Goal: Information Seeking & Learning: Find specific fact

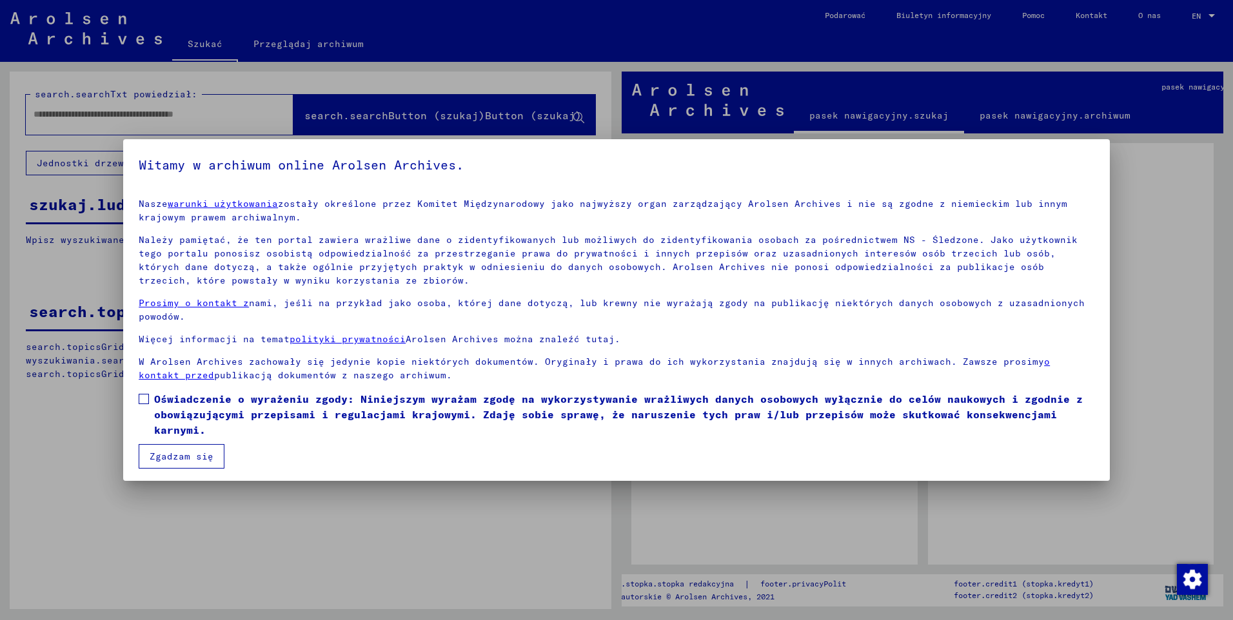
click at [144, 399] on span at bounding box center [144, 399] width 10 height 10
click at [171, 454] on button "Zgadzam się" at bounding box center [182, 456] width 86 height 24
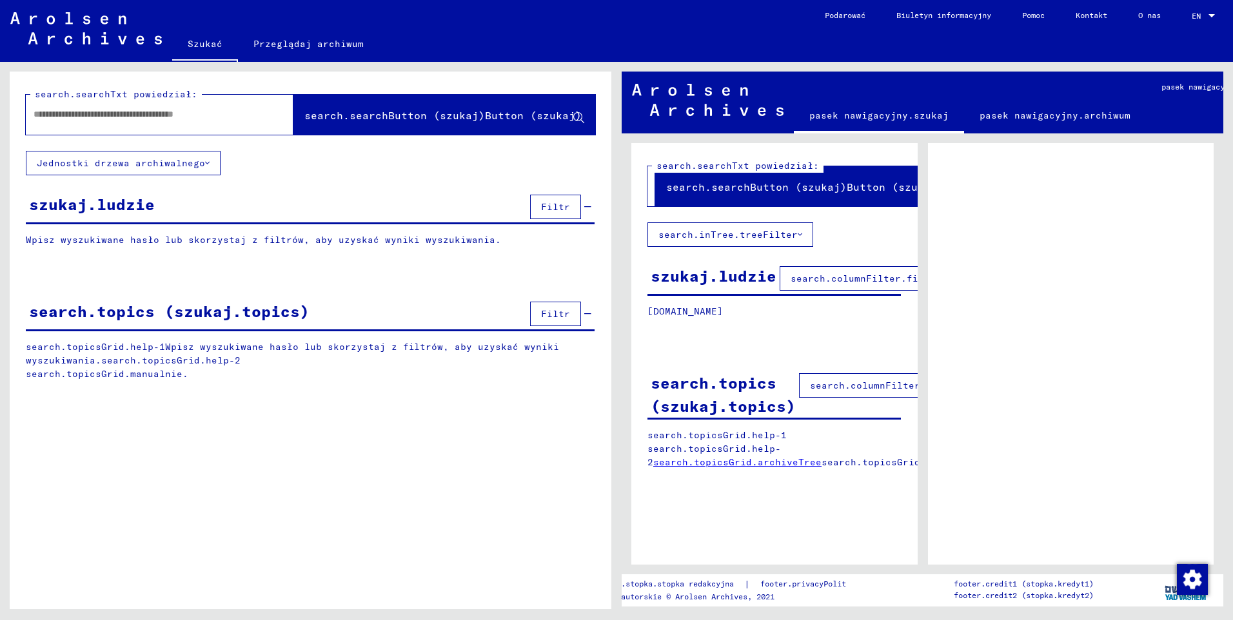
click at [101, 160] on font "Jednostki drzewa archiwalnego" at bounding box center [121, 163] width 168 height 12
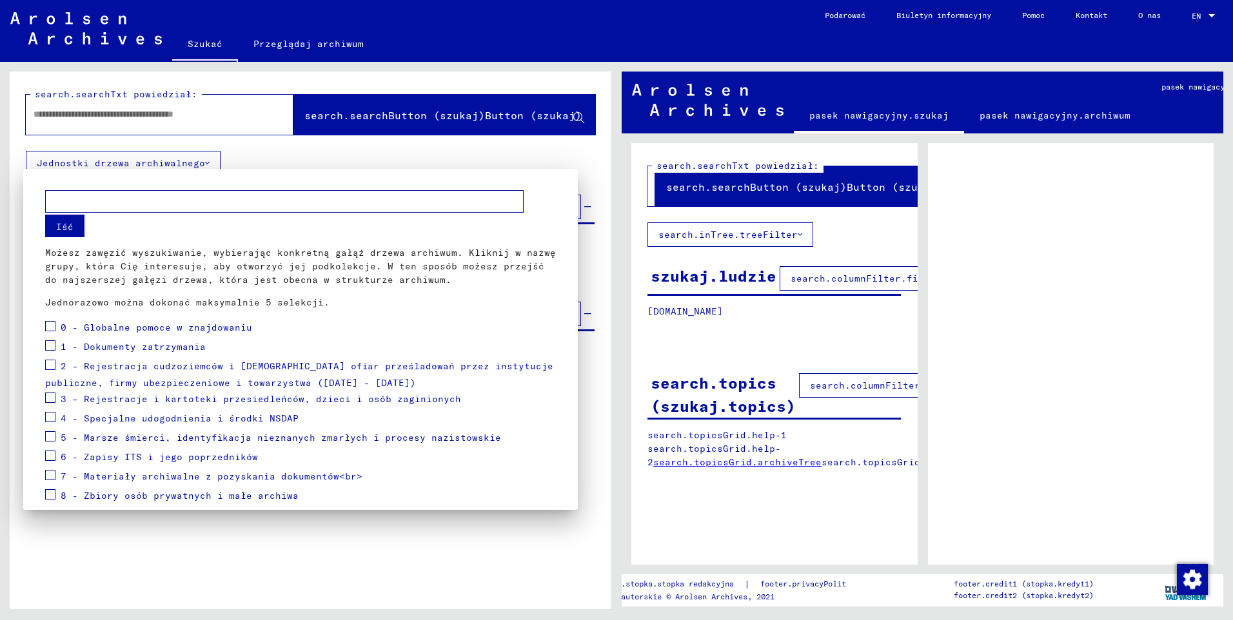
click at [101, 159] on div at bounding box center [616, 310] width 1233 height 620
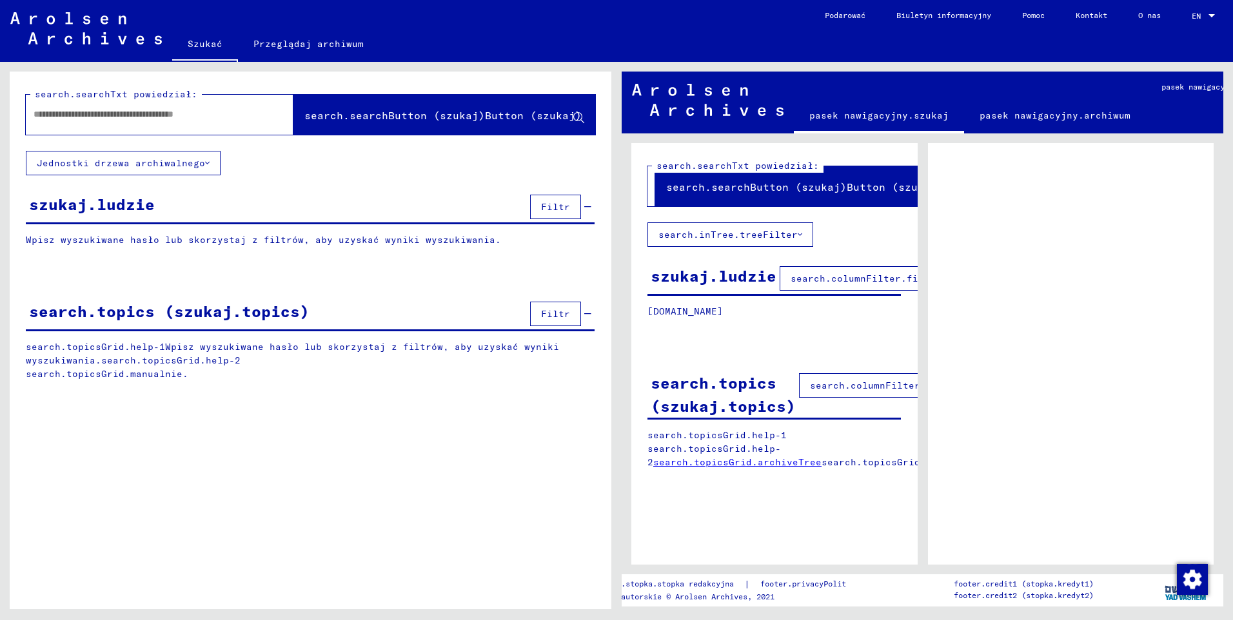
click at [113, 111] on input "text" at bounding box center [148, 115] width 229 height 14
click at [94, 120] on input "text" at bounding box center [148, 115] width 229 height 14
paste input "*********"
type input "*********"
click at [380, 118] on span "search.searchButton (szukaj)Button (szukaj)" at bounding box center [442, 115] width 277 height 13
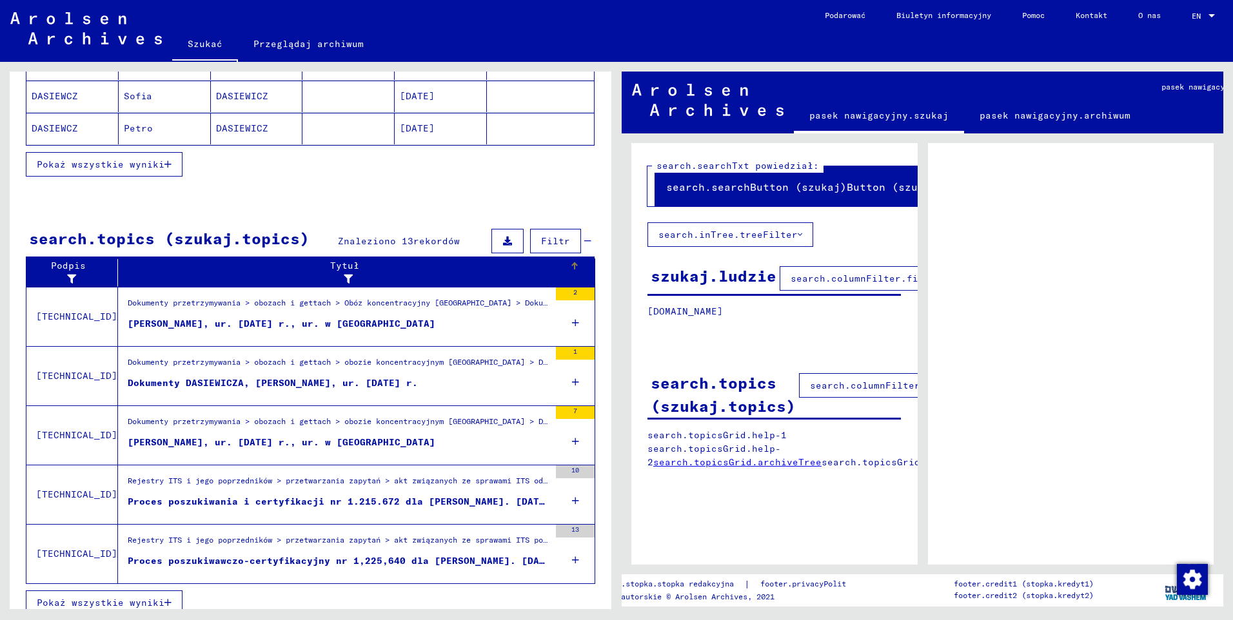
scroll to position [290, 0]
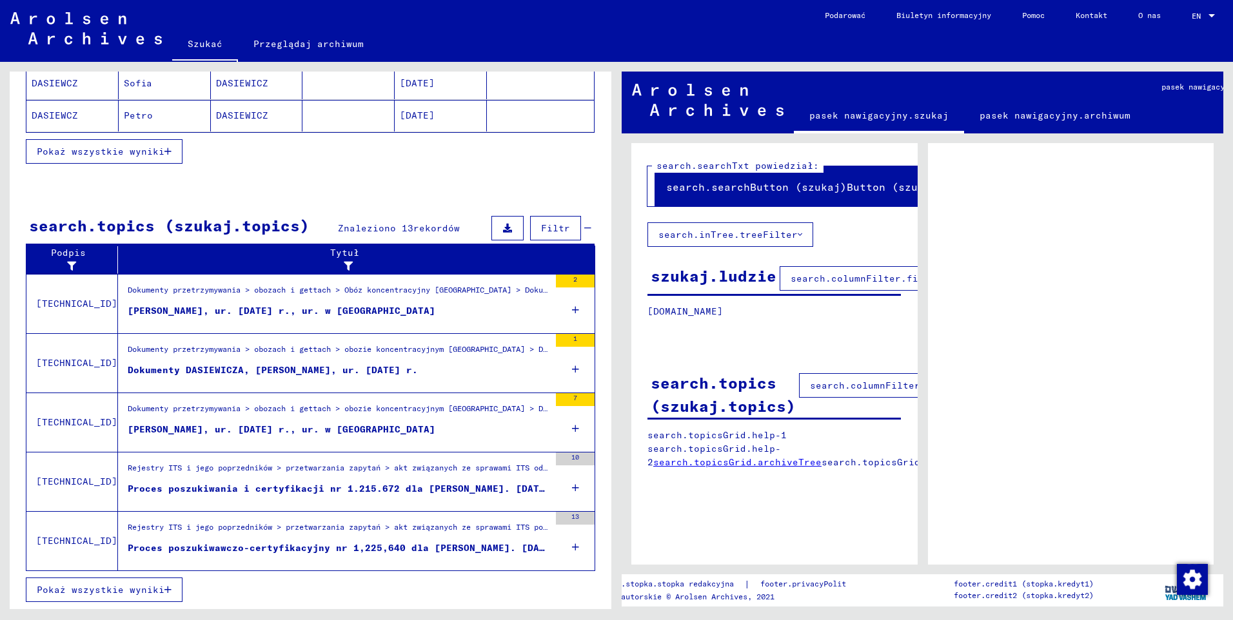
click at [191, 371] on div "Dokumenty DASIEWICZA, [PERSON_NAME], ur. [DATE] r." at bounding box center [273, 371] width 290 height 14
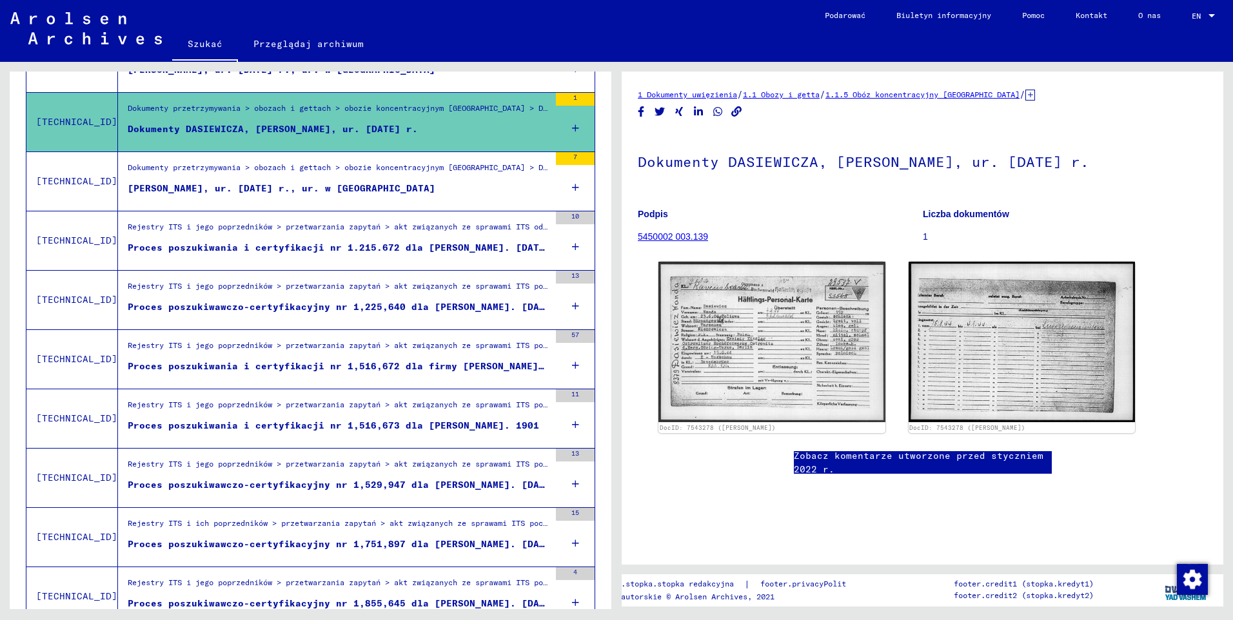
click at [252, 249] on div "Proces poszukiwania i certyfikacji nr 1.215.672 dla [PERSON_NAME]. [DATE] r." at bounding box center [339, 248] width 422 height 14
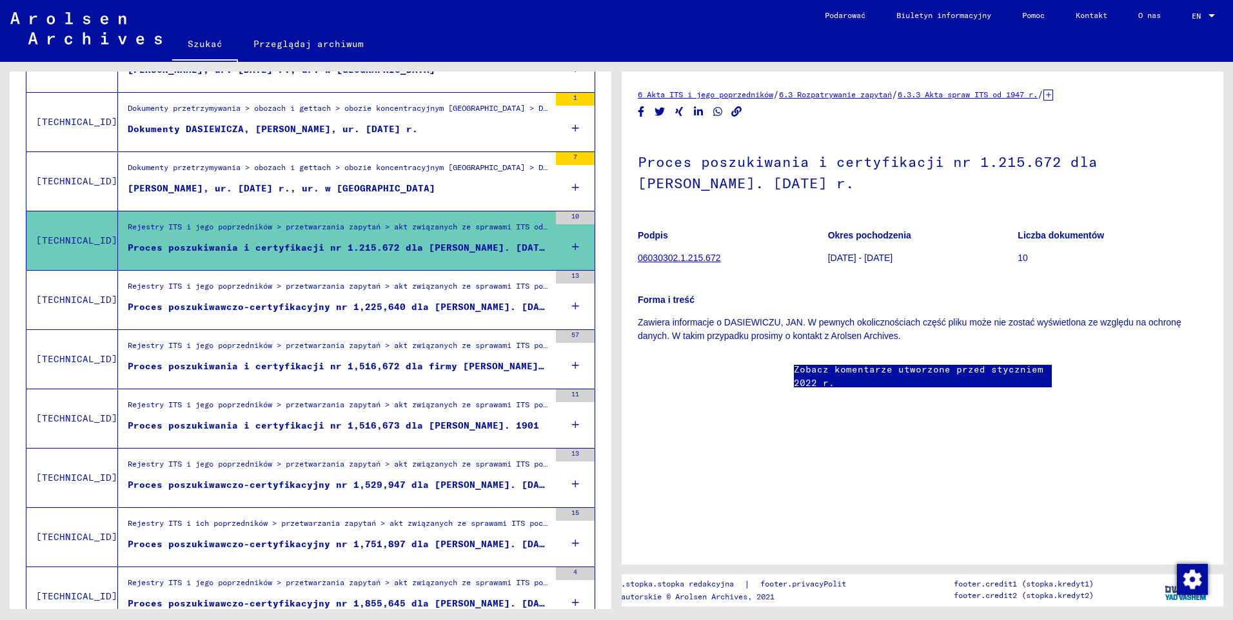
click at [445, 309] on div "Proces poszukiwawczo-certyfikacyjny nr 1,225,640 dla [PERSON_NAME]. [DATE] r." at bounding box center [339, 307] width 422 height 14
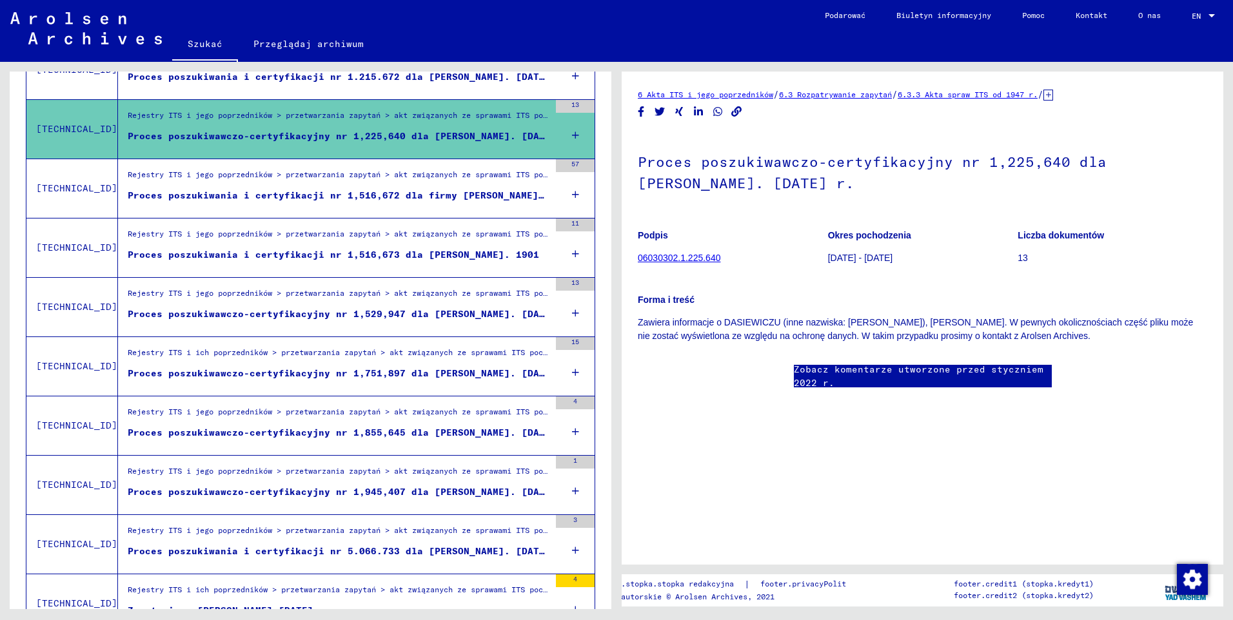
scroll to position [484, 0]
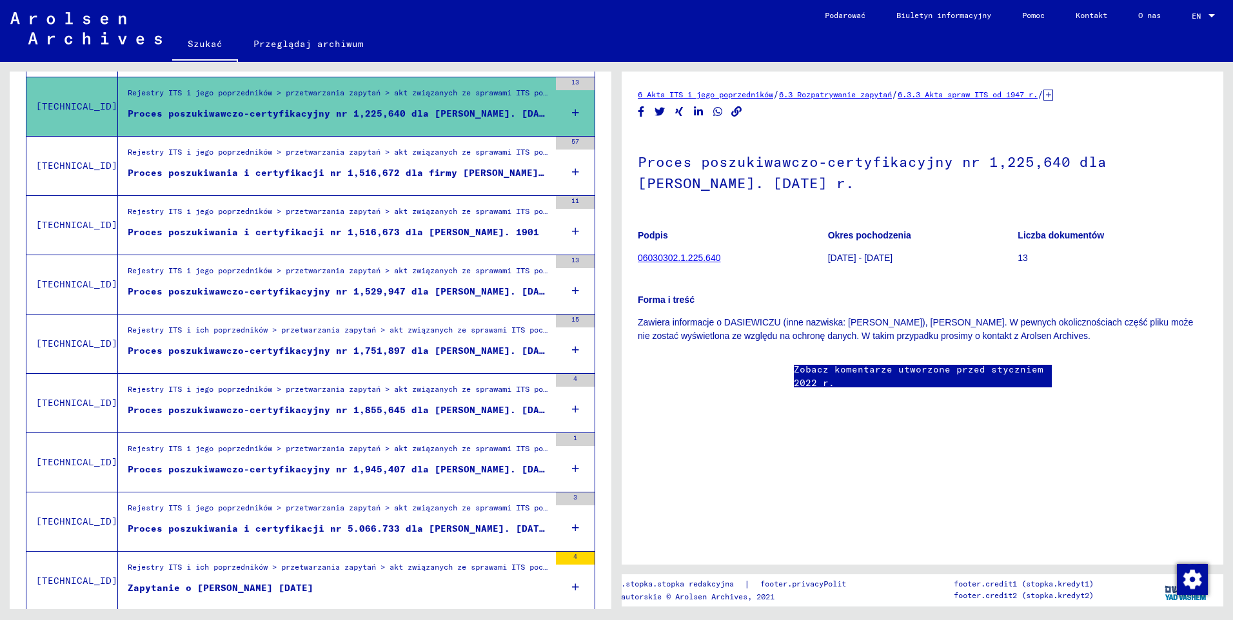
click at [427, 404] on div "Proces poszukiwawczo-certyfikacyjny nr 1,855,645 dla [PERSON_NAME]. [DATE] r." at bounding box center [339, 411] width 422 height 14
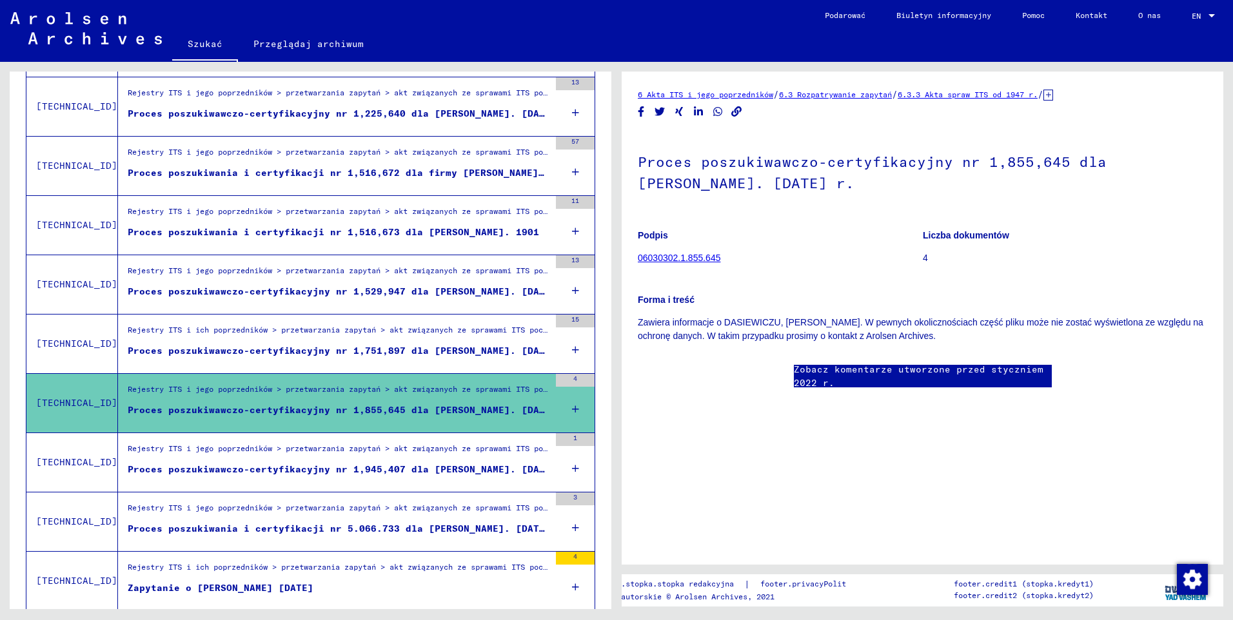
scroll to position [548, 0]
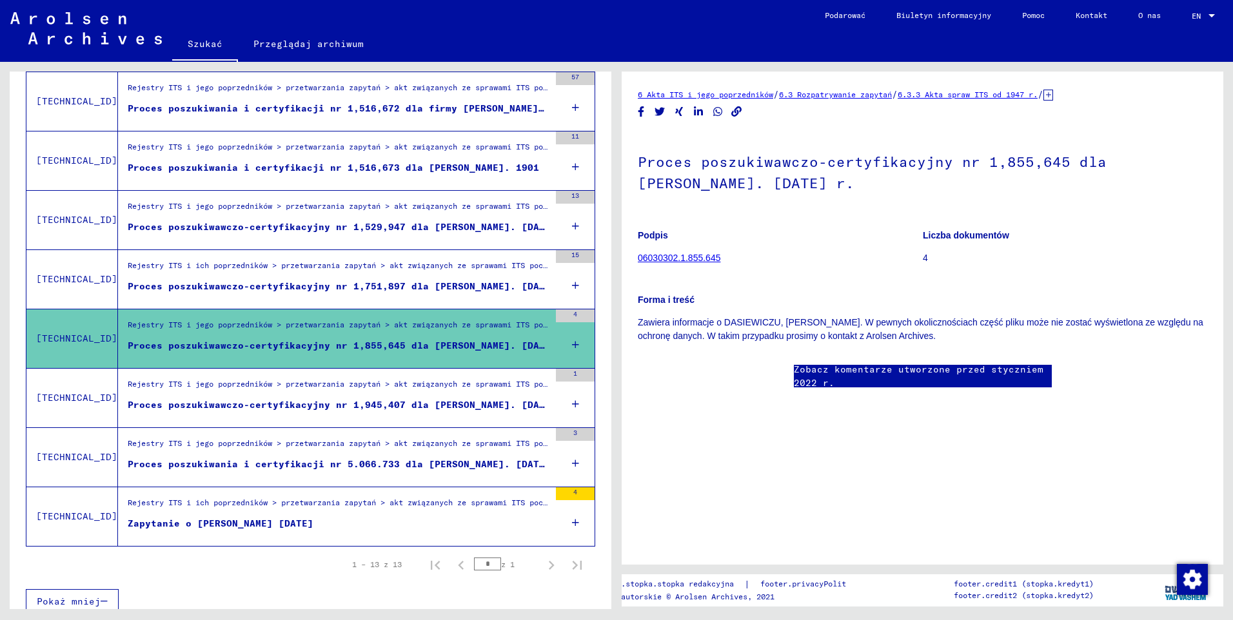
click at [270, 522] on div "Zapytanie o [PERSON_NAME] [DATE]" at bounding box center [221, 524] width 186 height 14
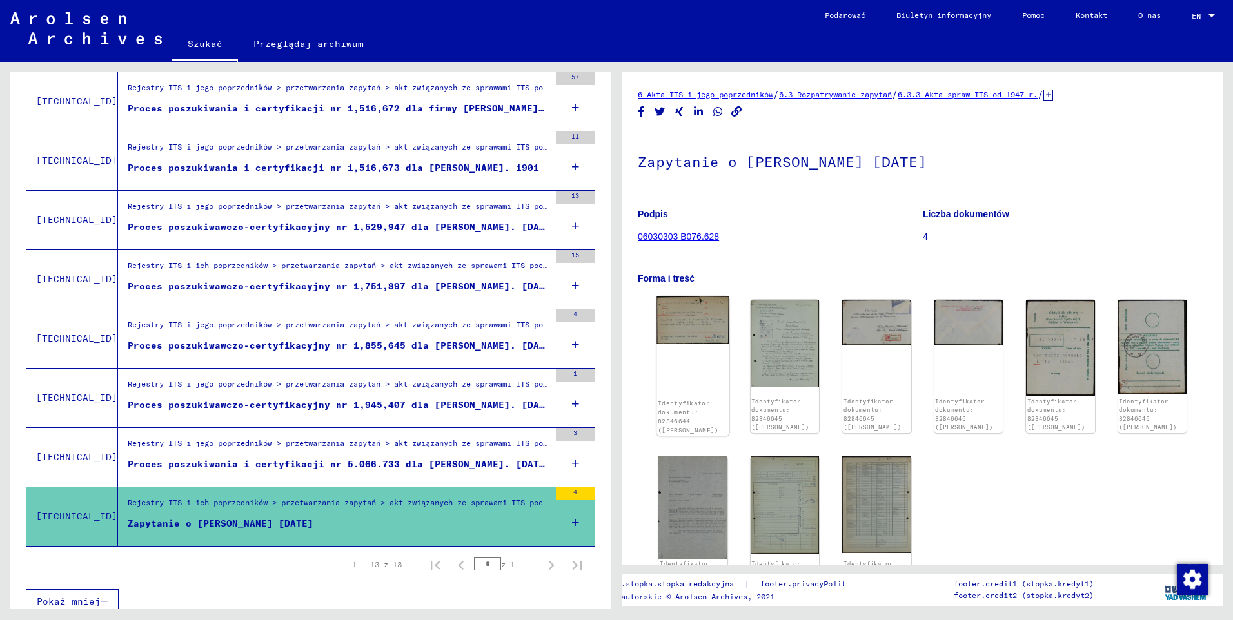
click at [704, 331] on img at bounding box center [692, 321] width 72 height 48
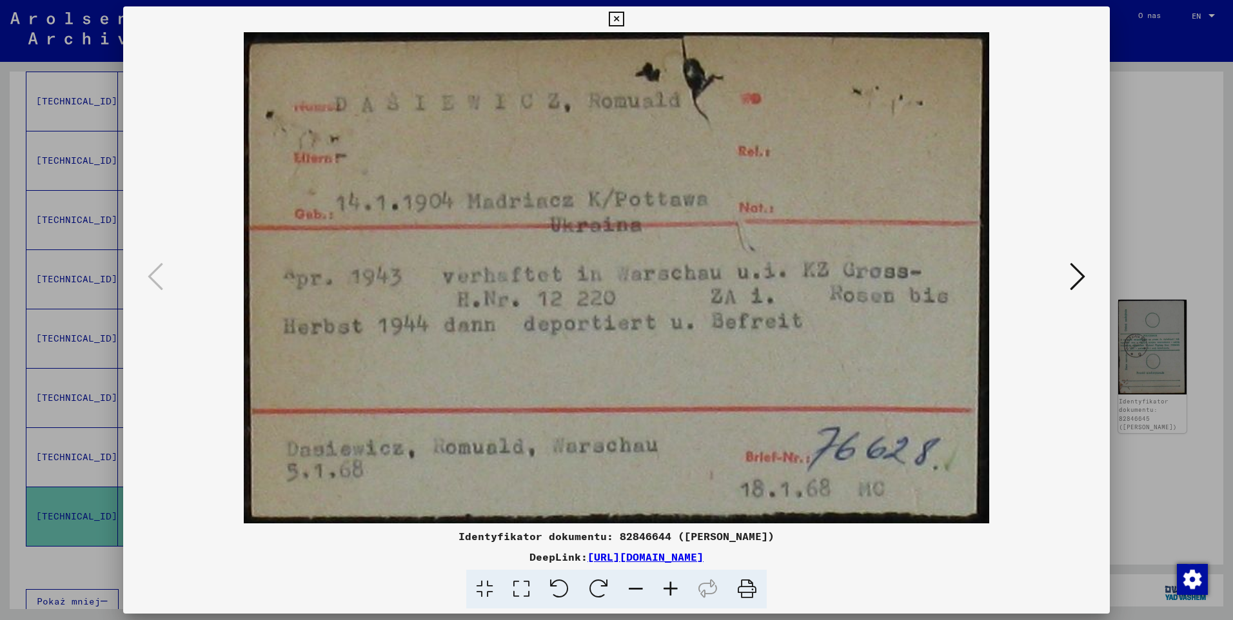
click at [1081, 278] on icon at bounding box center [1077, 276] width 15 height 31
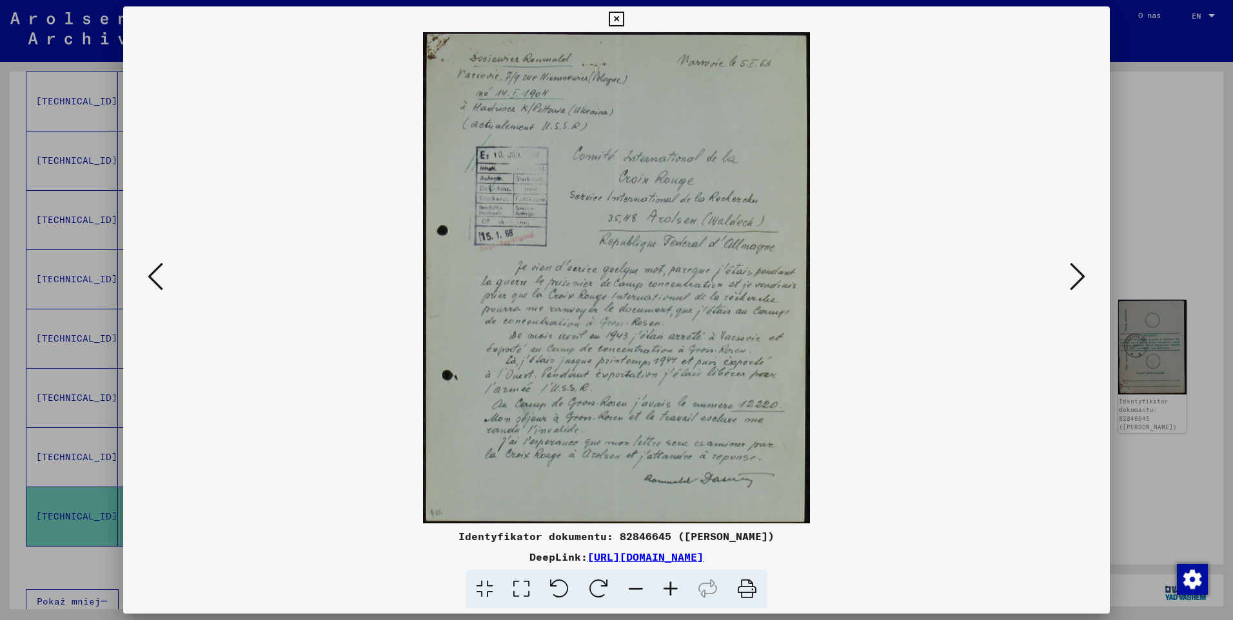
click at [1086, 278] on button at bounding box center [1077, 277] width 23 height 37
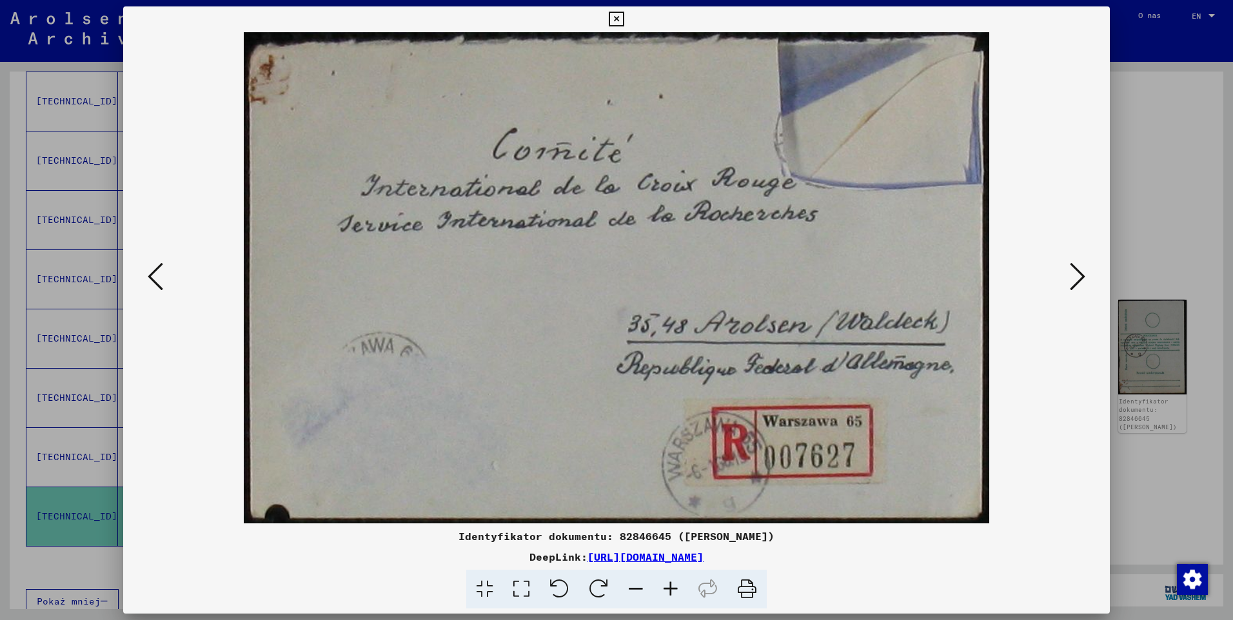
click at [1084, 279] on icon at bounding box center [1077, 276] width 15 height 31
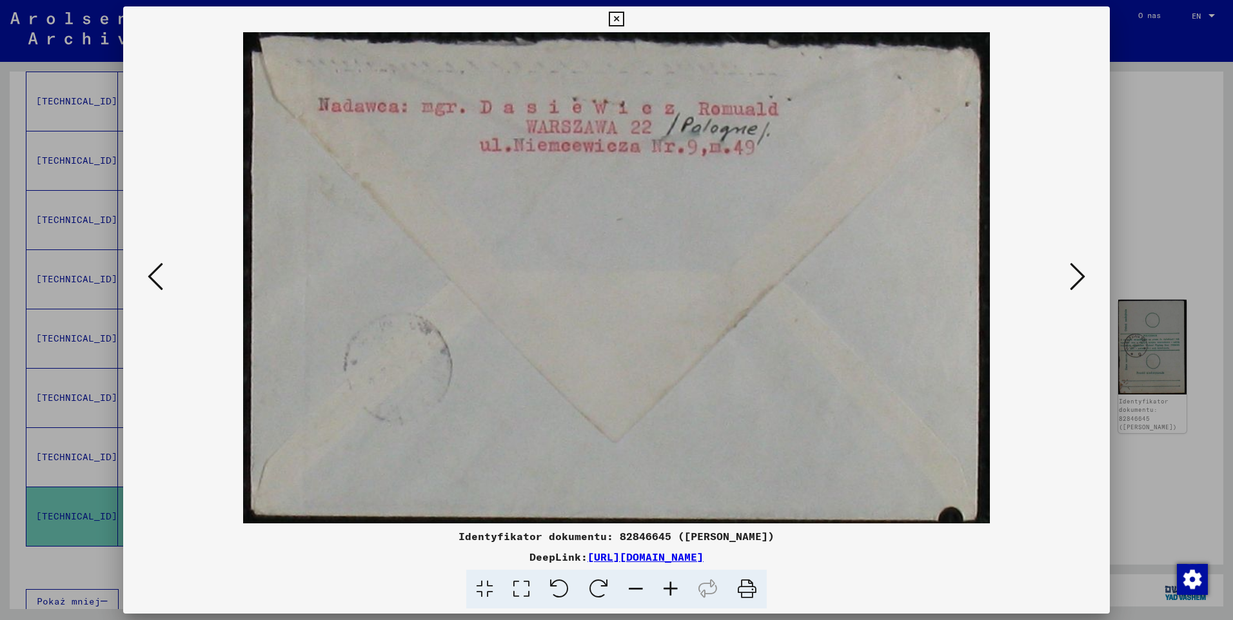
click at [617, 20] on icon at bounding box center [616, 19] width 15 height 15
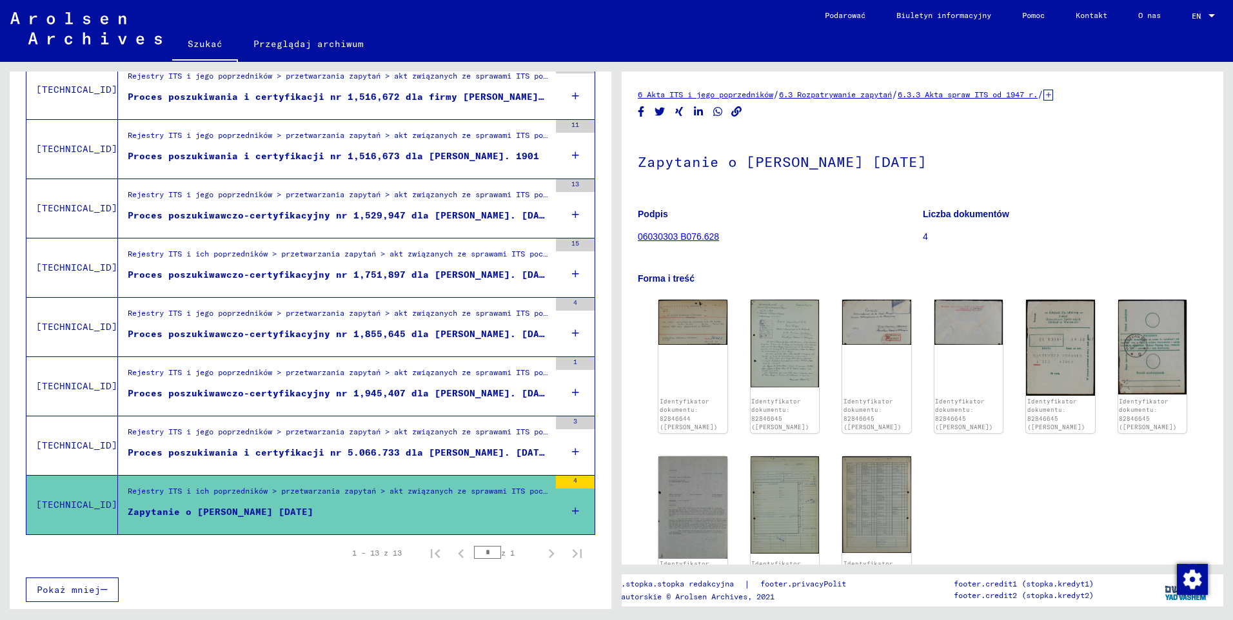
scroll to position [495, 0]
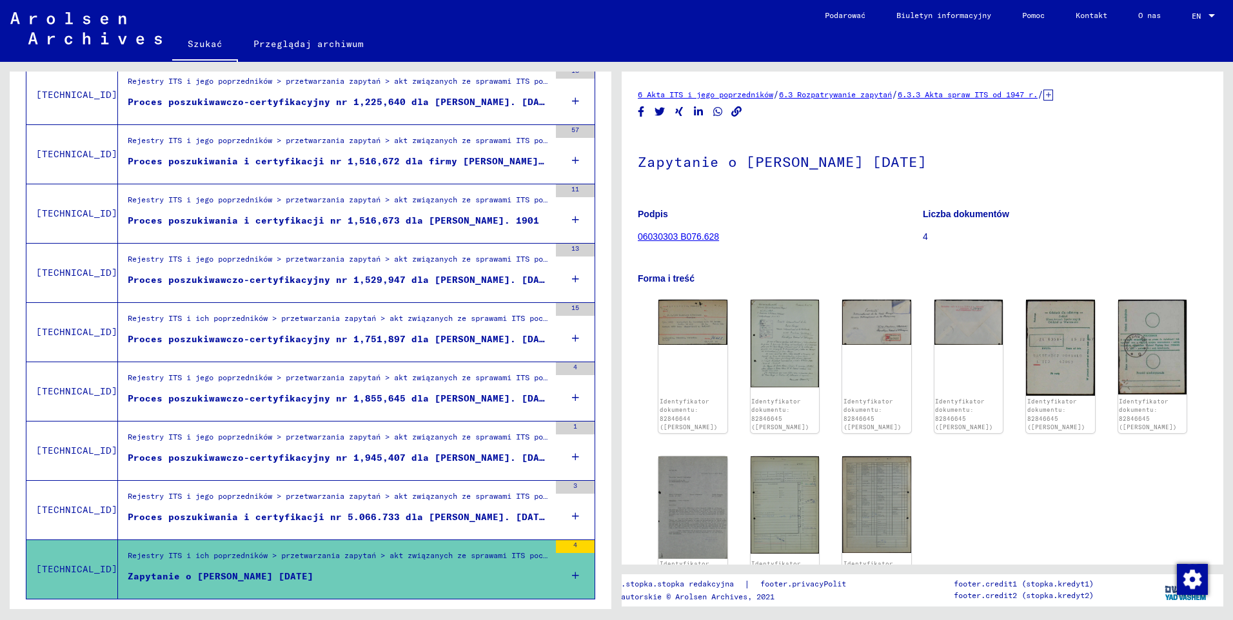
click at [417, 400] on div "Proces poszukiwawczo-certyfikacyjny nr 1,855,645 dla [PERSON_NAME]. [DATE] r." at bounding box center [339, 399] width 422 height 14
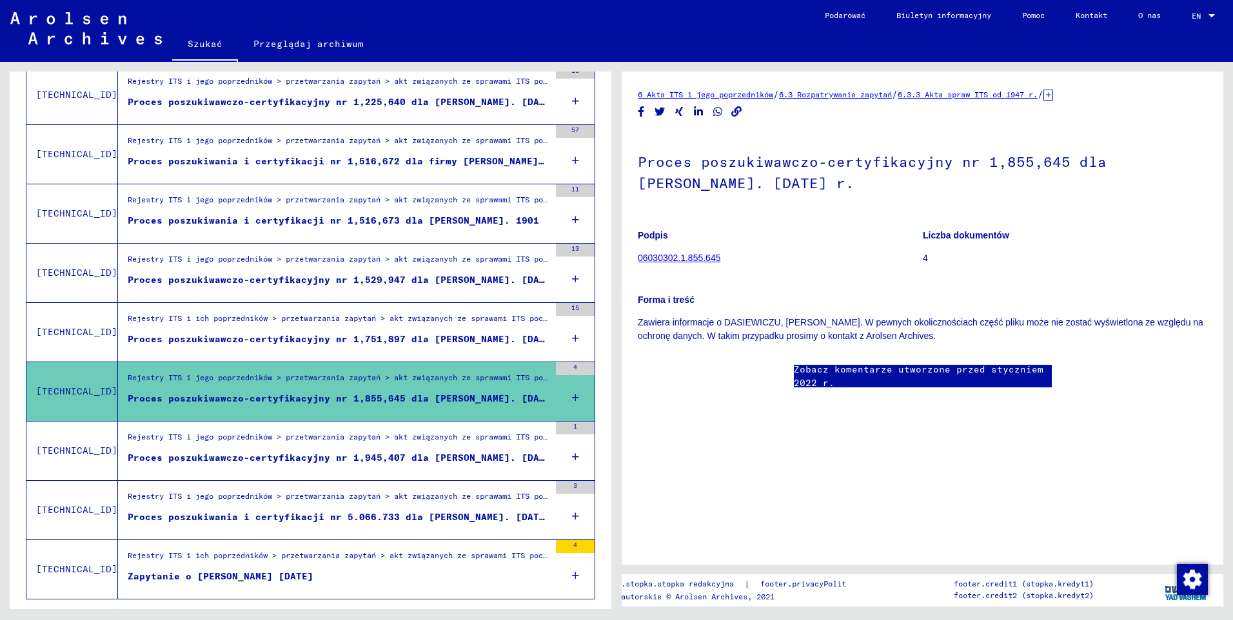
click at [392, 521] on div "Proces poszukiwania i certyfikacji nr 5.066.733 dla [PERSON_NAME]. [DATE] r." at bounding box center [339, 518] width 422 height 14
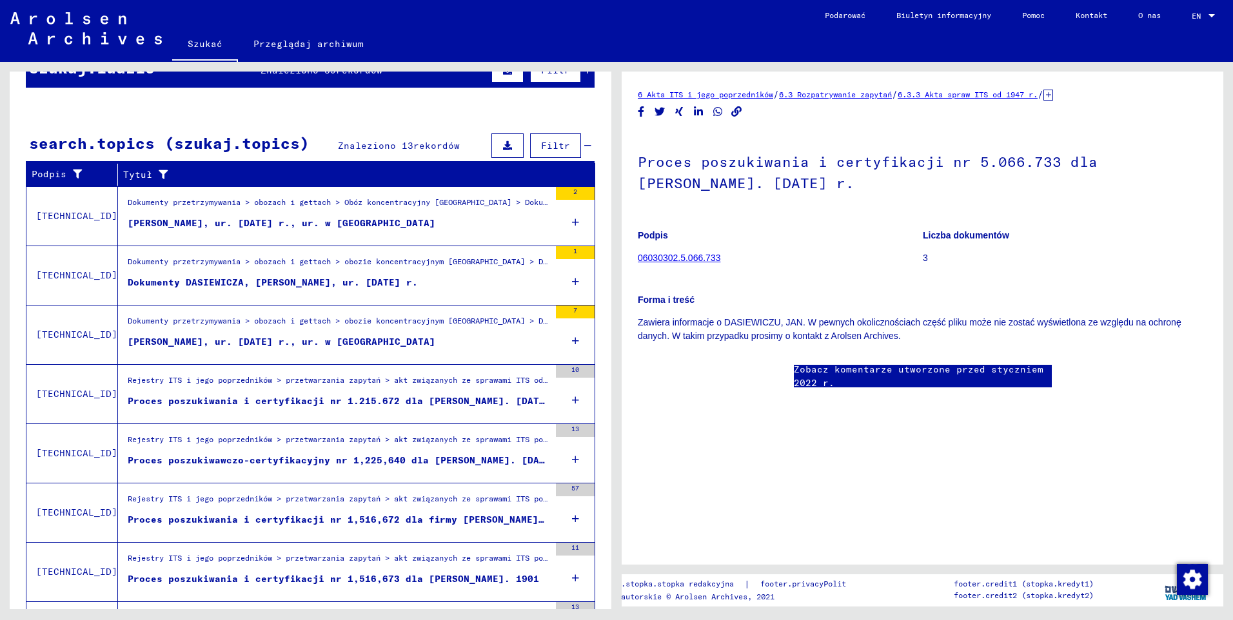
scroll to position [108, 0]
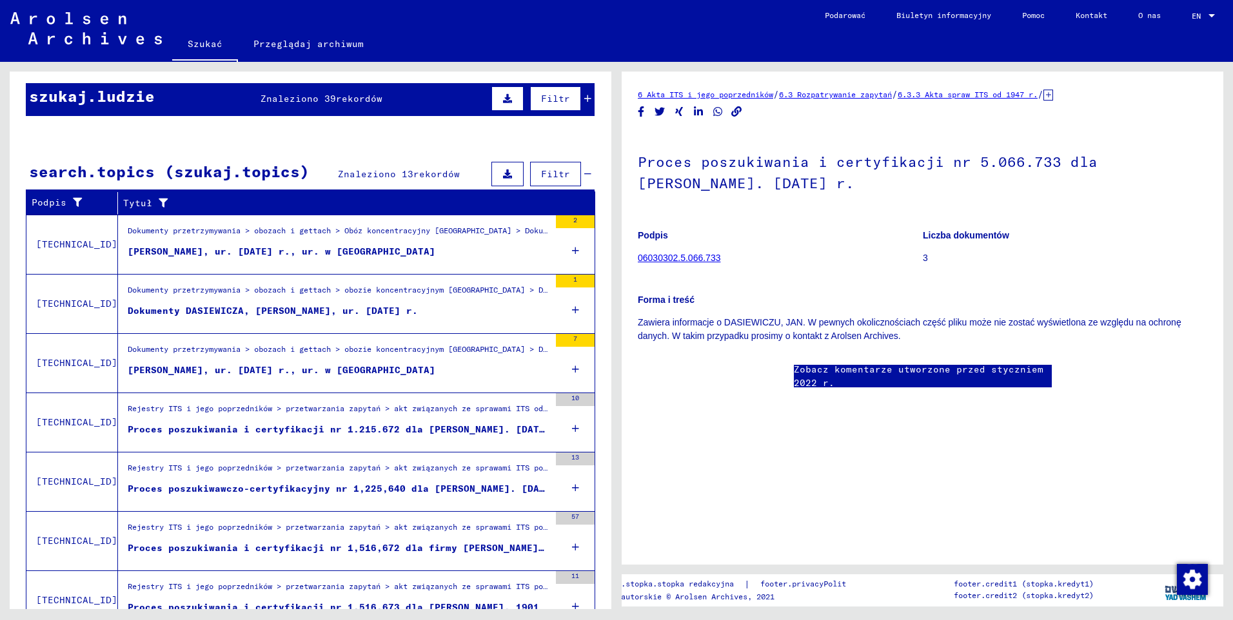
click at [251, 371] on div "[PERSON_NAME], ur. [DATE] r., ur. w [GEOGRAPHIC_DATA]" at bounding box center [282, 371] width 308 height 14
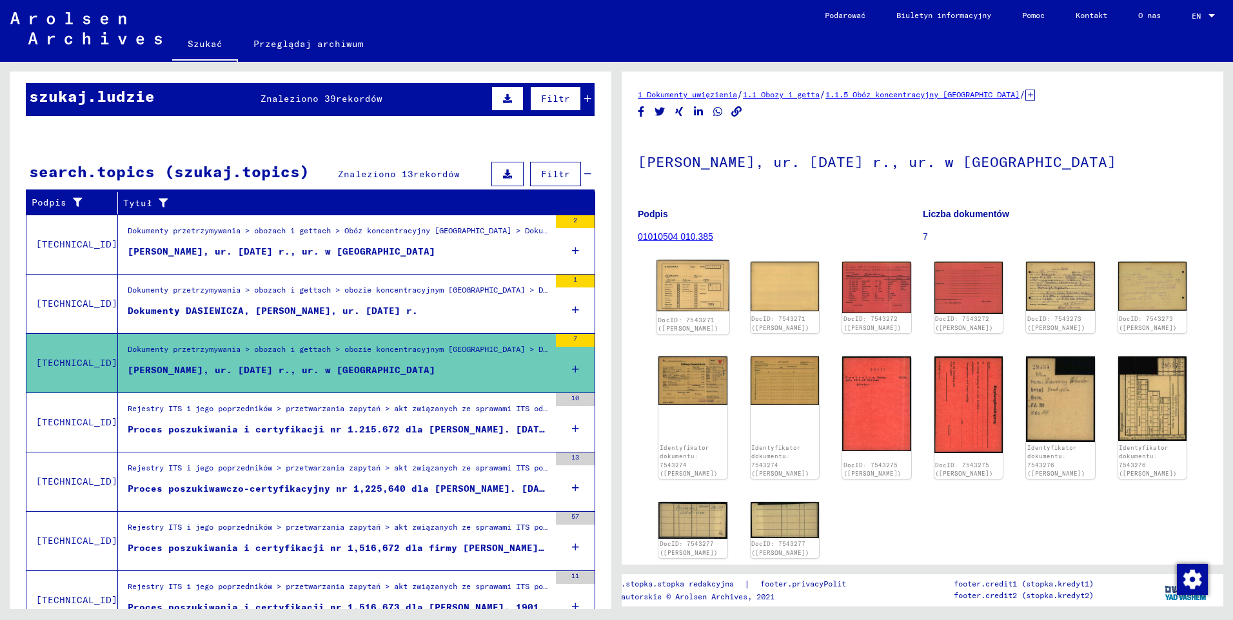
click at [696, 289] on img at bounding box center [692, 286] width 72 height 52
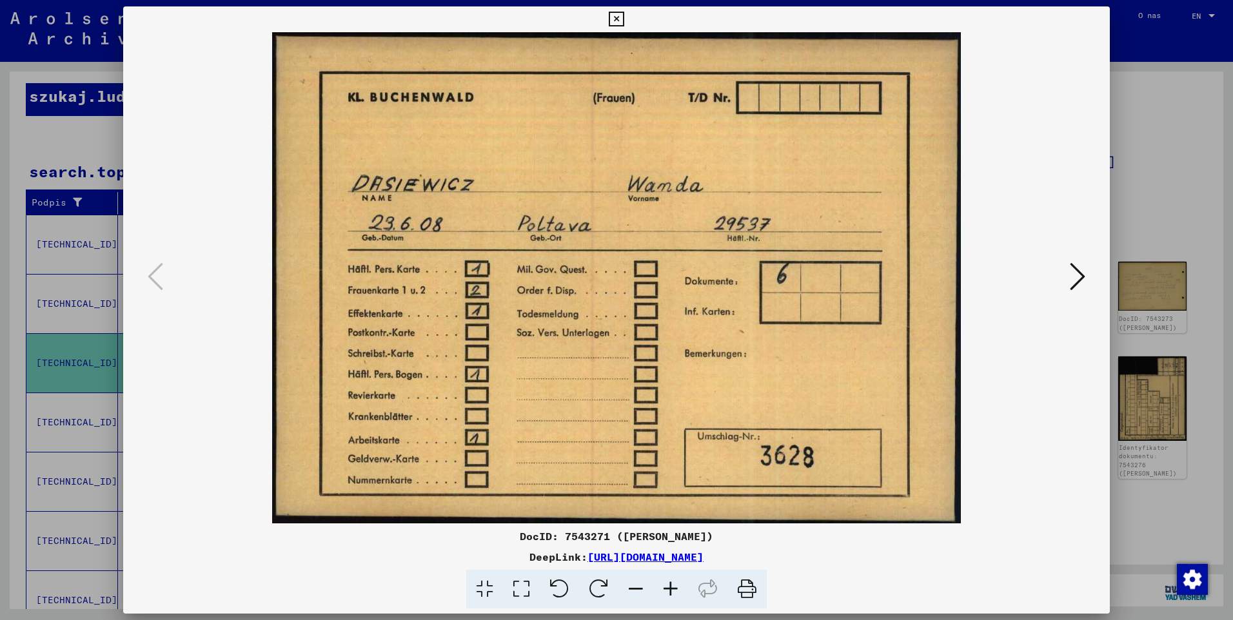
click at [1080, 280] on icon at bounding box center [1077, 276] width 15 height 31
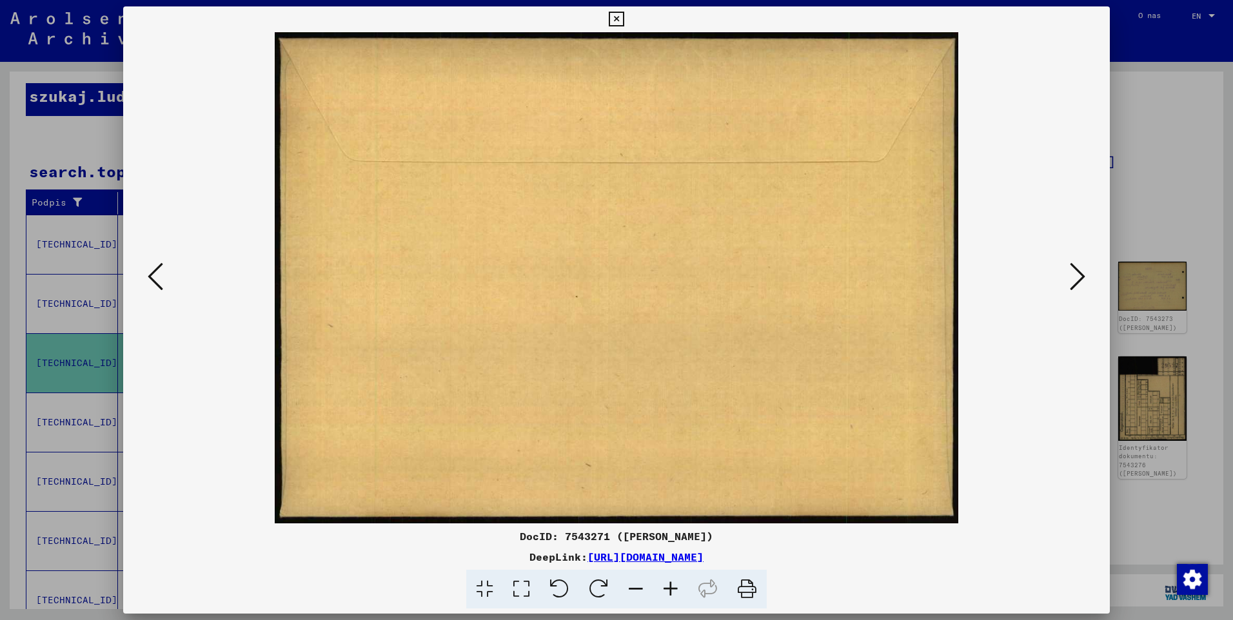
click at [1080, 280] on icon at bounding box center [1077, 276] width 15 height 31
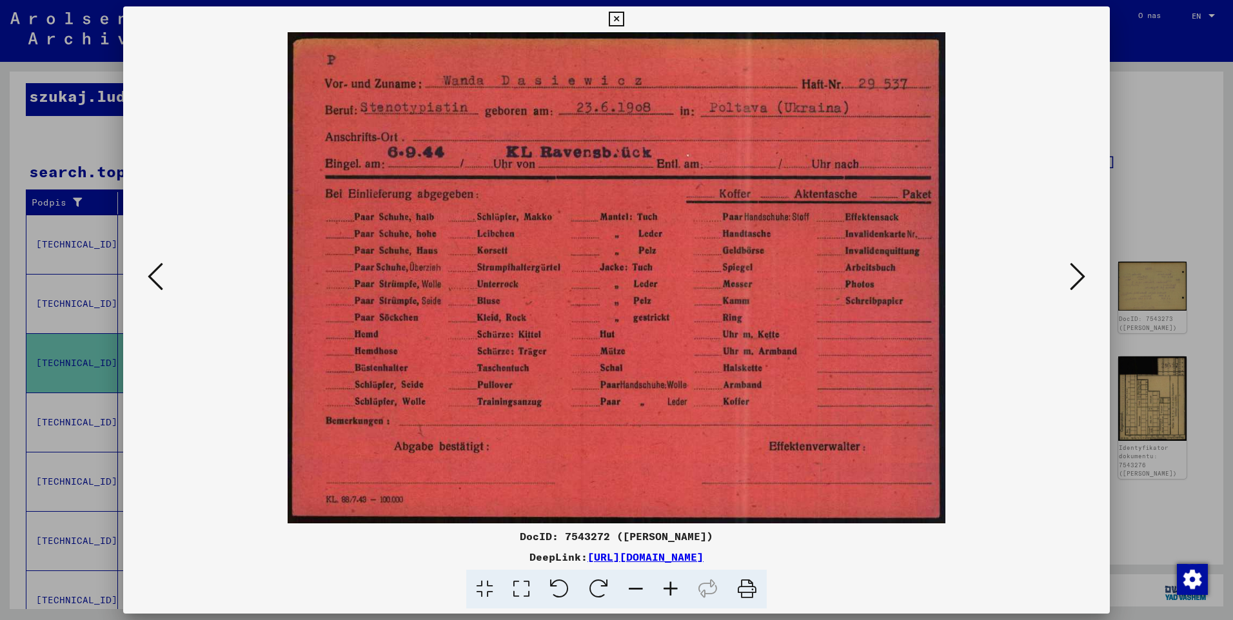
click at [1080, 280] on icon at bounding box center [1077, 276] width 15 height 31
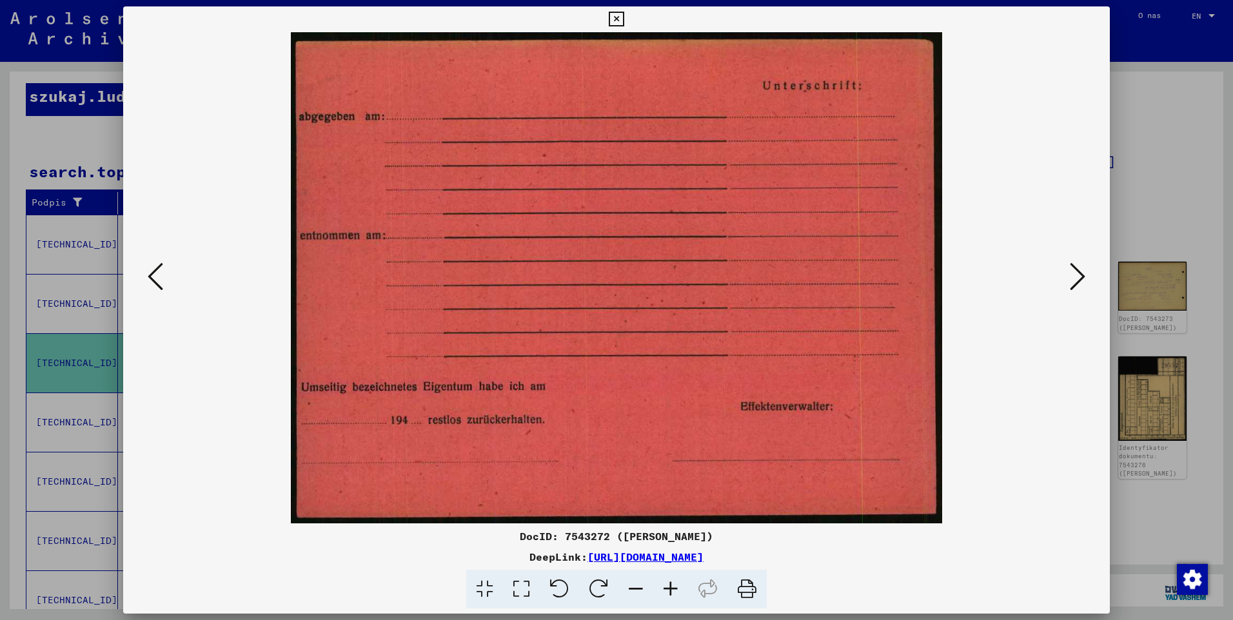
click at [1080, 280] on icon at bounding box center [1077, 276] width 15 height 31
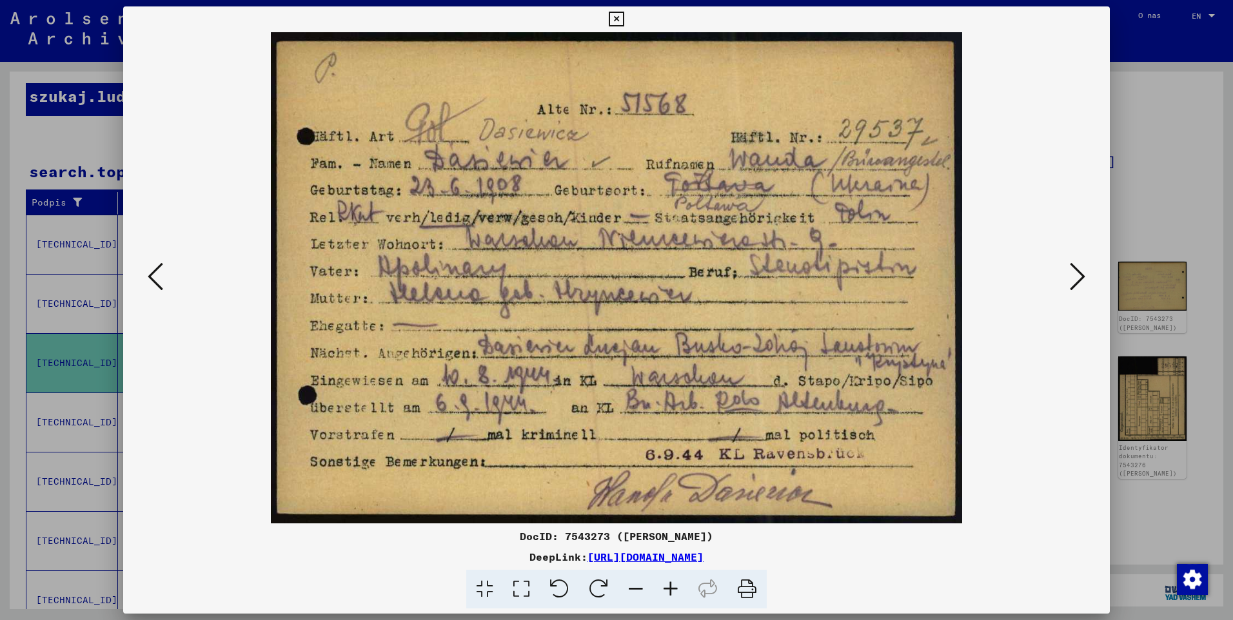
click at [1080, 280] on icon at bounding box center [1077, 276] width 15 height 31
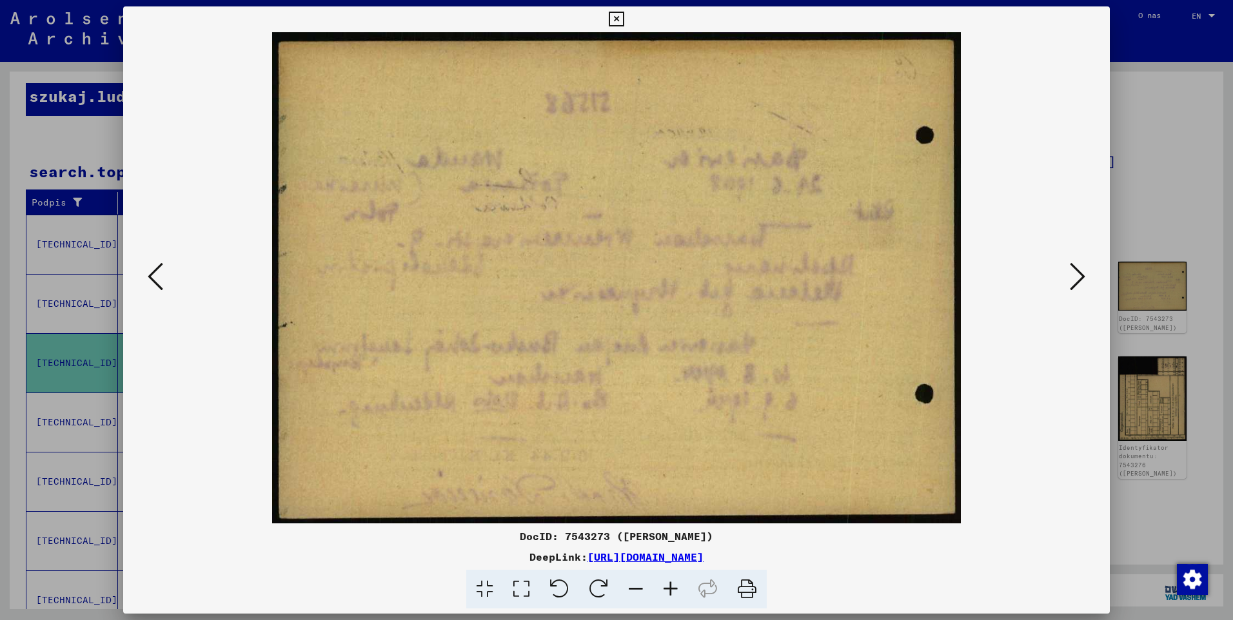
click at [1080, 280] on icon at bounding box center [1077, 276] width 15 height 31
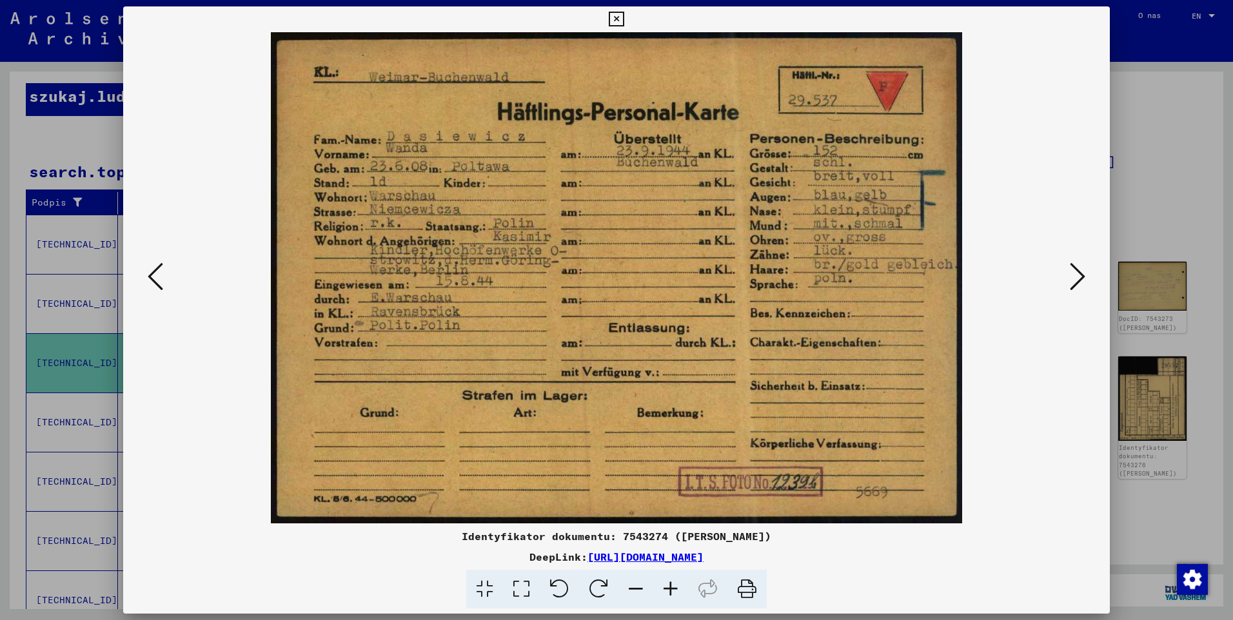
click at [1079, 284] on icon at bounding box center [1077, 276] width 15 height 31
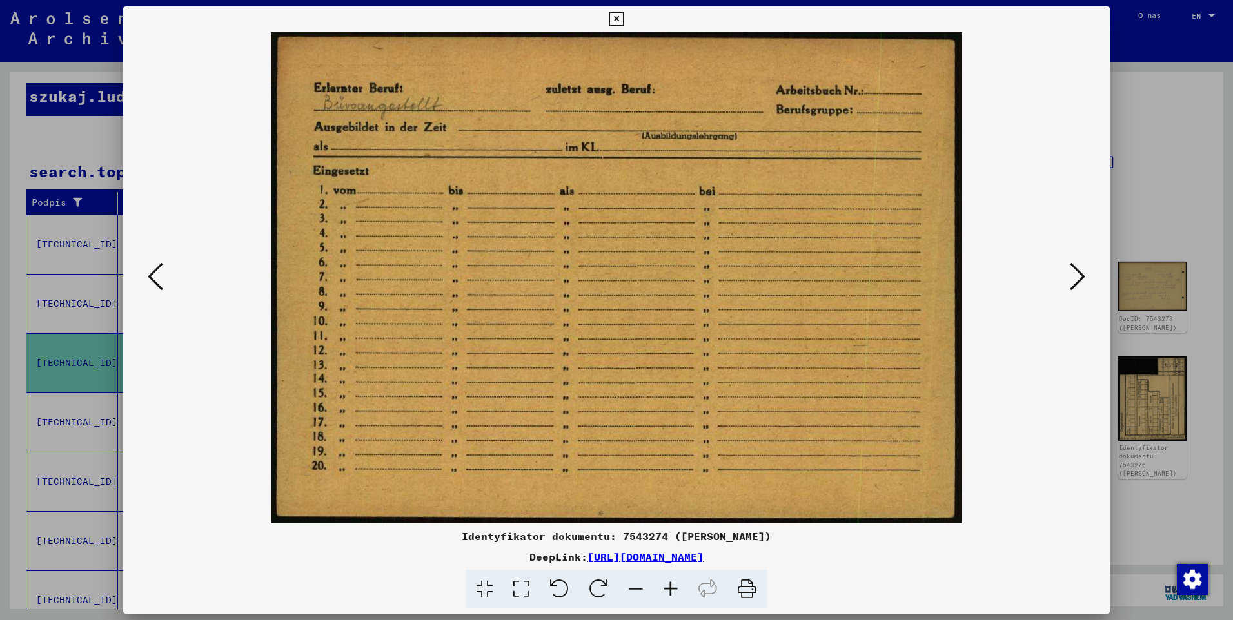
click at [1079, 284] on icon at bounding box center [1077, 276] width 15 height 31
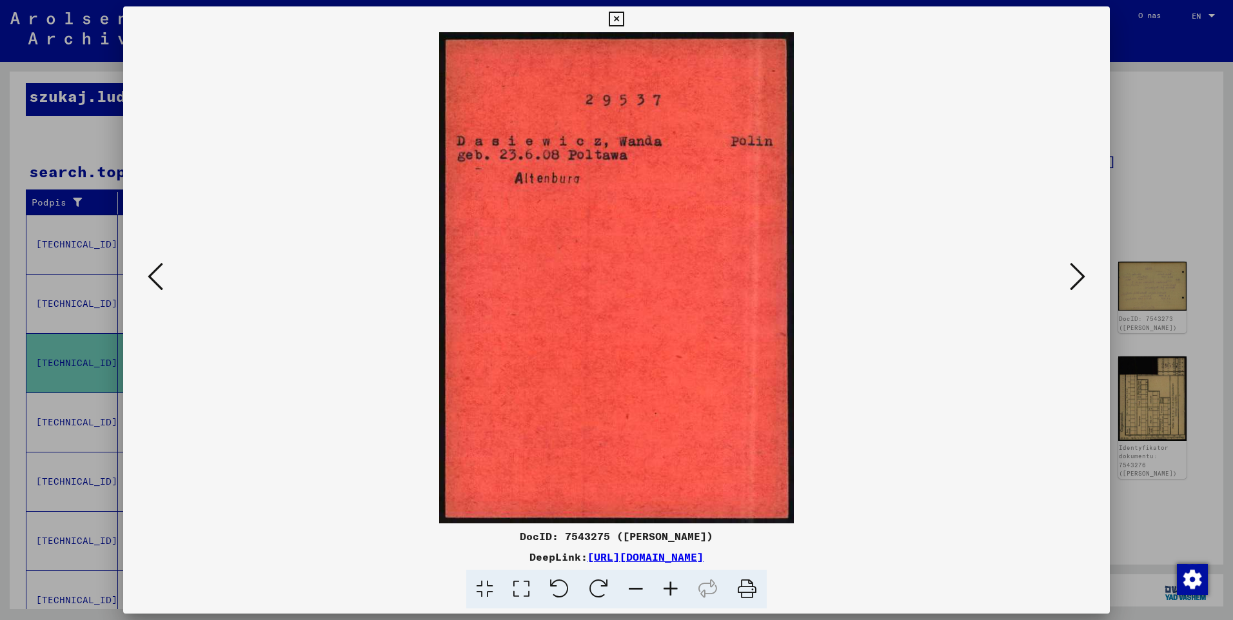
click at [617, 16] on icon at bounding box center [616, 19] width 15 height 15
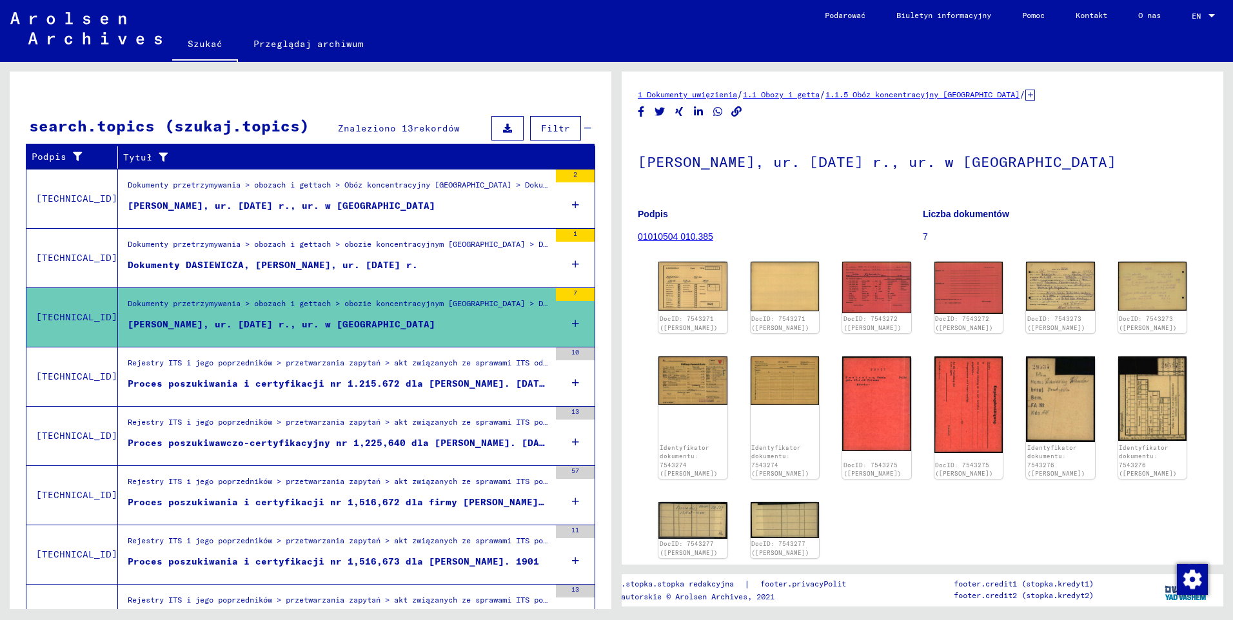
scroll to position [108, 0]
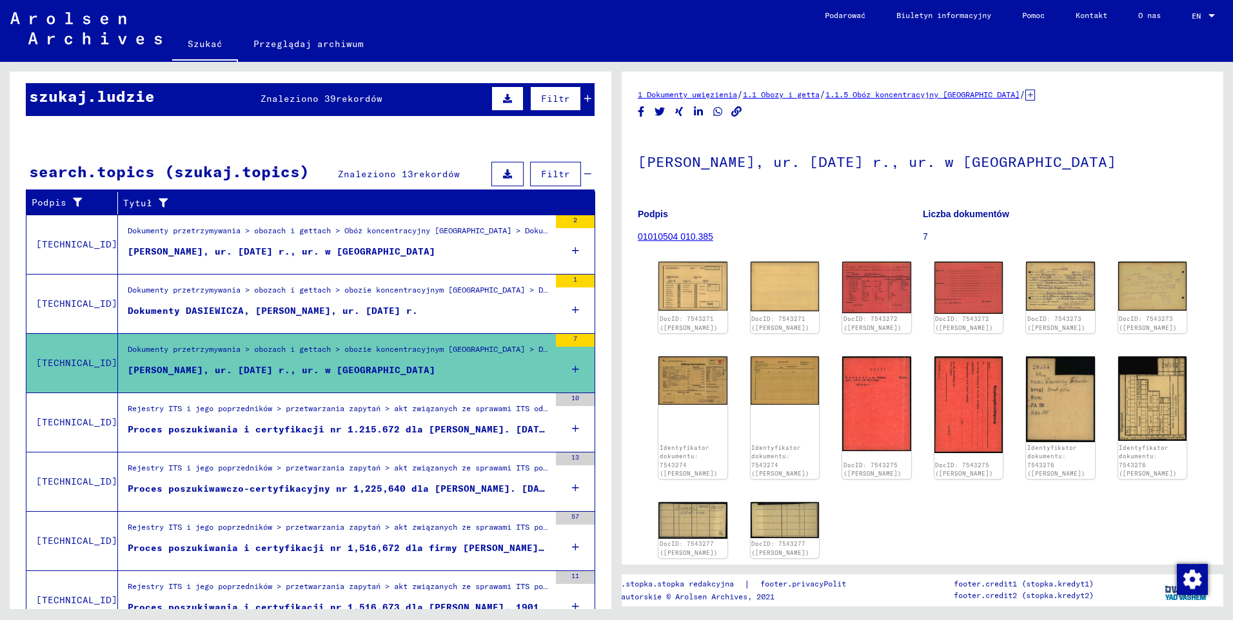
click at [379, 429] on div "Proces poszukiwania i certyfikacji nr 1.215.672 dla [PERSON_NAME]. [DATE] r." at bounding box center [339, 430] width 422 height 14
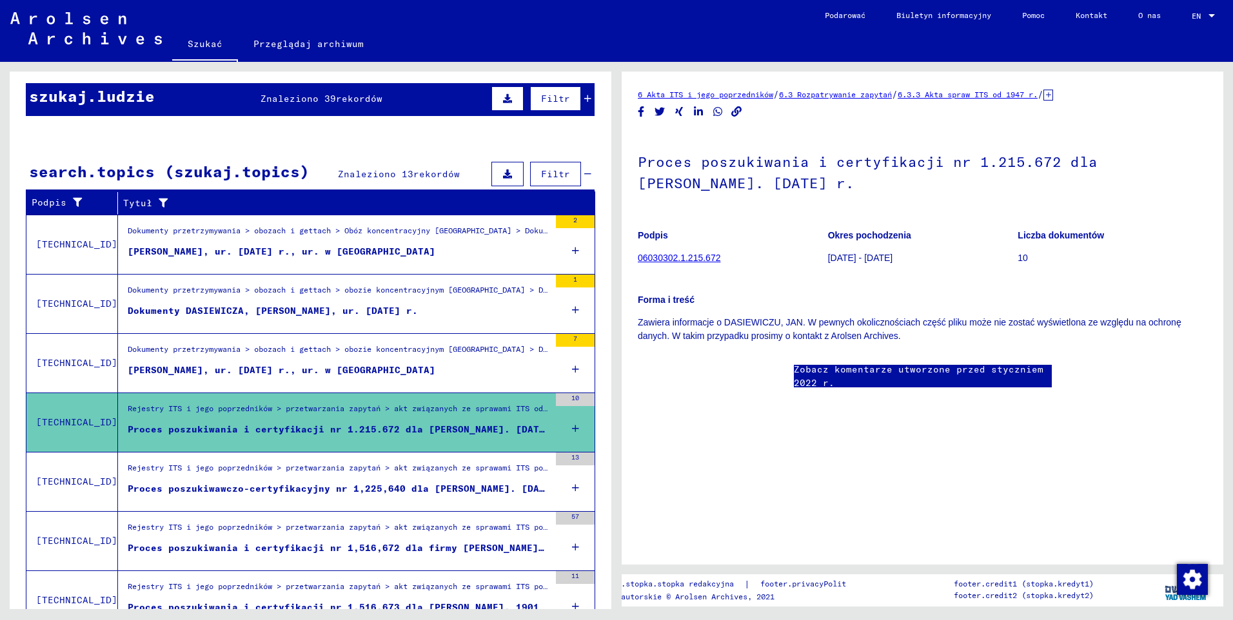
click at [282, 480] on div "Rejestry ITS i jego poprzedników > przetwarzania zapytań > akt związanych ze sp…" at bounding box center [339, 471] width 422 height 18
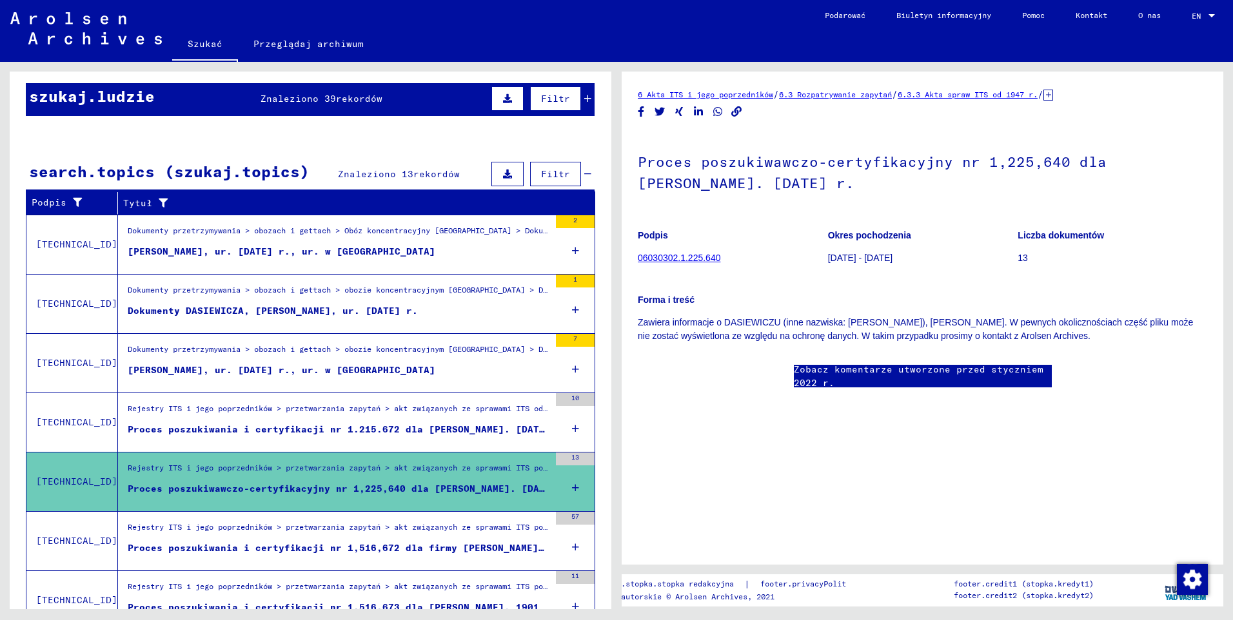
click at [431, 549] on div "Proces poszukiwania i certyfikacji nr 1,516,672 dla firmy [PERSON_NAME]. [DATE]…" at bounding box center [339, 549] width 422 height 14
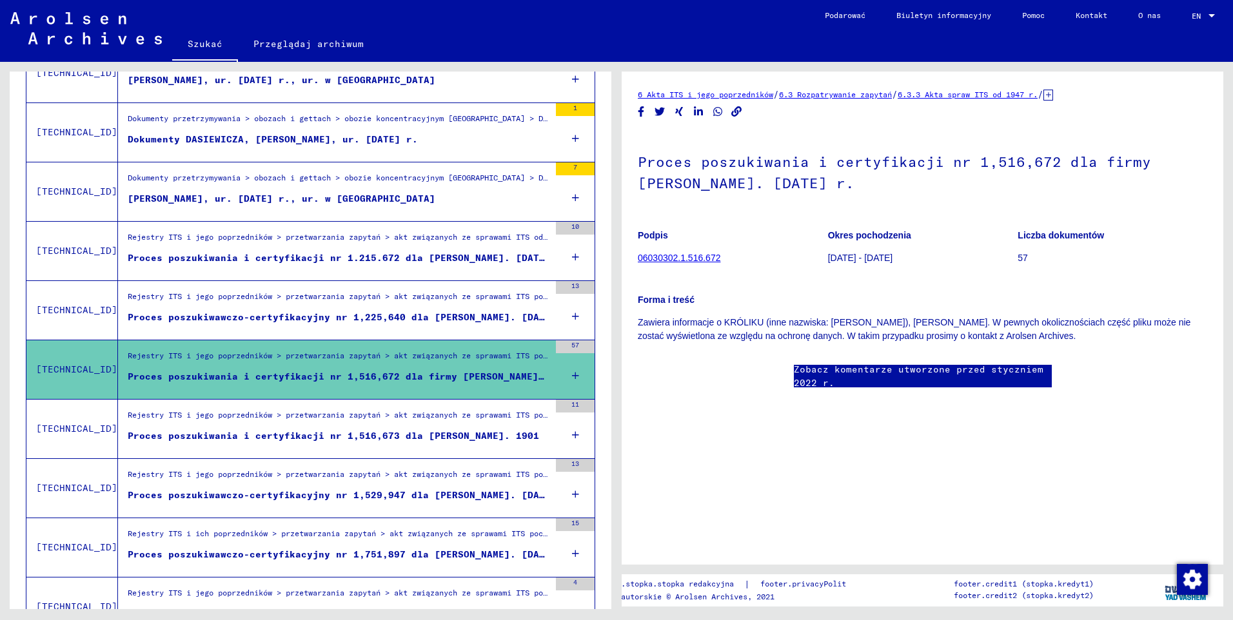
scroll to position [302, 0]
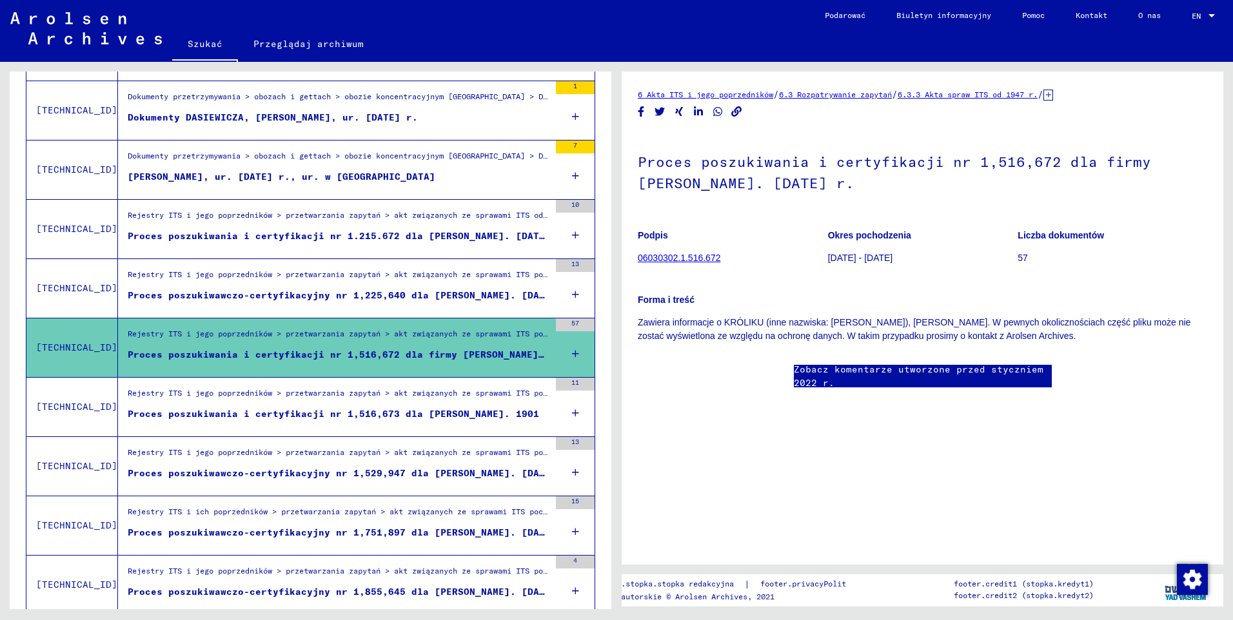
click at [449, 411] on div "Proces poszukiwania i certyfikacji nr 1,516,673 dla [PERSON_NAME]. 1901" at bounding box center [333, 414] width 411 height 14
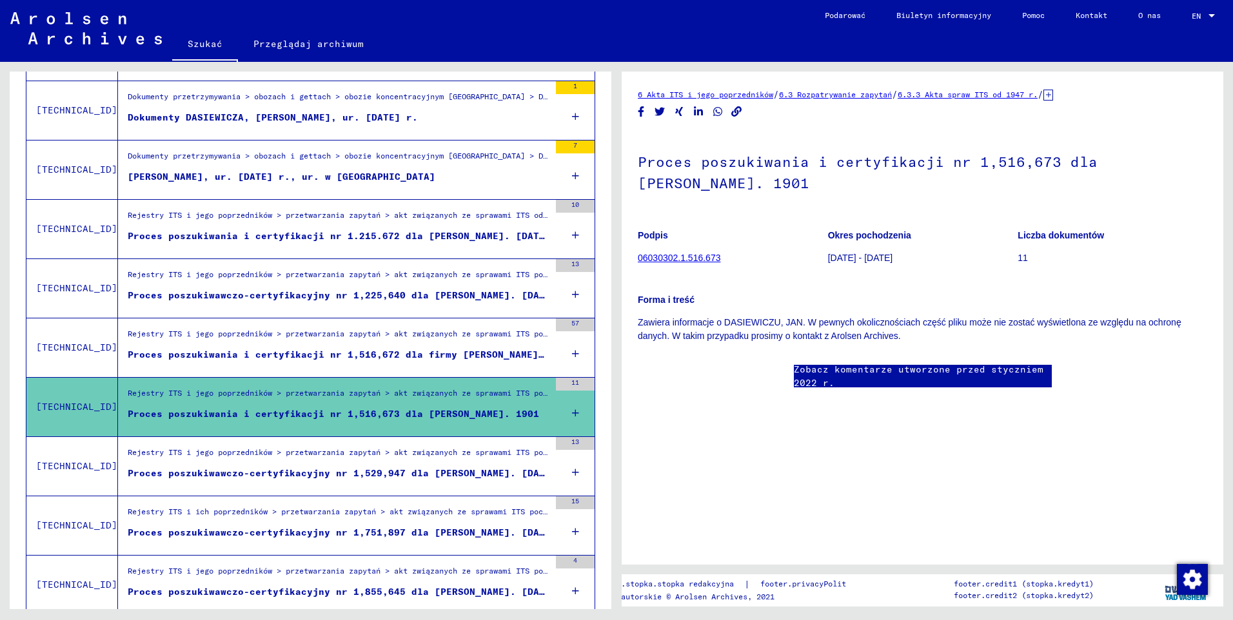
scroll to position [366, 0]
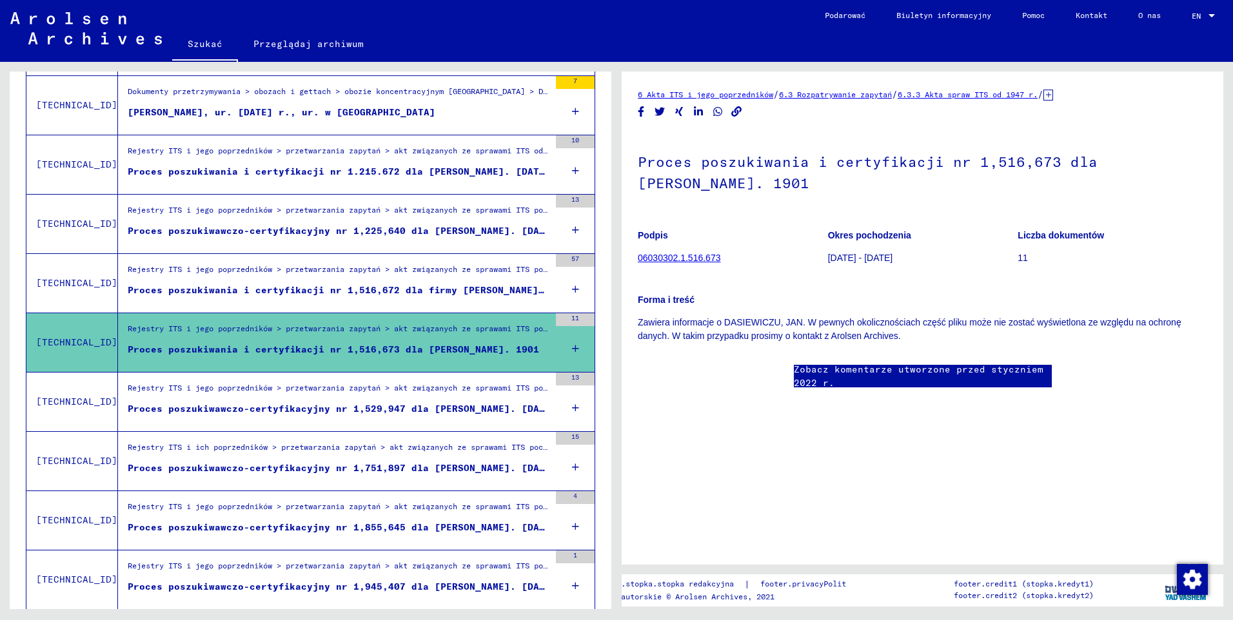
click at [438, 411] on div "Proces poszukiwawczo-certyfikacyjny nr 1,529,947 dla [PERSON_NAME]. [DATE] r." at bounding box center [339, 409] width 422 height 14
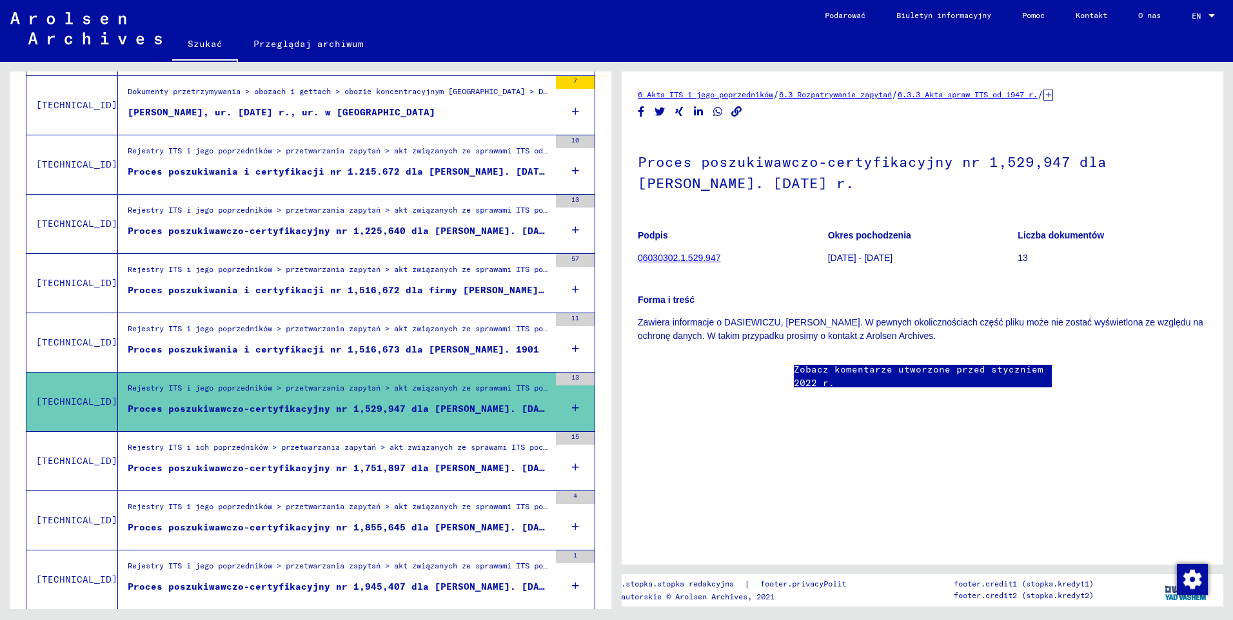
click at [402, 462] on div "Proces poszukiwawczo-certyfikacyjny nr 1,751,897 dla [PERSON_NAME]. [DATE] r." at bounding box center [339, 469] width 422 height 14
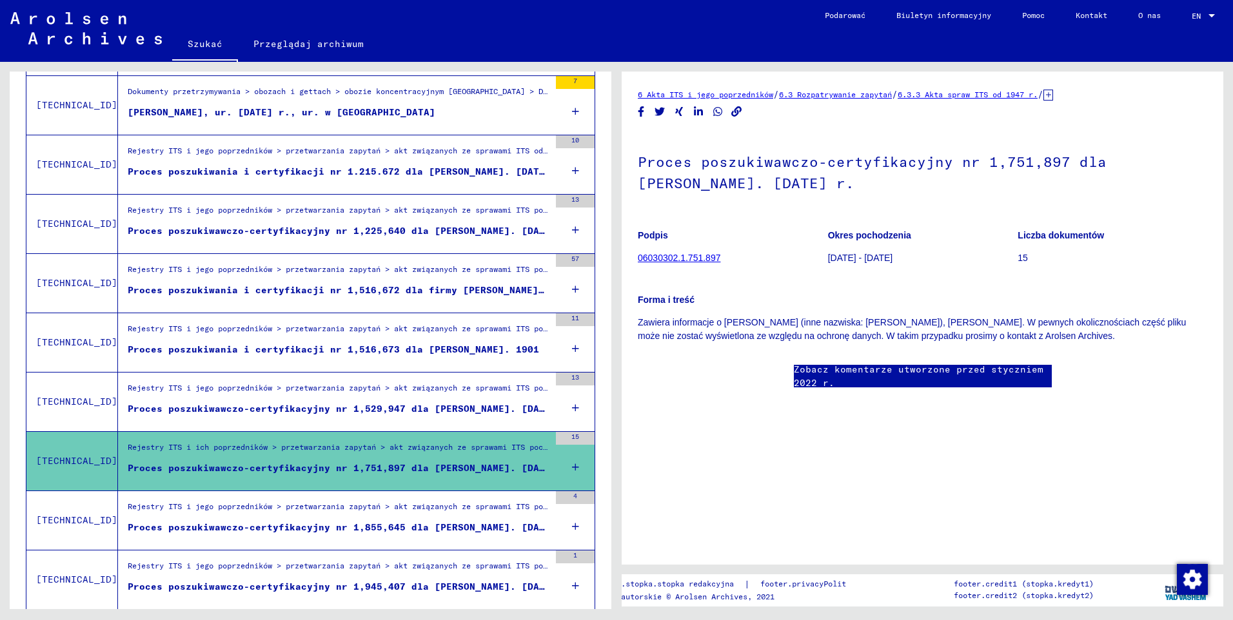
click at [401, 533] on div "Proces poszukiwawczo-certyfikacyjny nr 1,855,645 dla [PERSON_NAME]. [DATE] r." at bounding box center [339, 528] width 422 height 14
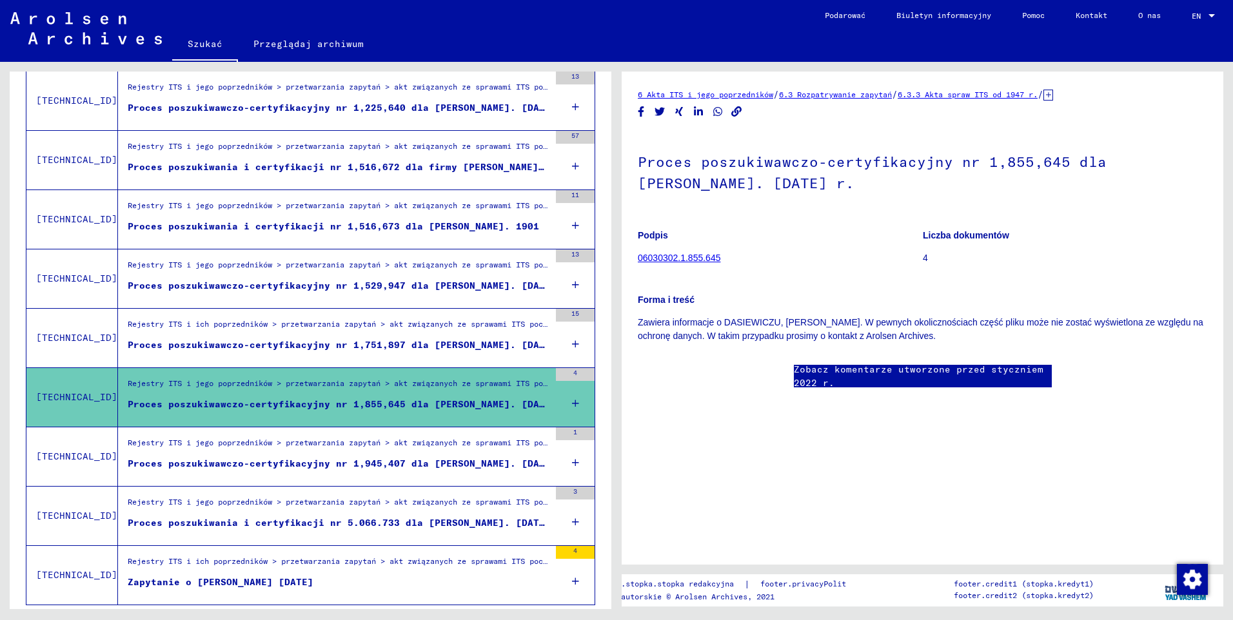
scroll to position [495, 0]
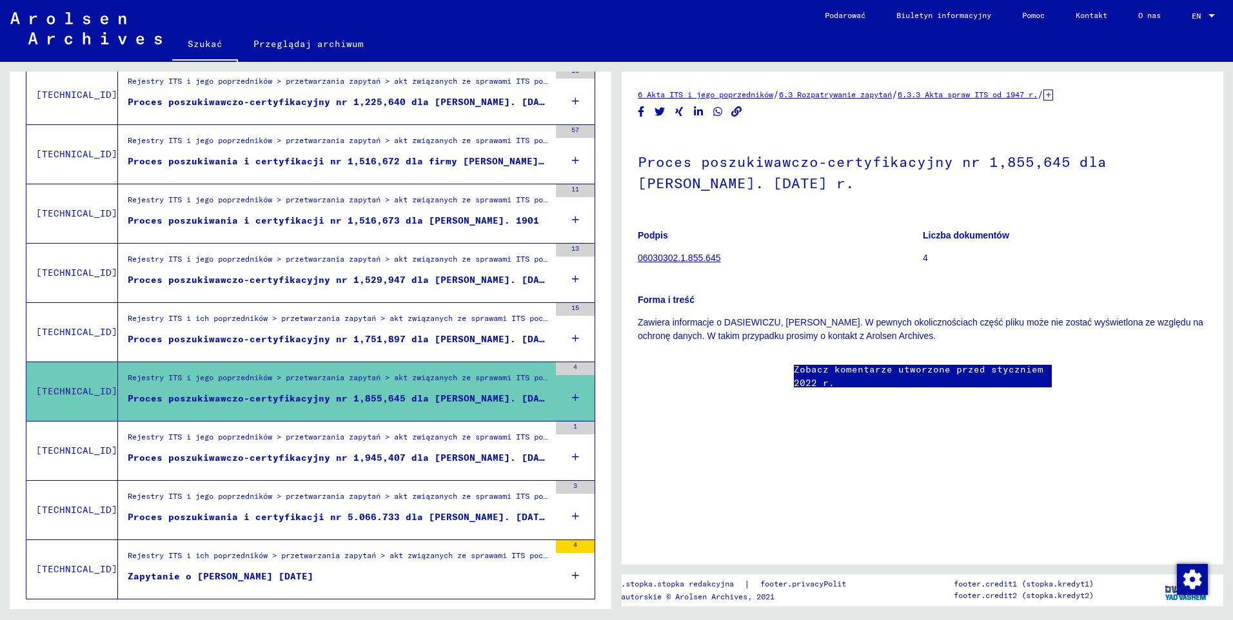
click at [389, 458] on div "Proces poszukiwawczo-certyfikacyjny nr 1,945,407 dla [PERSON_NAME]. [DATE] r." at bounding box center [339, 458] width 422 height 14
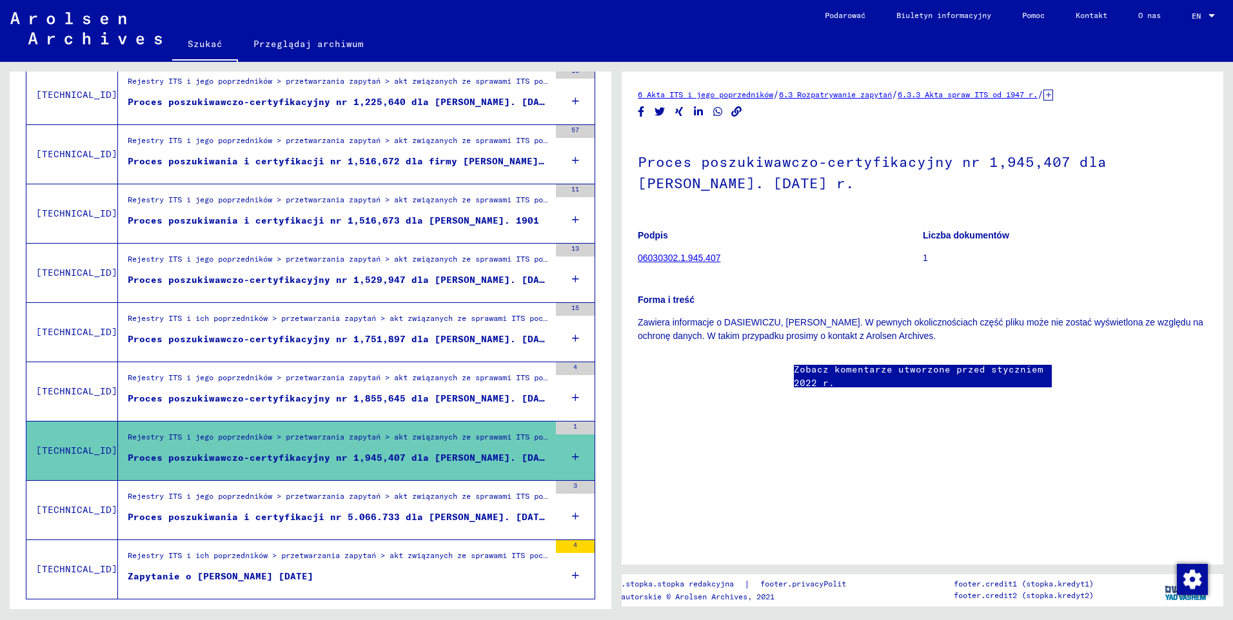
click at [387, 517] on div "Proces poszukiwania i certyfikacji nr 5.066.733 dla [PERSON_NAME]. [DATE] r." at bounding box center [339, 518] width 422 height 14
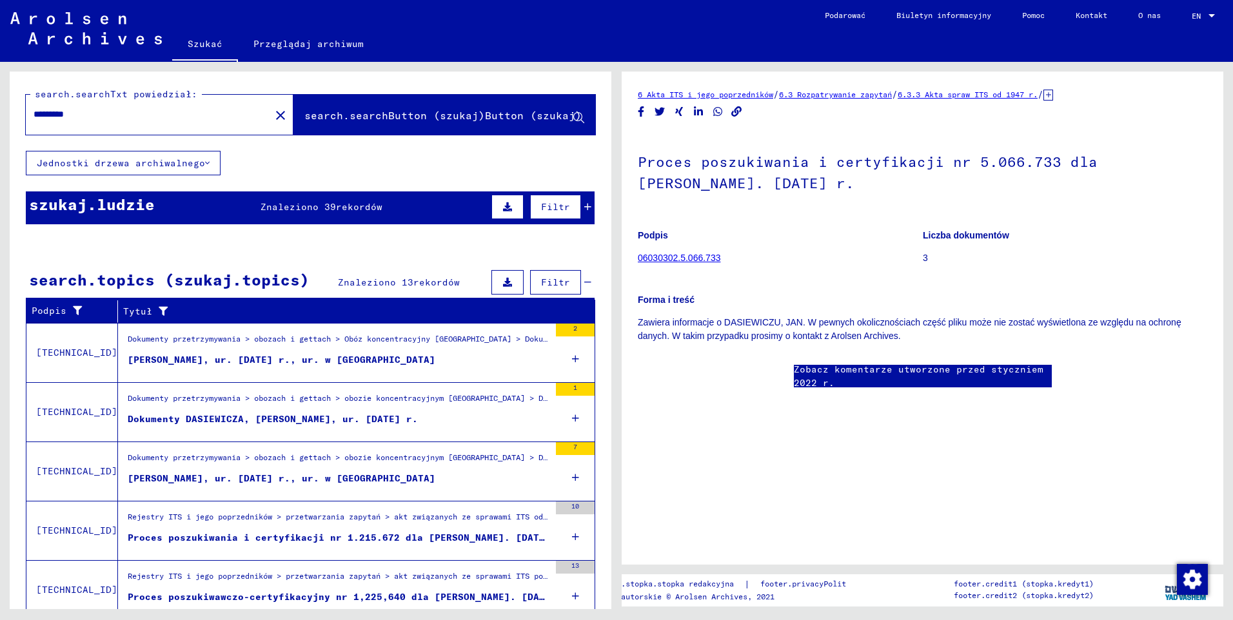
click at [273, 116] on mat-icon "close" at bounding box center [280, 115] width 15 height 15
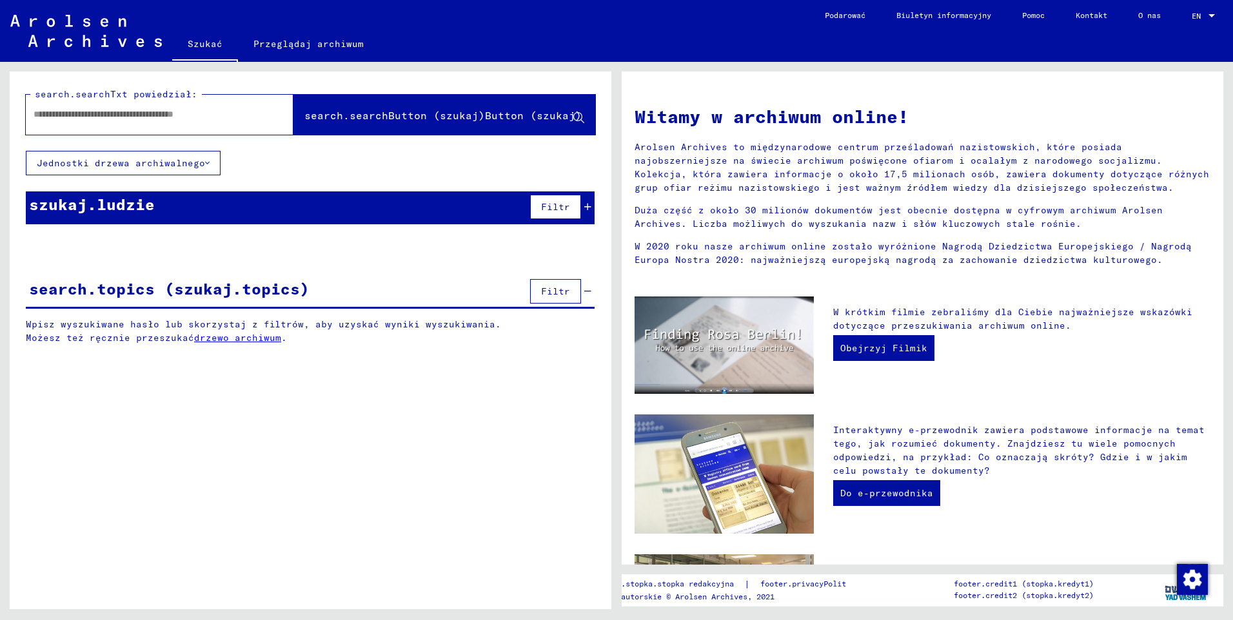
click at [106, 119] on input "text" at bounding box center [144, 115] width 221 height 14
paste input "********"
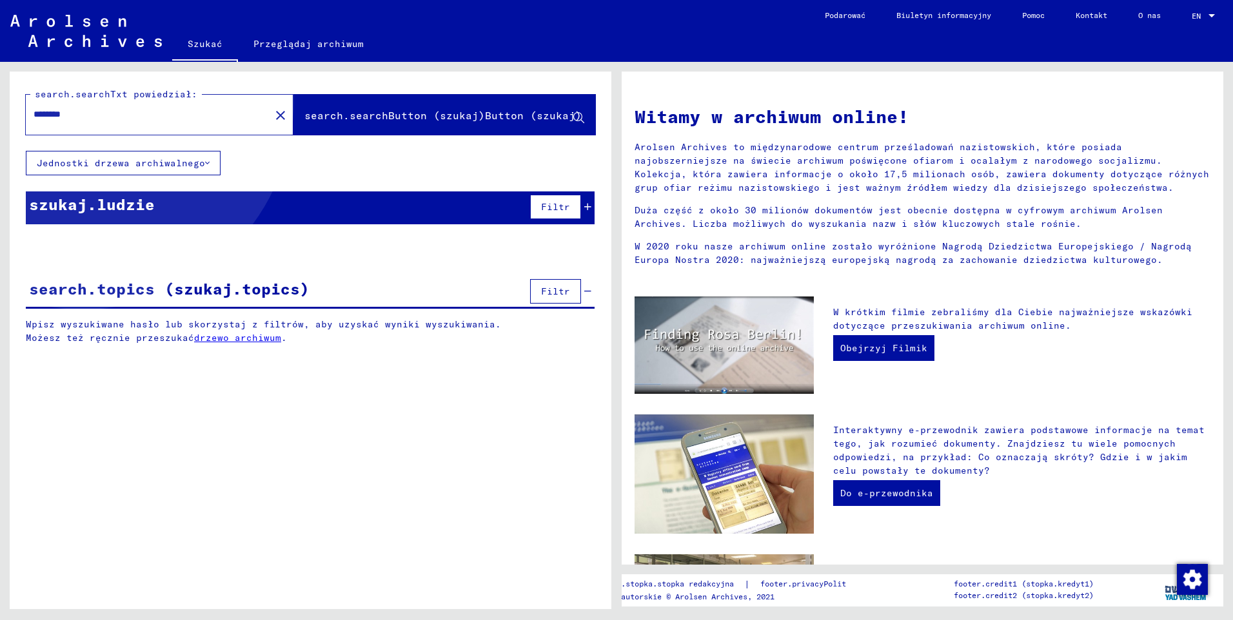
click at [374, 114] on span "search.searchButton (szukaj)Button (szukaj)" at bounding box center [442, 115] width 277 height 13
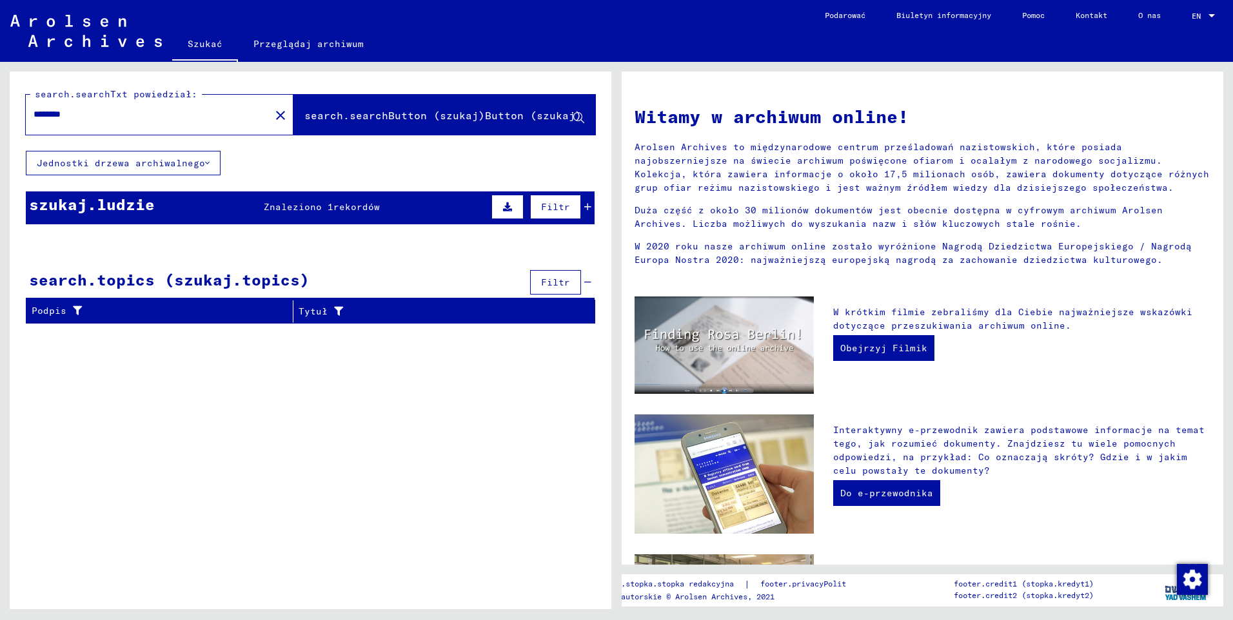
click at [396, 117] on span "search.searchButton (szukaj)Button (szukaj)" at bounding box center [442, 115] width 277 height 13
click at [411, 121] on span "search.searchButton (szukaj)Button (szukaj)" at bounding box center [442, 115] width 277 height 13
click at [318, 209] on span "Znaleziono 1" at bounding box center [299, 207] width 70 height 12
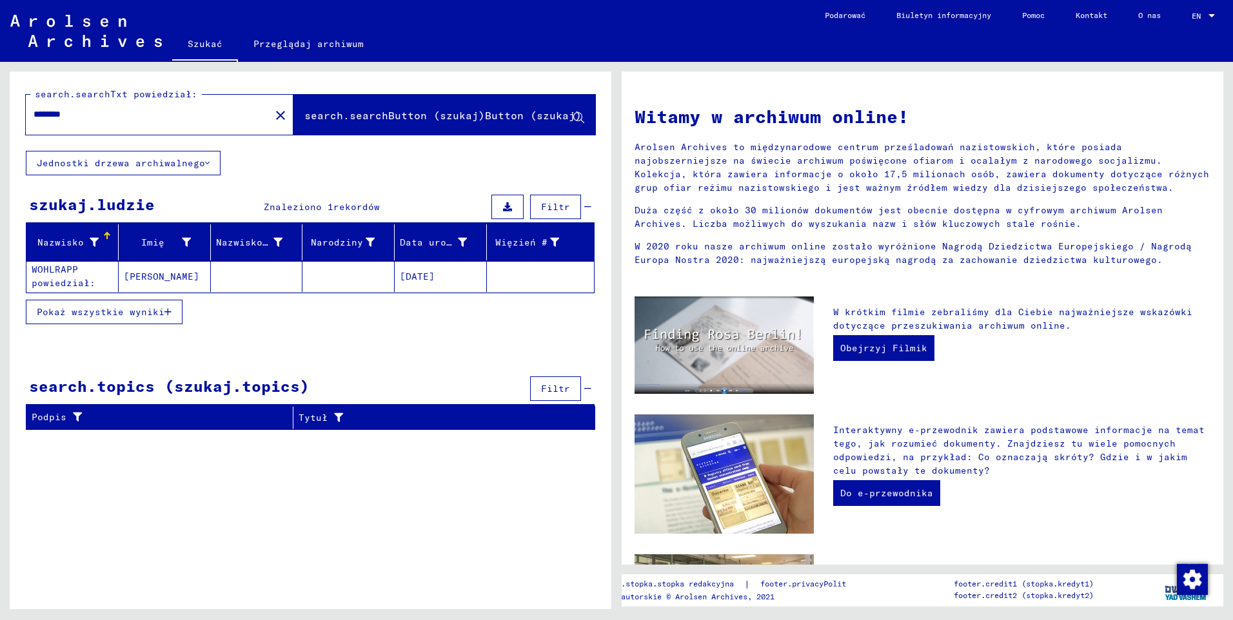
click at [88, 286] on mat-cell "WOHLRAPP powiedział:" at bounding box center [72, 276] width 92 height 31
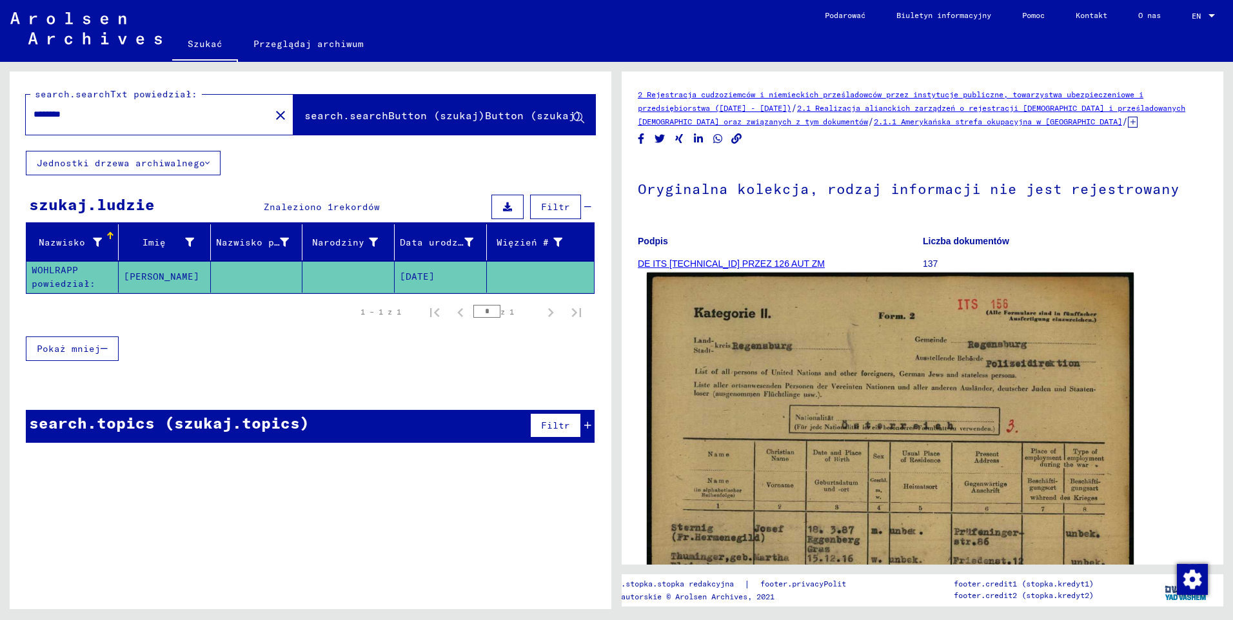
scroll to position [64, 0]
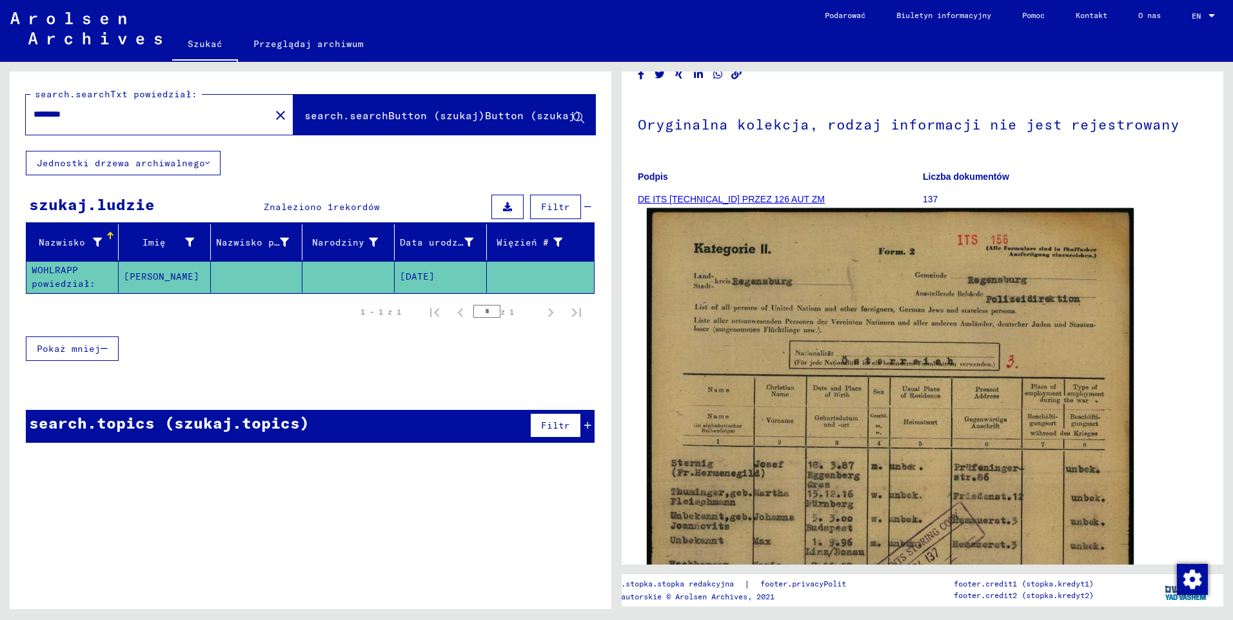
click at [875, 400] on img at bounding box center [890, 544] width 487 height 672
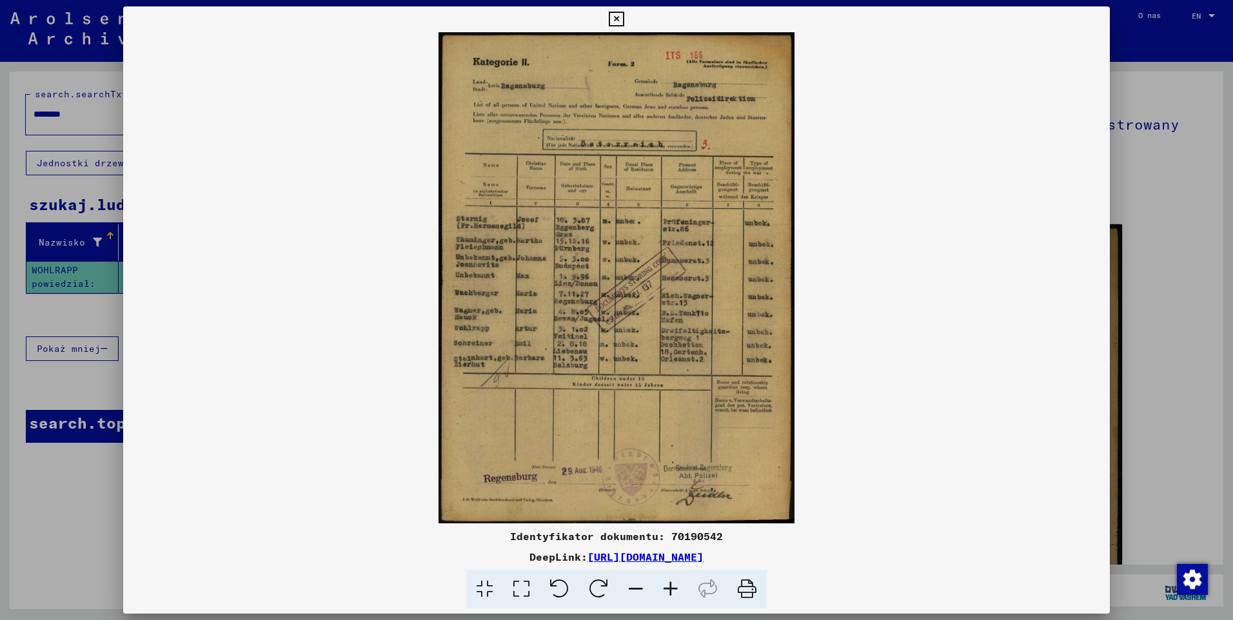
click at [669, 589] on icon at bounding box center [670, 589] width 35 height 39
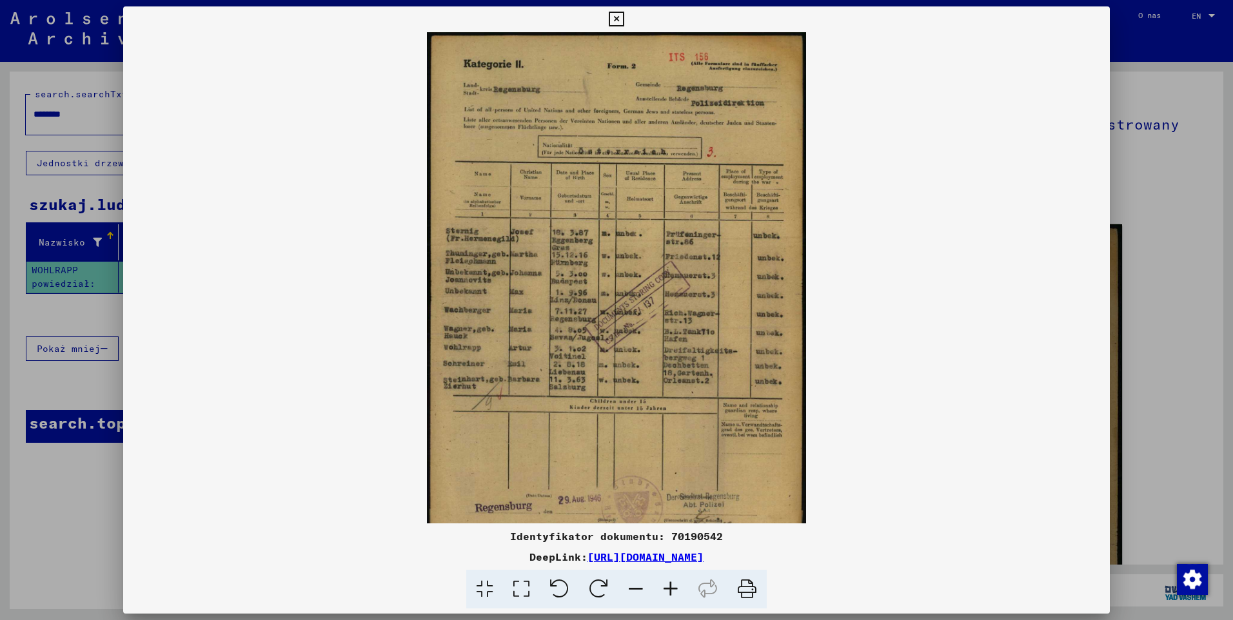
click at [669, 589] on icon at bounding box center [670, 589] width 35 height 39
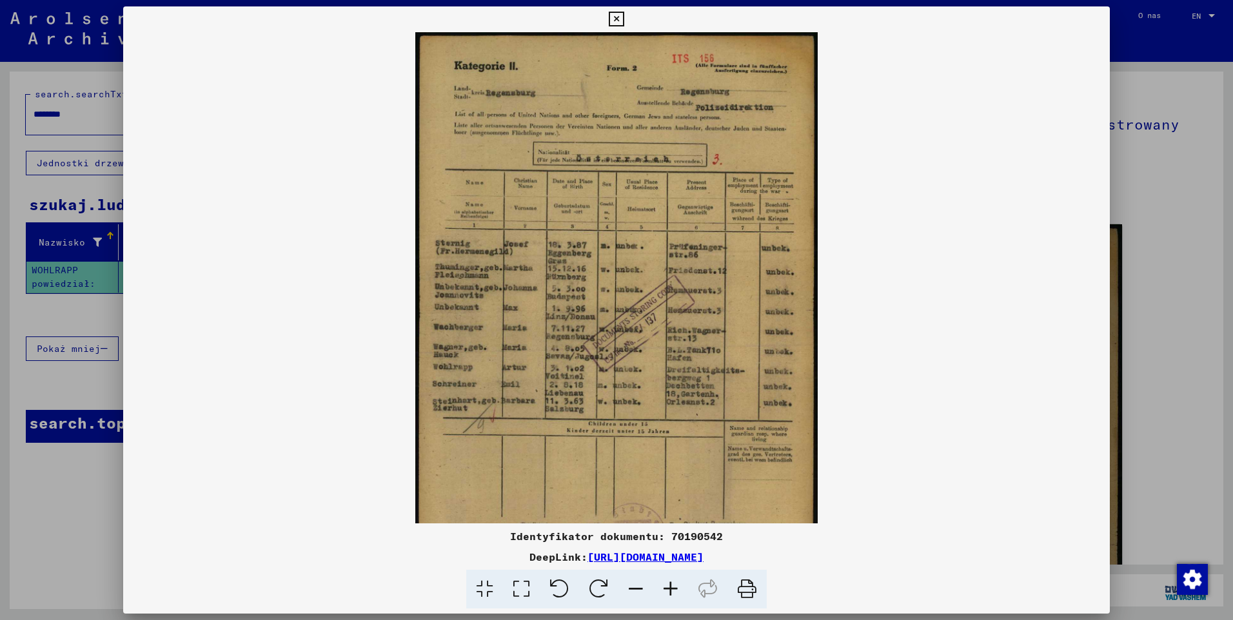
click at [669, 589] on icon at bounding box center [670, 589] width 35 height 39
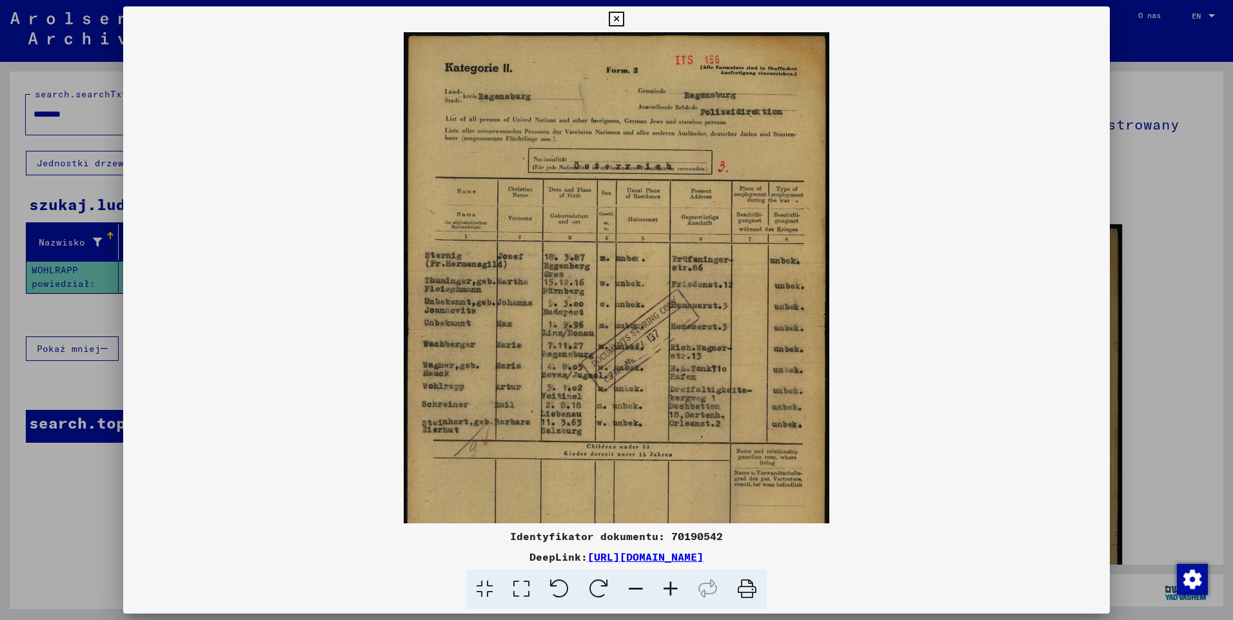
click at [670, 589] on icon at bounding box center [670, 589] width 35 height 39
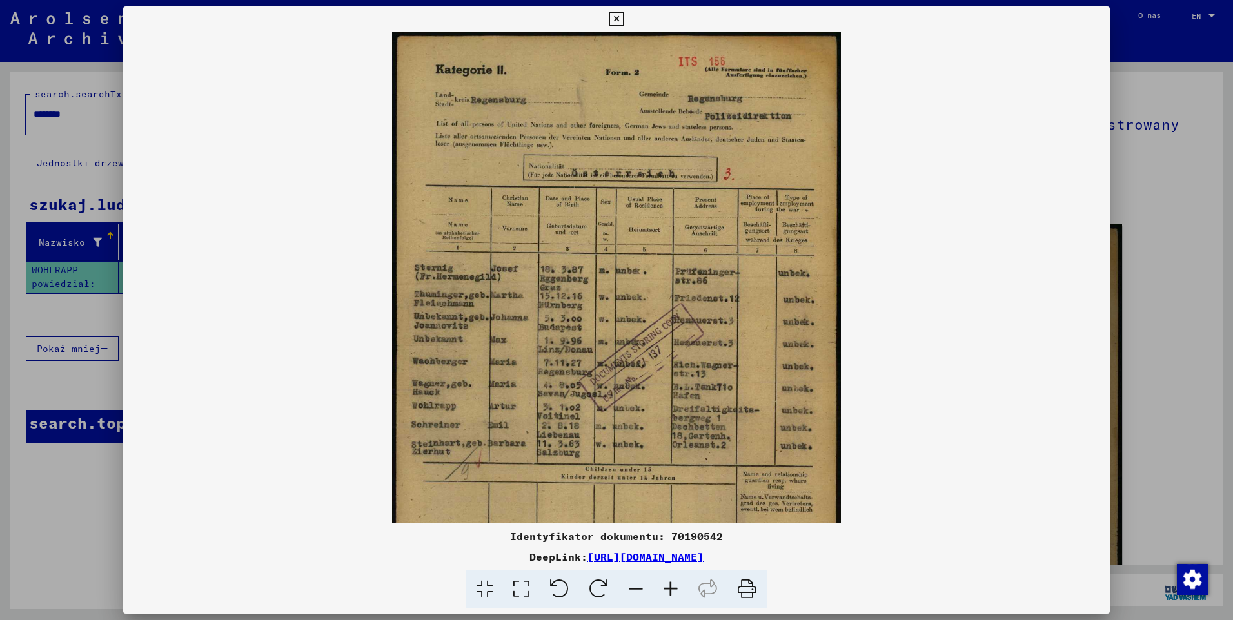
click at [670, 589] on icon at bounding box center [670, 589] width 35 height 39
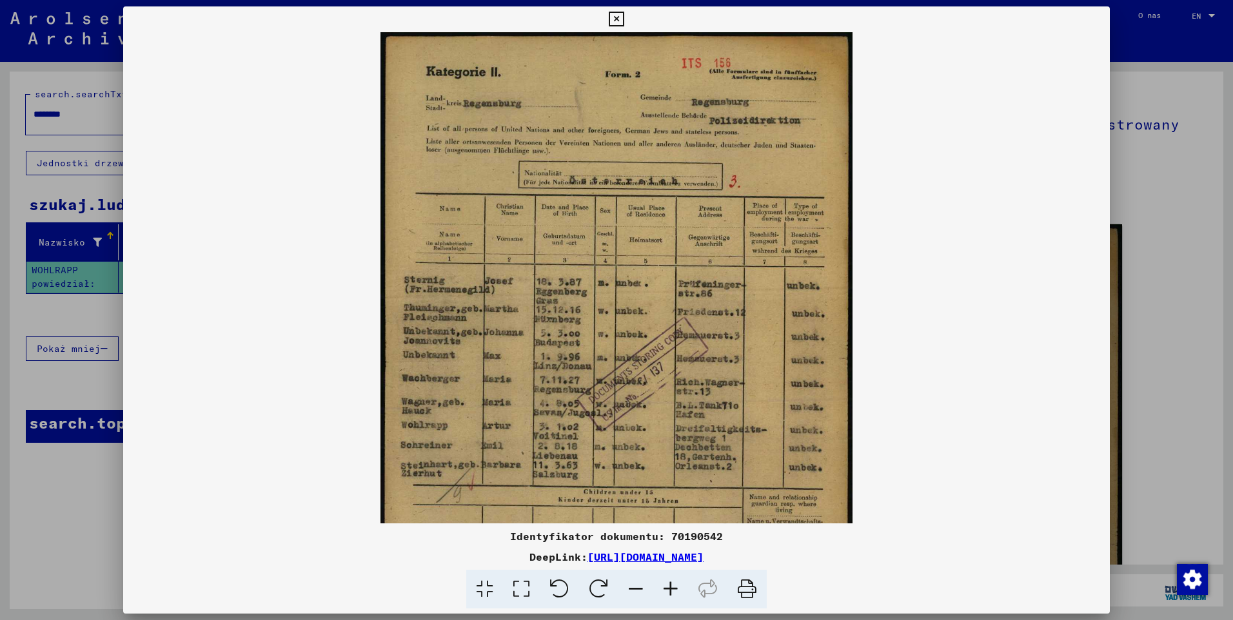
click at [670, 589] on icon at bounding box center [670, 589] width 35 height 39
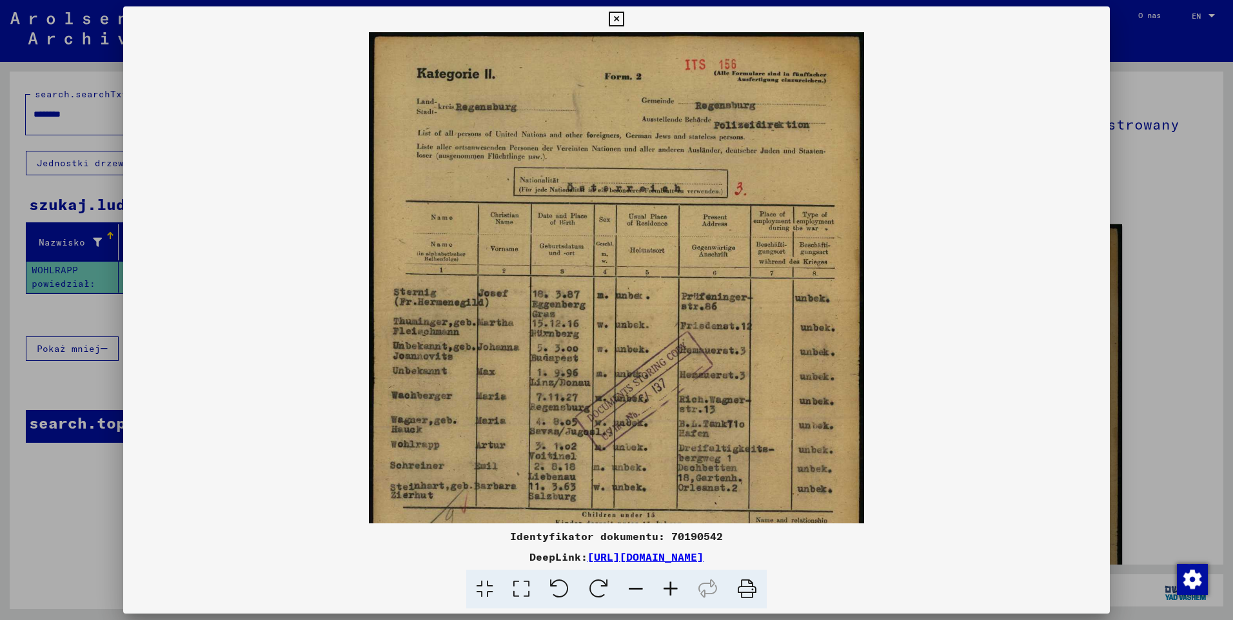
click at [670, 589] on icon at bounding box center [670, 589] width 35 height 39
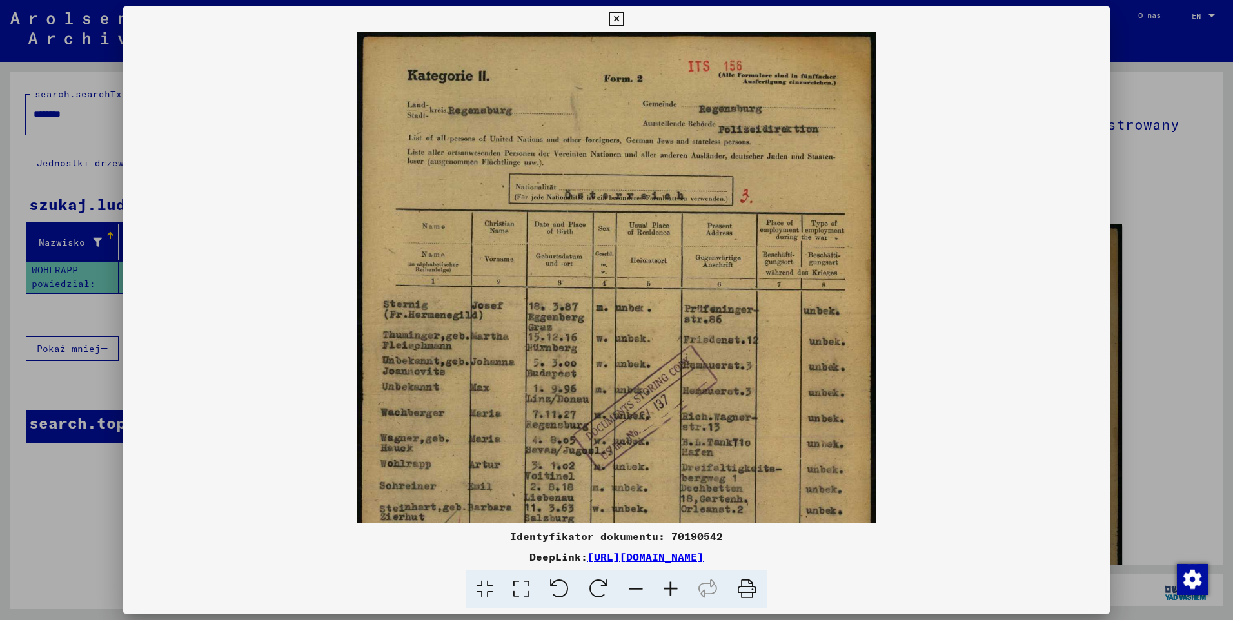
click at [670, 589] on icon at bounding box center [670, 589] width 35 height 39
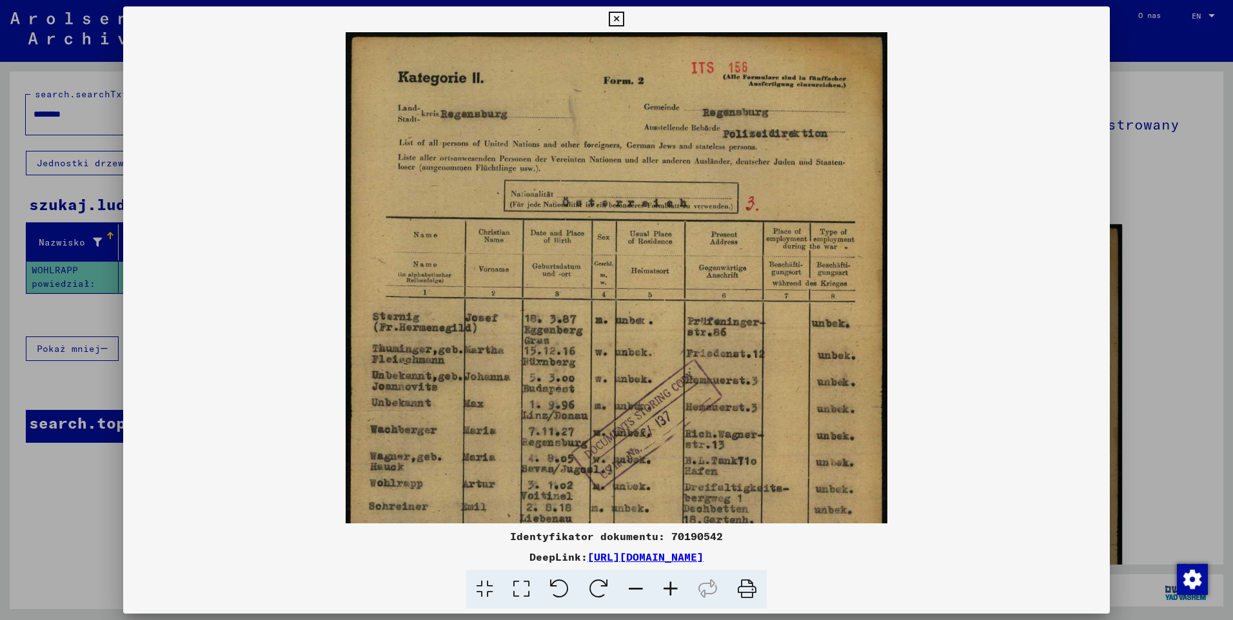
click at [670, 589] on icon at bounding box center [670, 589] width 35 height 39
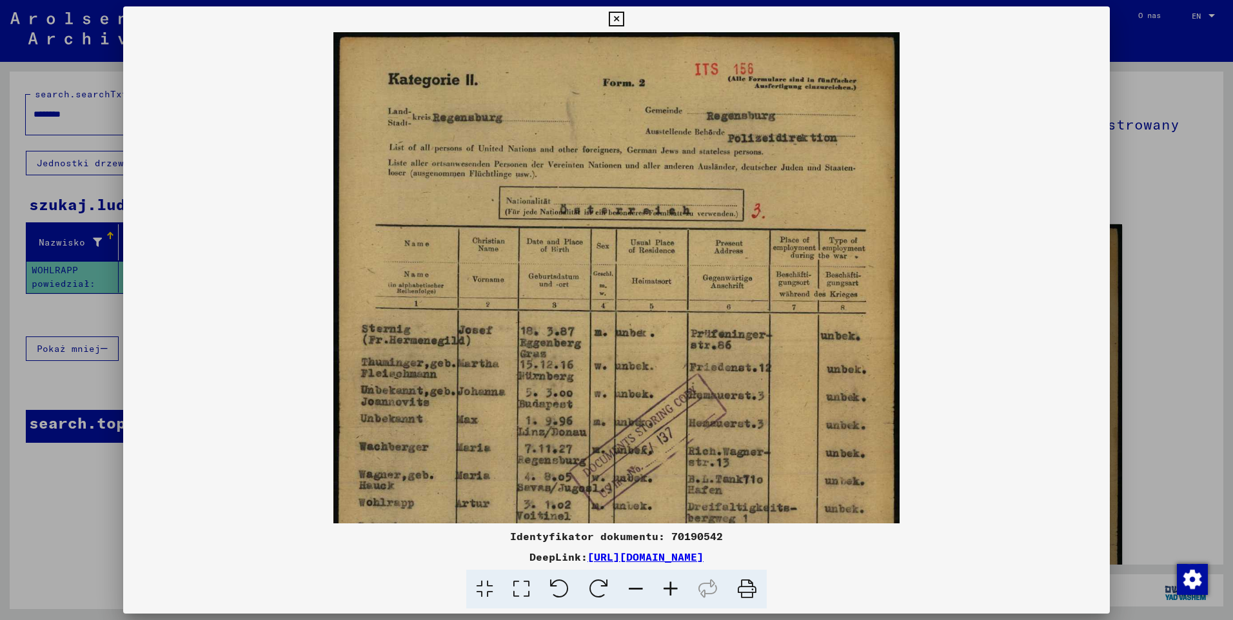
click at [670, 589] on icon at bounding box center [670, 589] width 35 height 39
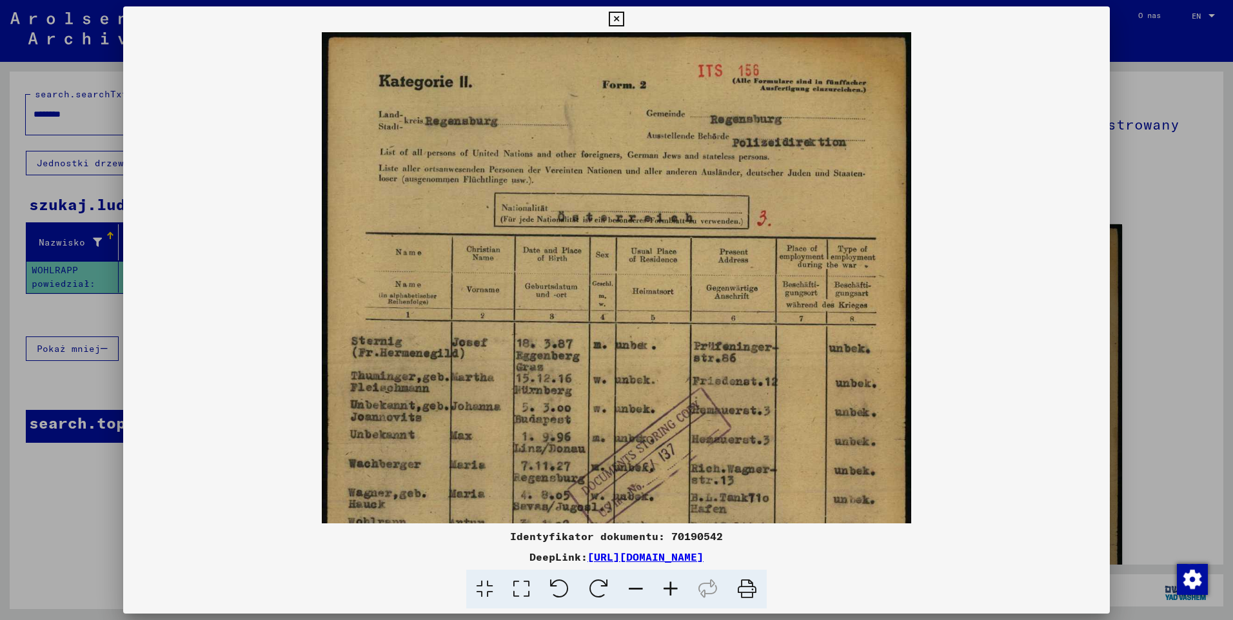
click at [670, 589] on icon at bounding box center [670, 589] width 35 height 39
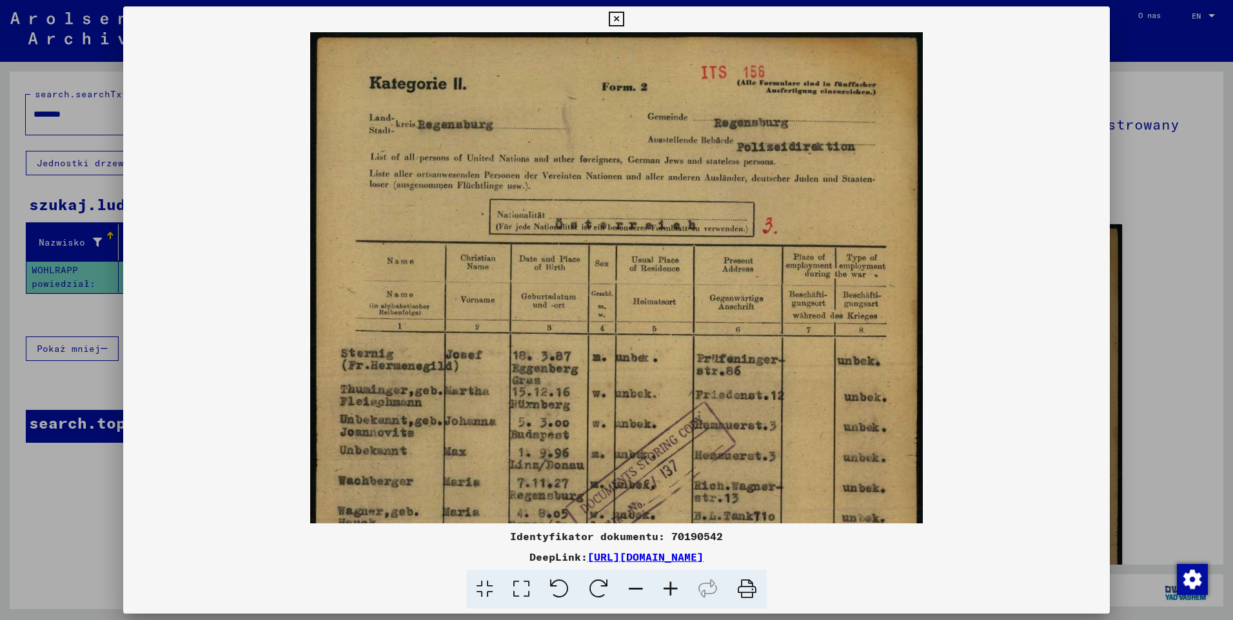
click at [670, 589] on icon at bounding box center [670, 589] width 35 height 39
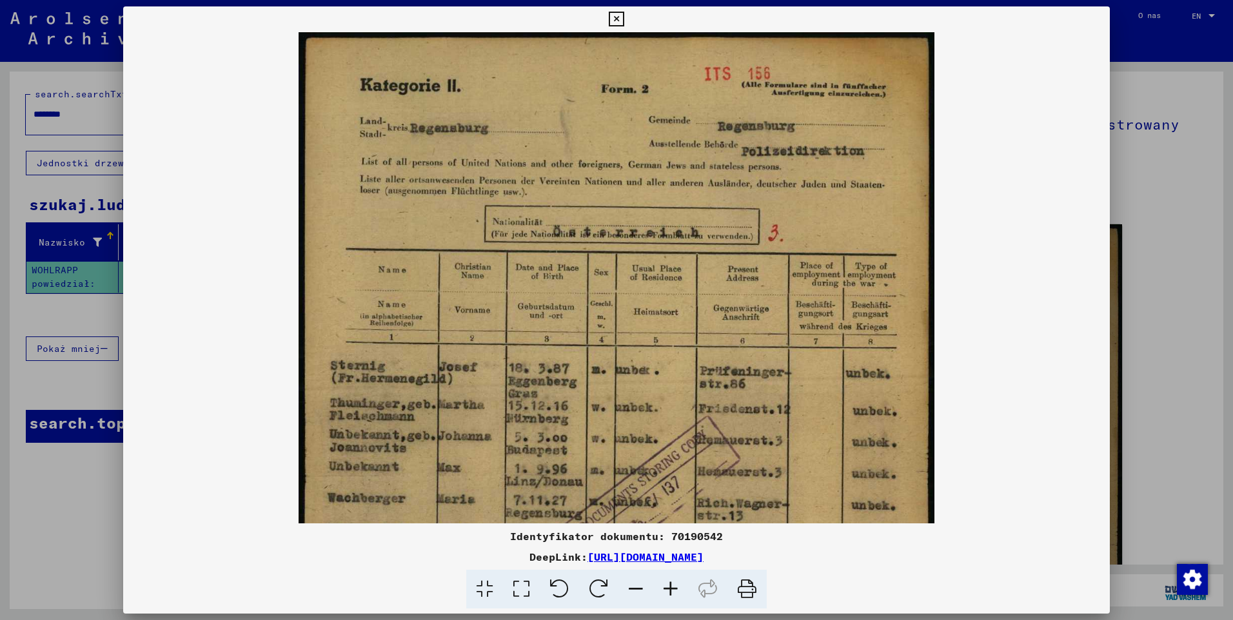
click at [670, 589] on icon at bounding box center [670, 589] width 35 height 39
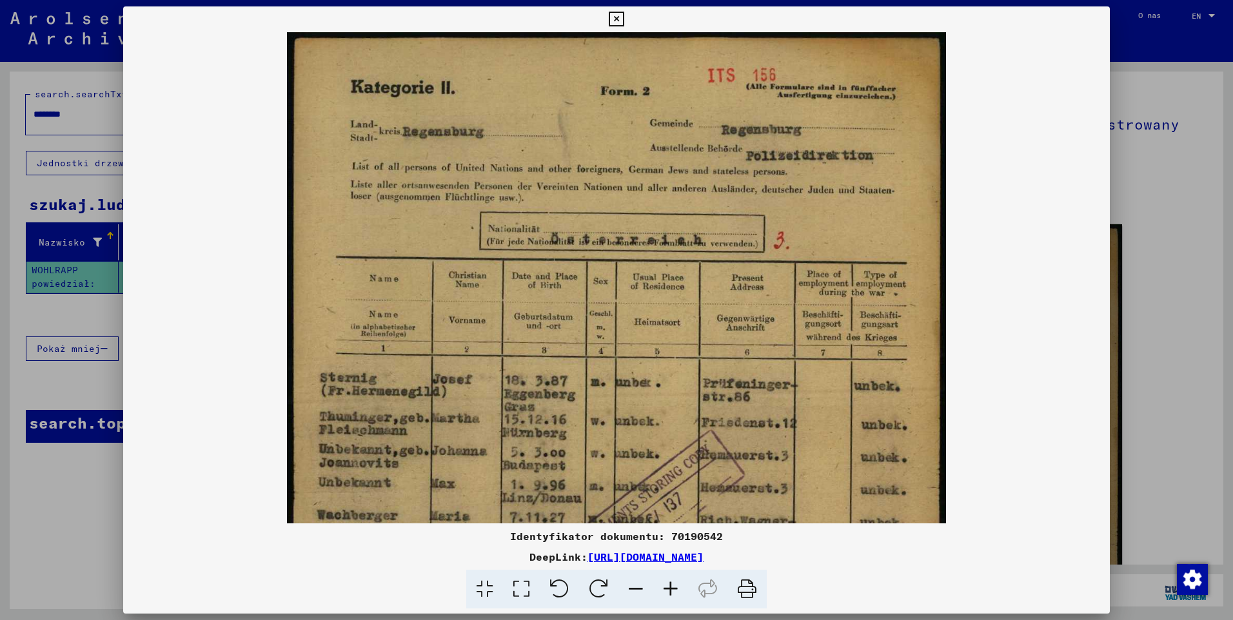
click at [670, 589] on icon at bounding box center [670, 589] width 35 height 39
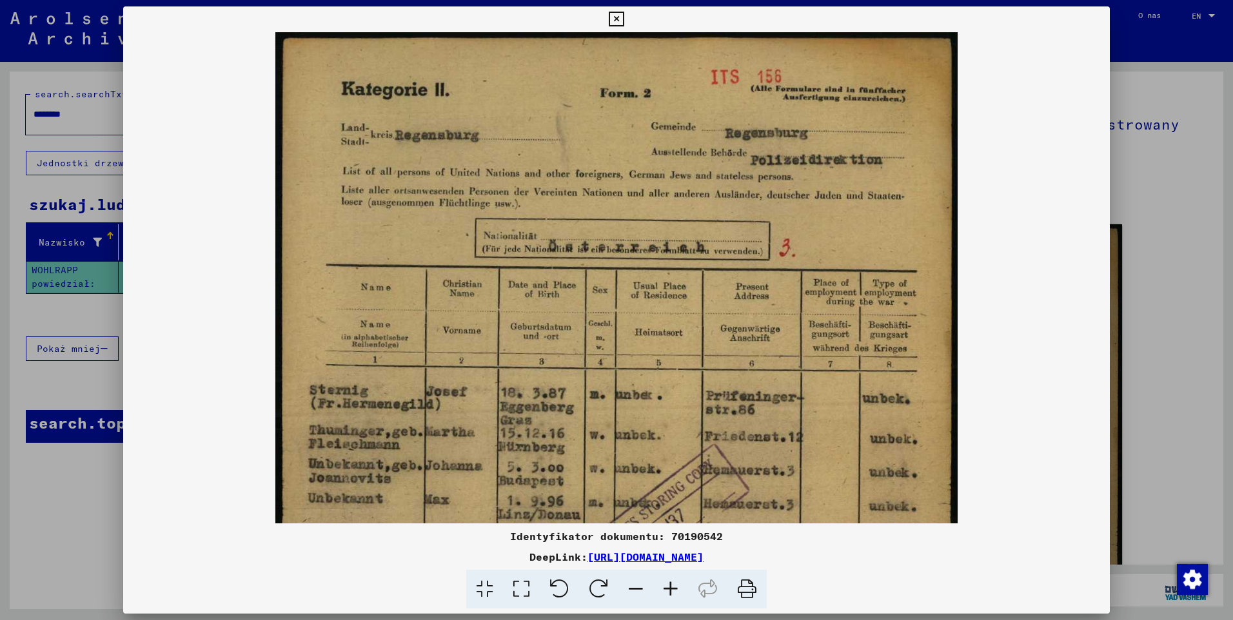
click at [670, 589] on icon at bounding box center [670, 589] width 35 height 39
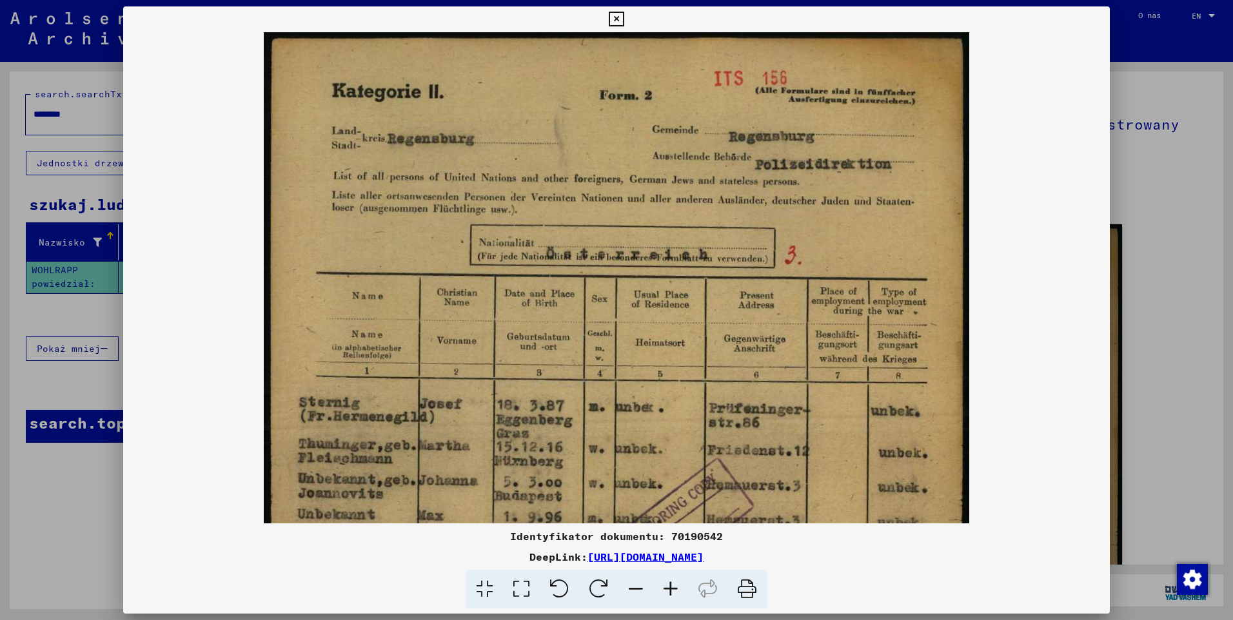
click at [670, 589] on icon at bounding box center [670, 589] width 35 height 39
click at [671, 589] on icon at bounding box center [670, 589] width 35 height 39
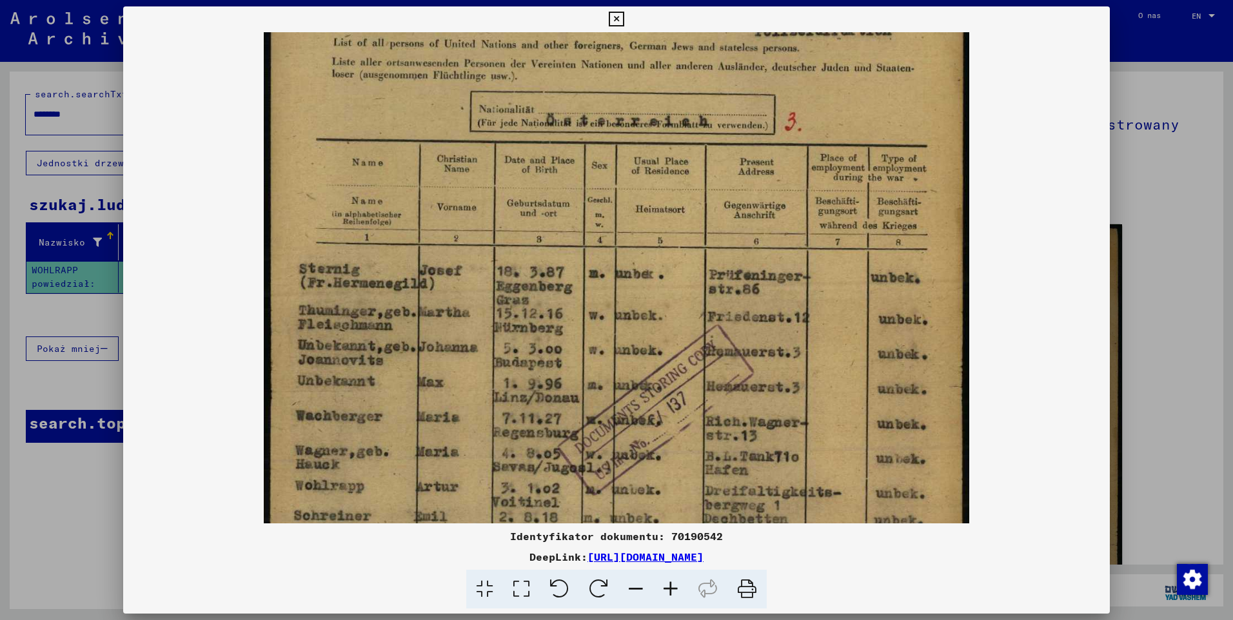
scroll to position [137, 0]
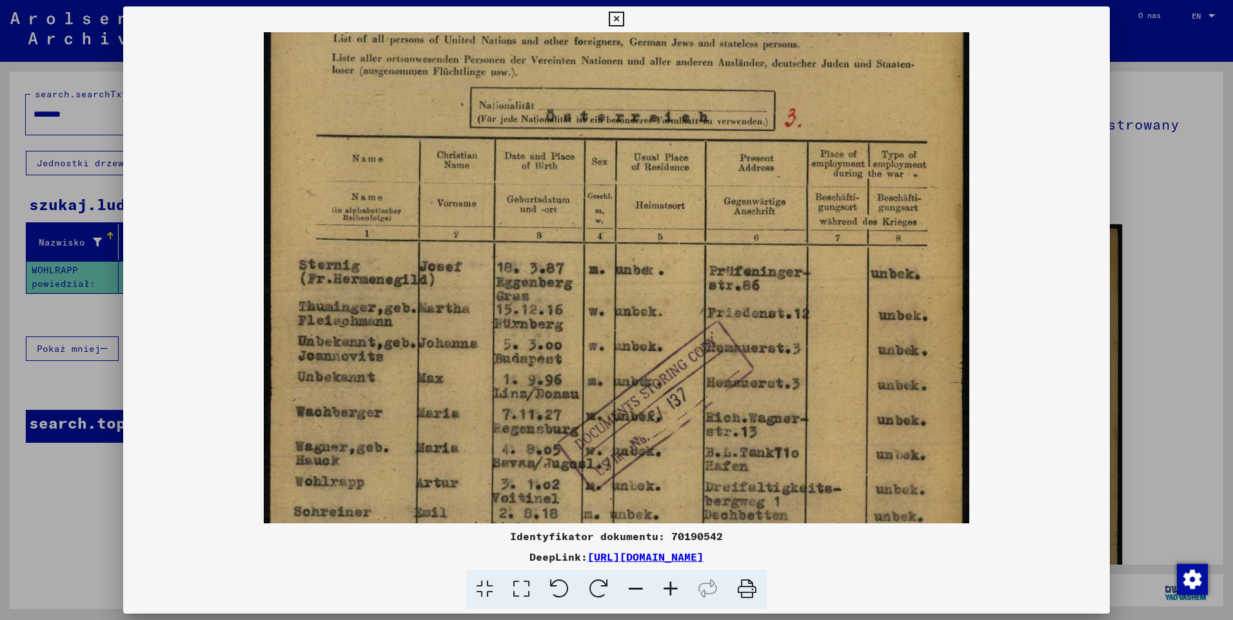
drag, startPoint x: 639, startPoint y: 438, endPoint x: 654, endPoint y: 300, distance: 138.1
click at [654, 300] on img at bounding box center [616, 382] width 705 height 975
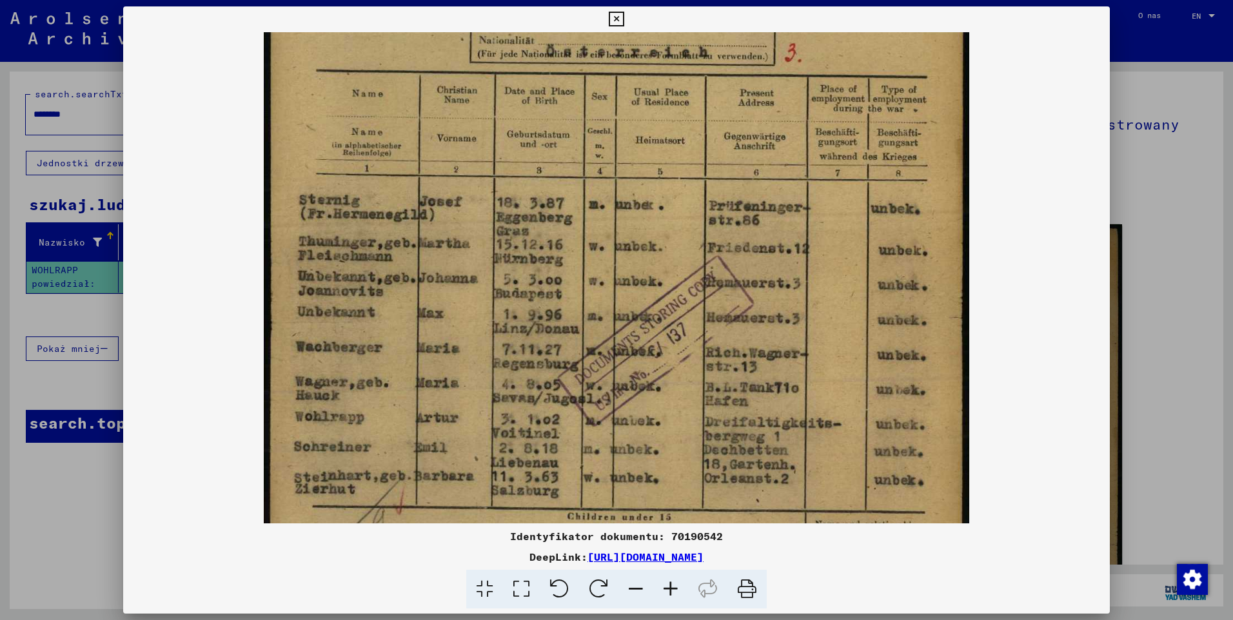
scroll to position [203, 0]
drag, startPoint x: 560, startPoint y: 425, endPoint x: 564, endPoint y: 359, distance: 65.9
click at [564, 359] on img at bounding box center [616, 316] width 705 height 975
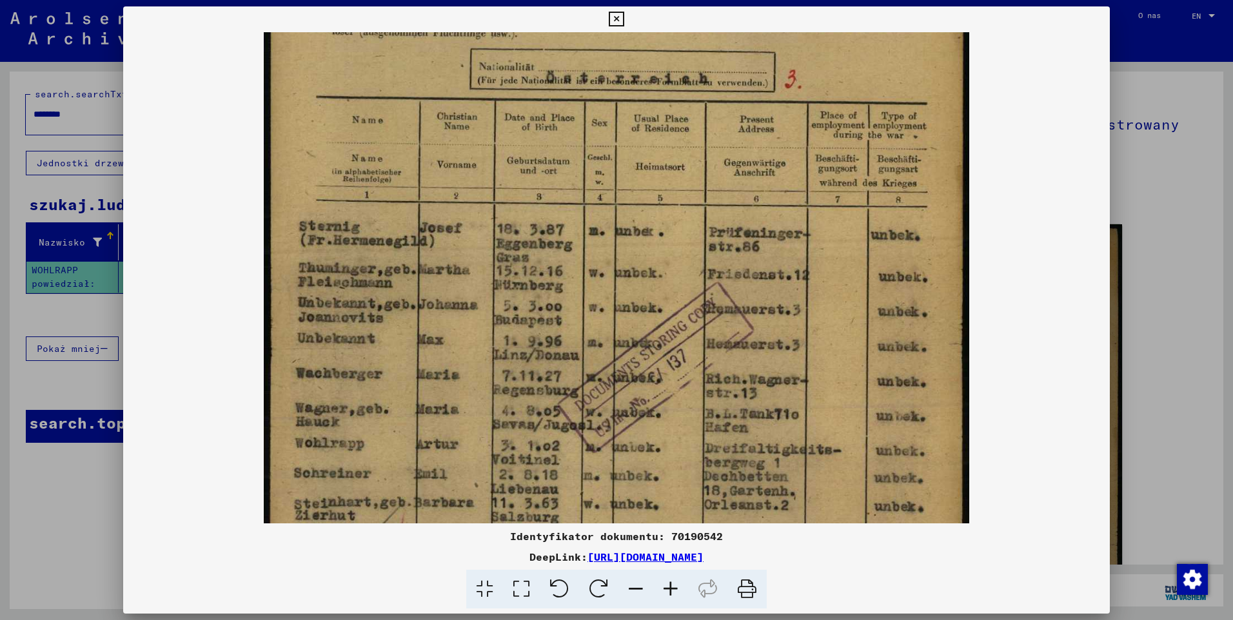
scroll to position [172, 0]
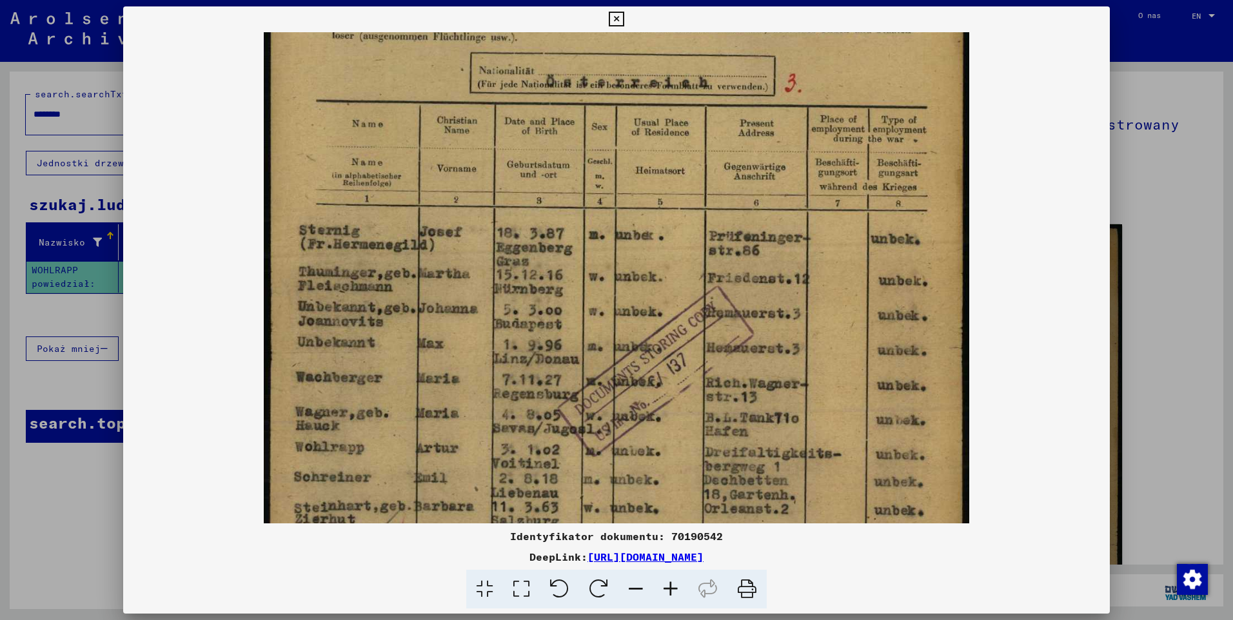
drag, startPoint x: 749, startPoint y: 442, endPoint x: 750, endPoint y: 473, distance: 31.0
click at [750, 473] on img at bounding box center [616, 347] width 705 height 975
click at [614, 19] on icon at bounding box center [616, 19] width 15 height 15
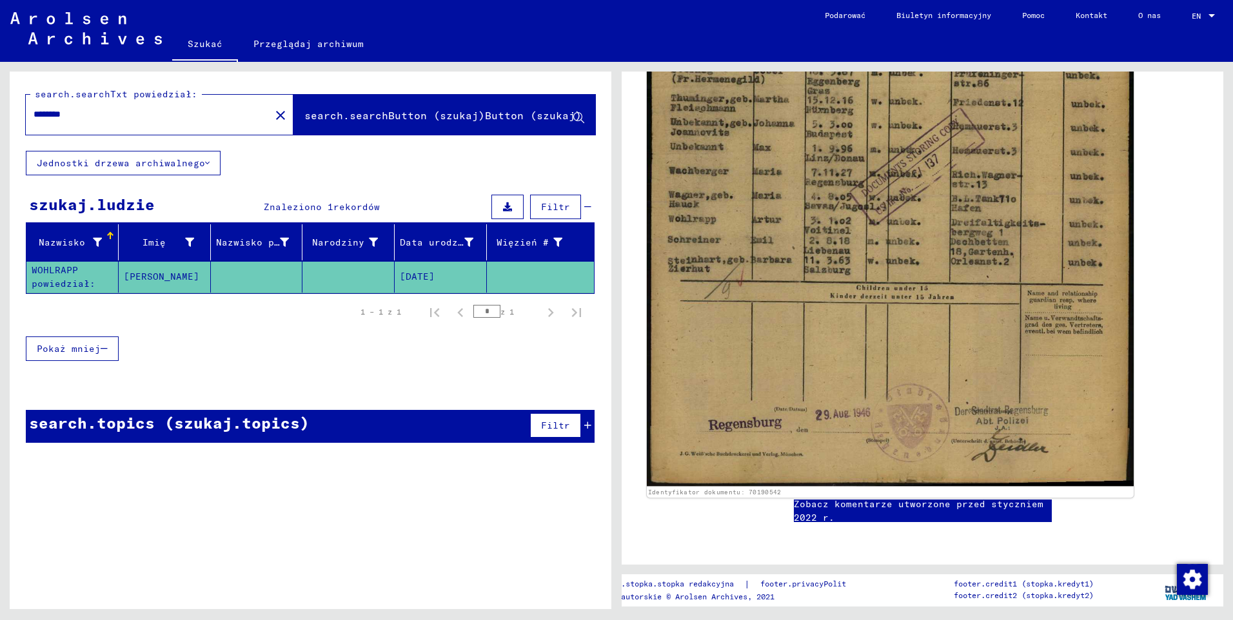
scroll to position [580, 0]
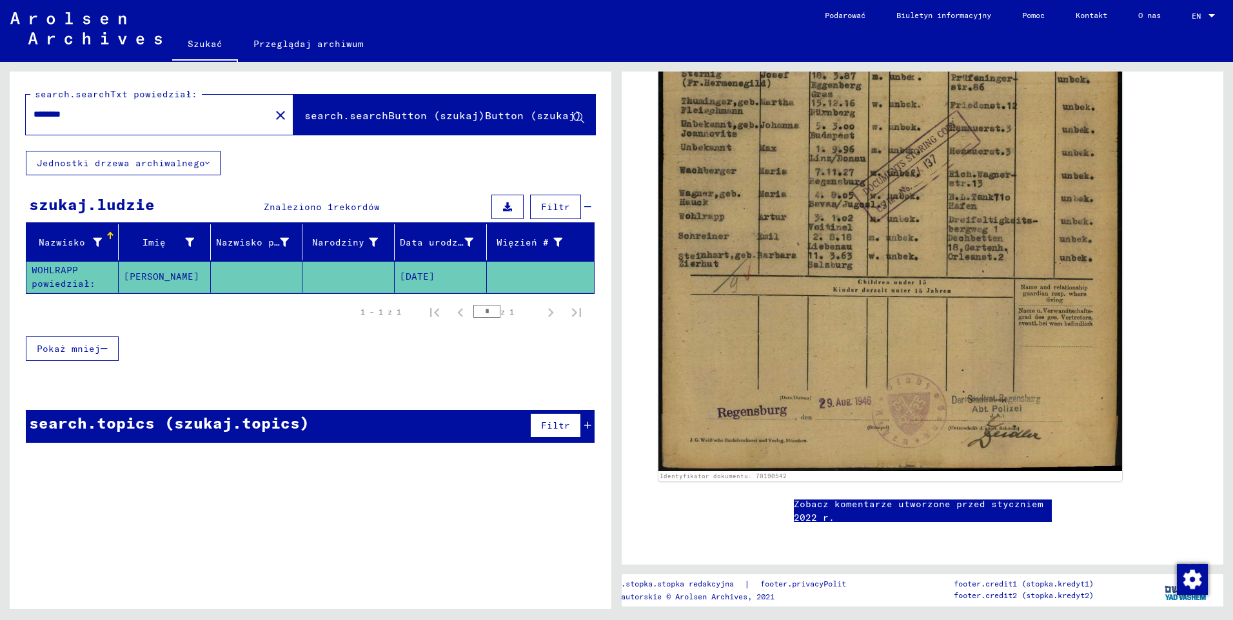
drag, startPoint x: 73, startPoint y: 112, endPoint x: 80, endPoint y: 116, distance: 8.4
click at [80, 116] on input "********" at bounding box center [148, 115] width 229 height 14
type input "*******"
click at [278, 116] on mat-icon "close" at bounding box center [280, 115] width 15 height 15
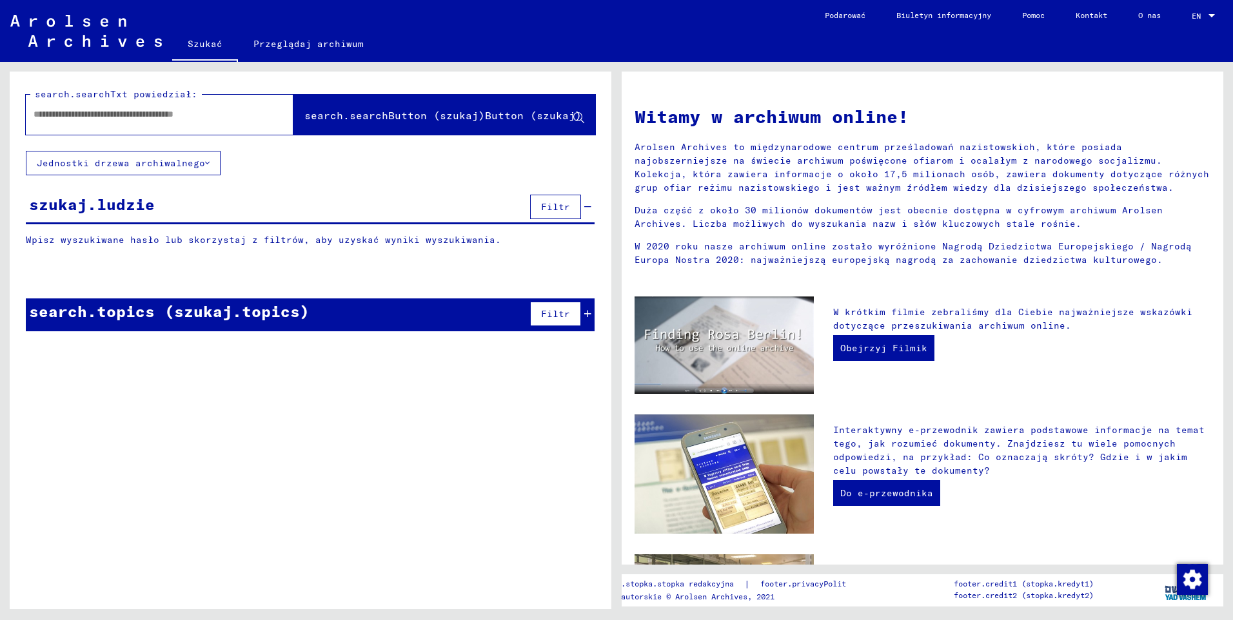
click at [111, 207] on div "szukaj.ludzie" at bounding box center [92, 204] width 126 height 23
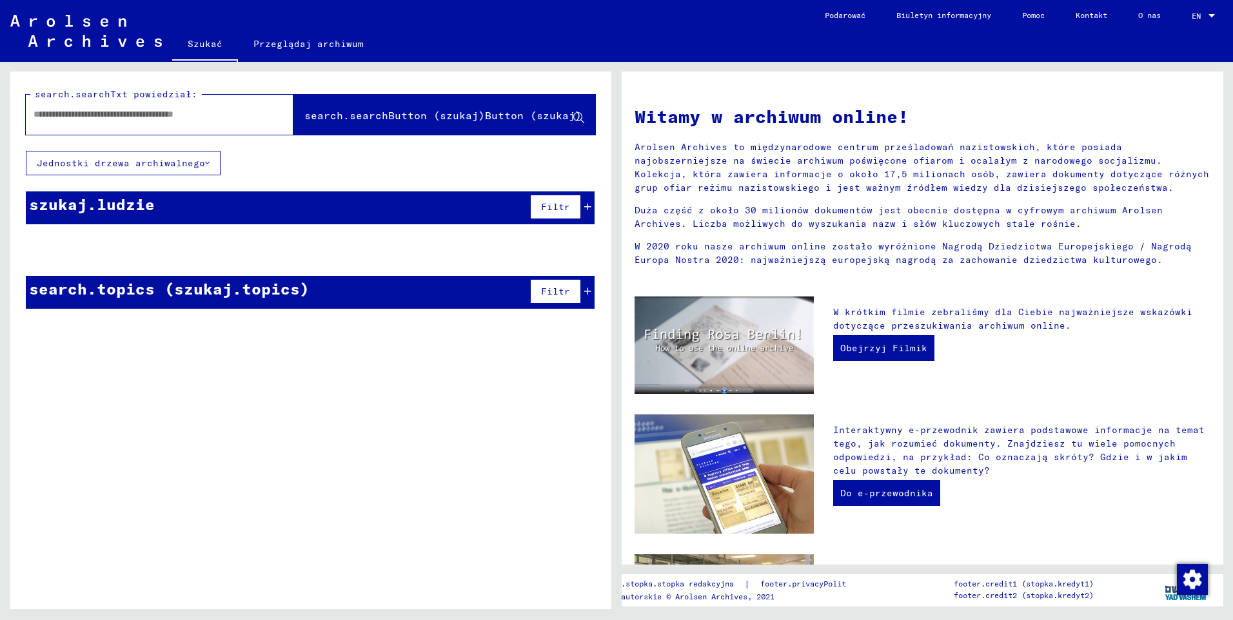
click at [111, 207] on div "szukaj.ludzie" at bounding box center [92, 204] width 126 height 23
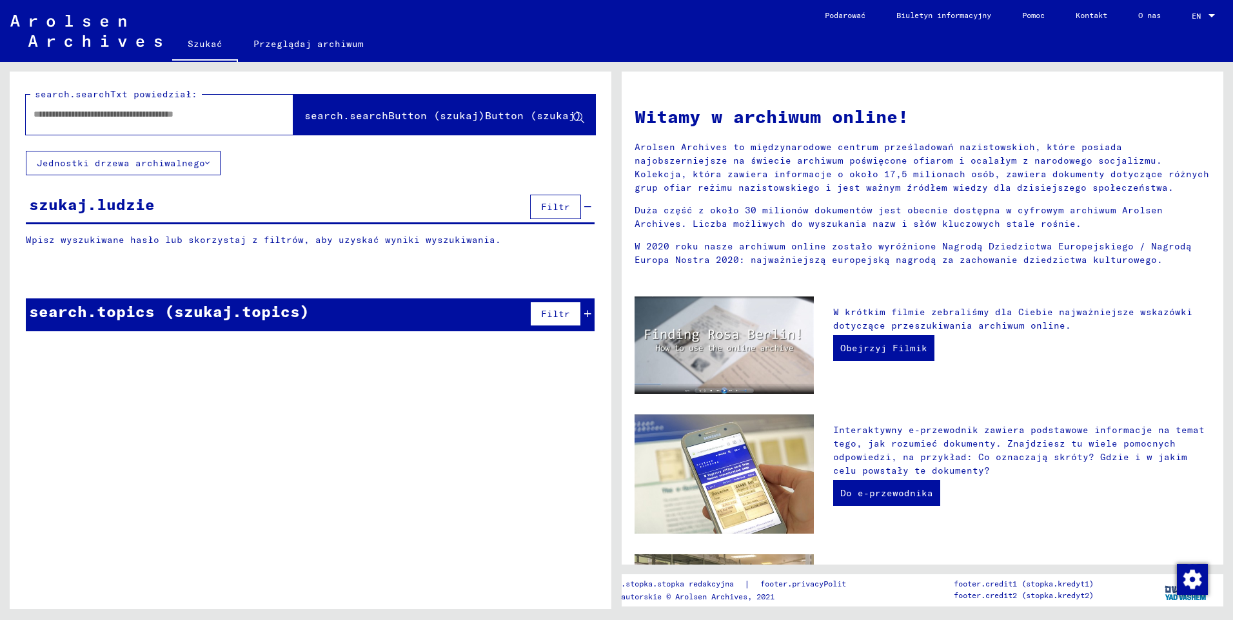
click at [121, 309] on div "search.topics (szukaj.topics)" at bounding box center [169, 311] width 280 height 23
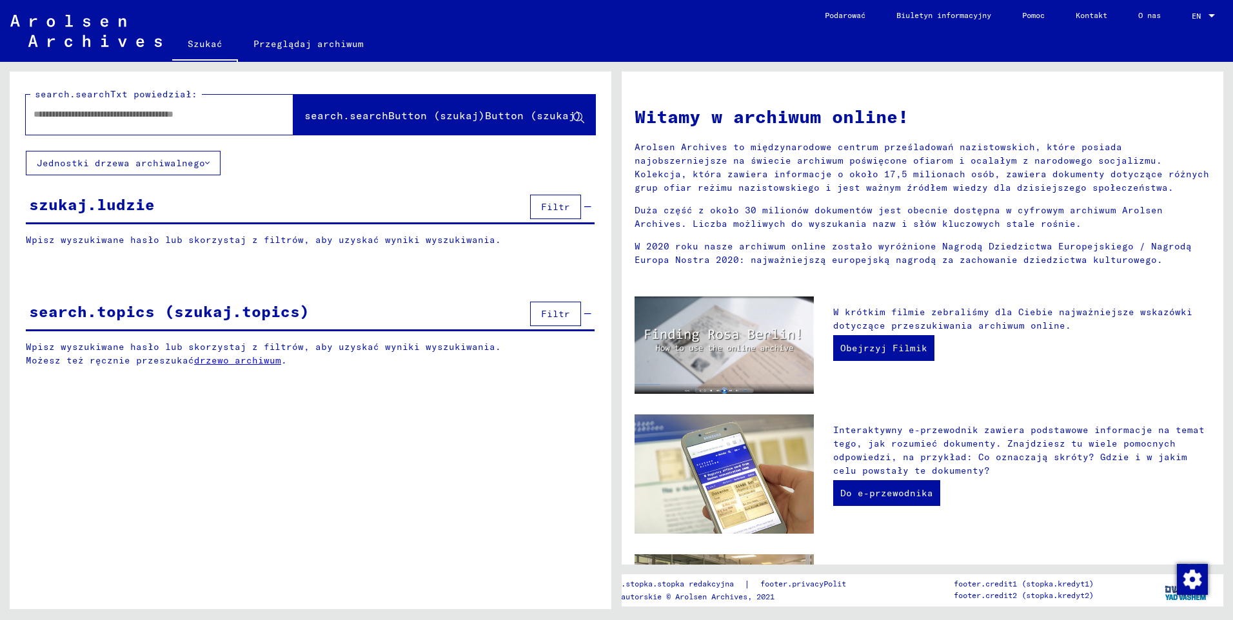
click at [138, 113] on input "text" at bounding box center [144, 115] width 221 height 14
click at [133, 115] on input "text" at bounding box center [144, 115] width 221 height 14
type input "*********"
click at [393, 113] on span "search.searchButton (szukaj)Button (szukaj)" at bounding box center [442, 115] width 277 height 13
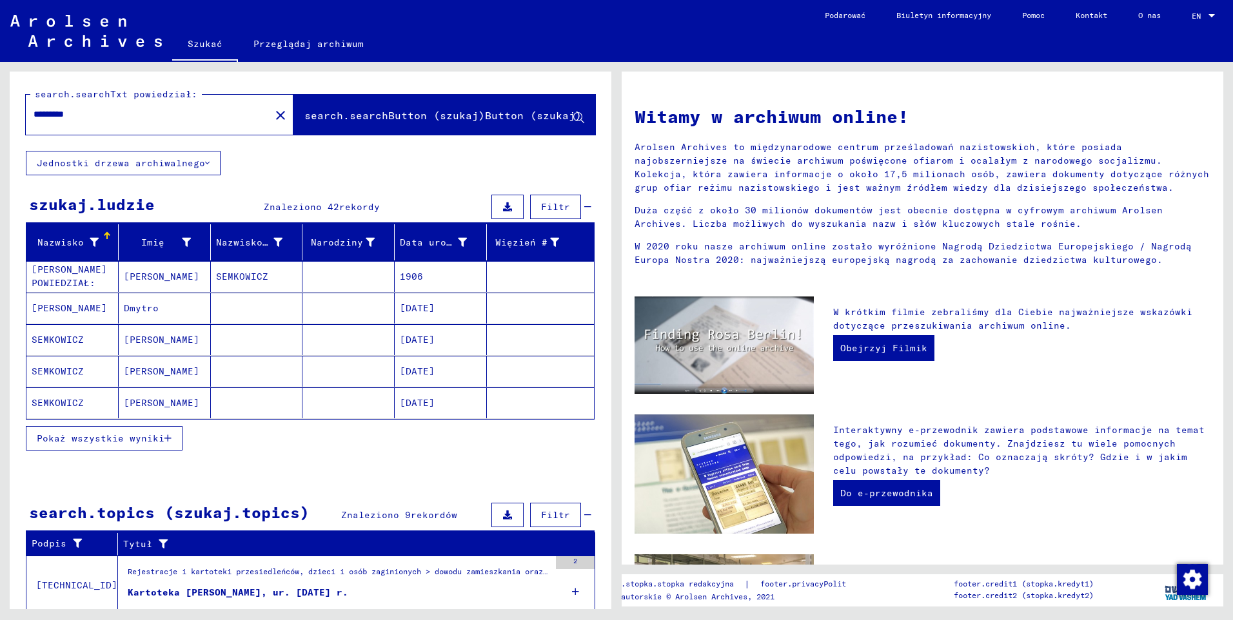
click at [125, 441] on span "Pokaż wszystkie wyniki" at bounding box center [101, 439] width 128 height 12
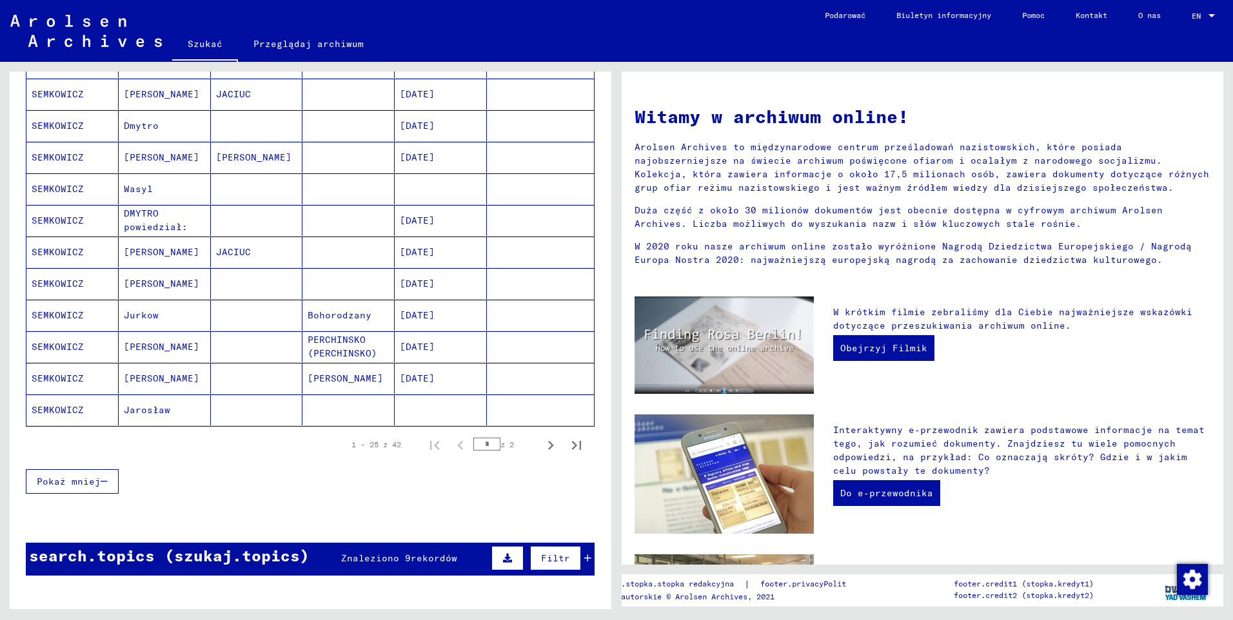
scroll to position [645, 0]
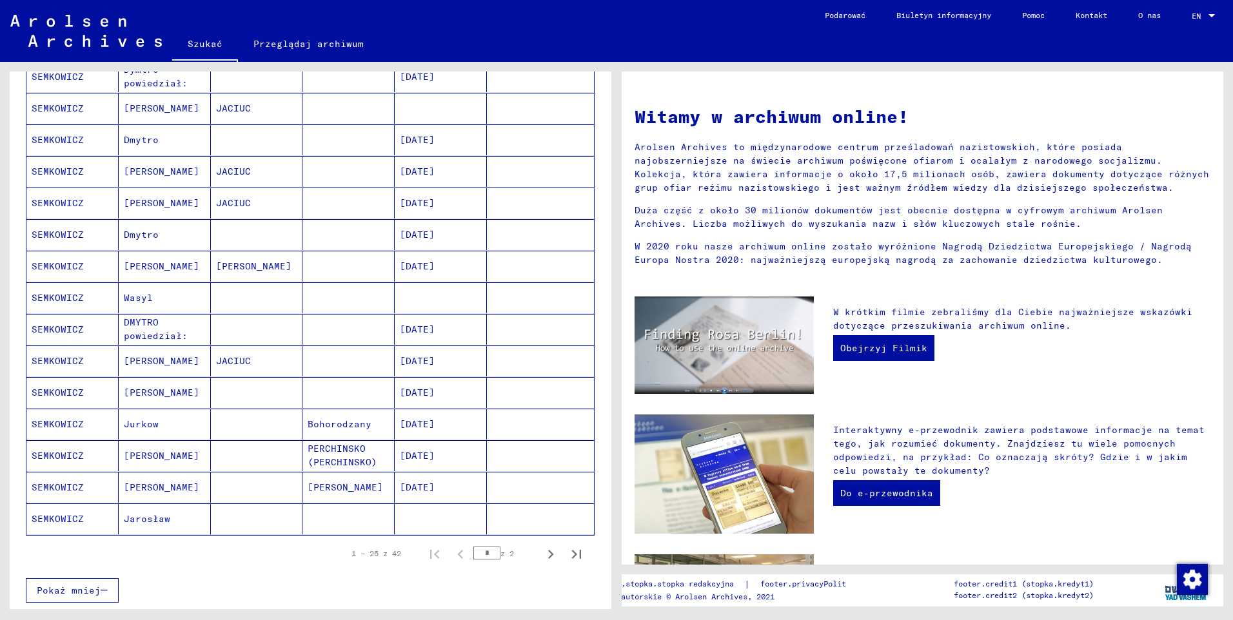
click at [66, 514] on mat-cell "SEMKOWICZ" at bounding box center [72, 519] width 92 height 31
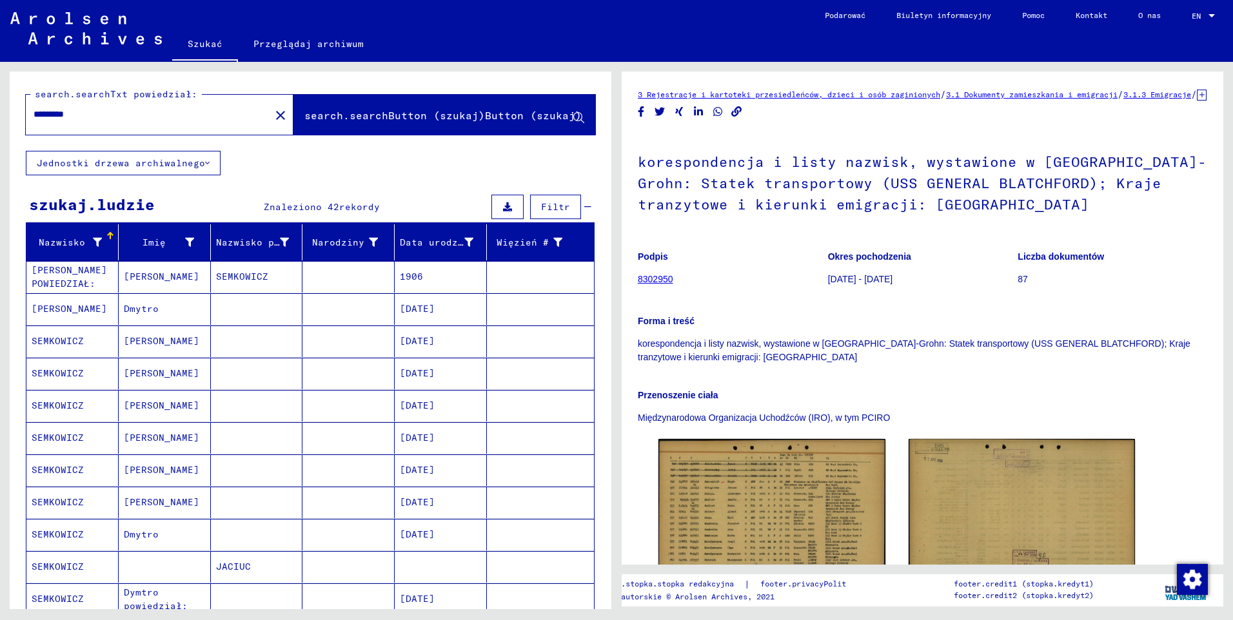
click at [68, 282] on mat-cell "[PERSON_NAME] POWIEDZIAŁ:" at bounding box center [72, 277] width 92 height 32
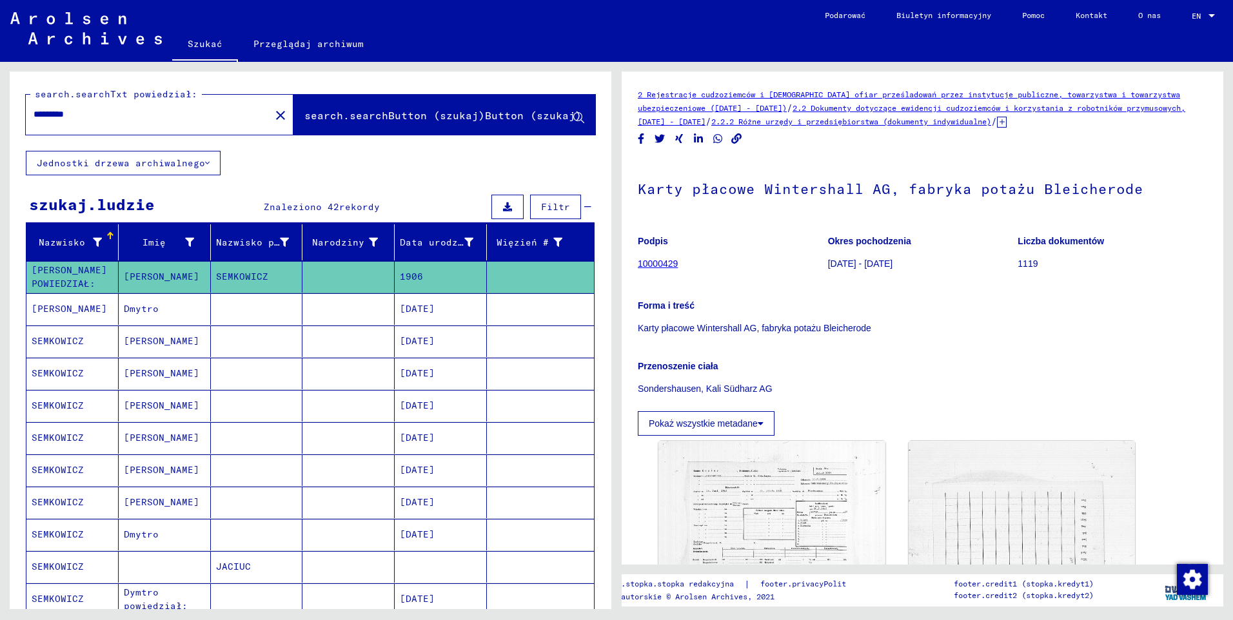
click at [52, 339] on mat-cell "SEMKOWICZ" at bounding box center [72, 342] width 92 height 32
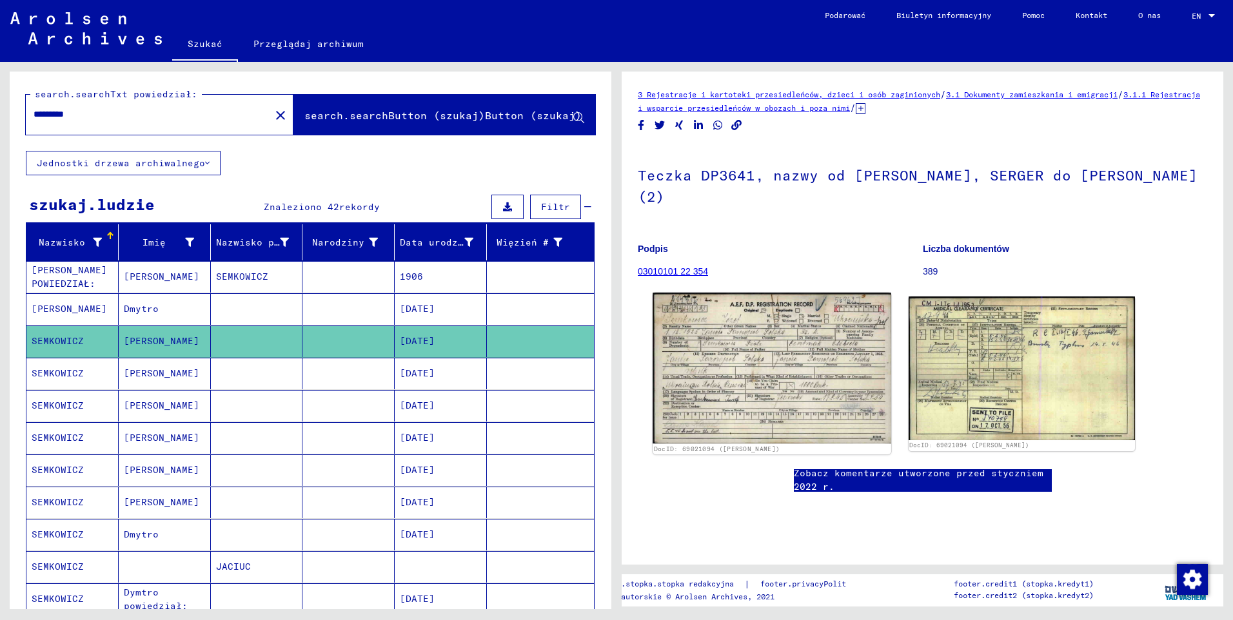
click at [758, 348] on img at bounding box center [771, 368] width 238 height 151
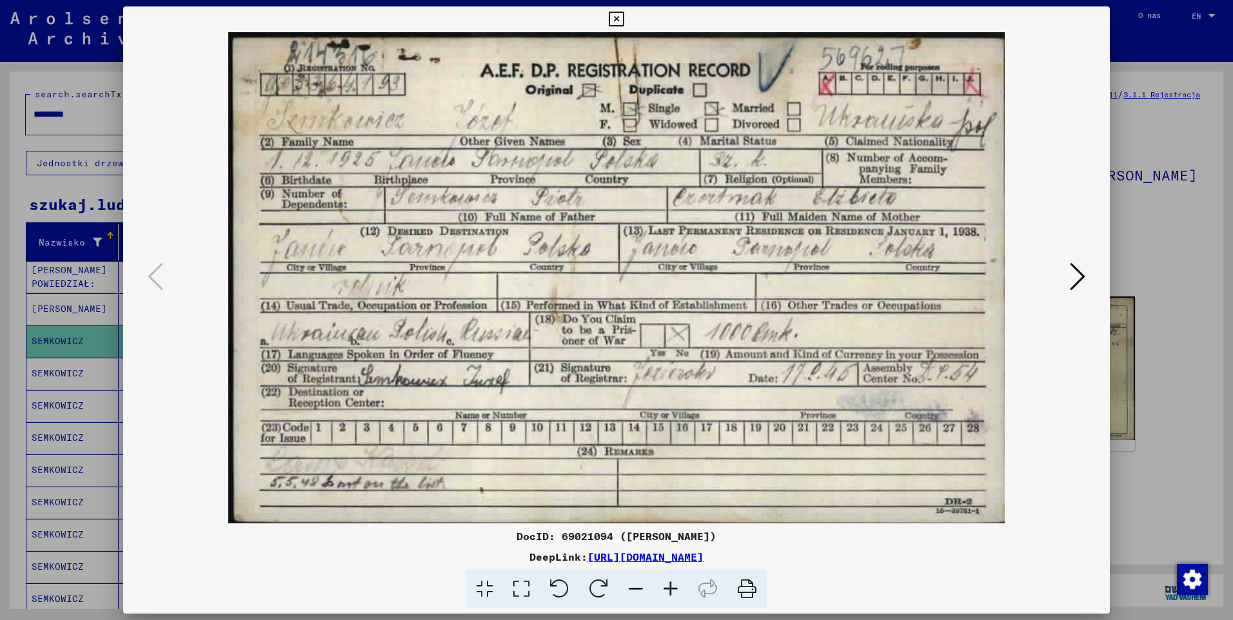
click at [1066, 280] on button at bounding box center [1077, 277] width 23 height 37
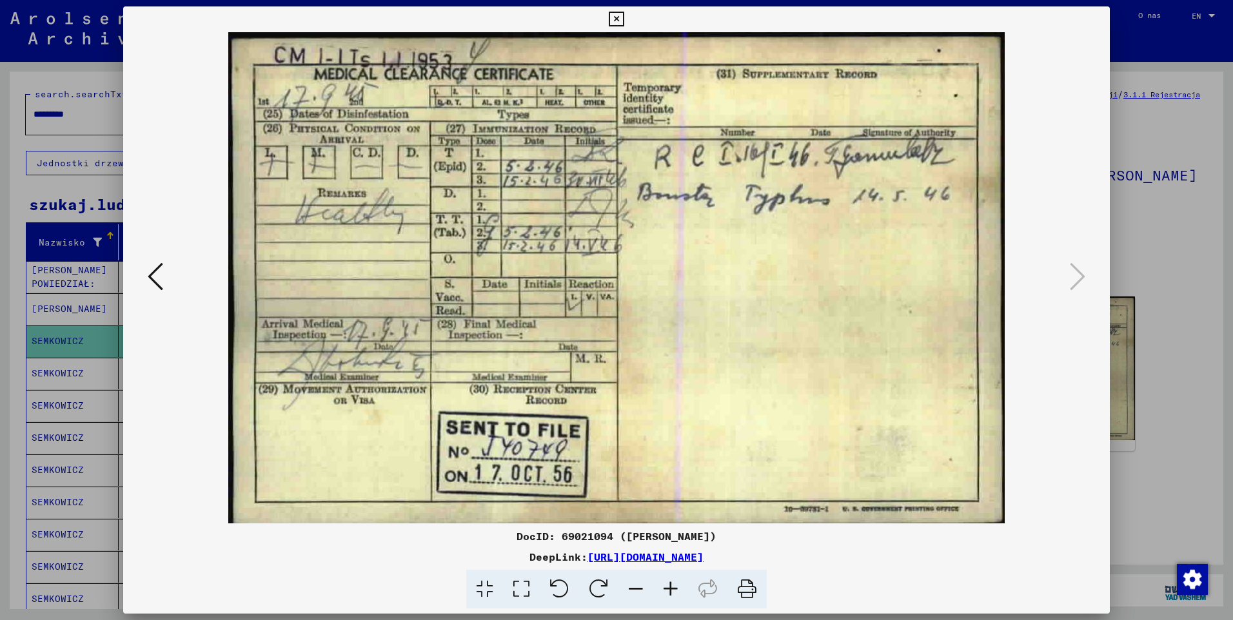
click at [617, 21] on icon at bounding box center [616, 19] width 15 height 15
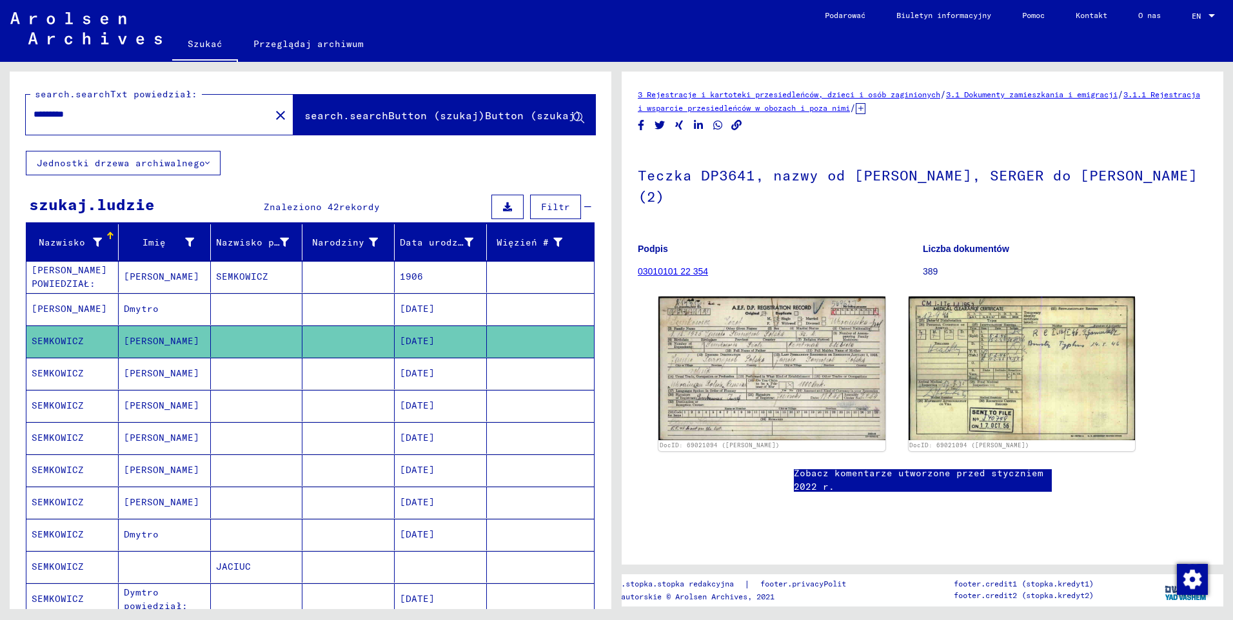
click at [67, 375] on mat-cell "SEMKOWICZ" at bounding box center [72, 374] width 92 height 32
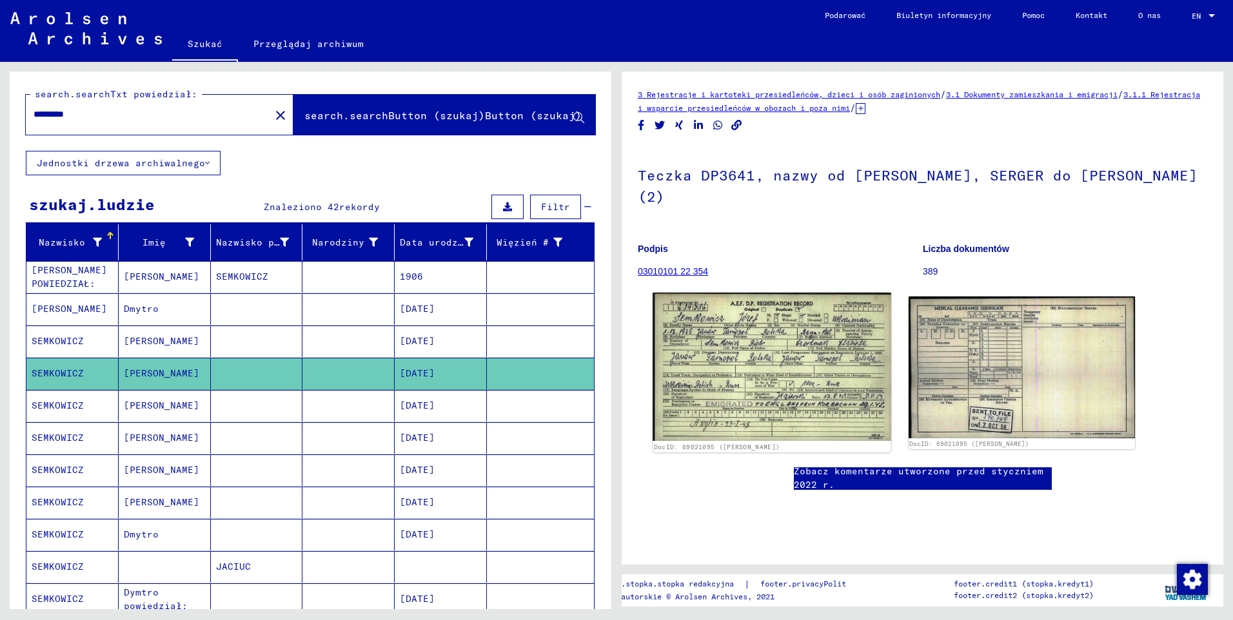
click at [828, 355] on img at bounding box center [771, 367] width 238 height 148
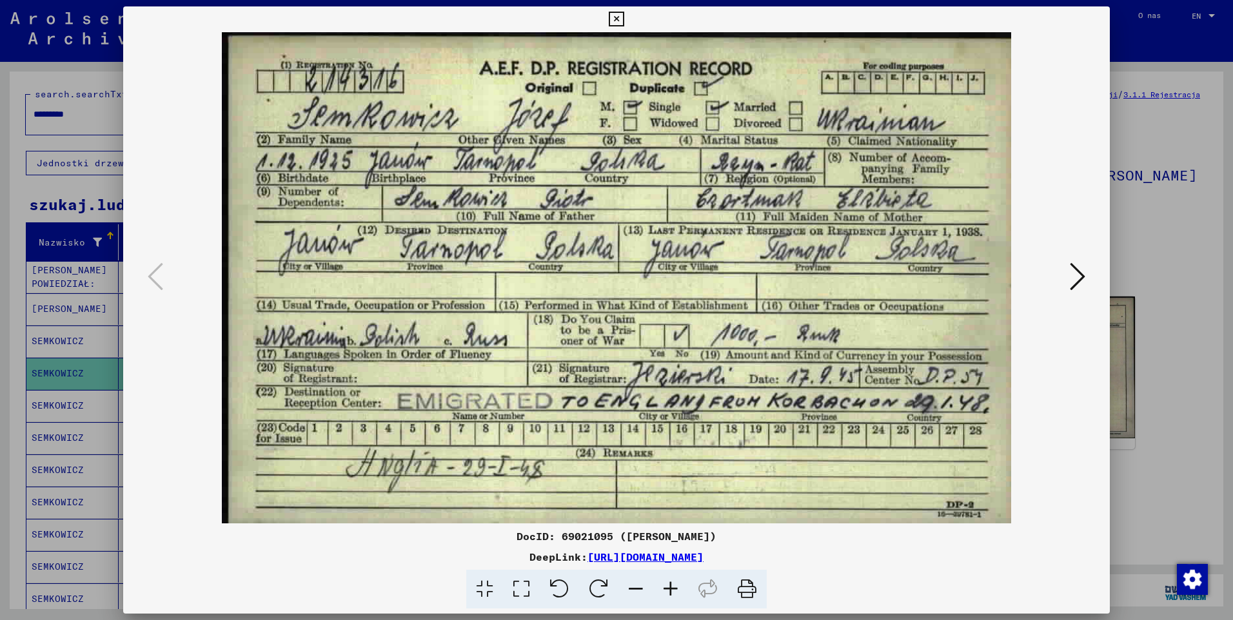
click at [616, 20] on icon at bounding box center [616, 19] width 15 height 15
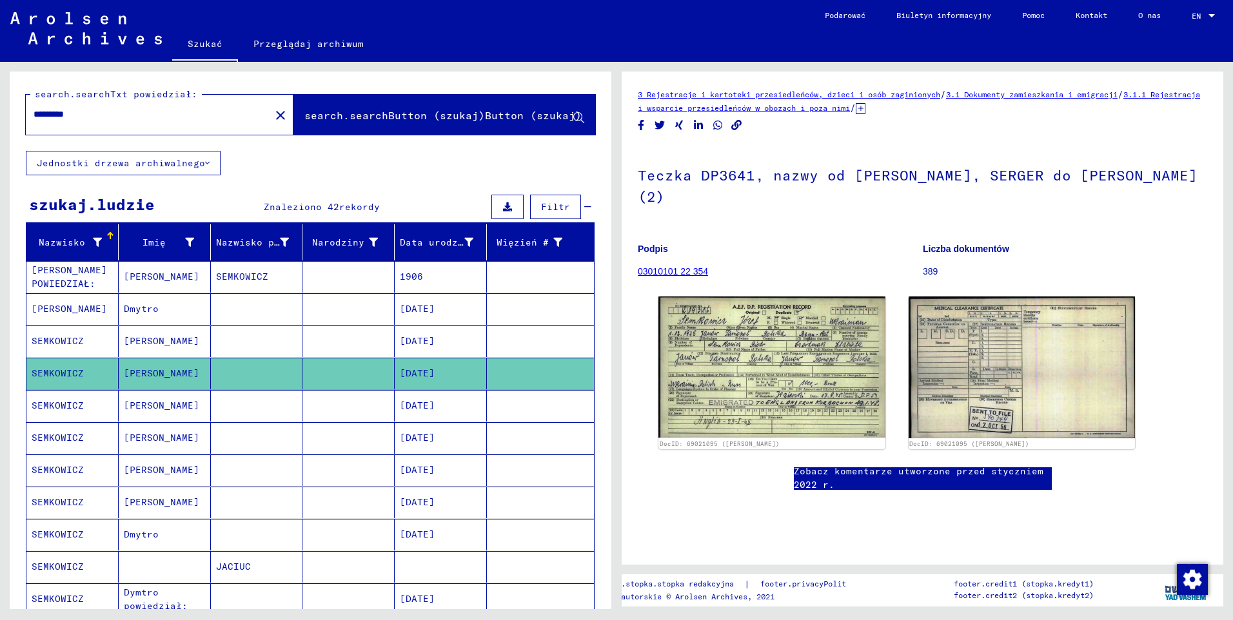
click at [69, 404] on mat-cell "SEMKOWICZ" at bounding box center [72, 406] width 92 height 32
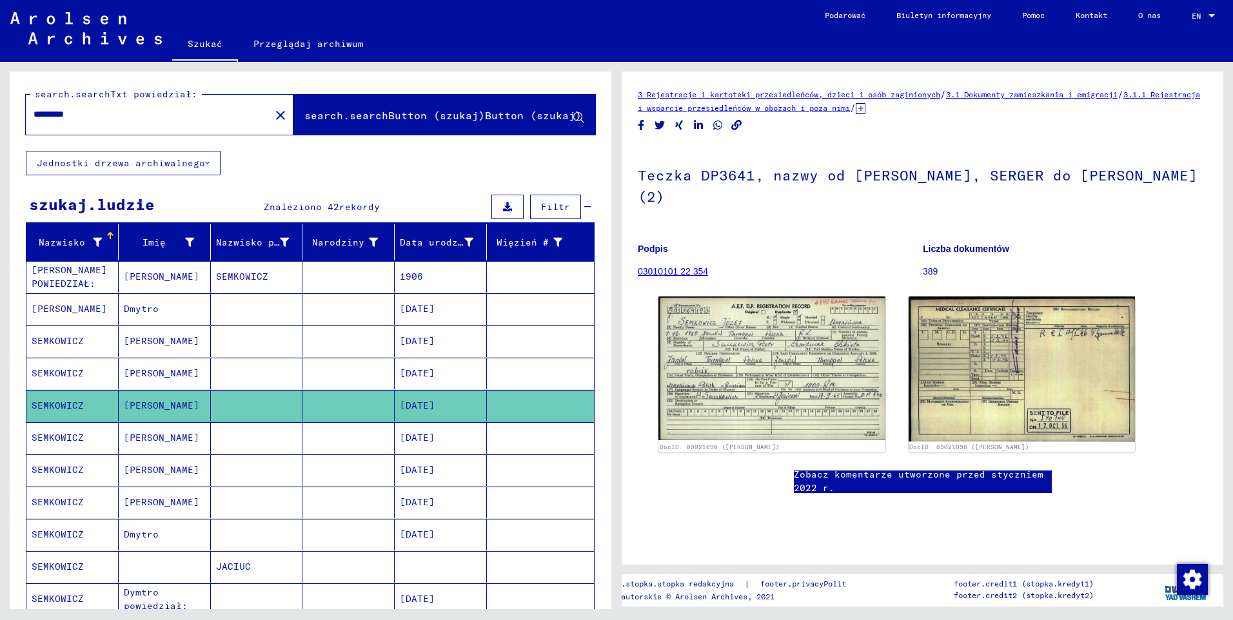
click at [68, 439] on mat-cell "SEMKOWICZ" at bounding box center [72, 438] width 92 height 32
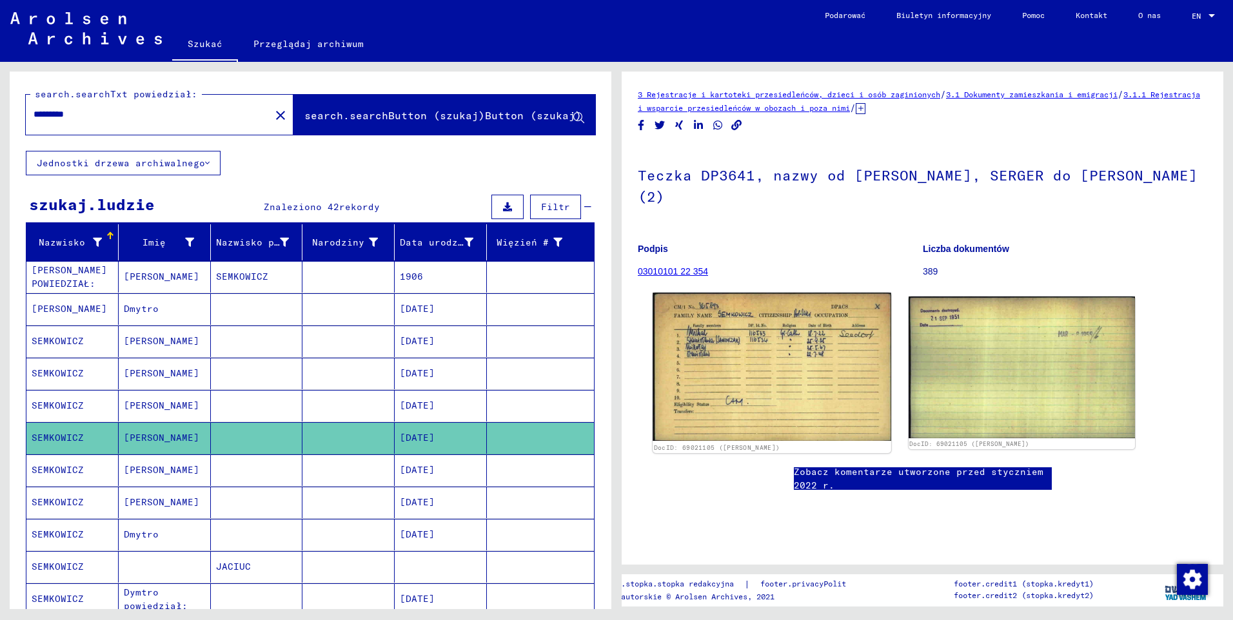
click at [747, 340] on img at bounding box center [771, 367] width 238 height 148
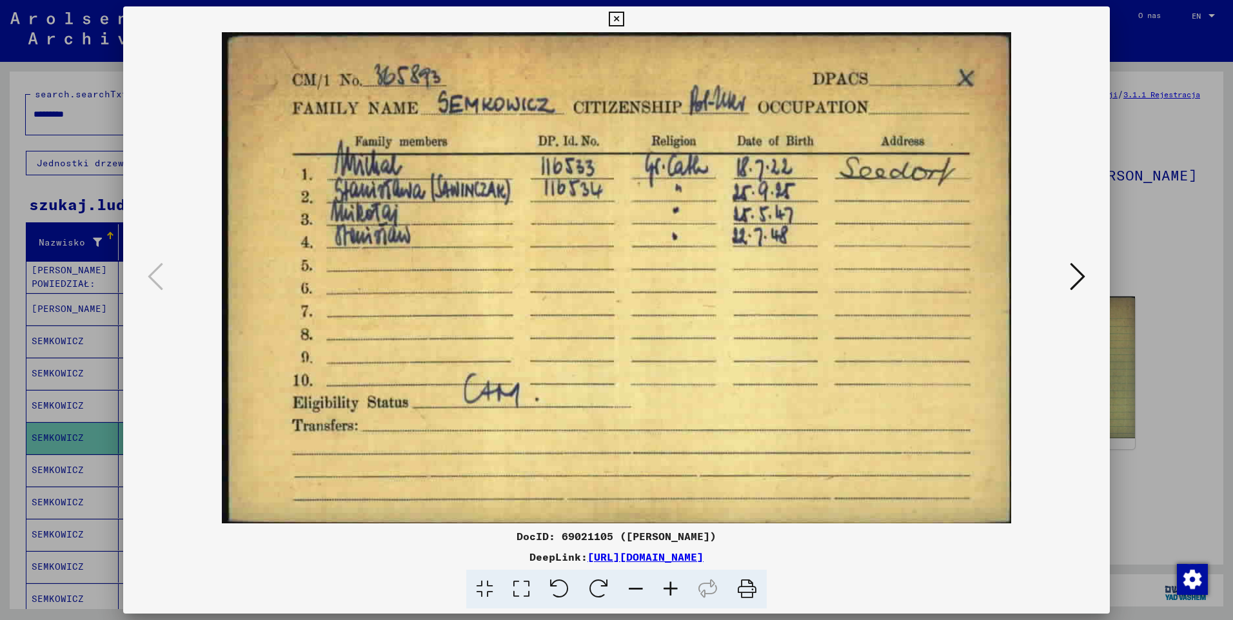
click at [620, 21] on icon at bounding box center [616, 19] width 15 height 15
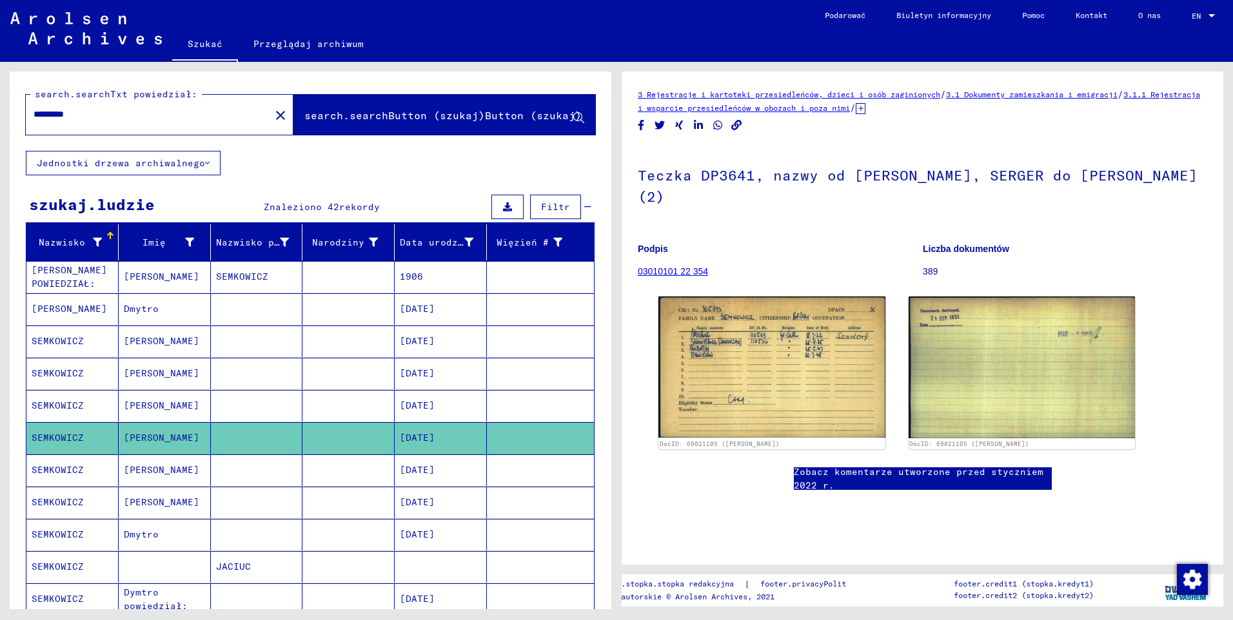
click at [67, 473] on mat-cell "SEMKOWICZ" at bounding box center [72, 471] width 92 height 32
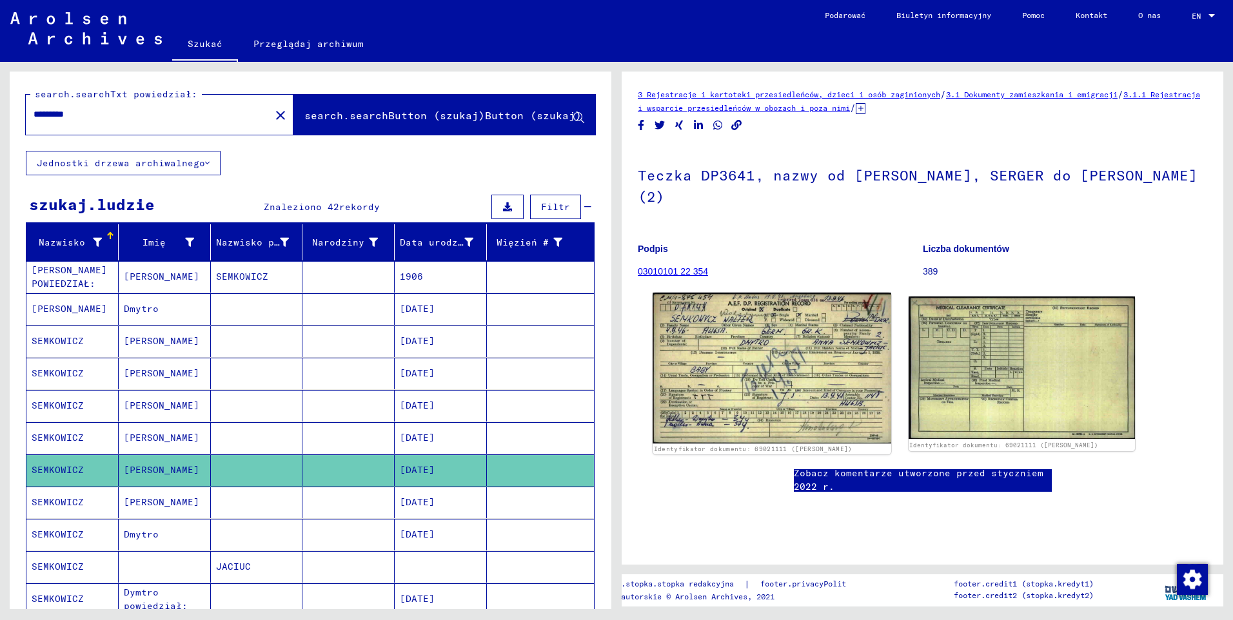
click at [728, 355] on img at bounding box center [771, 368] width 238 height 151
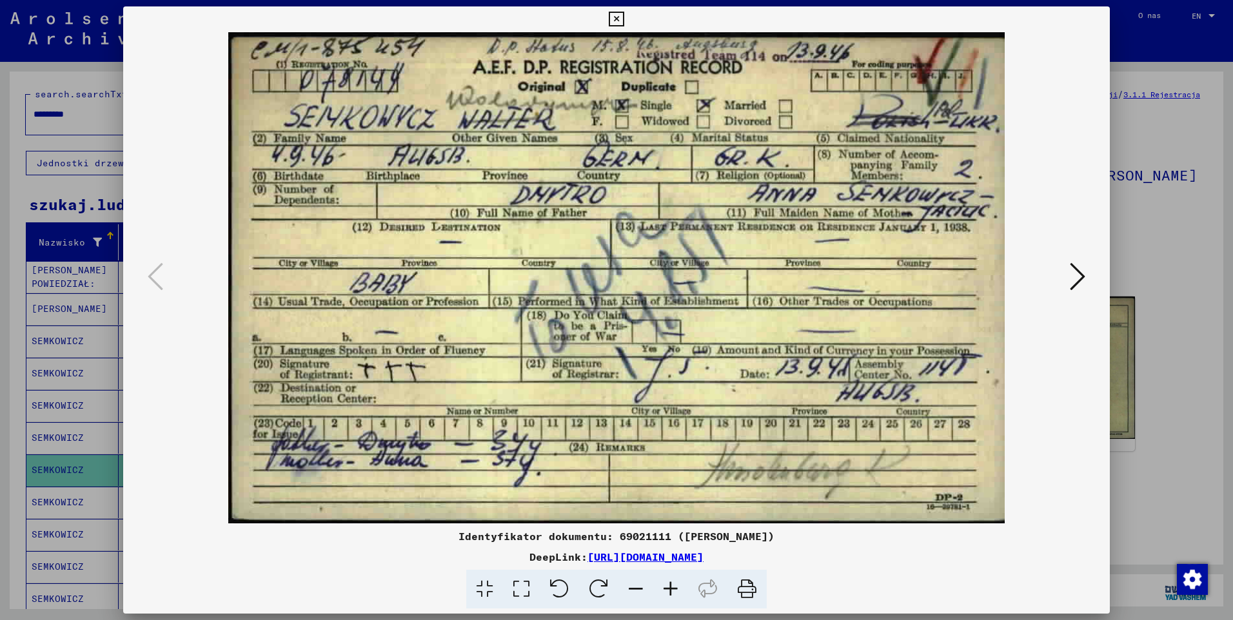
click at [1076, 282] on icon at bounding box center [1077, 276] width 15 height 31
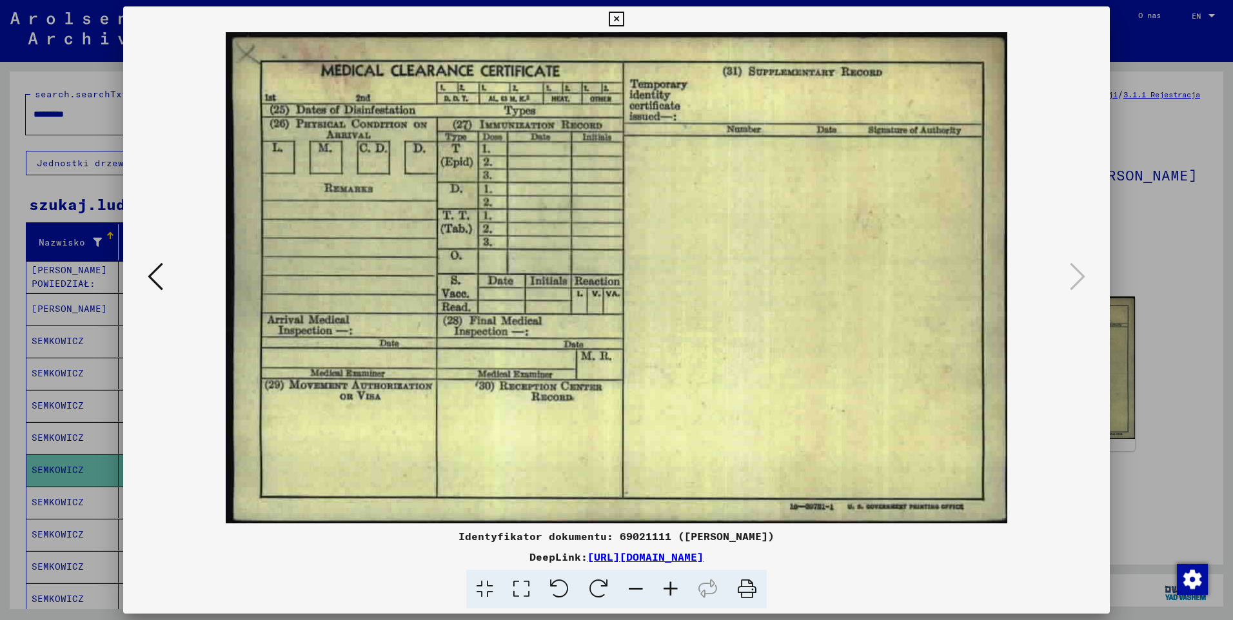
drag, startPoint x: 626, startPoint y: 19, endPoint x: 617, endPoint y: 21, distance: 9.2
click at [625, 19] on button at bounding box center [616, 19] width 23 height 26
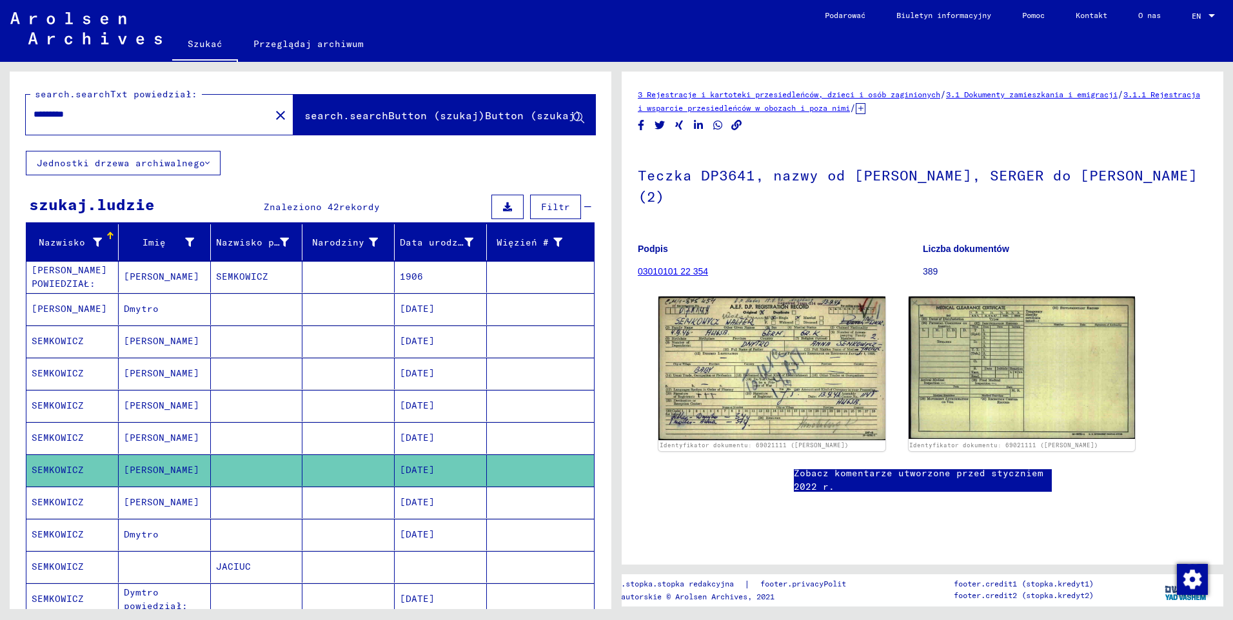
click at [52, 501] on mat-cell "SEMKOWICZ" at bounding box center [72, 503] width 92 height 32
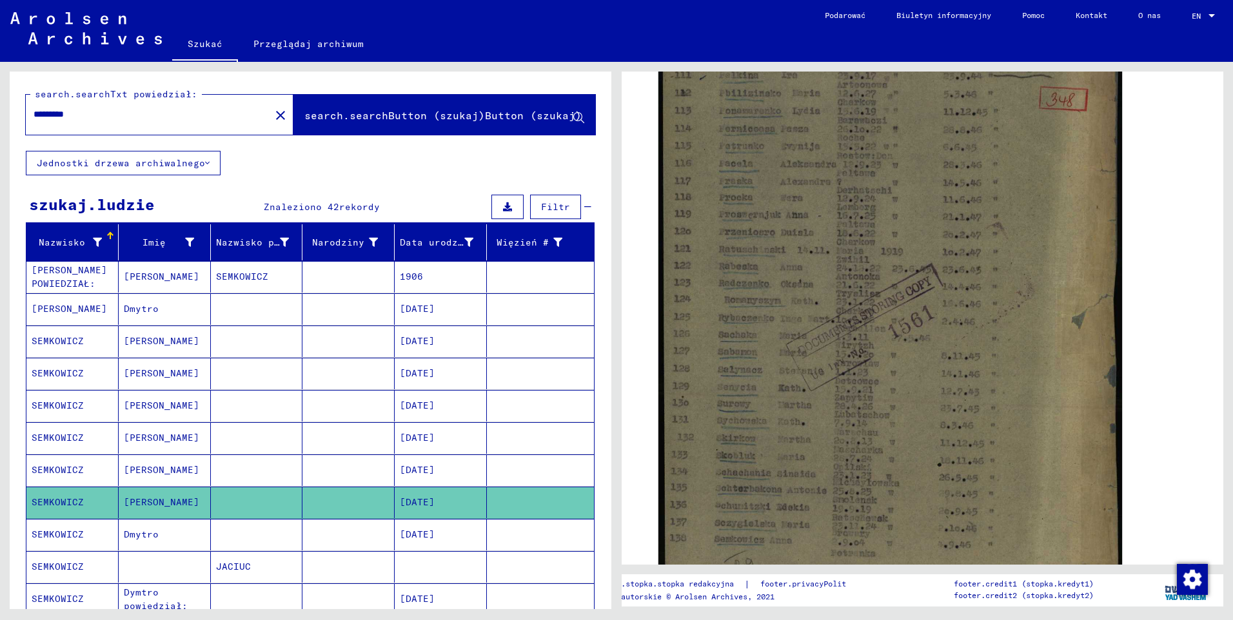
scroll to position [387, 0]
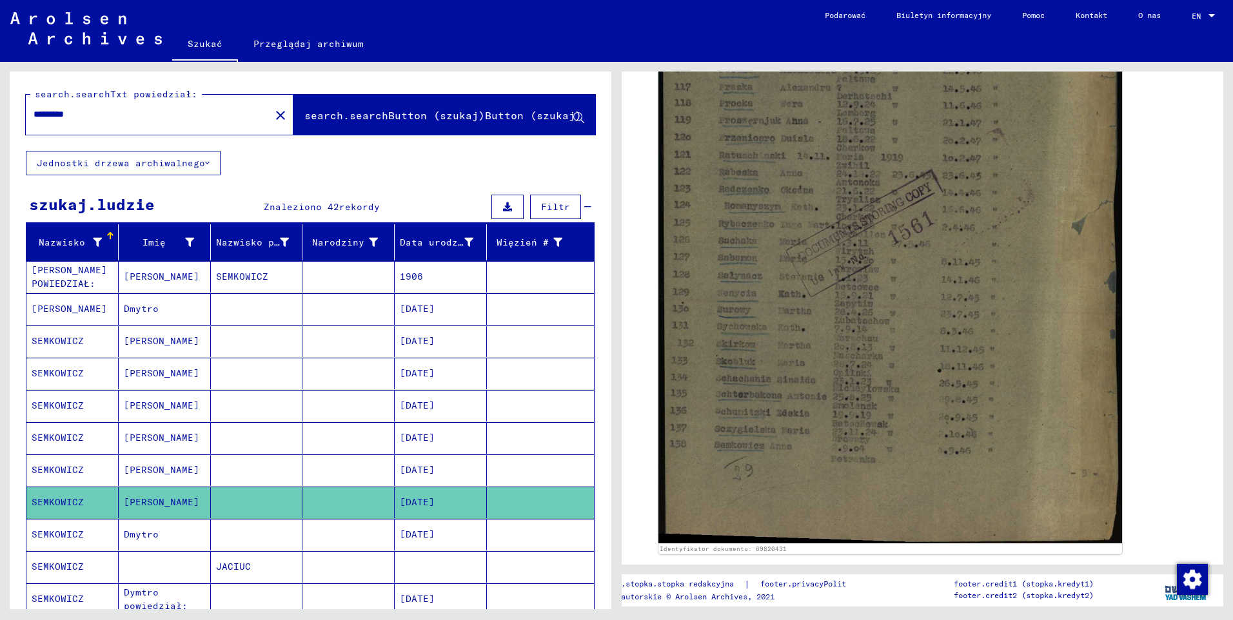
click at [62, 538] on mat-cell "SEMKOWICZ" at bounding box center [72, 535] width 92 height 32
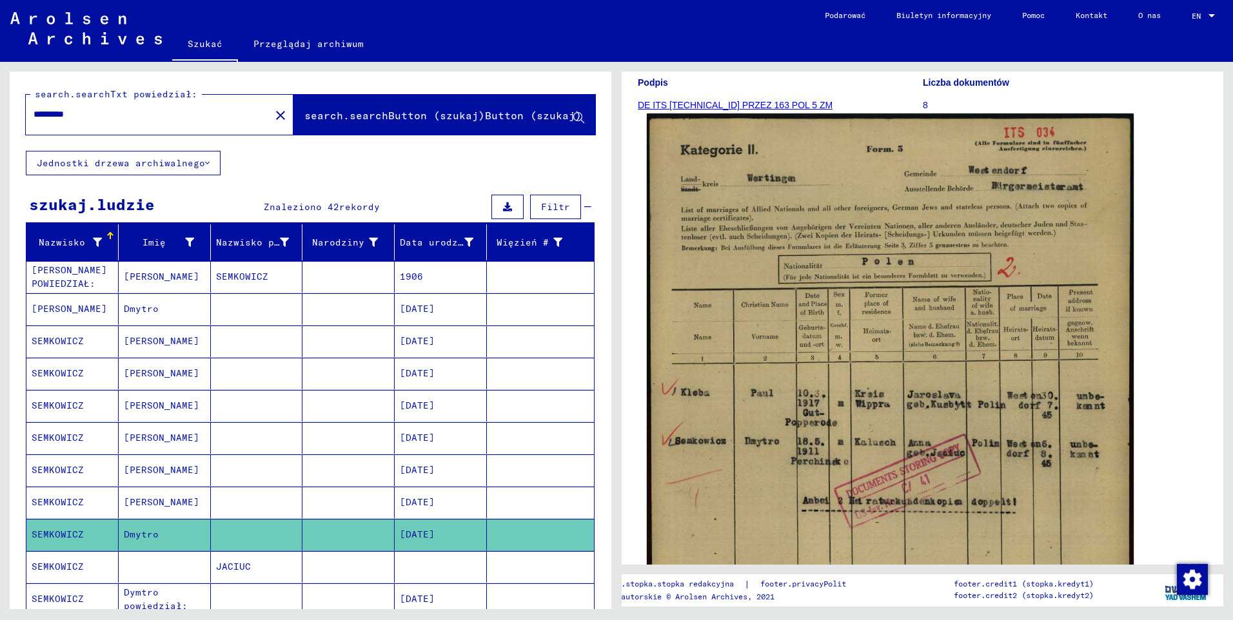
scroll to position [193, 0]
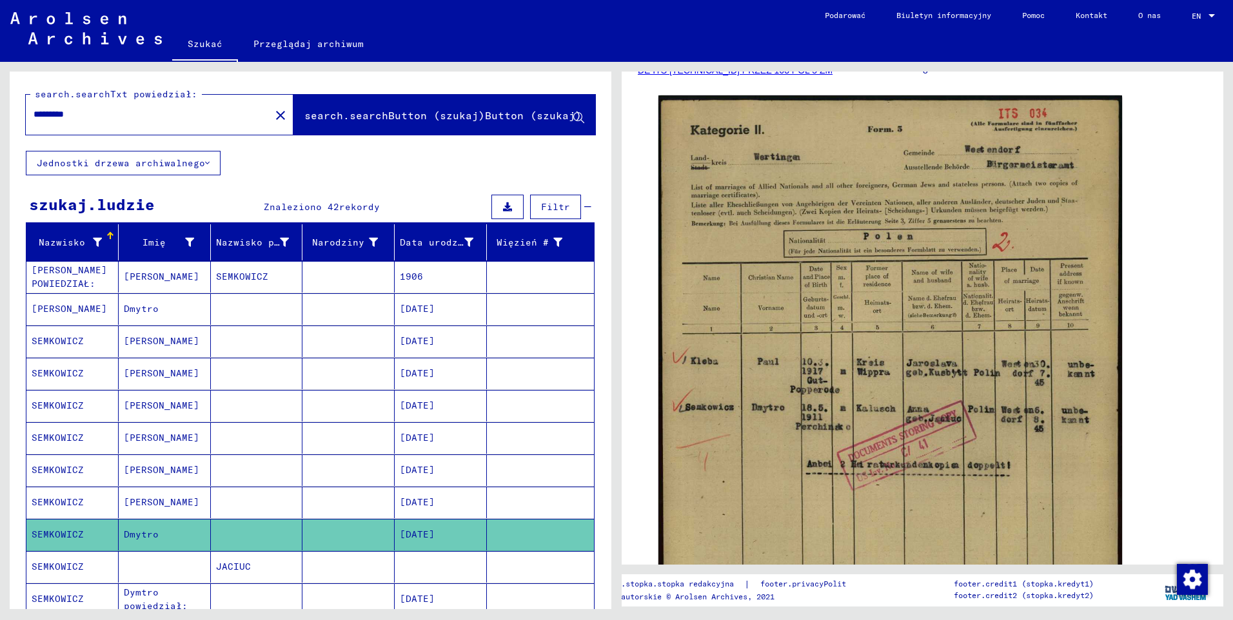
click at [65, 570] on icon at bounding box center [53, 569] width 32 height 52
click at [66, 565] on icon at bounding box center [53, 569] width 32 height 52
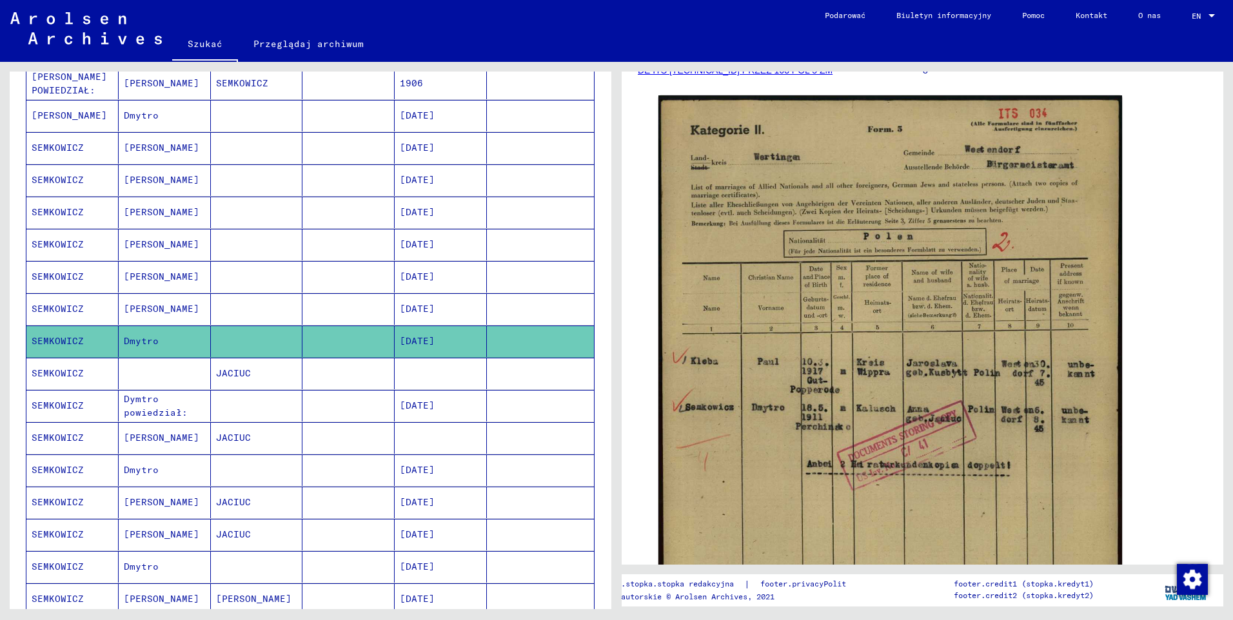
click at [62, 376] on mat-cell "SEMKOWICZ" at bounding box center [72, 374] width 92 height 32
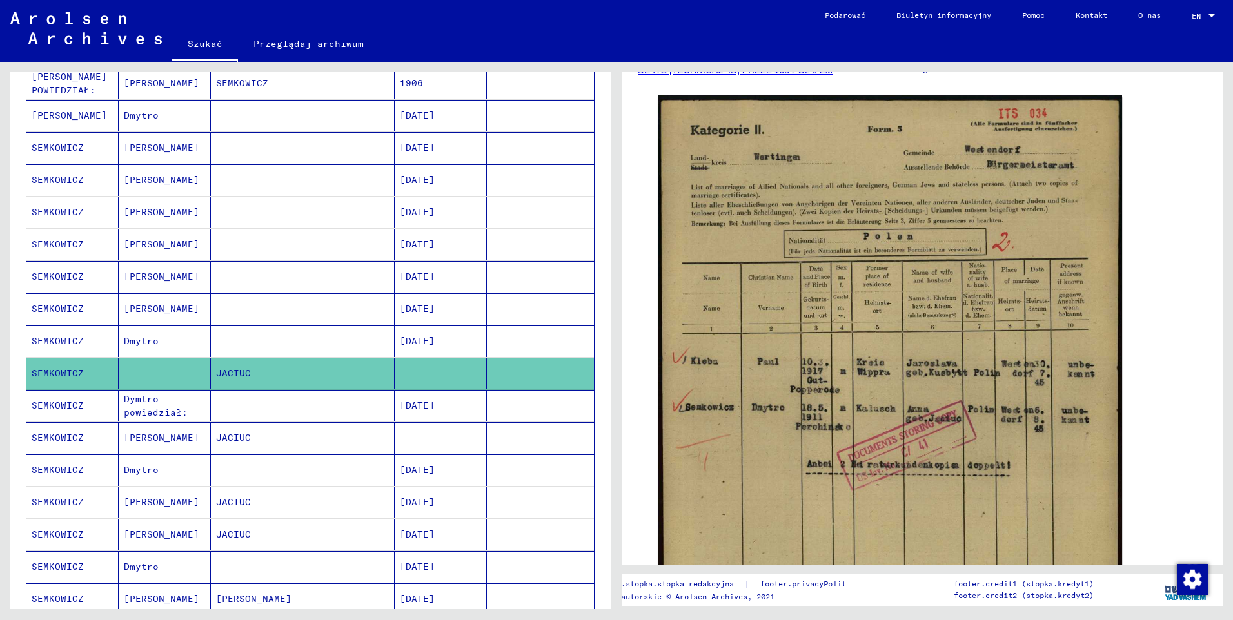
click at [76, 407] on mat-cell "SEMKOWICZ" at bounding box center [72, 406] width 92 height 32
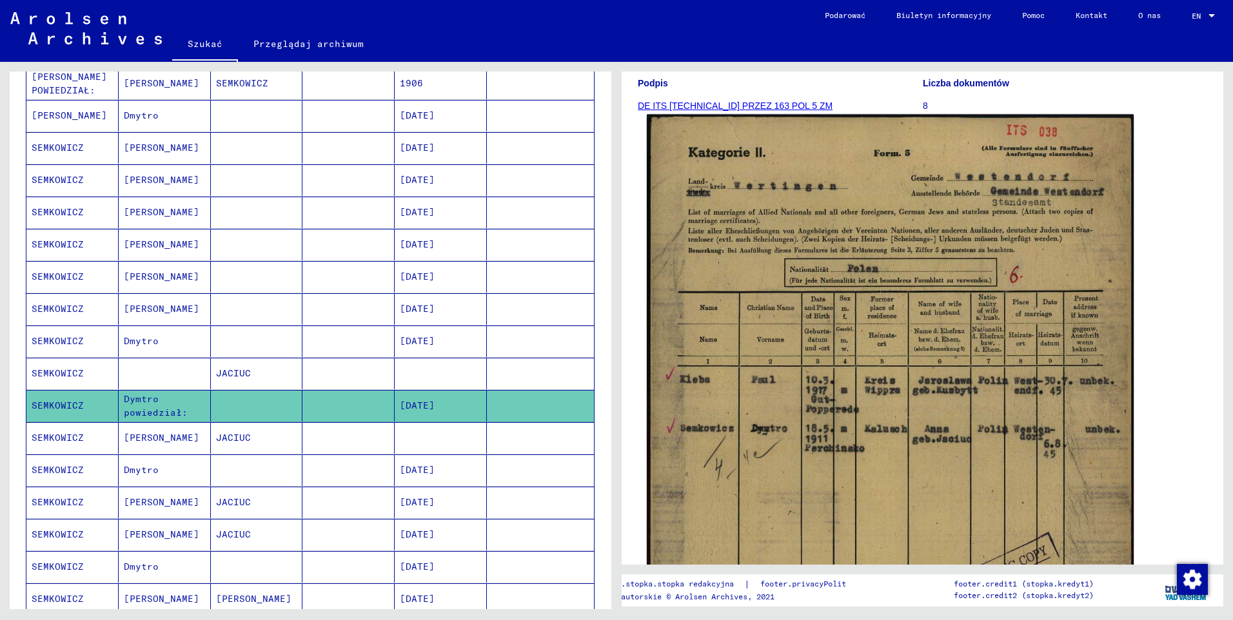
scroll to position [193, 0]
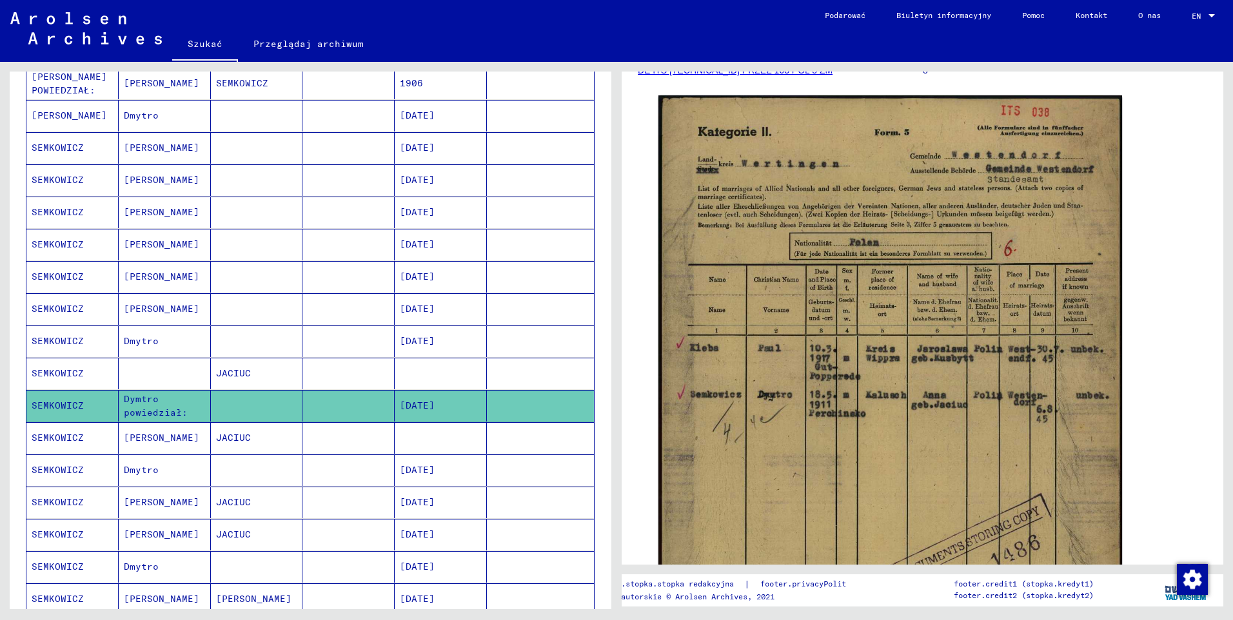
click at [62, 440] on mat-cell "SEMKOWICZ" at bounding box center [72, 438] width 92 height 32
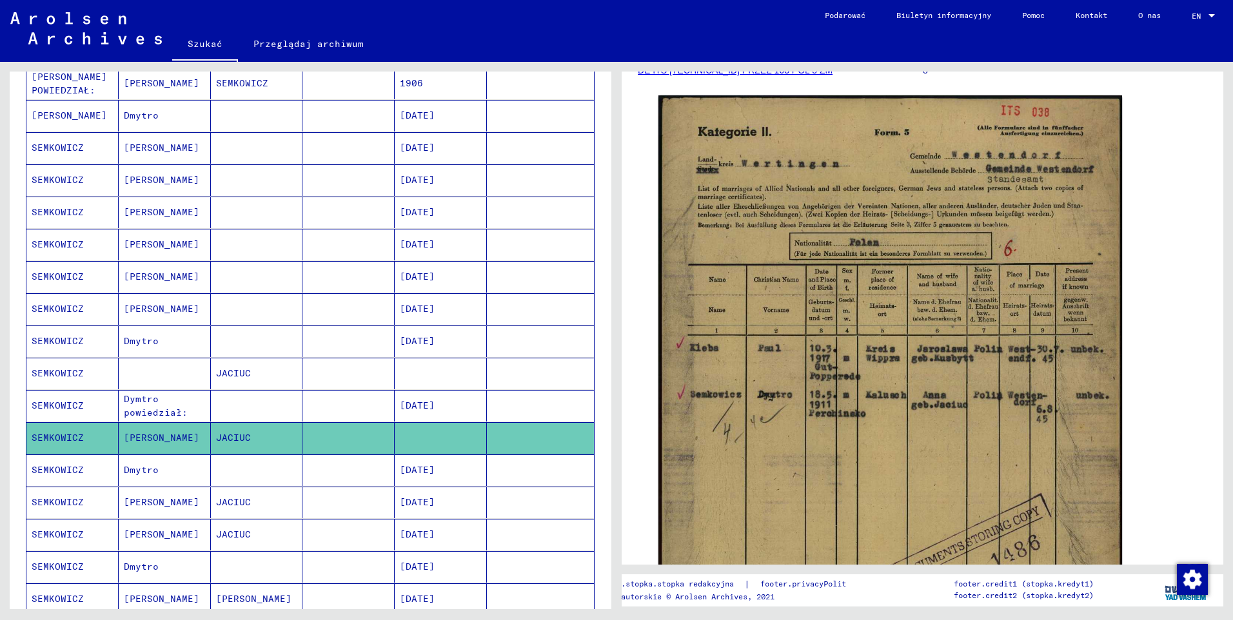
click at [58, 467] on mat-cell "SEMKOWICZ" at bounding box center [72, 471] width 92 height 32
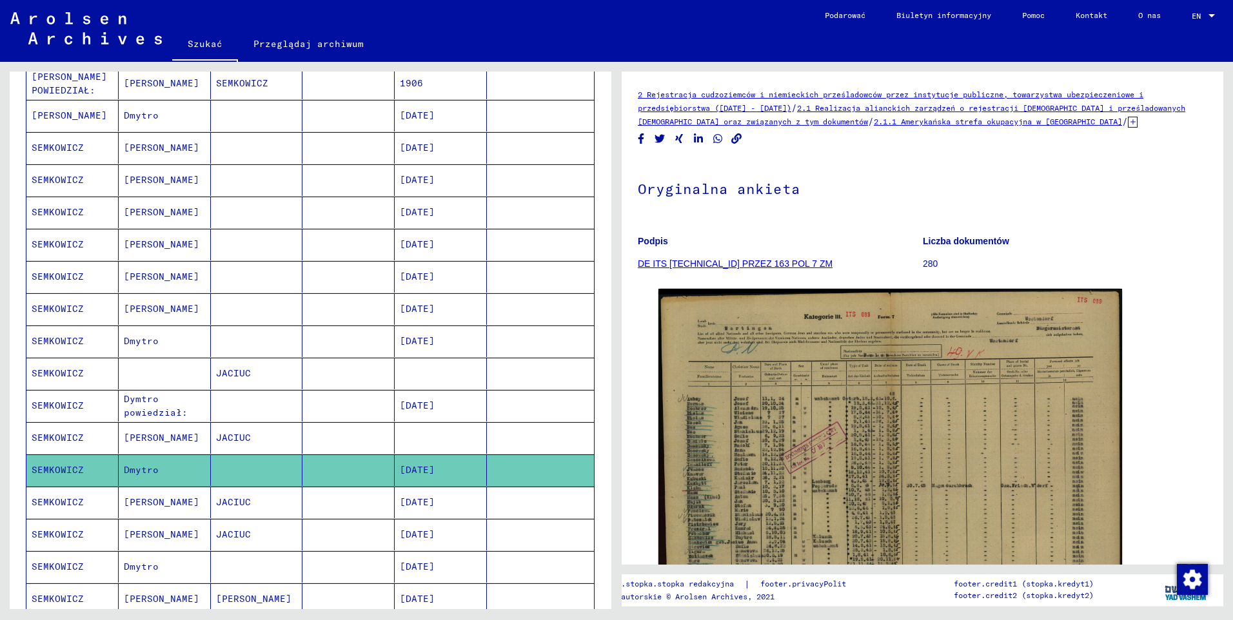
click at [64, 471] on mat-cell "SEMKOWICZ" at bounding box center [72, 471] width 92 height 32
click at [52, 502] on mat-cell "SEMKOWICZ" at bounding box center [72, 503] width 92 height 32
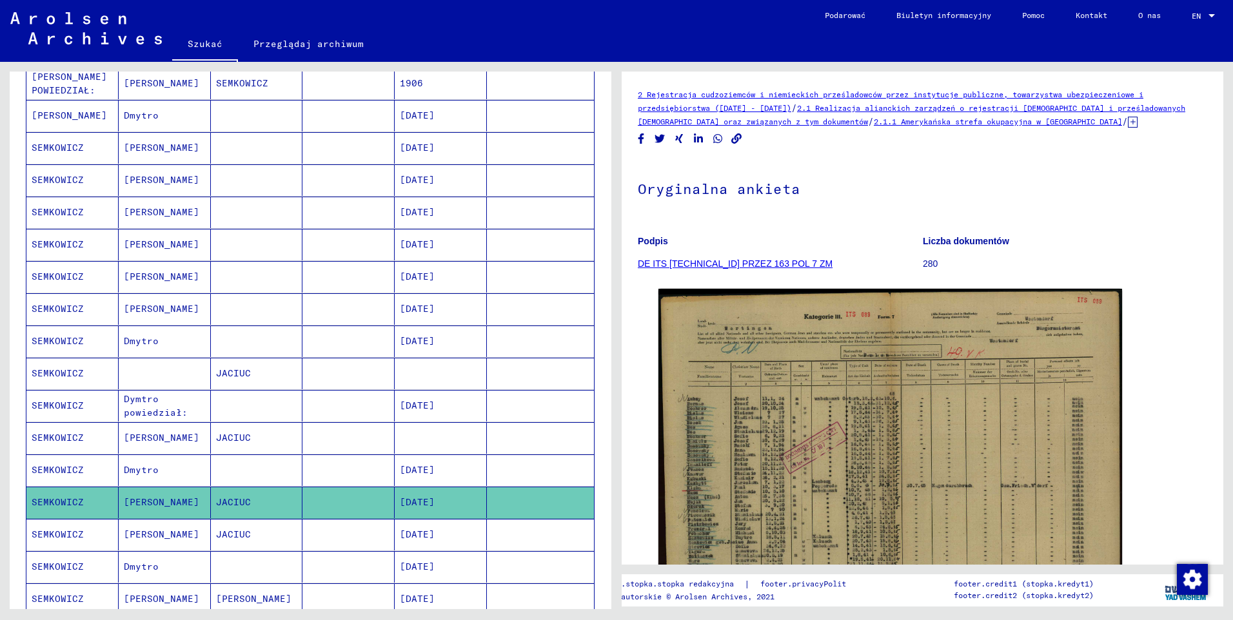
click at [54, 525] on mat-cell "SEMKOWICZ" at bounding box center [72, 535] width 92 height 32
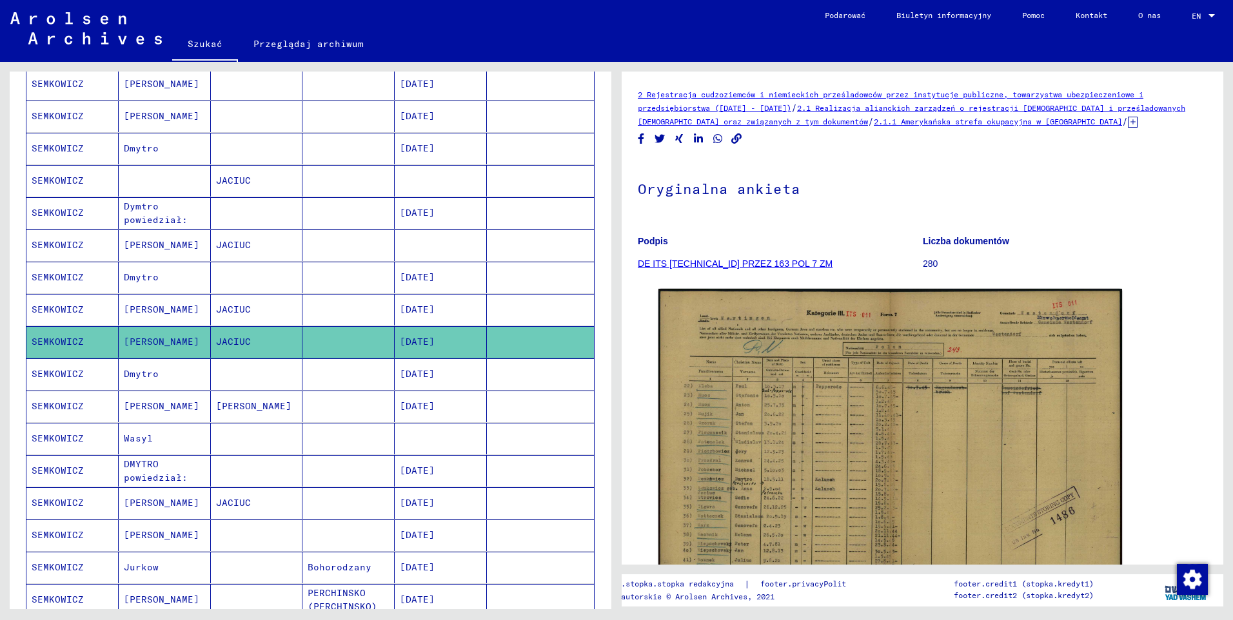
scroll to position [387, 0]
click at [68, 534] on mat-cell "SEMKOWICZ" at bounding box center [72, 535] width 92 height 32
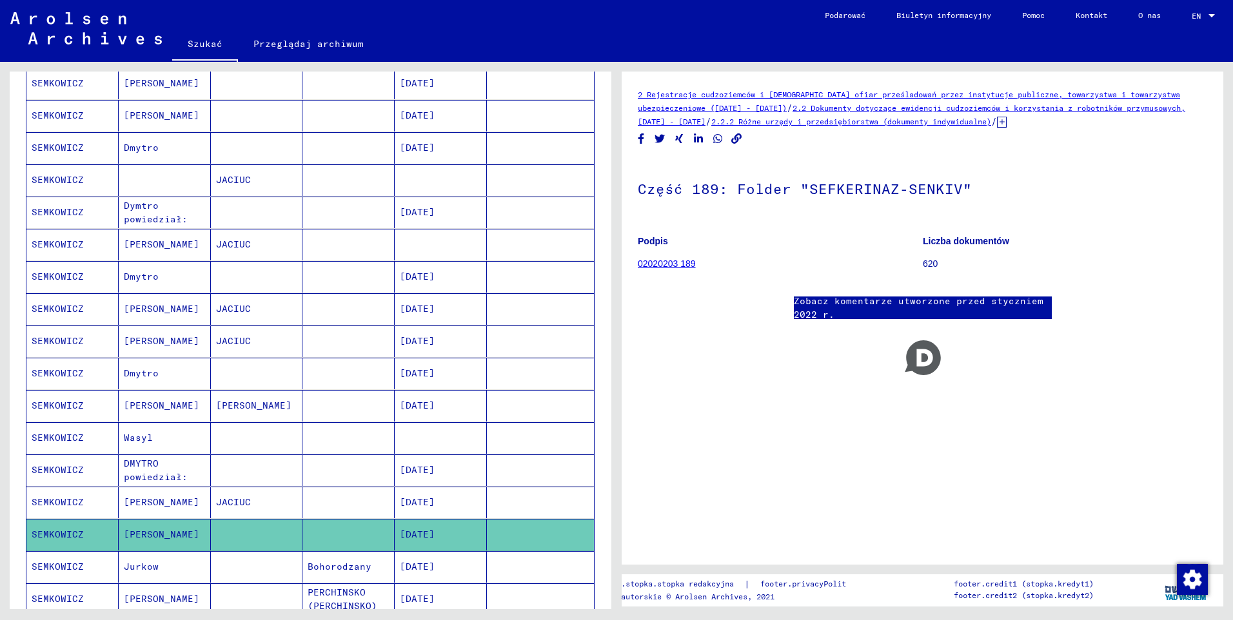
click at [65, 564] on icon at bounding box center [53, 569] width 32 height 52
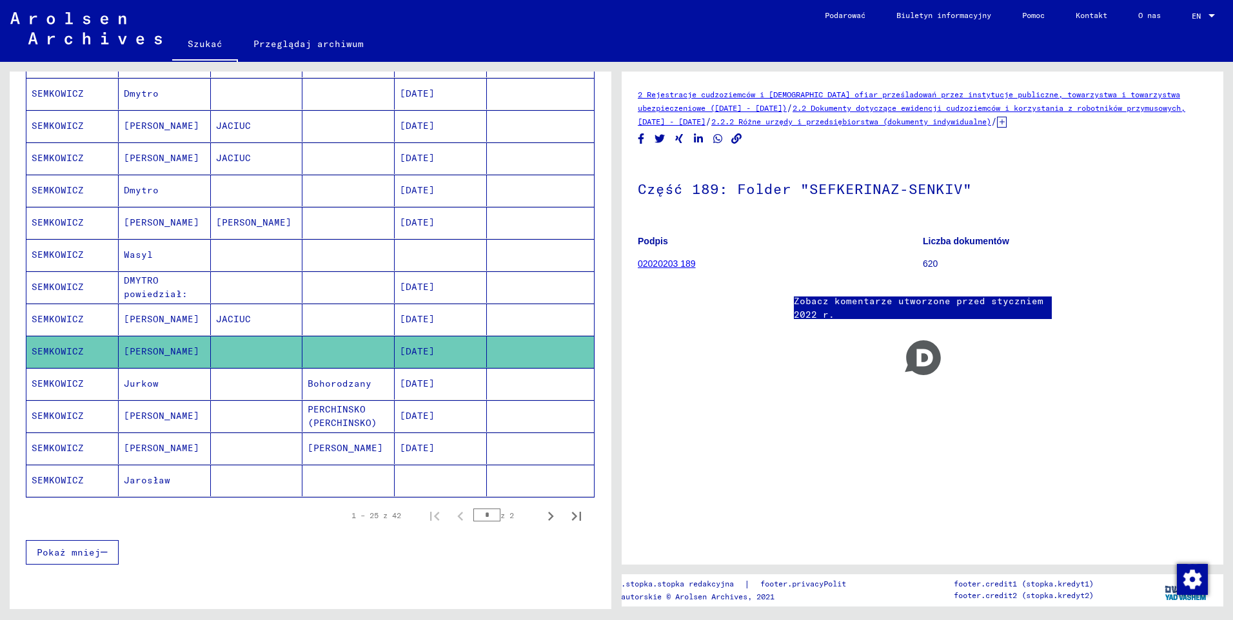
scroll to position [580, 0]
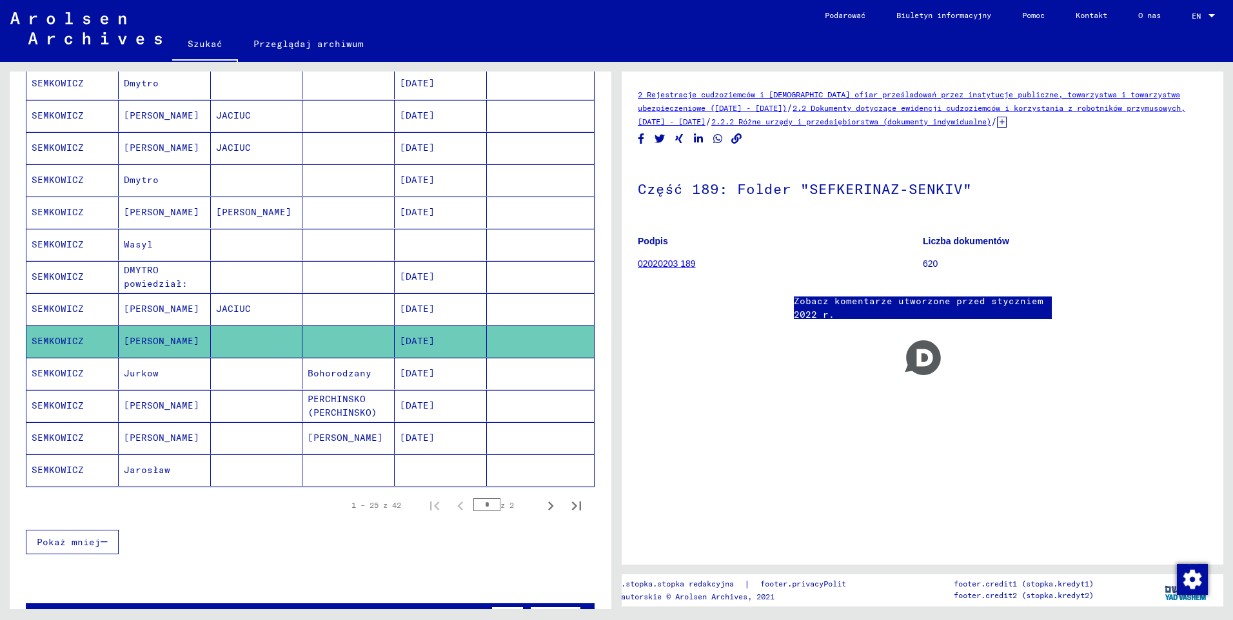
click at [78, 377] on mat-cell "SEMKOWICZ" at bounding box center [72, 374] width 92 height 32
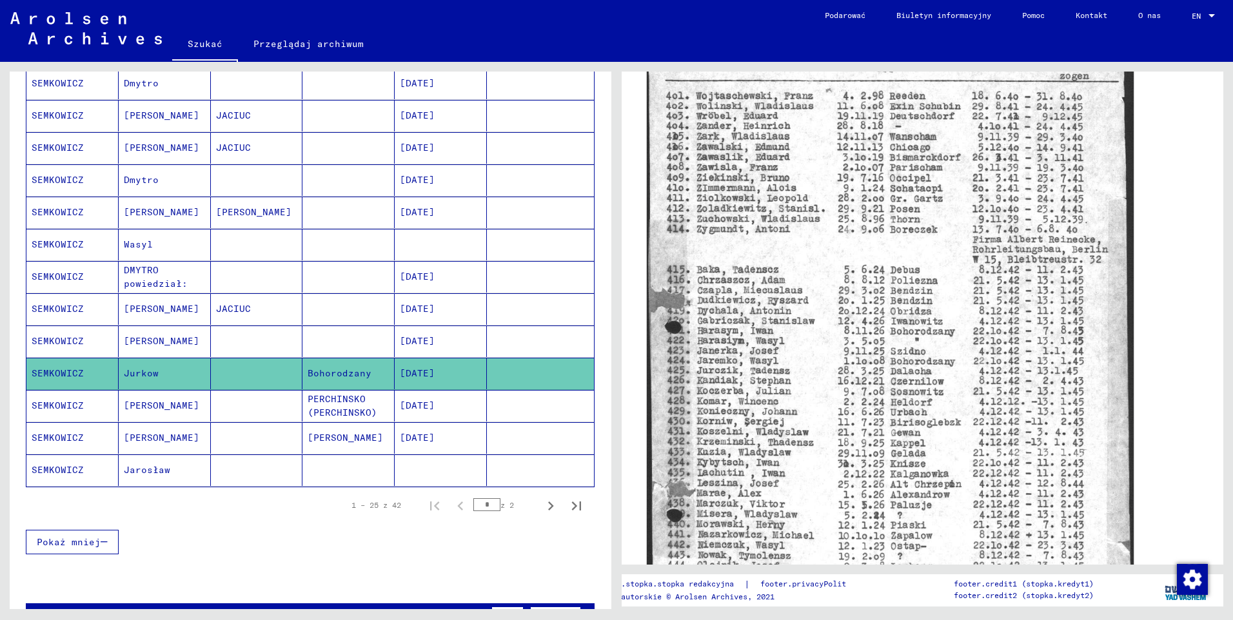
scroll to position [258, 0]
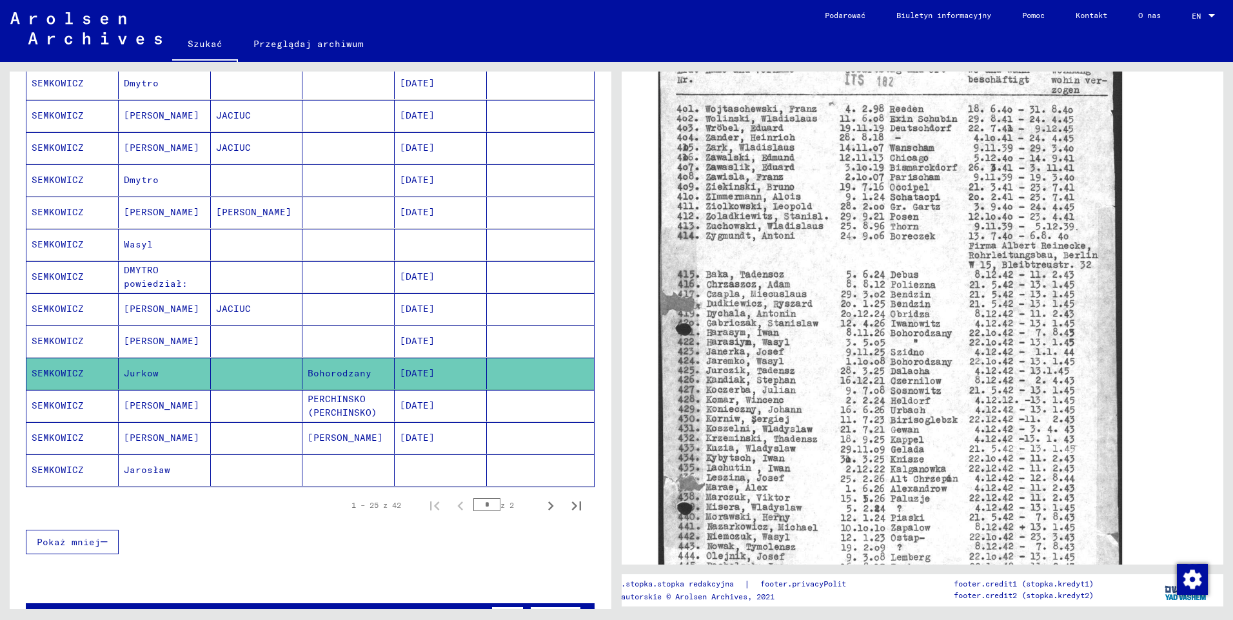
click at [72, 410] on mat-cell "SEMKOWICZ" at bounding box center [72, 406] width 92 height 32
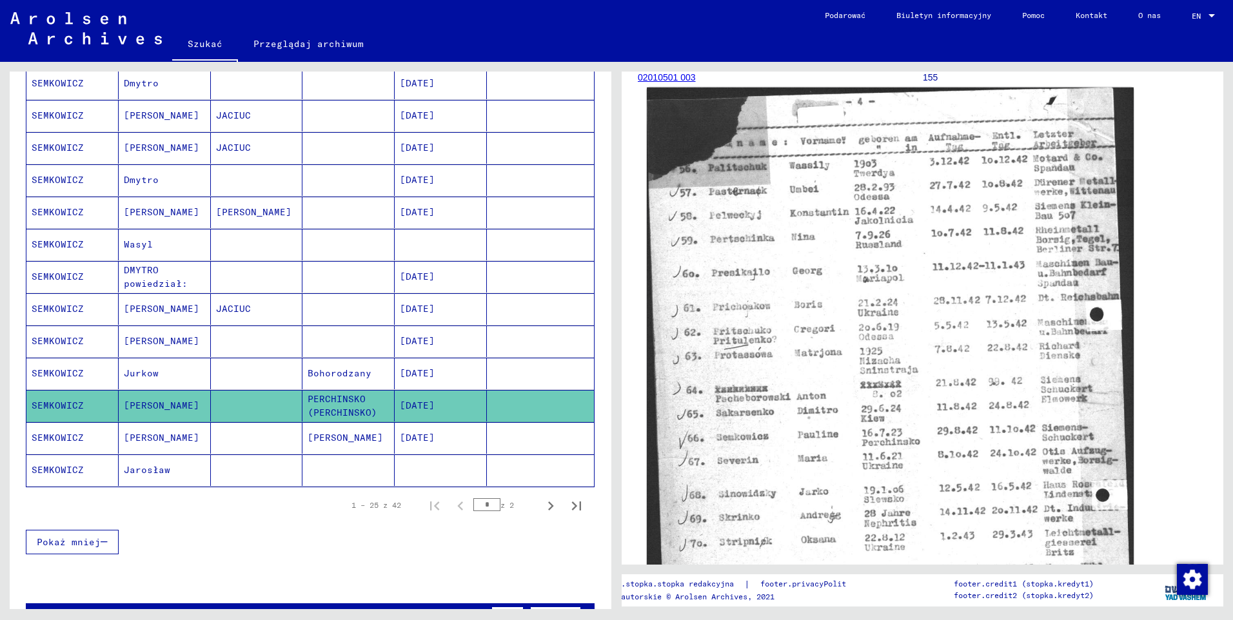
scroll to position [193, 0]
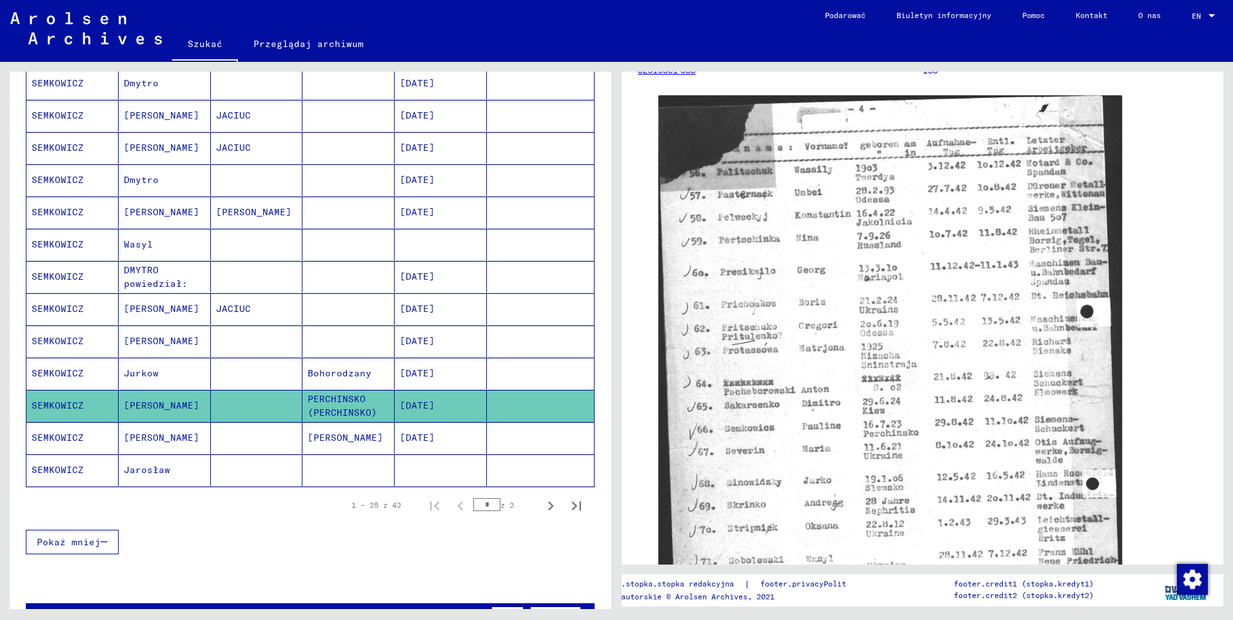
click at [74, 440] on mat-cell "SEMKOWICZ" at bounding box center [72, 438] width 92 height 32
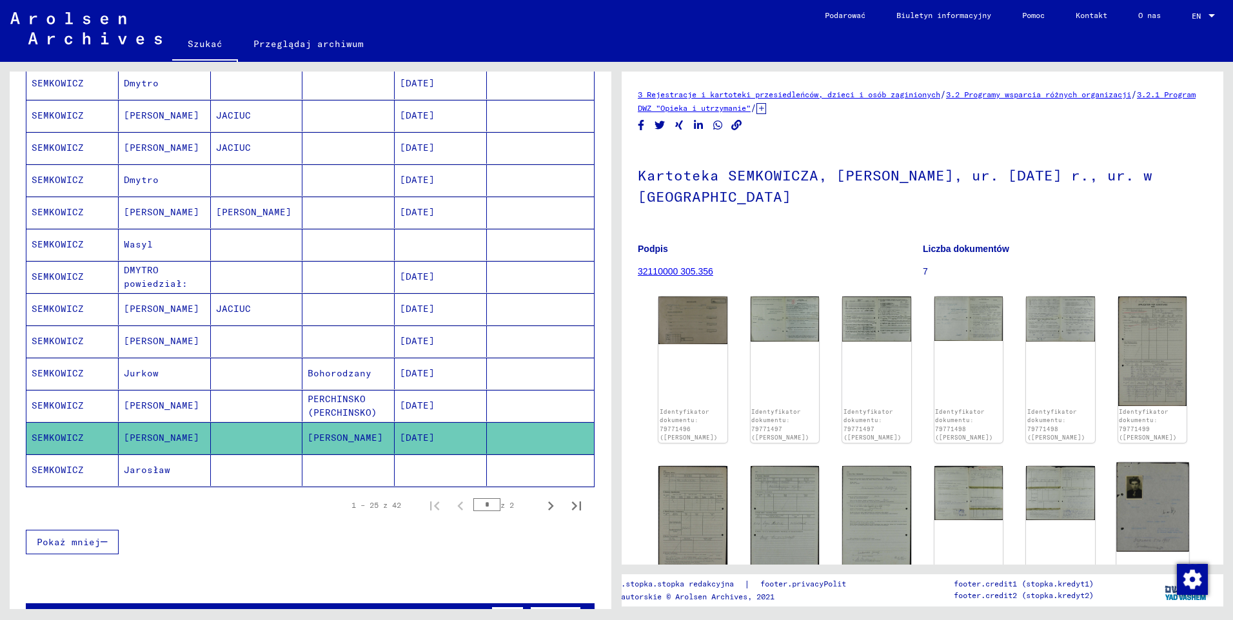
click at [1142, 483] on img at bounding box center [1152, 508] width 72 height 90
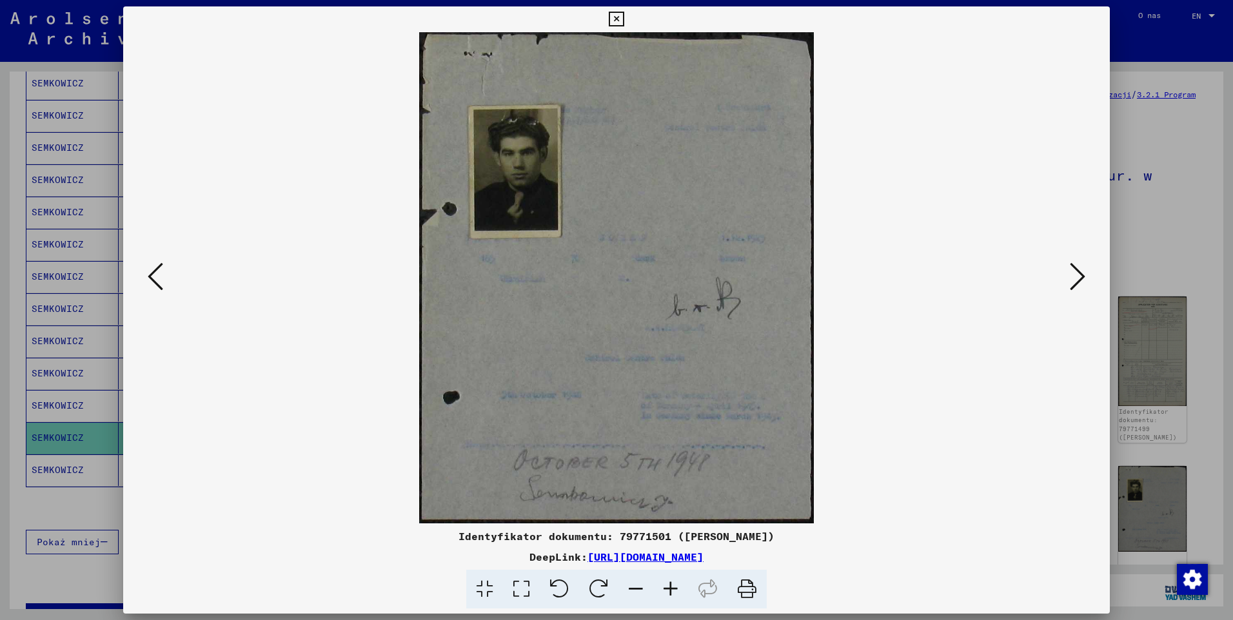
click at [671, 591] on icon at bounding box center [670, 589] width 35 height 39
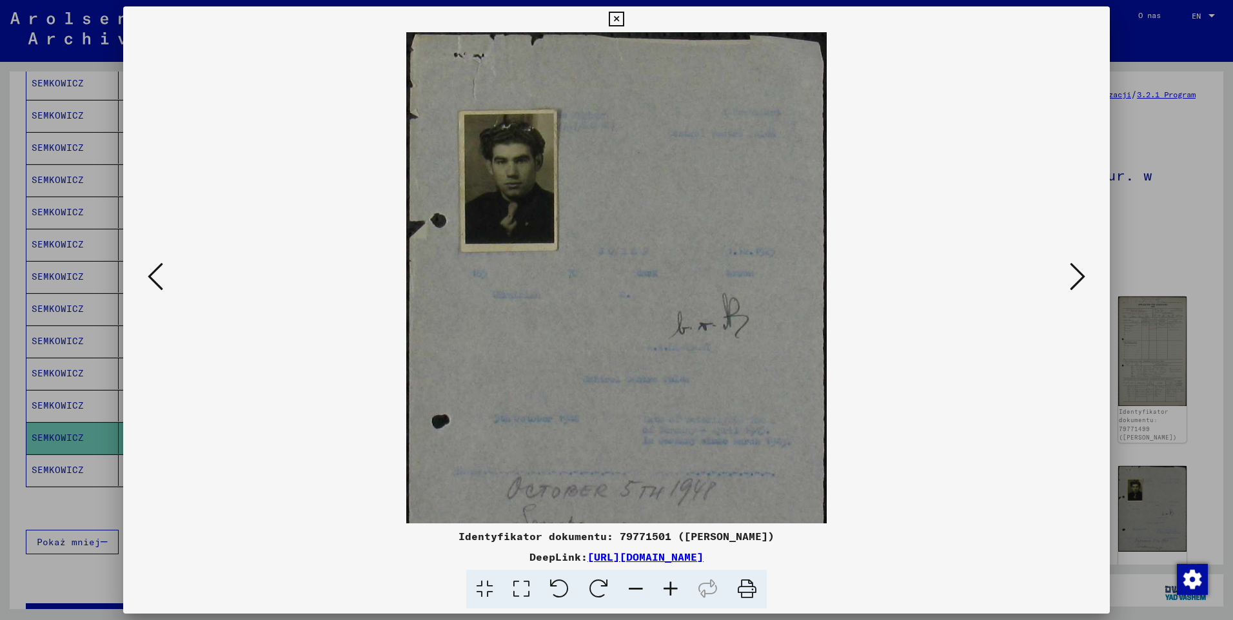
click at [671, 591] on icon at bounding box center [670, 589] width 35 height 39
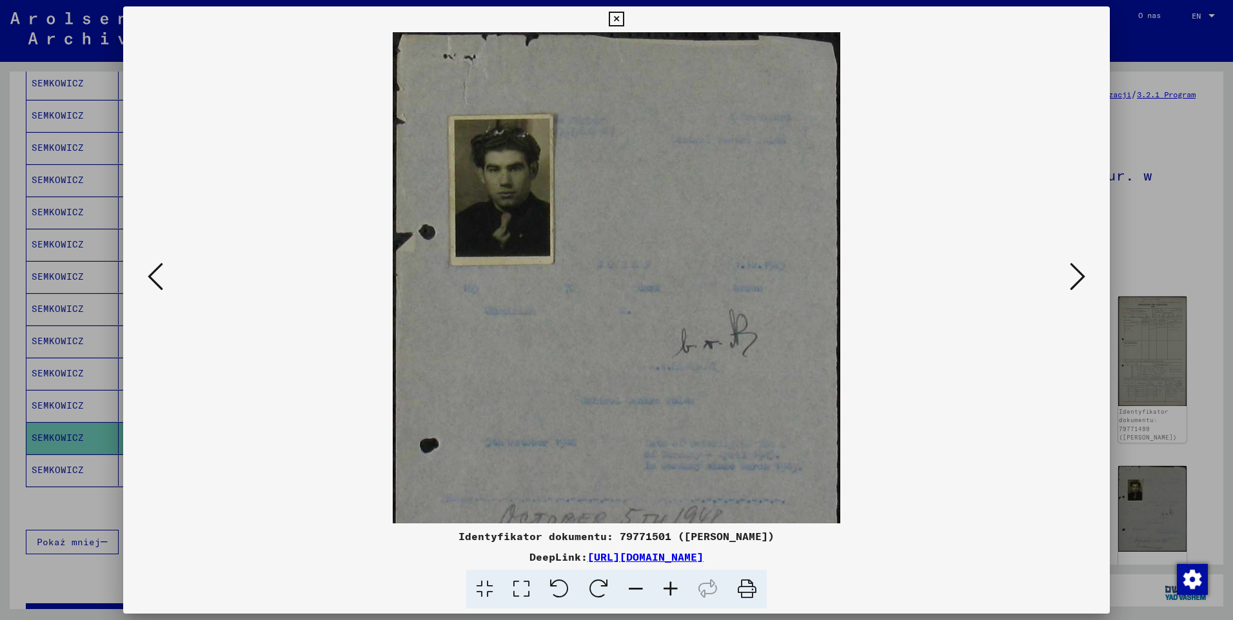
click at [671, 591] on icon at bounding box center [670, 589] width 35 height 39
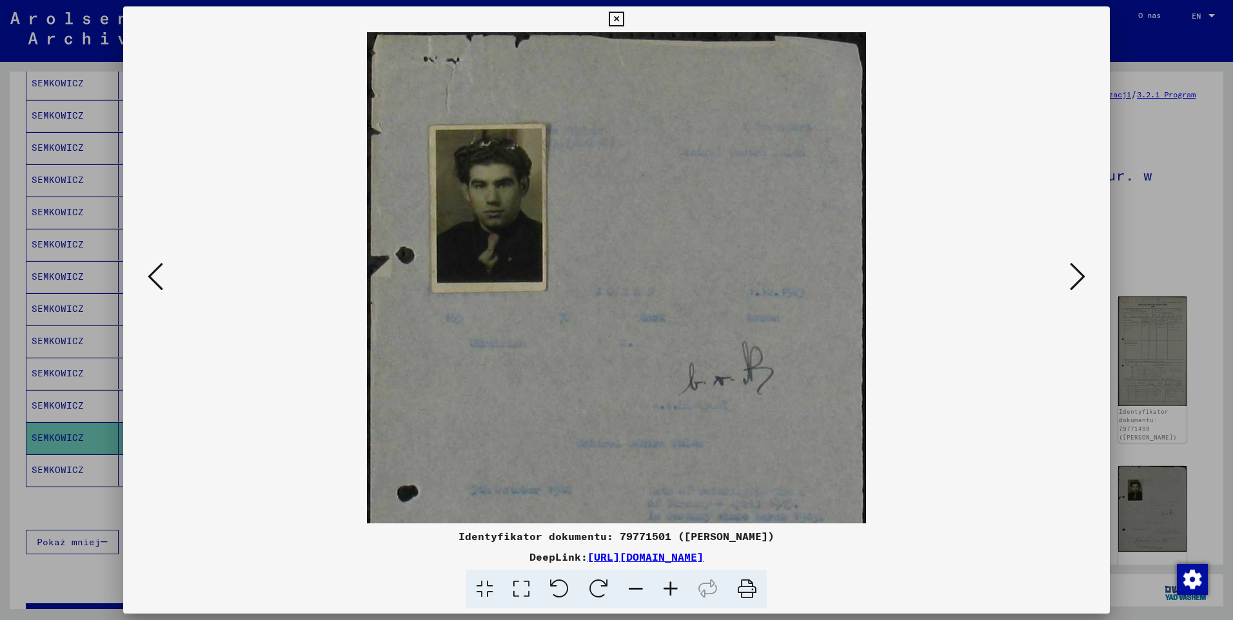
click at [671, 591] on icon at bounding box center [670, 589] width 35 height 39
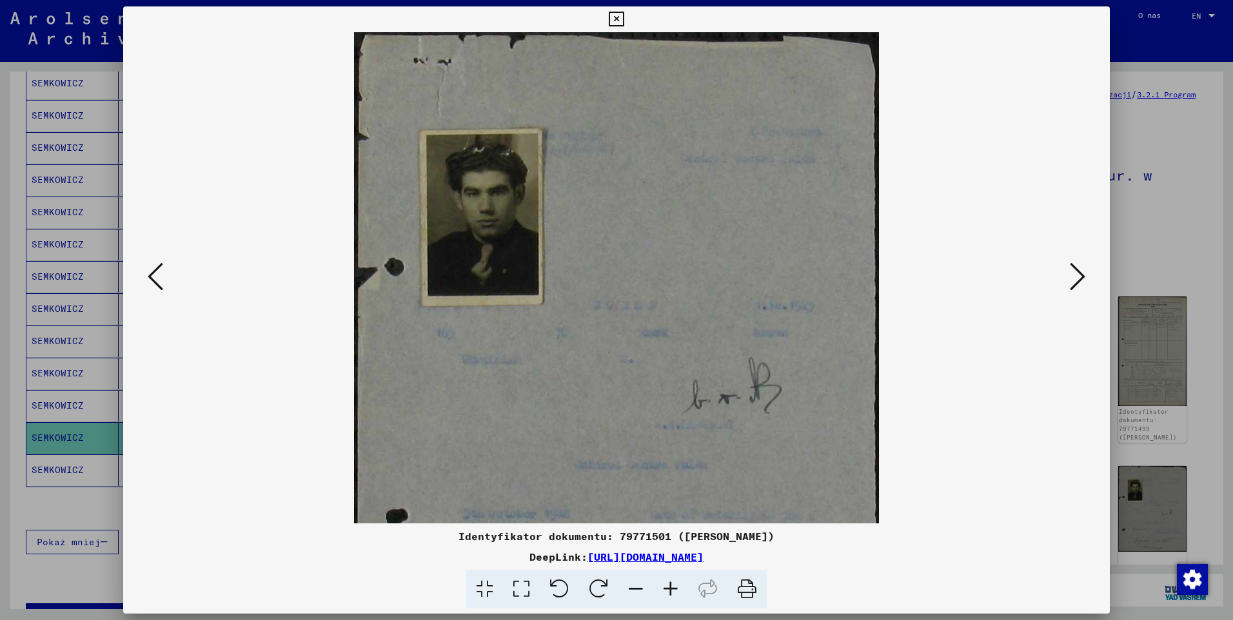
click at [671, 591] on icon at bounding box center [670, 589] width 35 height 39
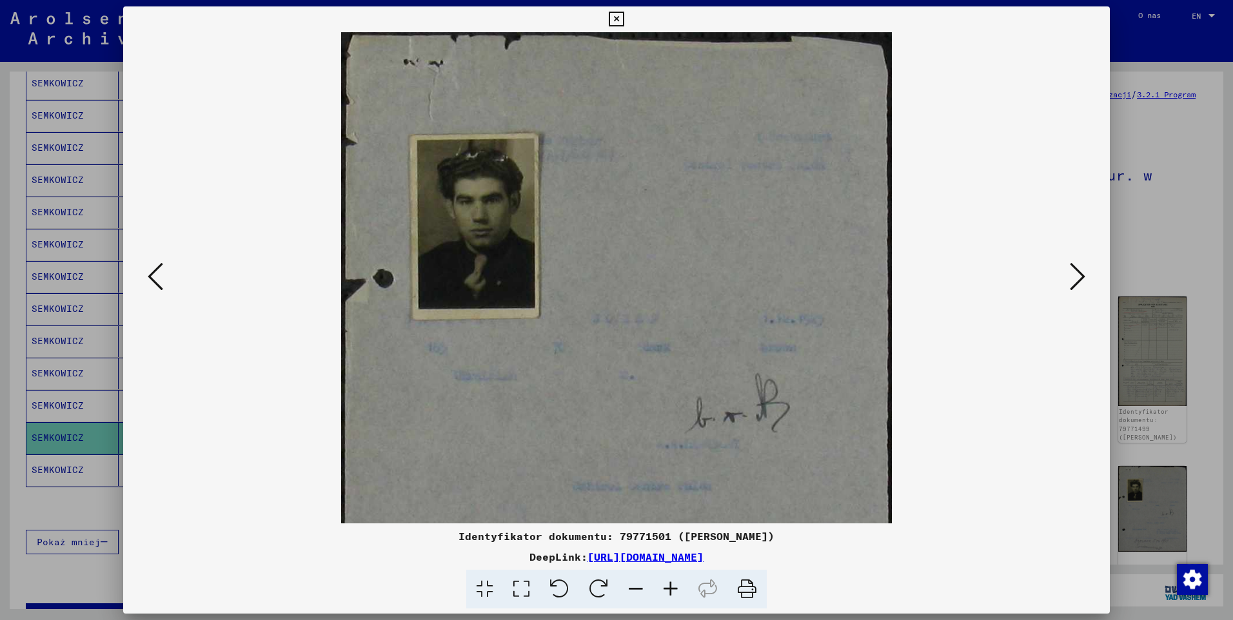
click at [671, 591] on icon at bounding box center [670, 589] width 35 height 39
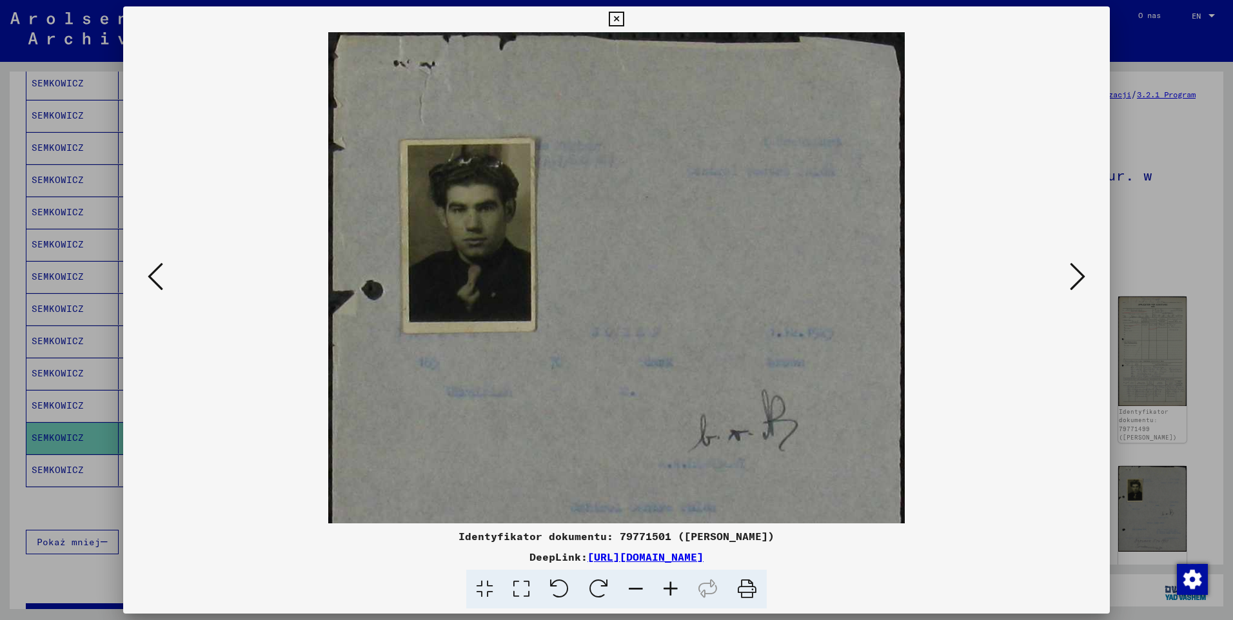
click at [671, 591] on icon at bounding box center [670, 589] width 35 height 39
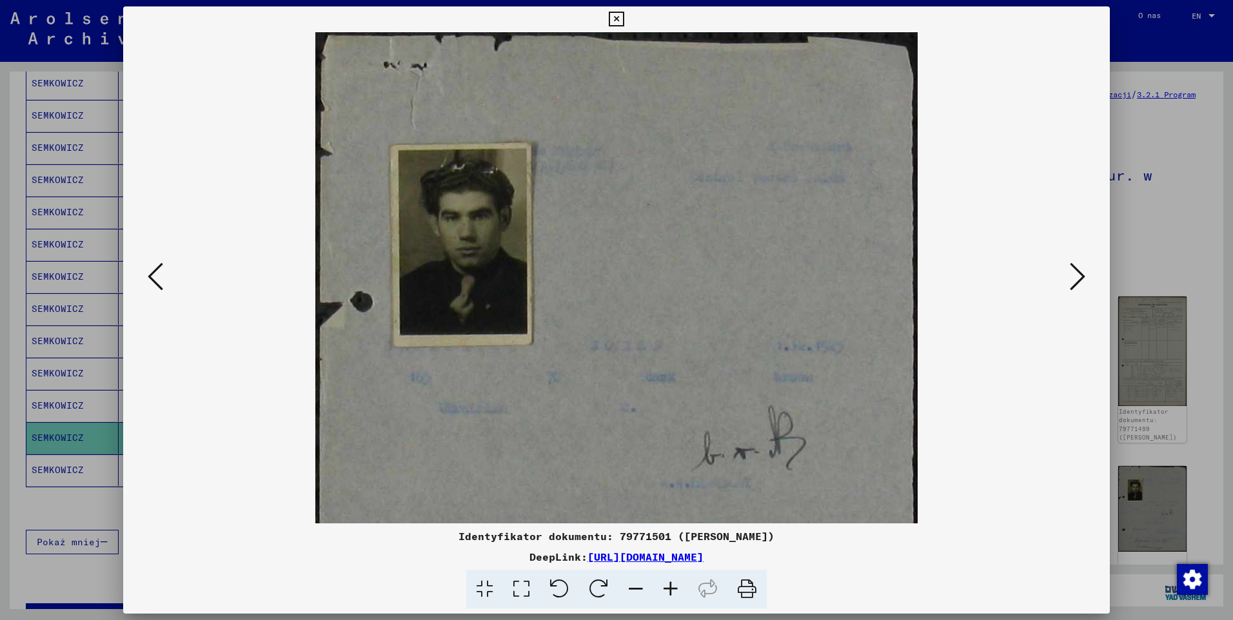
click at [671, 591] on icon at bounding box center [670, 589] width 35 height 39
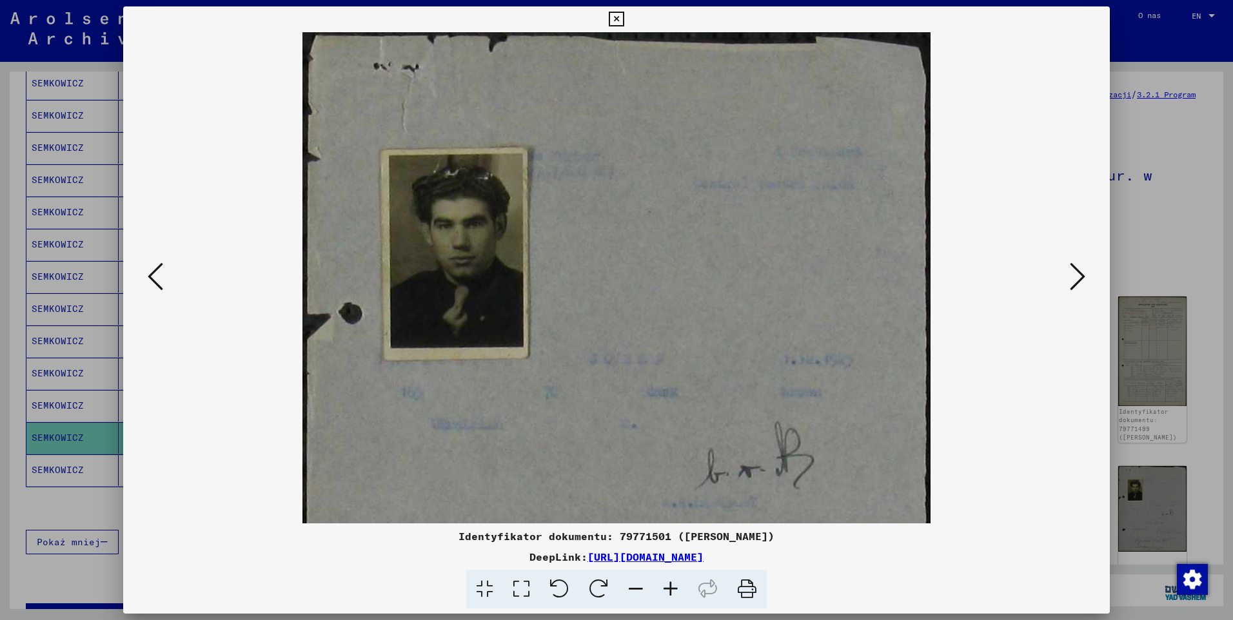
click at [671, 591] on icon at bounding box center [670, 589] width 35 height 39
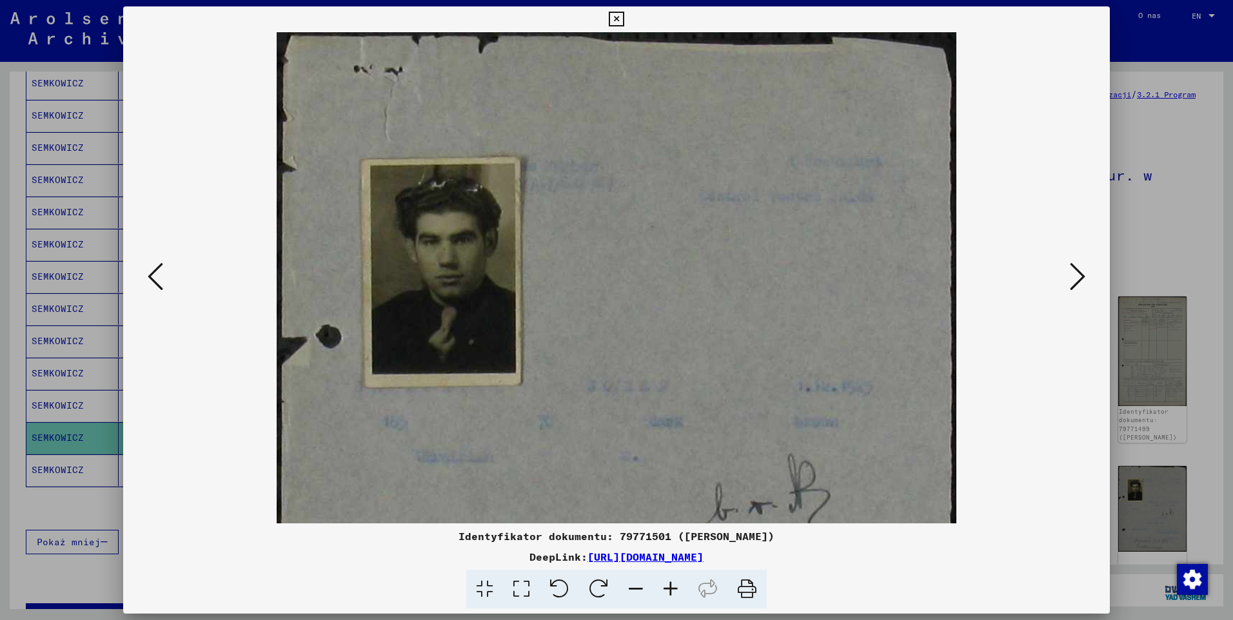
click at [671, 591] on icon at bounding box center [670, 589] width 35 height 39
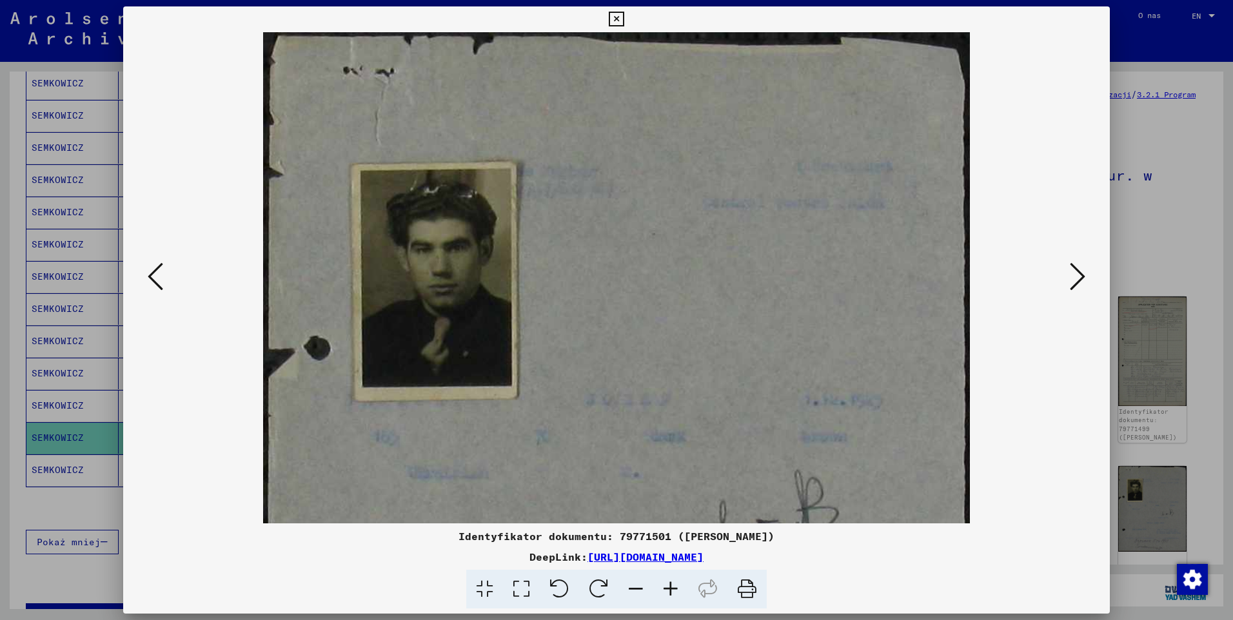
click at [671, 591] on icon at bounding box center [670, 589] width 35 height 39
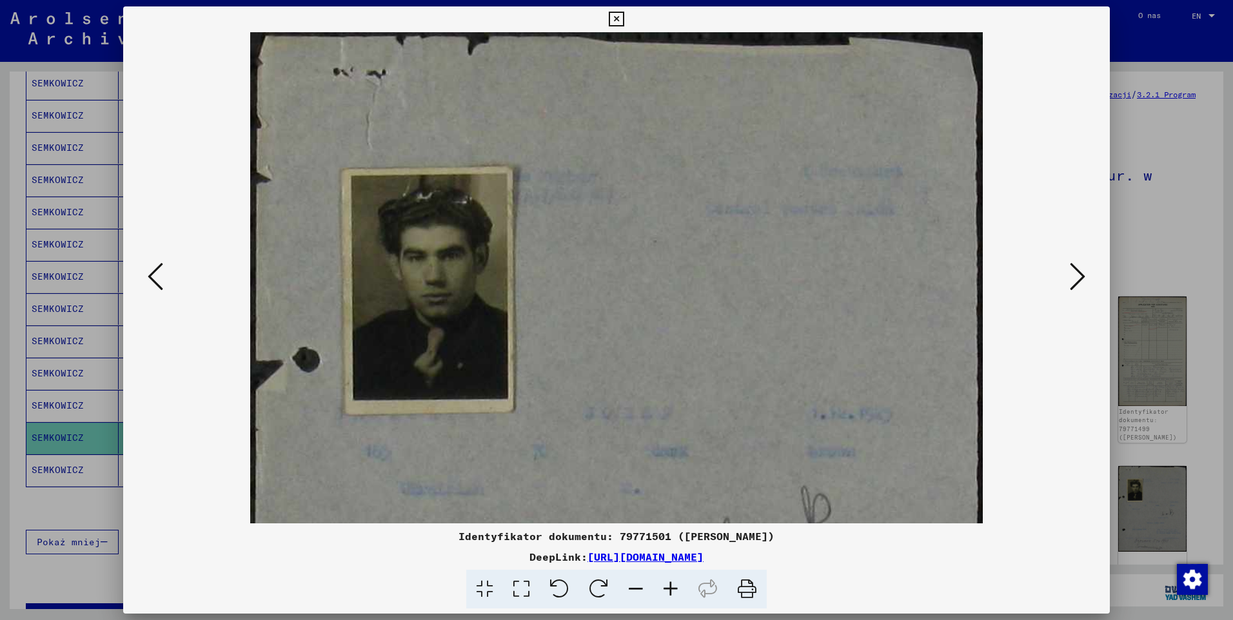
click at [671, 591] on icon at bounding box center [670, 589] width 35 height 39
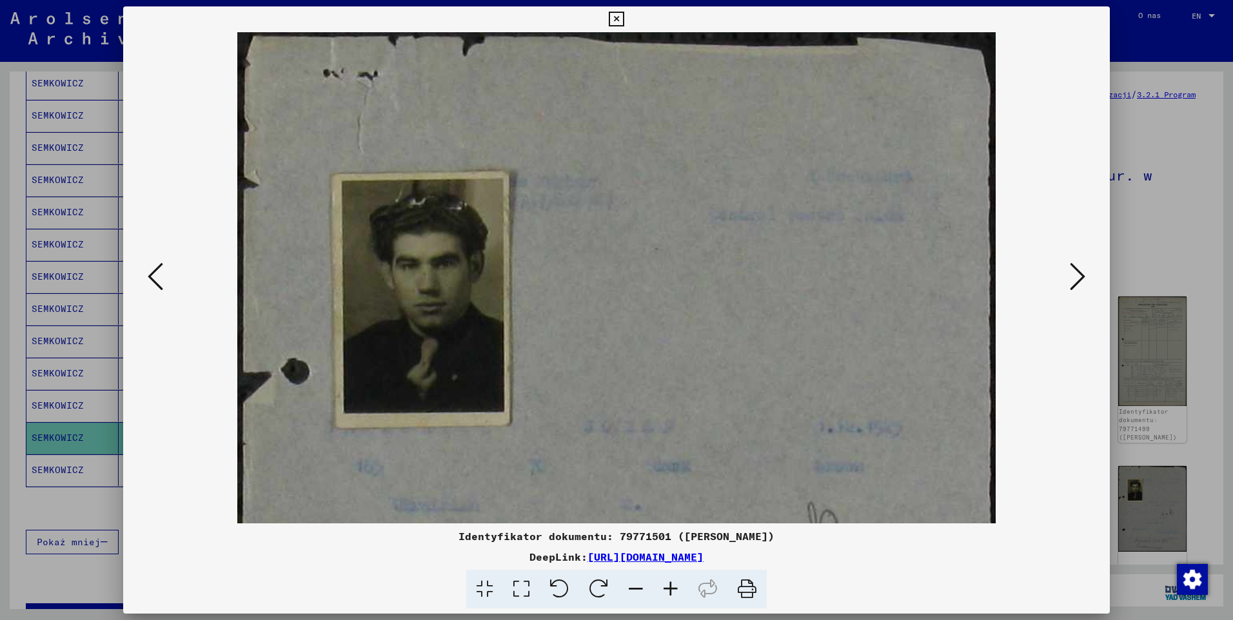
click at [617, 18] on icon at bounding box center [616, 19] width 15 height 15
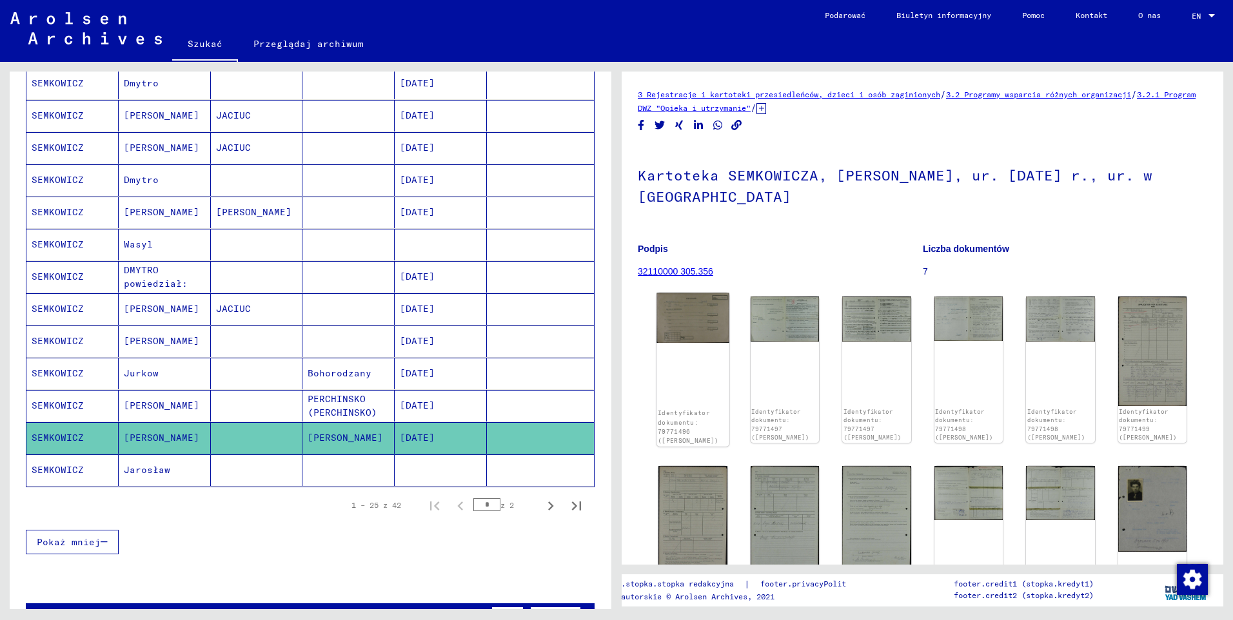
click at [693, 313] on img at bounding box center [692, 318] width 72 height 50
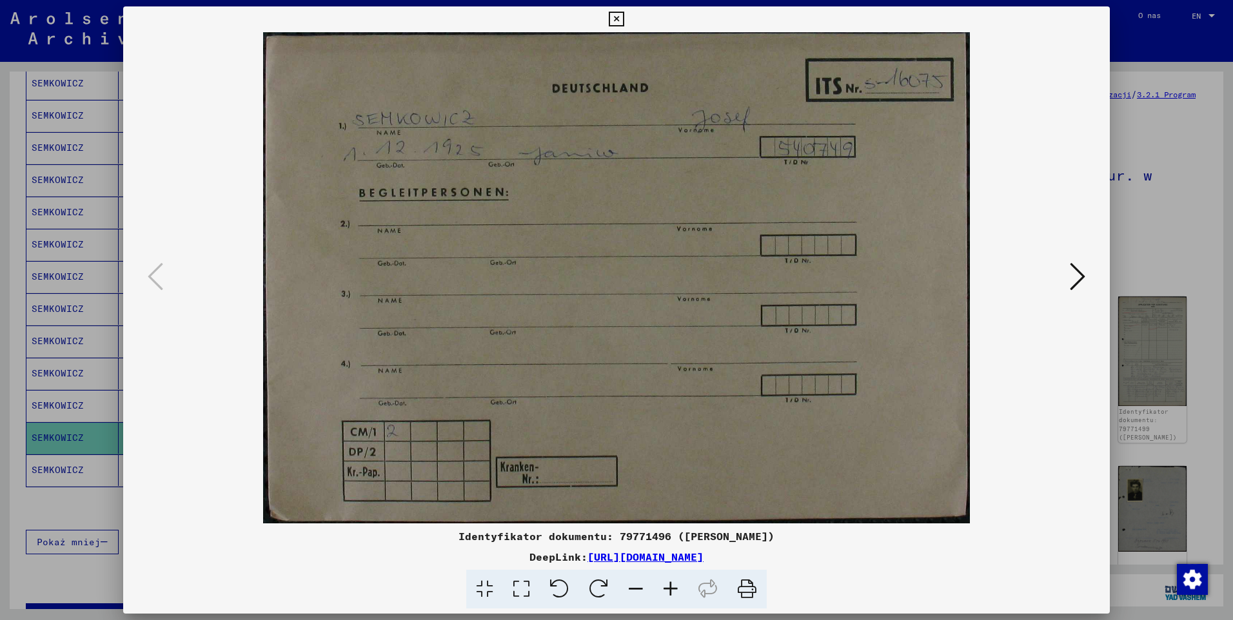
click at [1068, 271] on button at bounding box center [1077, 277] width 23 height 37
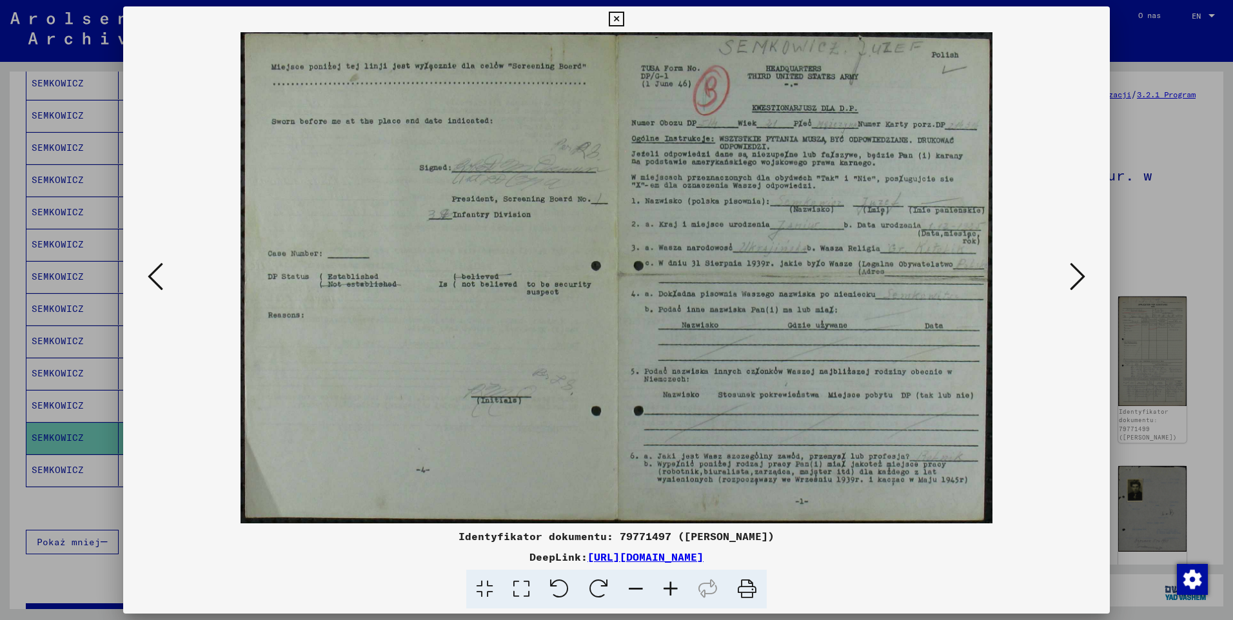
click at [674, 589] on icon at bounding box center [670, 589] width 35 height 39
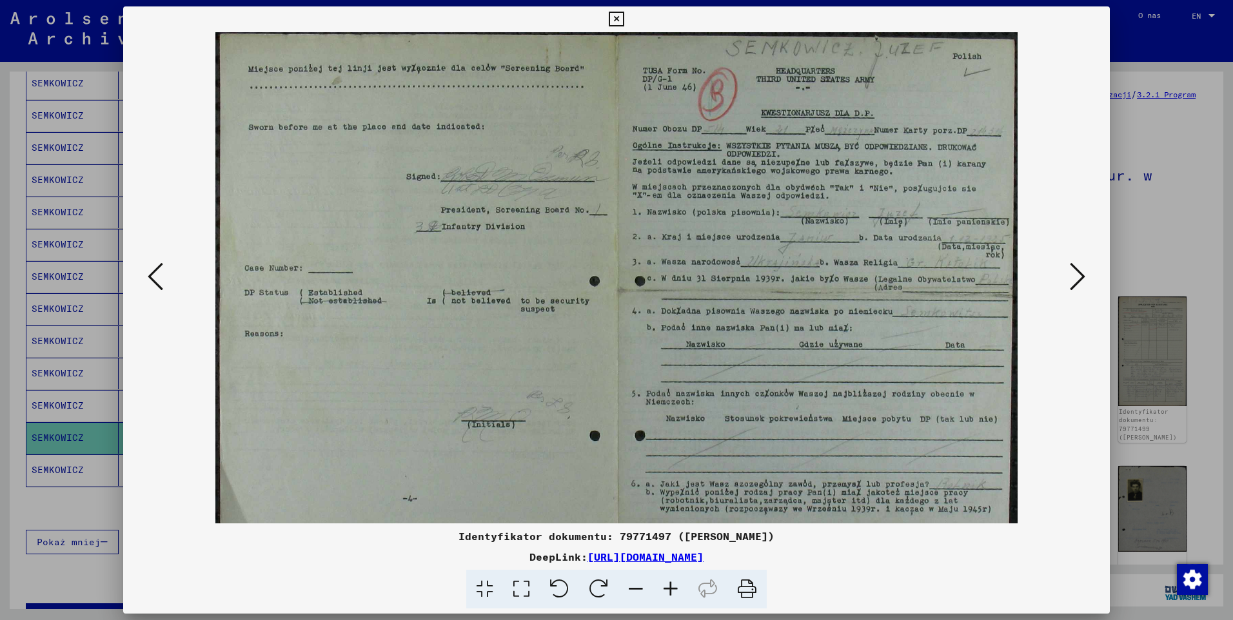
click at [674, 589] on icon at bounding box center [670, 589] width 35 height 39
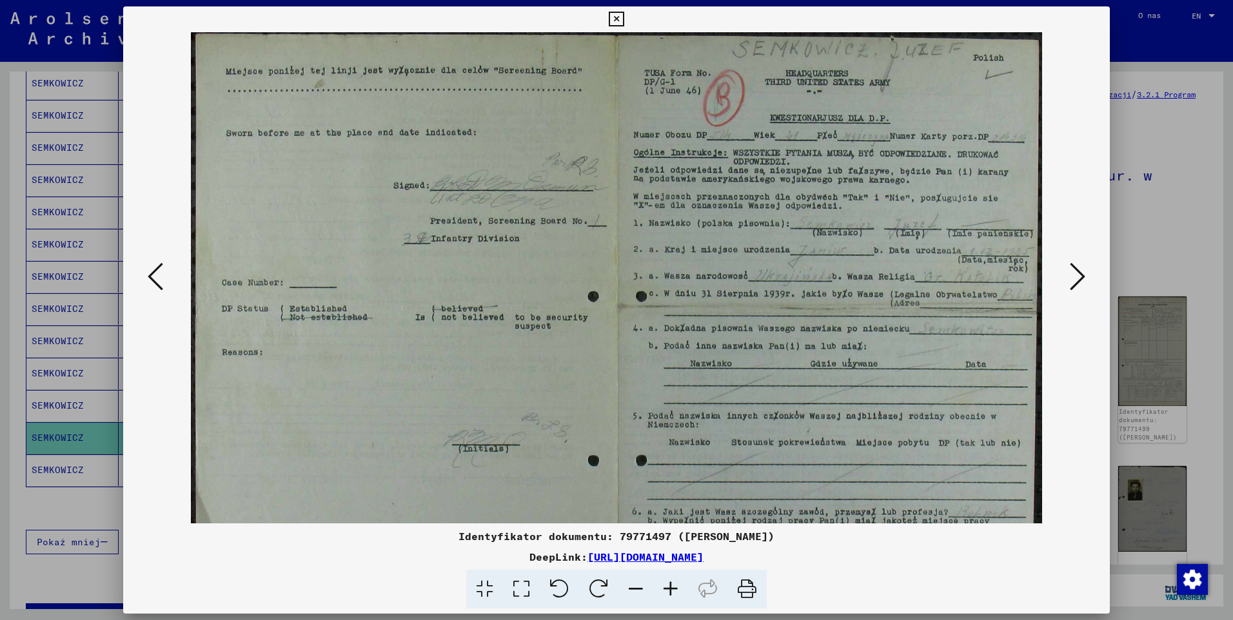
click at [674, 589] on icon at bounding box center [670, 589] width 35 height 39
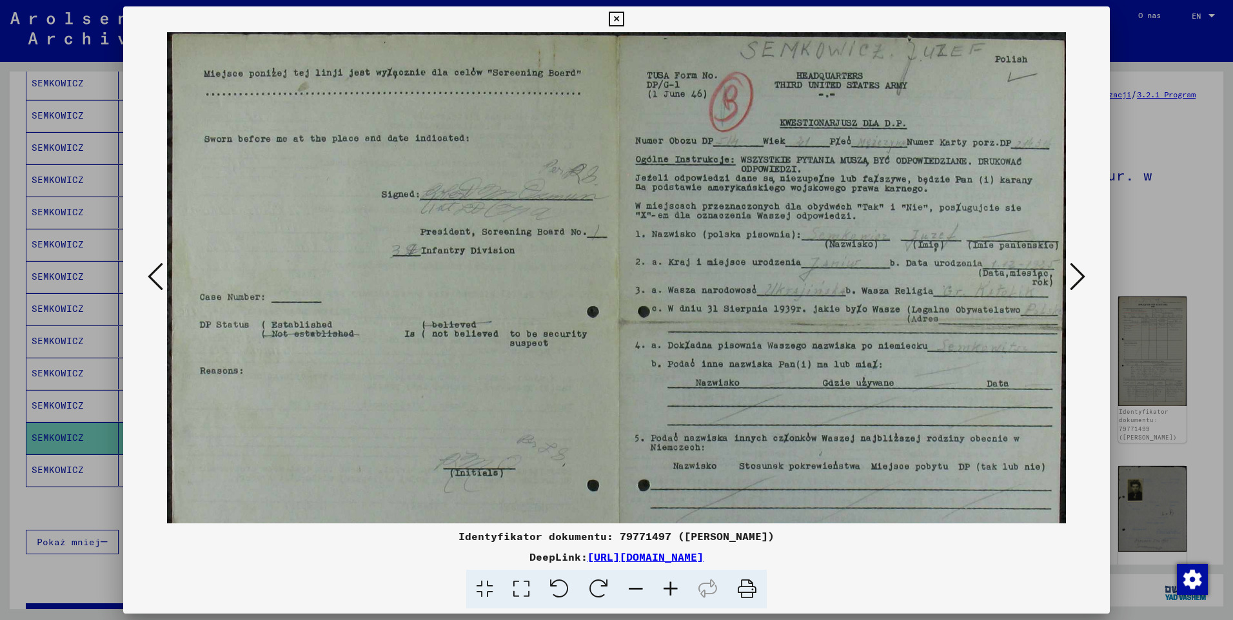
click at [674, 589] on icon at bounding box center [670, 589] width 35 height 39
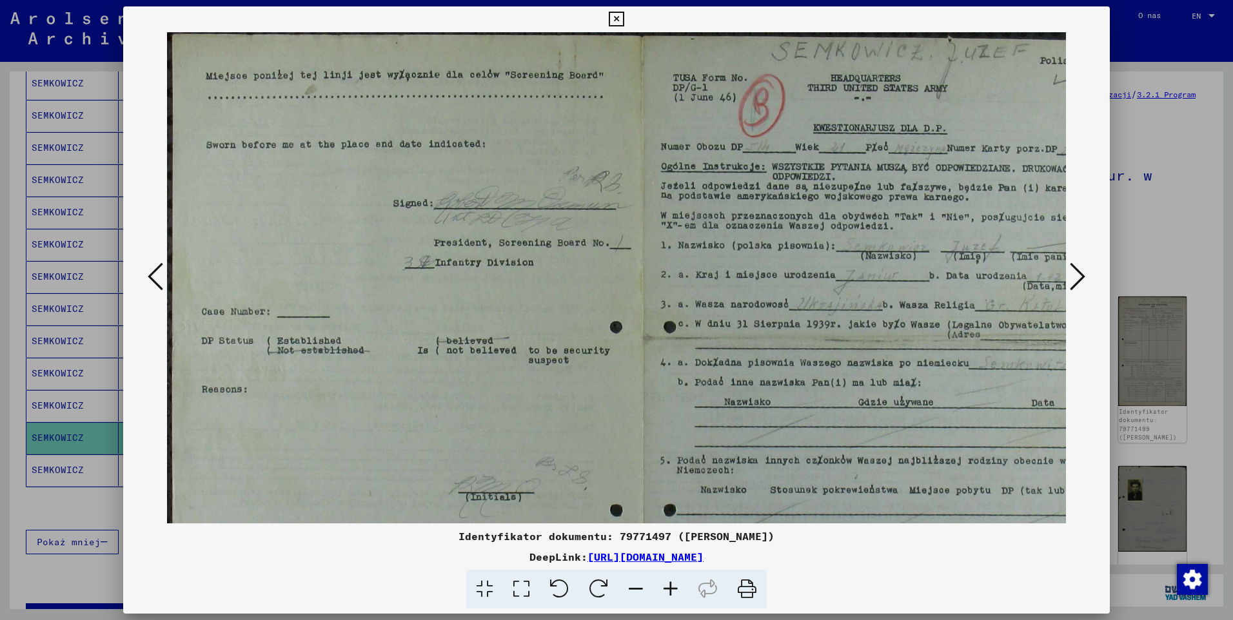
click at [674, 589] on icon at bounding box center [670, 589] width 35 height 39
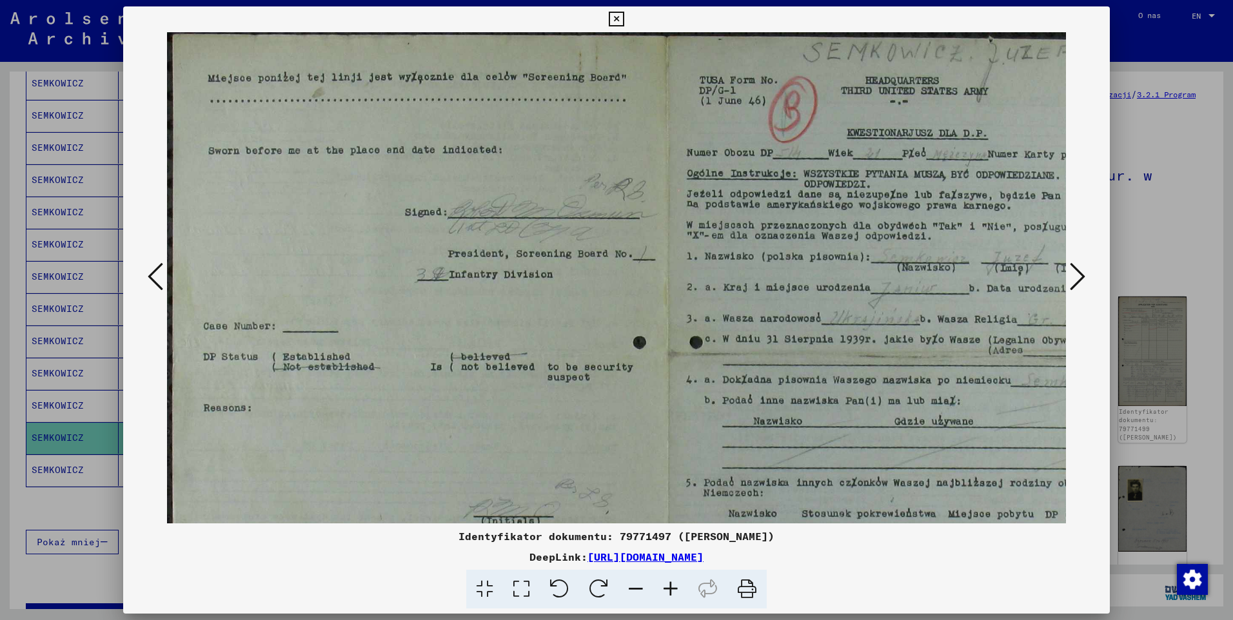
click at [674, 589] on icon at bounding box center [670, 589] width 35 height 39
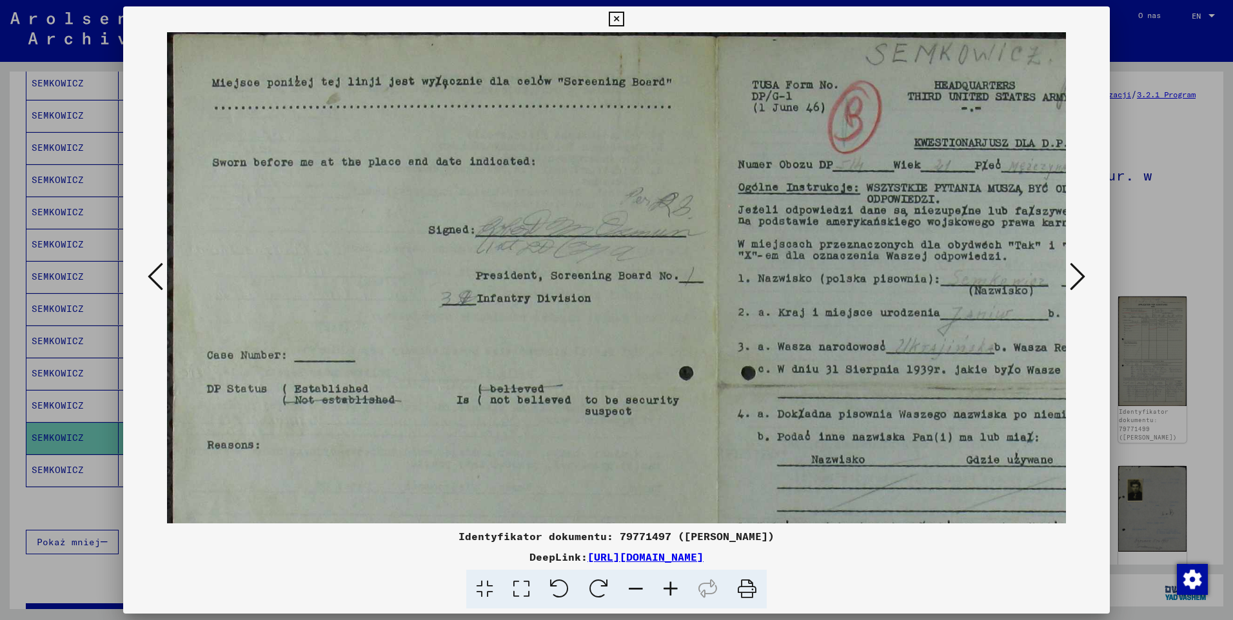
click at [674, 589] on icon at bounding box center [670, 589] width 35 height 39
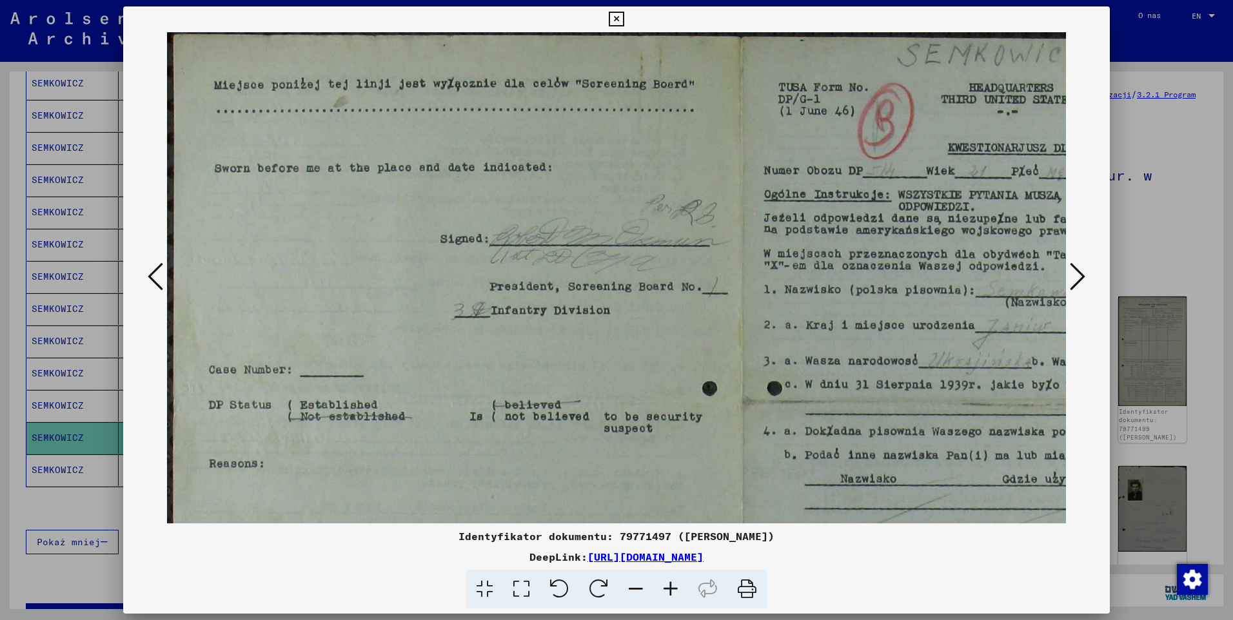
click at [674, 589] on icon at bounding box center [670, 589] width 35 height 39
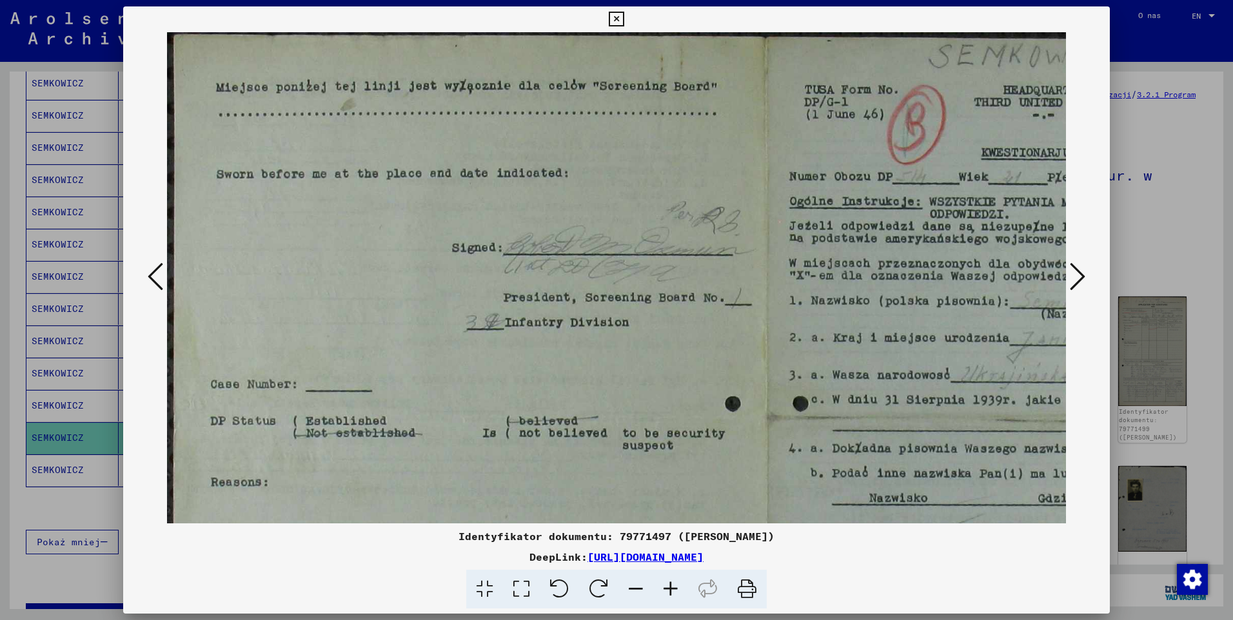
click at [674, 589] on icon at bounding box center [670, 589] width 35 height 39
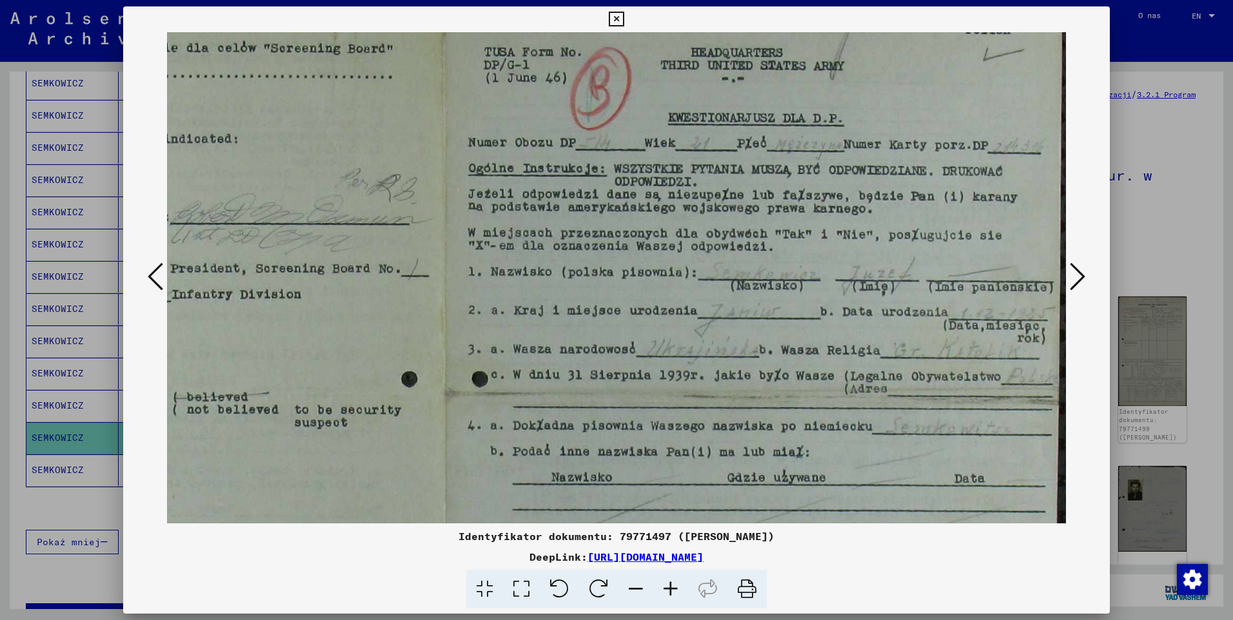
scroll to position [42, 347]
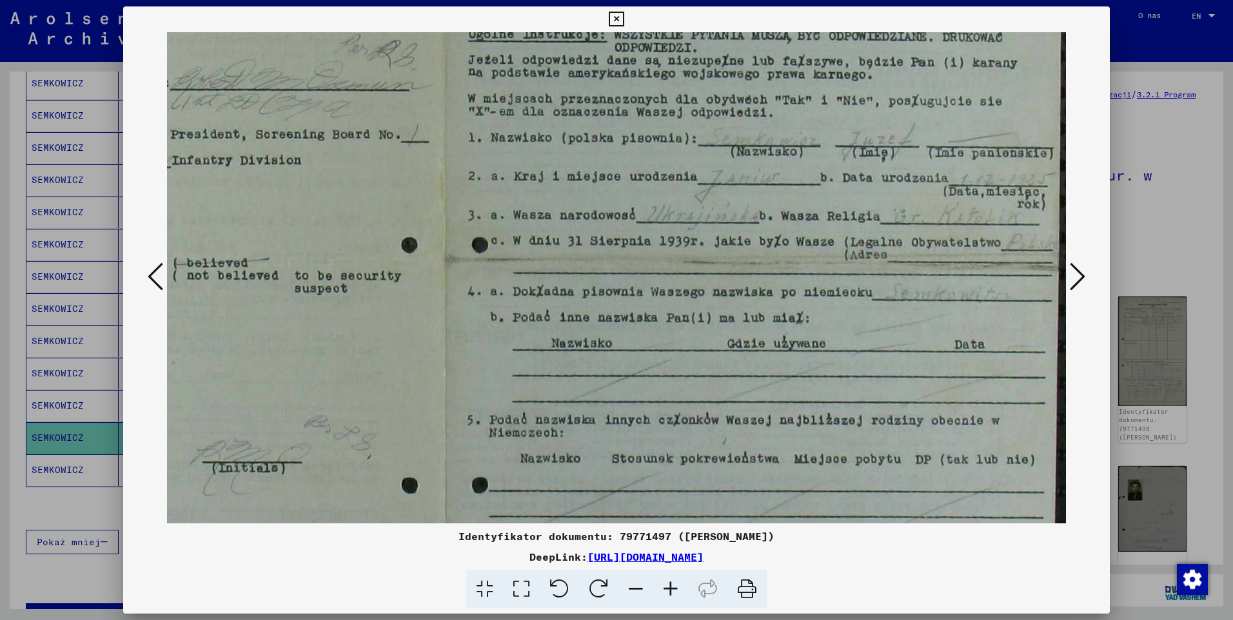
drag, startPoint x: 1008, startPoint y: 378, endPoint x: 642, endPoint y: 208, distance: 403.0
click at [642, 208] on img at bounding box center [443, 265] width 1246 height 814
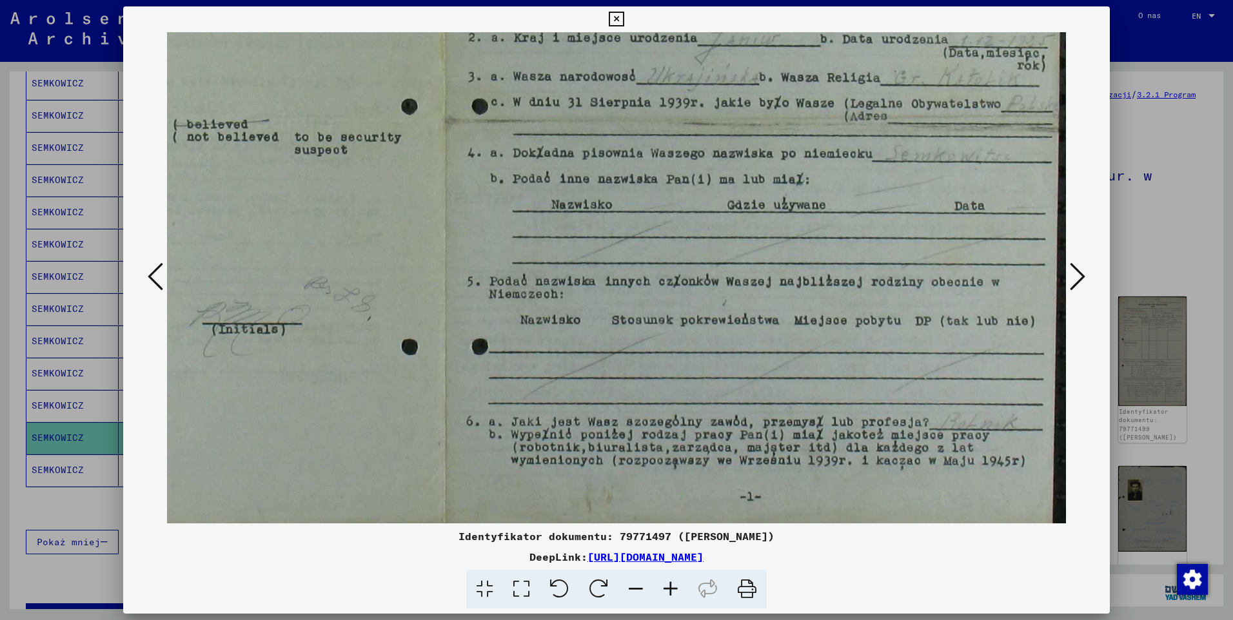
scroll to position [322, 347]
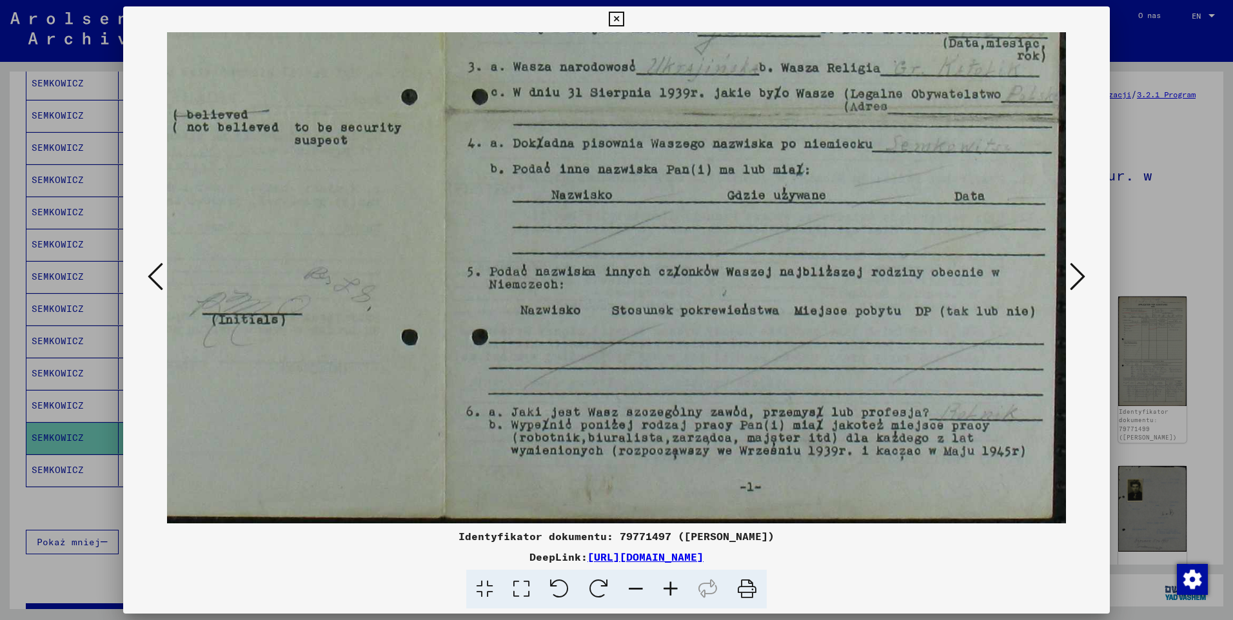
drag, startPoint x: 712, startPoint y: 396, endPoint x: 680, endPoint y: 247, distance: 153.0
click at [680, 247] on img at bounding box center [443, 117] width 1246 height 814
drag, startPoint x: 744, startPoint y: 485, endPoint x: 738, endPoint y: 453, distance: 32.2
click at [738, 453] on img at bounding box center [443, 117] width 1246 height 814
click at [1084, 275] on icon at bounding box center [1077, 276] width 15 height 31
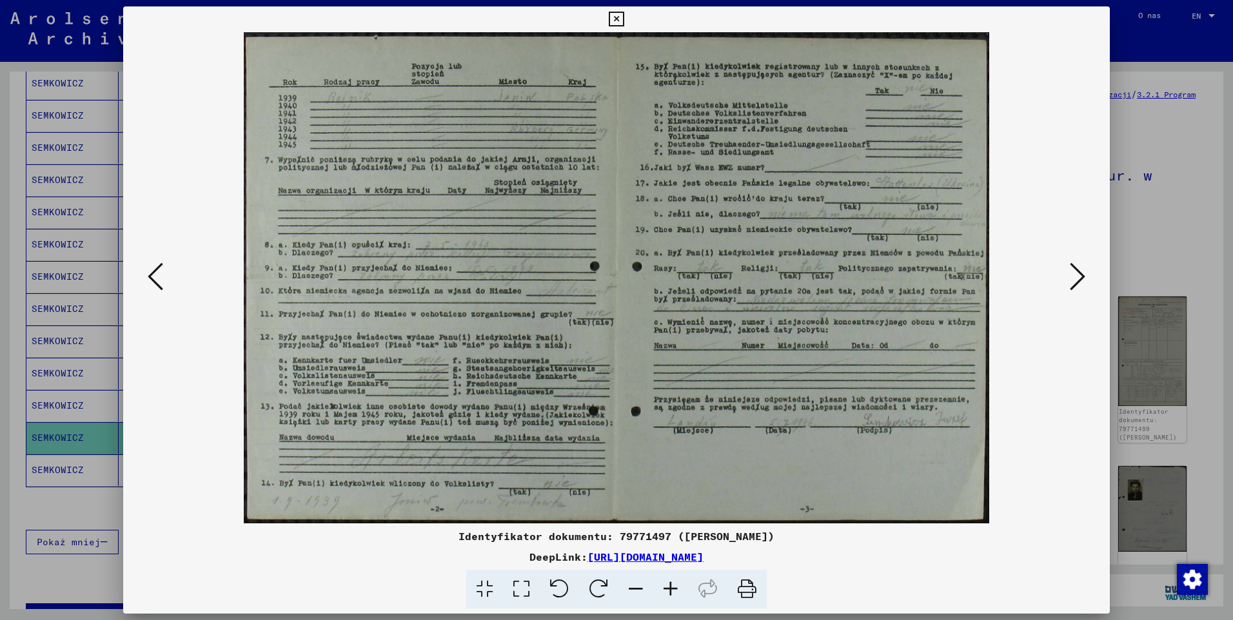
scroll to position [0, 0]
click at [673, 592] on icon at bounding box center [670, 589] width 35 height 39
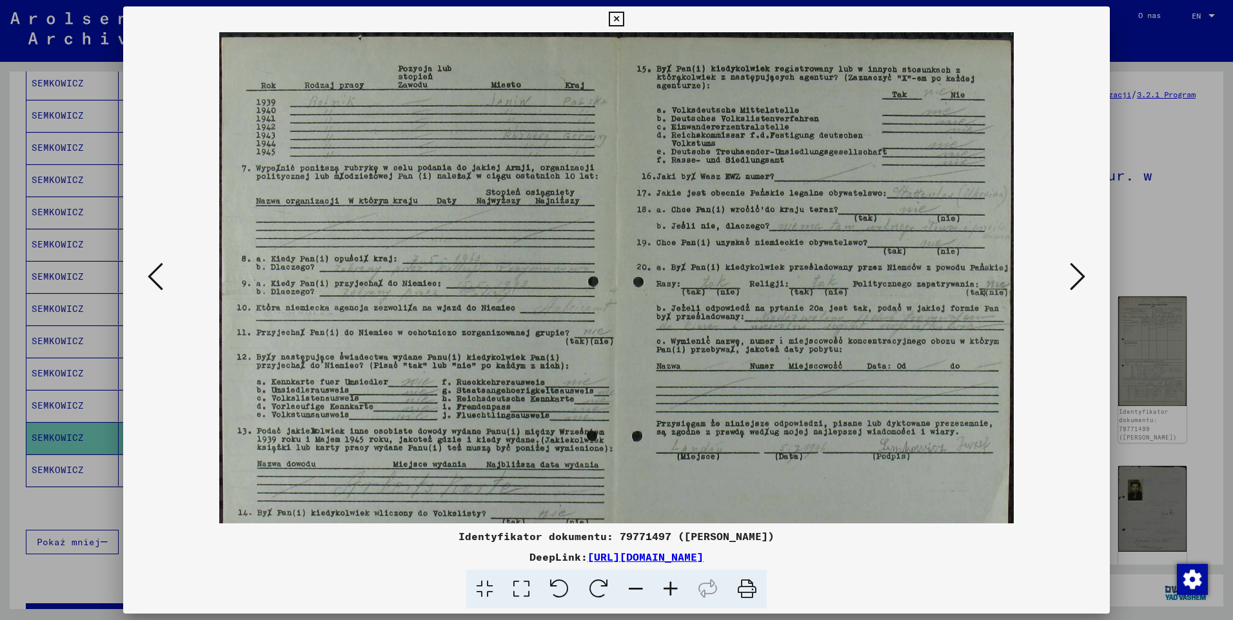
click at [673, 592] on icon at bounding box center [670, 589] width 35 height 39
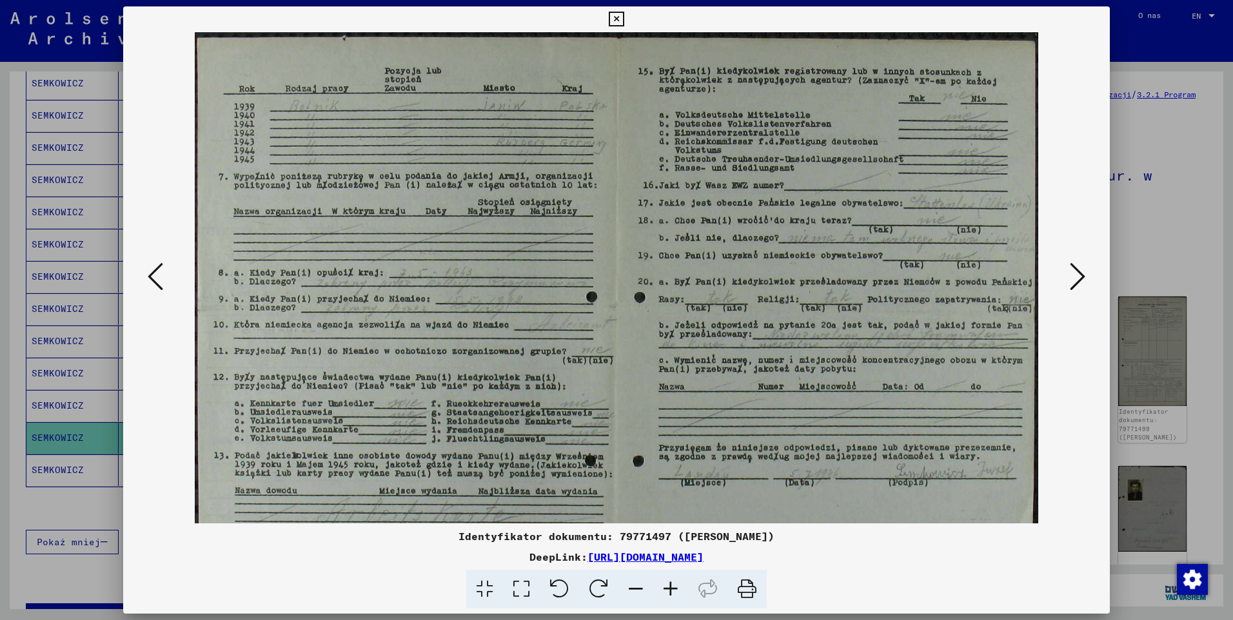
click at [673, 592] on icon at bounding box center [670, 589] width 35 height 39
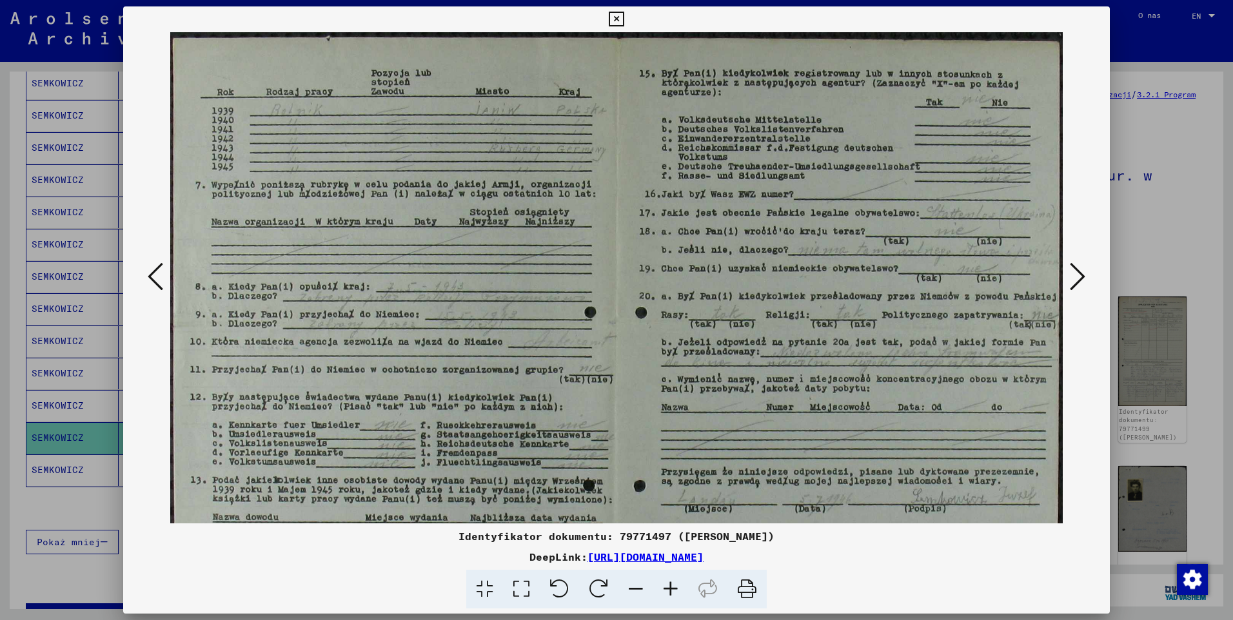
click at [673, 592] on icon at bounding box center [670, 589] width 35 height 39
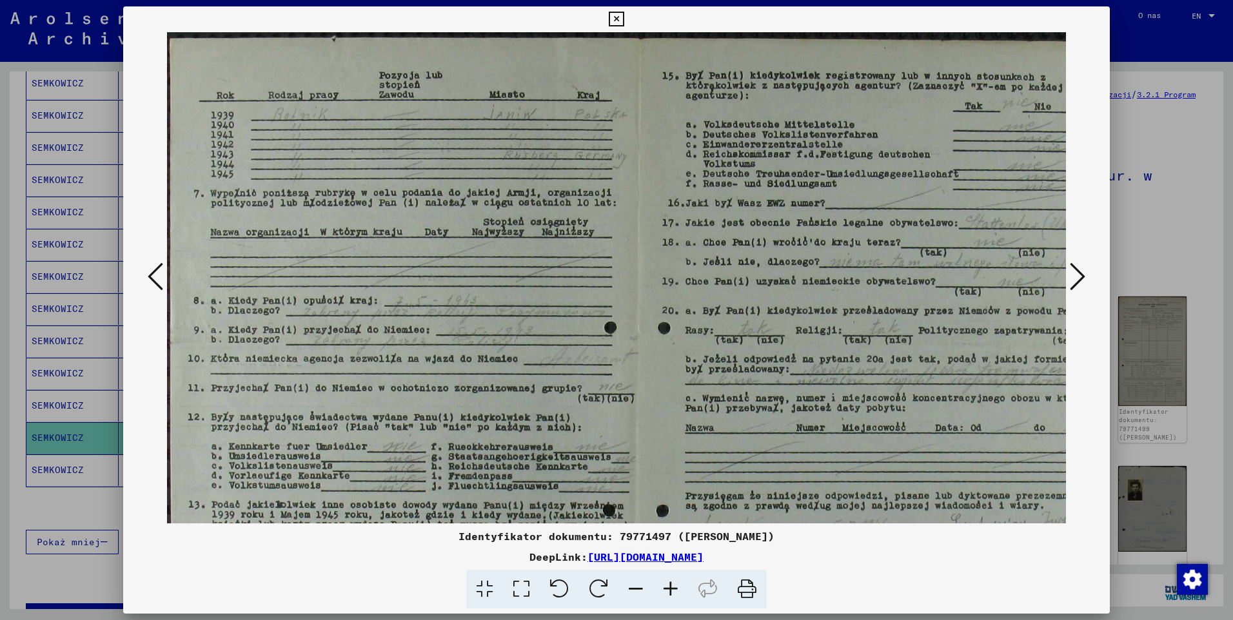
click at [673, 592] on icon at bounding box center [670, 589] width 35 height 39
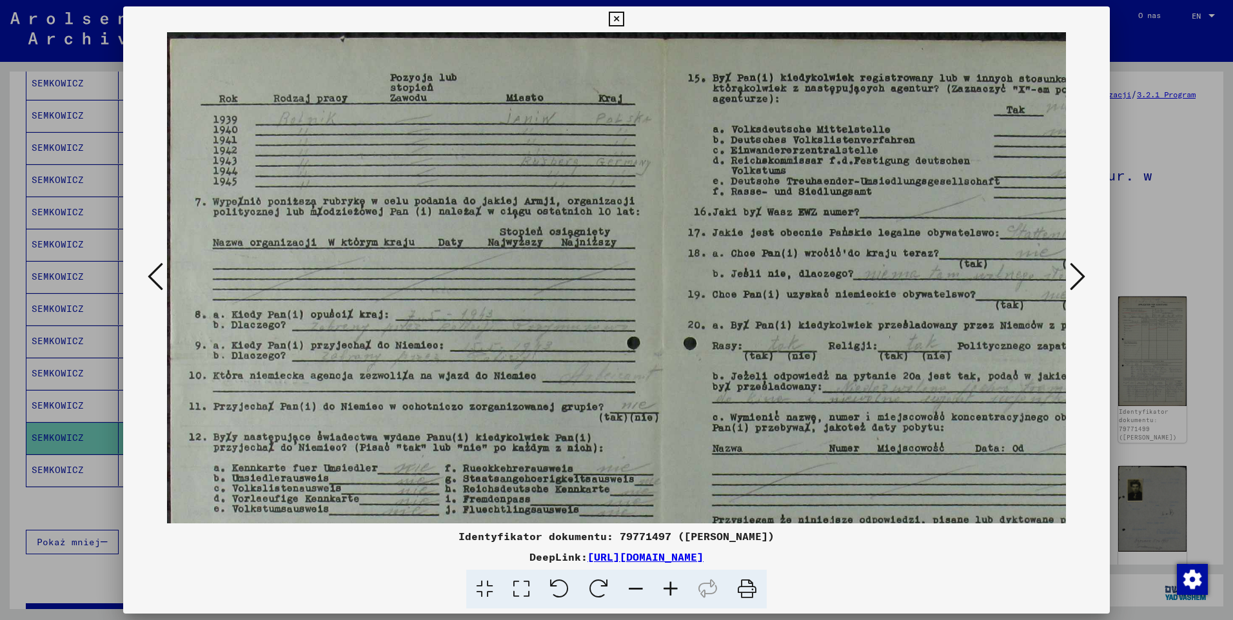
click at [673, 592] on icon at bounding box center [670, 589] width 35 height 39
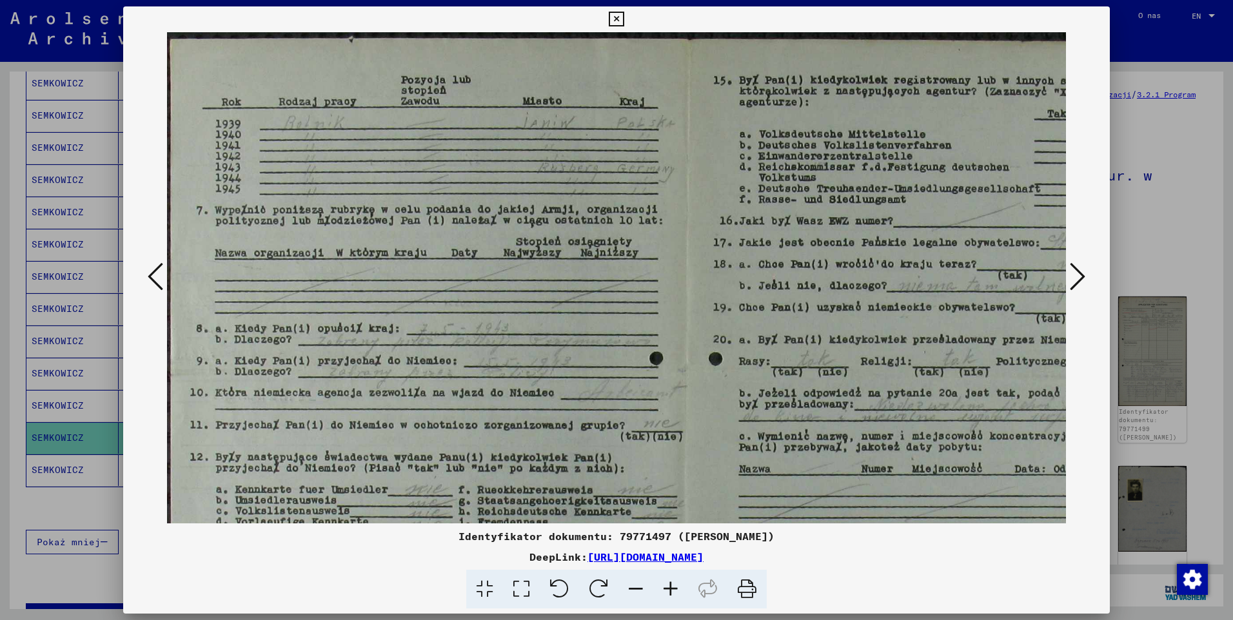
click at [673, 592] on icon at bounding box center [670, 589] width 35 height 39
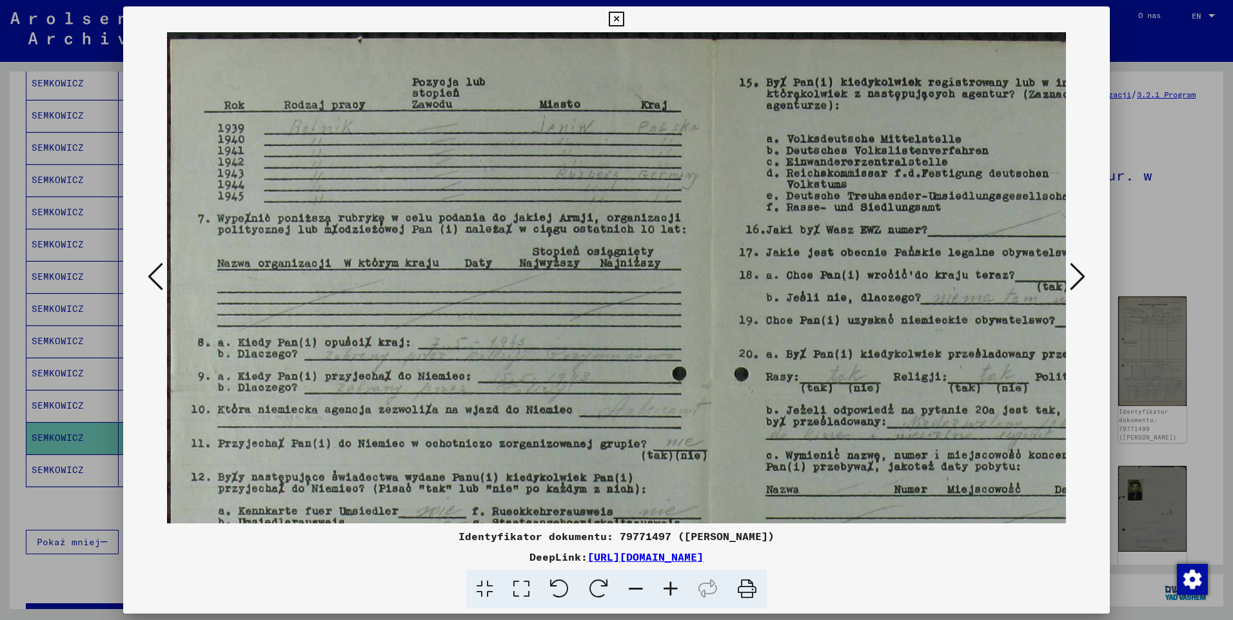
click at [673, 592] on icon at bounding box center [670, 589] width 35 height 39
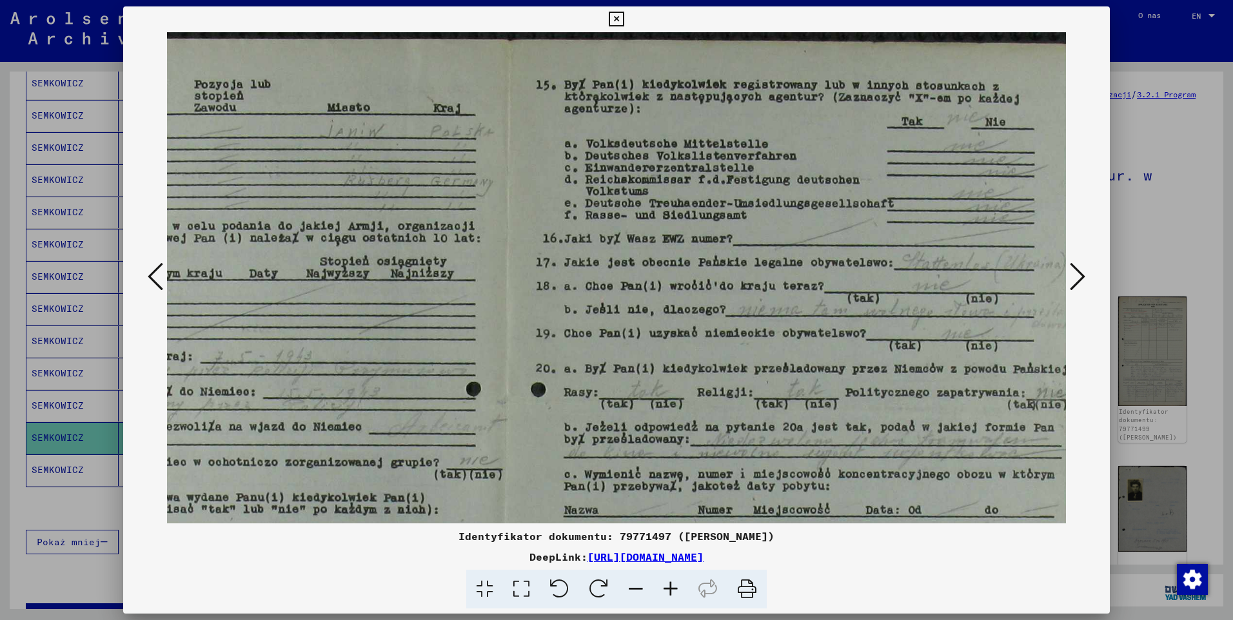
scroll to position [0, 239]
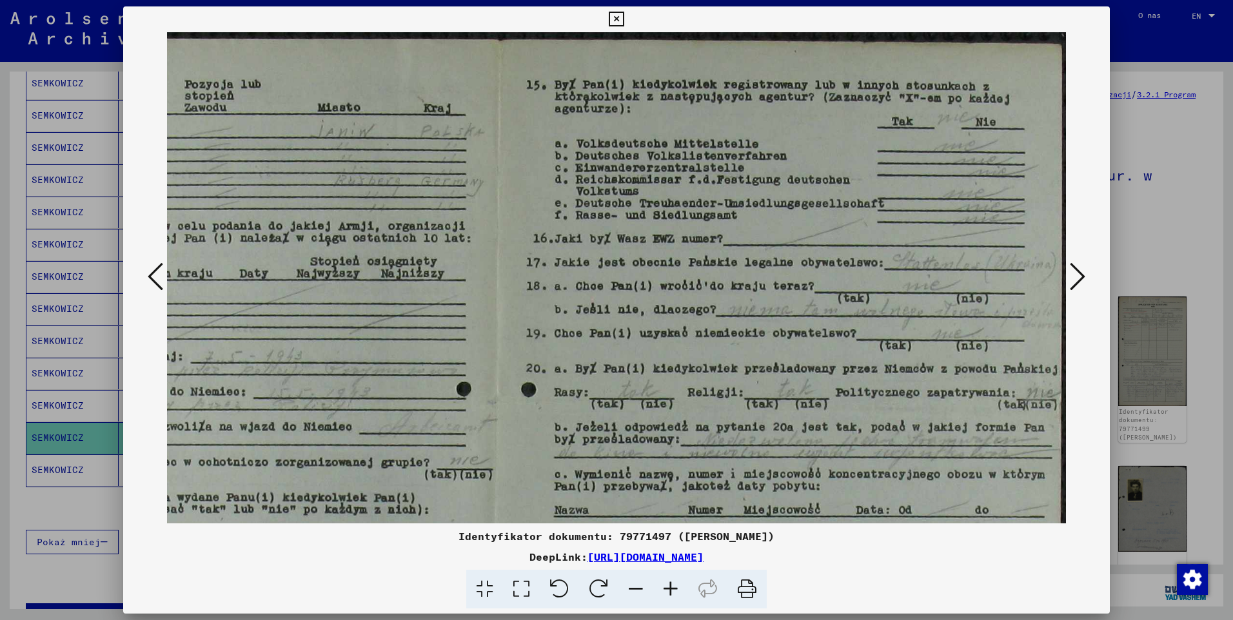
drag, startPoint x: 1019, startPoint y: 288, endPoint x: 769, endPoint y: 313, distance: 250.7
click at [767, 306] on img at bounding box center [496, 406] width 1137 height 749
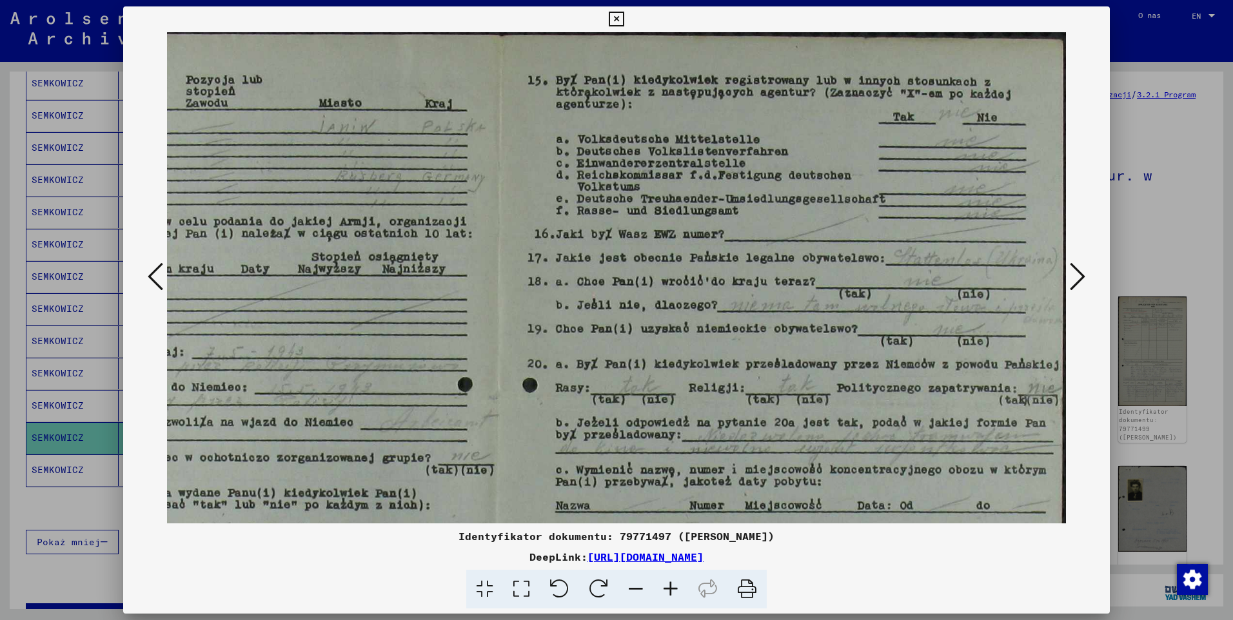
scroll to position [5, 239]
drag, startPoint x: 750, startPoint y: 324, endPoint x: 759, endPoint y: 339, distance: 17.6
click at [734, 318] on img at bounding box center [496, 401] width 1137 height 749
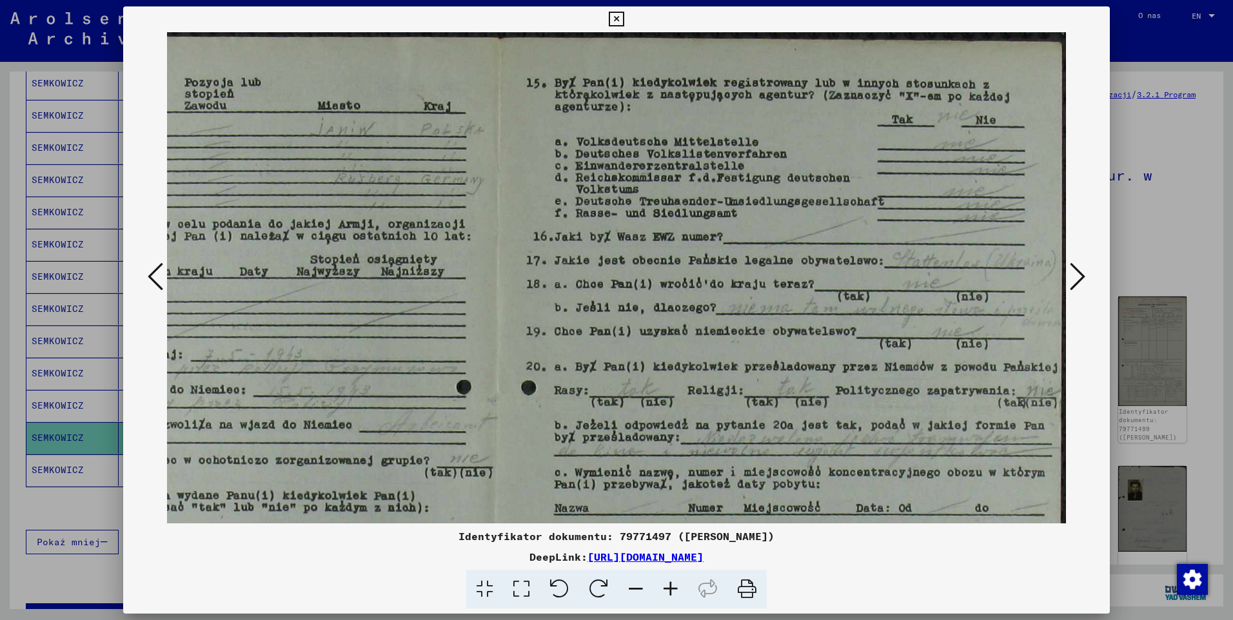
scroll to position [1, 239]
drag, startPoint x: 805, startPoint y: 333, endPoint x: 763, endPoint y: 352, distance: 46.7
click at [756, 335] on img at bounding box center [496, 406] width 1137 height 749
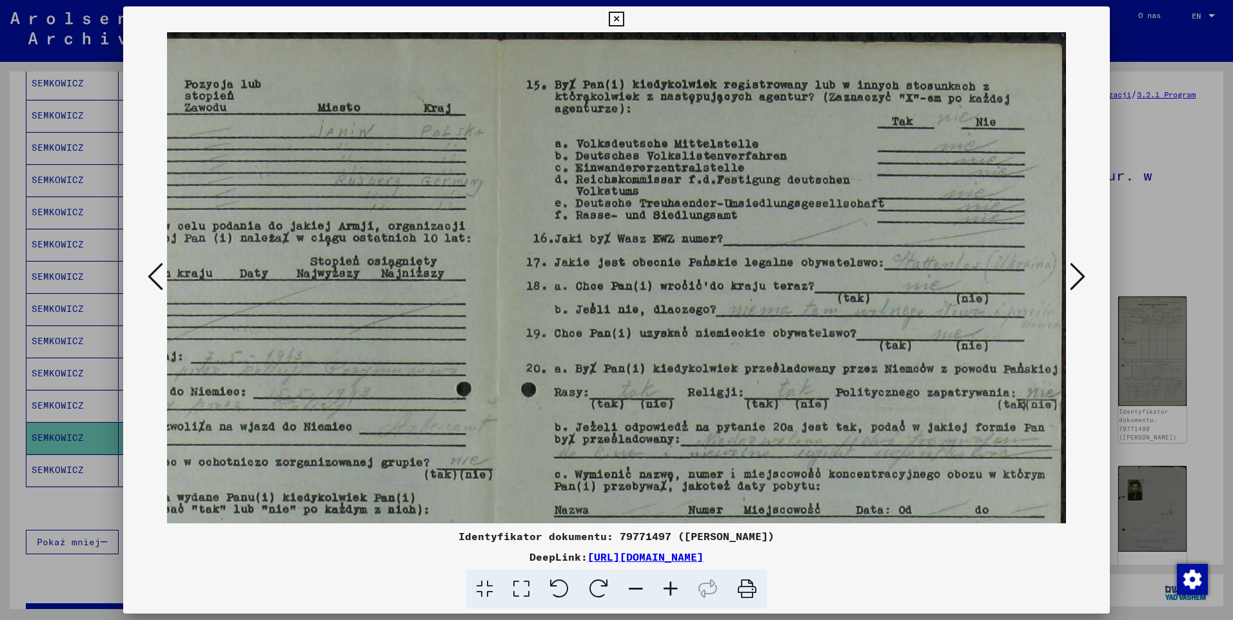
click at [671, 587] on icon at bounding box center [670, 589] width 35 height 39
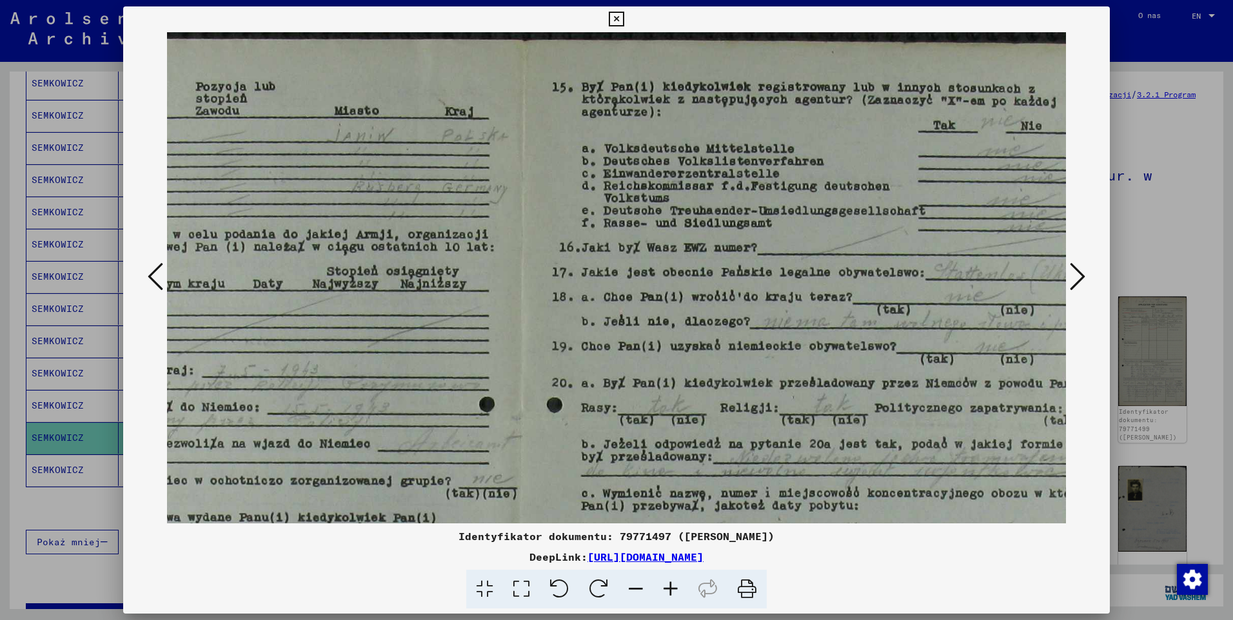
click at [671, 587] on icon at bounding box center [670, 589] width 35 height 39
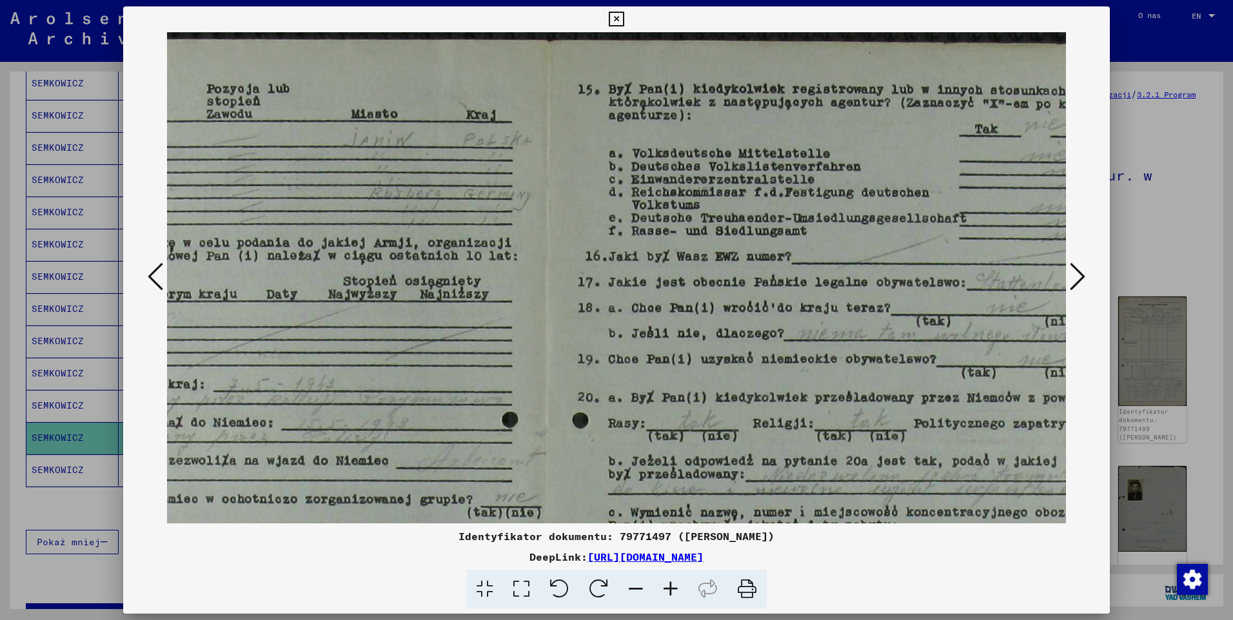
click at [671, 587] on icon at bounding box center [670, 589] width 35 height 39
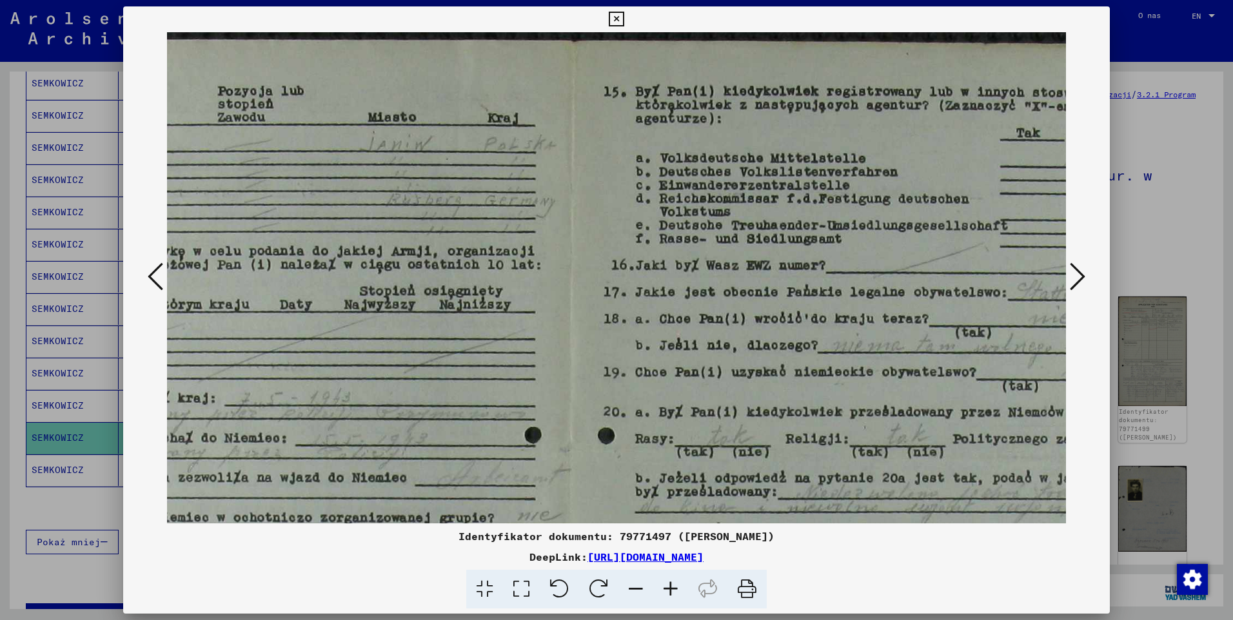
click at [671, 587] on icon at bounding box center [670, 589] width 35 height 39
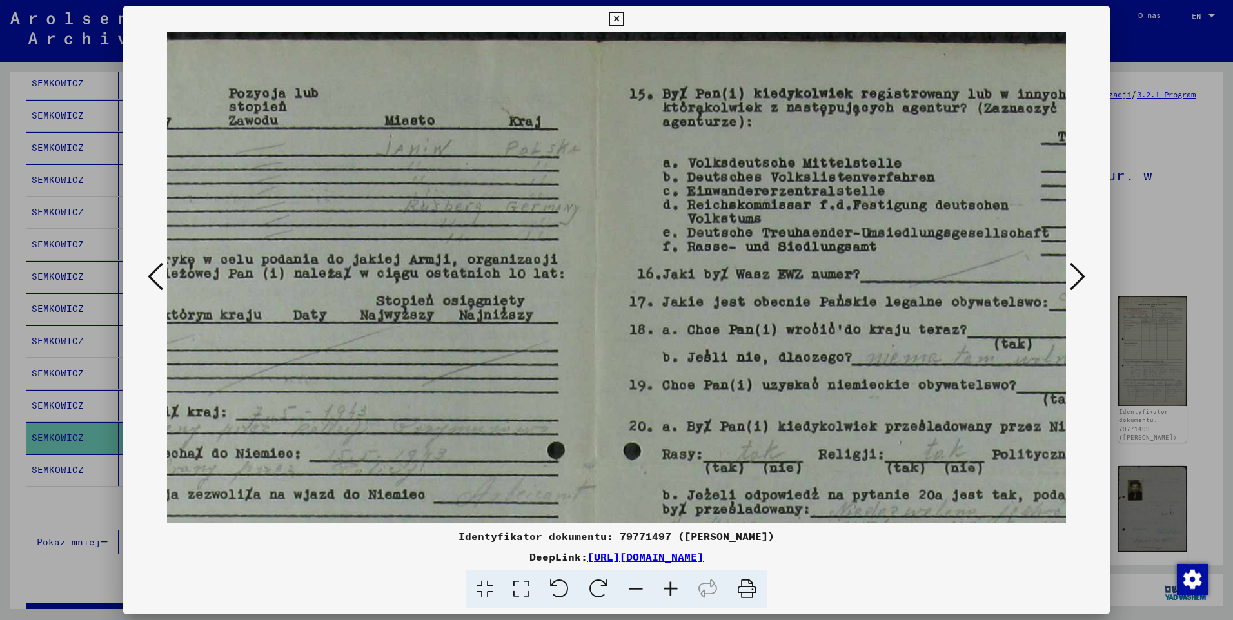
click at [671, 587] on icon at bounding box center [670, 589] width 35 height 39
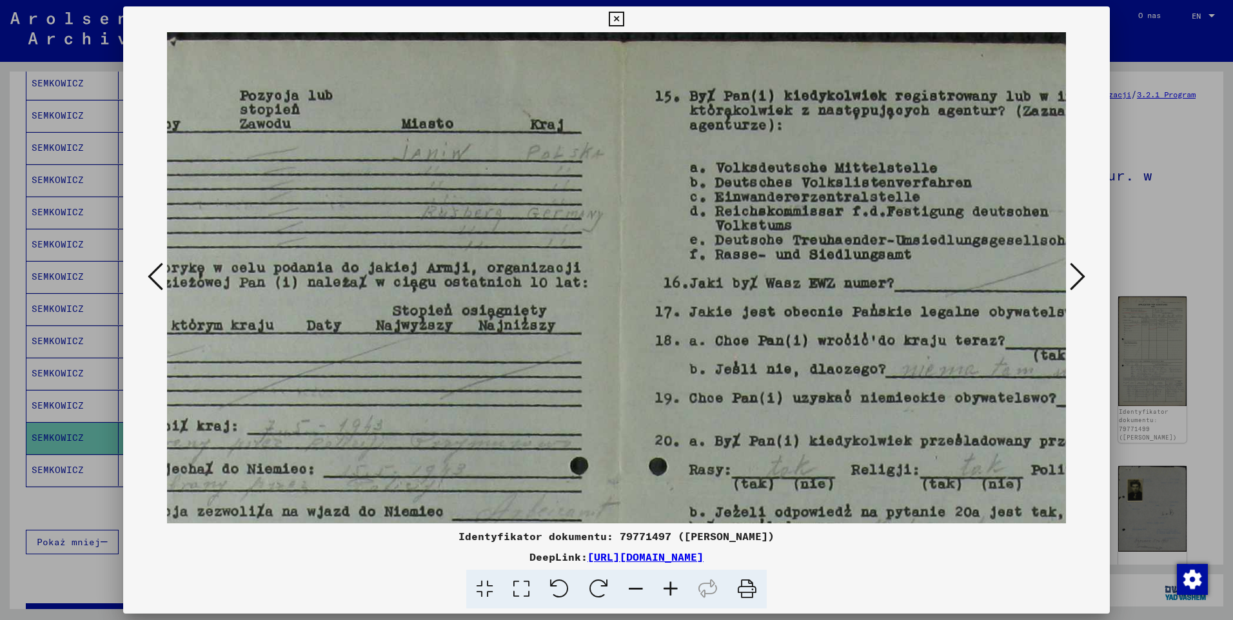
click at [671, 587] on icon at bounding box center [670, 589] width 35 height 39
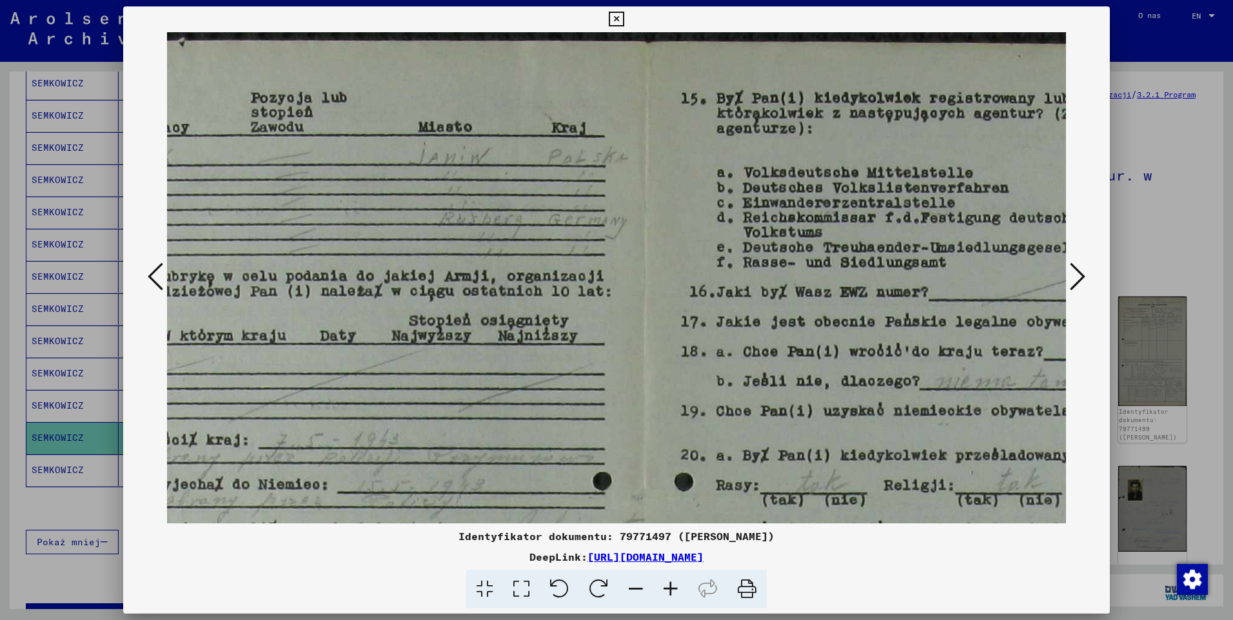
click at [671, 587] on icon at bounding box center [670, 589] width 35 height 39
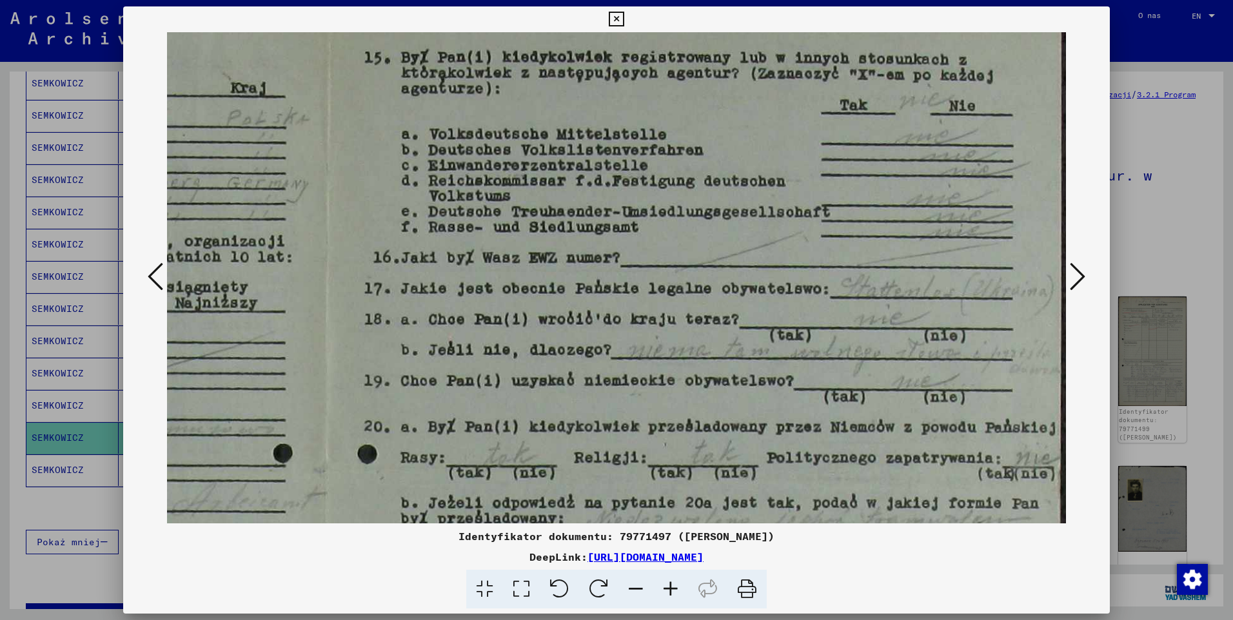
drag, startPoint x: 925, startPoint y: 398, endPoint x: 542, endPoint y: 360, distance: 384.9
click at [534, 357] on img at bounding box center [326, 476] width 1480 height 975
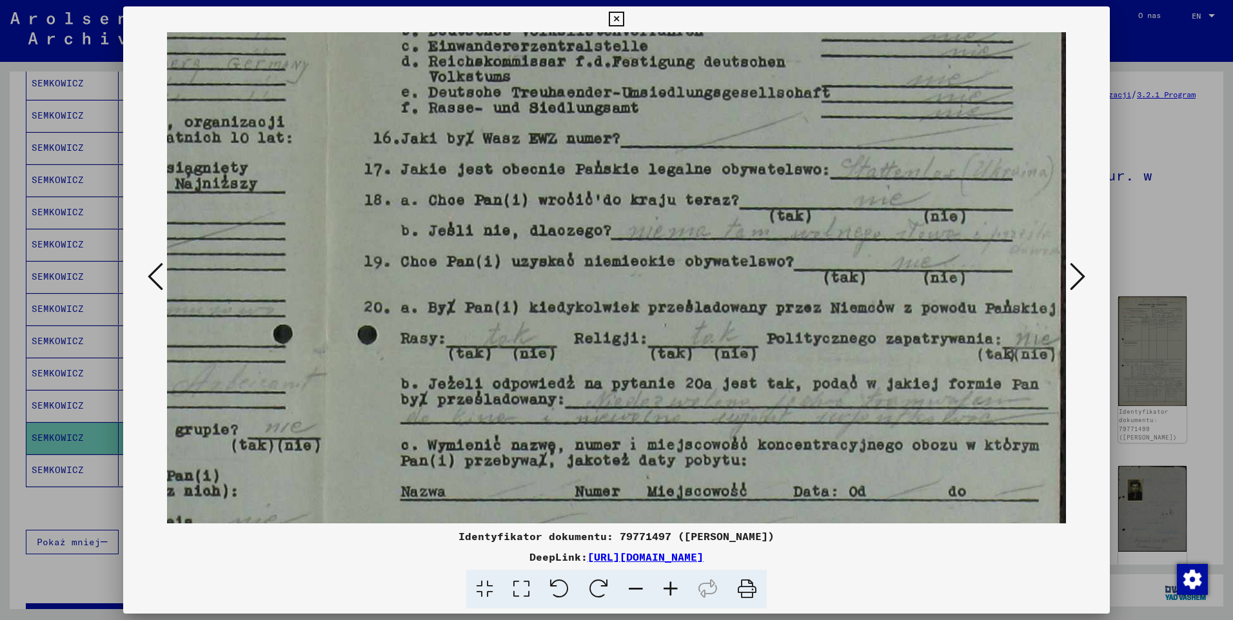
scroll to position [171, 581]
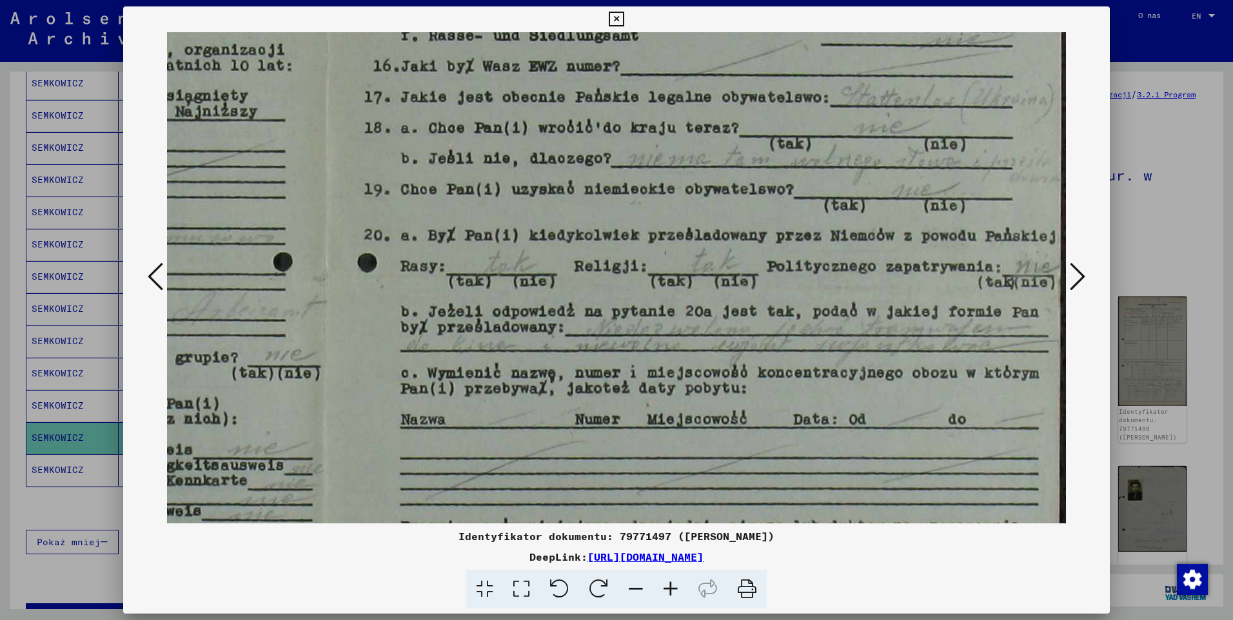
drag, startPoint x: 810, startPoint y: 378, endPoint x: 694, endPoint y: 184, distance: 225.2
click at [694, 184] on img at bounding box center [326, 285] width 1480 height 975
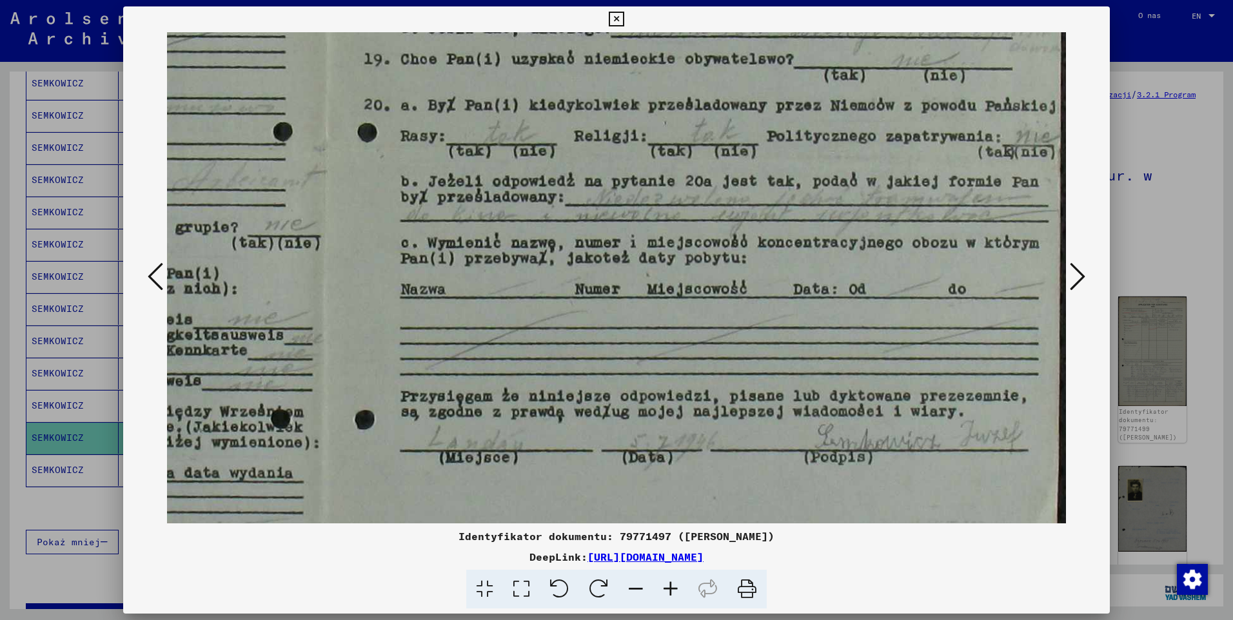
scroll to position [369, 581]
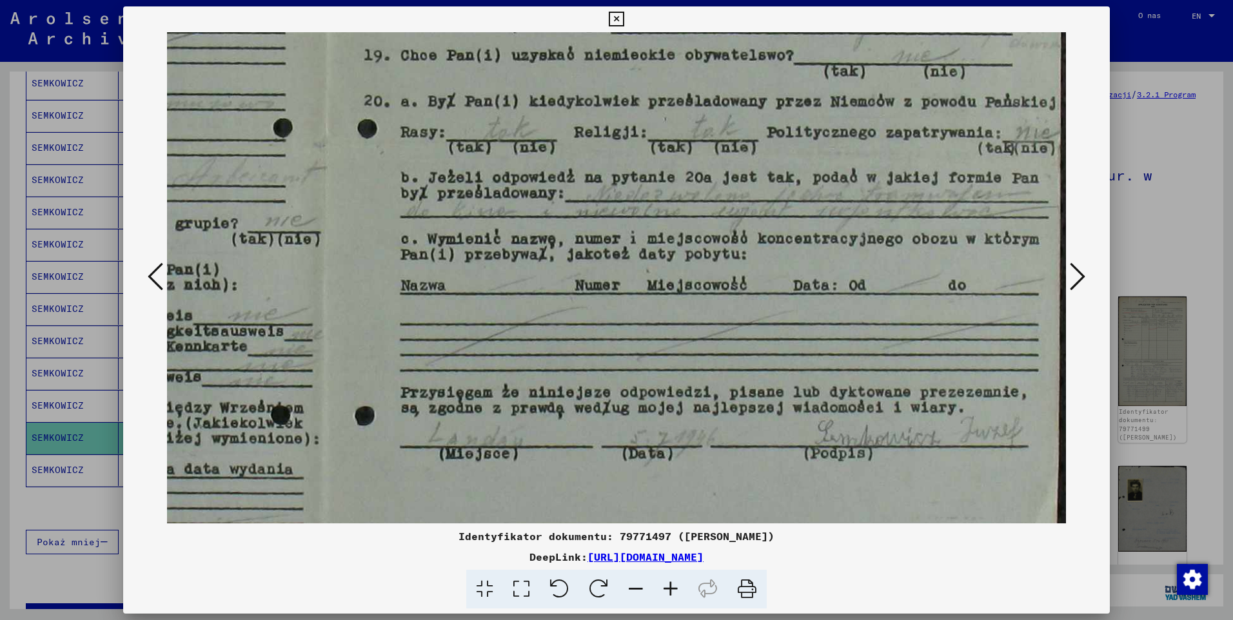
drag, startPoint x: 732, startPoint y: 358, endPoint x: 715, endPoint y: 224, distance: 135.1
click at [715, 224] on img at bounding box center [326, 150] width 1480 height 975
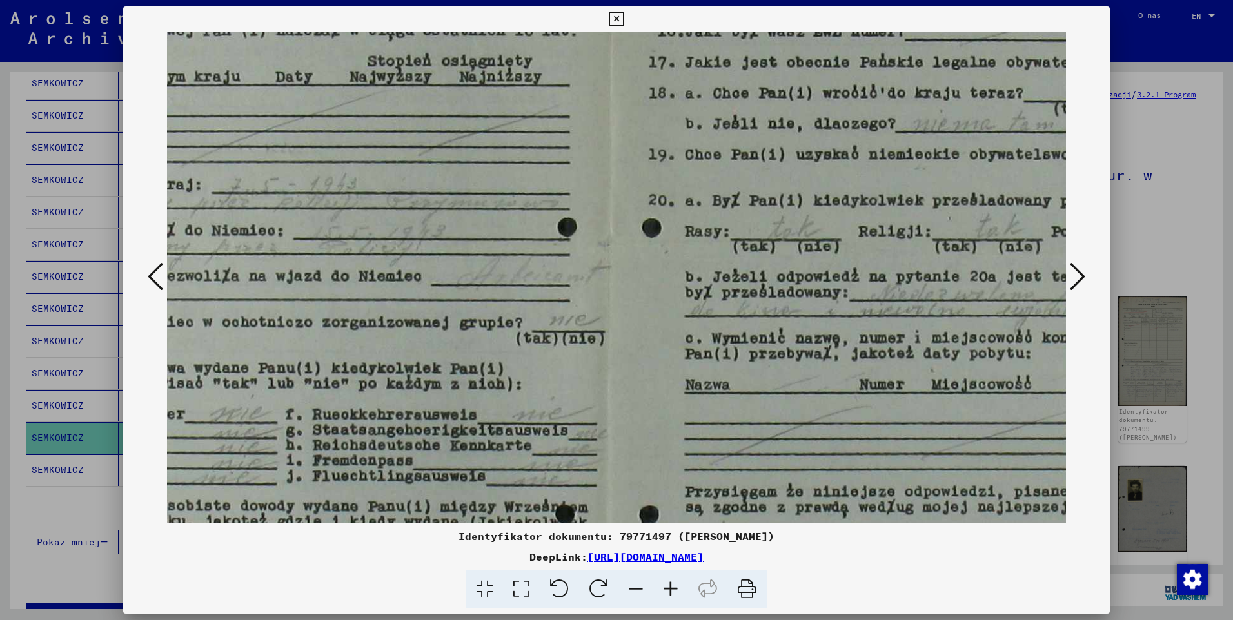
drag, startPoint x: 719, startPoint y: 330, endPoint x: 1004, endPoint y: 429, distance: 301.1
click at [1004, 429] on img at bounding box center [610, 250] width 1480 height 975
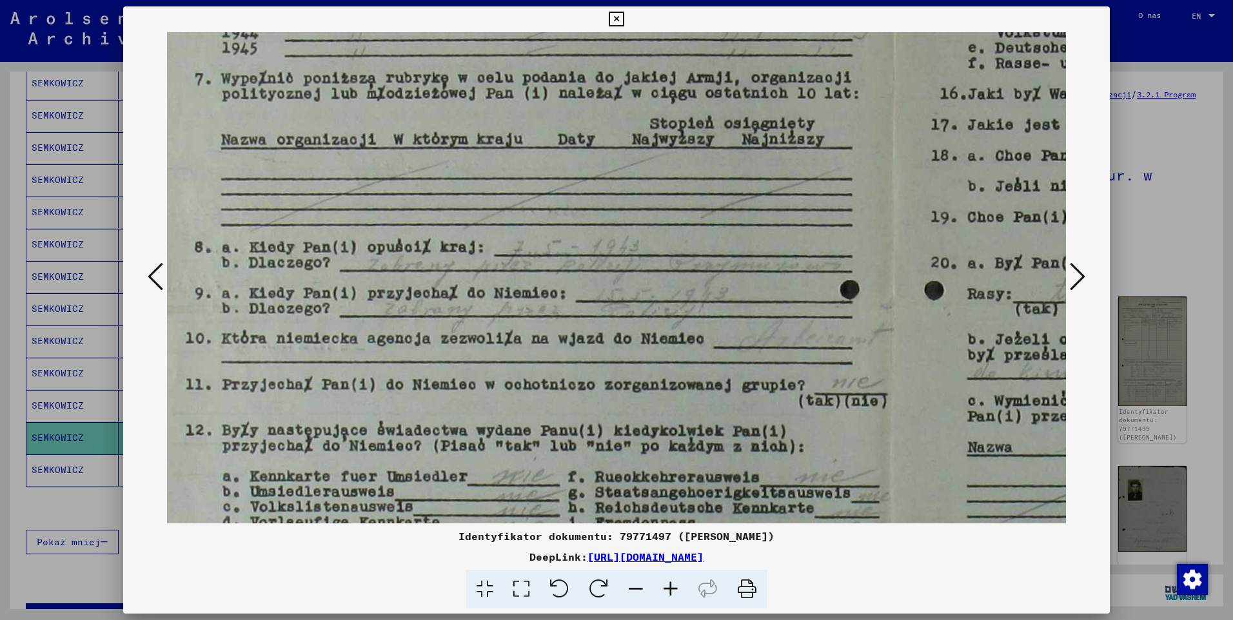
scroll to position [206, 14]
drag, startPoint x: 541, startPoint y: 399, endPoint x: 823, endPoint y: 462, distance: 289.4
click at [823, 462] on img at bounding box center [893, 313] width 1480 height 975
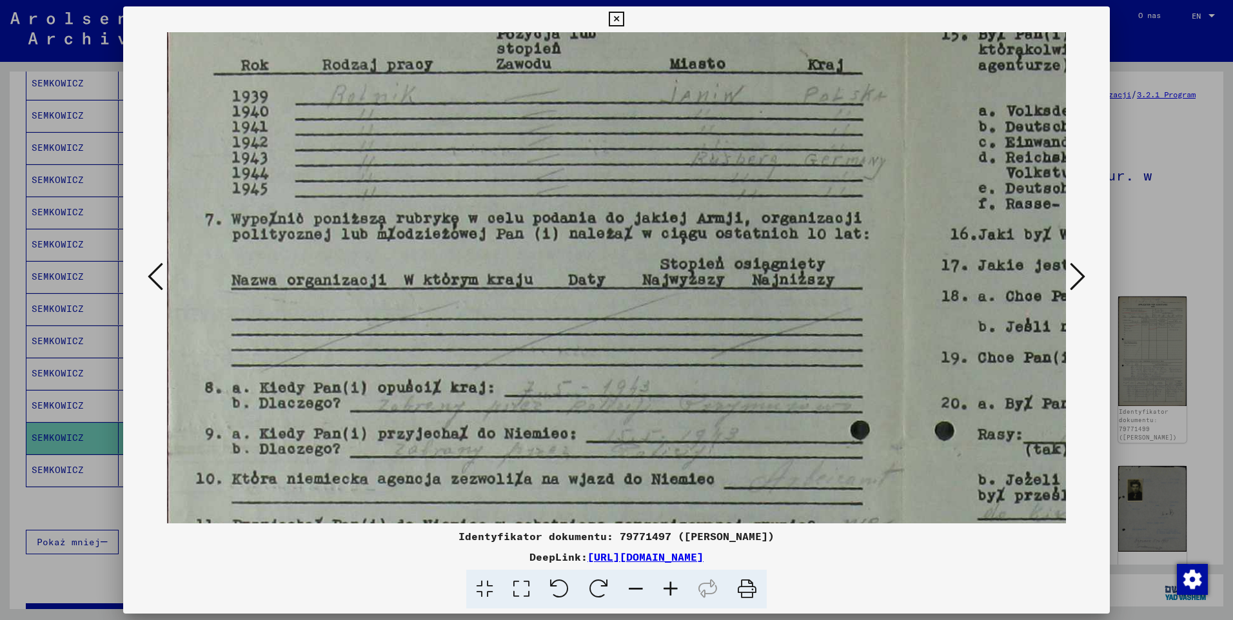
scroll to position [24, 0]
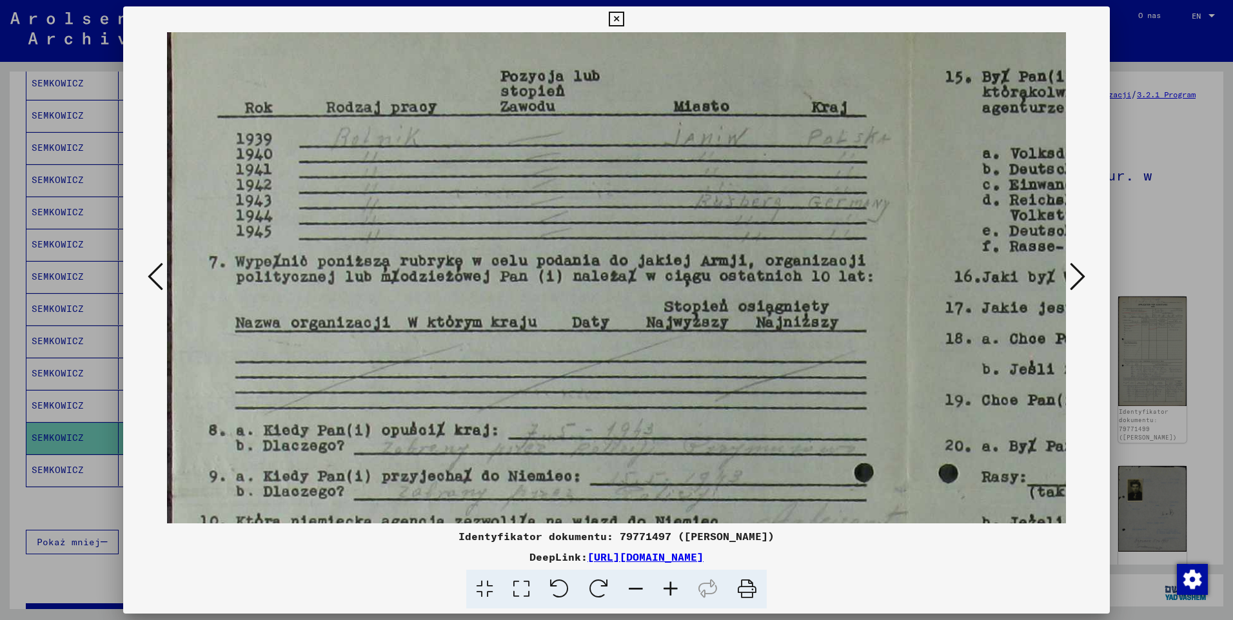
drag, startPoint x: 644, startPoint y: 338, endPoint x: 664, endPoint y: 513, distance: 176.5
click at [664, 520] on img at bounding box center [907, 495] width 1480 height 975
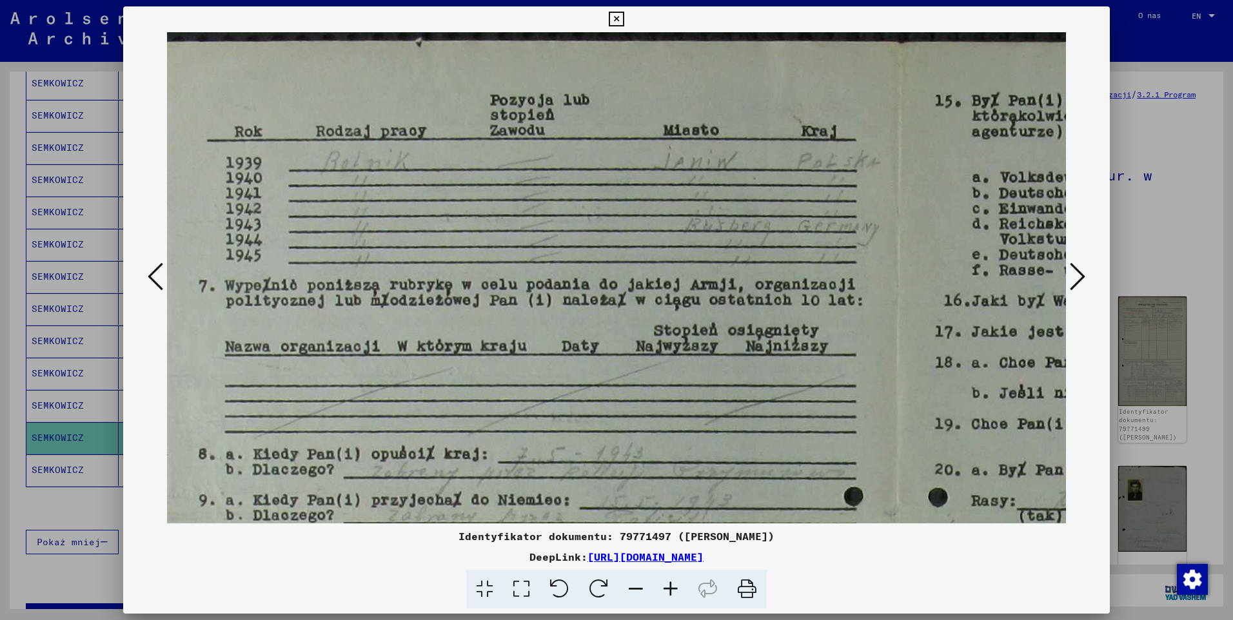
scroll to position [0, 13]
drag, startPoint x: 682, startPoint y: 247, endPoint x: 669, endPoint y: 331, distance: 85.5
click at [669, 330] on img at bounding box center [894, 519] width 1480 height 975
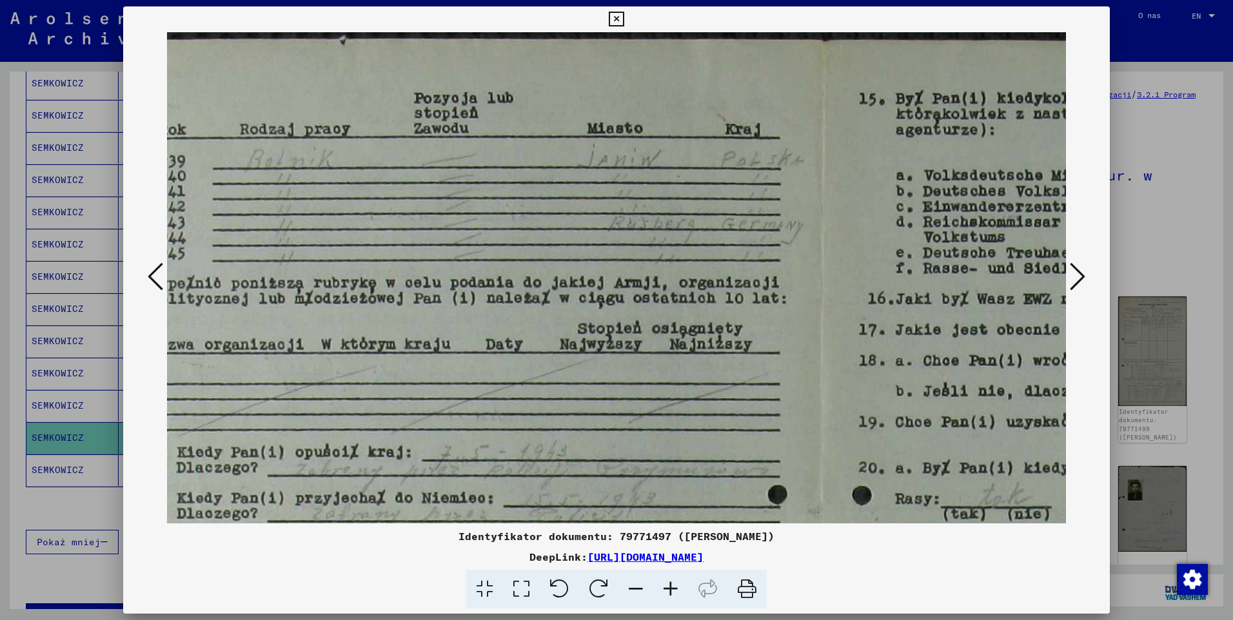
scroll to position [1, 252]
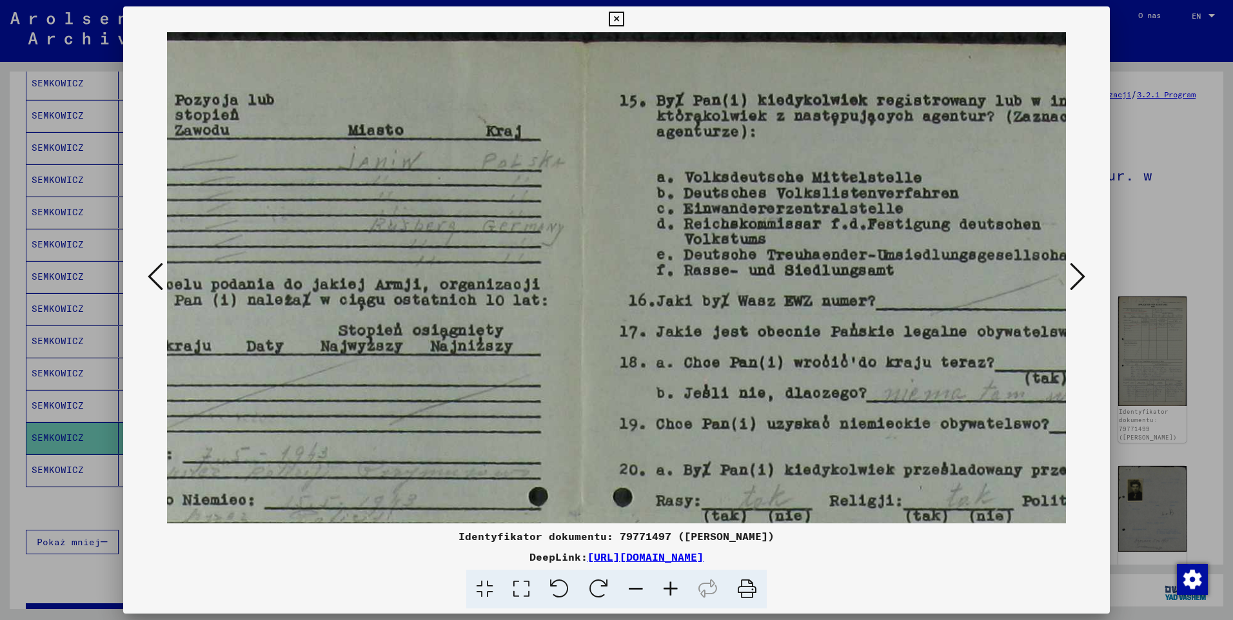
drag, startPoint x: 787, startPoint y: 296, endPoint x: 460, endPoint y: 303, distance: 327.6
click at [462, 301] on img at bounding box center [581, 519] width 1480 height 975
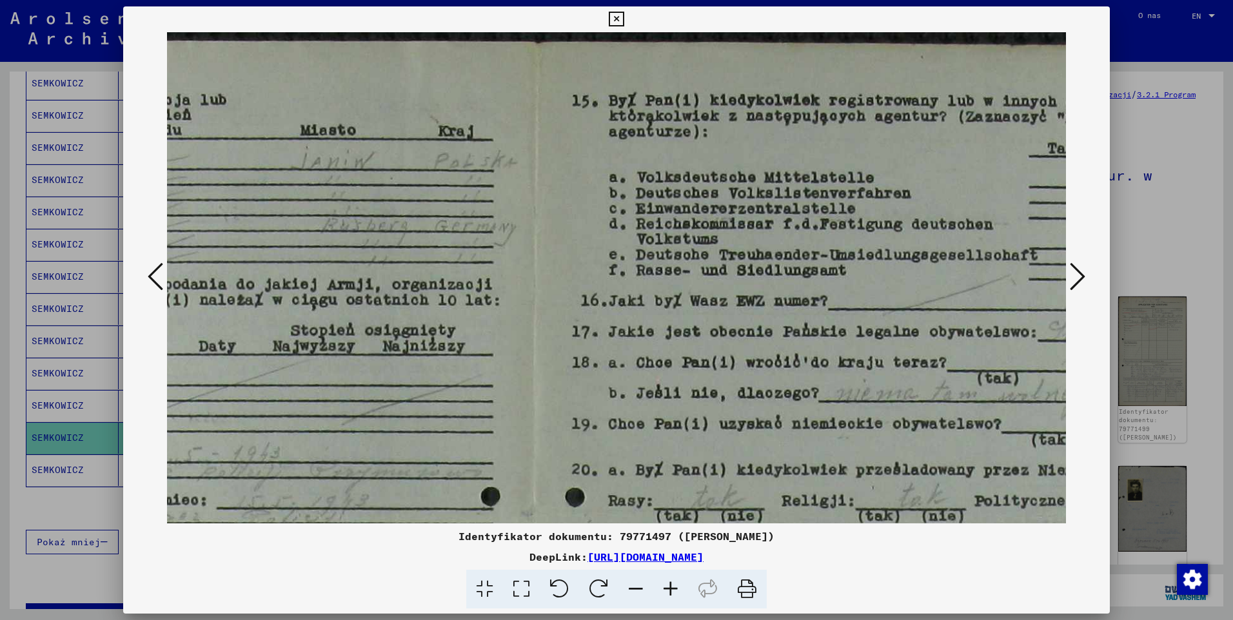
scroll to position [0, 581]
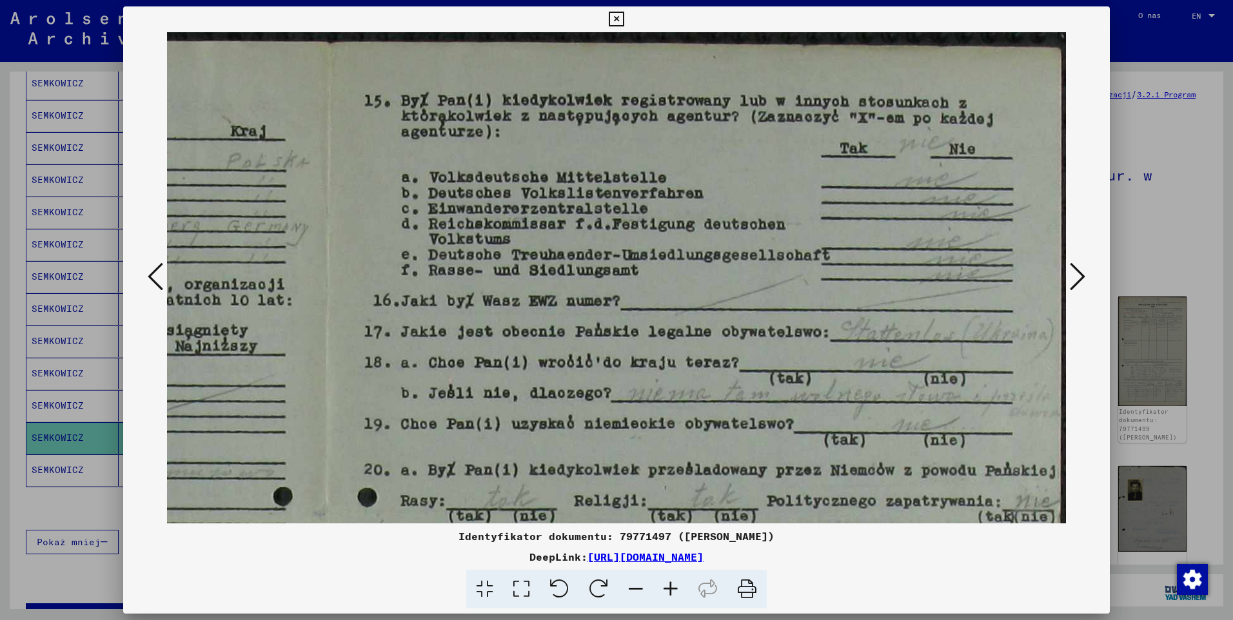
drag, startPoint x: 896, startPoint y: 302, endPoint x: 572, endPoint y: 325, distance: 324.5
click at [574, 324] on img at bounding box center [326, 519] width 1480 height 975
click at [1086, 275] on button at bounding box center [1077, 277] width 23 height 37
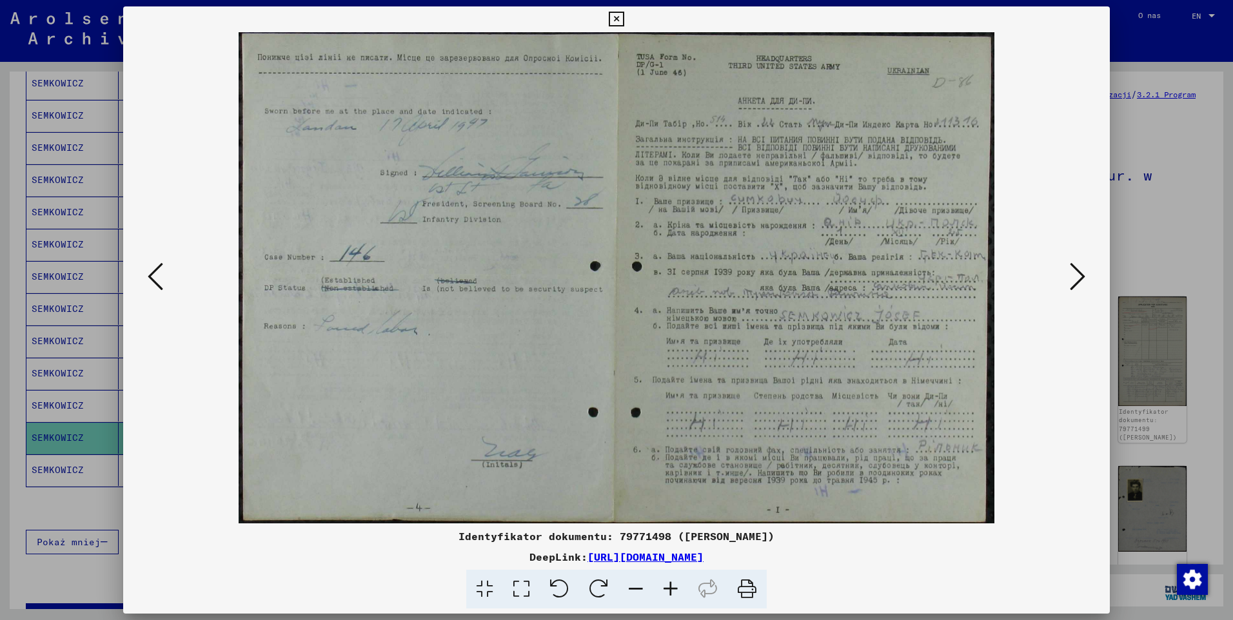
click at [1080, 280] on icon at bounding box center [1077, 276] width 15 height 31
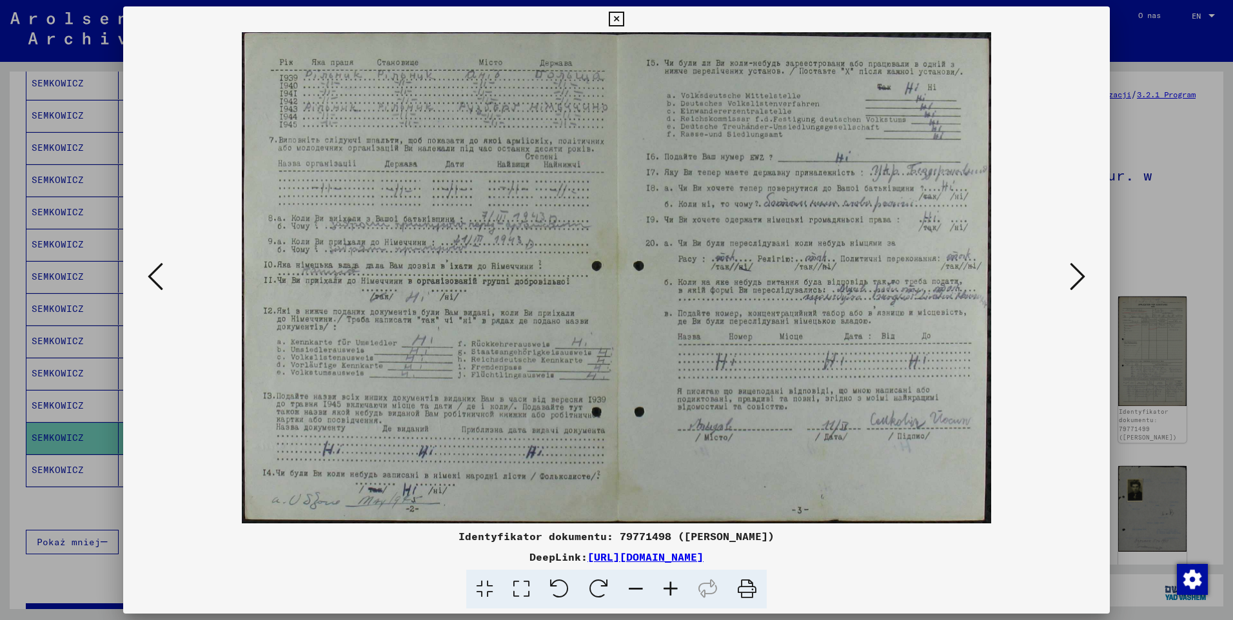
click at [1080, 280] on icon at bounding box center [1077, 276] width 15 height 31
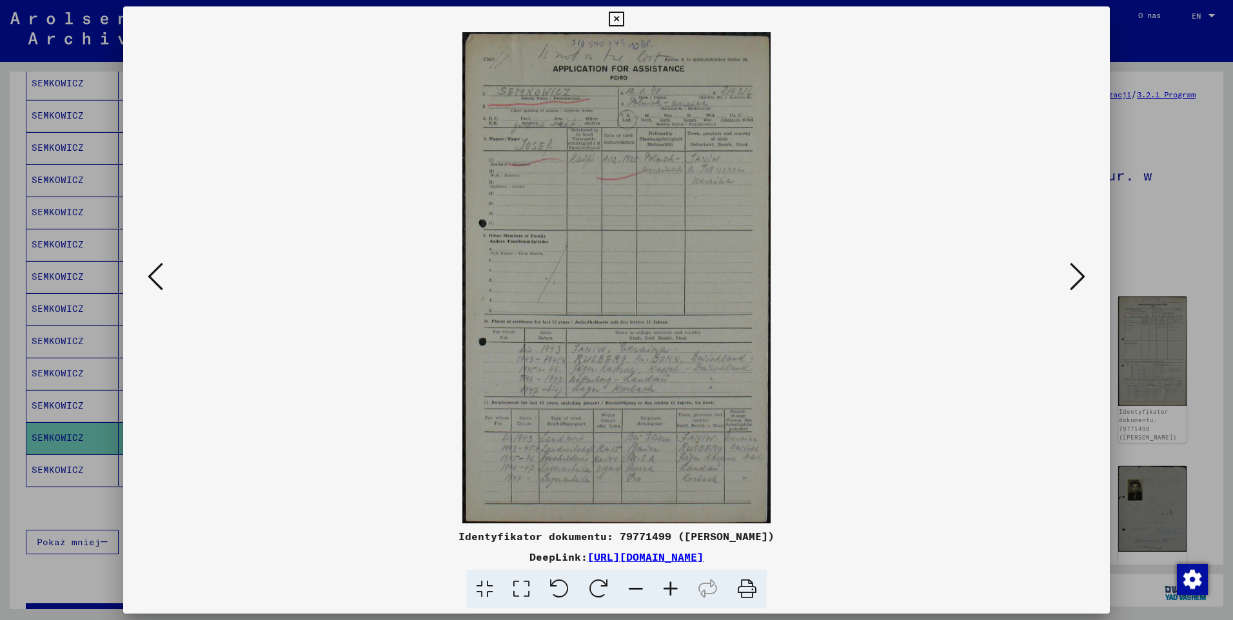
click at [1080, 280] on icon at bounding box center [1077, 276] width 15 height 31
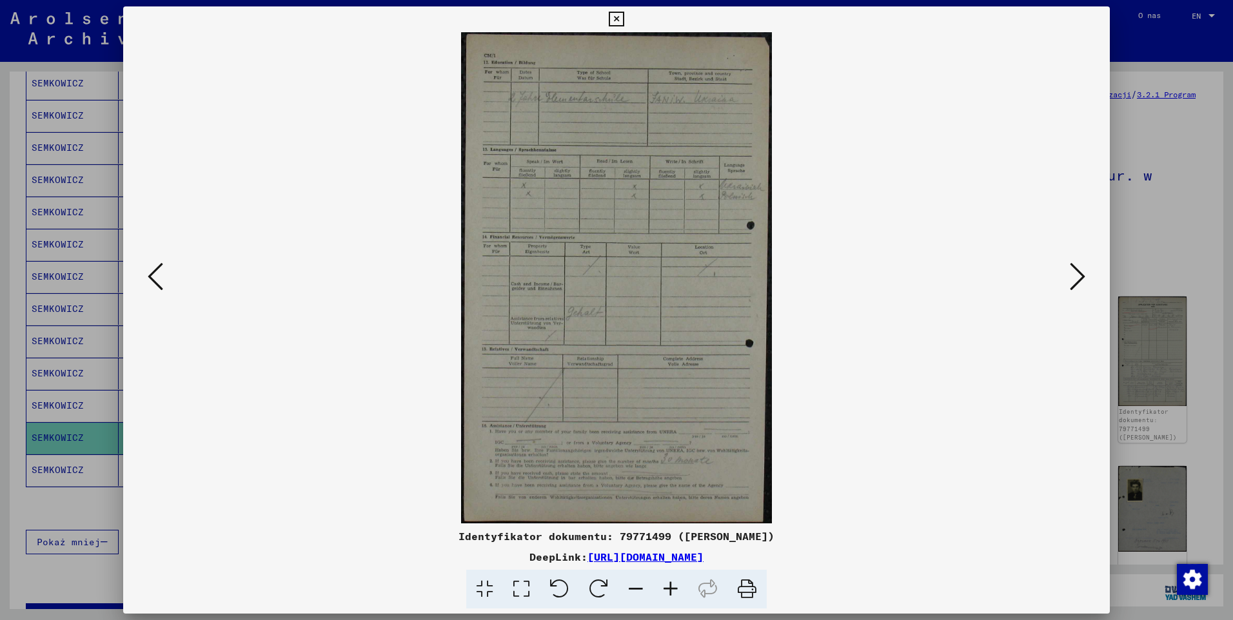
click at [1080, 280] on icon at bounding box center [1077, 276] width 15 height 31
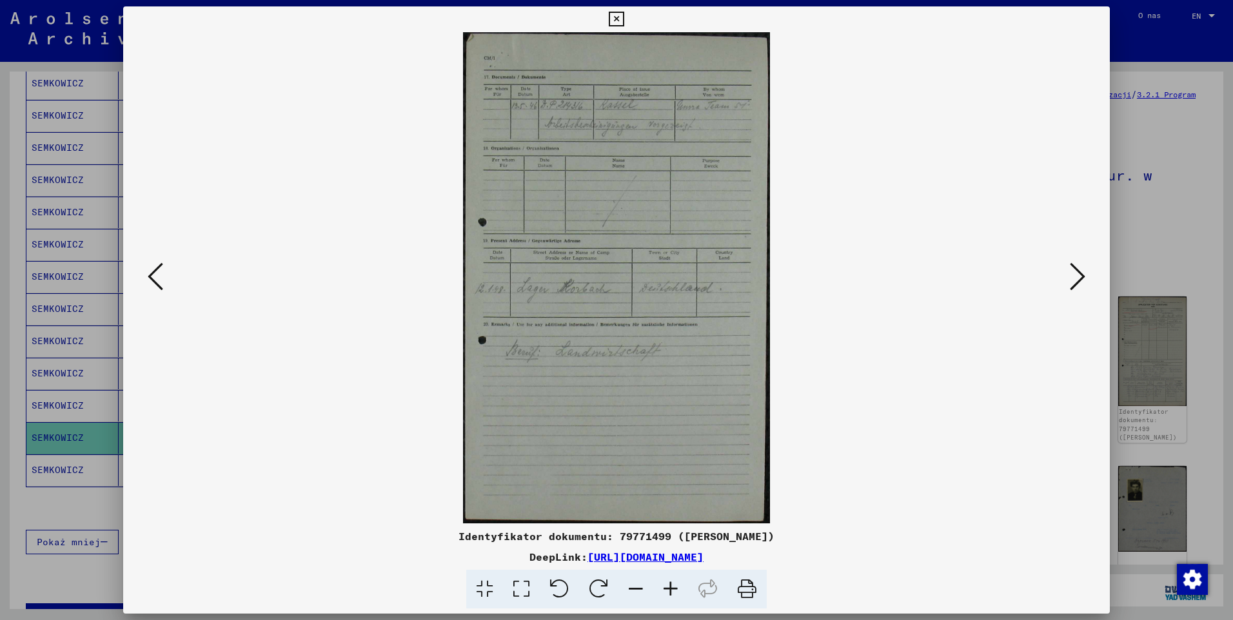
click at [613, 19] on icon at bounding box center [616, 19] width 15 height 15
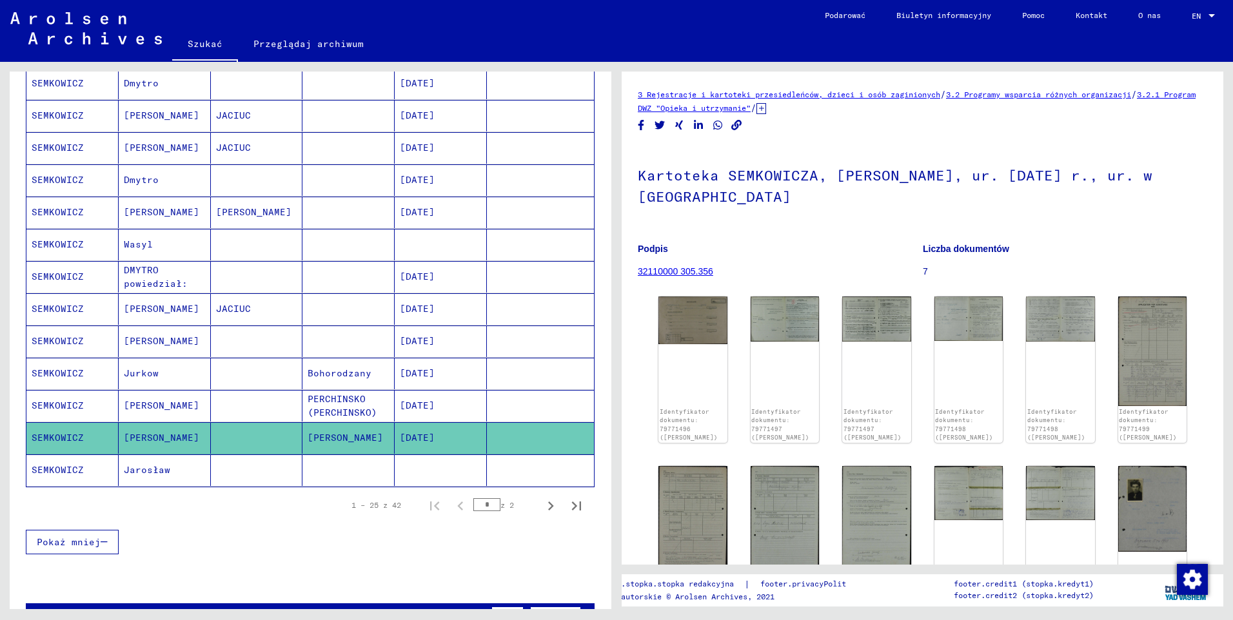
click at [54, 471] on mat-cell "SEMKOWICZ" at bounding box center [72, 471] width 92 height 32
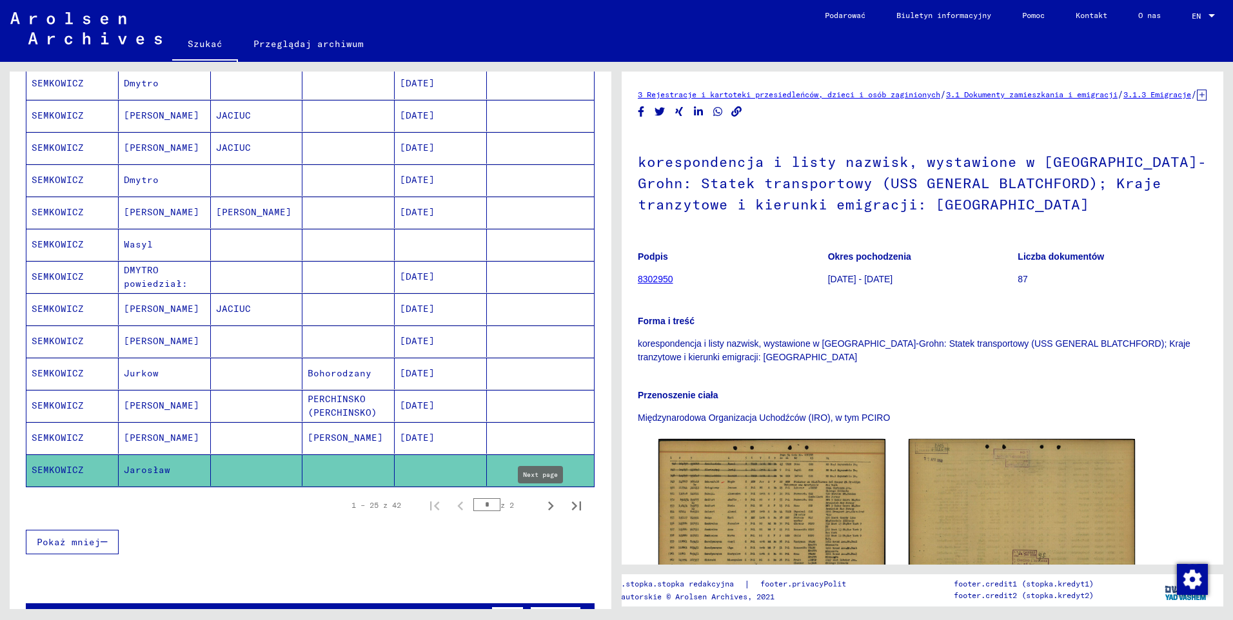
click at [542, 511] on icon "Następna strona" at bounding box center [551, 506] width 18 height 18
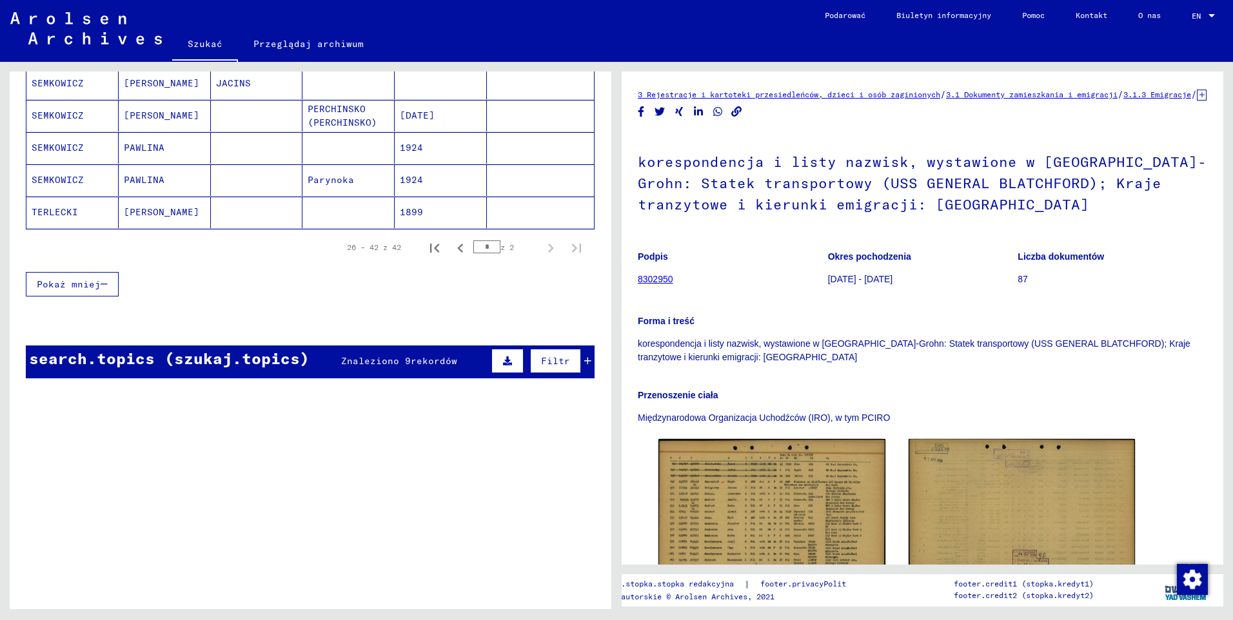
click at [63, 84] on mat-cell "SEMKOWICZ" at bounding box center [72, 84] width 92 height 32
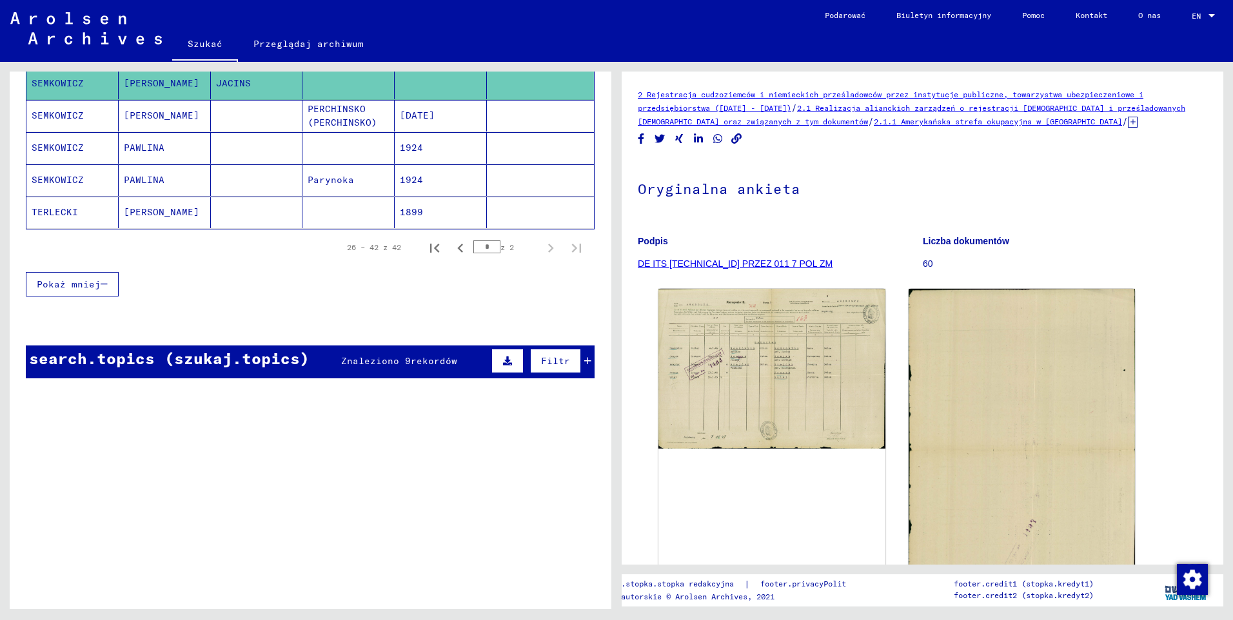
click at [68, 120] on mat-cell "SEMKOWICZ" at bounding box center [72, 116] width 92 height 32
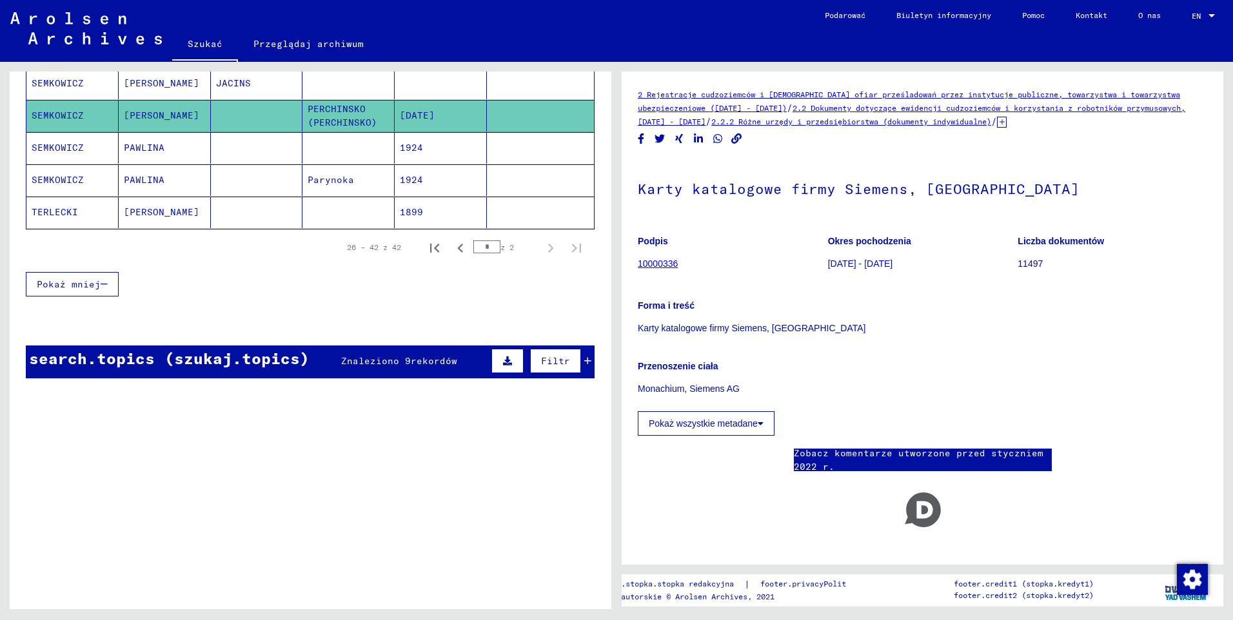
click at [55, 146] on mat-cell "SEMKOWICZ" at bounding box center [72, 148] width 92 height 32
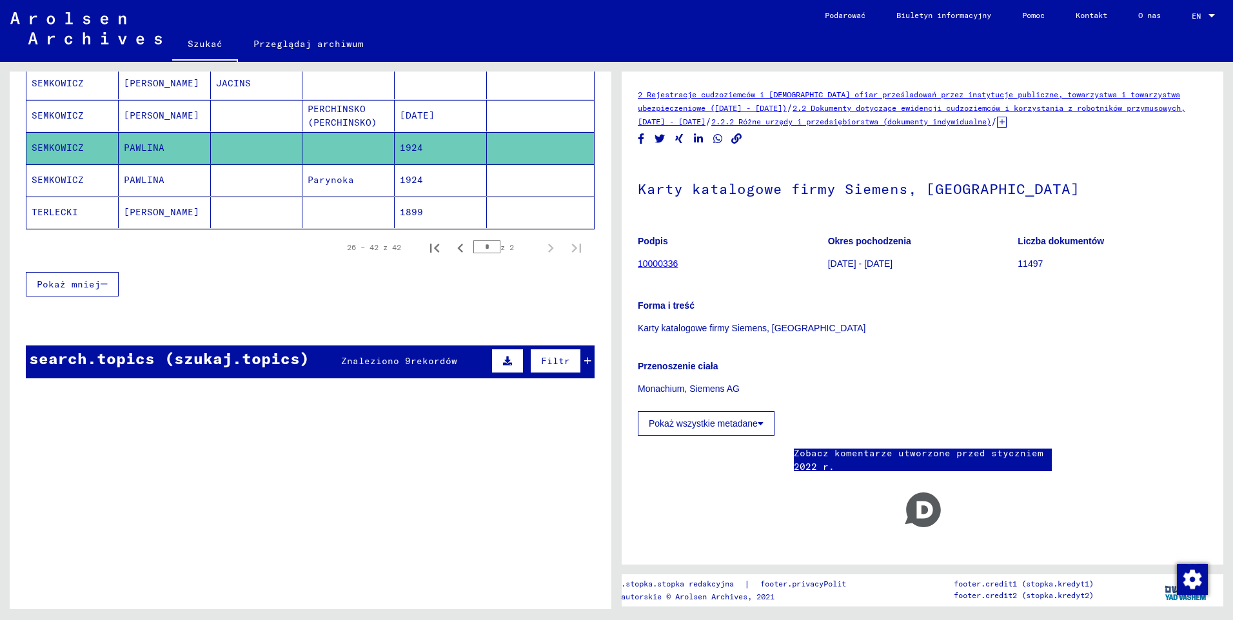
click at [55, 179] on mat-cell "SEMKOWICZ" at bounding box center [72, 180] width 92 height 32
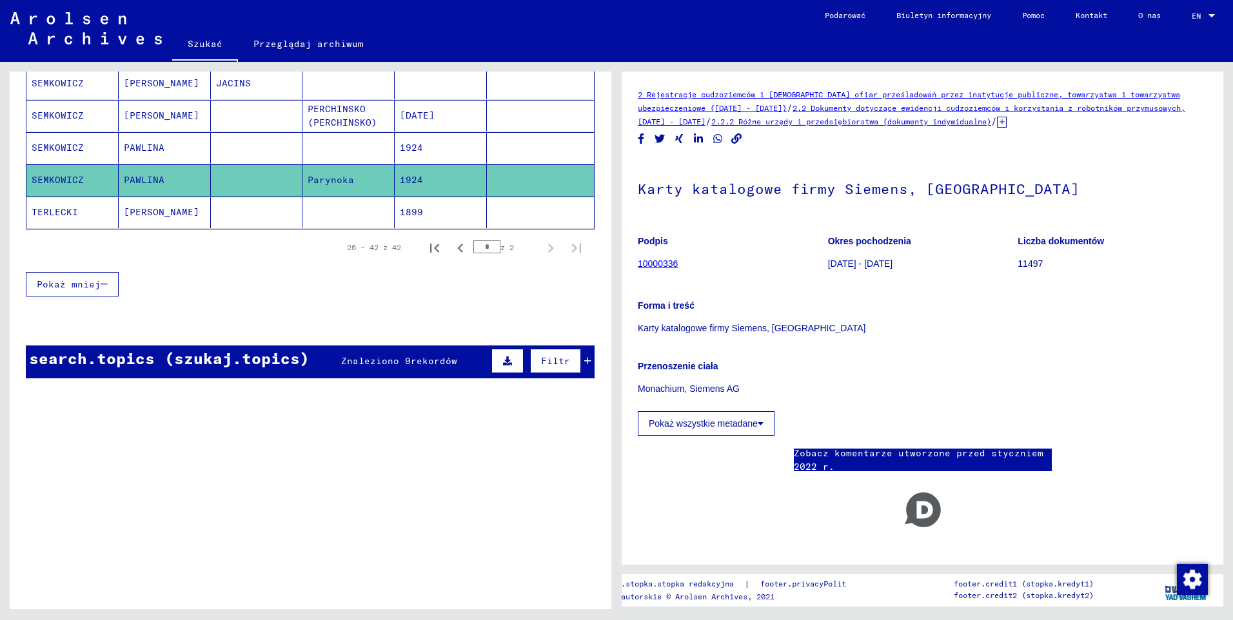
click at [53, 214] on mat-cell "TERLECKI" at bounding box center [72, 213] width 92 height 32
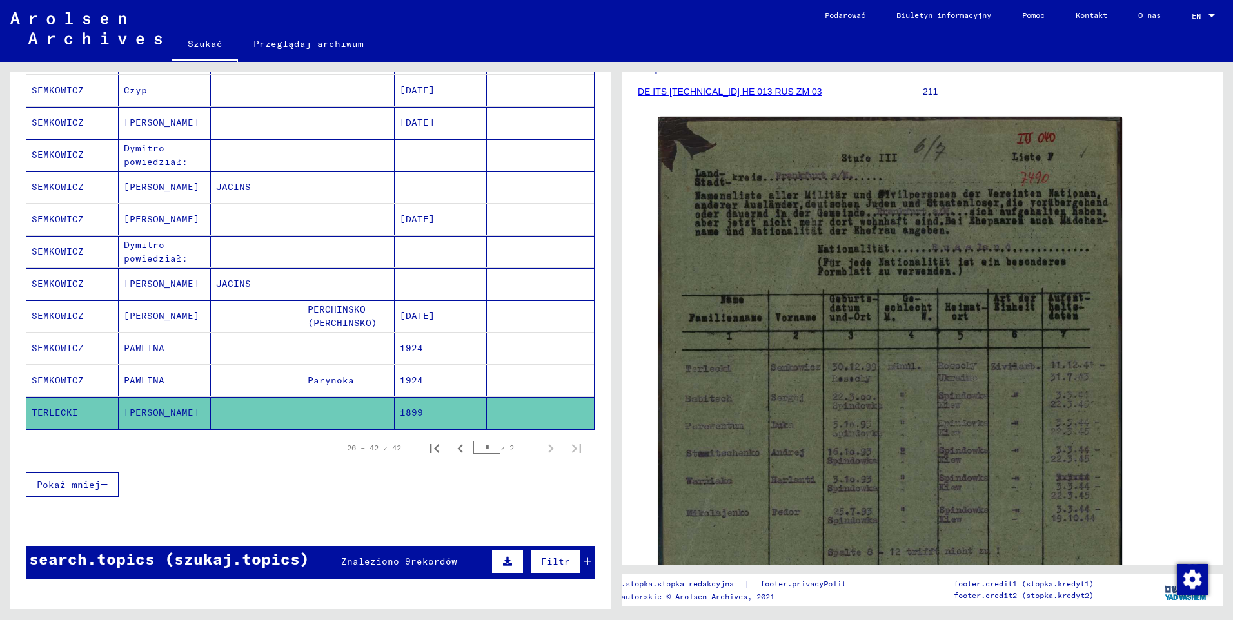
scroll to position [387, 0]
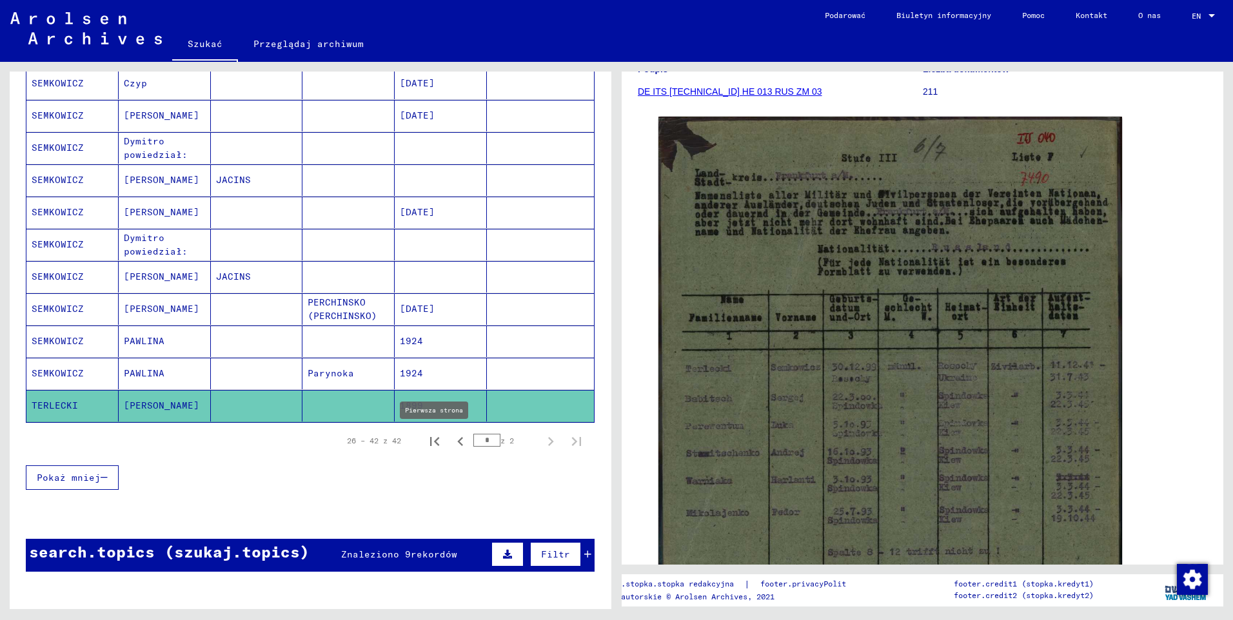
click at [426, 439] on icon "Pierwsza strona" at bounding box center [435, 442] width 18 height 18
type input "*"
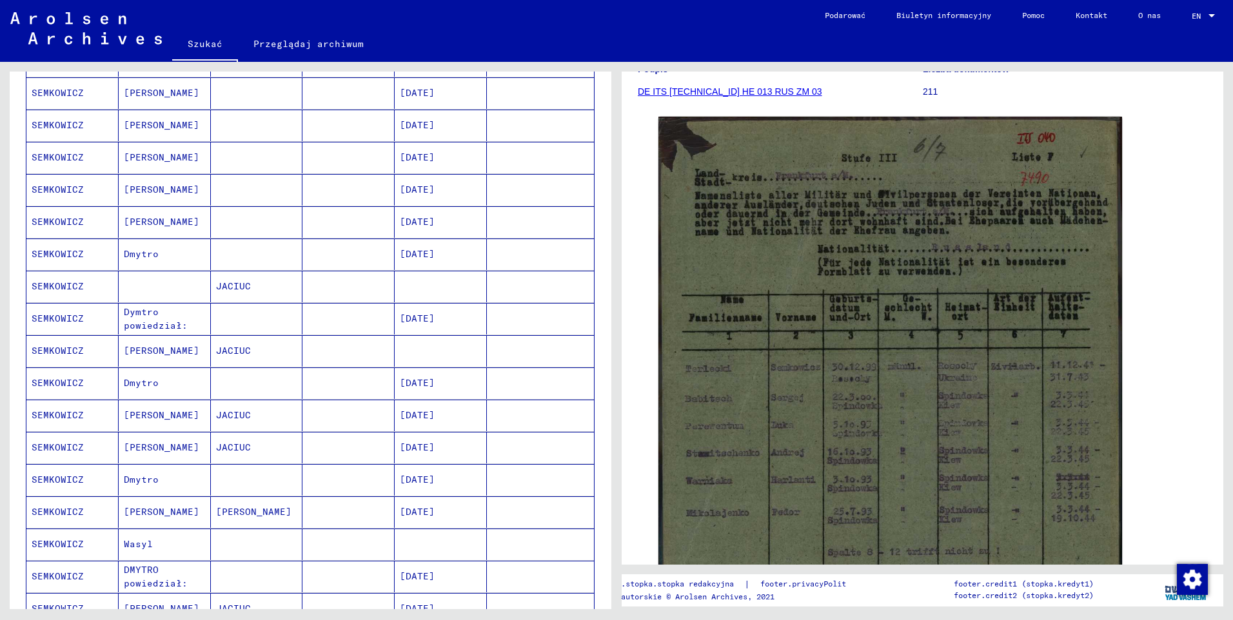
scroll to position [258, 0]
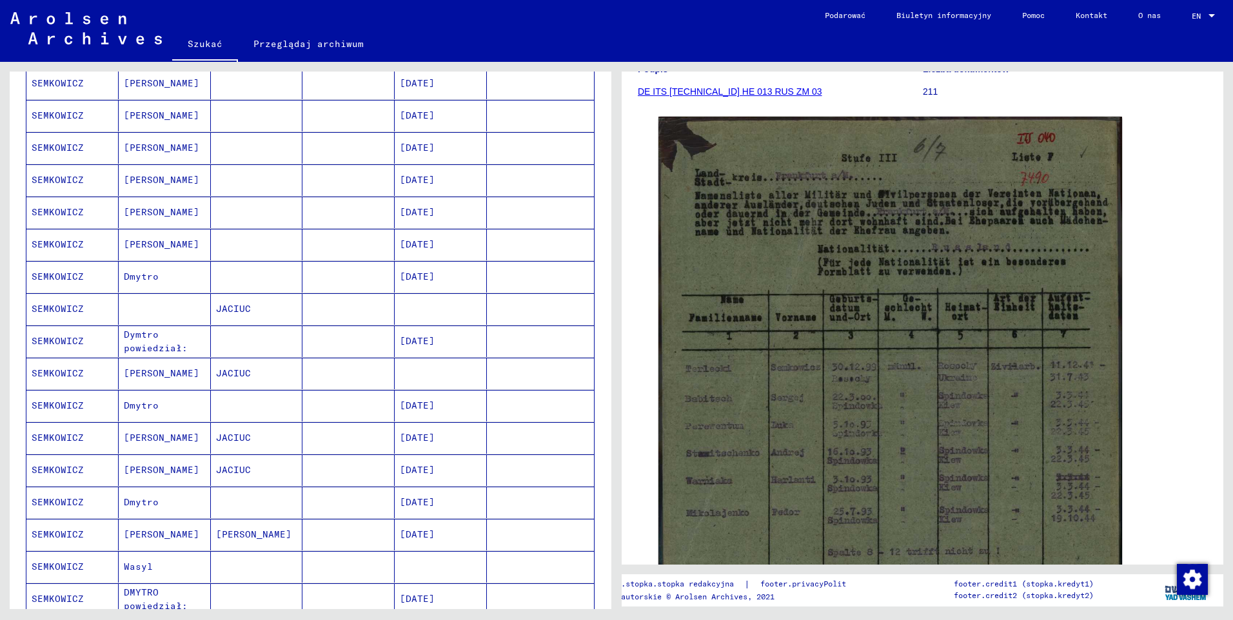
click at [66, 277] on mat-cell "SEMKOWICZ" at bounding box center [72, 277] width 92 height 32
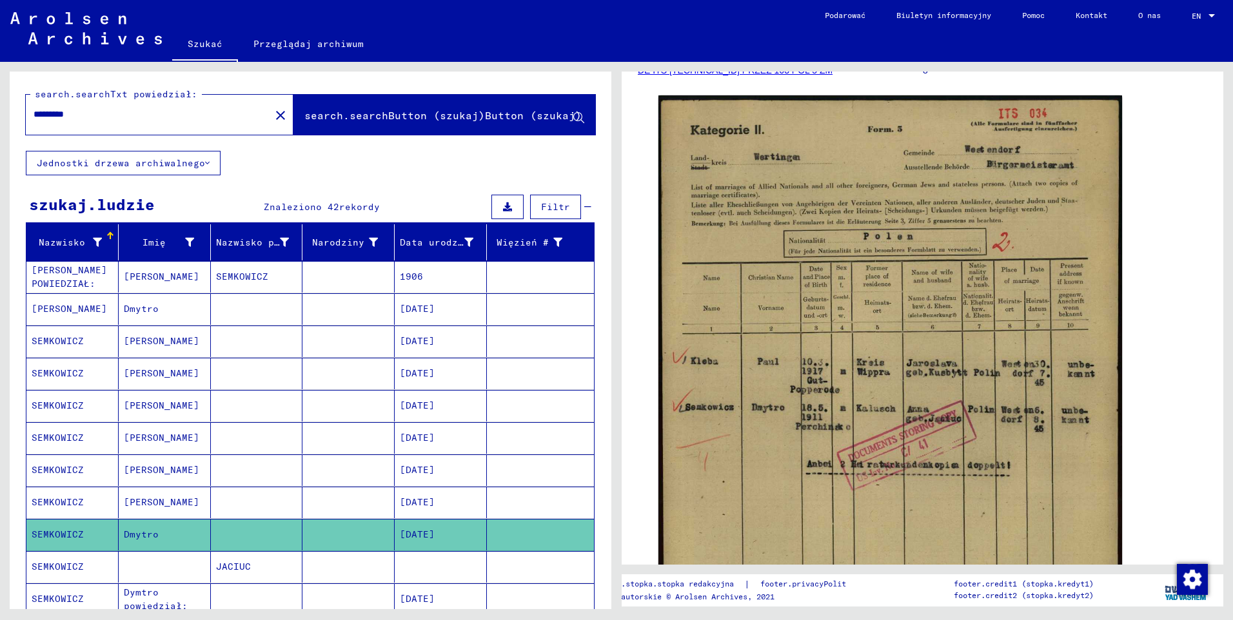
click at [273, 116] on mat-icon "close" at bounding box center [280, 115] width 15 height 15
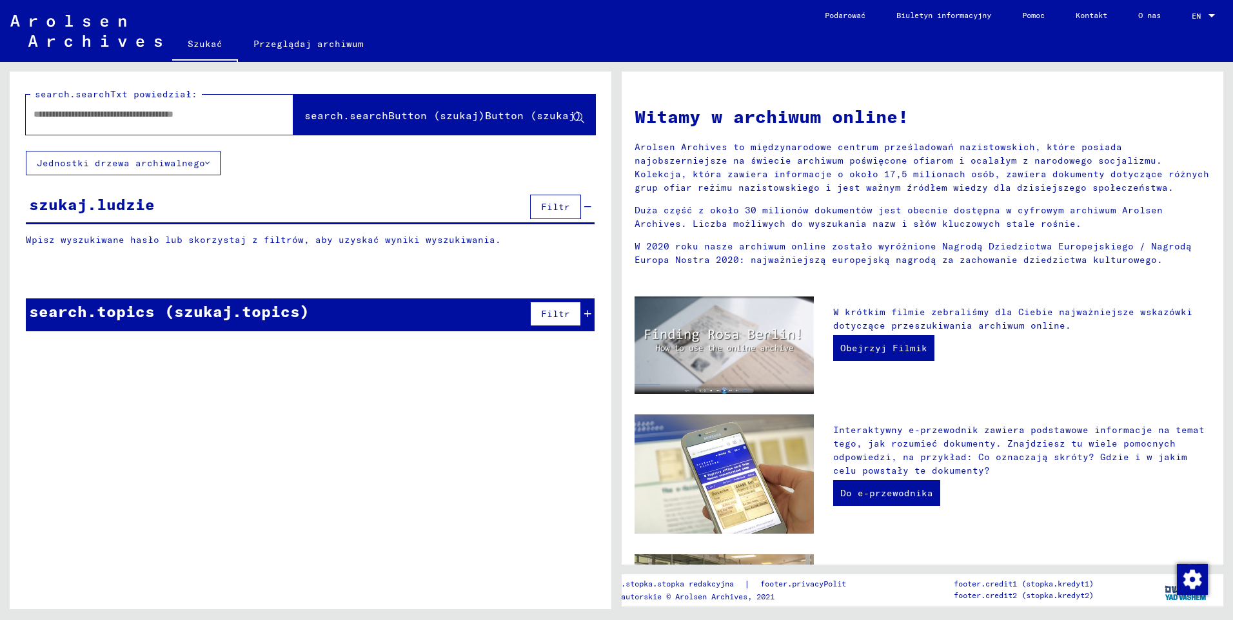
click at [57, 119] on input "text" at bounding box center [144, 115] width 221 height 14
type input "*********"
click at [366, 117] on span "search.searchButton (szukaj)Button (szukaj)" at bounding box center [442, 115] width 277 height 13
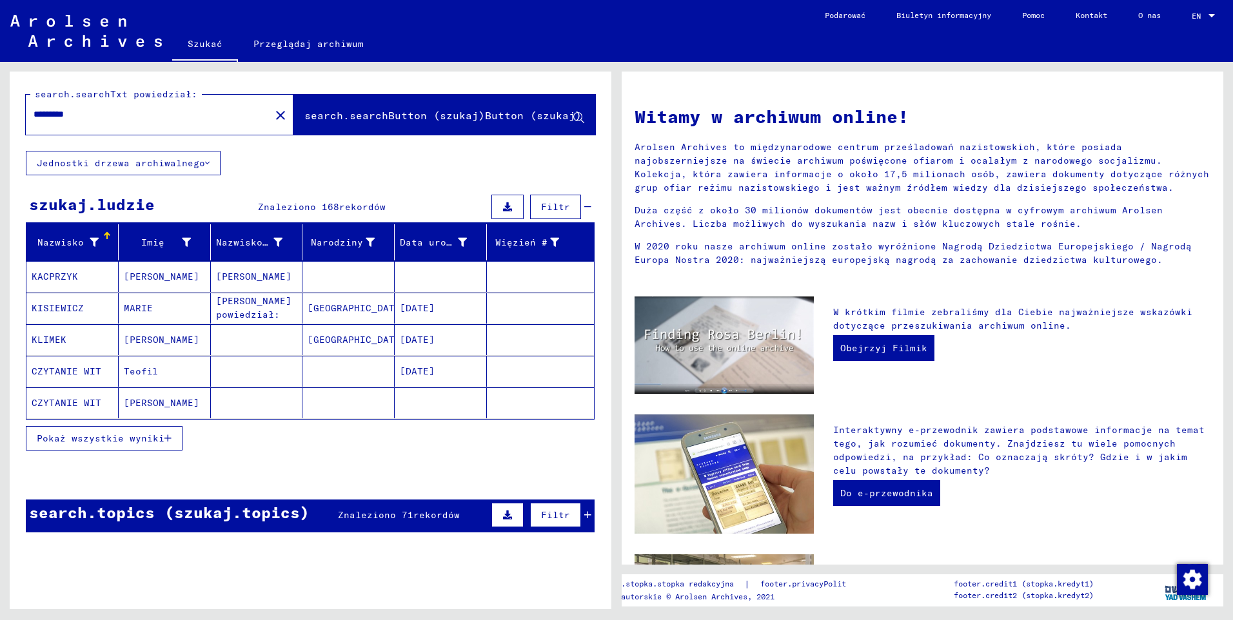
click at [104, 440] on span "Pokaż wszystkie wyniki" at bounding box center [101, 439] width 128 height 12
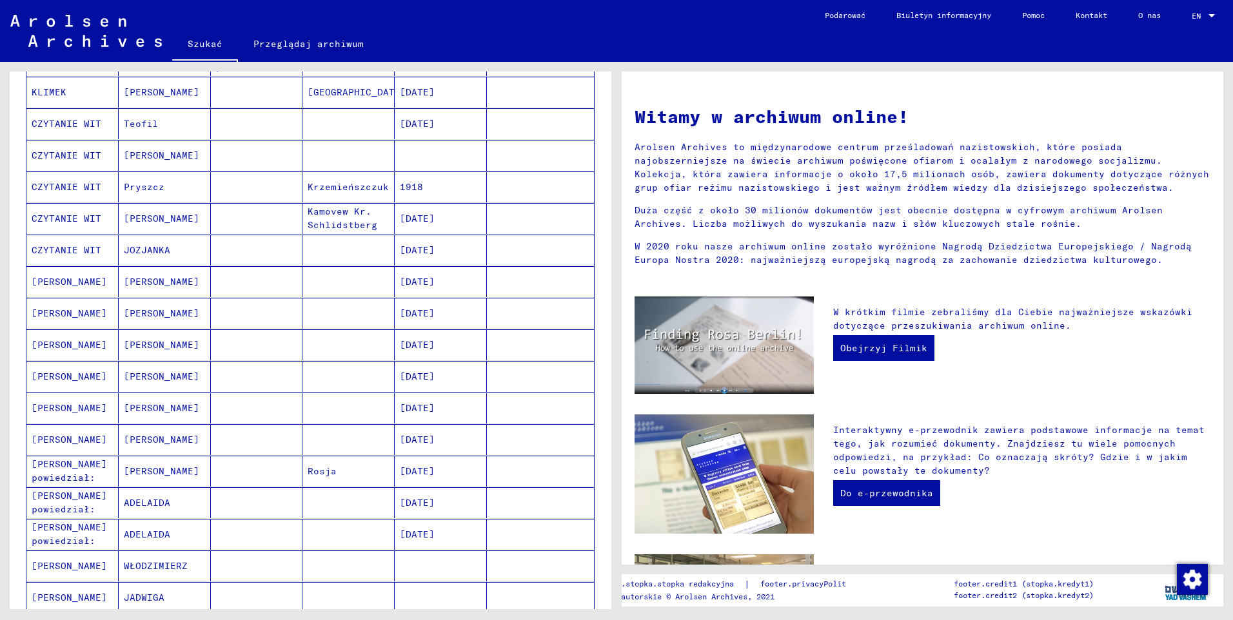
scroll to position [258, 0]
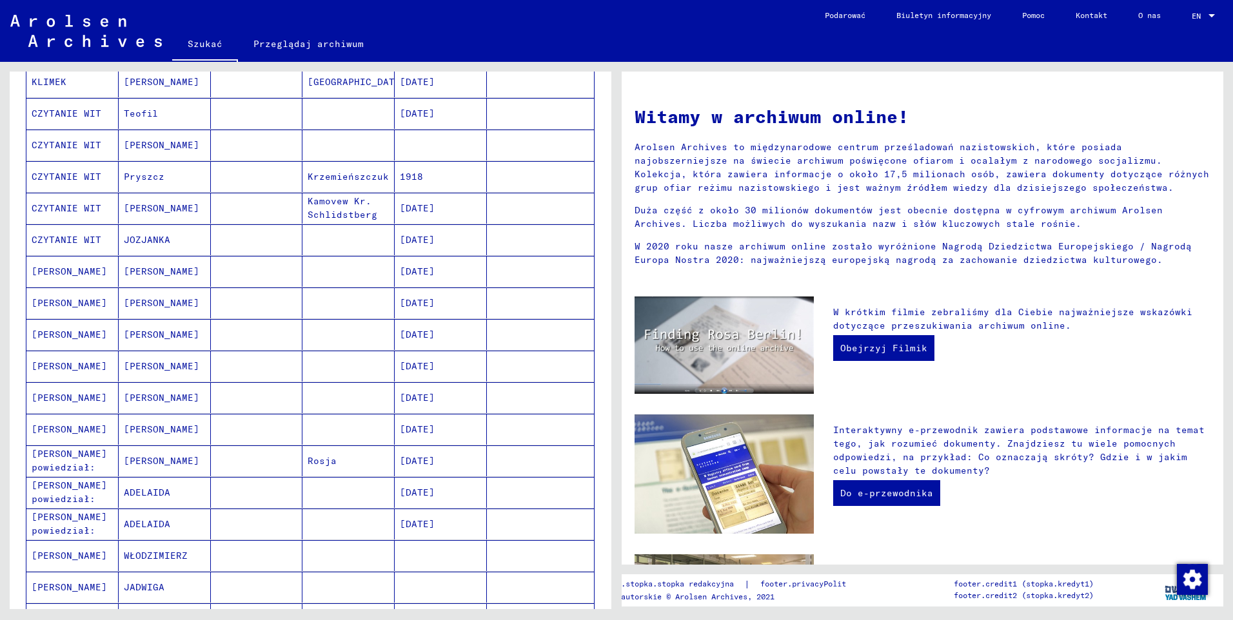
click at [60, 266] on mat-cell "[PERSON_NAME]" at bounding box center [72, 271] width 92 height 31
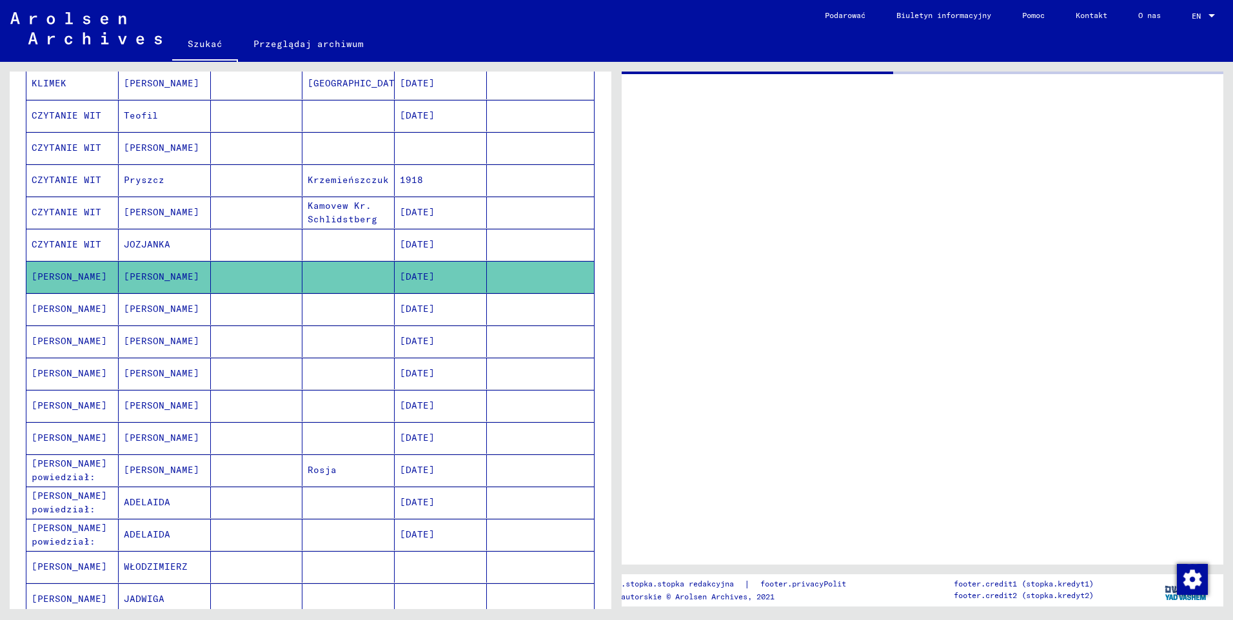
scroll to position [259, 0]
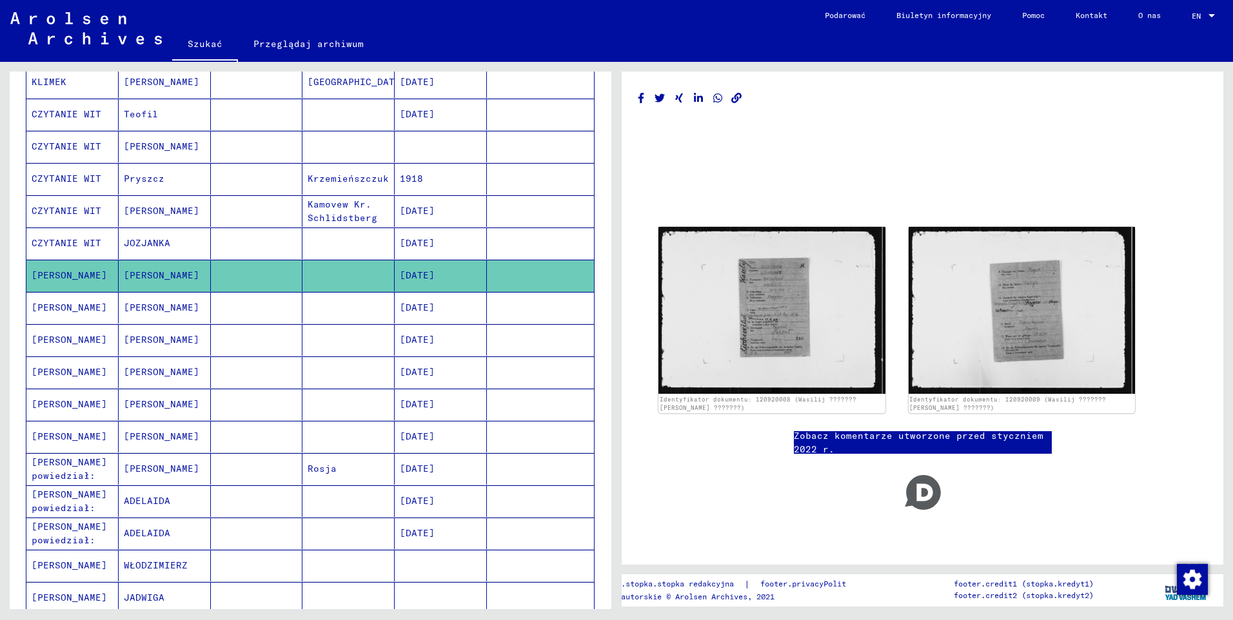
click at [61, 315] on mat-cell "[PERSON_NAME]" at bounding box center [72, 308] width 92 height 32
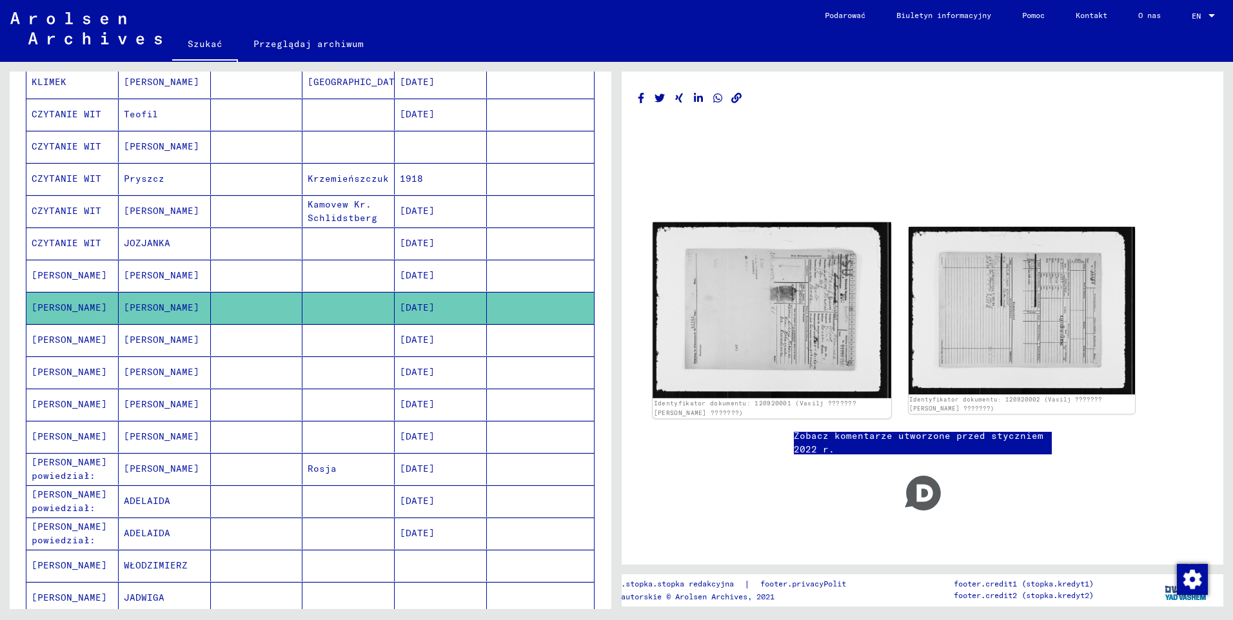
click at [732, 317] on img at bounding box center [771, 310] width 238 height 176
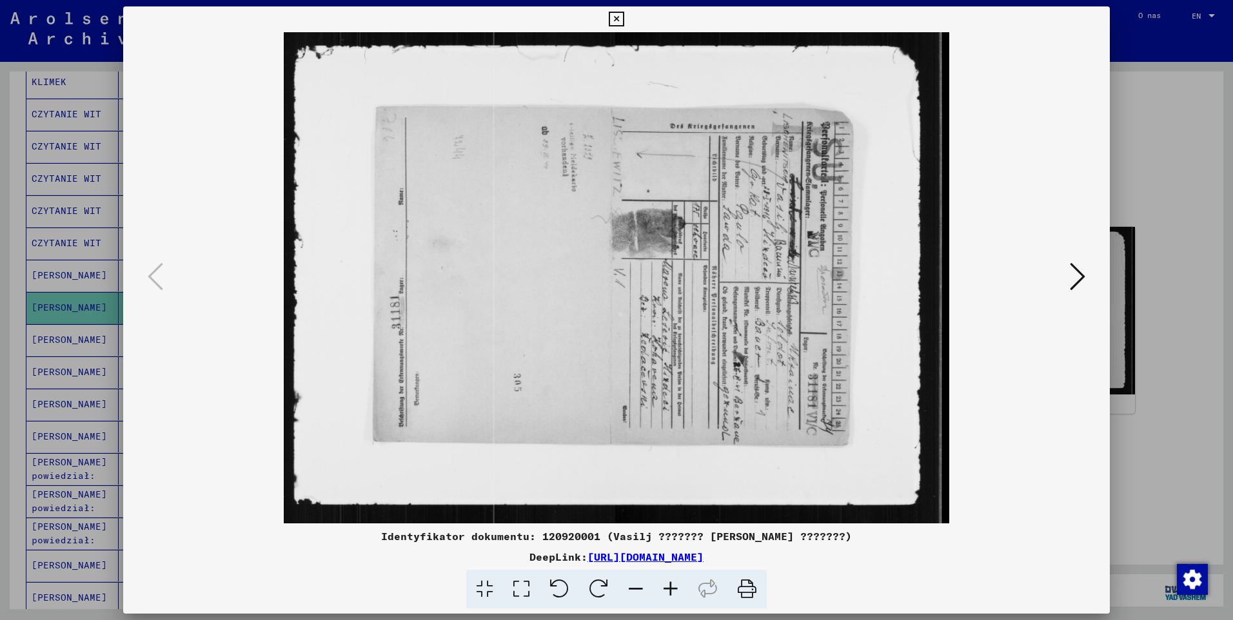
click at [610, 590] on icon at bounding box center [598, 589] width 39 height 39
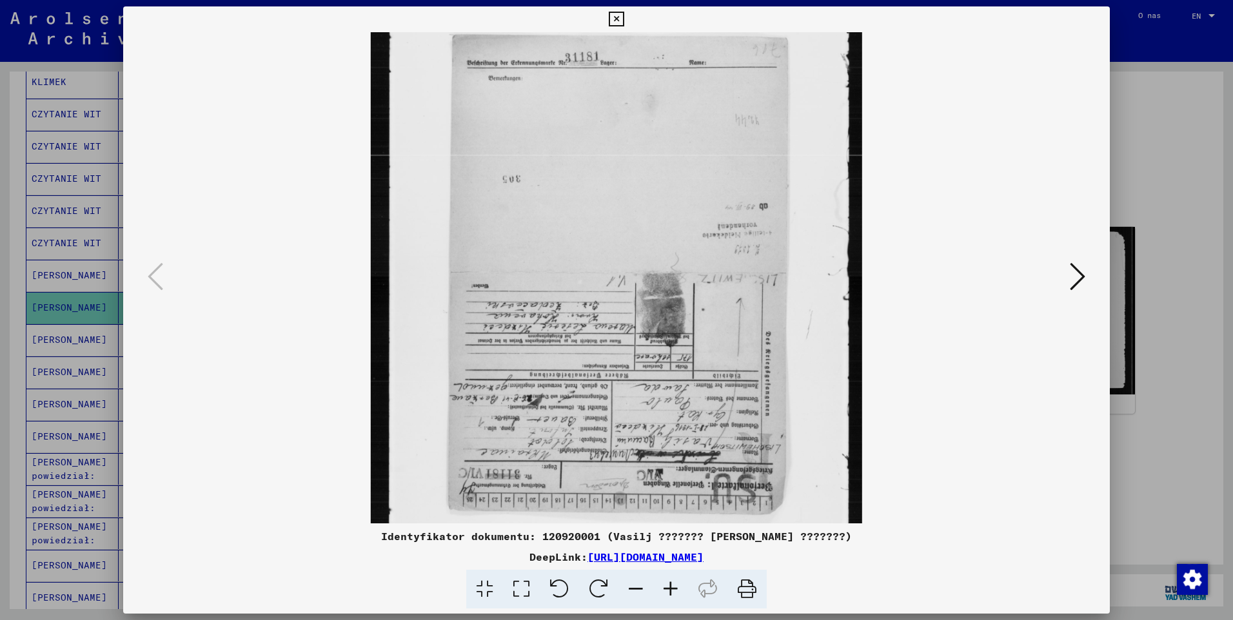
click at [610, 588] on icon at bounding box center [598, 589] width 39 height 39
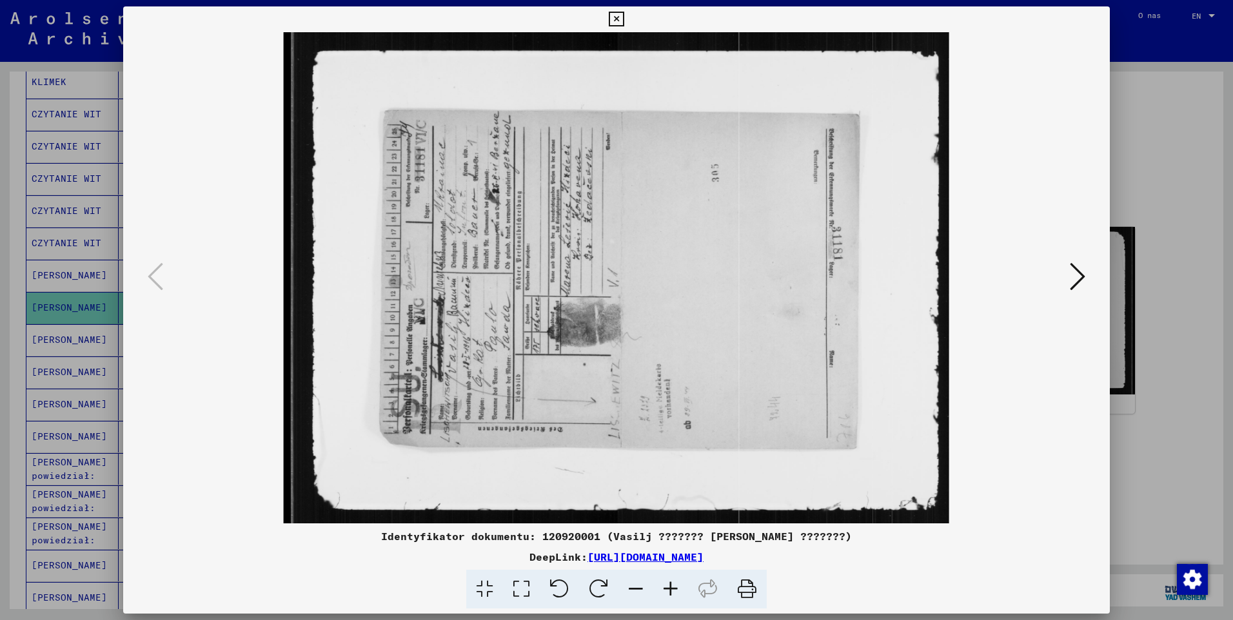
click at [610, 587] on icon at bounding box center [598, 589] width 39 height 39
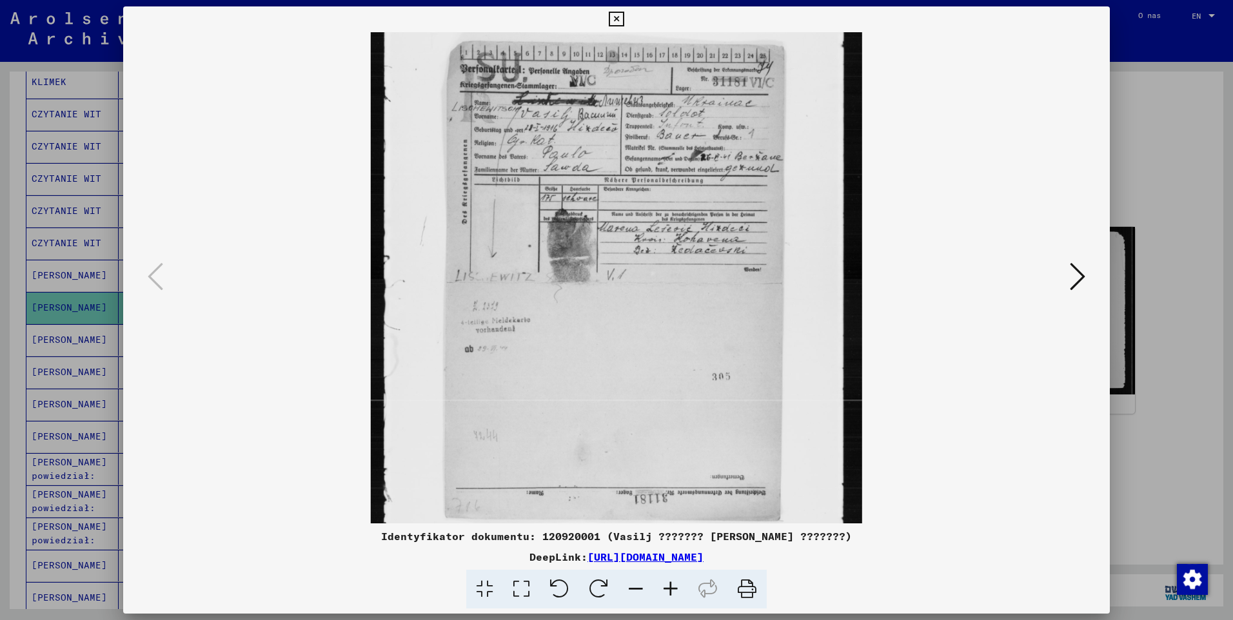
click at [618, 23] on icon at bounding box center [616, 19] width 15 height 15
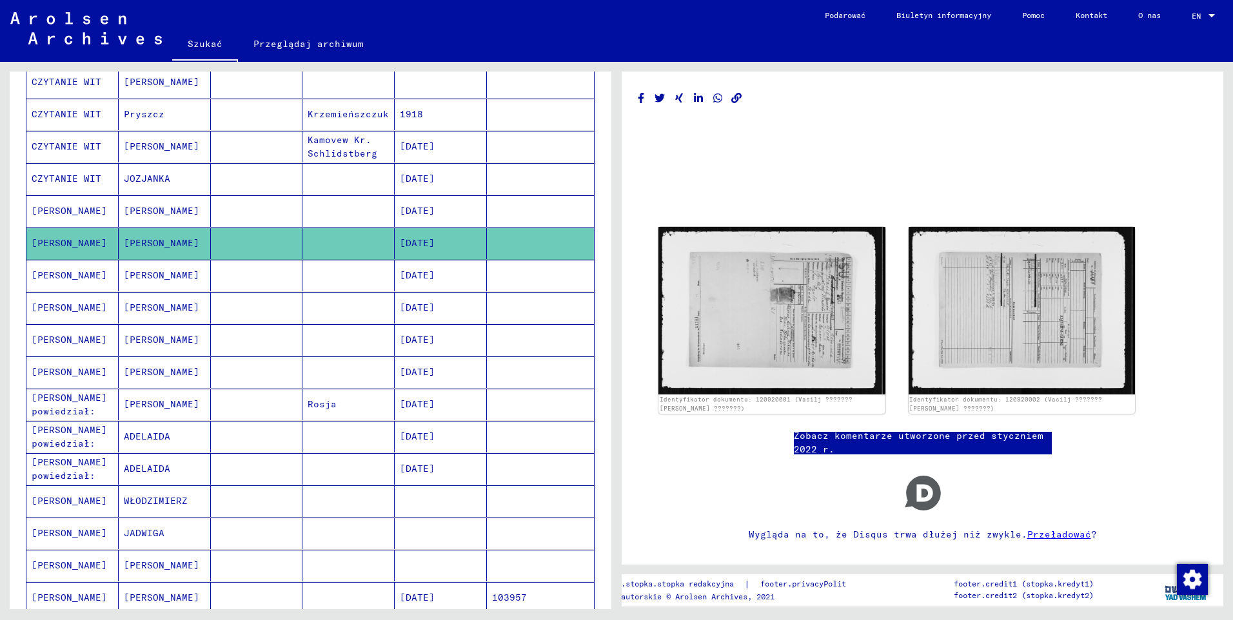
scroll to position [388, 0]
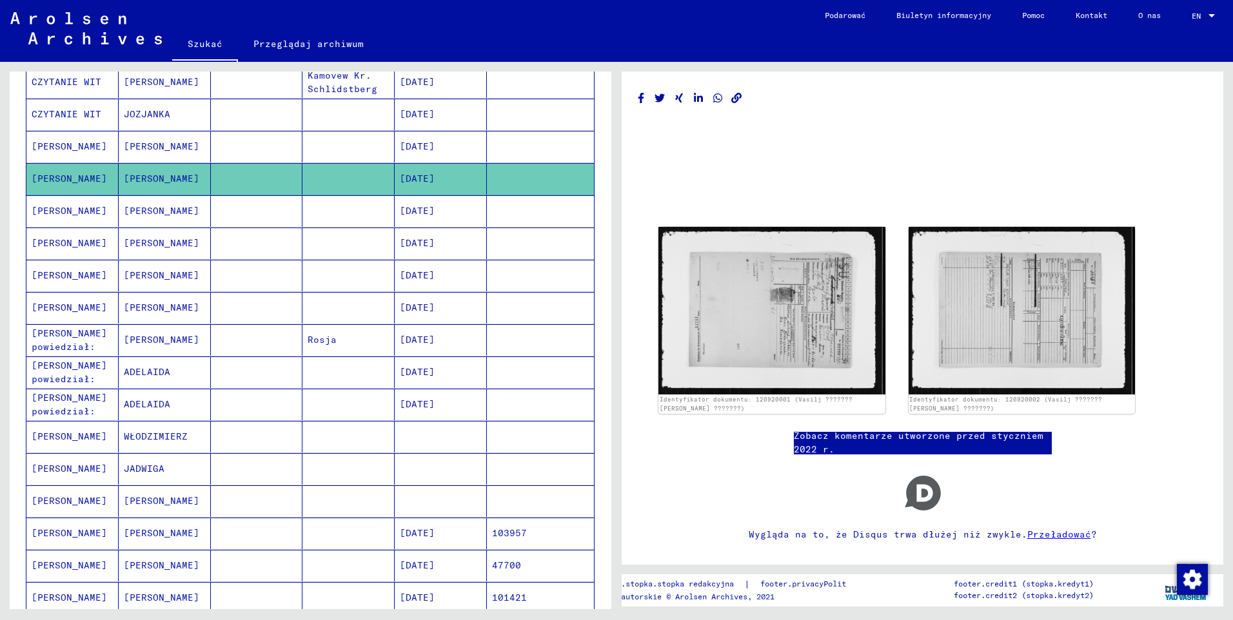
click at [73, 341] on mat-cell "[PERSON_NAME] powiedział:" at bounding box center [72, 340] width 92 height 32
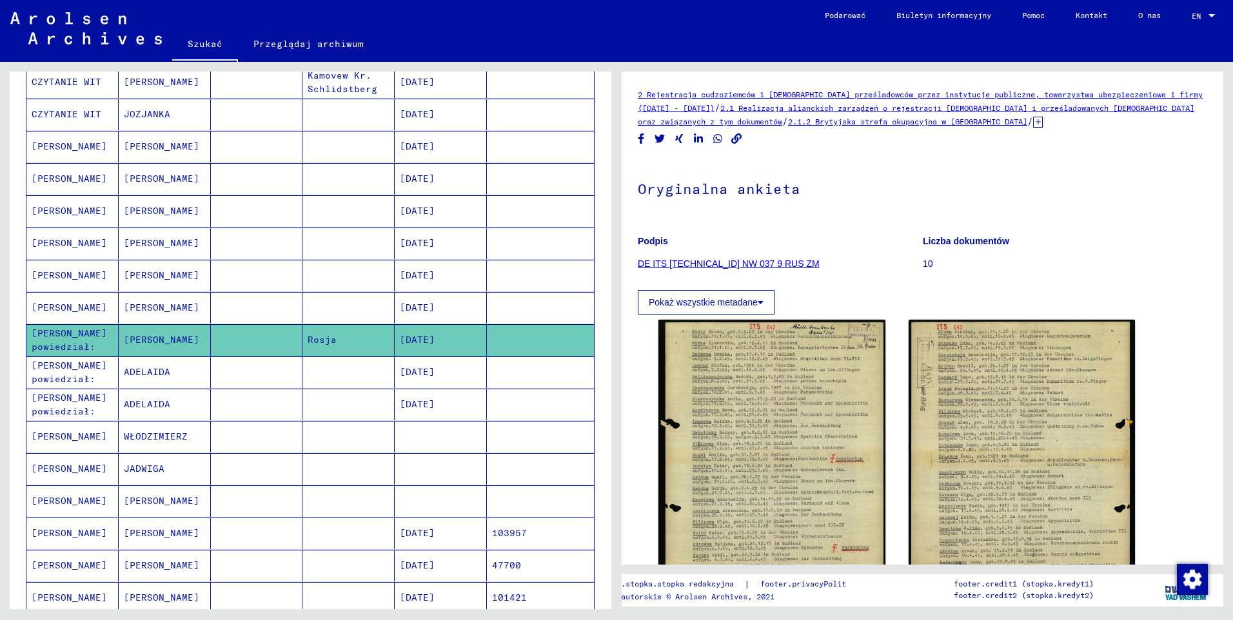
click at [71, 371] on mat-cell "[PERSON_NAME] powiedział:" at bounding box center [72, 373] width 92 height 32
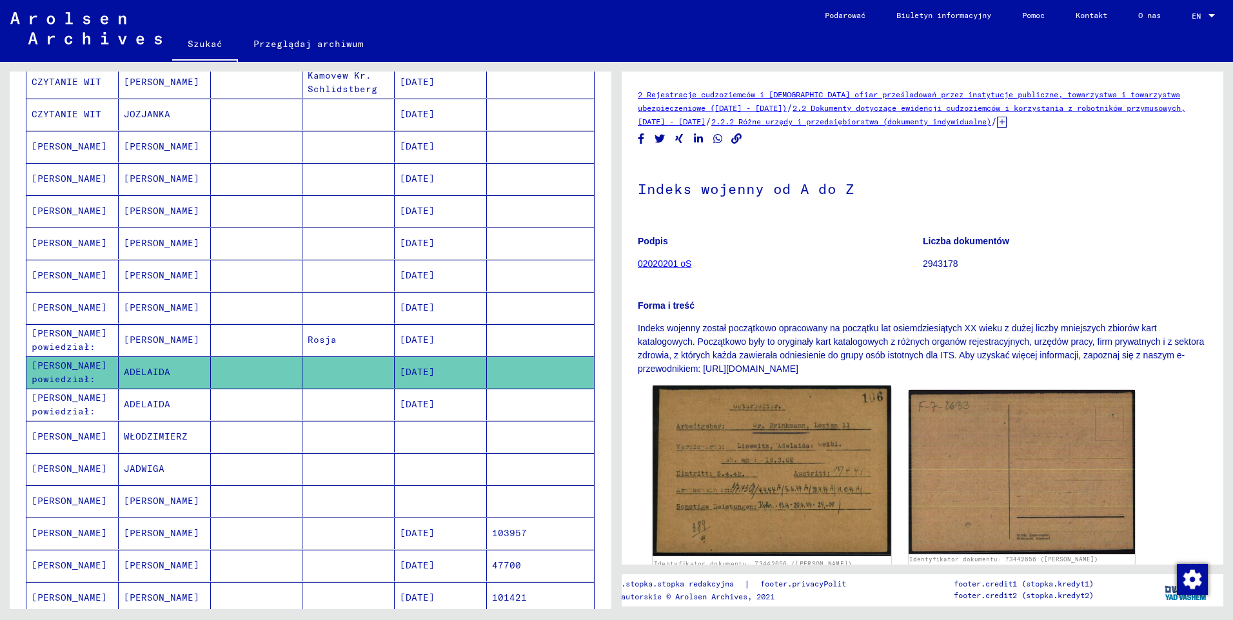
click at [779, 496] on img at bounding box center [771, 471] width 238 height 171
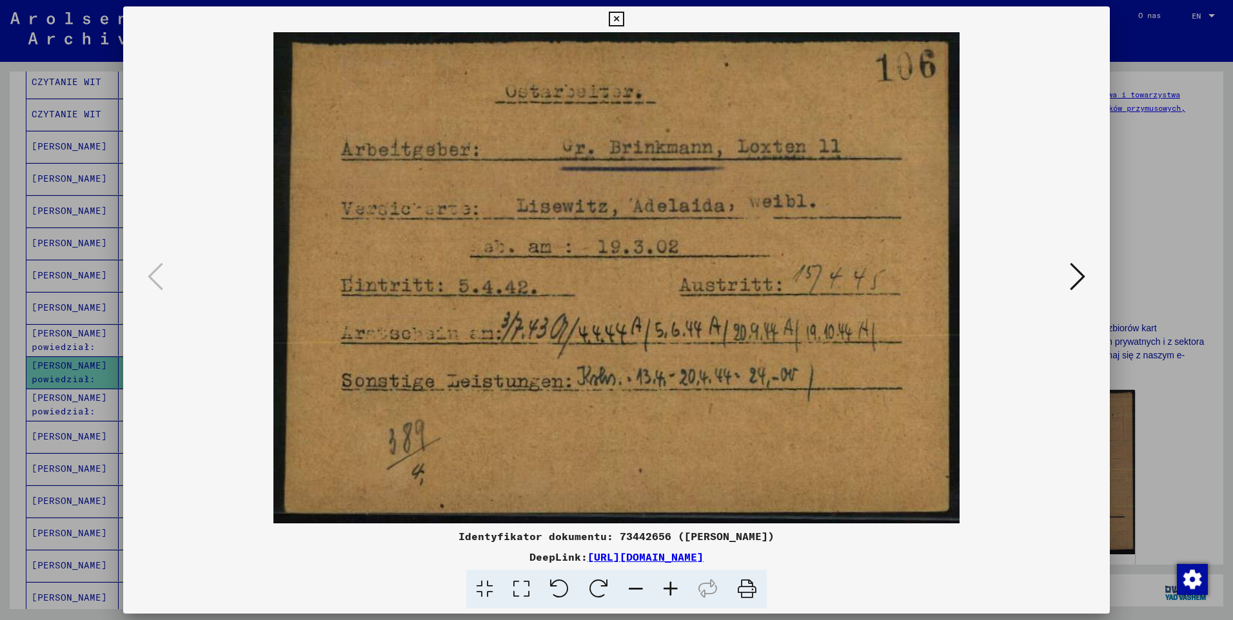
click at [1063, 285] on img at bounding box center [616, 277] width 899 height 491
click at [1075, 277] on icon at bounding box center [1077, 276] width 15 height 31
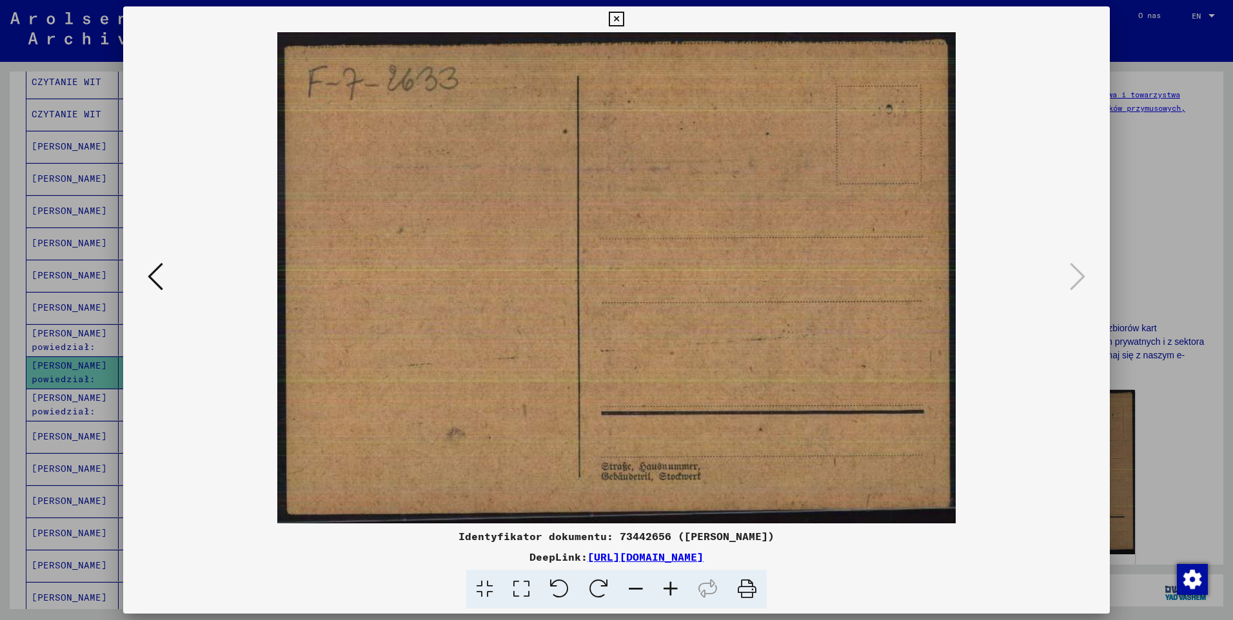
click at [617, 21] on icon at bounding box center [616, 19] width 15 height 15
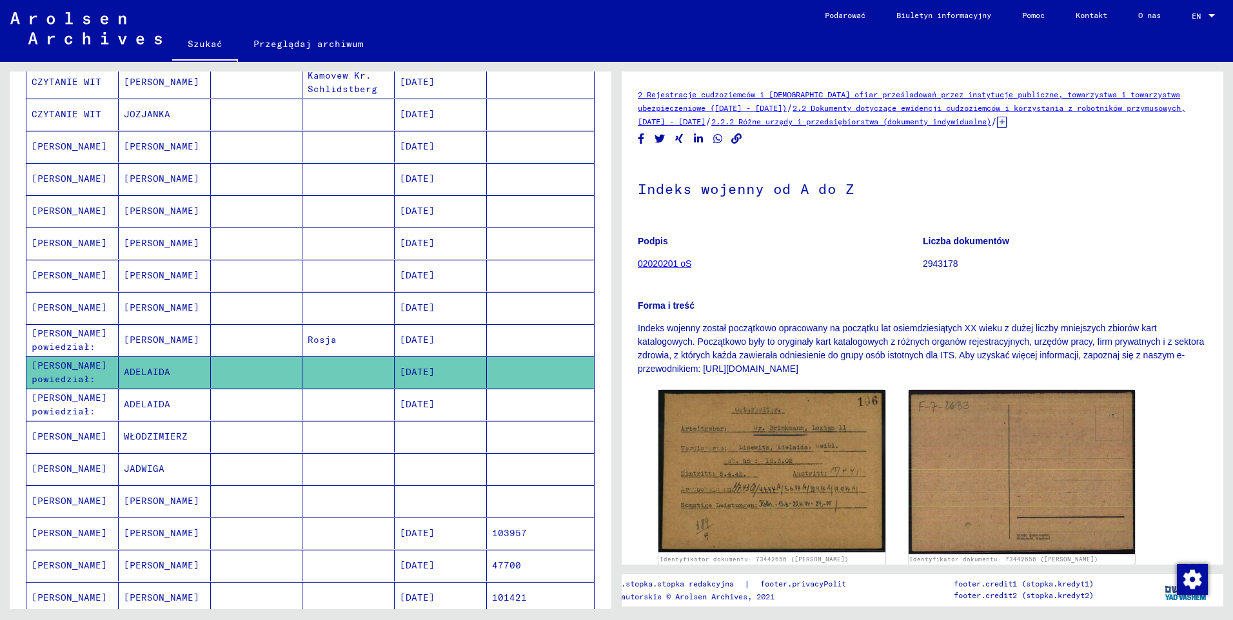
scroll to position [453, 0]
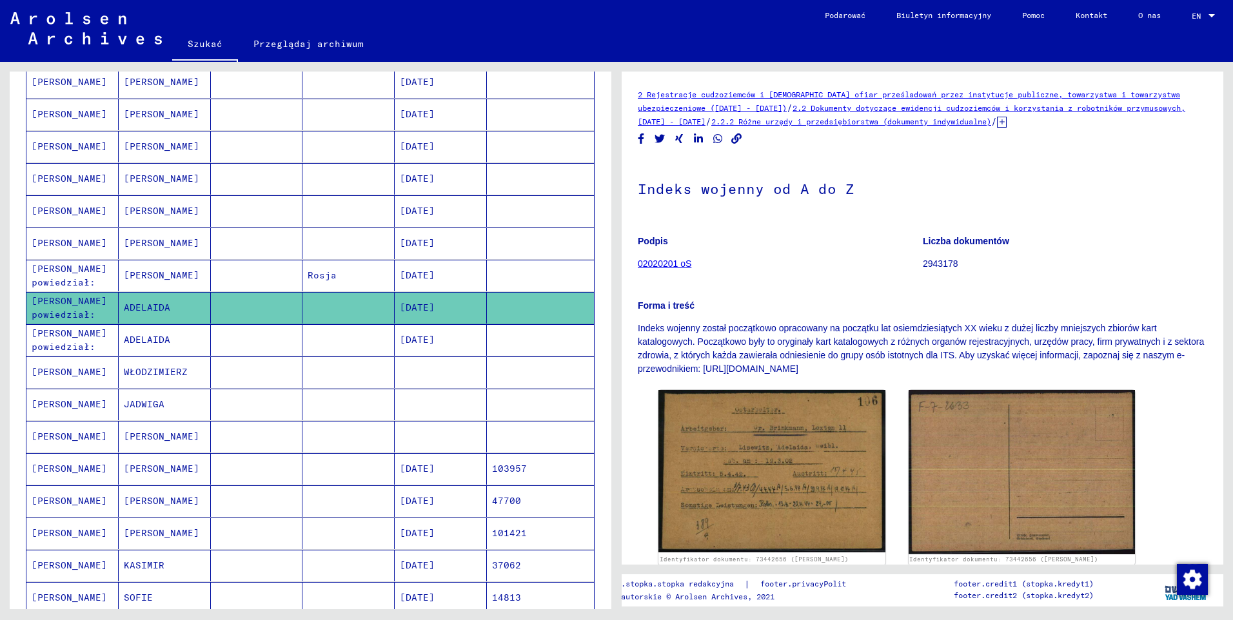
click at [60, 413] on mat-cell "[PERSON_NAME]" at bounding box center [72, 405] width 92 height 32
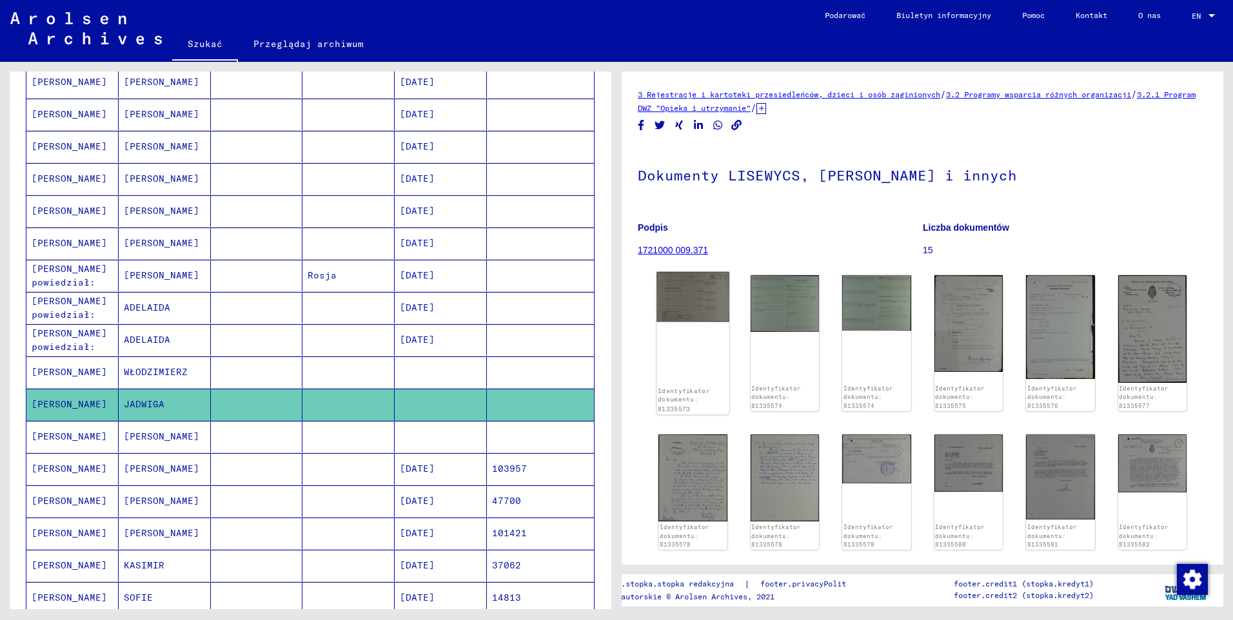
click at [675, 298] on img at bounding box center [692, 297] width 72 height 50
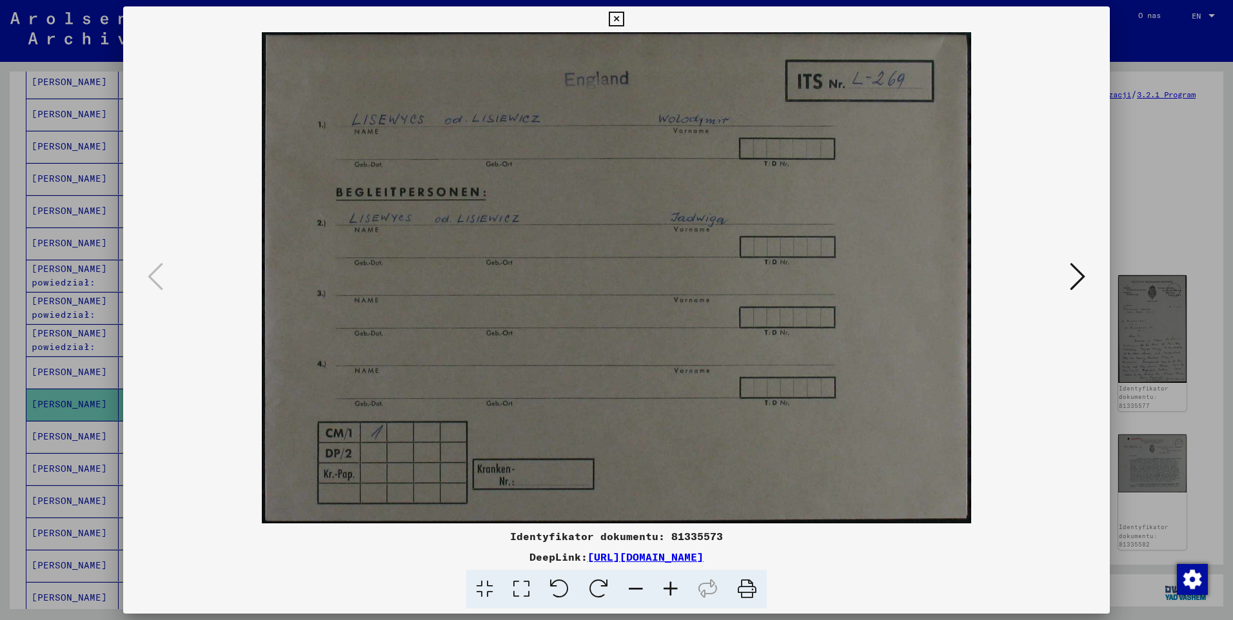
click at [1061, 284] on img at bounding box center [616, 277] width 899 height 491
click at [1073, 288] on icon at bounding box center [1077, 276] width 15 height 31
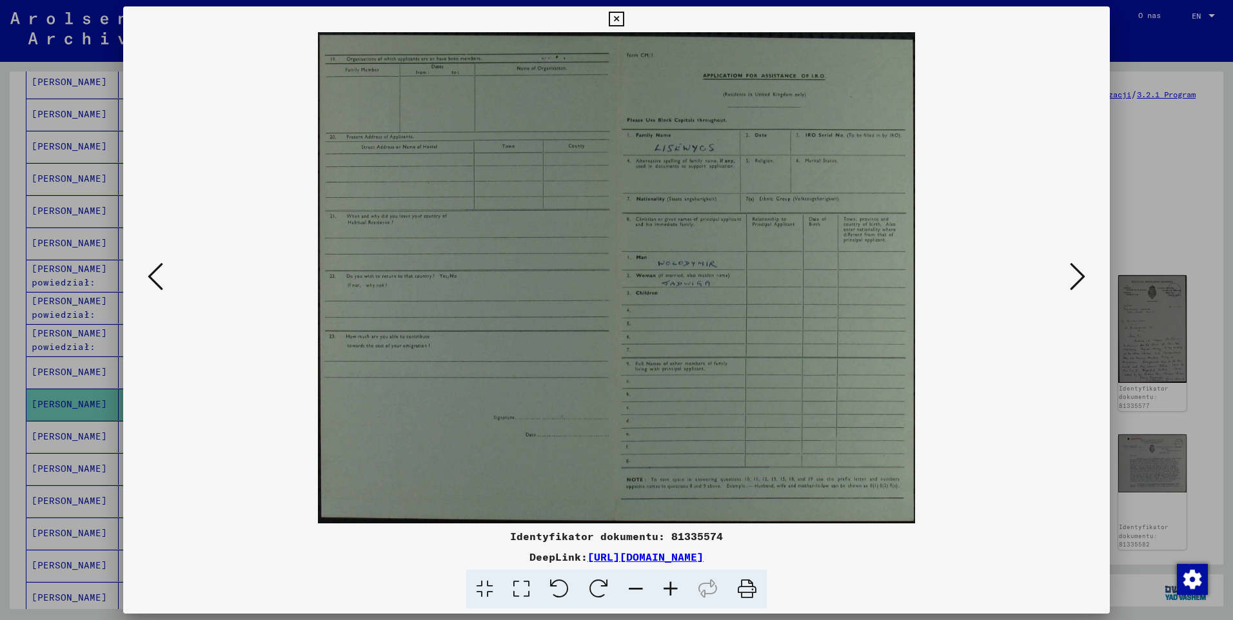
click at [1073, 288] on icon at bounding box center [1077, 276] width 15 height 31
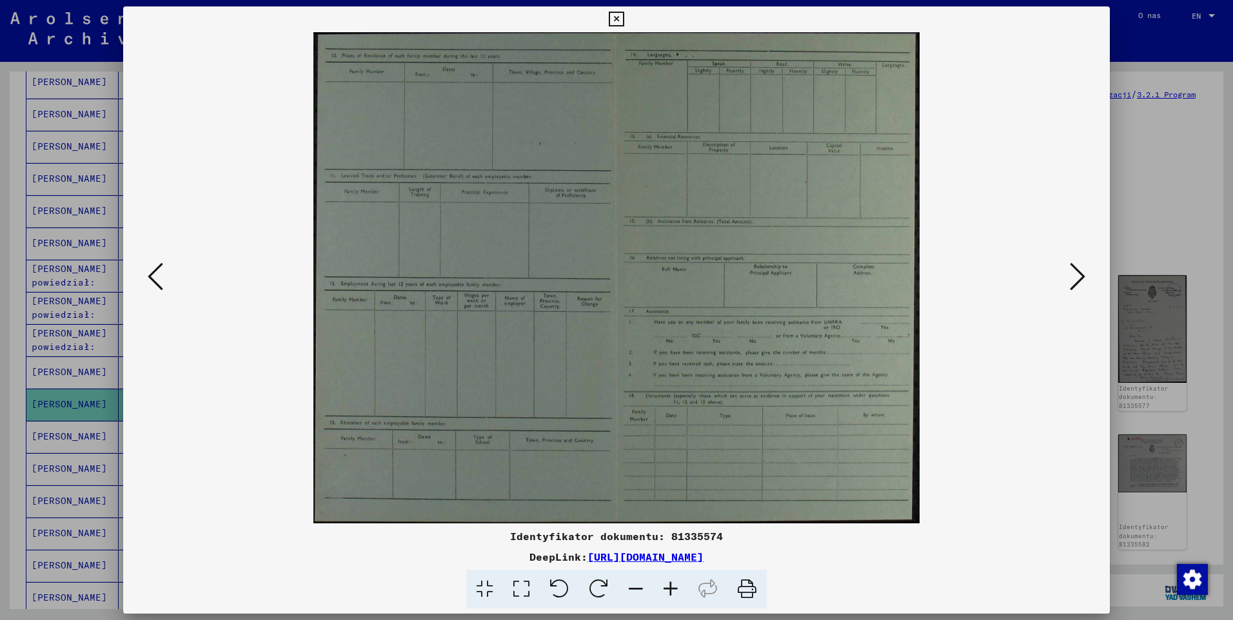
click at [1073, 288] on icon at bounding box center [1077, 276] width 15 height 31
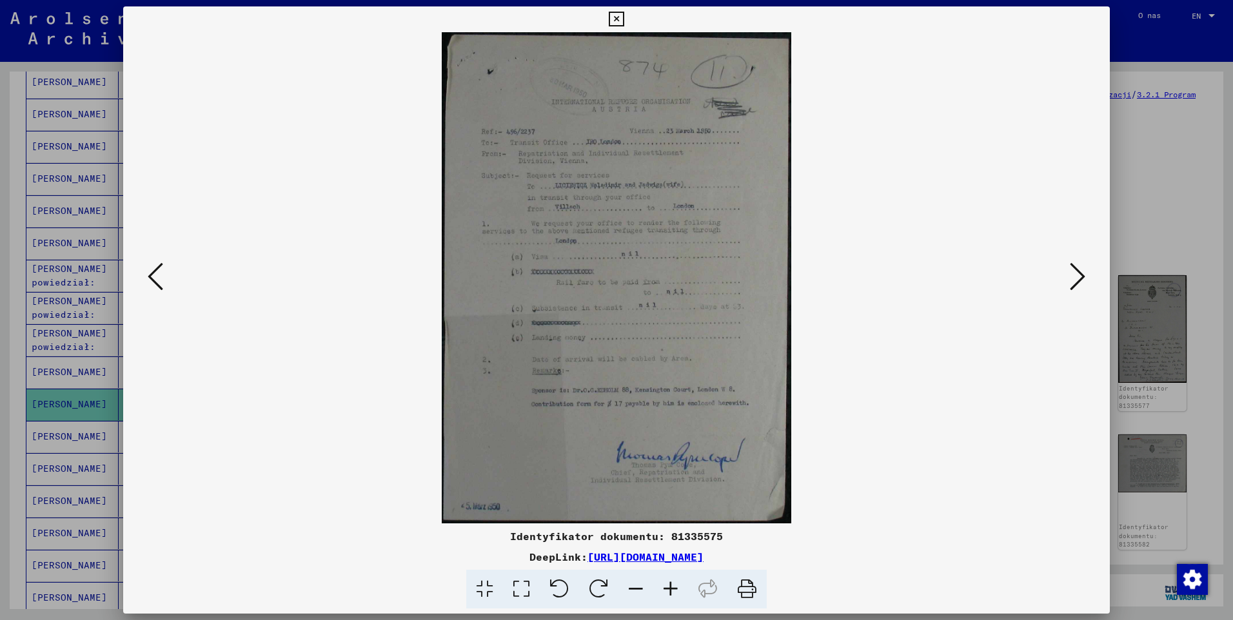
click at [1073, 287] on icon at bounding box center [1077, 276] width 15 height 31
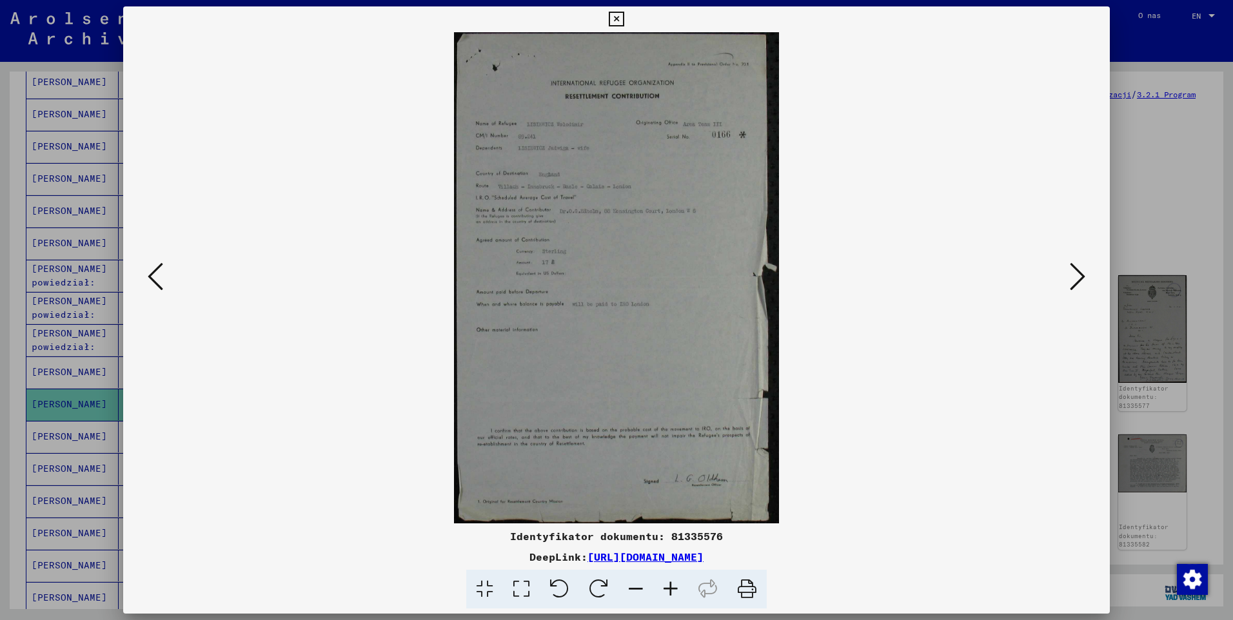
click at [1073, 287] on icon at bounding box center [1077, 276] width 15 height 31
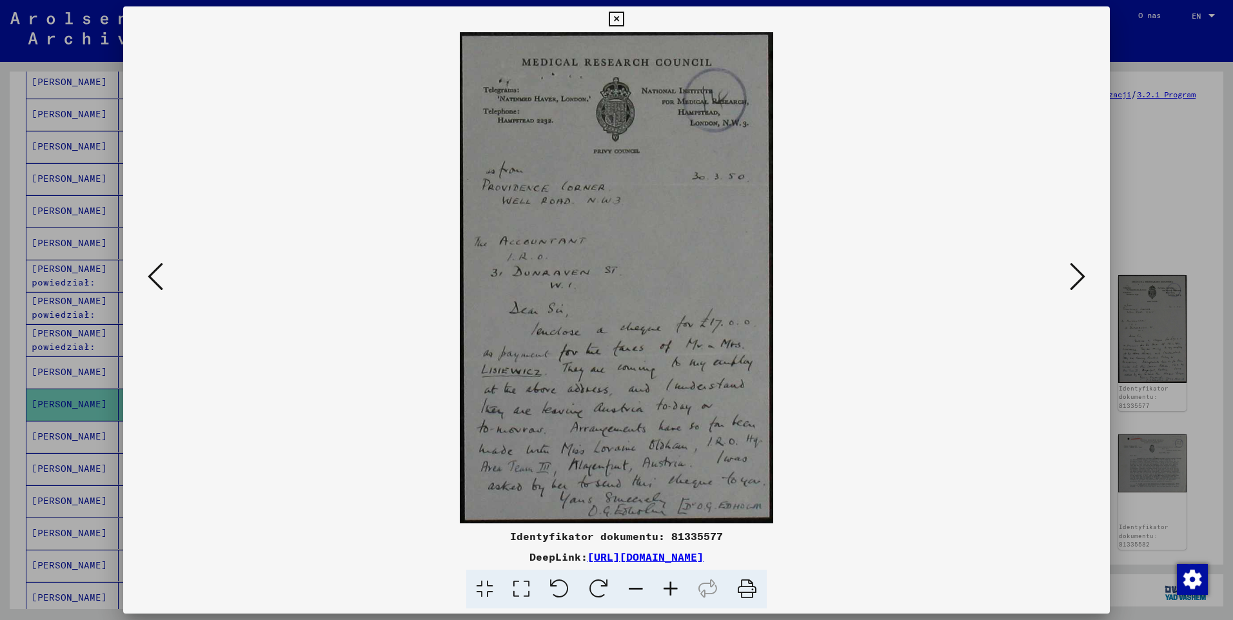
click at [1073, 287] on icon at bounding box center [1077, 276] width 15 height 31
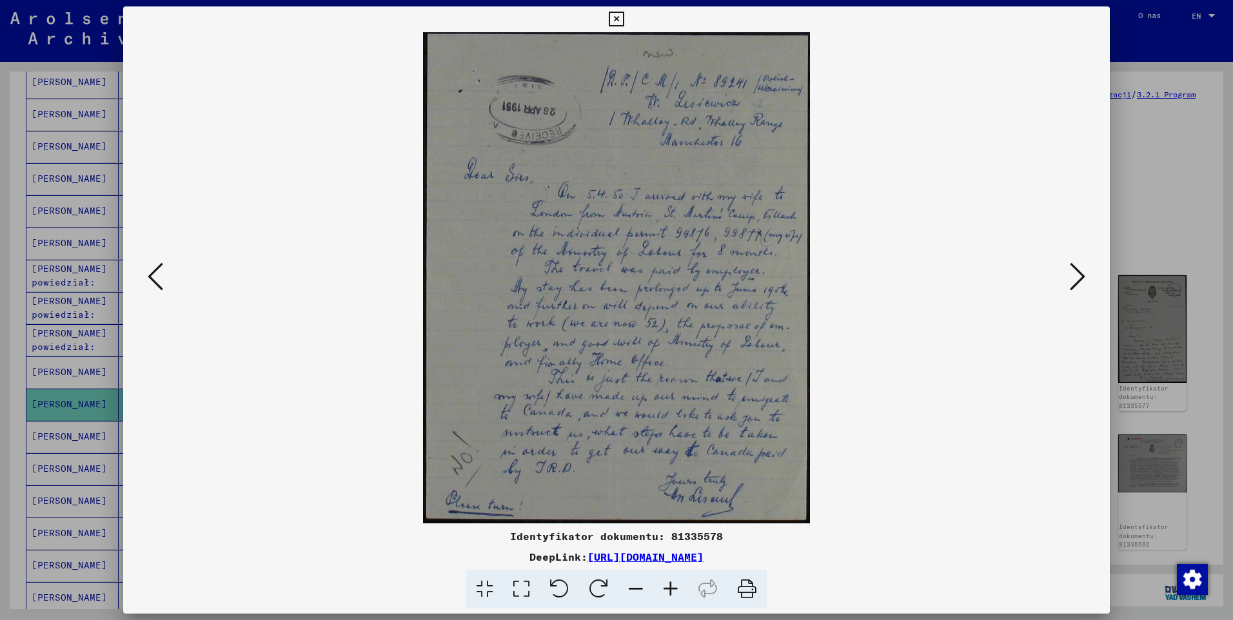
click at [1073, 287] on icon at bounding box center [1077, 276] width 15 height 31
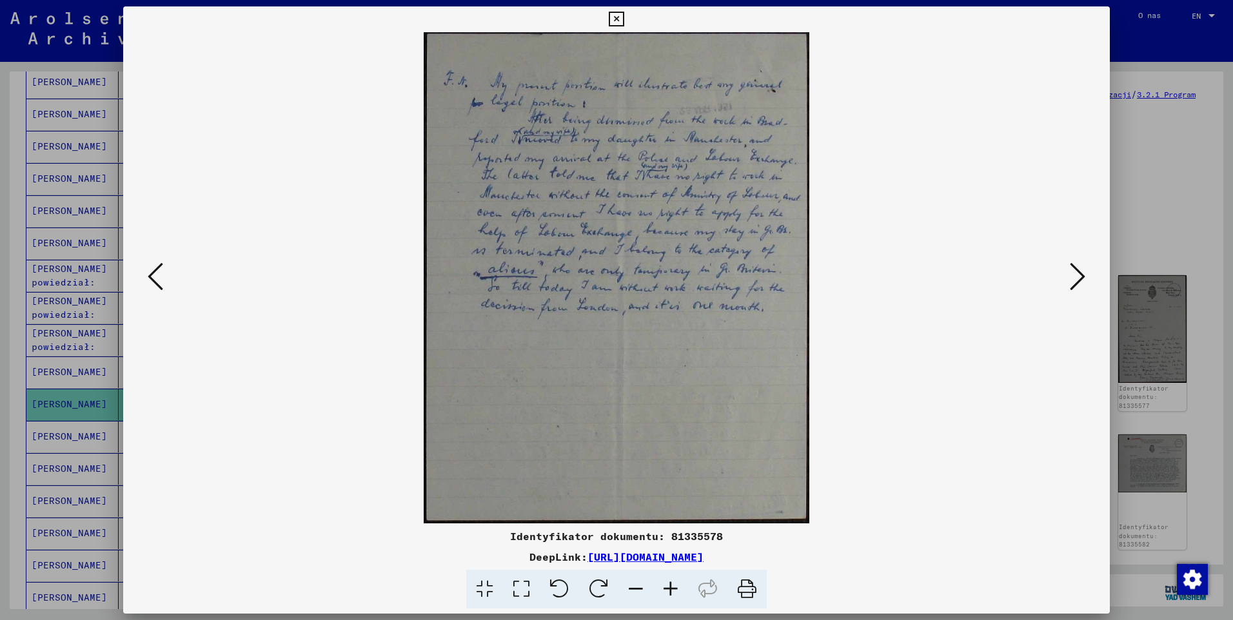
click at [1073, 287] on icon at bounding box center [1077, 276] width 15 height 31
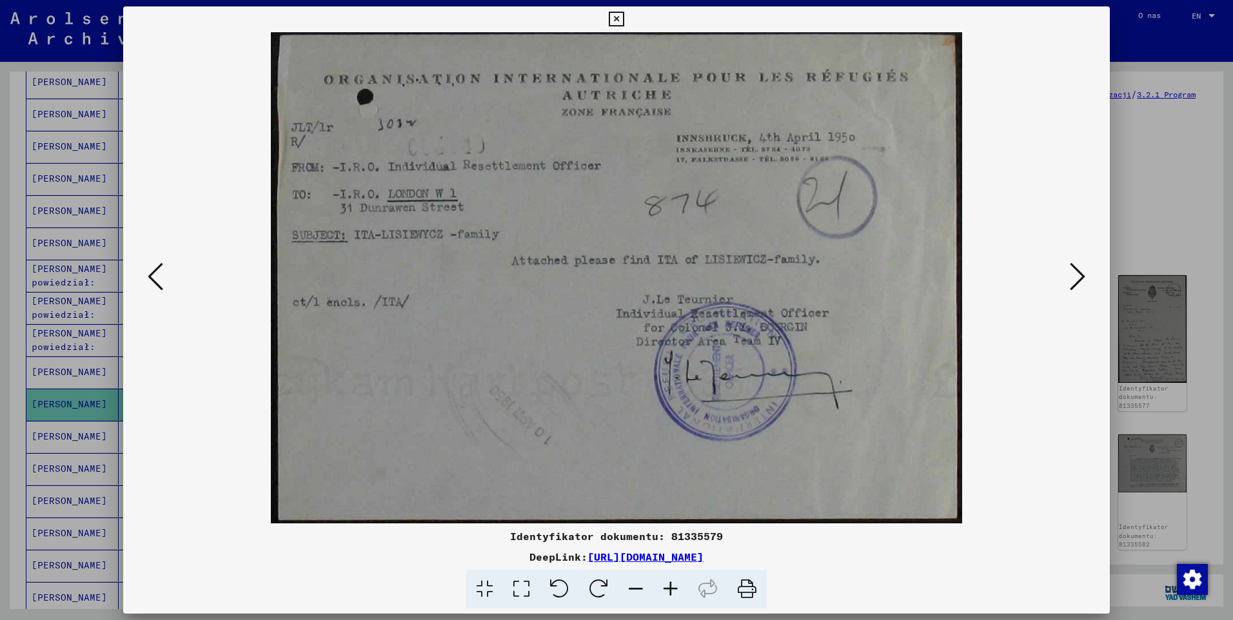
click at [617, 18] on icon at bounding box center [616, 19] width 15 height 15
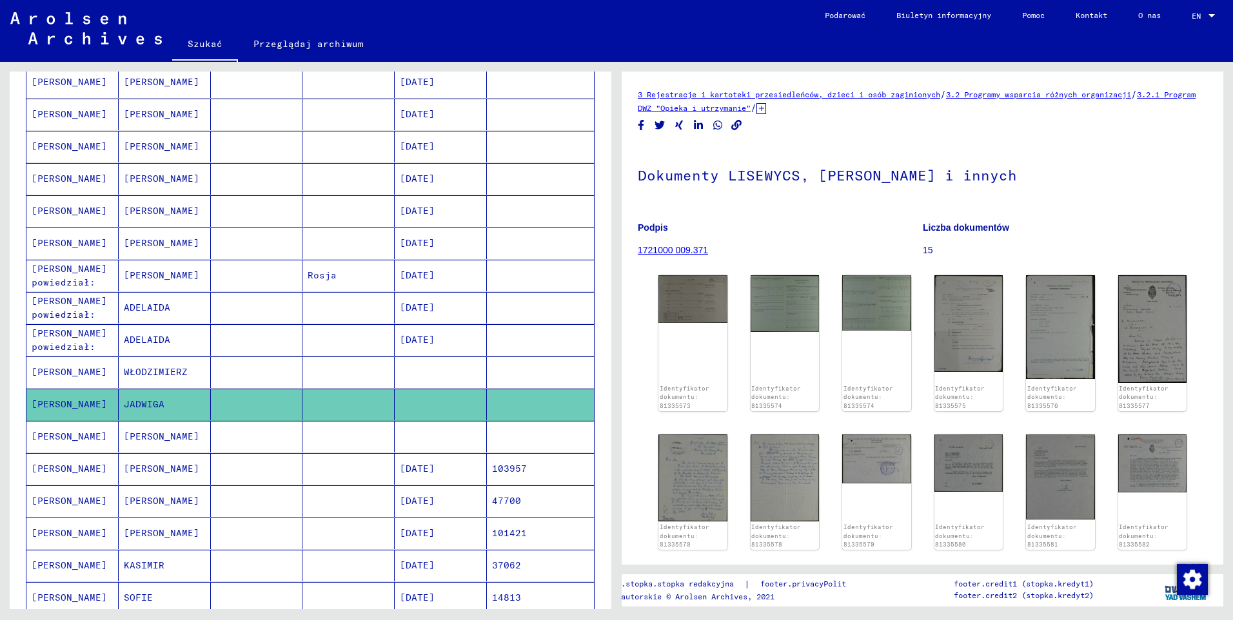
click at [50, 442] on mat-cell "[PERSON_NAME]" at bounding box center [72, 437] width 92 height 32
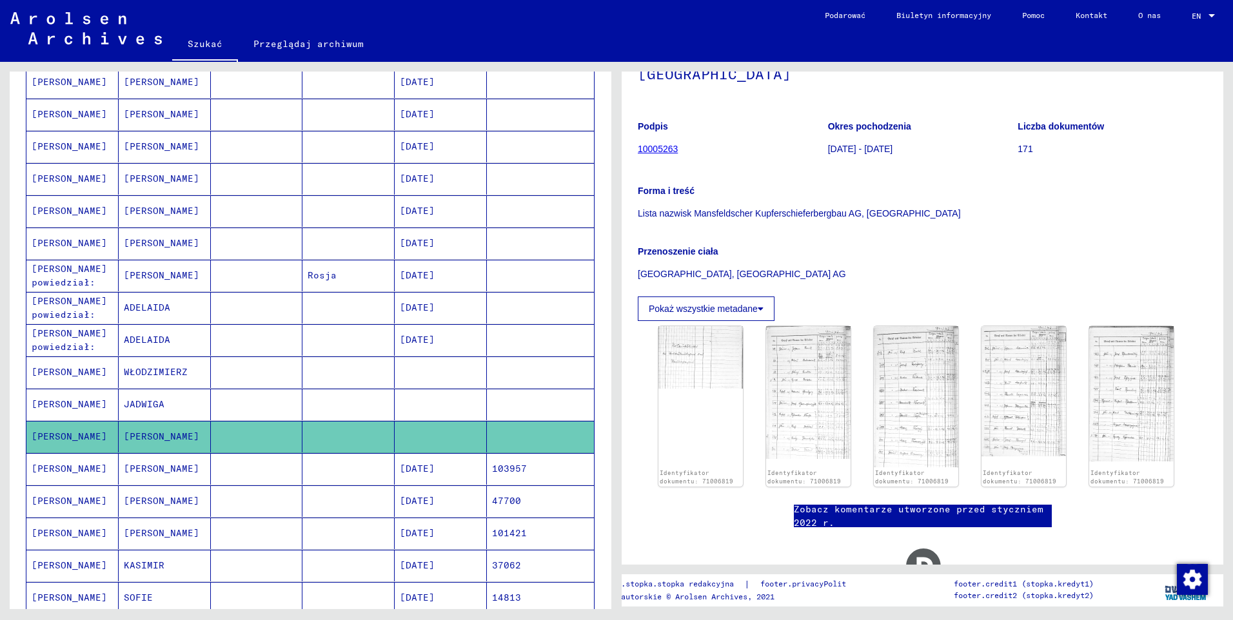
scroll to position [190, 0]
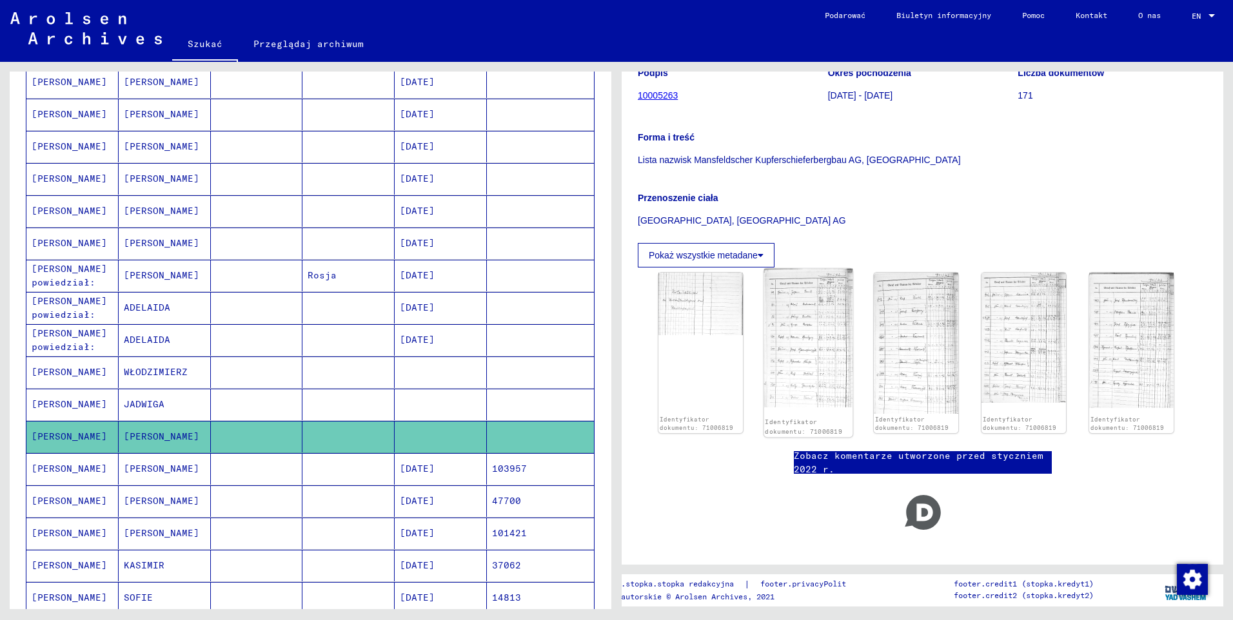
click at [820, 321] on img at bounding box center [808, 338] width 89 height 139
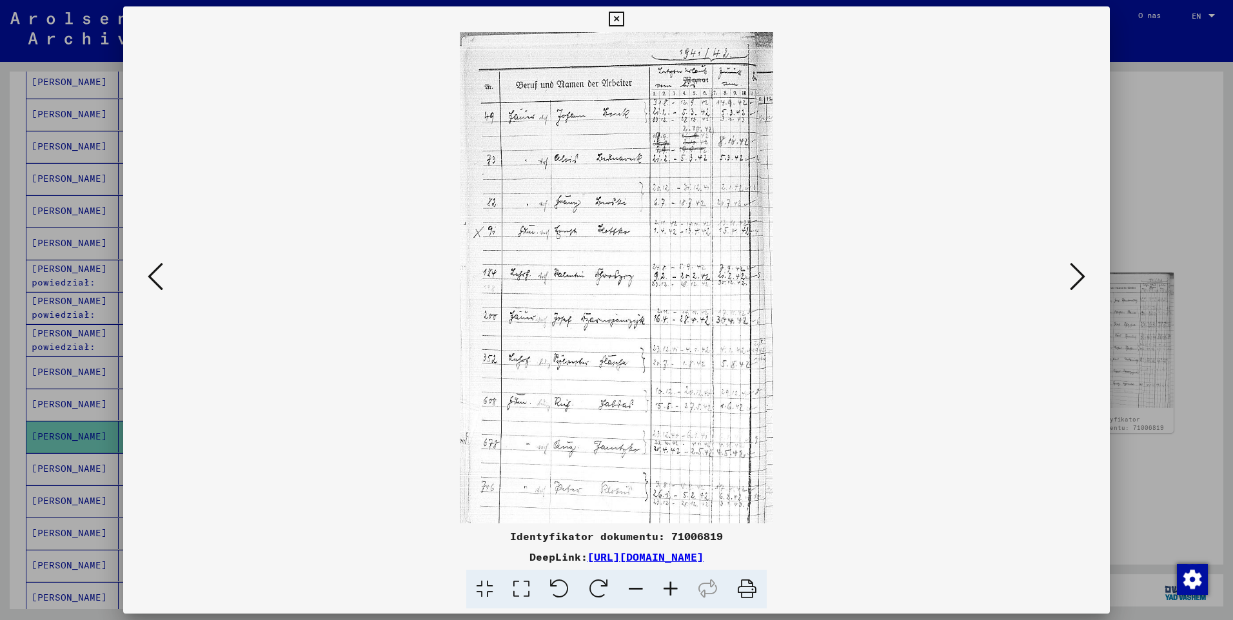
click at [607, 19] on button at bounding box center [616, 19] width 23 height 26
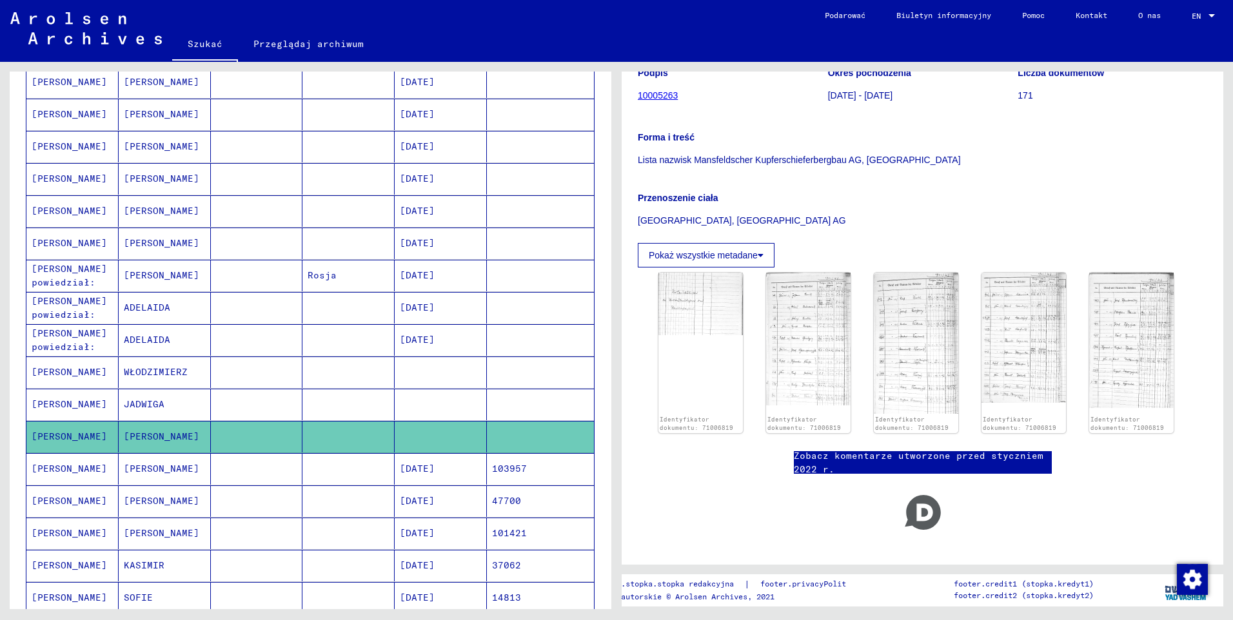
click at [61, 472] on mat-cell "[PERSON_NAME]" at bounding box center [72, 469] width 92 height 32
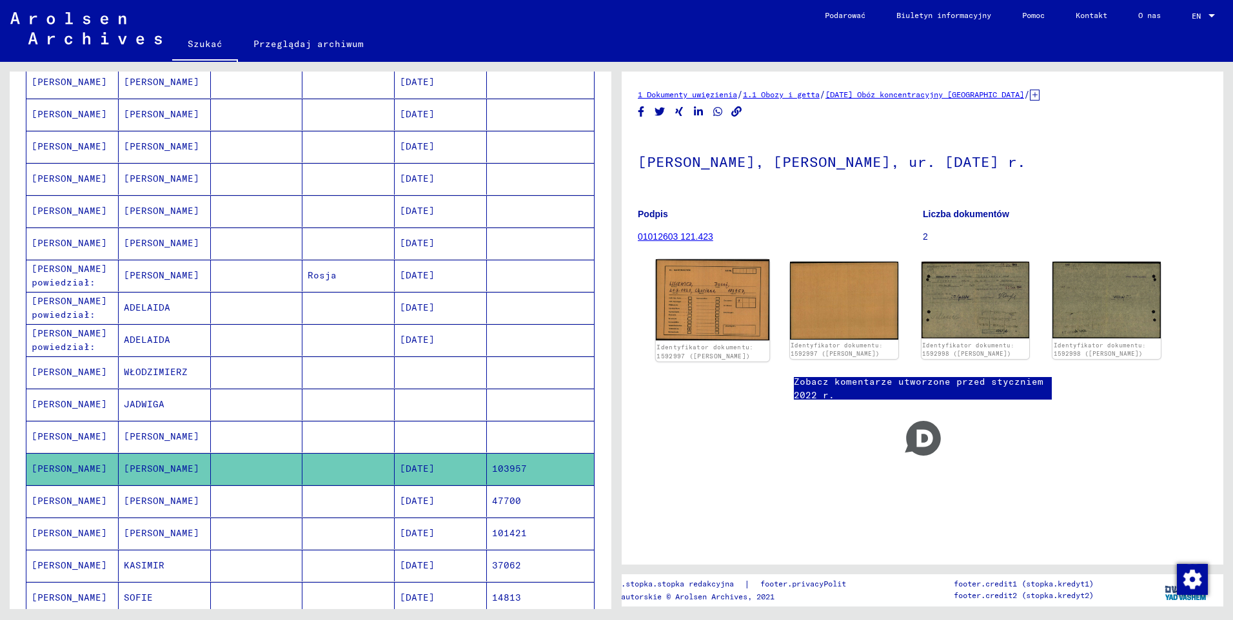
click at [714, 314] on img at bounding box center [712, 299] width 113 height 81
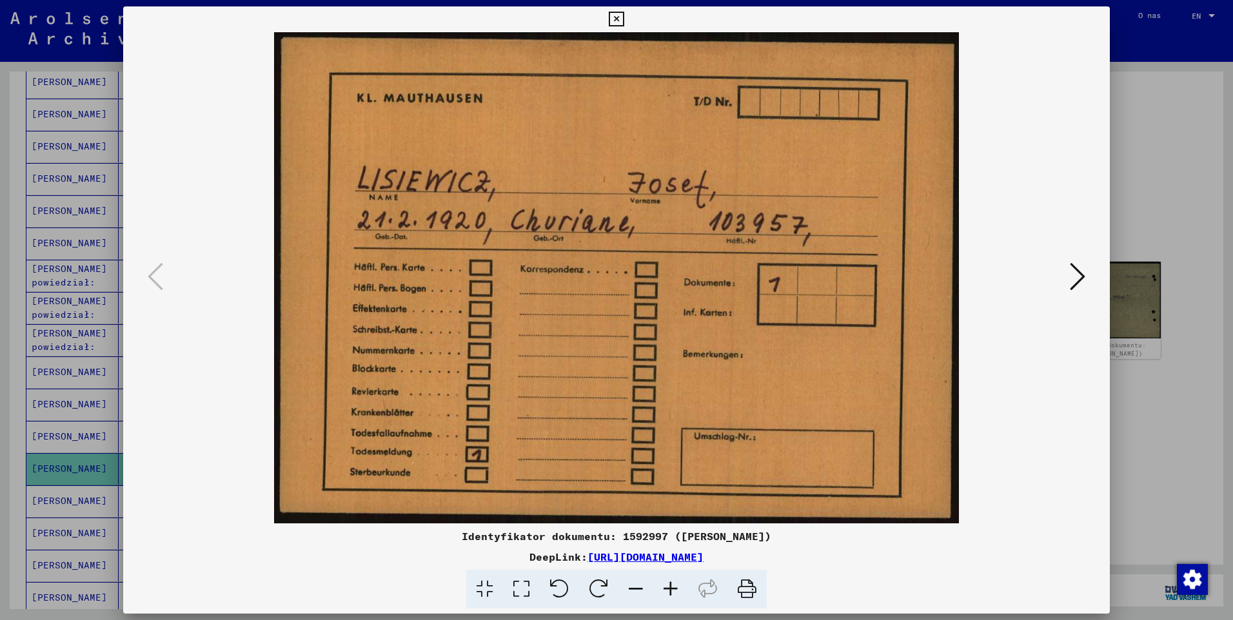
click at [619, 23] on icon at bounding box center [616, 19] width 15 height 15
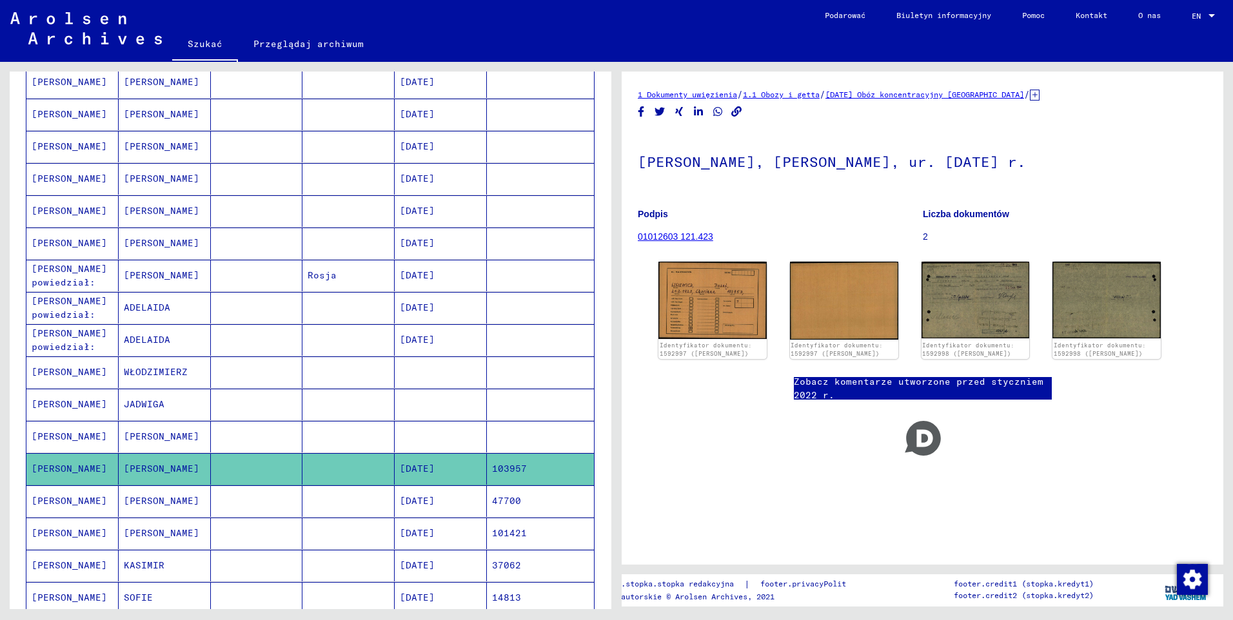
click at [68, 500] on mat-cell "[PERSON_NAME]" at bounding box center [72, 501] width 92 height 32
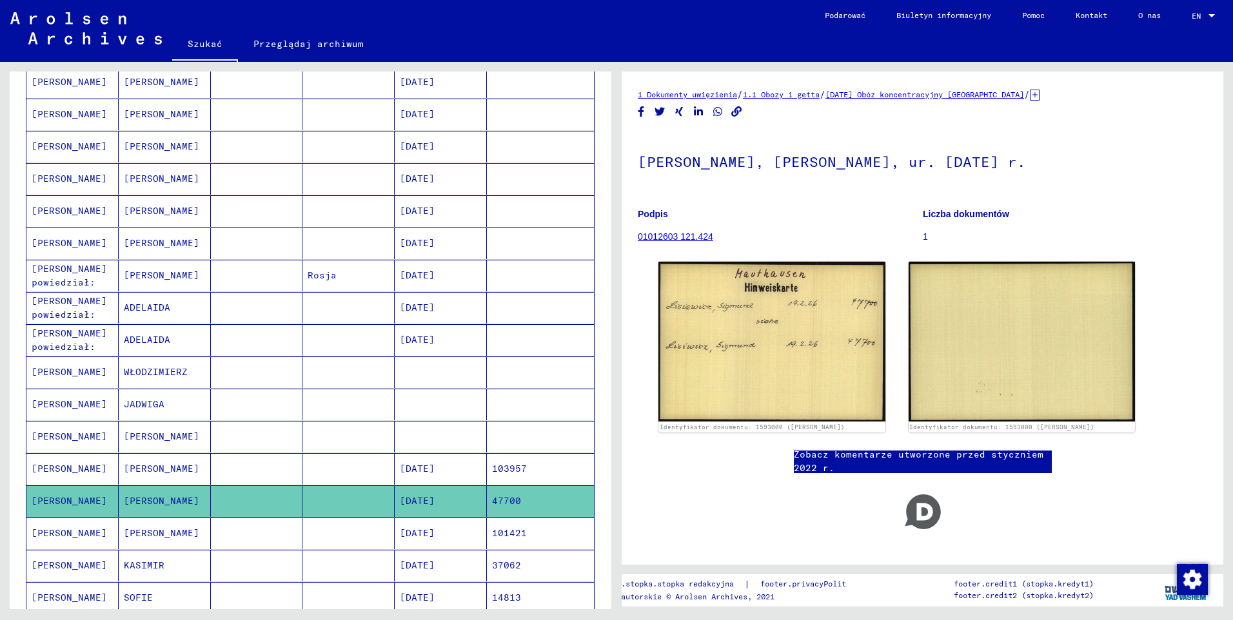
click at [63, 536] on mat-cell "[PERSON_NAME]" at bounding box center [72, 534] width 92 height 32
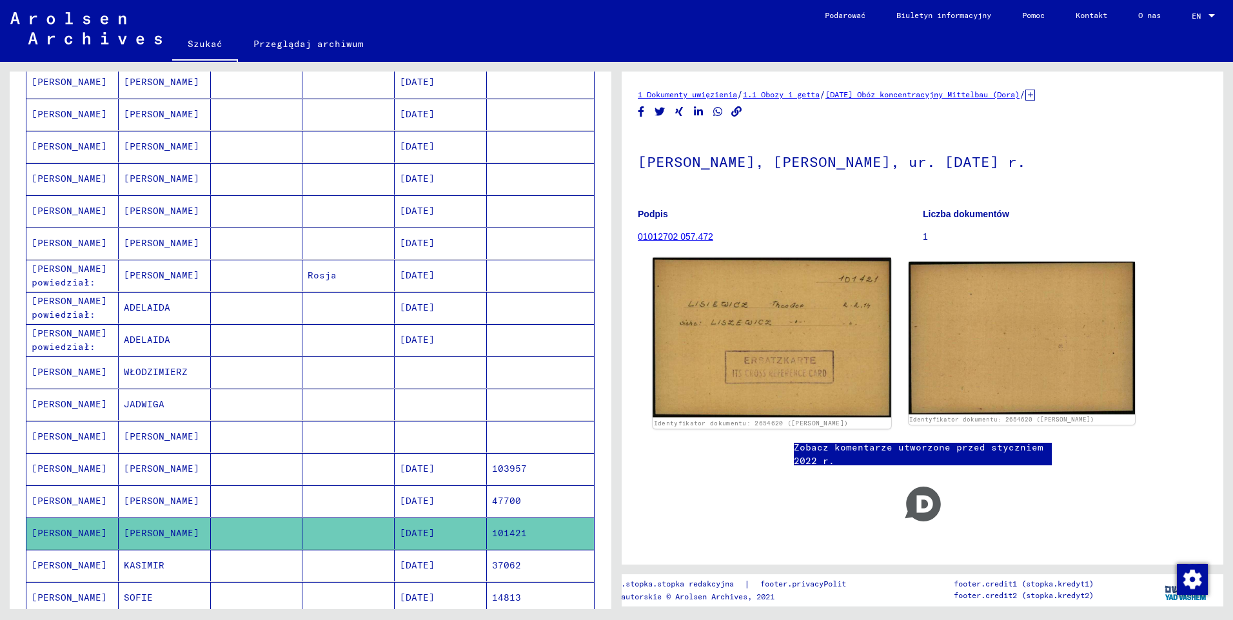
click at [774, 309] on img at bounding box center [771, 338] width 238 height 160
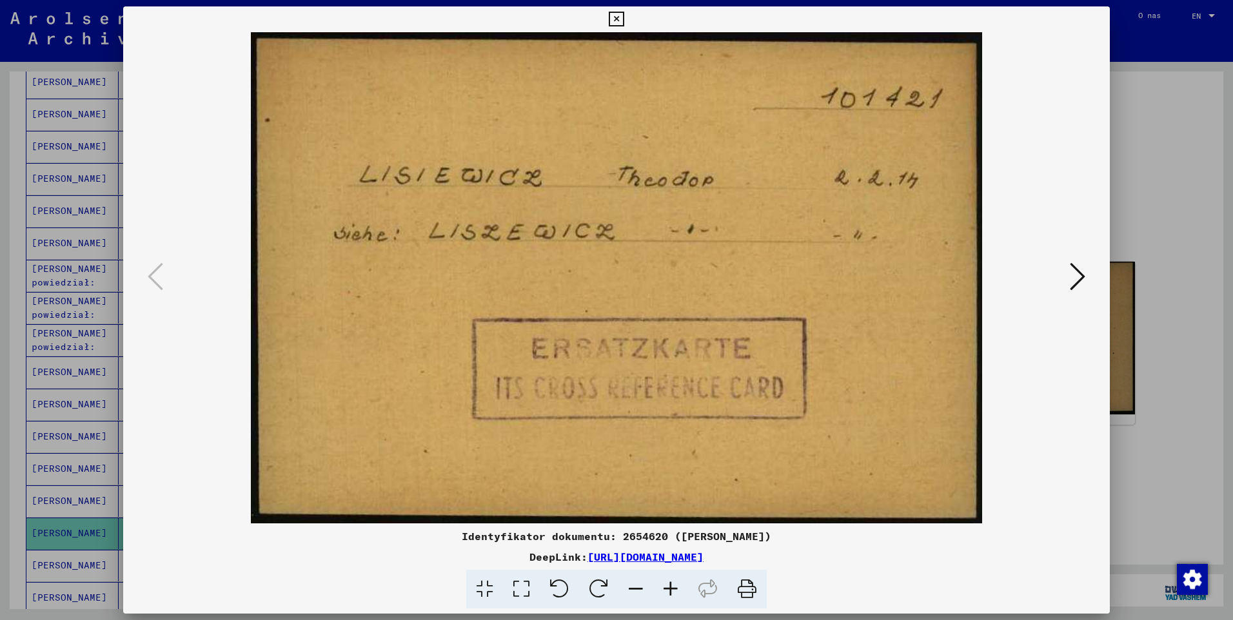
click at [1070, 282] on icon at bounding box center [1077, 276] width 15 height 31
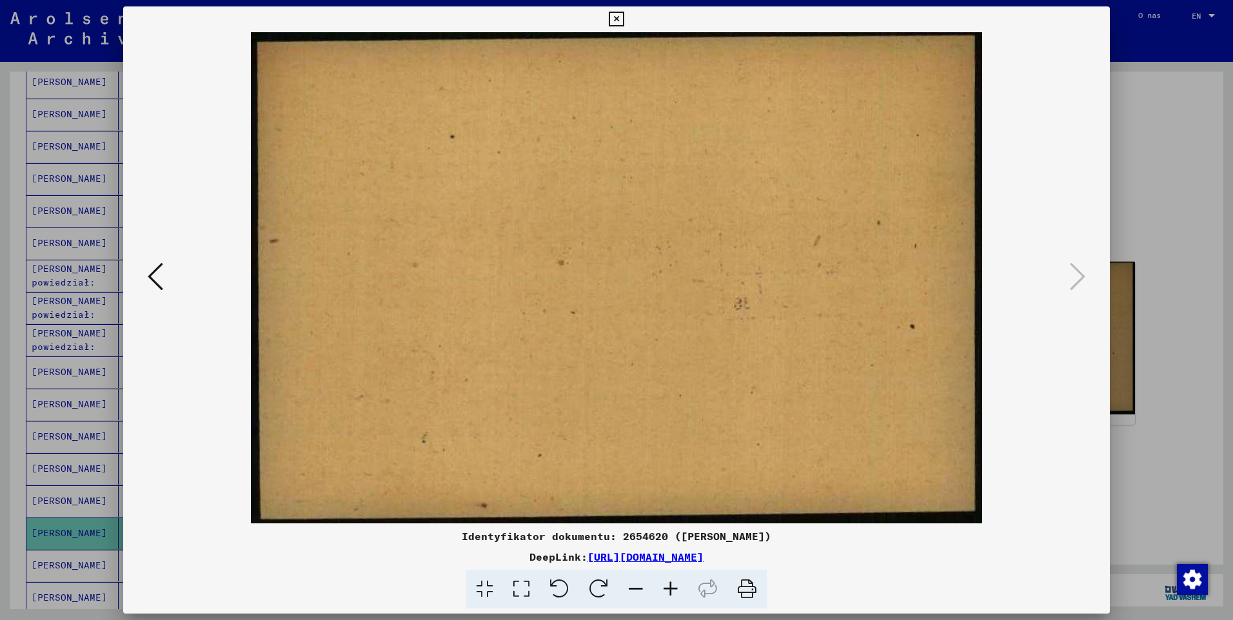
click at [607, 14] on button at bounding box center [616, 19] width 23 height 26
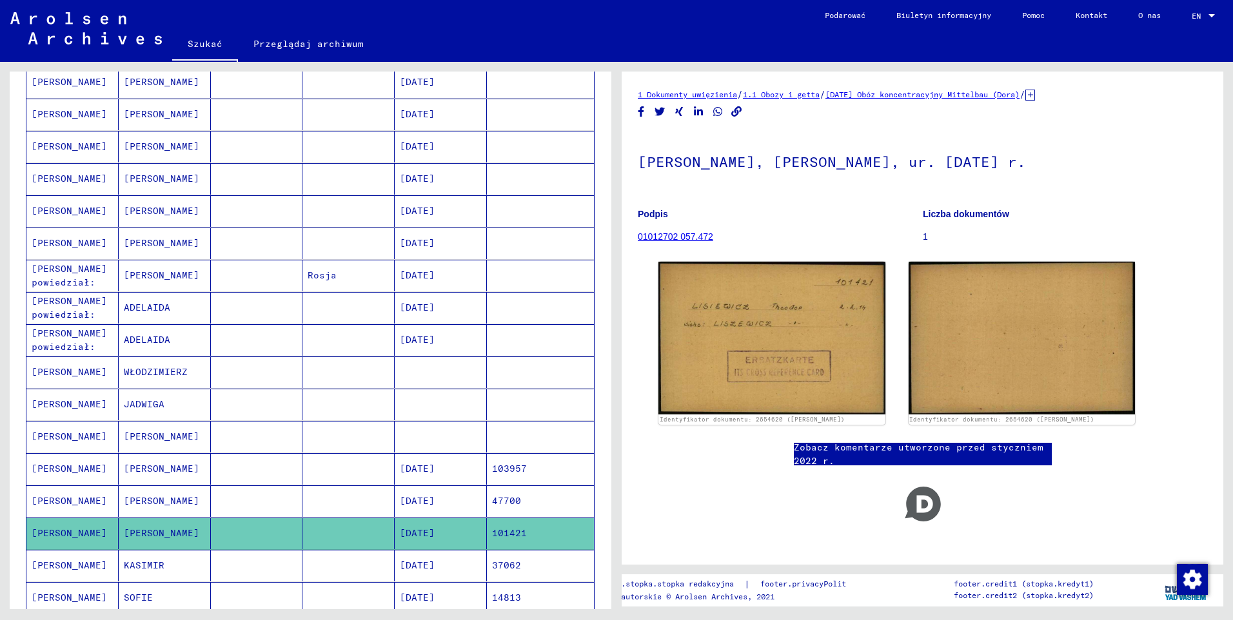
click at [69, 567] on icon at bounding box center [53, 569] width 32 height 52
click at [54, 565] on icon at bounding box center [53, 569] width 32 height 52
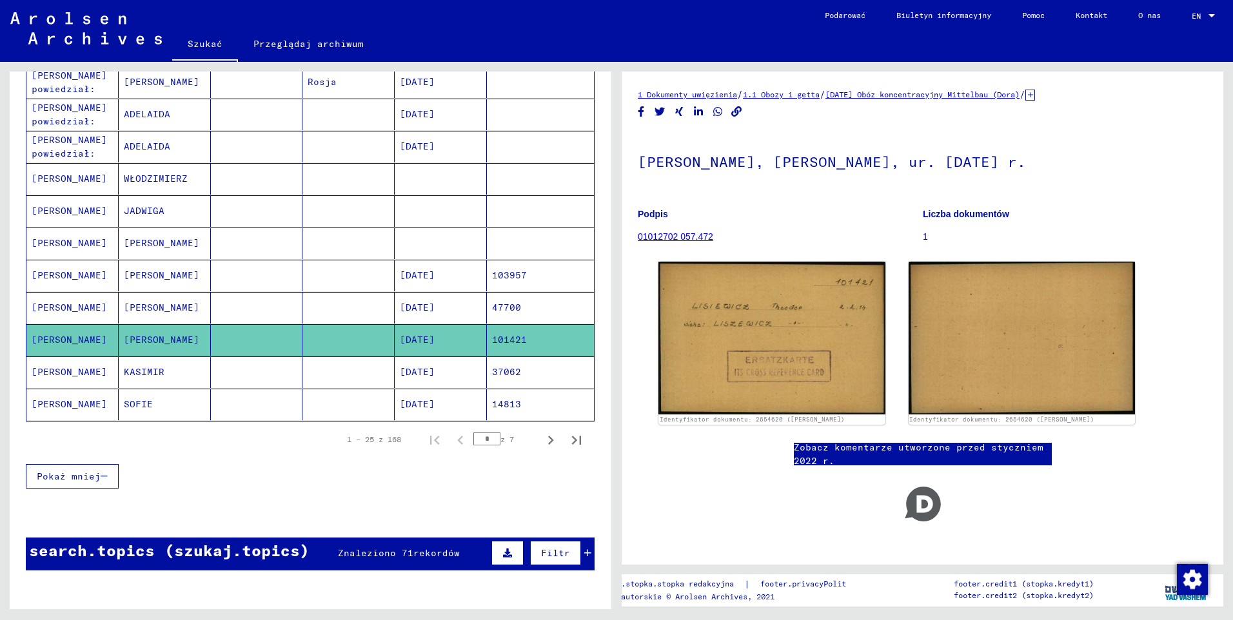
scroll to position [710, 0]
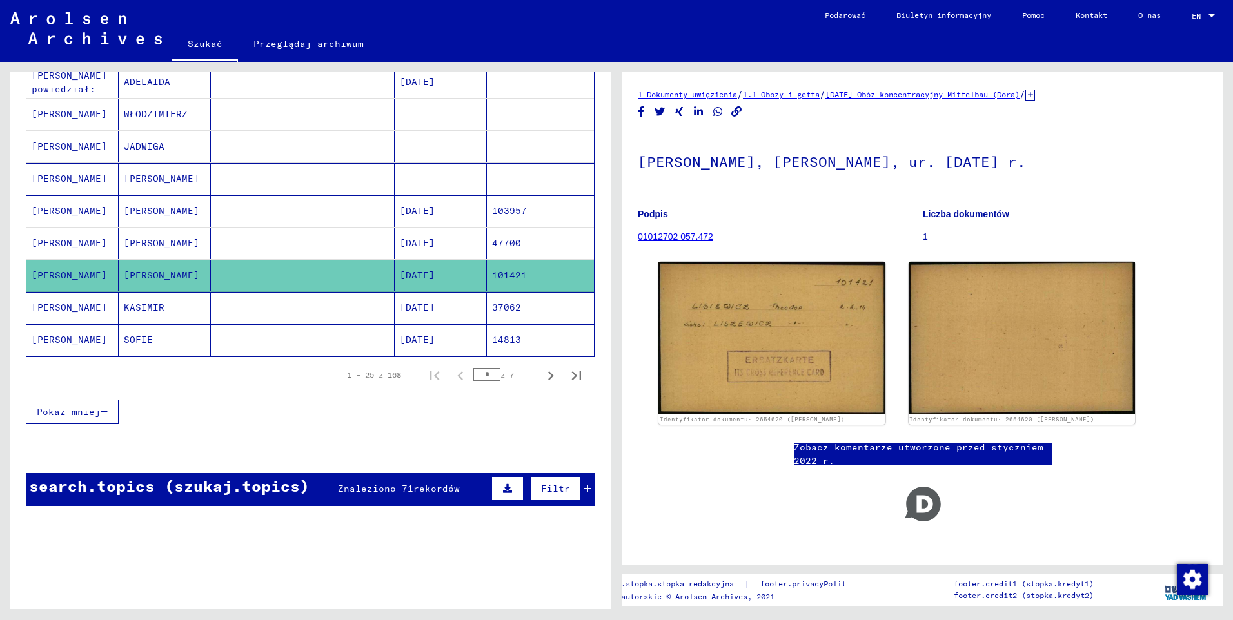
click at [63, 306] on mat-cell "[PERSON_NAME]" at bounding box center [72, 308] width 92 height 32
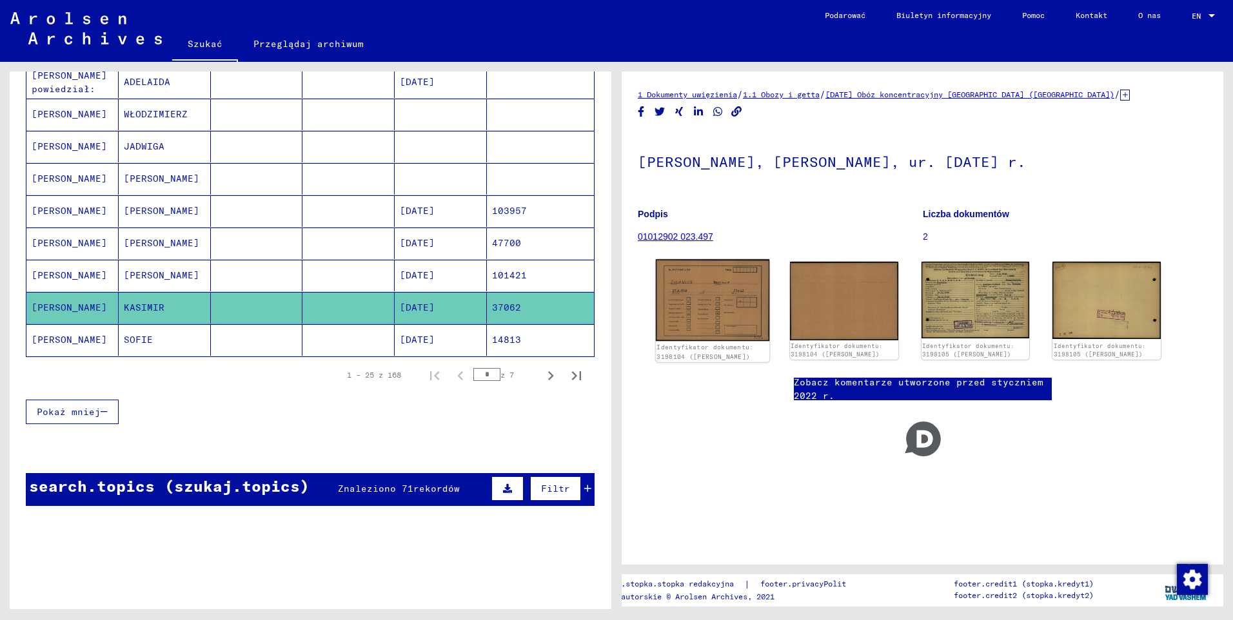
click at [720, 298] on img at bounding box center [712, 300] width 113 height 82
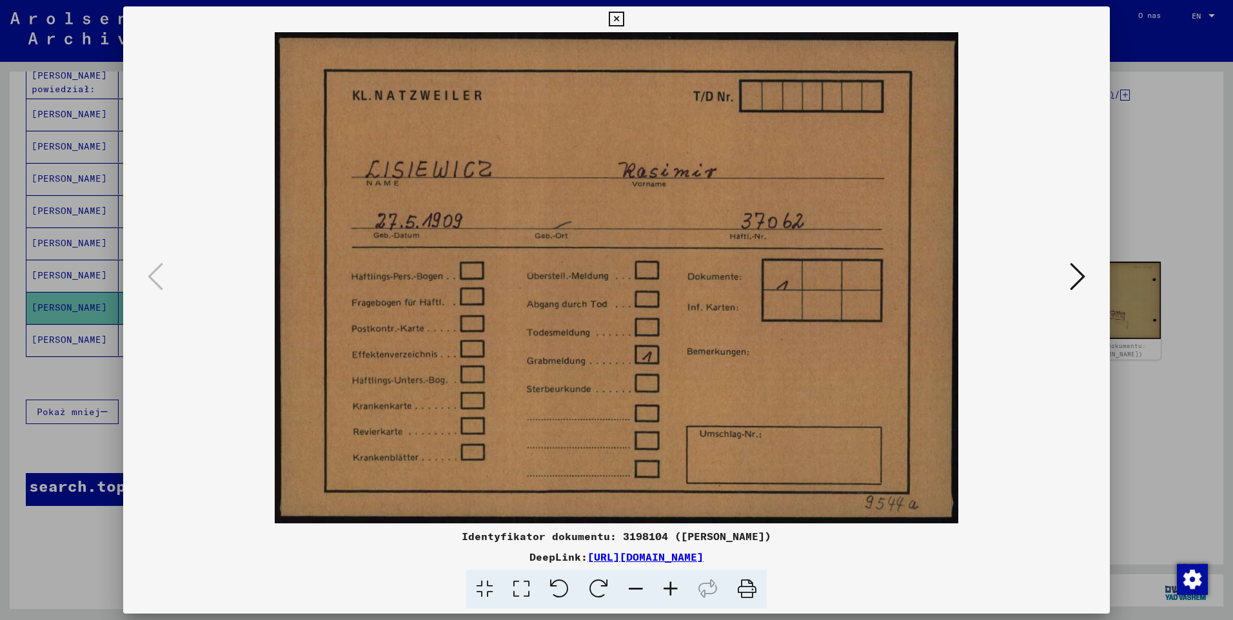
click at [1077, 283] on icon at bounding box center [1077, 276] width 15 height 31
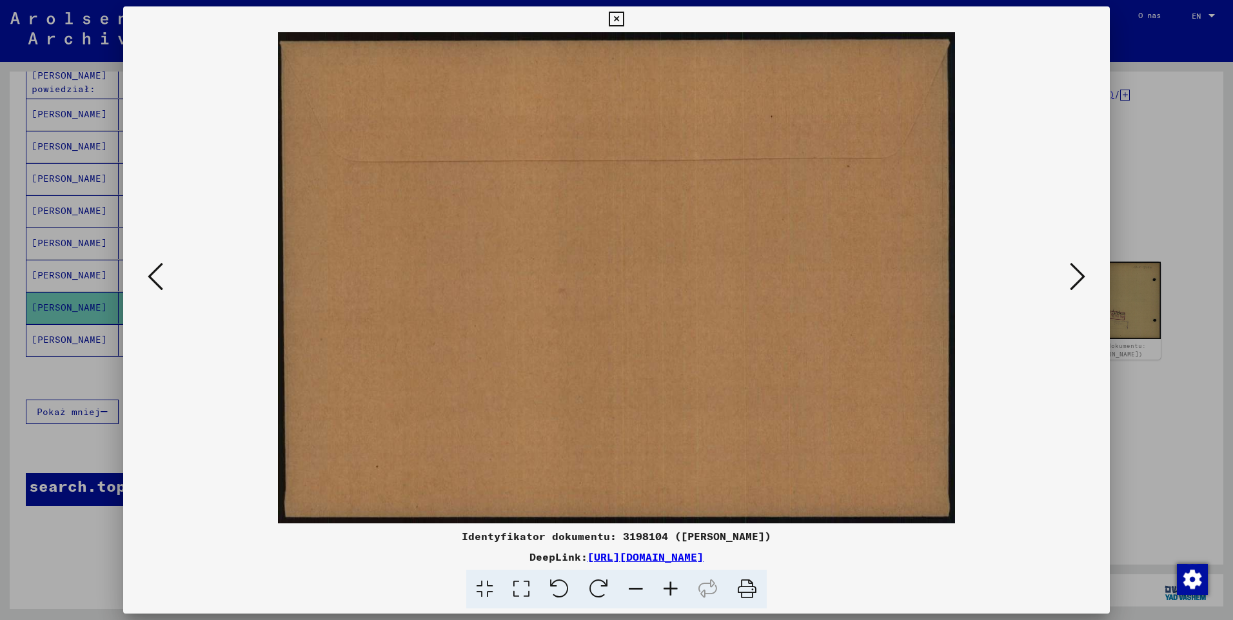
click at [1077, 283] on icon at bounding box center [1077, 276] width 15 height 31
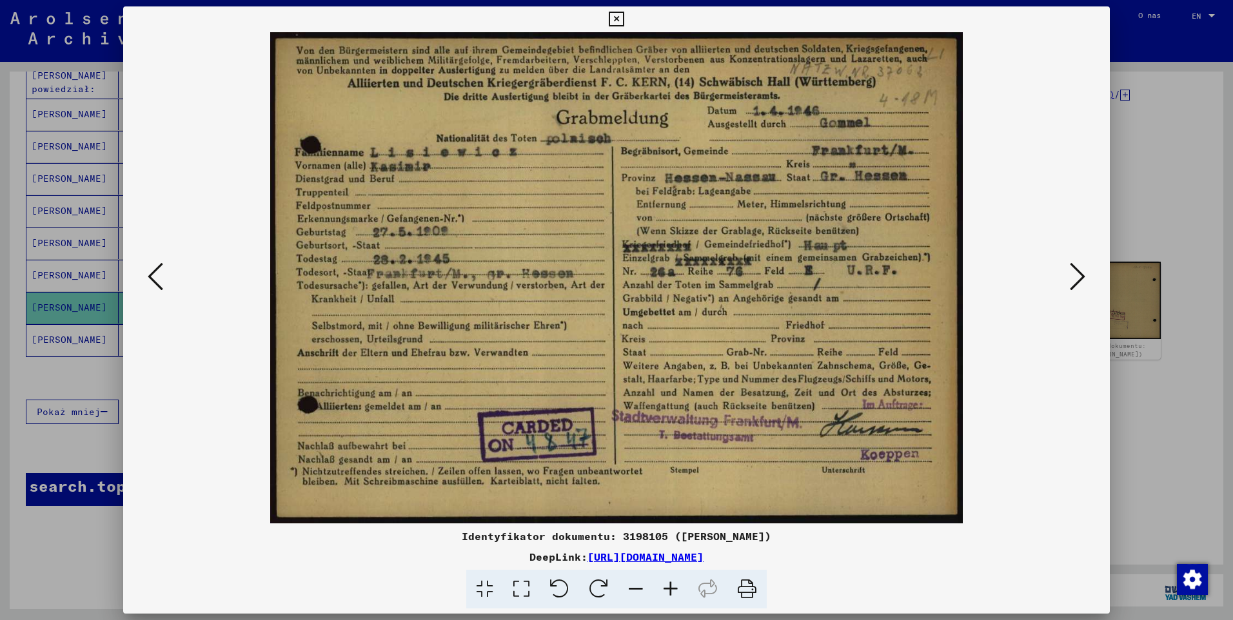
click at [1071, 277] on icon at bounding box center [1077, 276] width 15 height 31
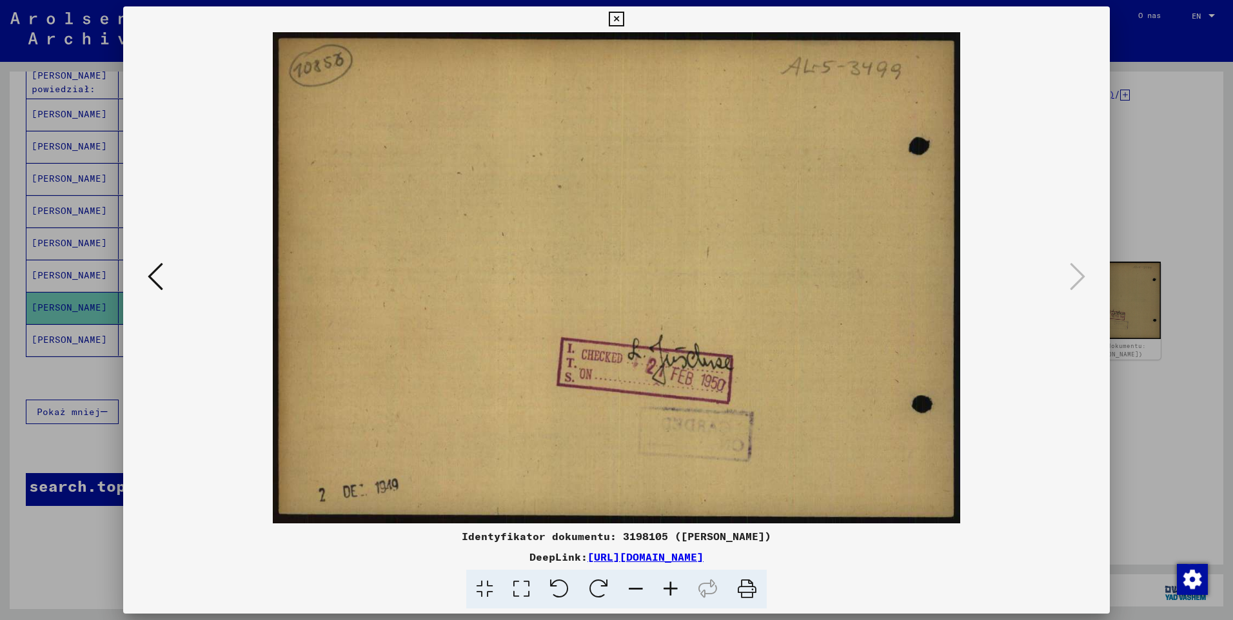
click at [609, 23] on button at bounding box center [616, 19] width 23 height 26
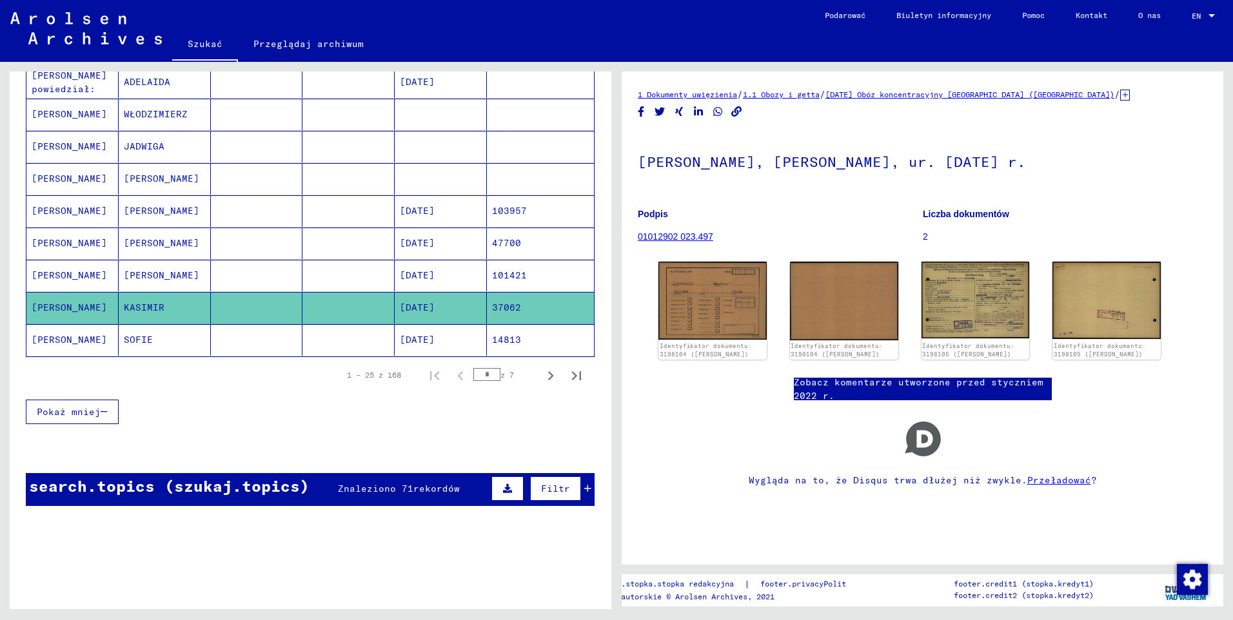
click at [55, 338] on mat-cell "[PERSON_NAME]" at bounding box center [72, 340] width 92 height 32
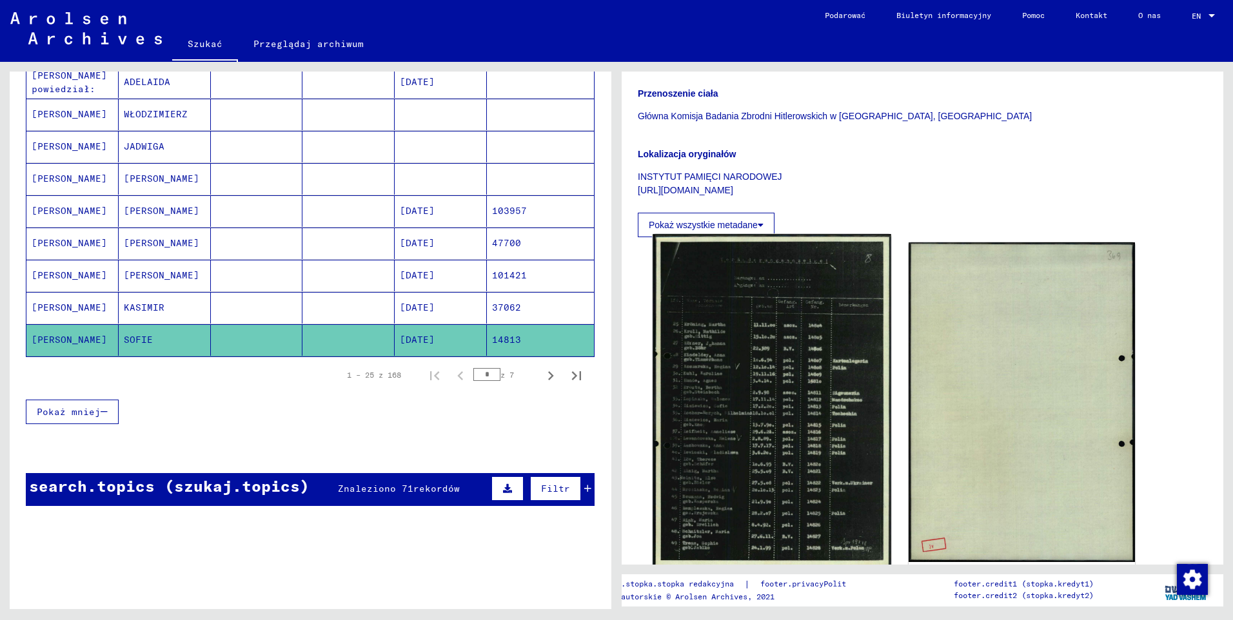
scroll to position [193, 0]
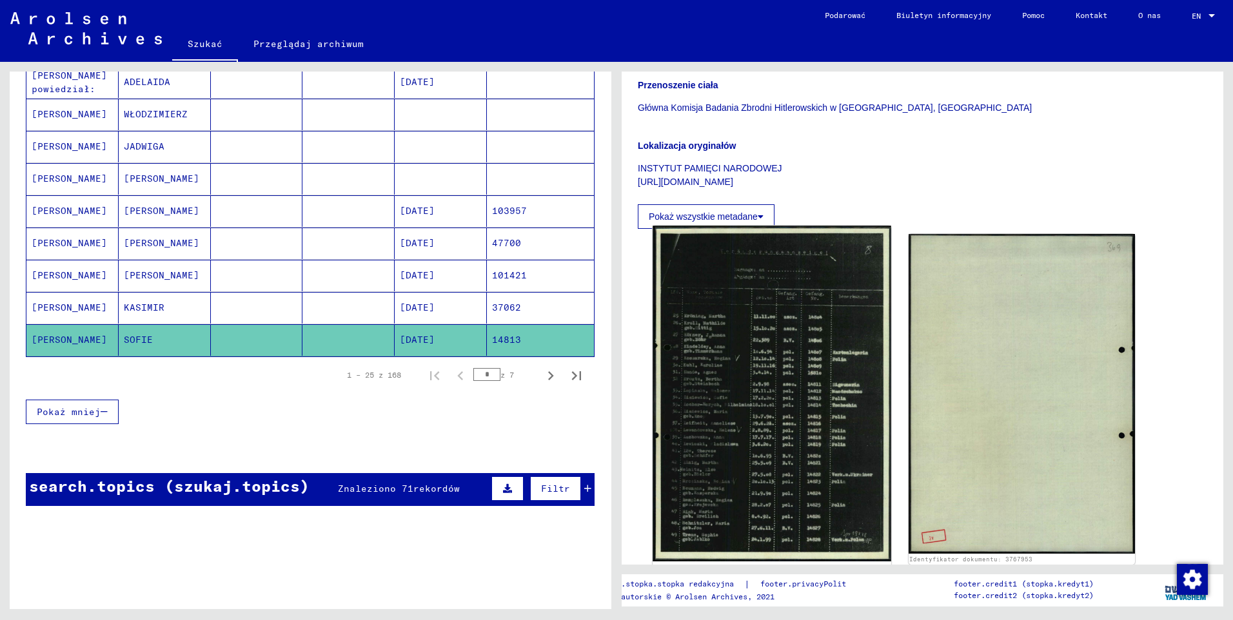
click at [807, 355] on img at bounding box center [771, 394] width 238 height 336
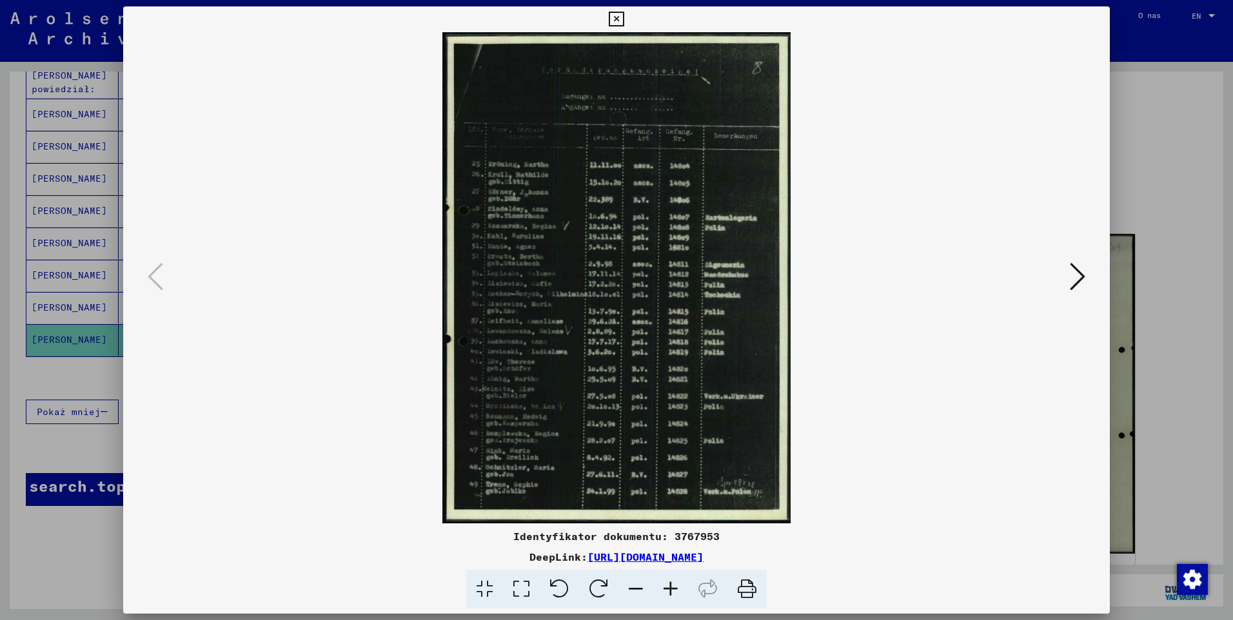
click at [663, 589] on icon at bounding box center [670, 589] width 35 height 39
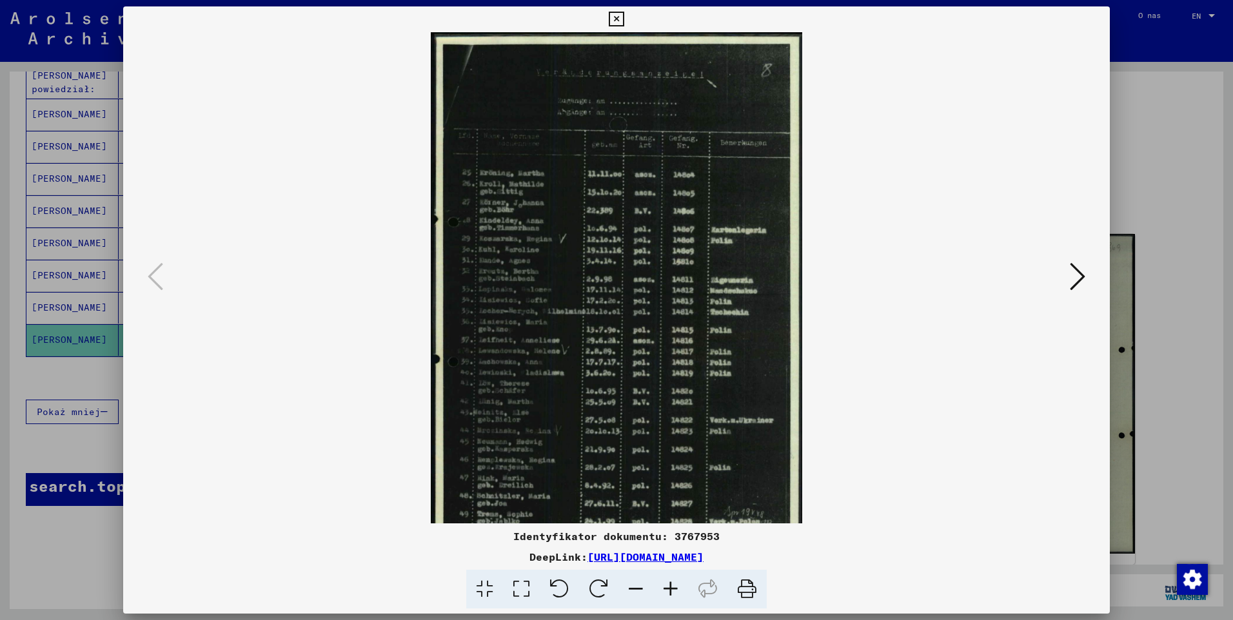
click at [665, 589] on icon at bounding box center [670, 589] width 35 height 39
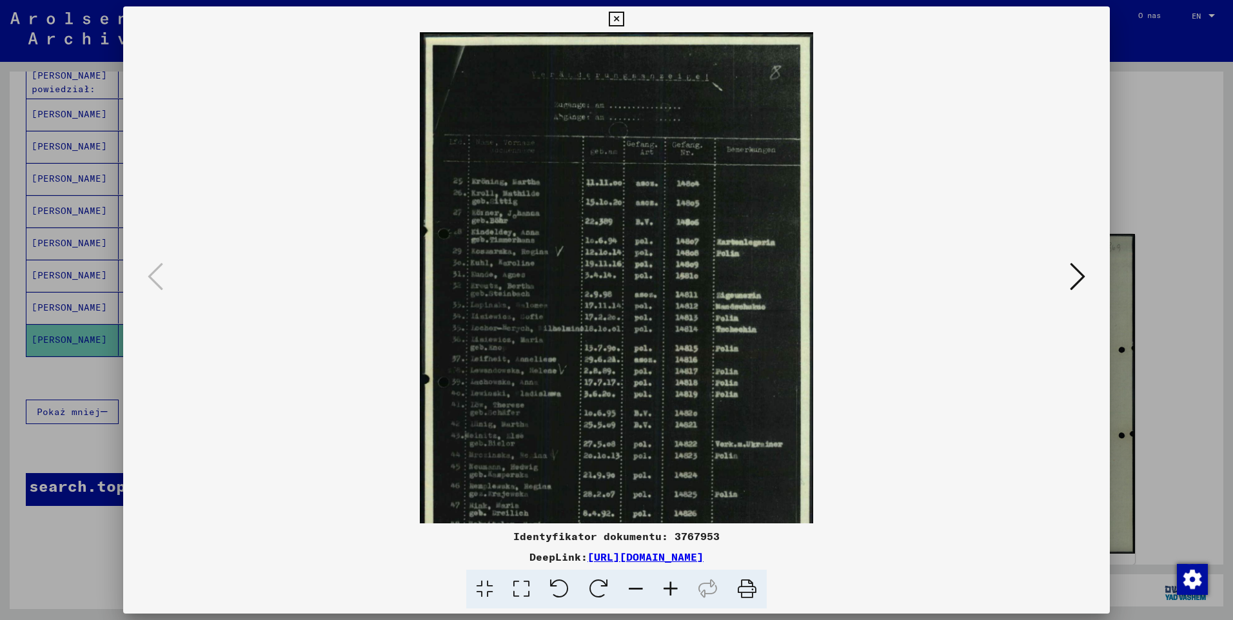
click at [665, 589] on icon at bounding box center [670, 589] width 35 height 39
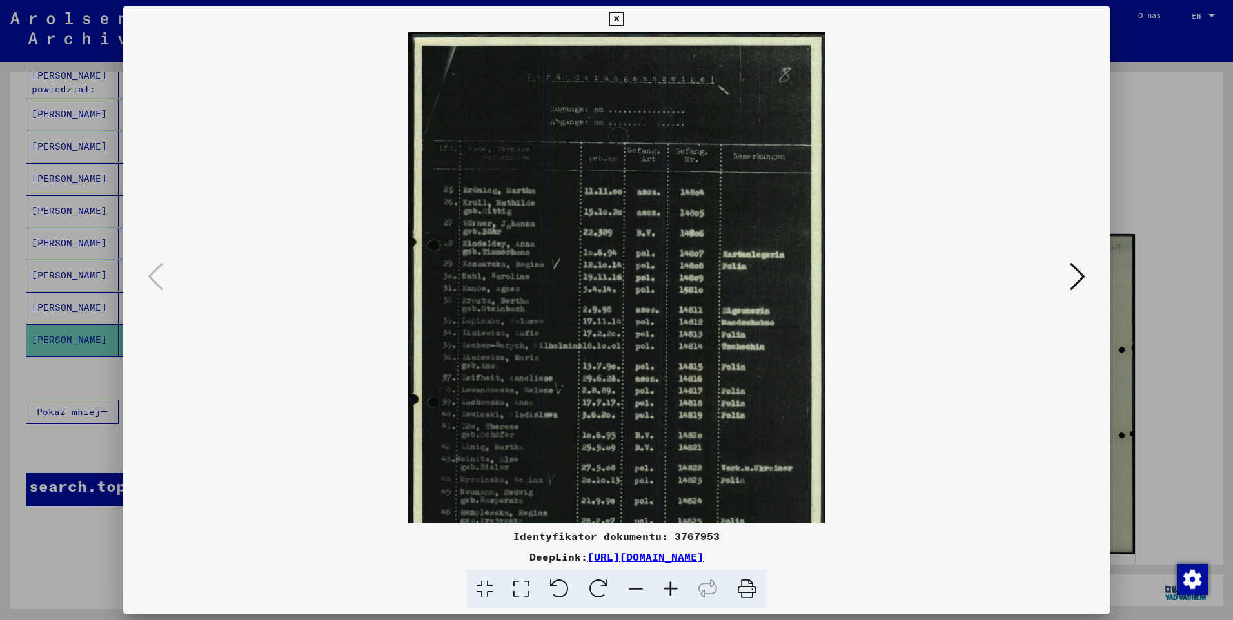
click at [666, 589] on icon at bounding box center [670, 589] width 35 height 39
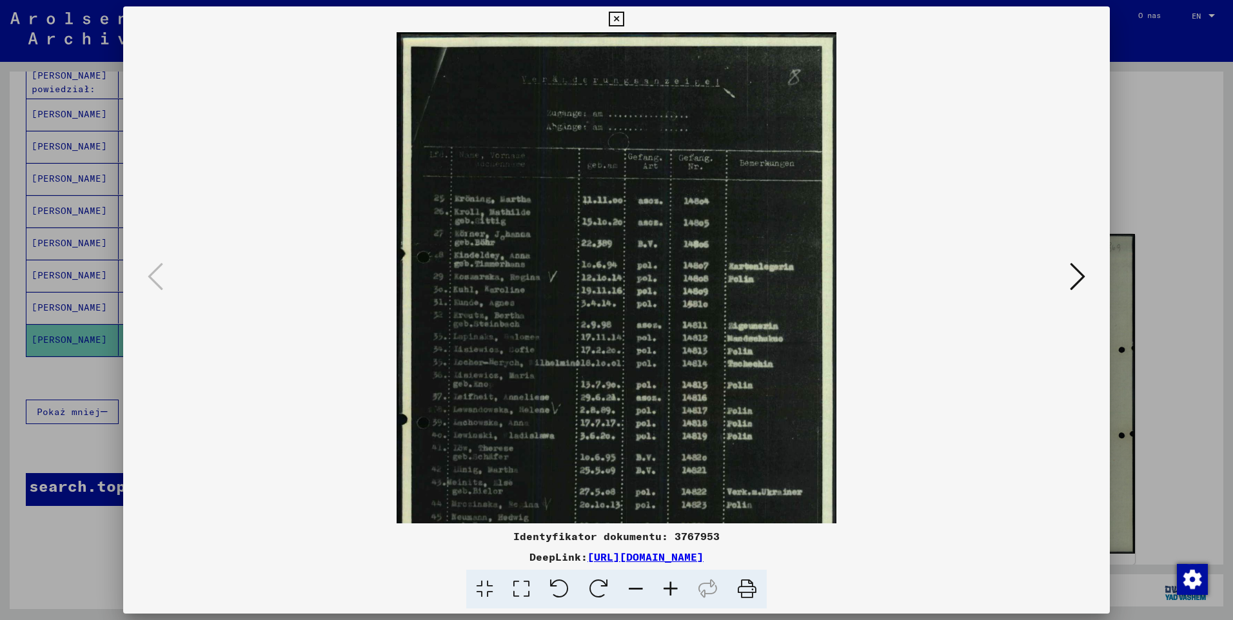
click at [666, 589] on icon at bounding box center [670, 589] width 35 height 39
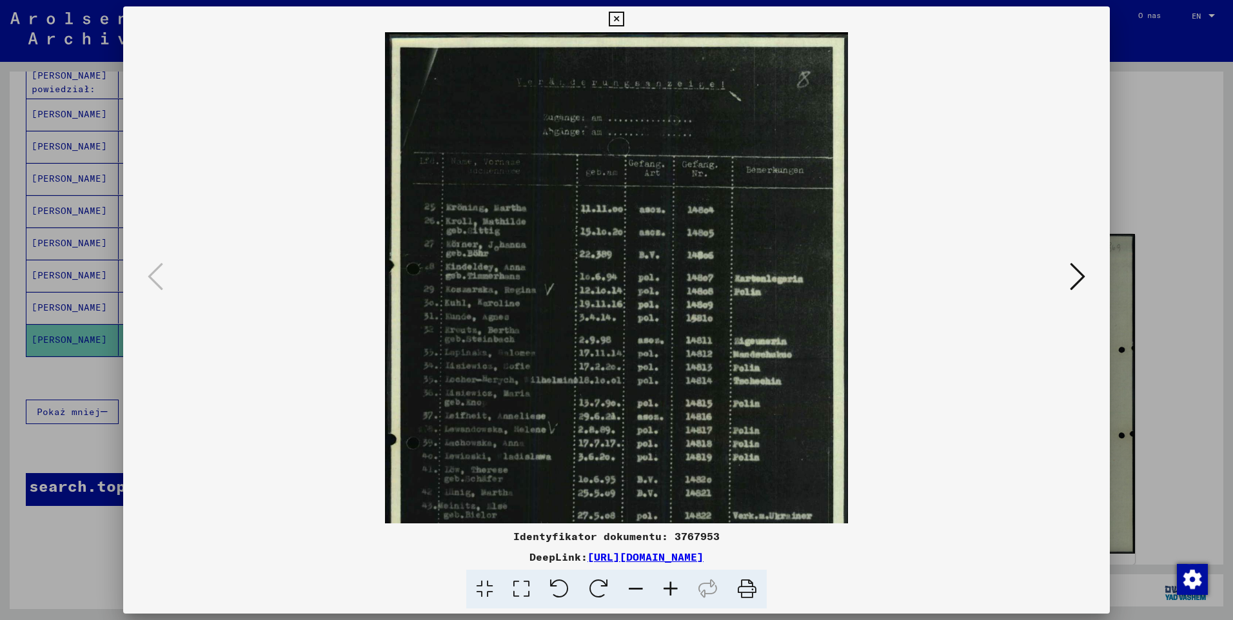
click at [666, 589] on icon at bounding box center [670, 589] width 35 height 39
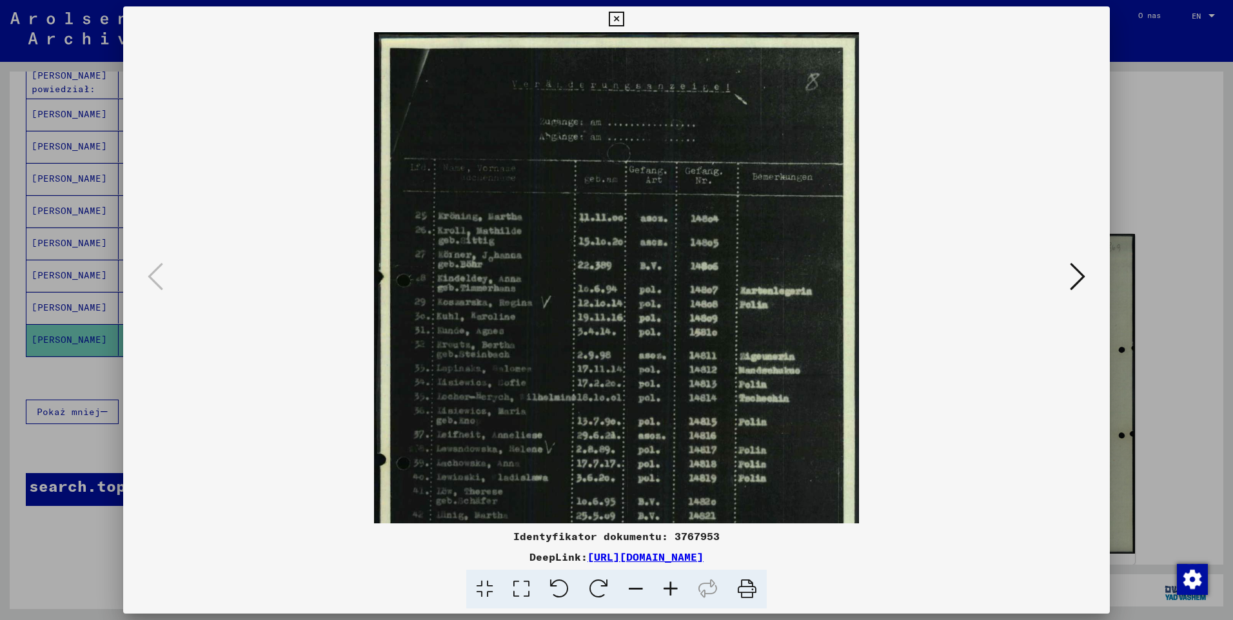
click at [666, 589] on icon at bounding box center [670, 589] width 35 height 39
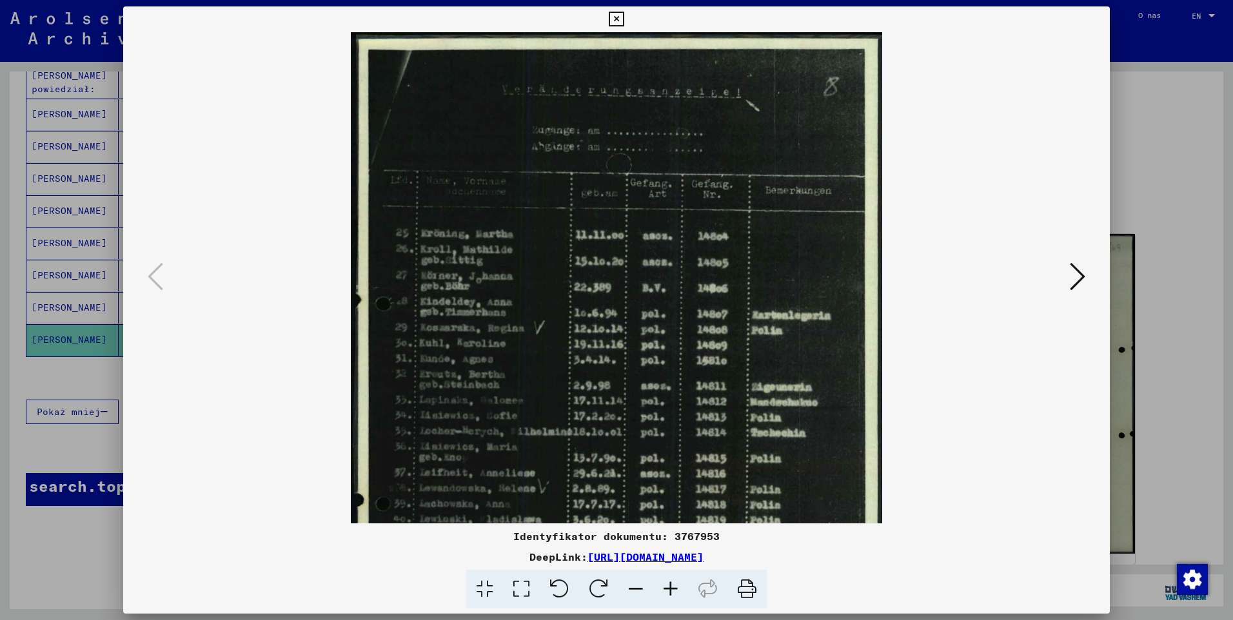
click at [666, 589] on icon at bounding box center [670, 589] width 35 height 39
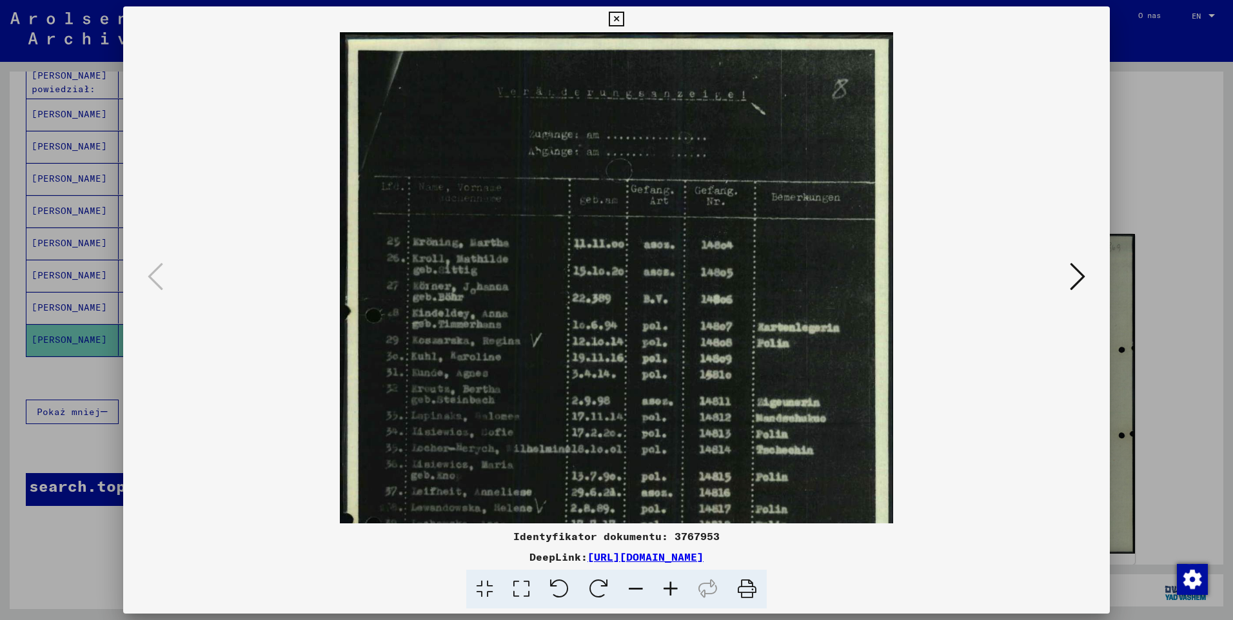
click at [667, 588] on icon at bounding box center [670, 589] width 35 height 39
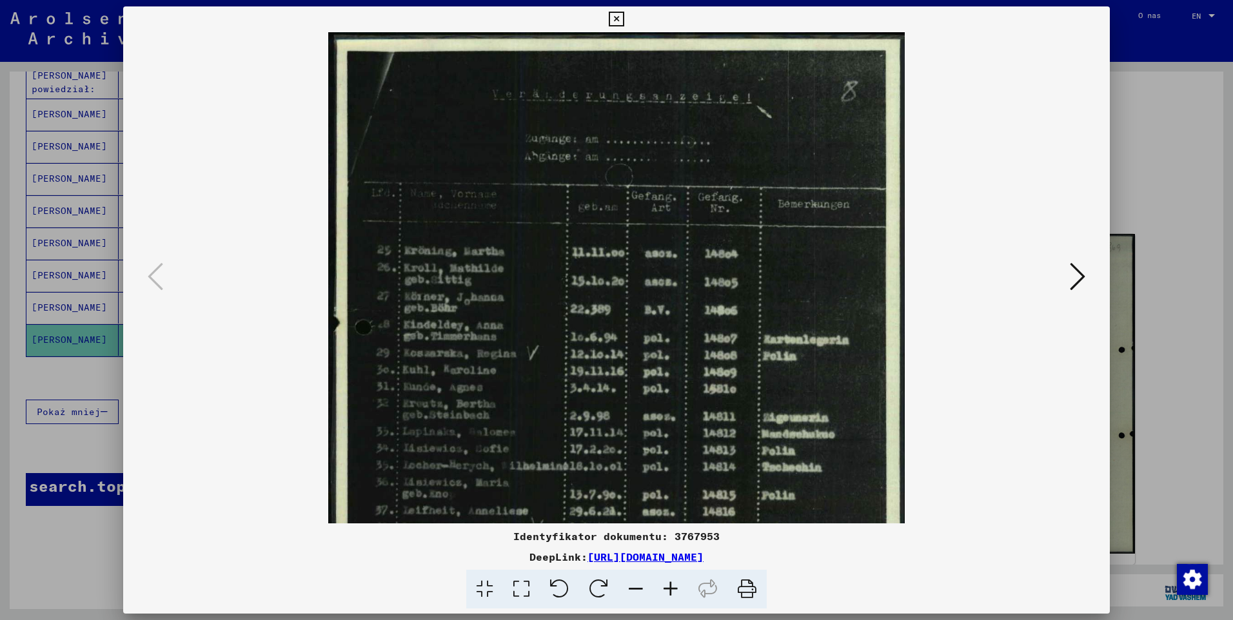
click at [667, 587] on icon at bounding box center [670, 589] width 35 height 39
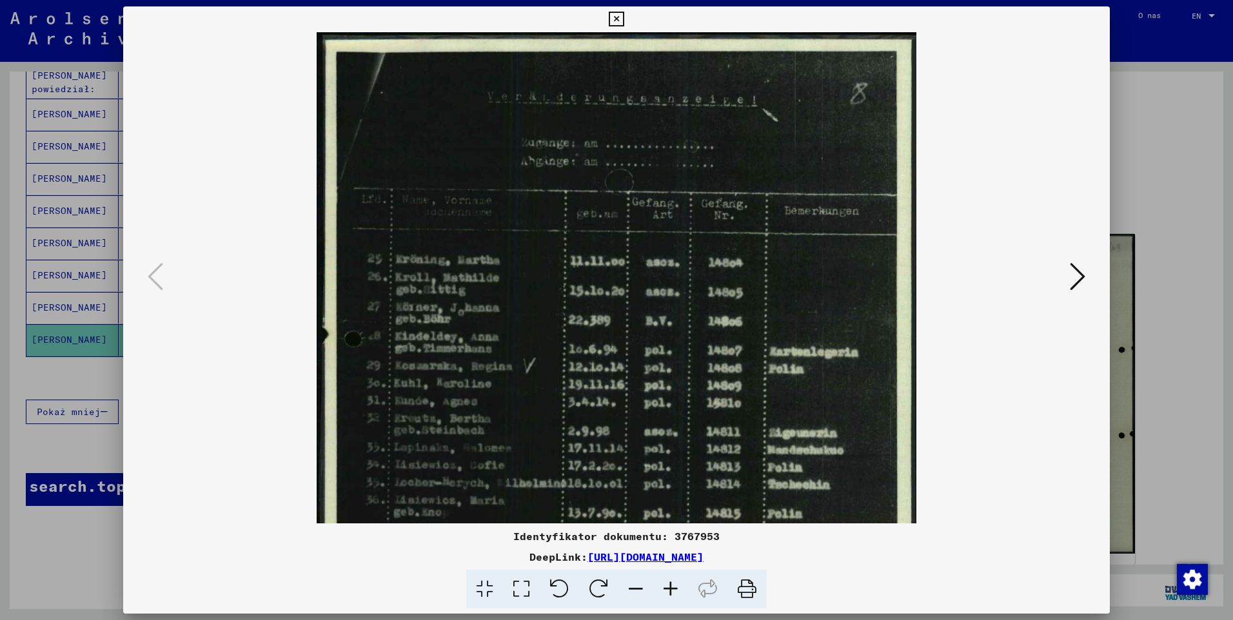
click at [667, 587] on icon at bounding box center [670, 589] width 35 height 39
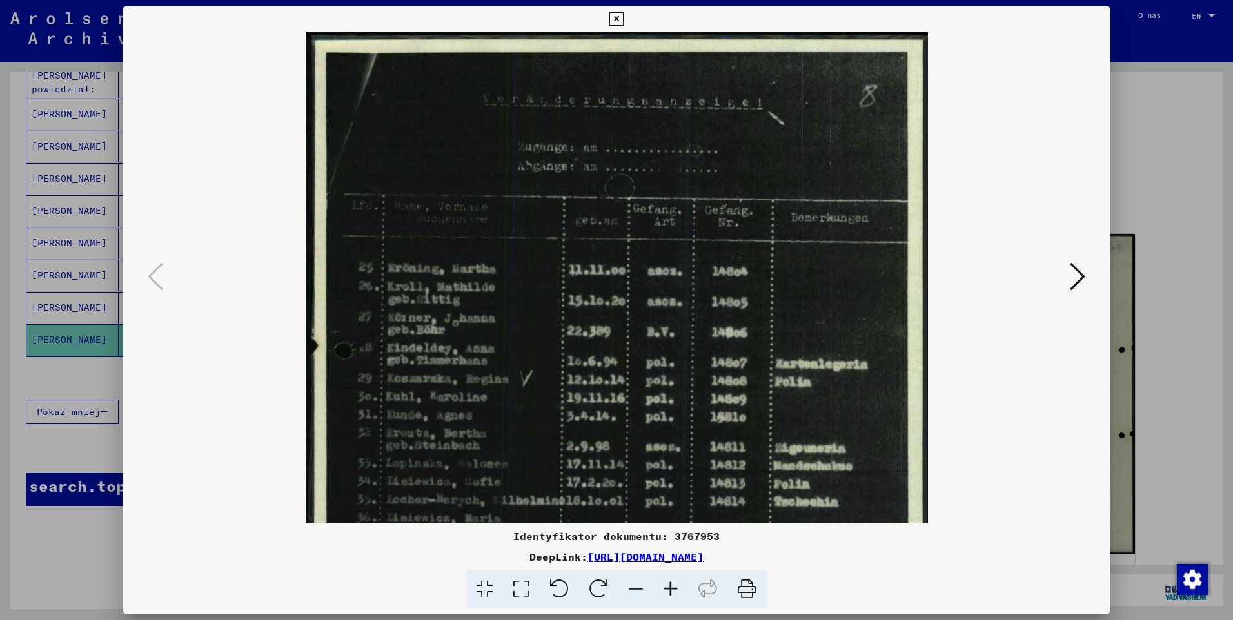
click at [667, 587] on icon at bounding box center [670, 589] width 35 height 39
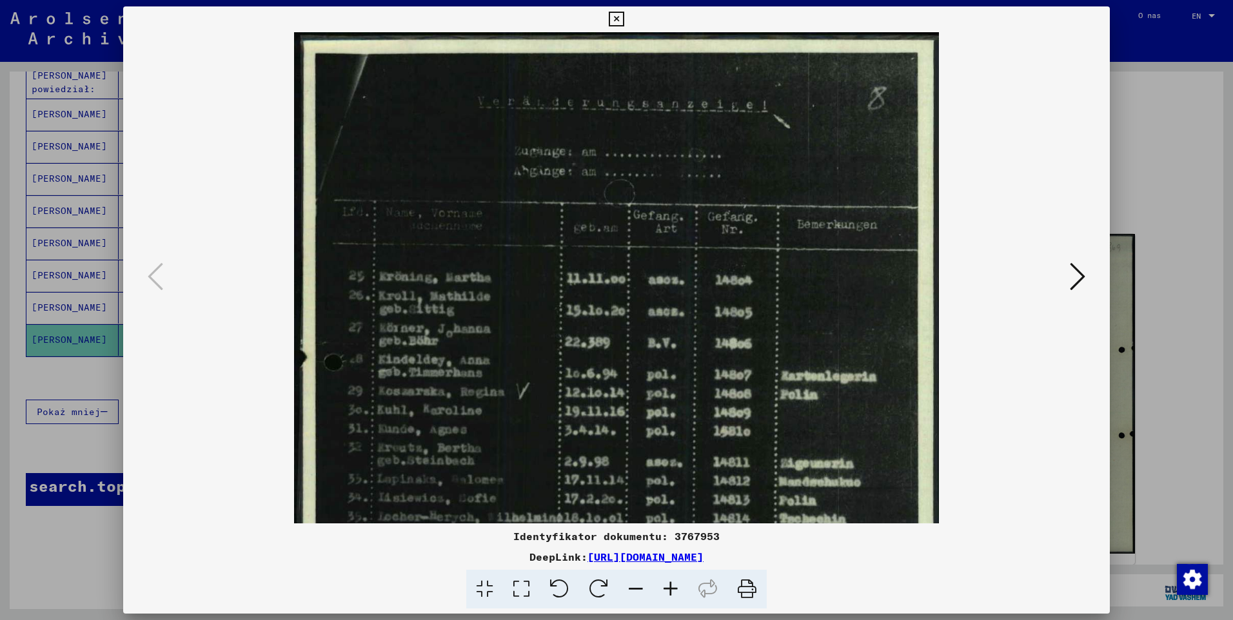
click at [667, 587] on icon at bounding box center [670, 589] width 35 height 39
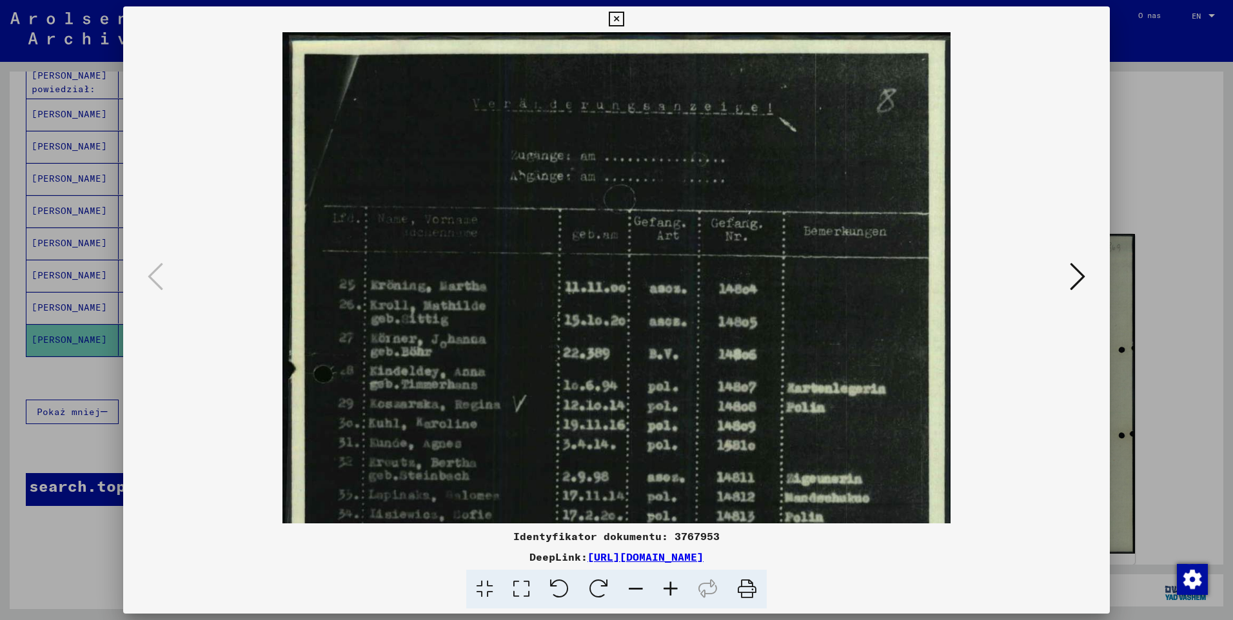
click at [667, 587] on icon at bounding box center [670, 589] width 35 height 39
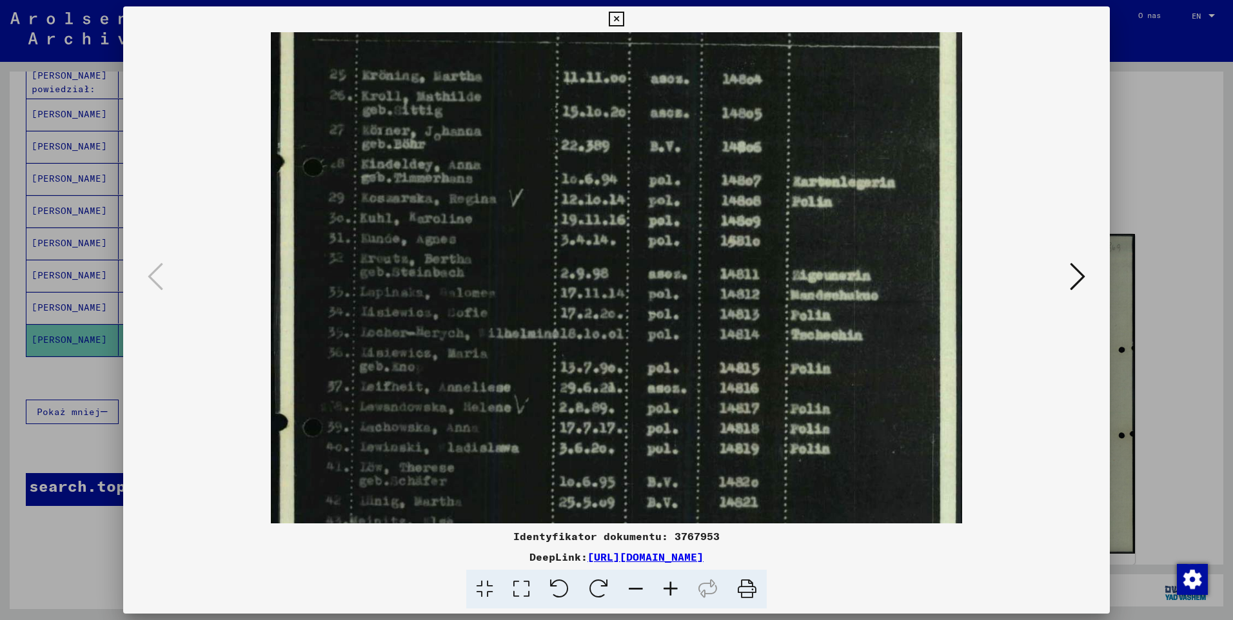
drag, startPoint x: 489, startPoint y: 399, endPoint x: 511, endPoint y: 181, distance: 219.6
click at [511, 181] on img at bounding box center [616, 301] width 690 height 975
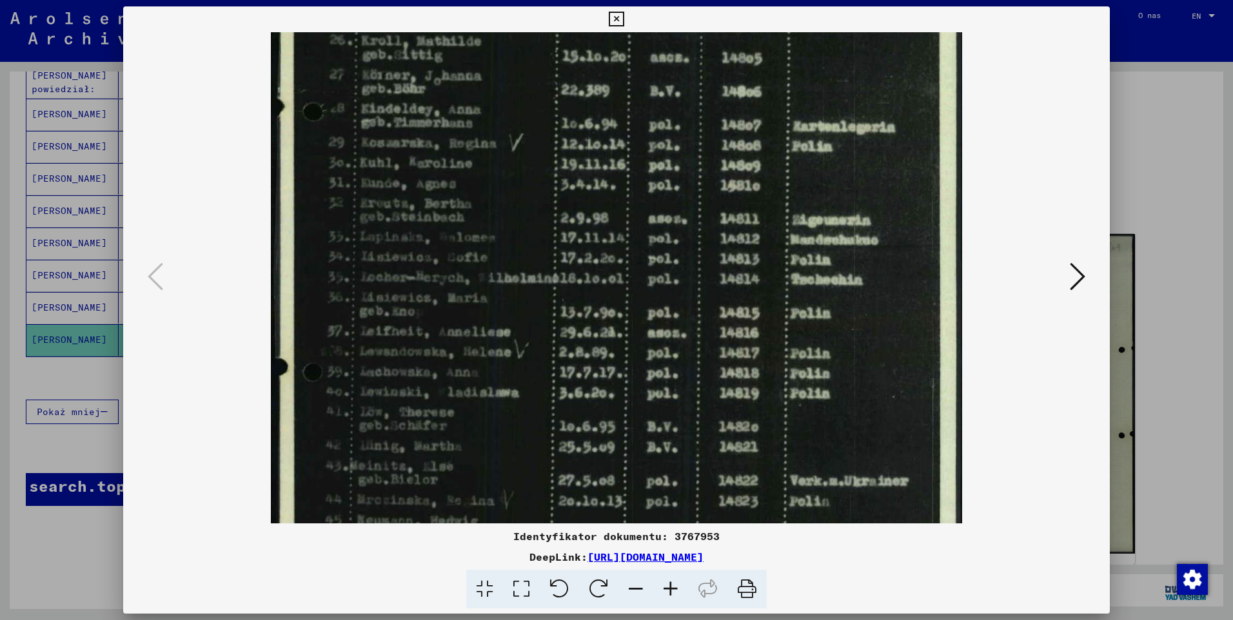
scroll to position [273, 0]
drag, startPoint x: 494, startPoint y: 457, endPoint x: 482, endPoint y: 402, distance: 56.0
click at [482, 402] on img at bounding box center [616, 246] width 690 height 975
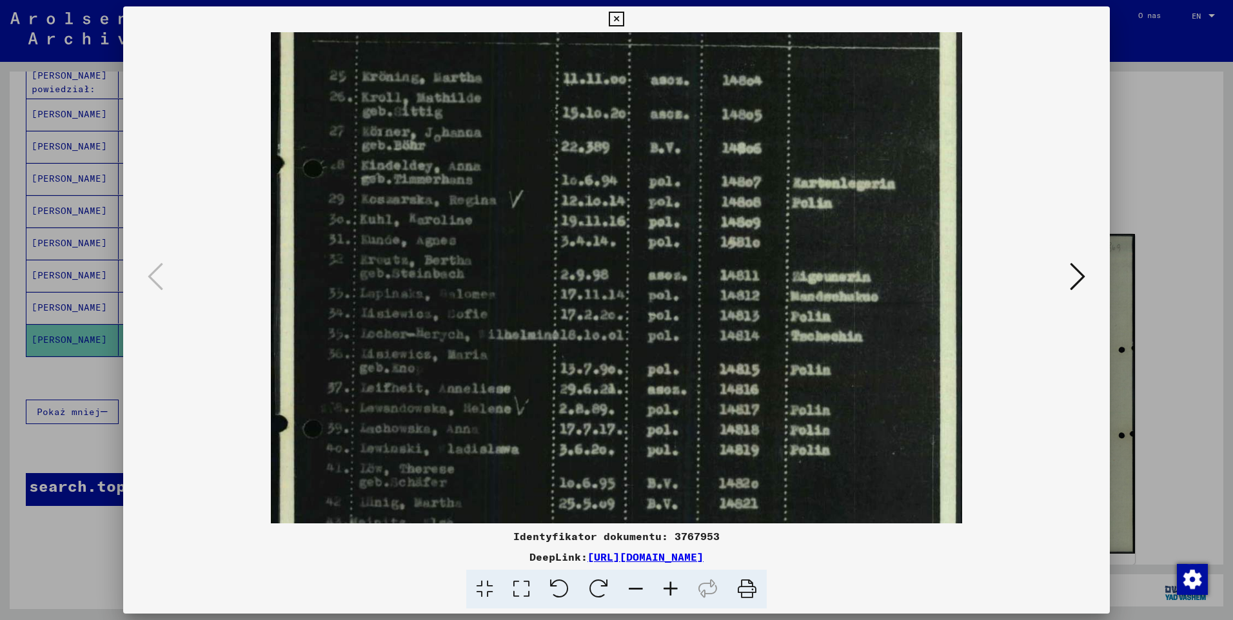
scroll to position [217, 0]
drag, startPoint x: 469, startPoint y: 301, endPoint x: 465, endPoint y: 358, distance: 56.9
click at [465, 358] on img at bounding box center [616, 303] width 690 height 975
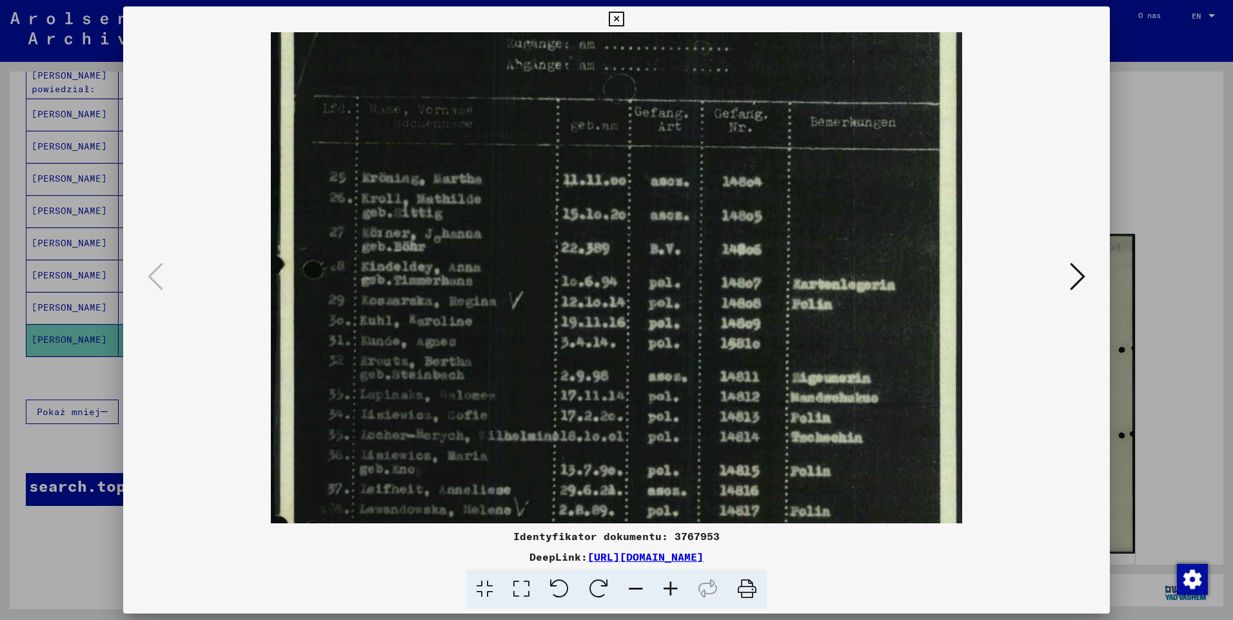
drag, startPoint x: 802, startPoint y: 326, endPoint x: 810, endPoint y: 431, distance: 105.4
click at [810, 431] on img at bounding box center [616, 403] width 690 height 975
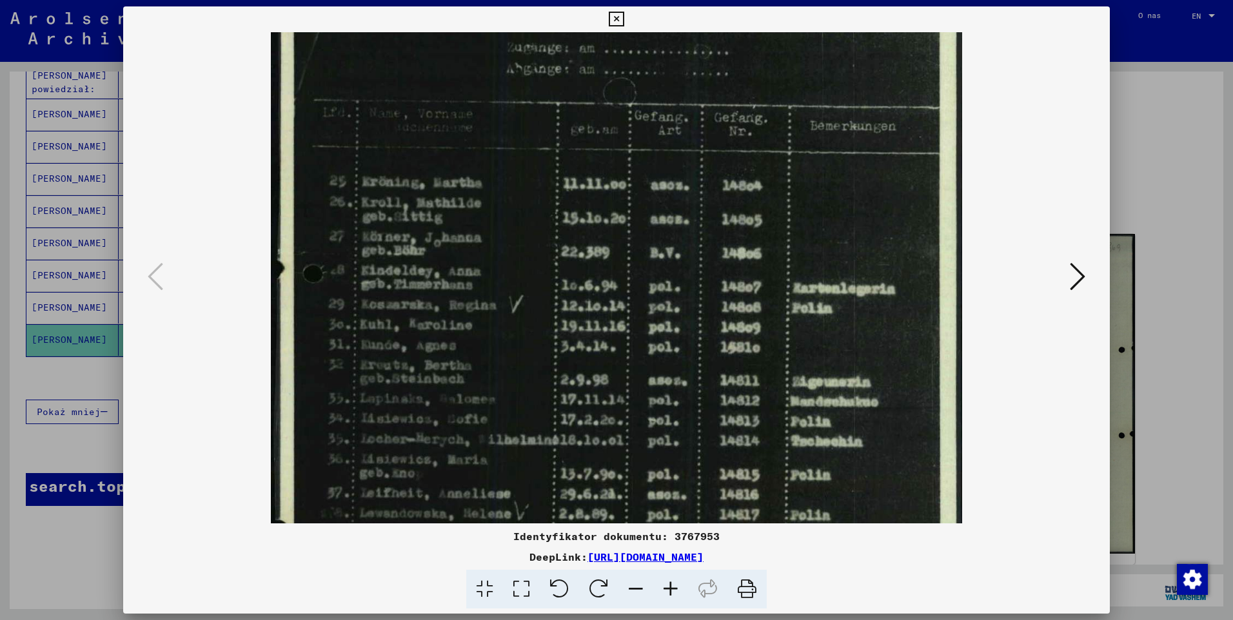
click at [618, 23] on icon at bounding box center [616, 19] width 15 height 15
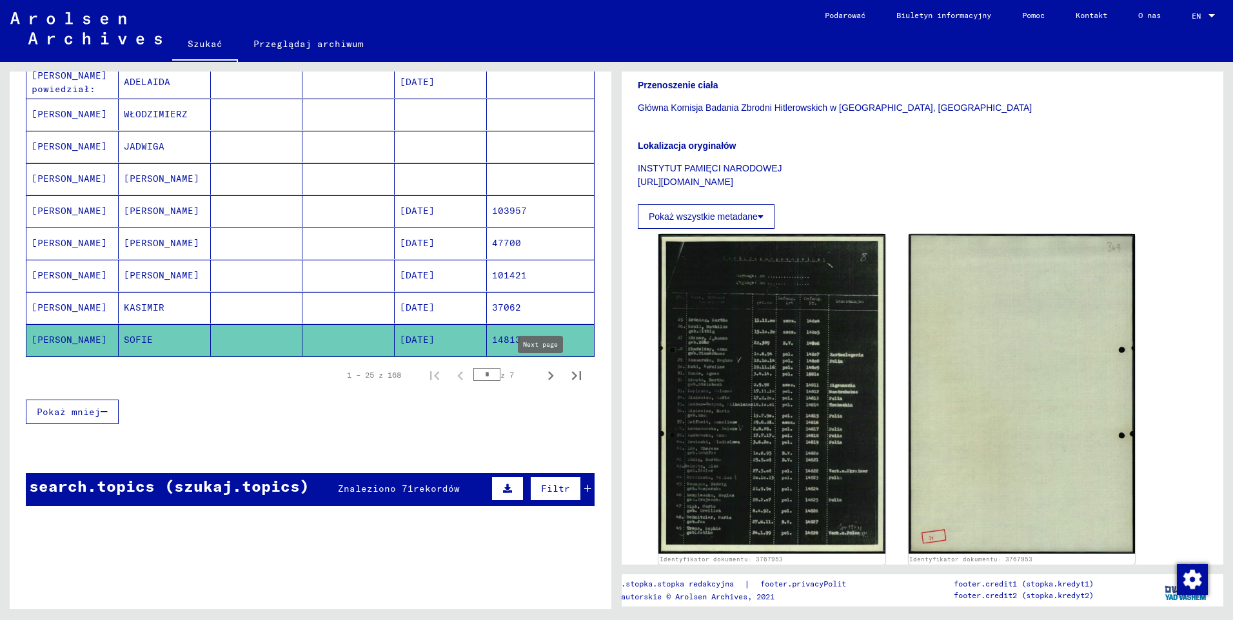
click at [542, 378] on icon "Następna strona" at bounding box center [551, 376] width 18 height 18
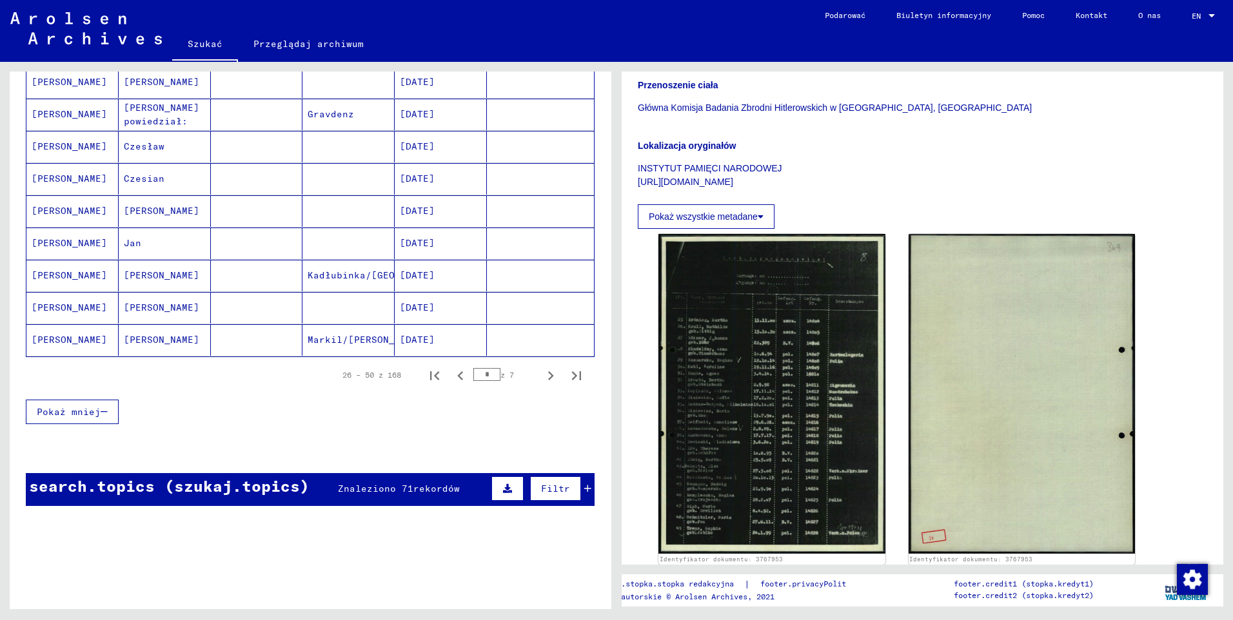
click at [74, 344] on mat-cell "[PERSON_NAME]" at bounding box center [72, 340] width 92 height 32
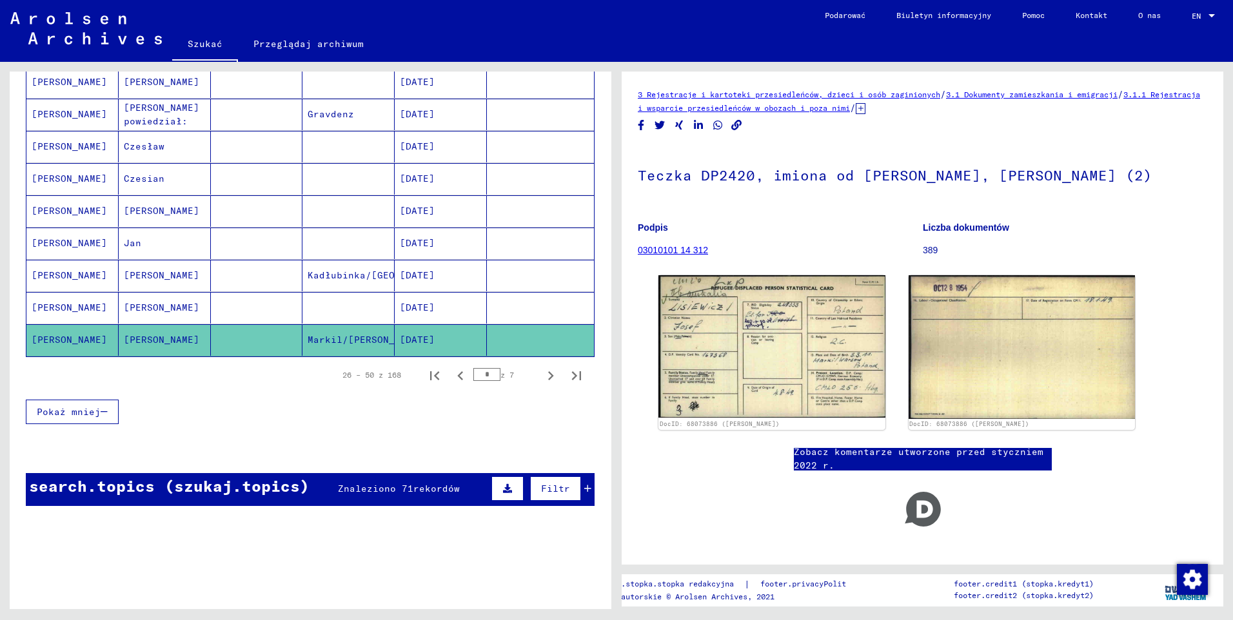
click at [77, 309] on mat-cell "[PERSON_NAME]" at bounding box center [72, 308] width 92 height 32
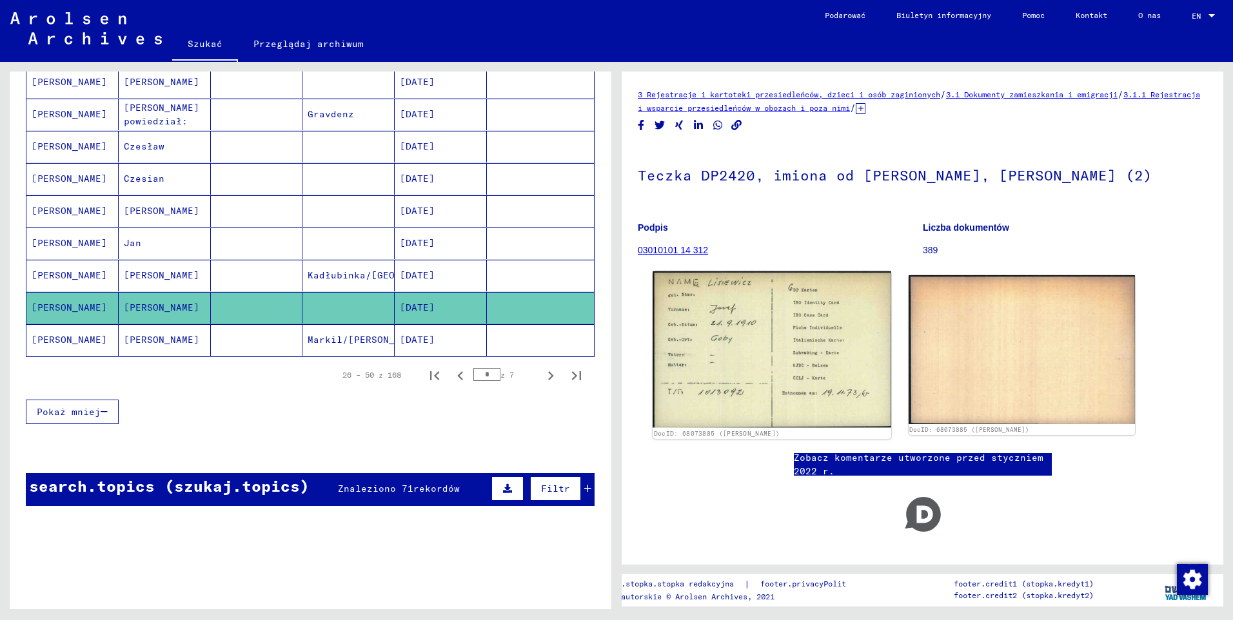
click at [817, 346] on img at bounding box center [771, 349] width 238 height 157
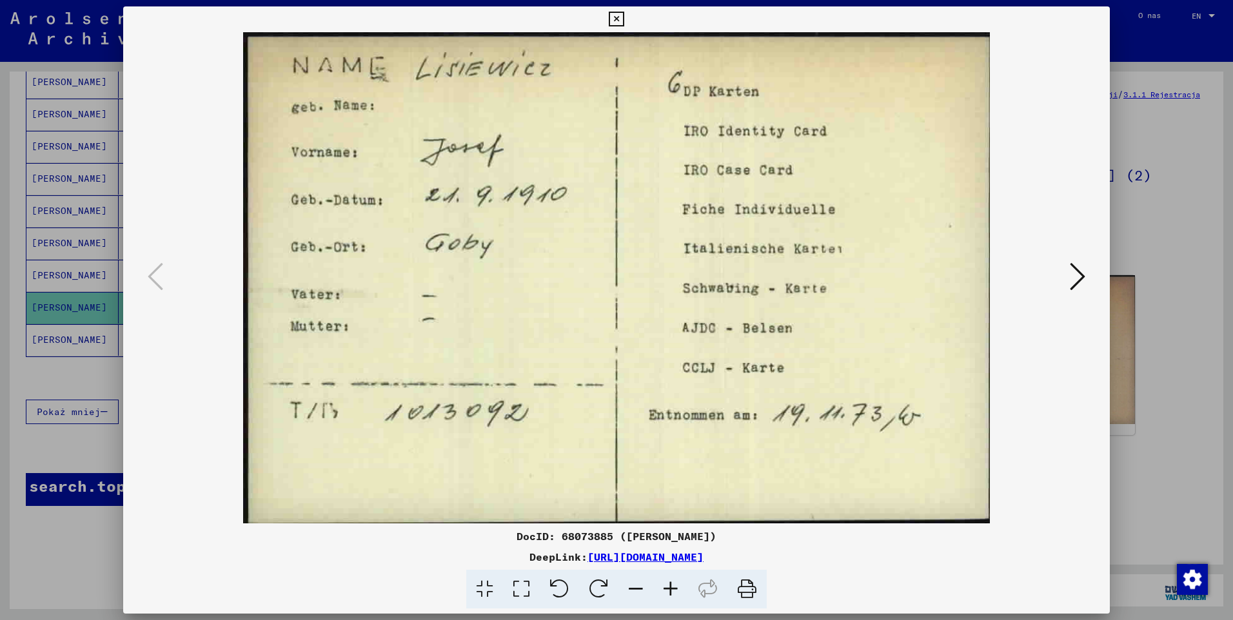
click at [609, 14] on icon at bounding box center [616, 19] width 15 height 15
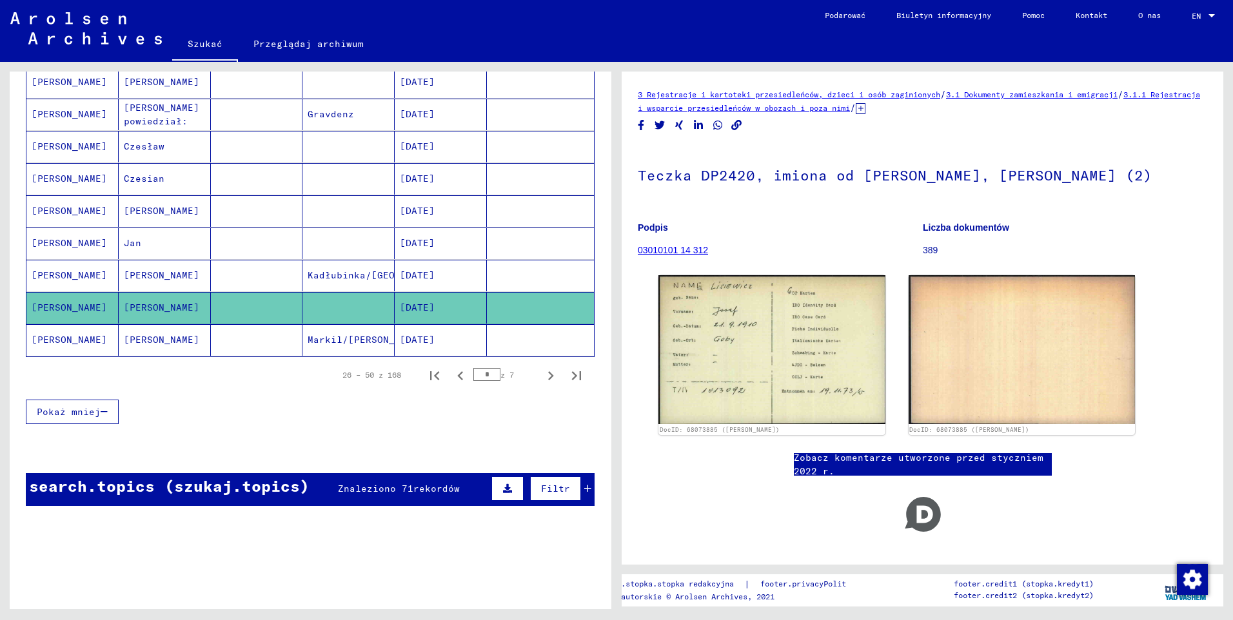
click at [68, 279] on mat-cell "[PERSON_NAME]" at bounding box center [72, 276] width 92 height 32
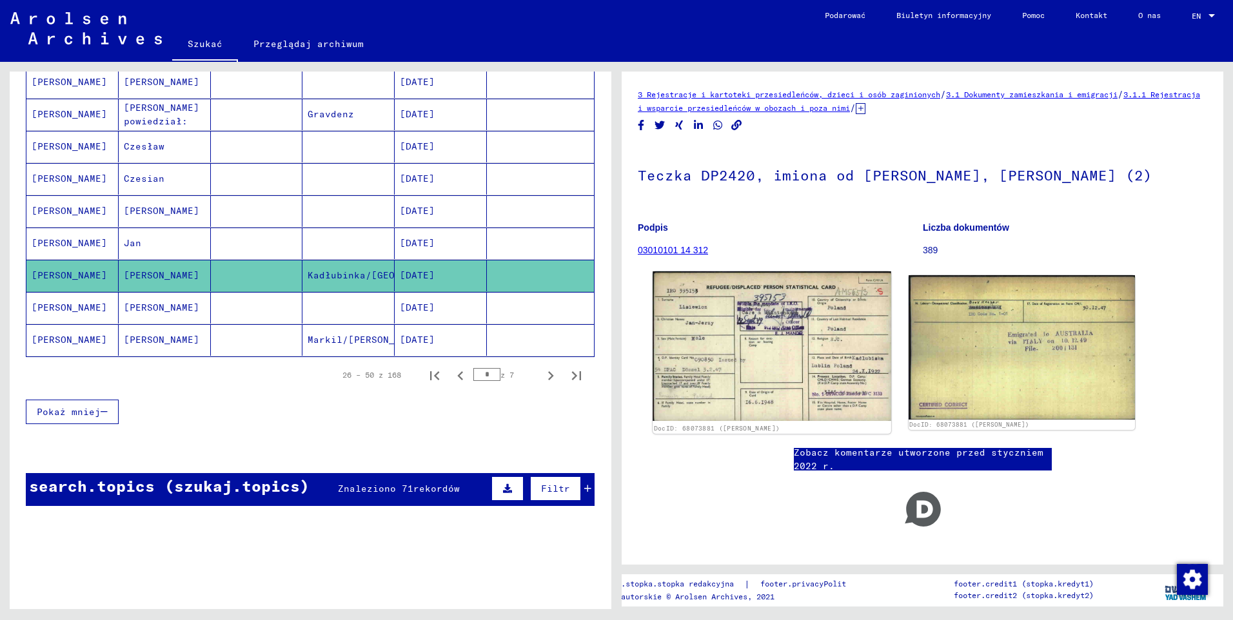
click at [758, 345] on img at bounding box center [771, 346] width 238 height 150
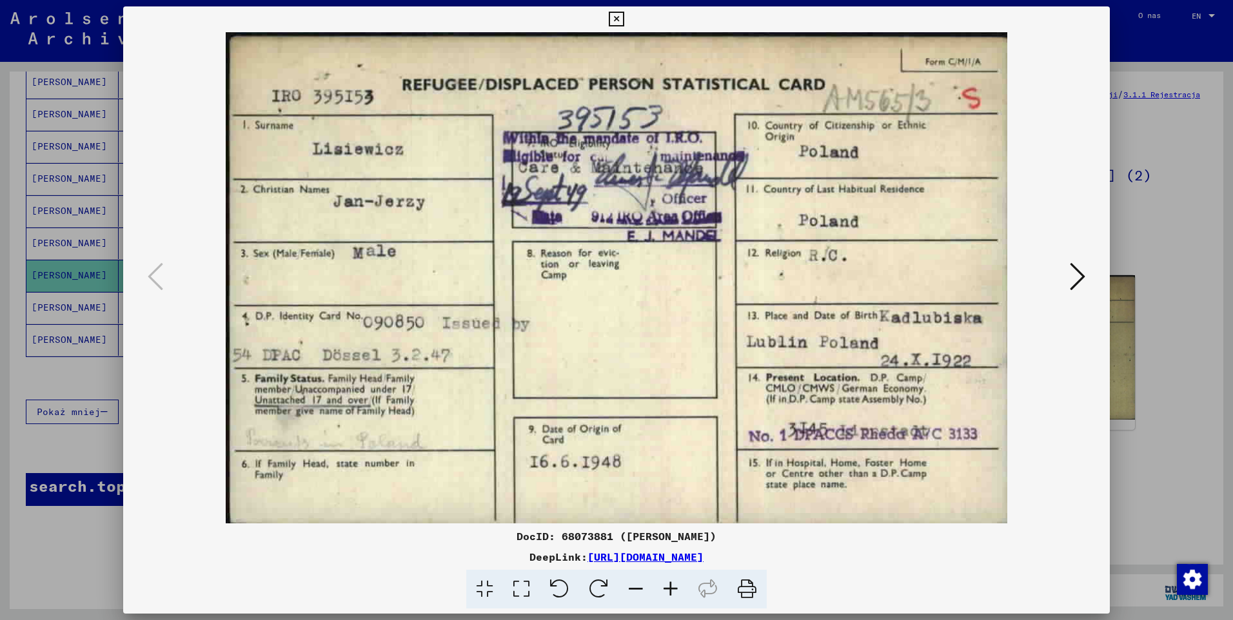
click at [618, 20] on icon at bounding box center [616, 19] width 15 height 15
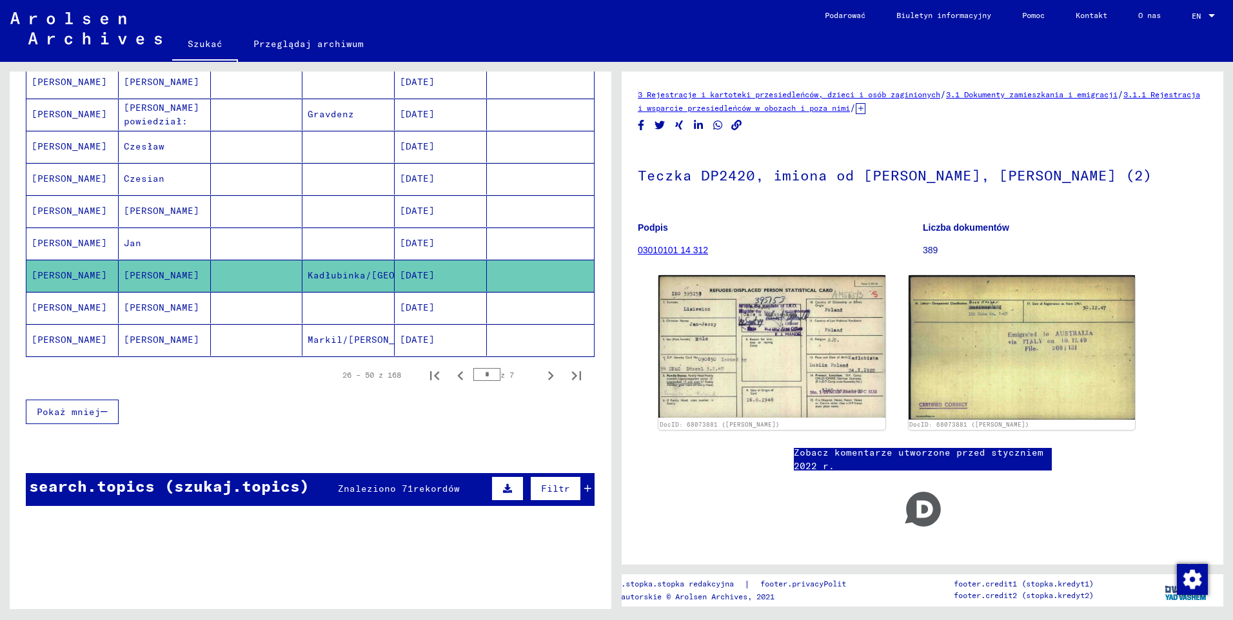
click at [70, 246] on mat-cell "[PERSON_NAME]" at bounding box center [72, 244] width 92 height 32
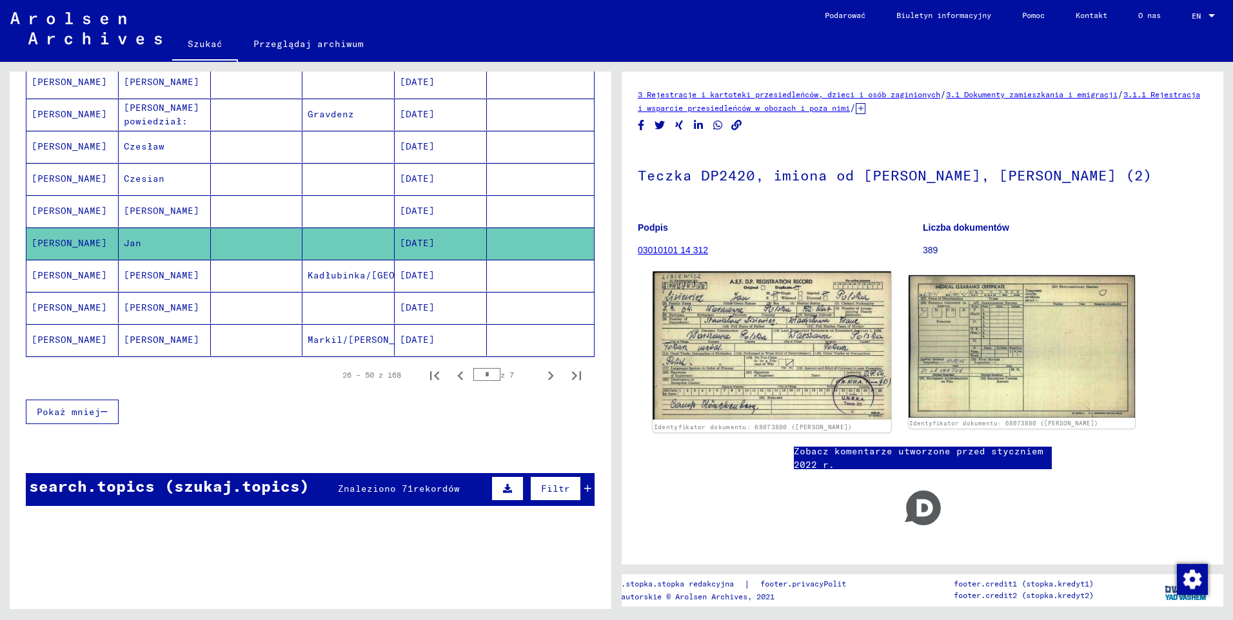
click at [756, 336] on img at bounding box center [771, 345] width 238 height 148
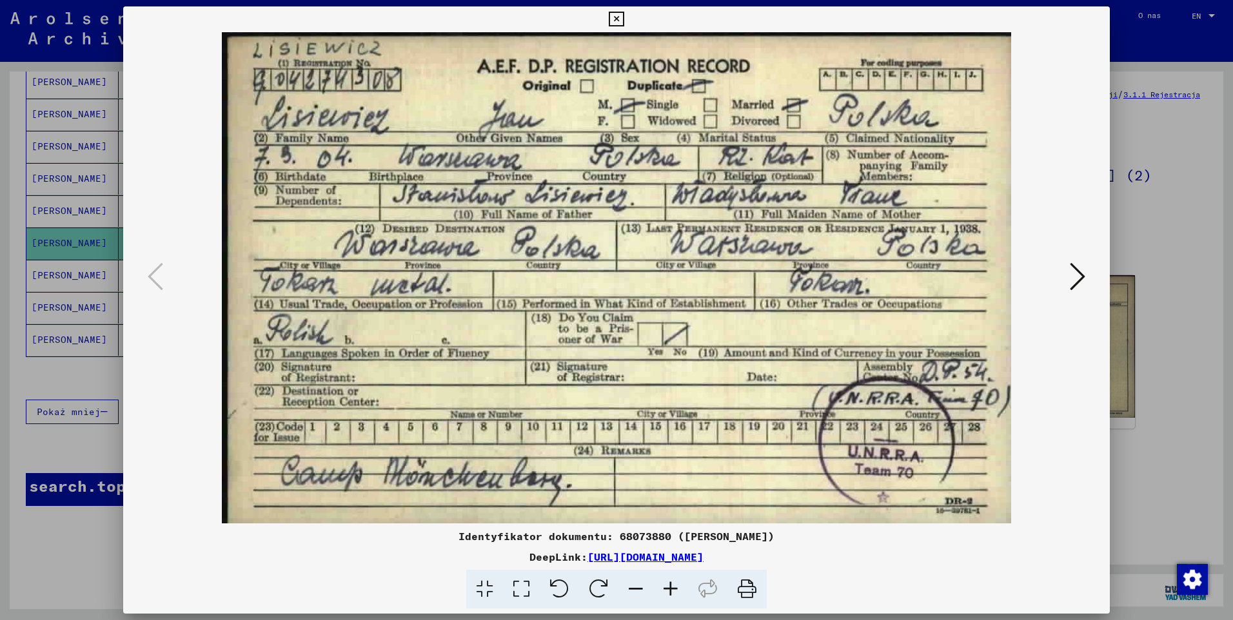
click at [611, 22] on icon at bounding box center [616, 19] width 15 height 15
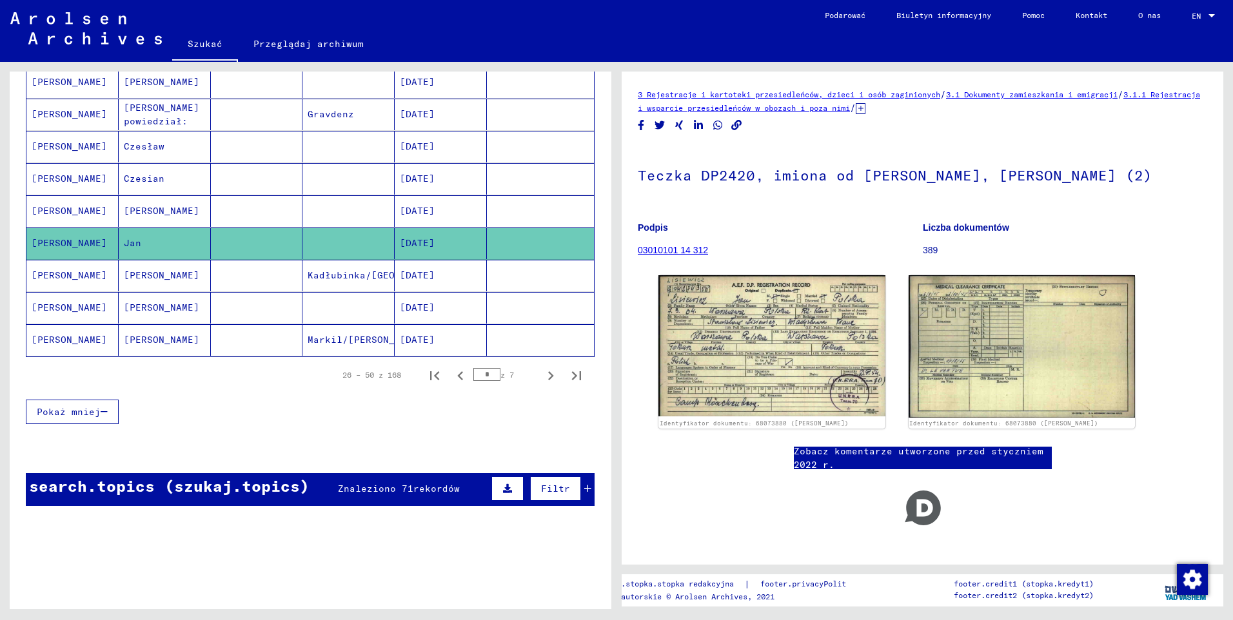
click at [59, 217] on mat-cell "[PERSON_NAME]" at bounding box center [72, 211] width 92 height 32
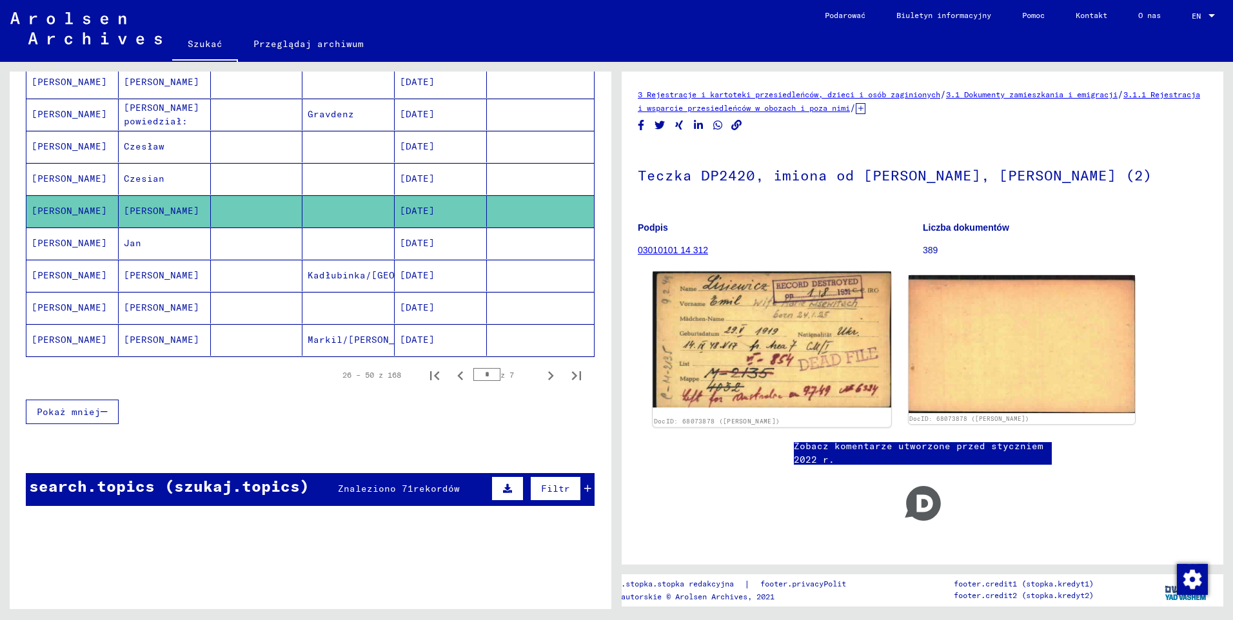
click at [760, 349] on img at bounding box center [771, 339] width 238 height 136
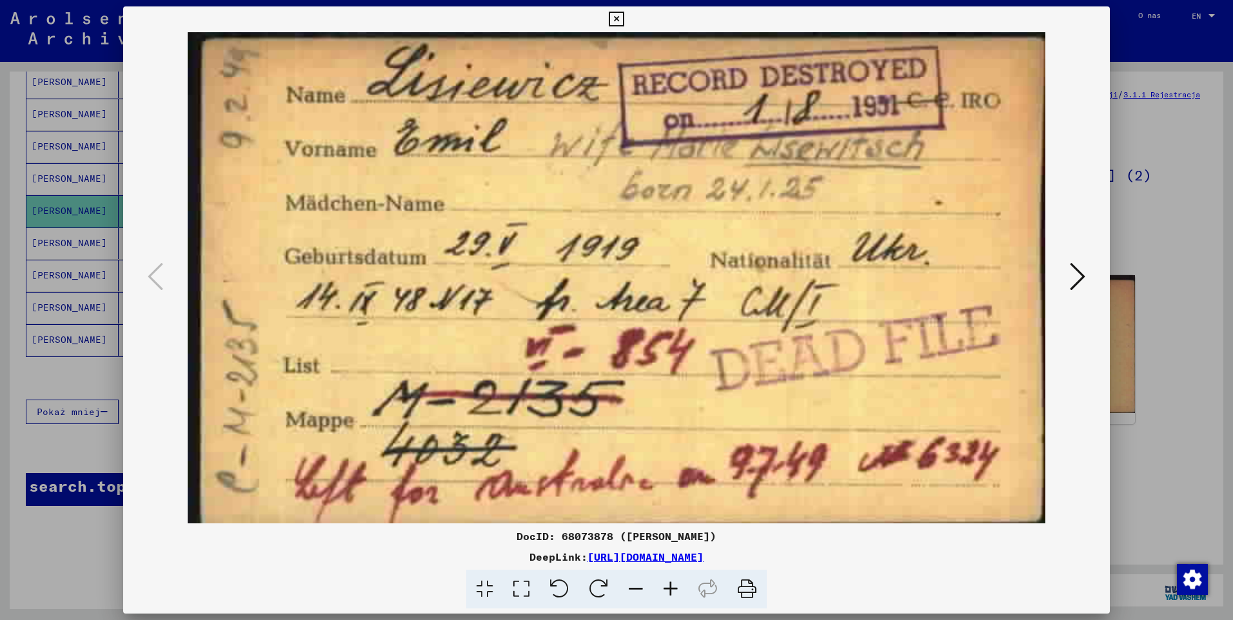
click at [618, 20] on icon at bounding box center [616, 19] width 15 height 15
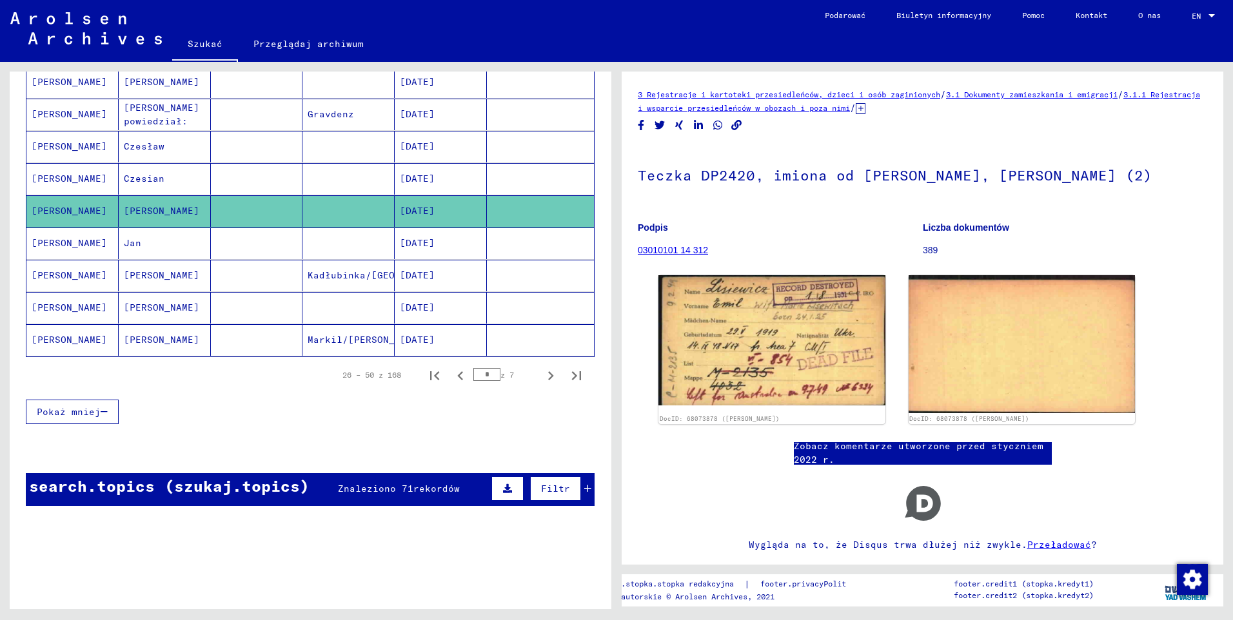
click at [68, 172] on mat-cell "[PERSON_NAME]" at bounding box center [72, 179] width 92 height 32
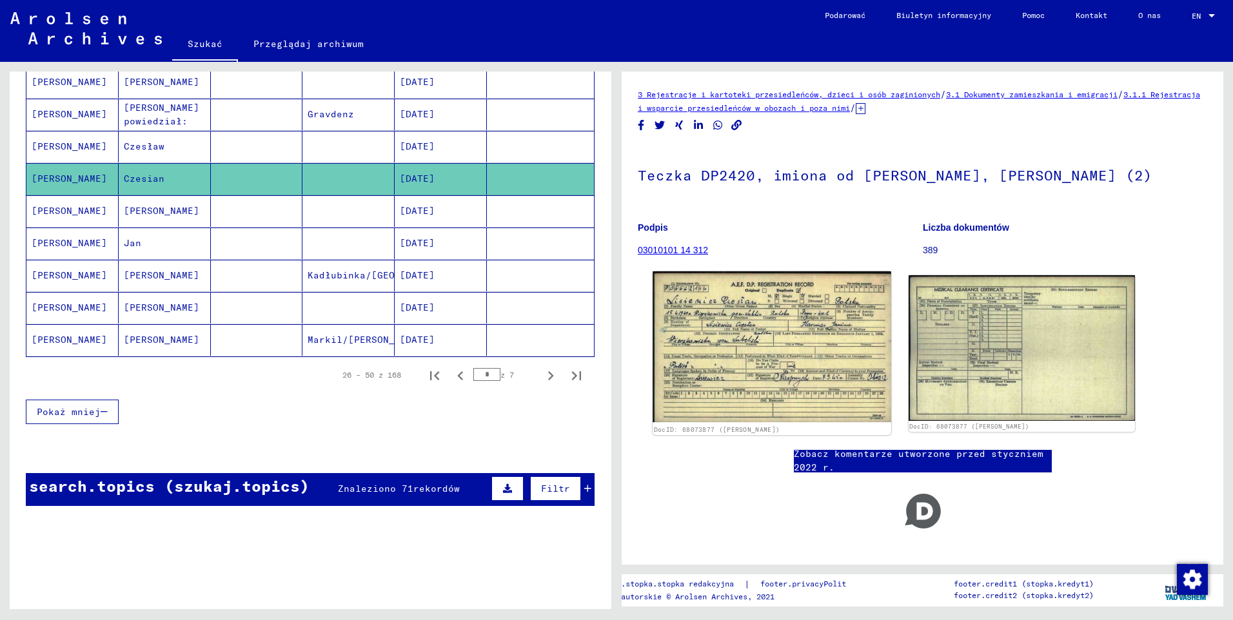
click at [731, 329] on img at bounding box center [771, 347] width 238 height 152
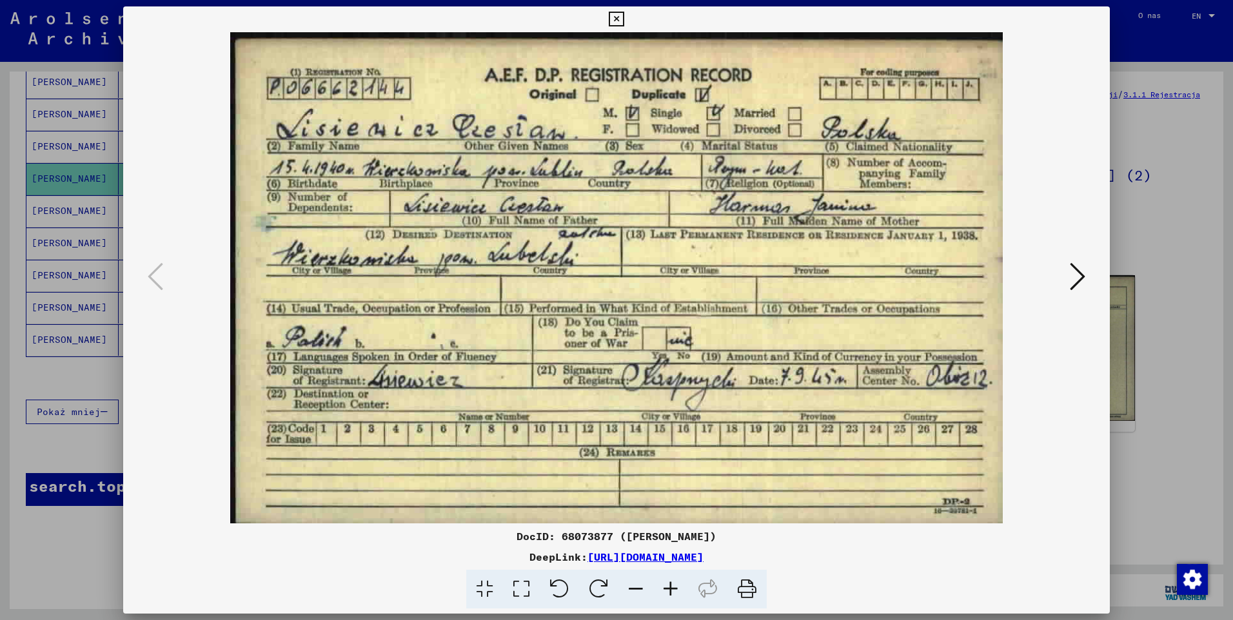
click at [614, 22] on icon at bounding box center [616, 19] width 15 height 15
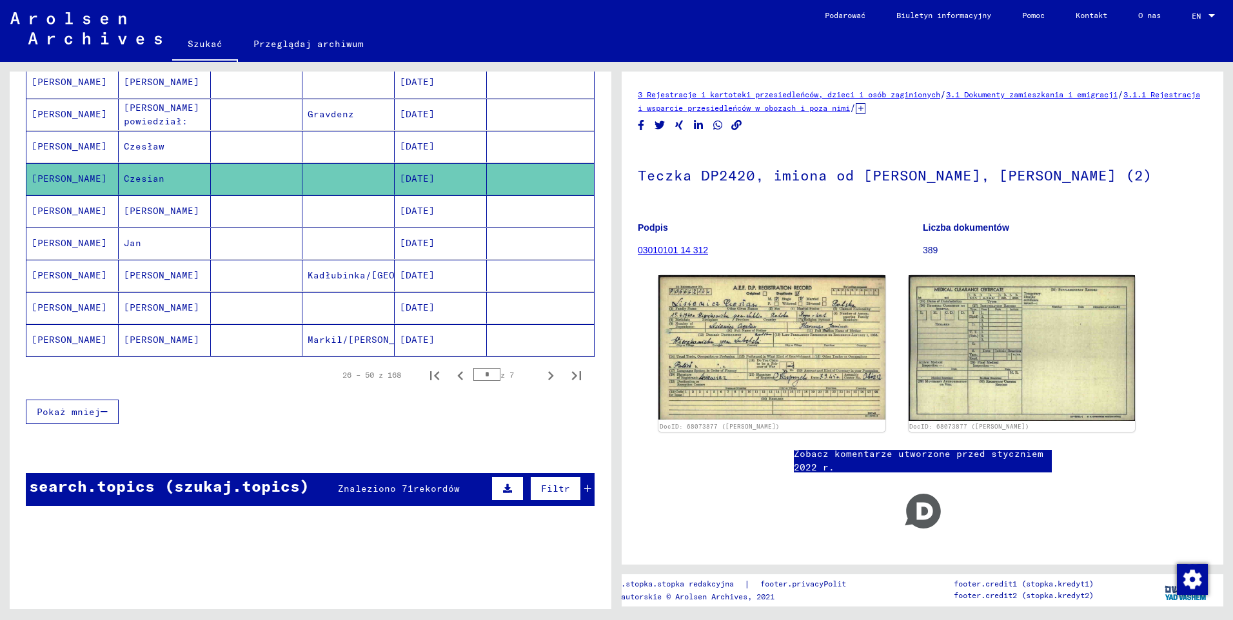
click at [76, 148] on mat-cell "[PERSON_NAME]" at bounding box center [72, 147] width 92 height 32
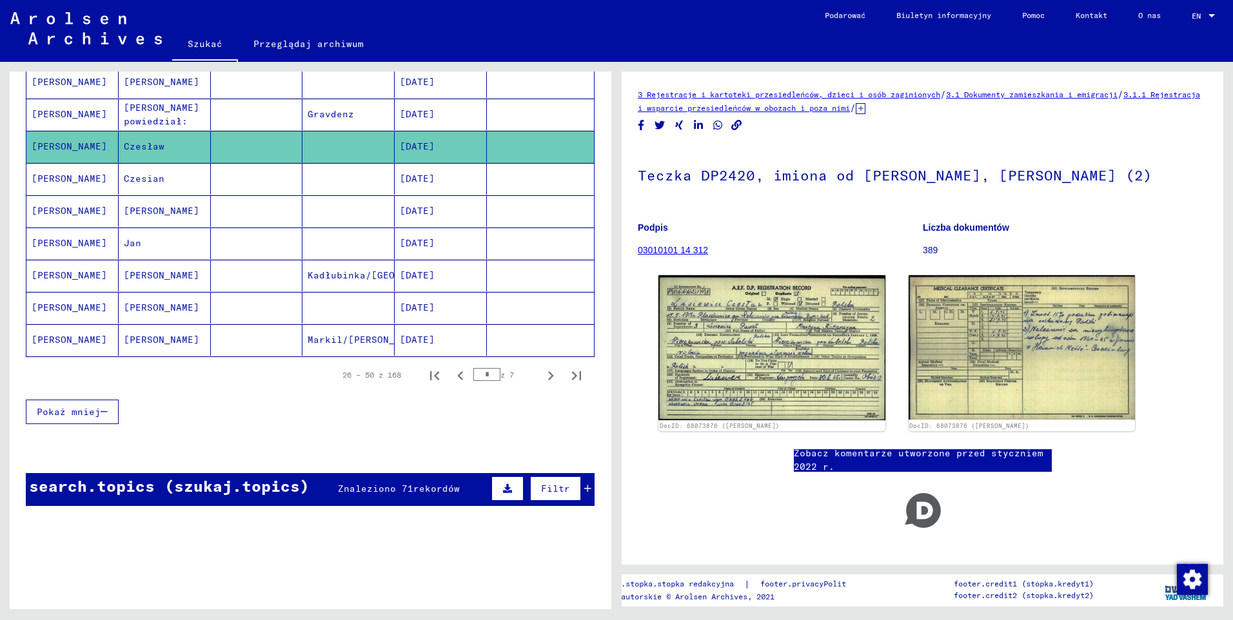
click at [77, 119] on mat-cell "[PERSON_NAME]" at bounding box center [72, 115] width 92 height 32
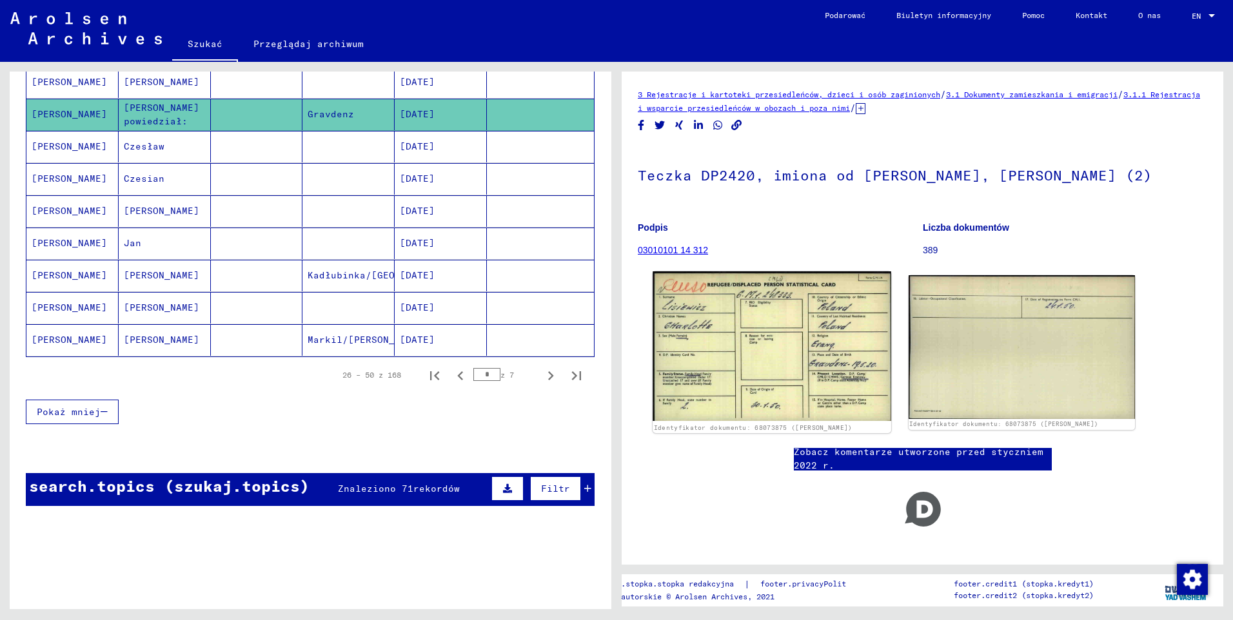
click at [823, 338] on img at bounding box center [771, 346] width 238 height 150
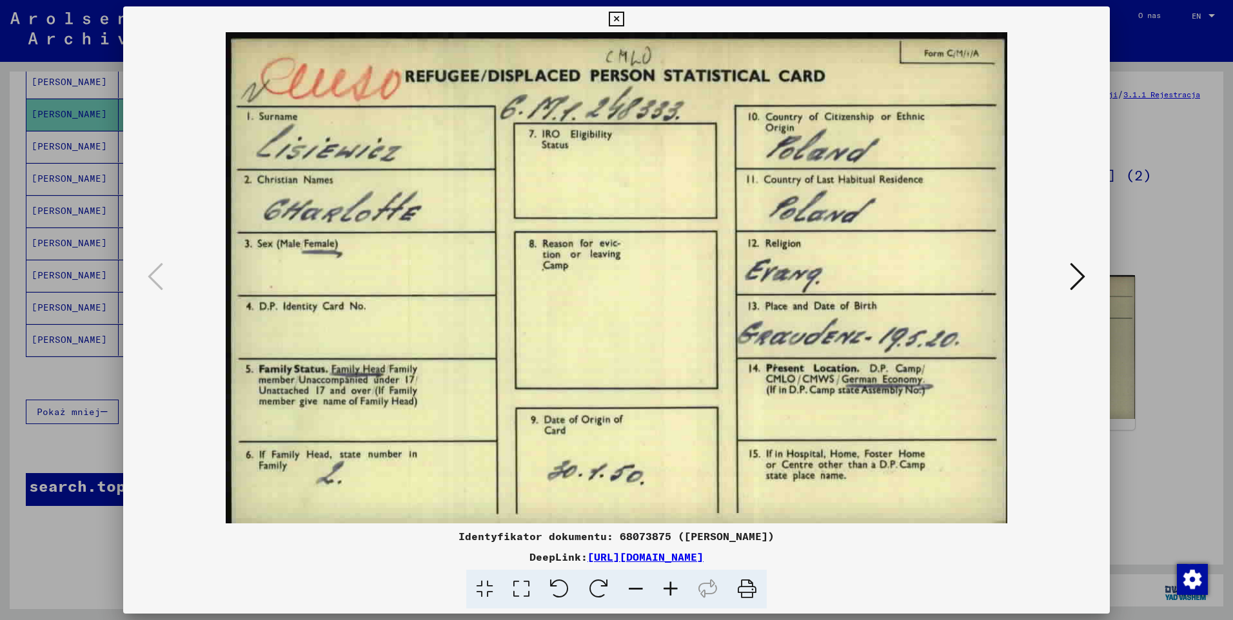
drag, startPoint x: 786, startPoint y: 331, endPoint x: 787, endPoint y: 315, distance: 16.1
click at [787, 315] on img at bounding box center [616, 277] width 899 height 491
click at [612, 18] on icon at bounding box center [616, 19] width 15 height 15
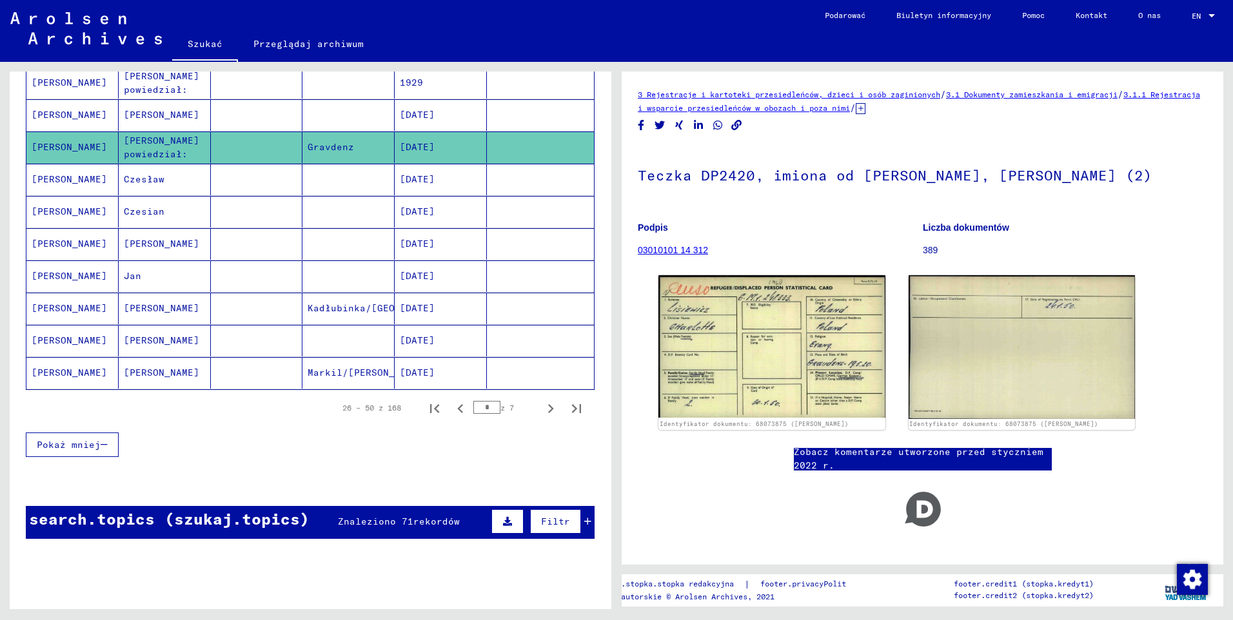
scroll to position [646, 0]
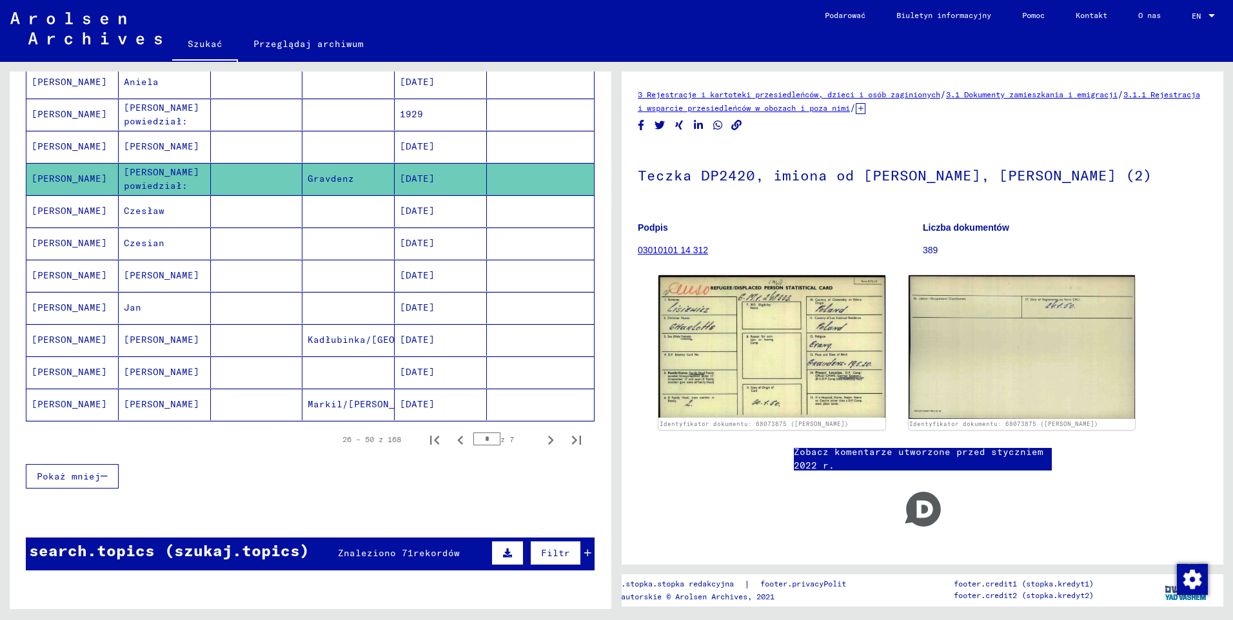
click at [52, 147] on mat-cell "[PERSON_NAME]" at bounding box center [72, 147] width 92 height 32
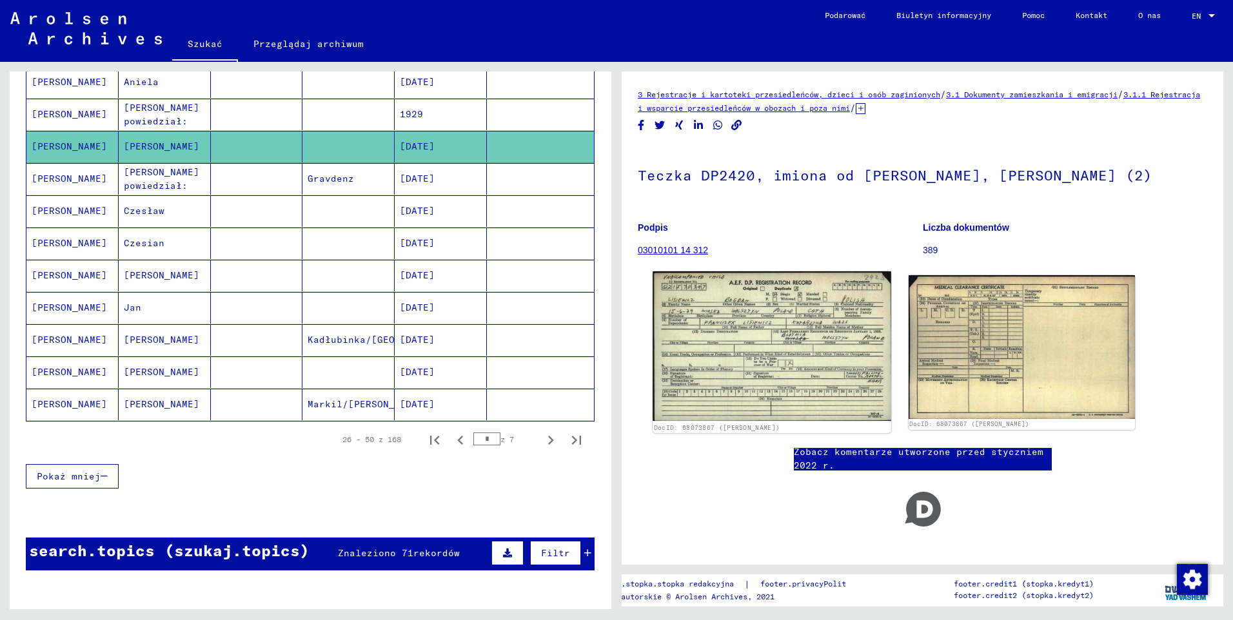
click at [741, 326] on img at bounding box center [771, 346] width 238 height 150
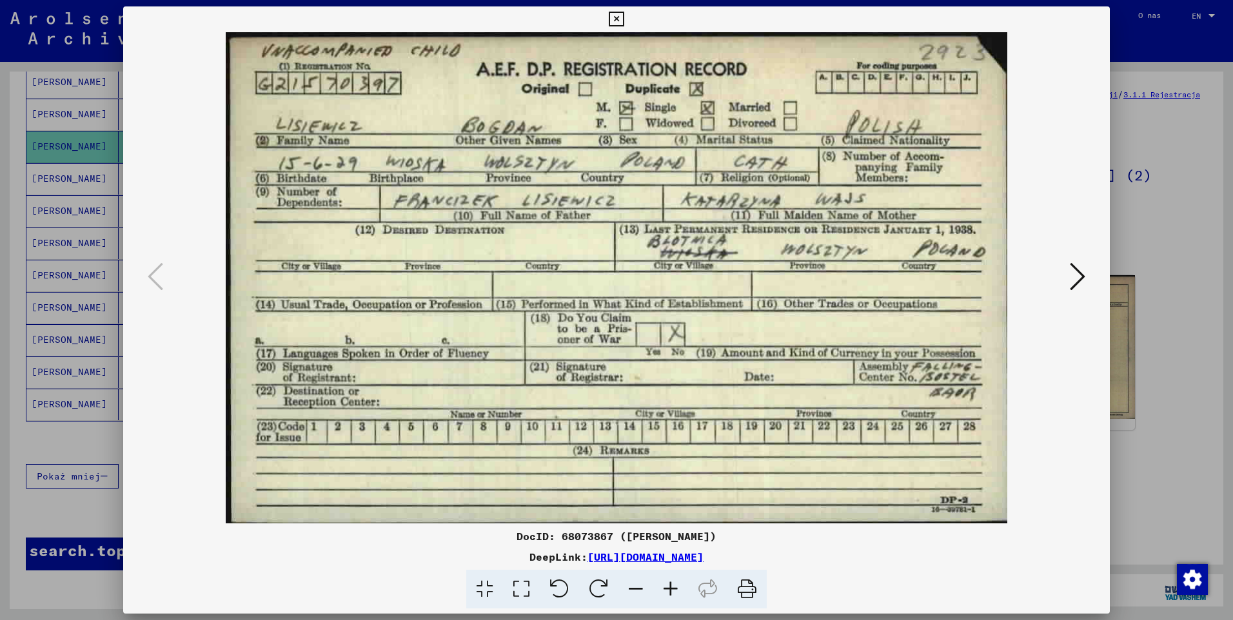
click at [623, 15] on icon at bounding box center [616, 19] width 15 height 15
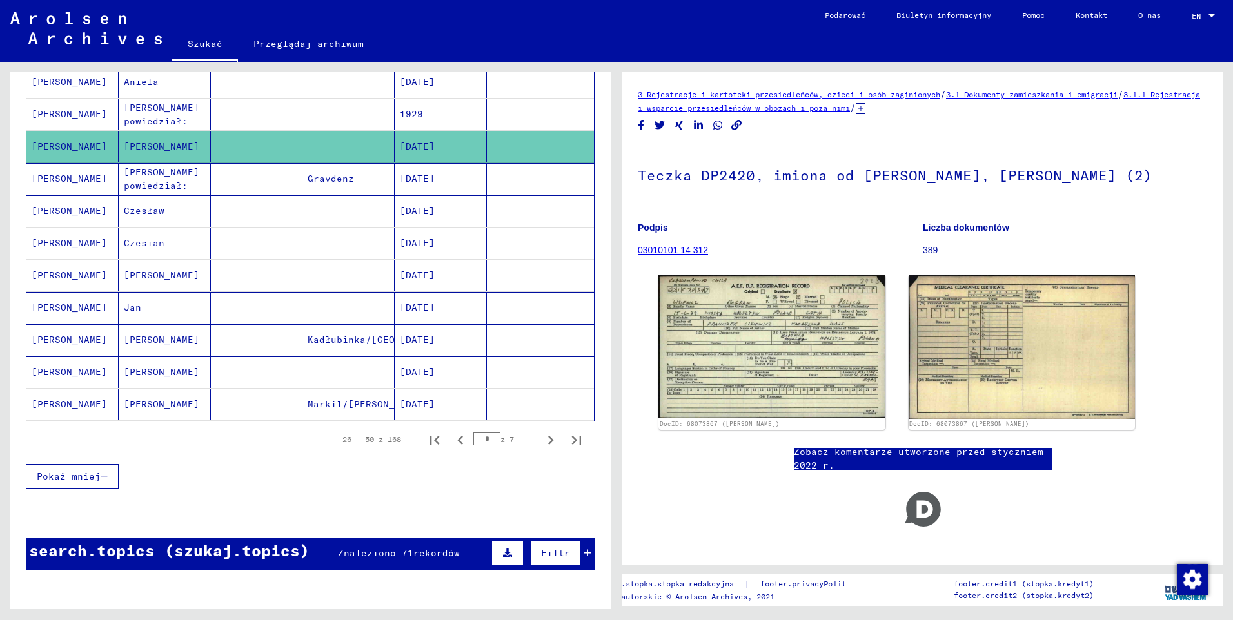
click at [64, 108] on mat-cell "[PERSON_NAME]" at bounding box center [72, 115] width 92 height 32
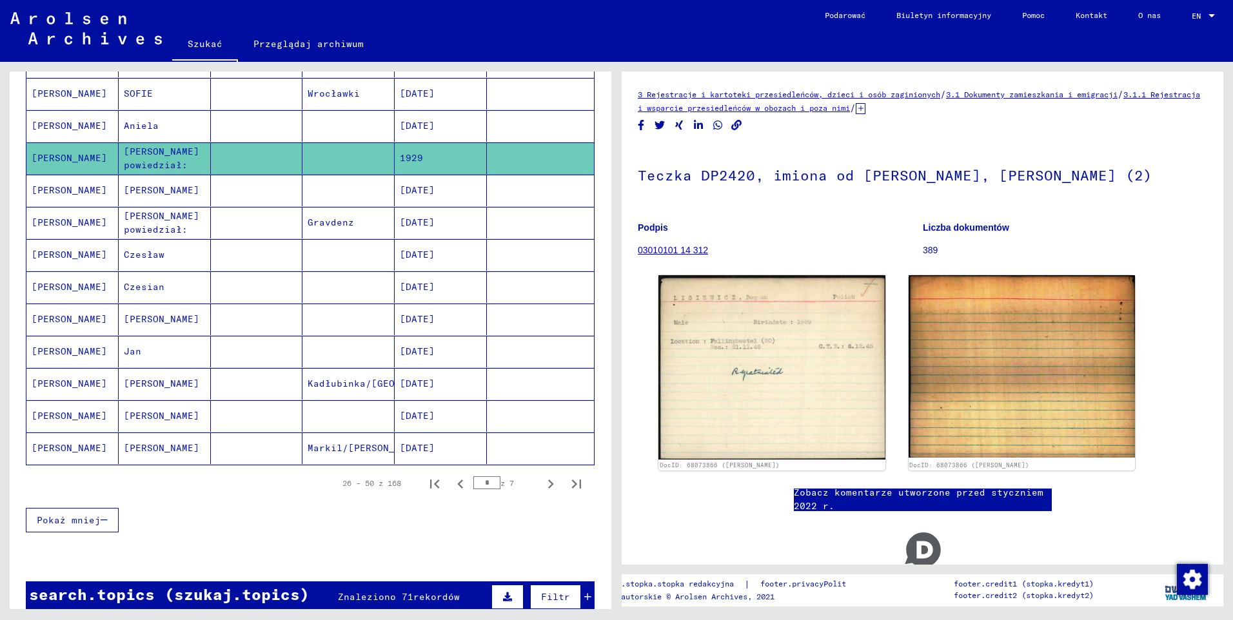
scroll to position [582, 0]
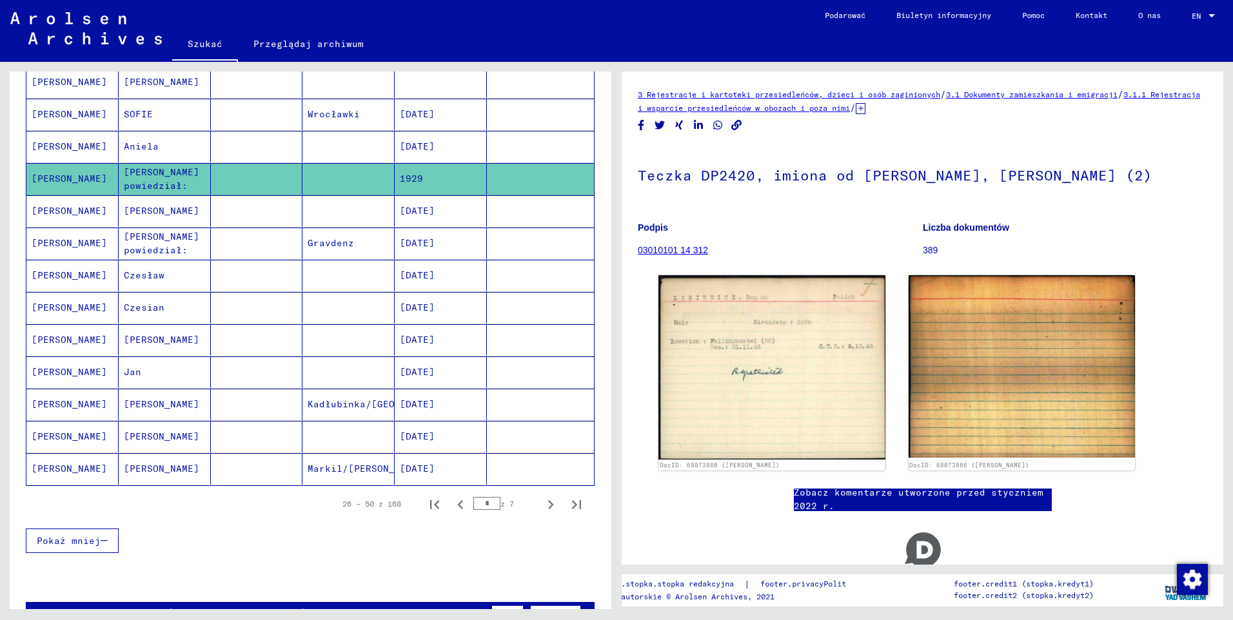
click at [64, 148] on mat-cell "[PERSON_NAME]" at bounding box center [72, 147] width 92 height 32
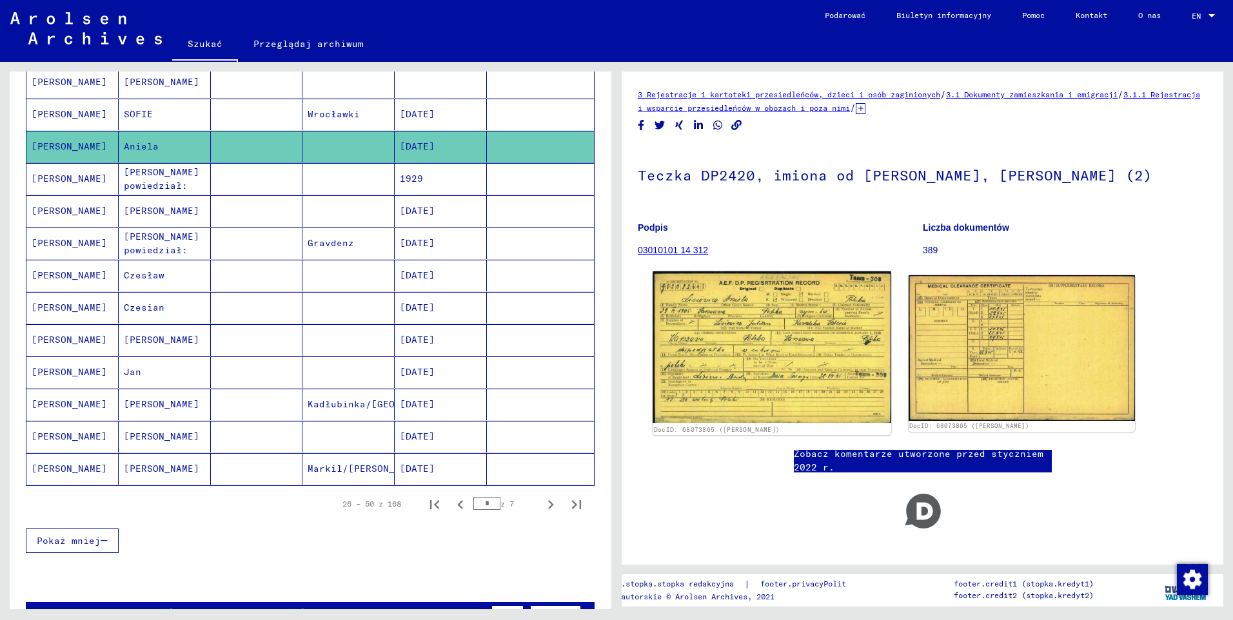
click at [771, 332] on img at bounding box center [771, 347] width 238 height 152
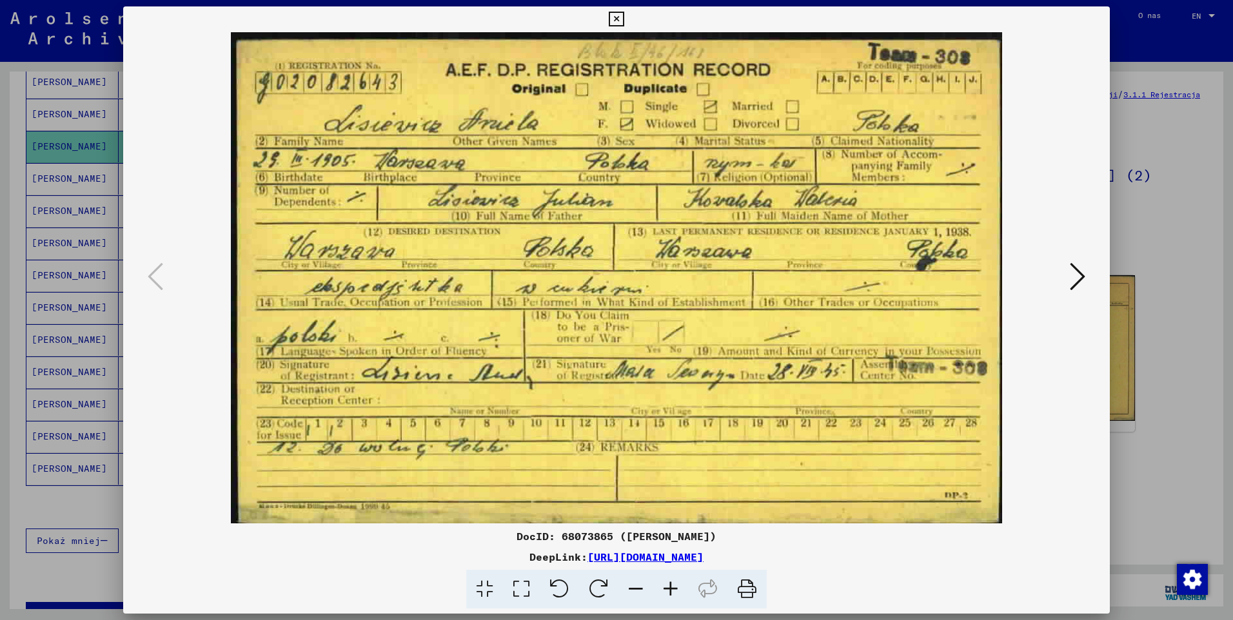
click at [621, 18] on icon at bounding box center [616, 19] width 15 height 15
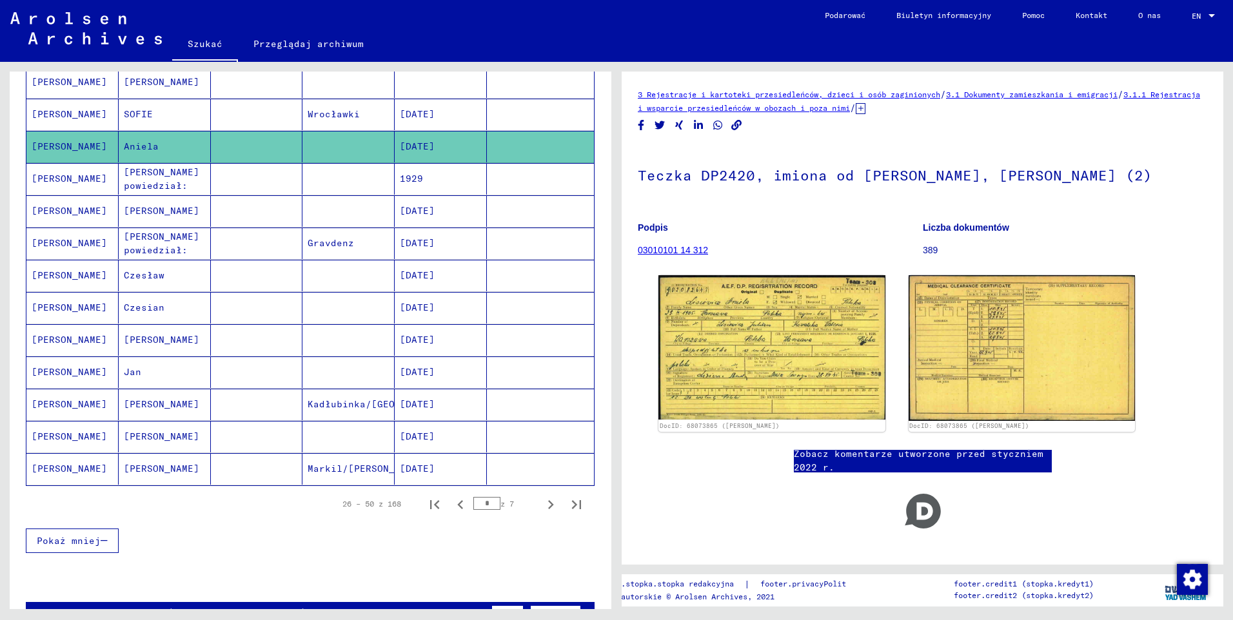
click at [61, 112] on mat-cell "[PERSON_NAME]" at bounding box center [72, 115] width 92 height 32
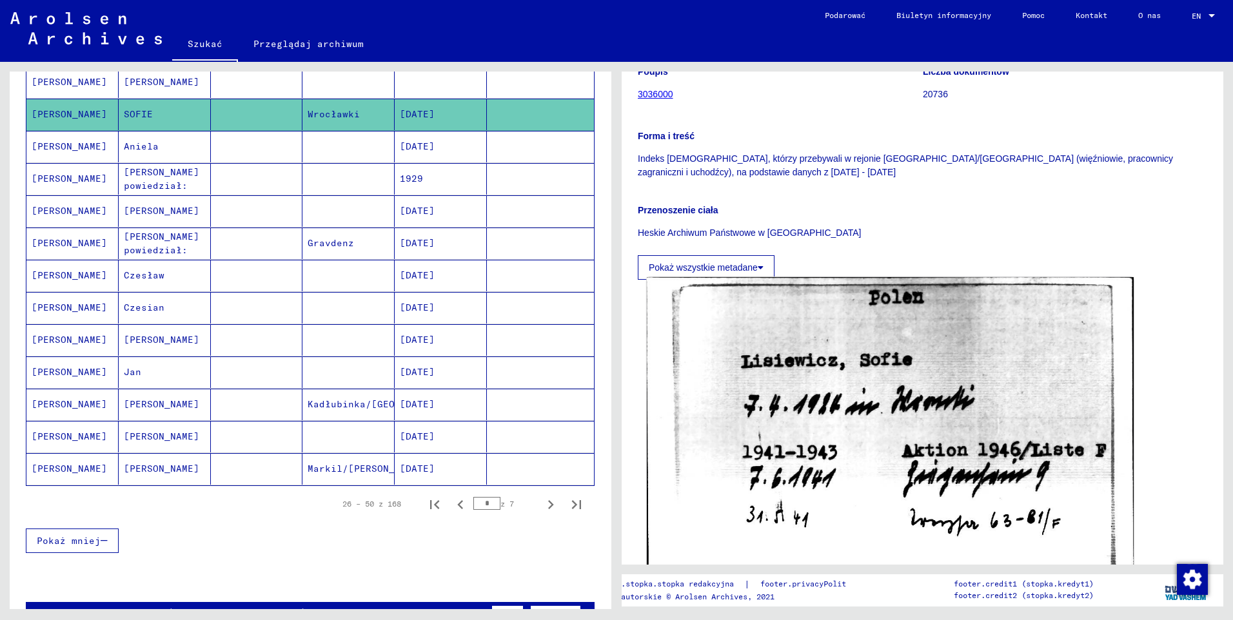
scroll to position [193, 0]
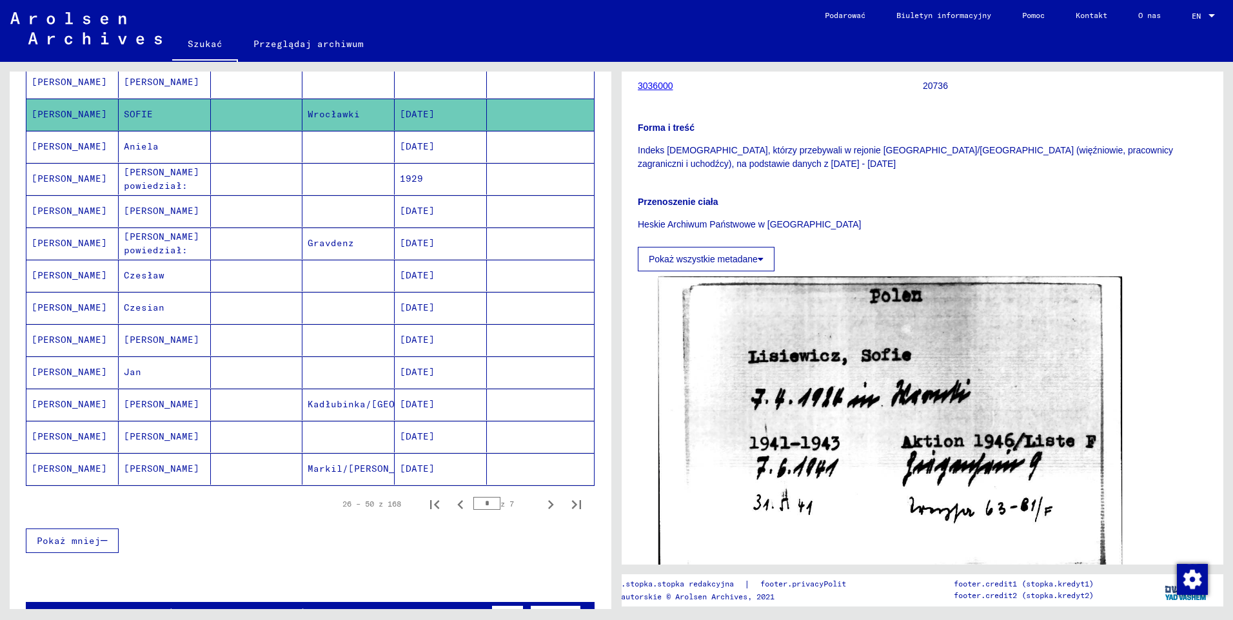
click at [63, 75] on mat-cell "[PERSON_NAME]" at bounding box center [72, 82] width 92 height 32
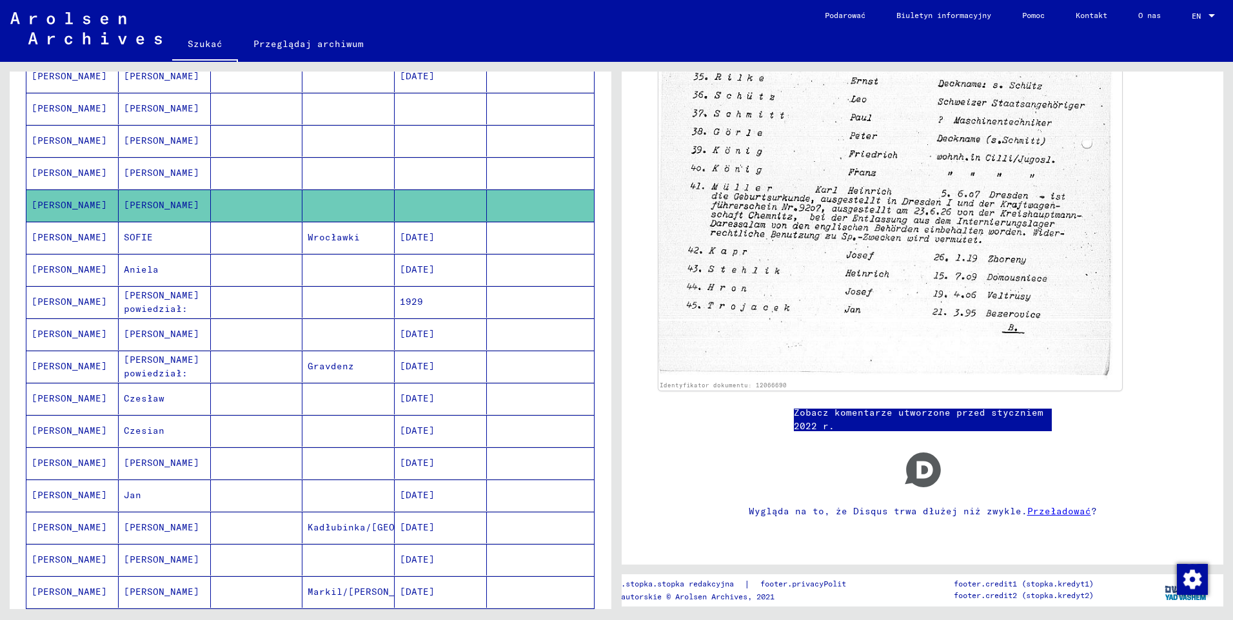
scroll to position [453, 0]
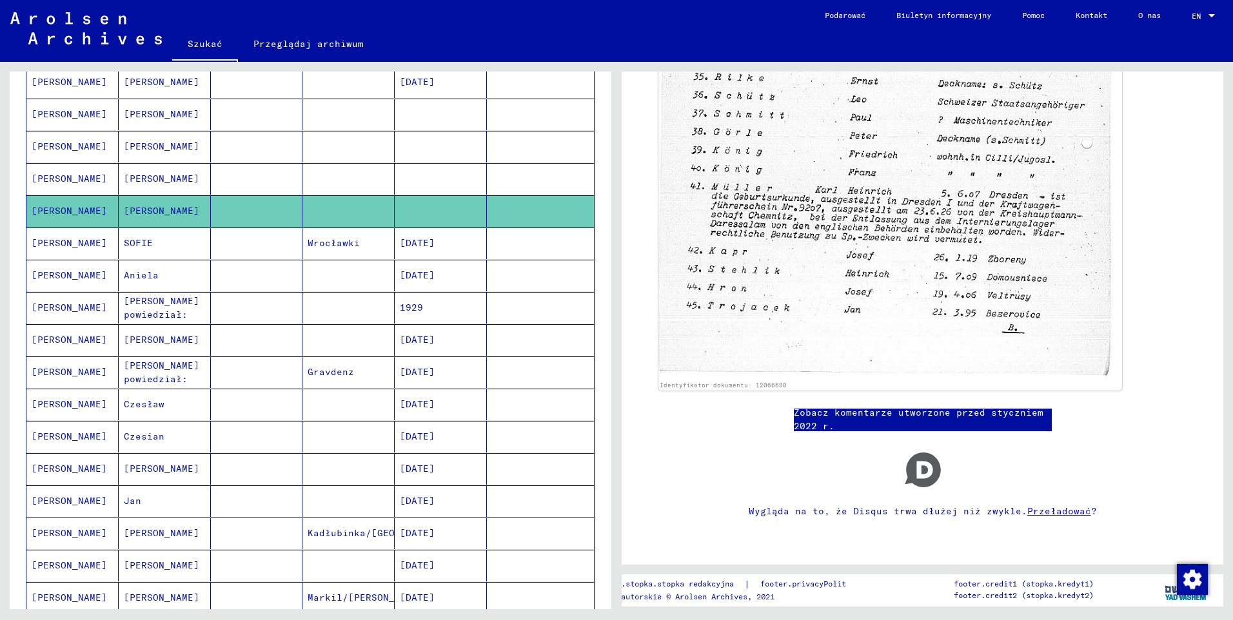
click at [61, 175] on mat-cell "[PERSON_NAME]" at bounding box center [72, 179] width 92 height 32
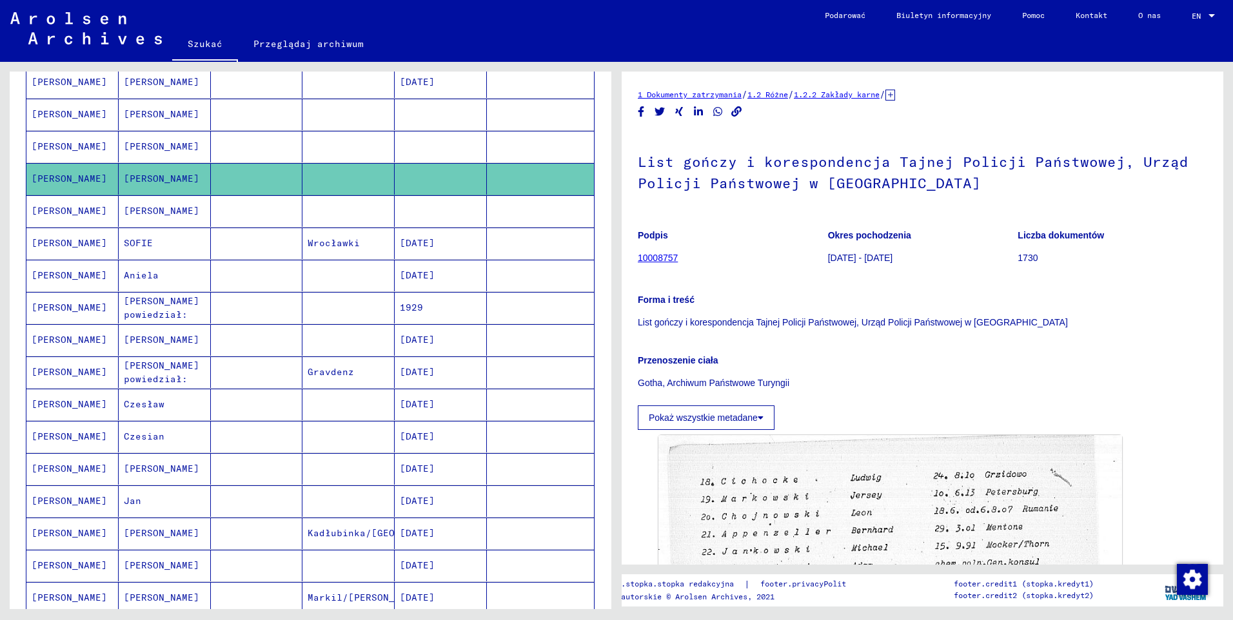
click at [64, 146] on mat-cell "[PERSON_NAME]" at bounding box center [72, 147] width 92 height 32
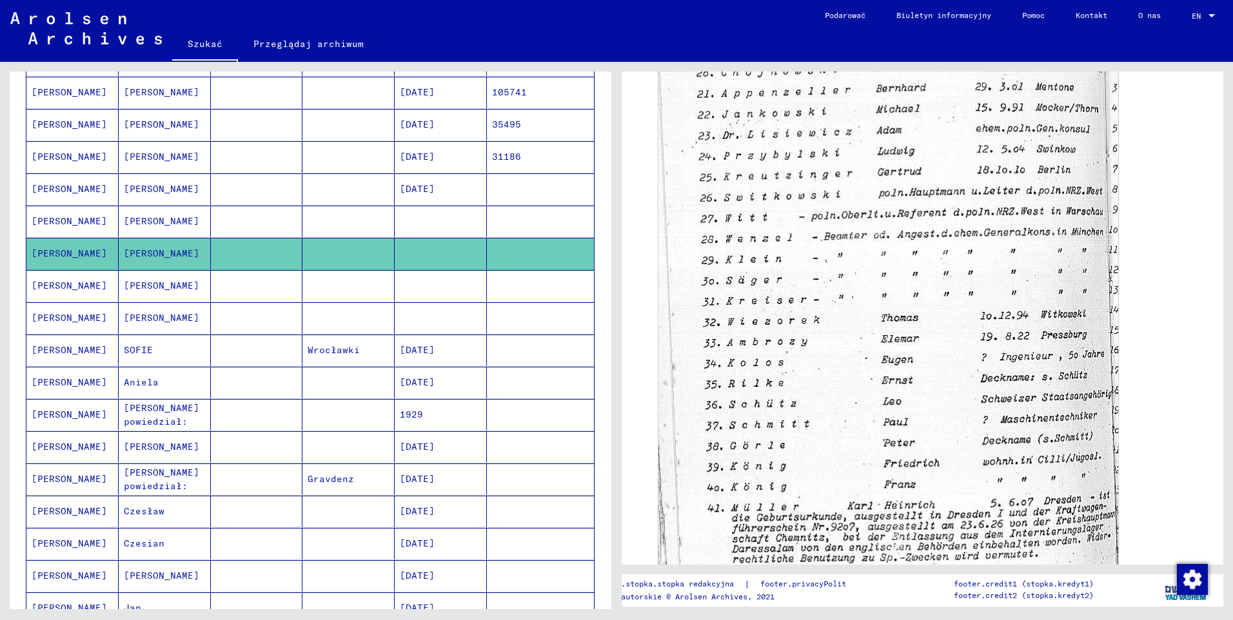
scroll to position [324, 0]
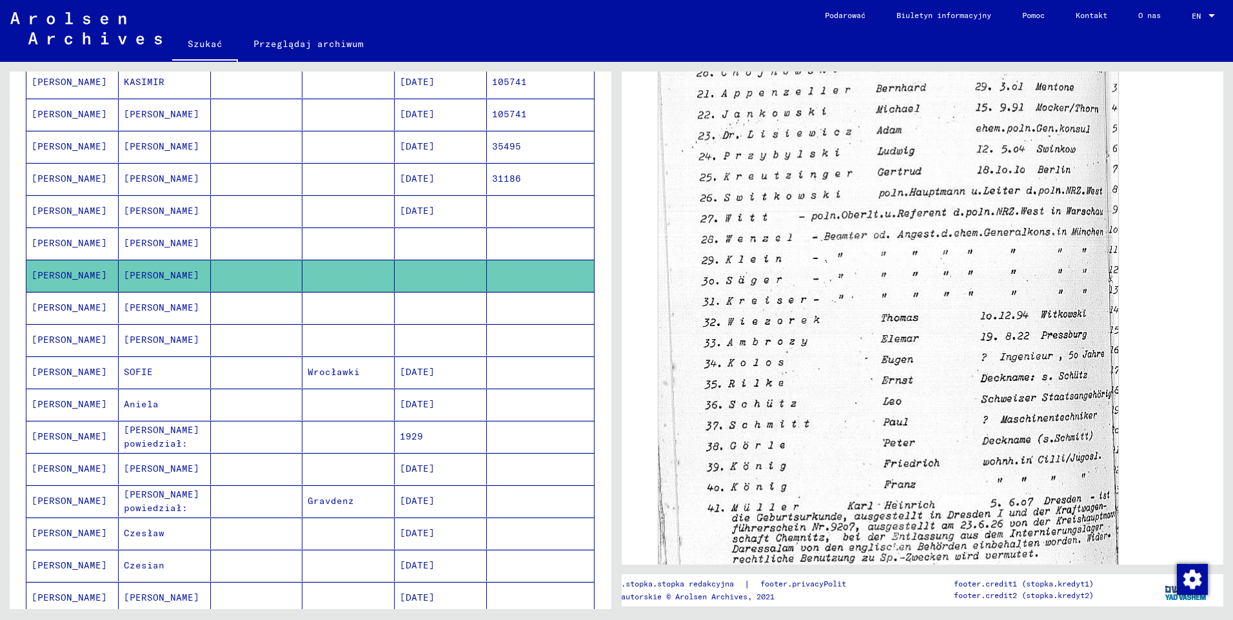
click at [77, 238] on mat-cell "[PERSON_NAME]" at bounding box center [72, 244] width 92 height 32
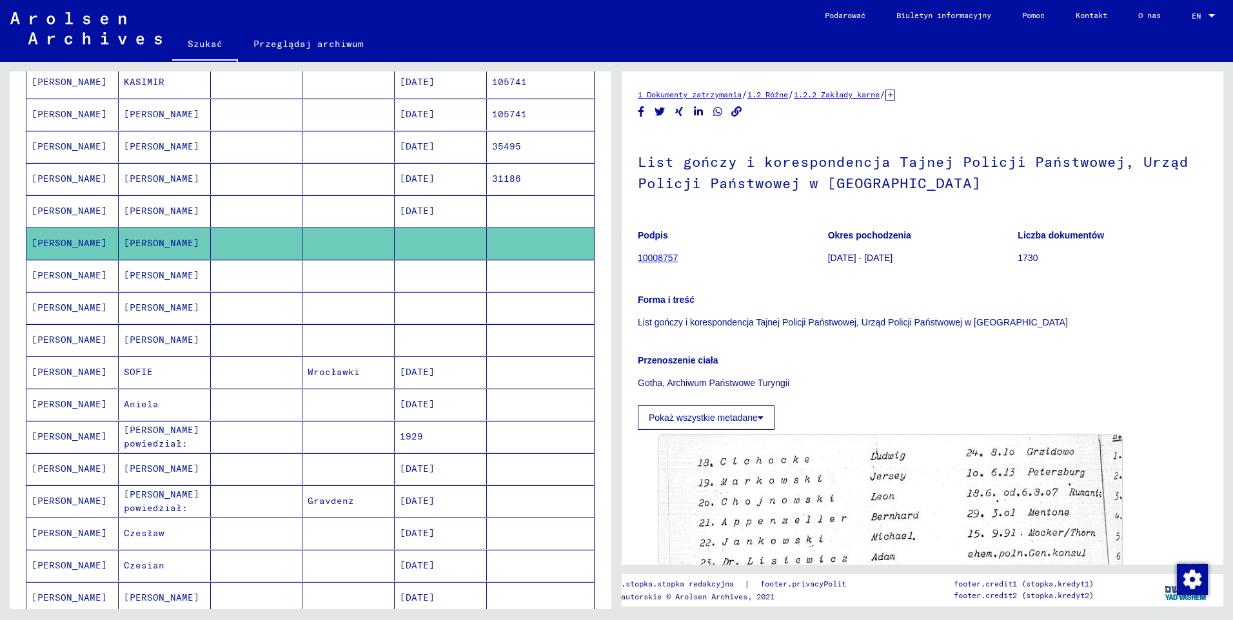
click at [60, 206] on mat-cell "[PERSON_NAME]" at bounding box center [72, 211] width 92 height 32
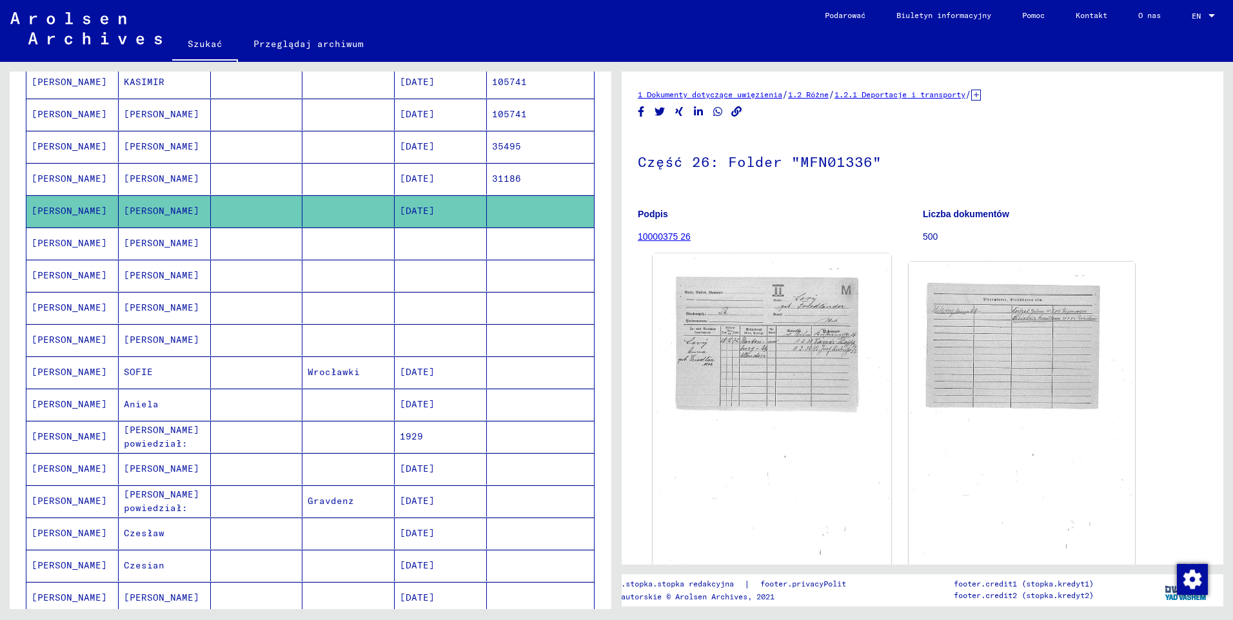
click at [772, 366] on img at bounding box center [771, 418] width 238 height 329
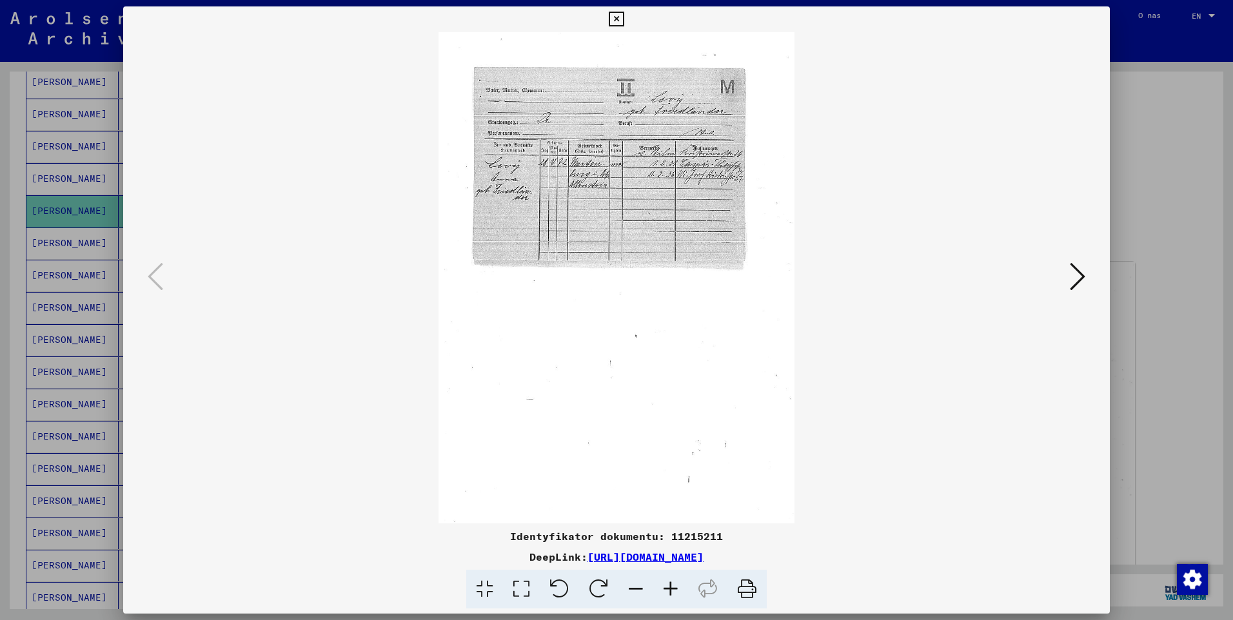
click at [669, 588] on icon at bounding box center [670, 589] width 35 height 39
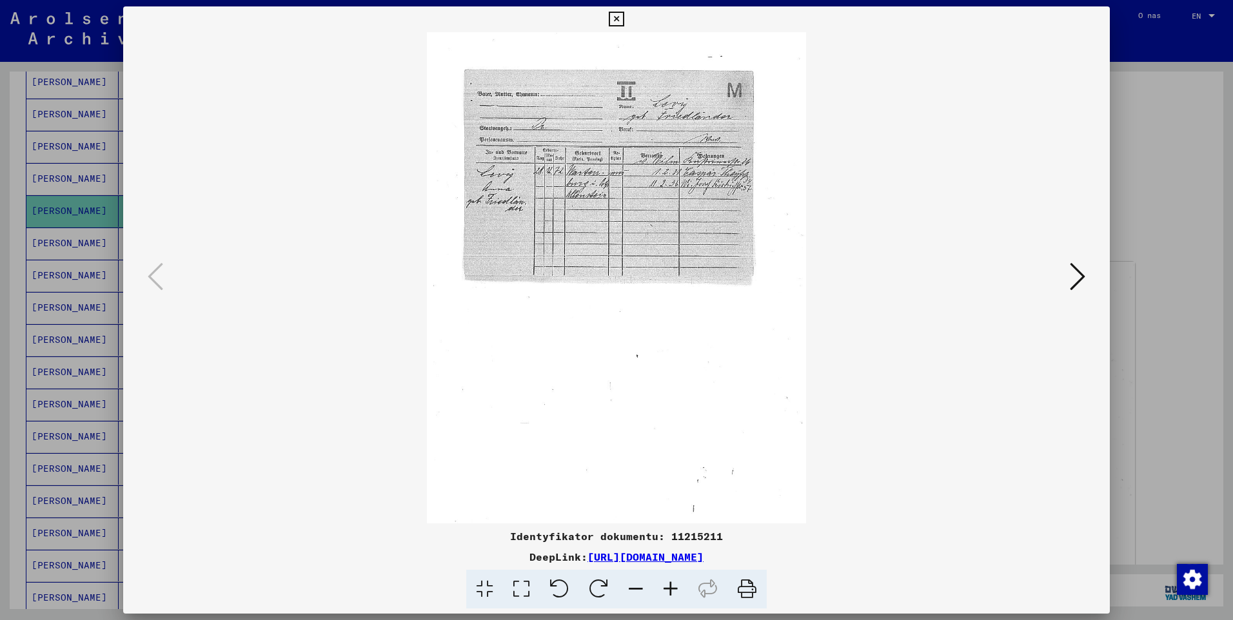
click at [669, 588] on icon at bounding box center [670, 589] width 35 height 39
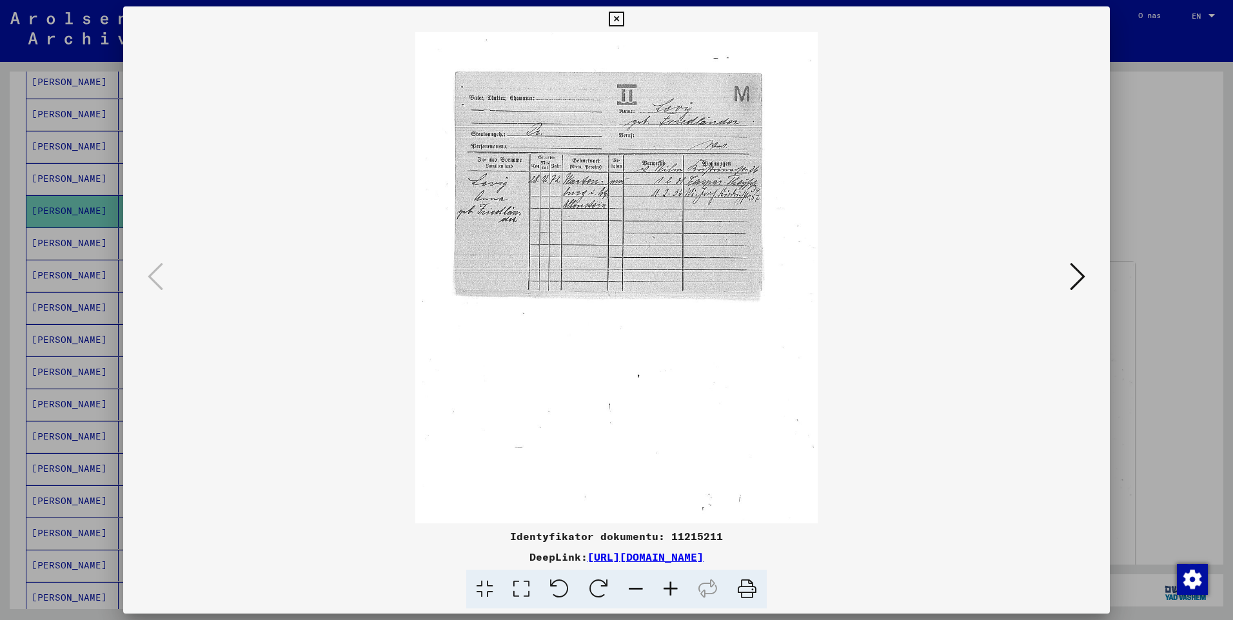
click at [669, 588] on icon at bounding box center [670, 589] width 35 height 39
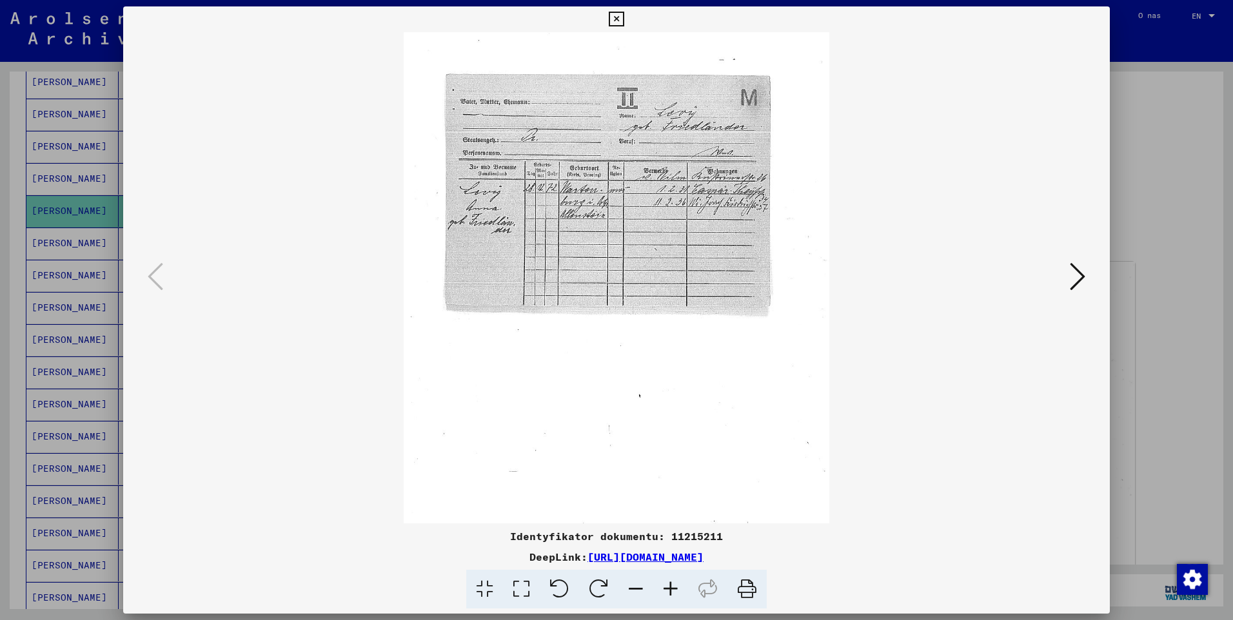
click at [669, 588] on icon at bounding box center [670, 589] width 35 height 39
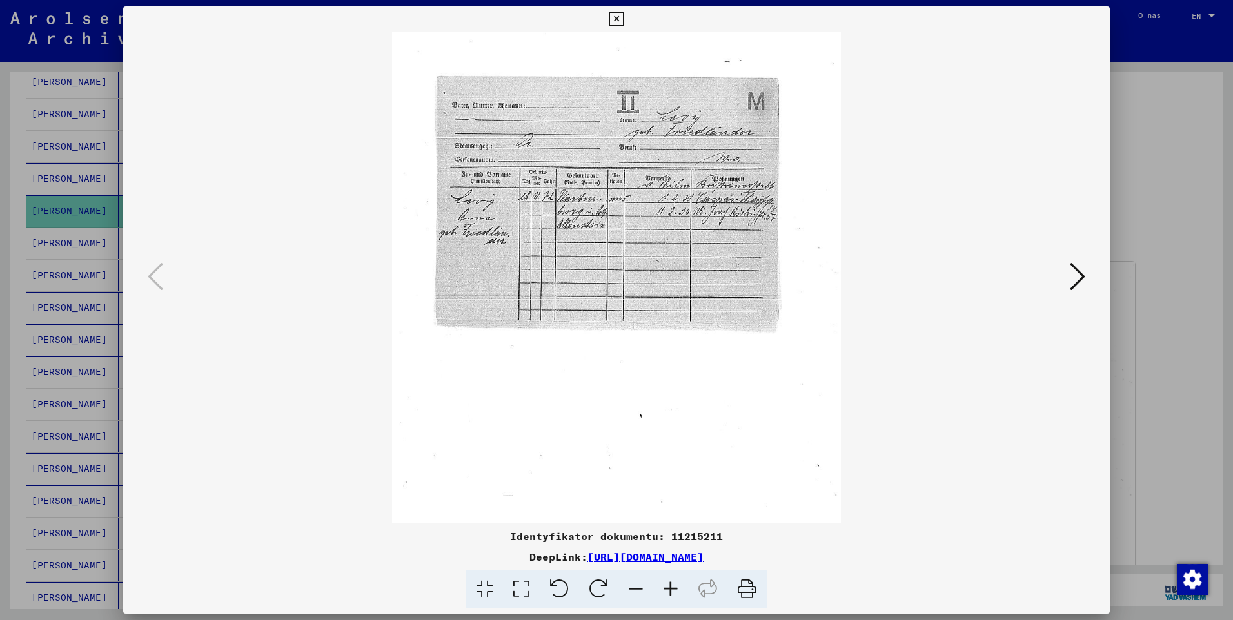
click at [669, 588] on icon at bounding box center [670, 589] width 35 height 39
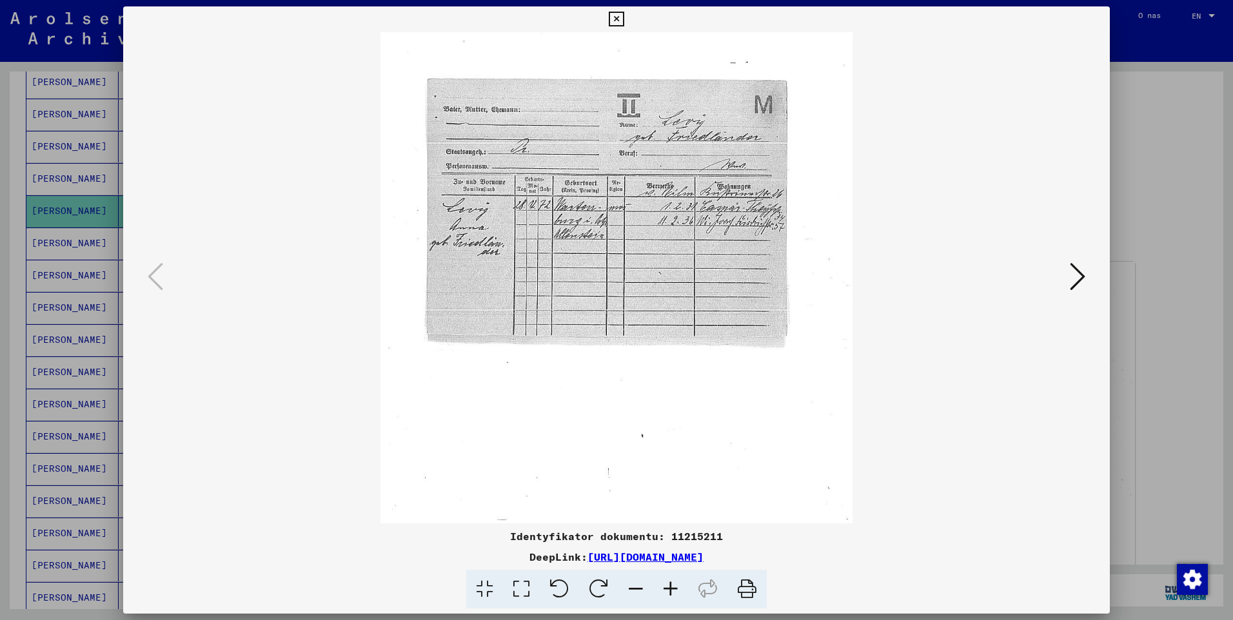
click at [669, 588] on icon at bounding box center [670, 589] width 35 height 39
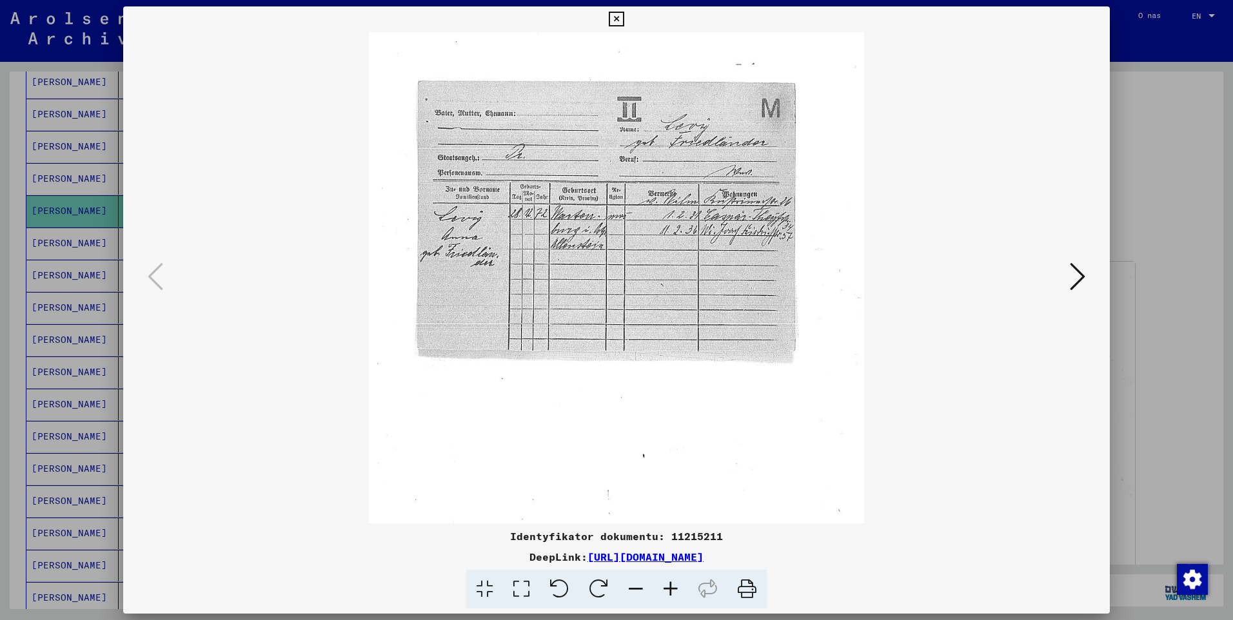
click at [669, 588] on icon at bounding box center [670, 589] width 35 height 39
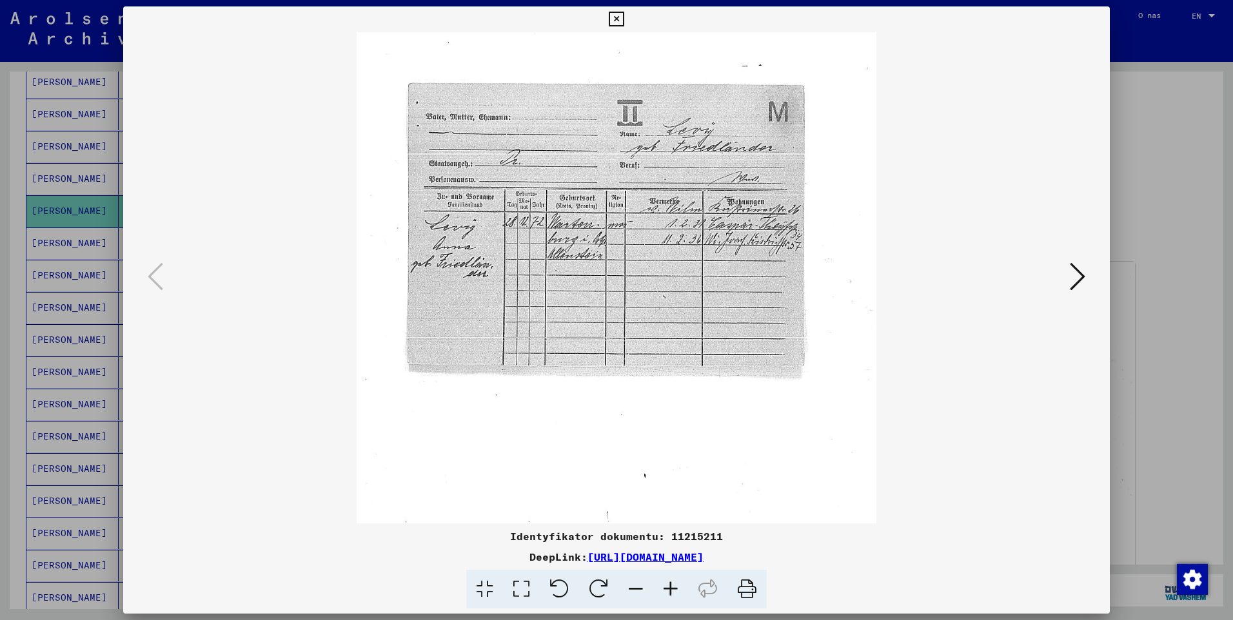
click at [669, 588] on icon at bounding box center [670, 589] width 35 height 39
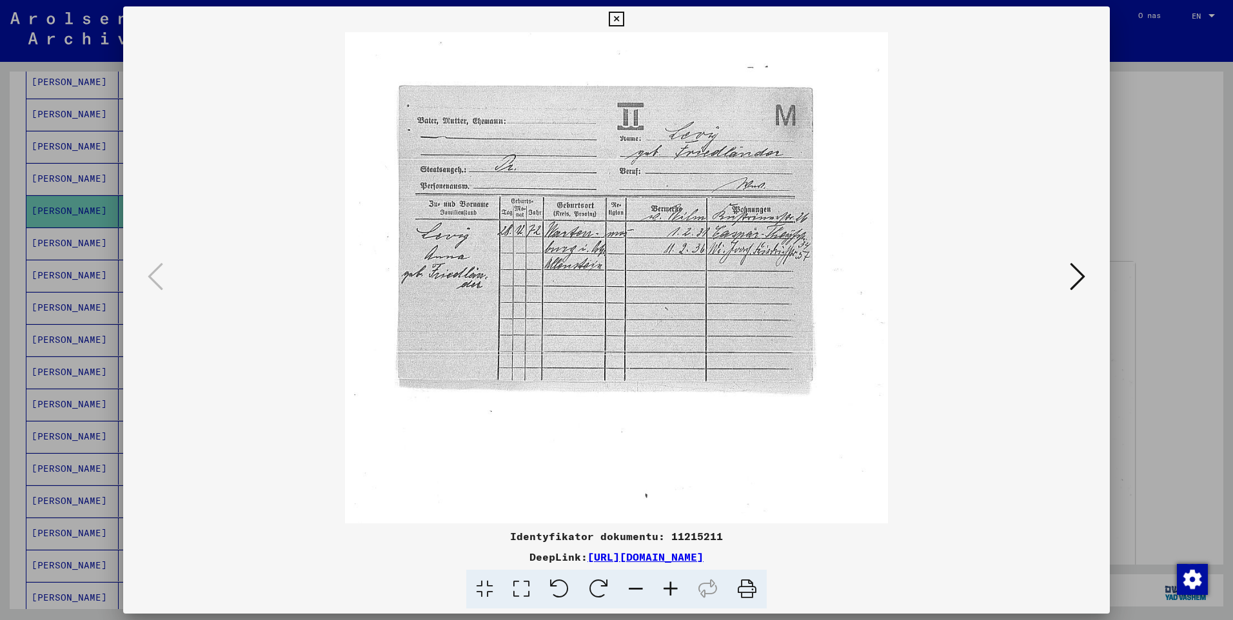
click at [669, 588] on icon at bounding box center [670, 589] width 35 height 39
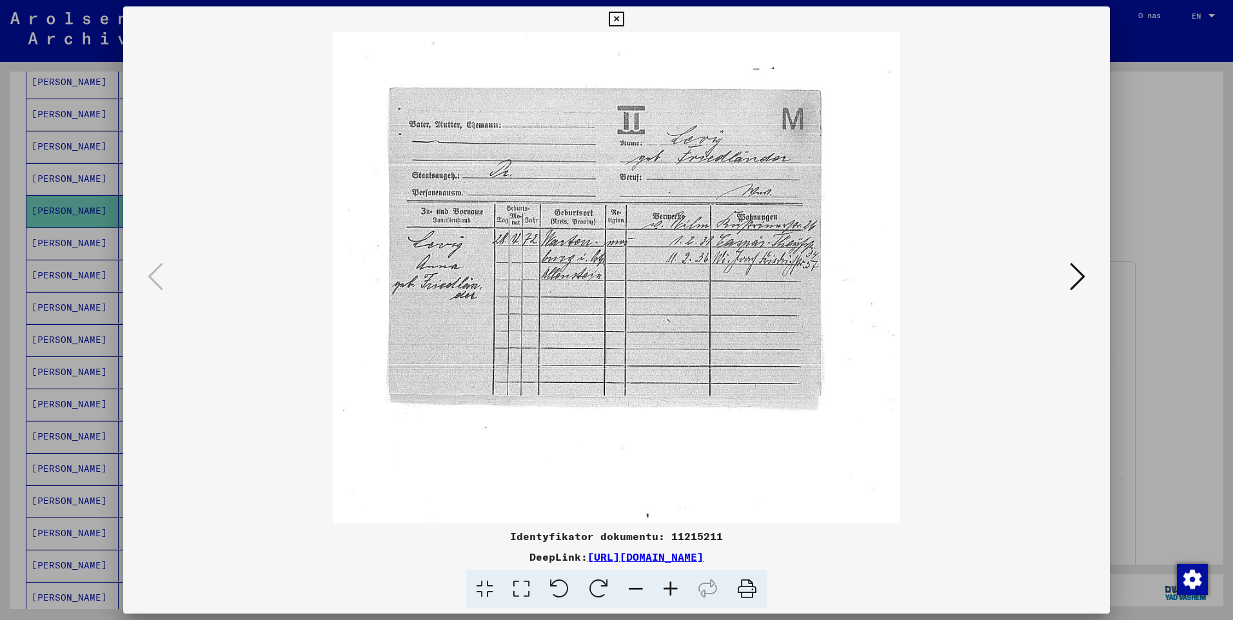
click at [669, 588] on icon at bounding box center [670, 589] width 35 height 39
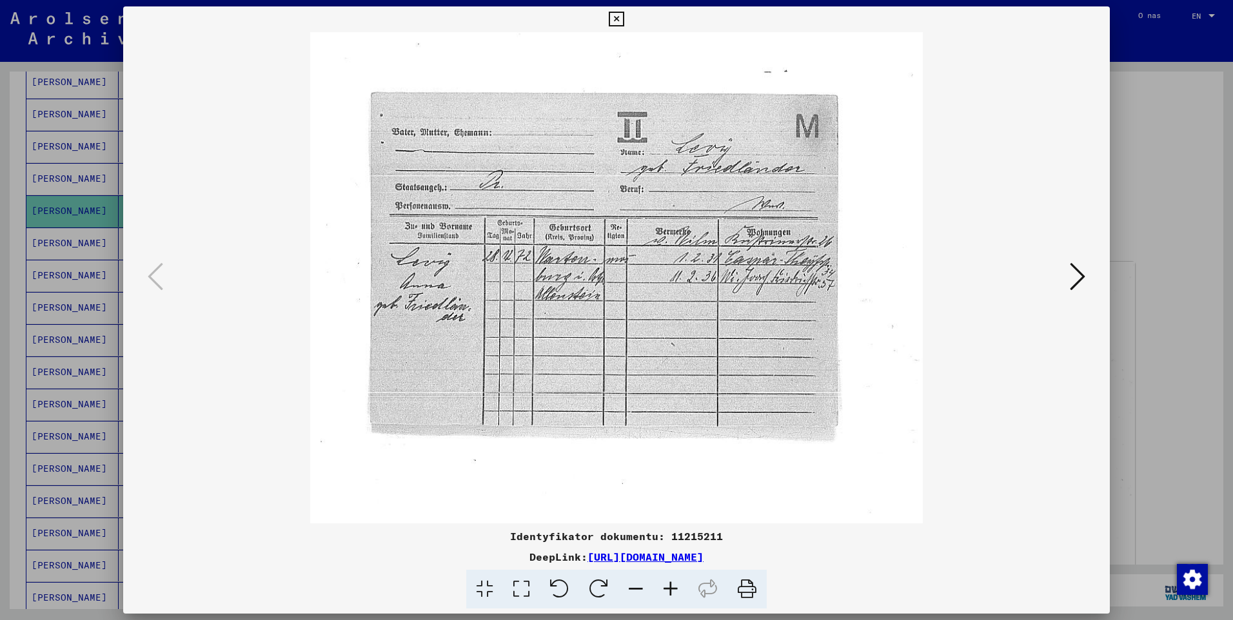
click at [669, 588] on icon at bounding box center [670, 589] width 35 height 39
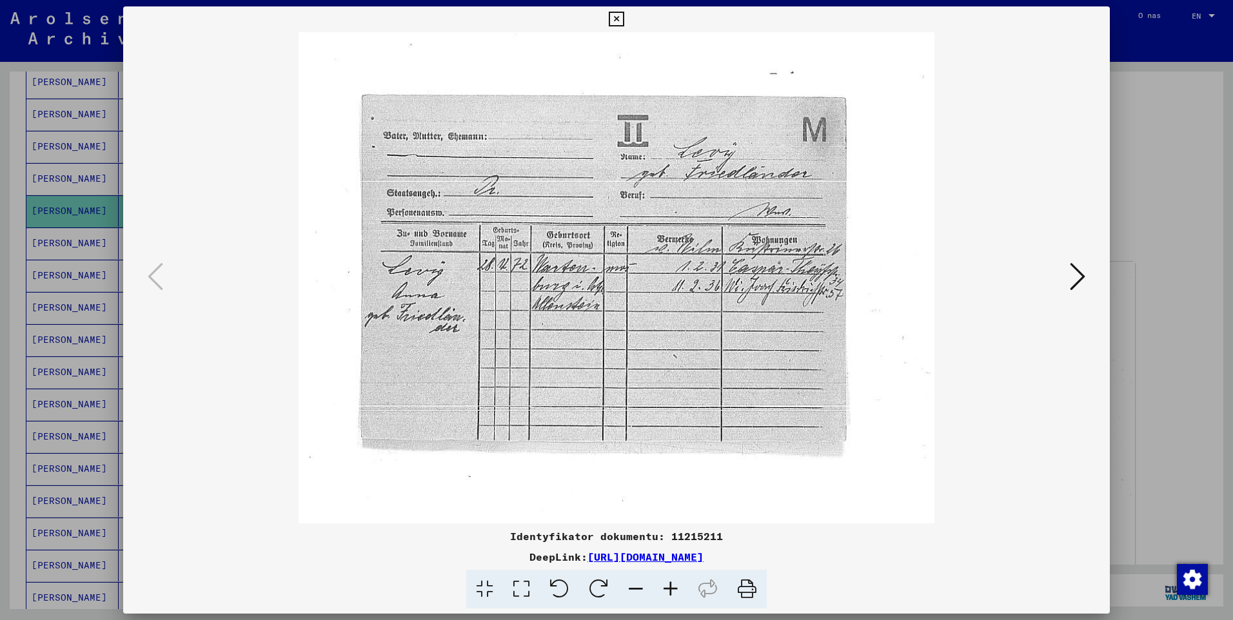
click at [669, 588] on icon at bounding box center [670, 589] width 35 height 39
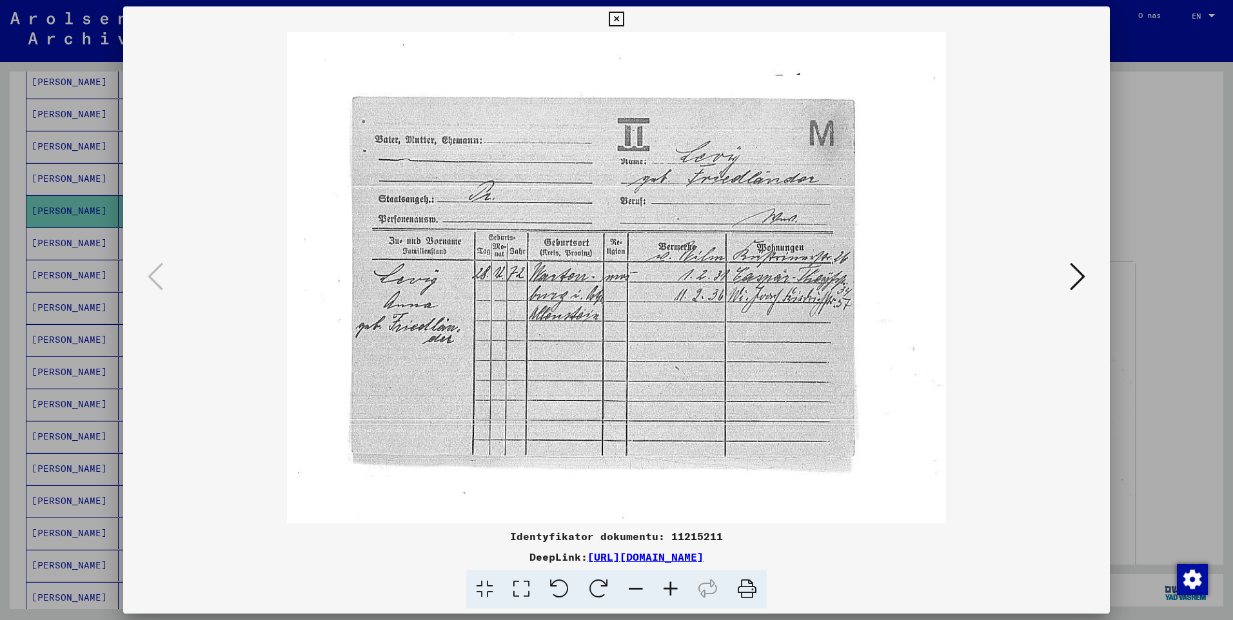
click at [669, 588] on icon at bounding box center [670, 589] width 35 height 39
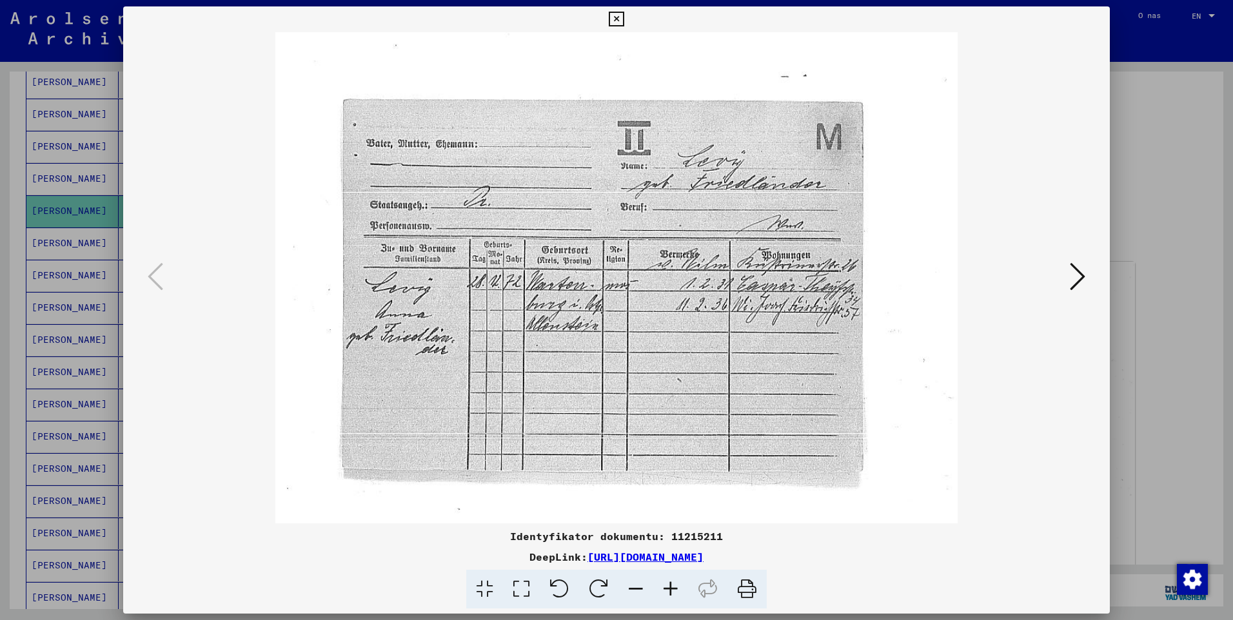
click at [669, 588] on icon at bounding box center [670, 589] width 35 height 39
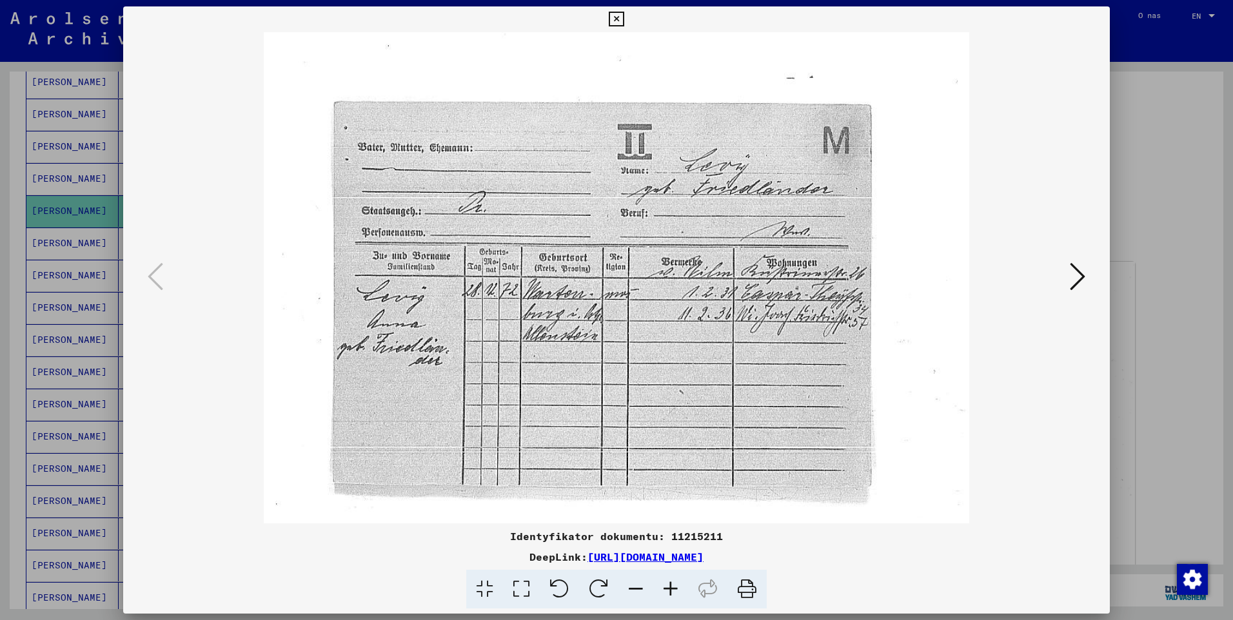
click at [669, 588] on icon at bounding box center [670, 589] width 35 height 39
drag, startPoint x: 615, startPoint y: 304, endPoint x: 618, endPoint y: 331, distance: 27.3
click at [618, 331] on img at bounding box center [617, 519] width 706 height 975
click at [623, 19] on icon at bounding box center [616, 19] width 15 height 15
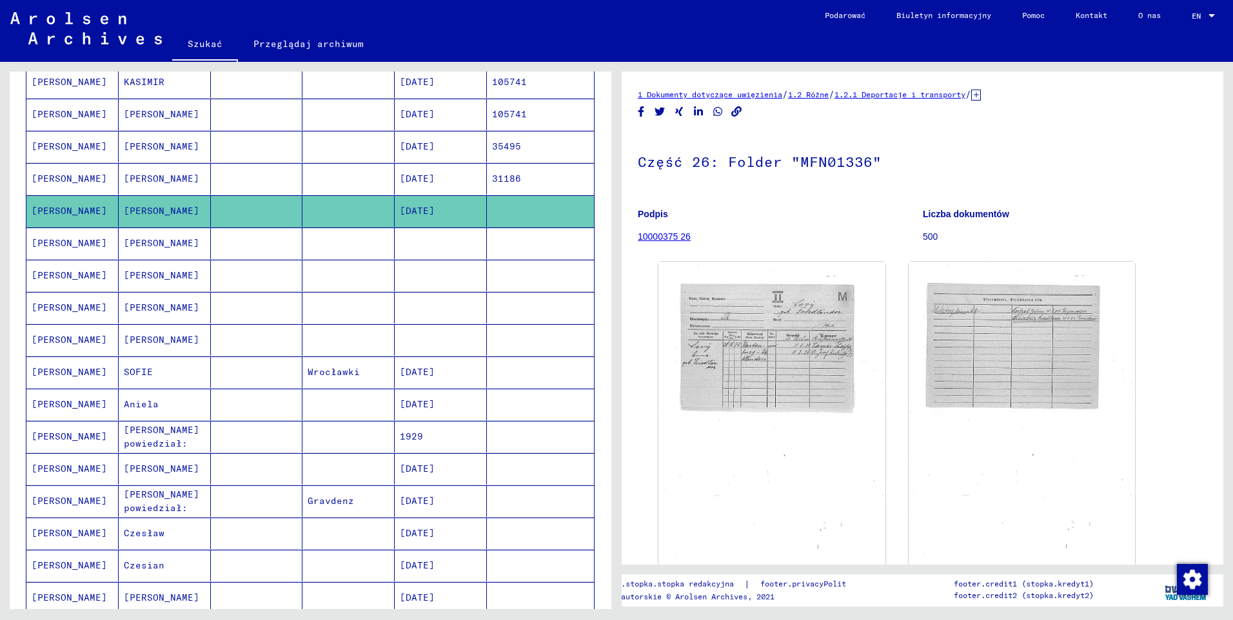
click at [66, 179] on mat-cell "[PERSON_NAME]" at bounding box center [72, 179] width 92 height 32
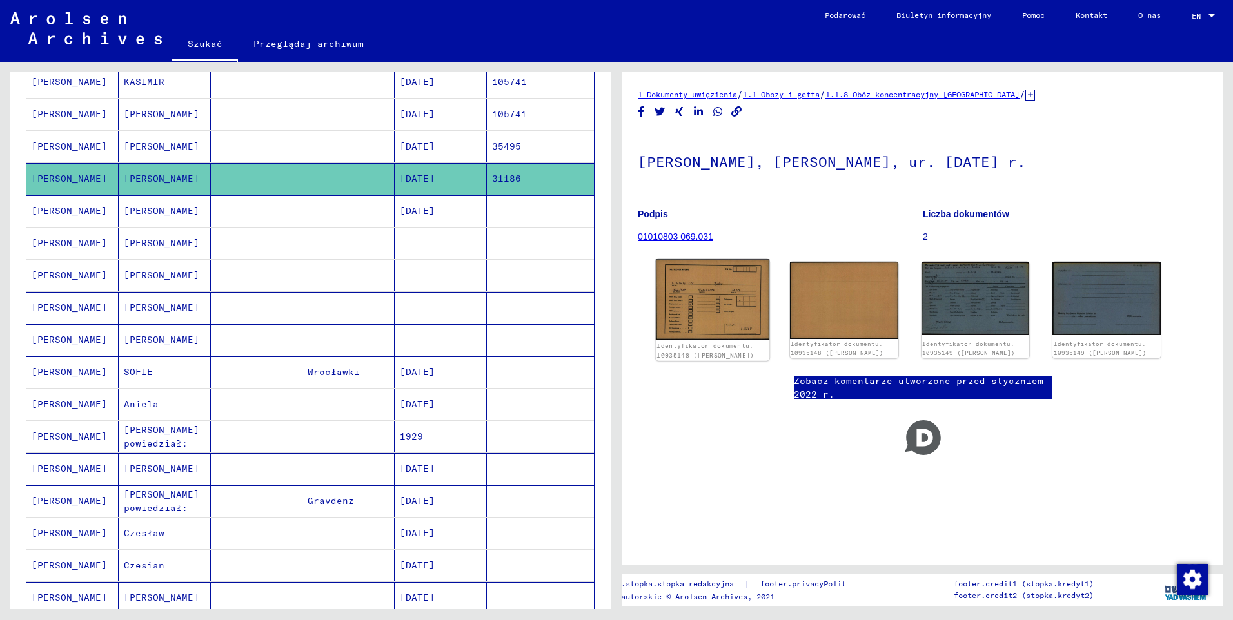
click at [719, 304] on img at bounding box center [712, 299] width 113 height 81
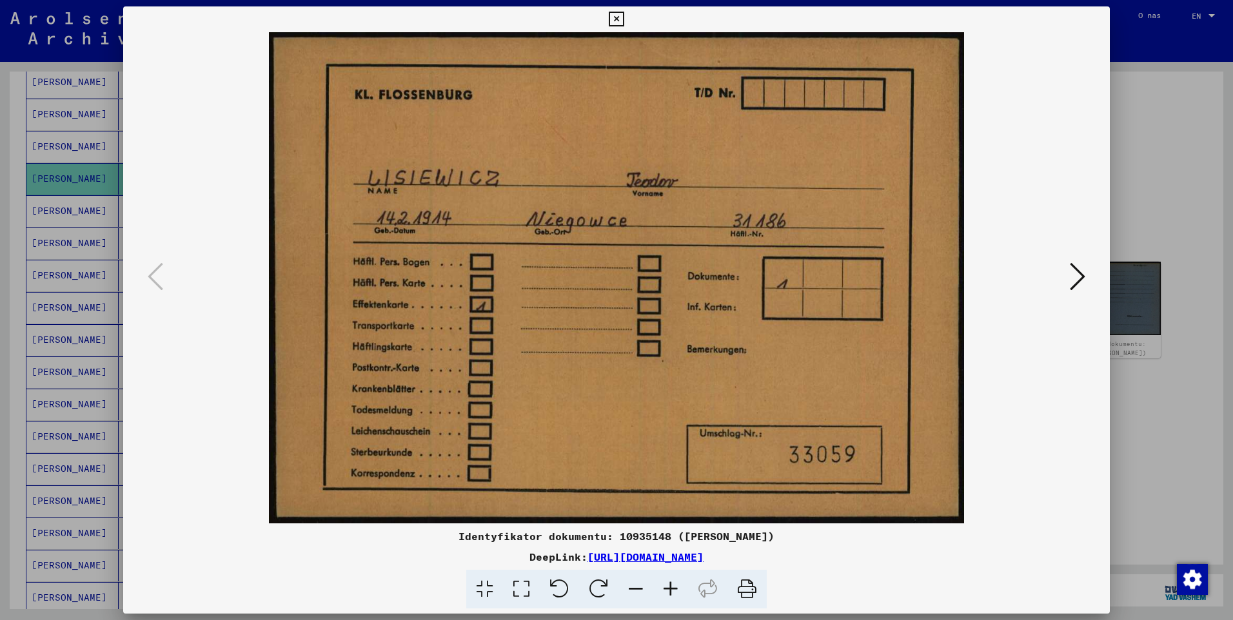
click at [611, 17] on icon at bounding box center [616, 19] width 15 height 15
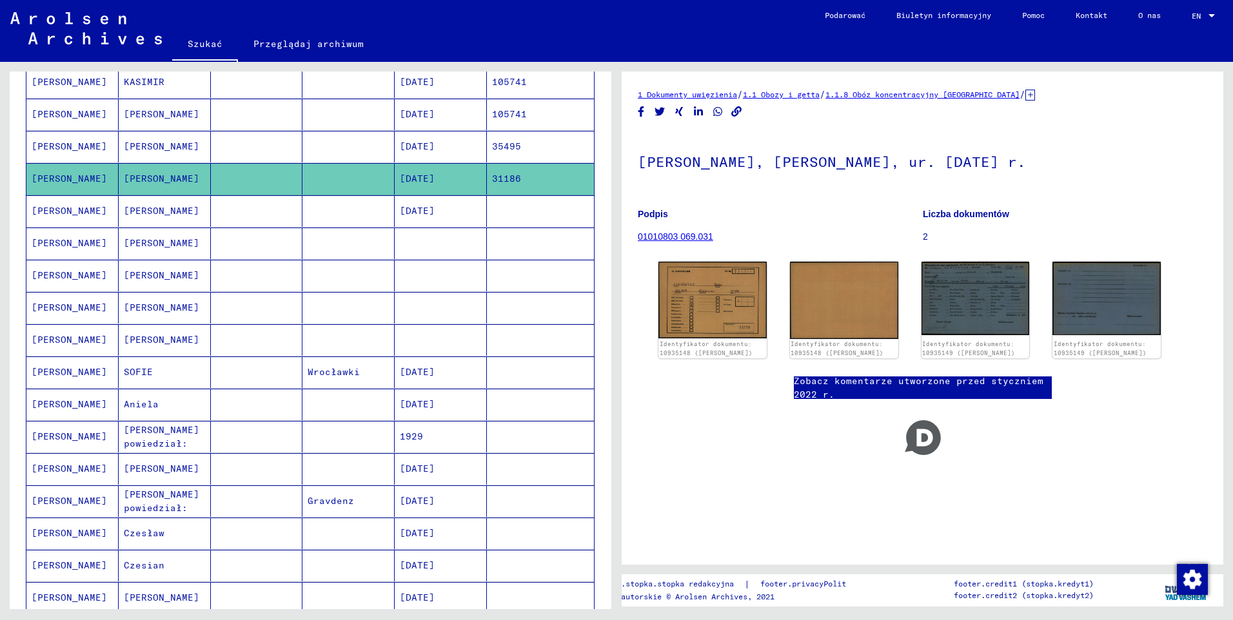
click at [60, 140] on mat-cell "[PERSON_NAME]" at bounding box center [72, 147] width 92 height 32
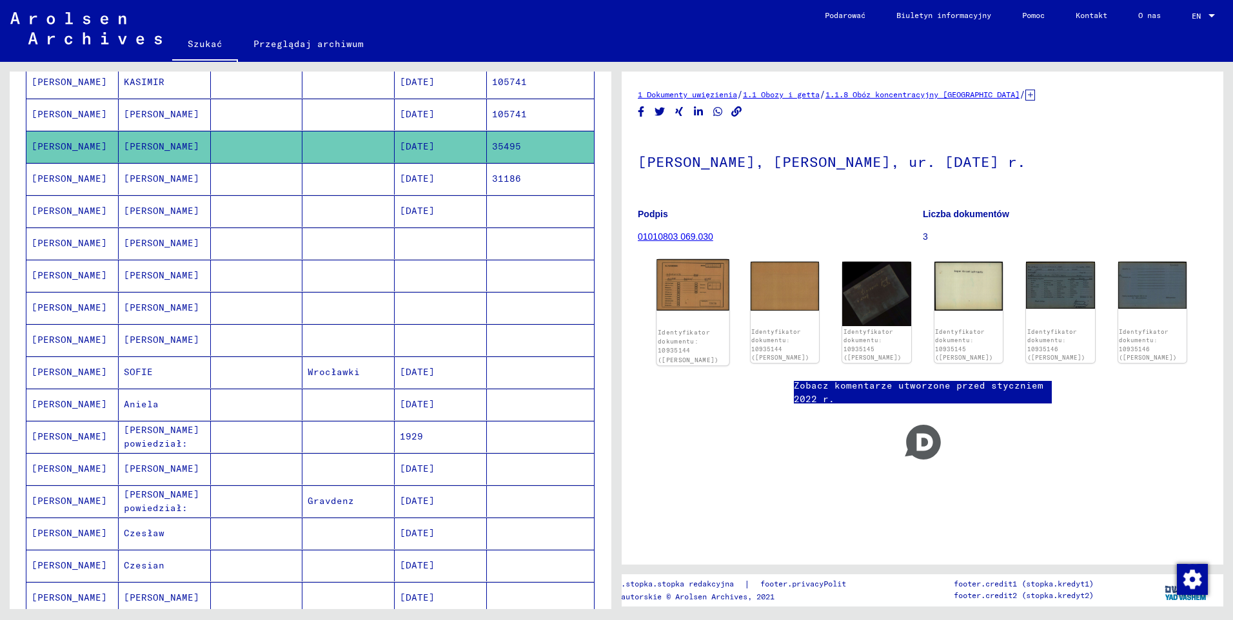
click at [696, 297] on img at bounding box center [692, 285] width 72 height 52
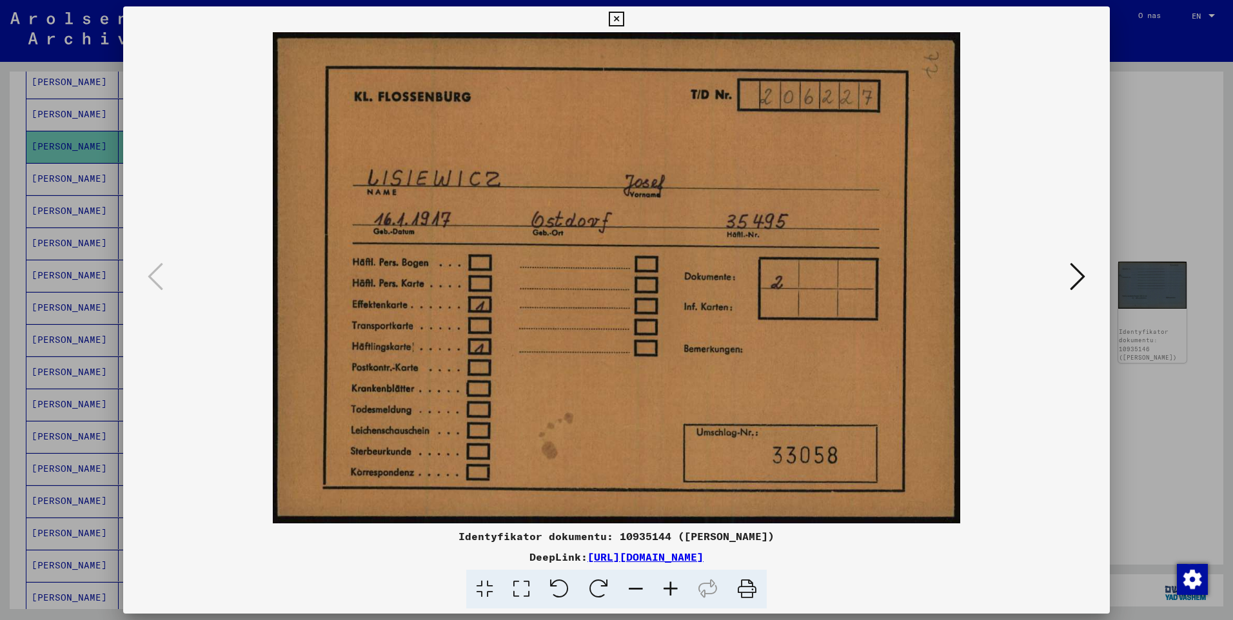
click at [1073, 285] on icon at bounding box center [1077, 276] width 15 height 31
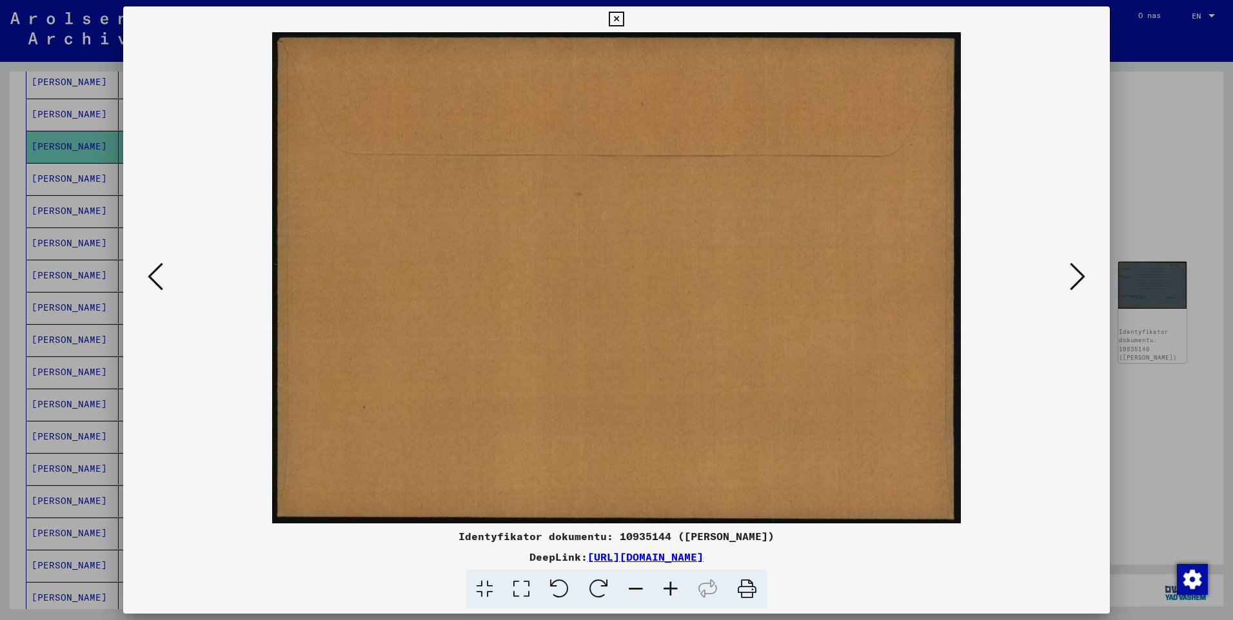
click at [1073, 285] on icon at bounding box center [1077, 276] width 15 height 31
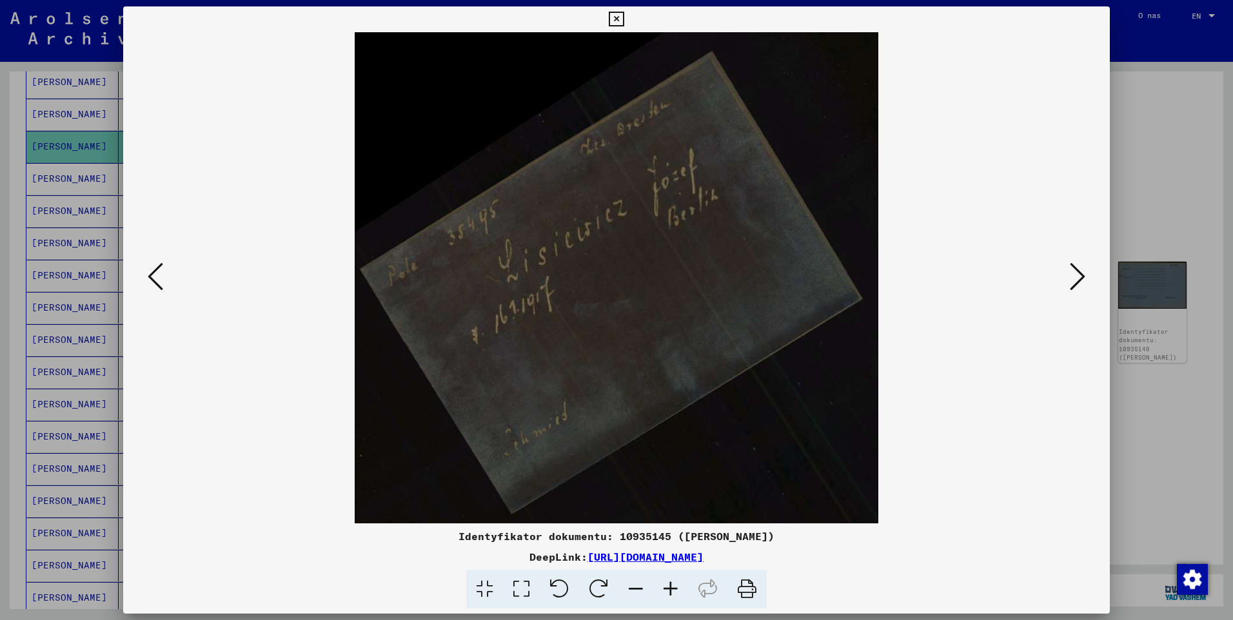
click at [1073, 285] on icon at bounding box center [1077, 276] width 15 height 31
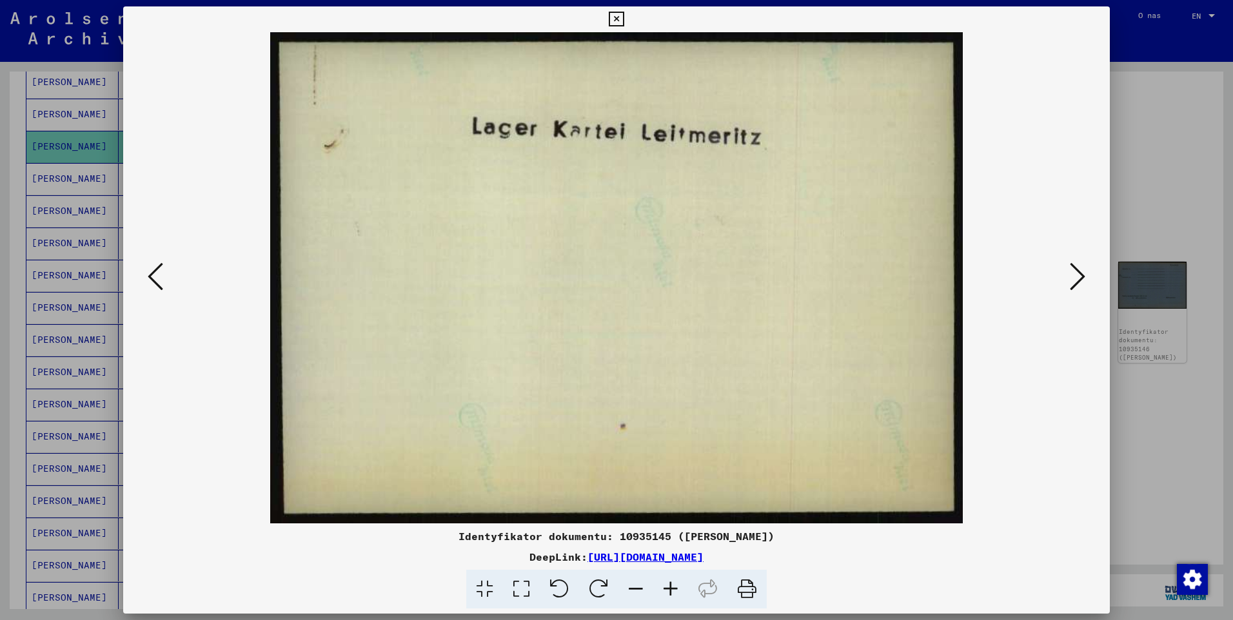
click at [1073, 285] on icon at bounding box center [1077, 276] width 15 height 31
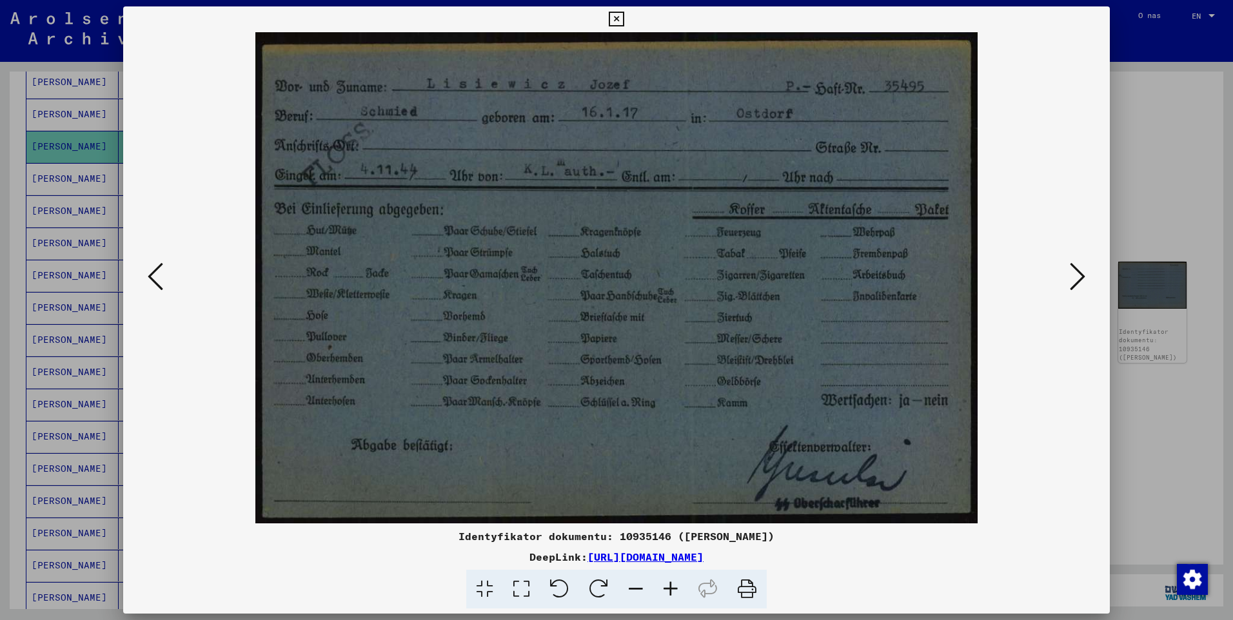
click at [1073, 285] on icon at bounding box center [1077, 276] width 15 height 31
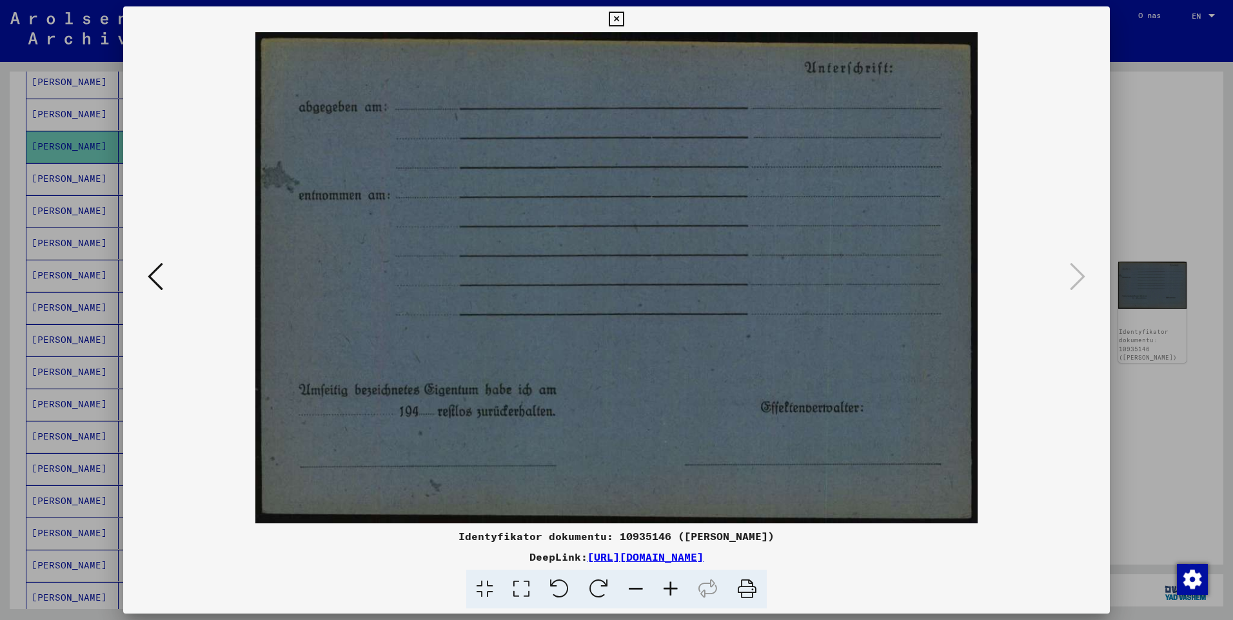
click at [616, 19] on icon at bounding box center [616, 19] width 15 height 15
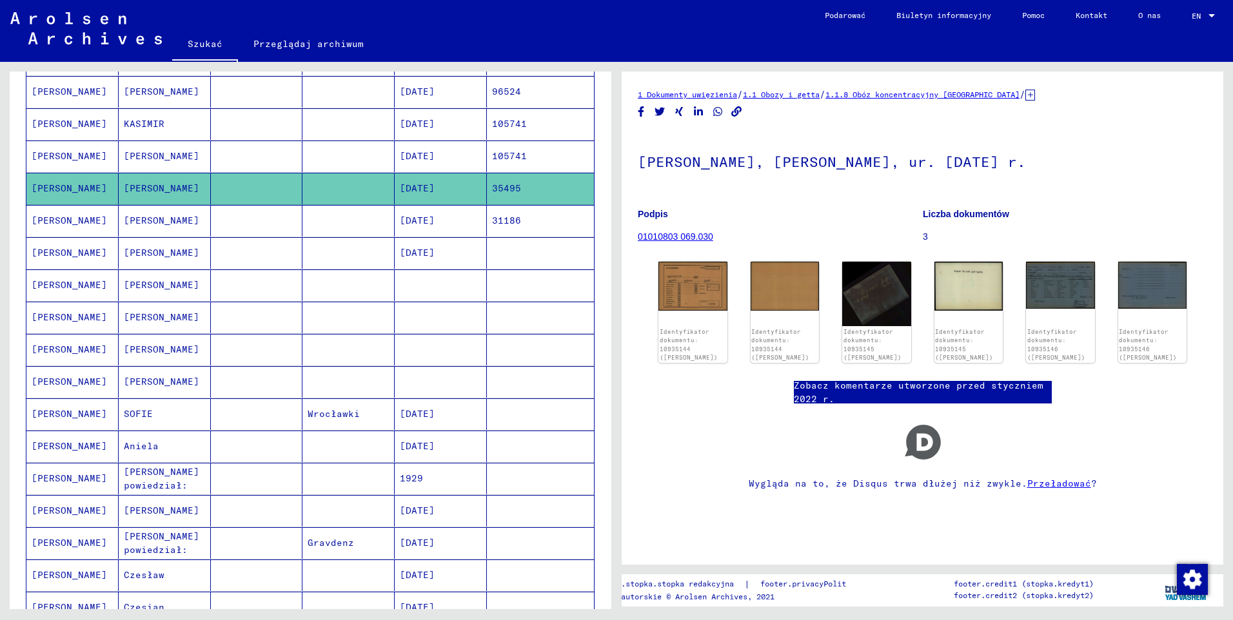
scroll to position [259, 0]
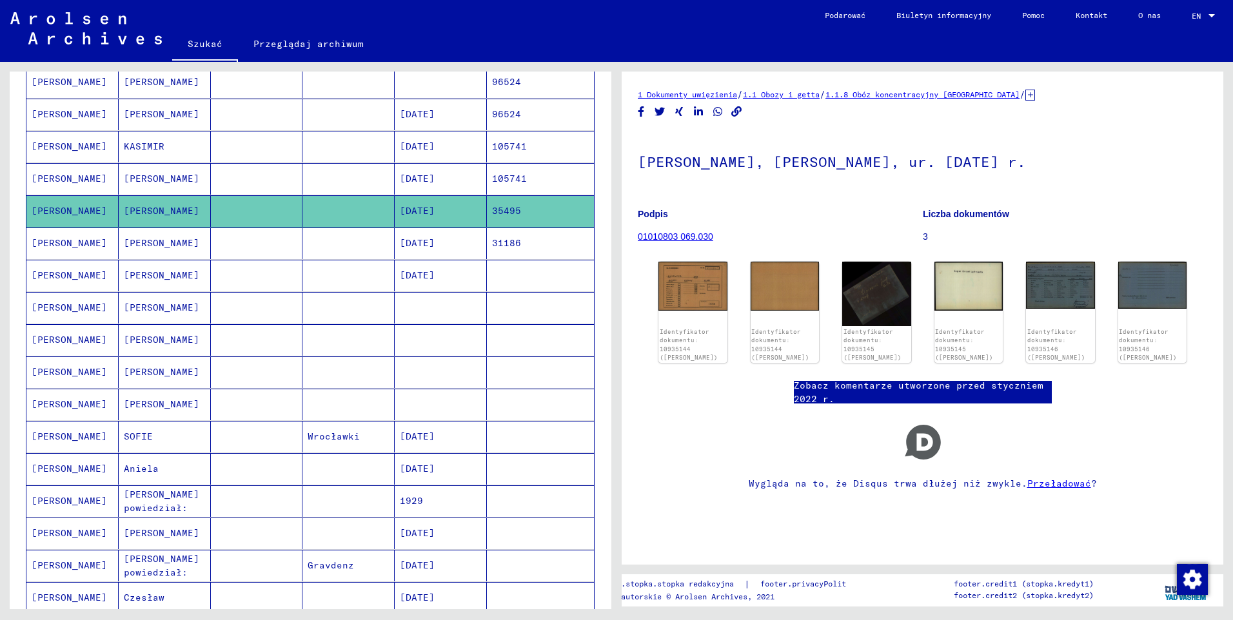
click at [66, 179] on mat-cell "[PERSON_NAME]" at bounding box center [72, 179] width 92 height 32
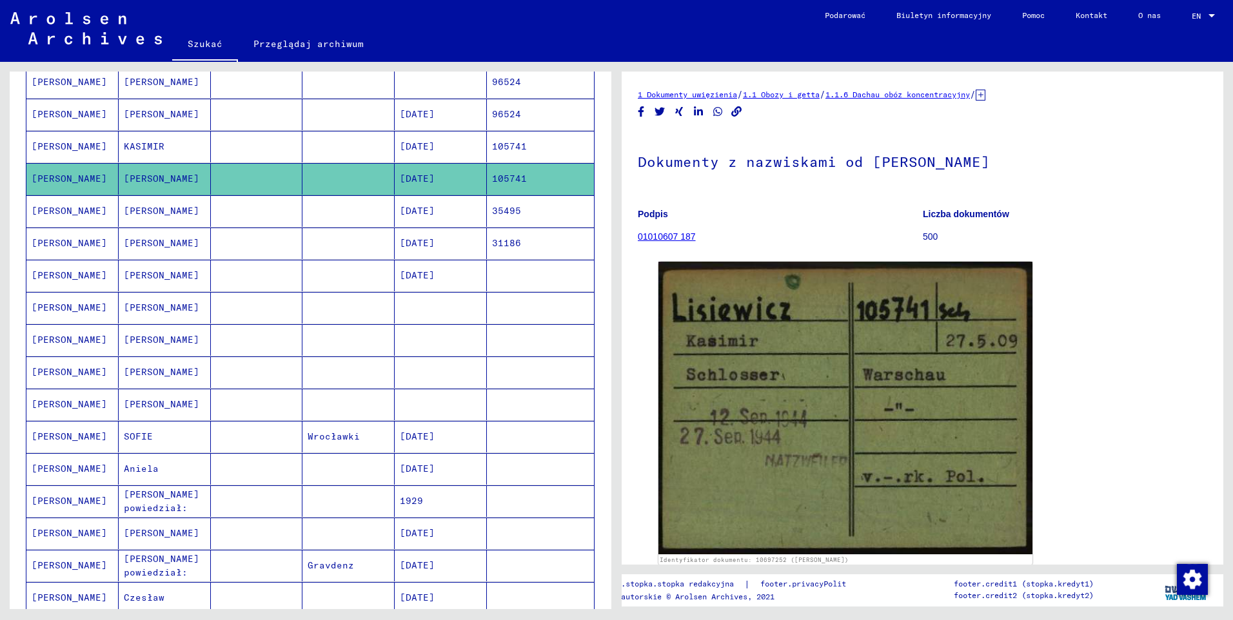
click at [74, 142] on mat-cell "[PERSON_NAME]" at bounding box center [72, 147] width 92 height 32
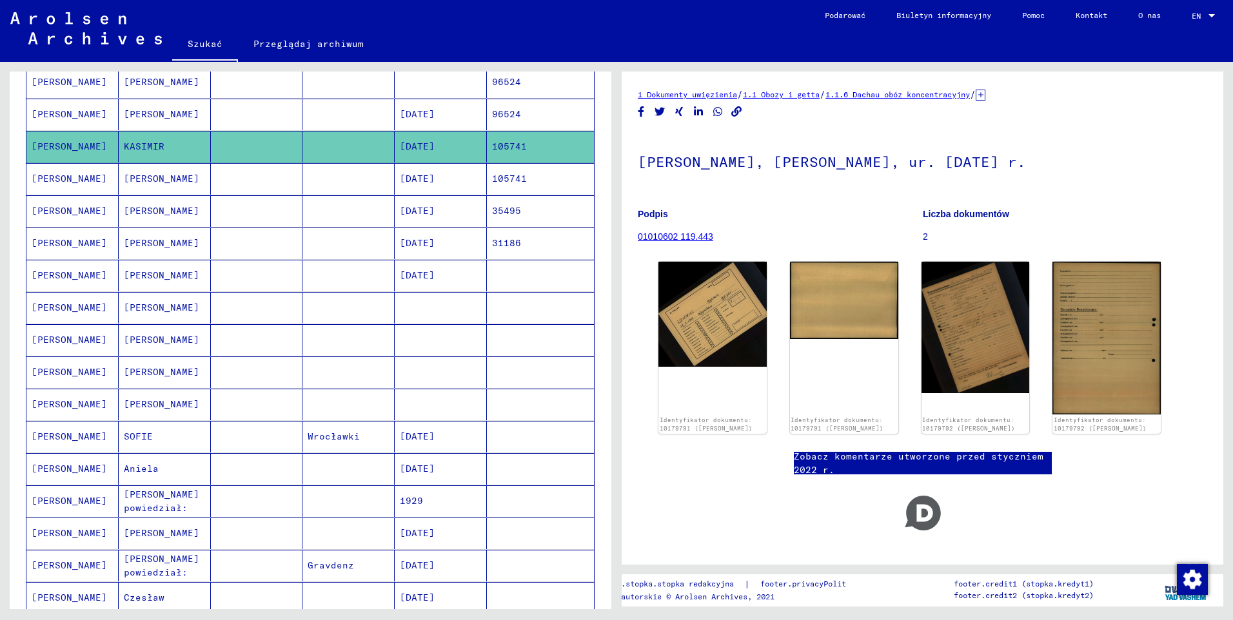
click at [59, 117] on mat-cell "[PERSON_NAME]" at bounding box center [72, 115] width 92 height 32
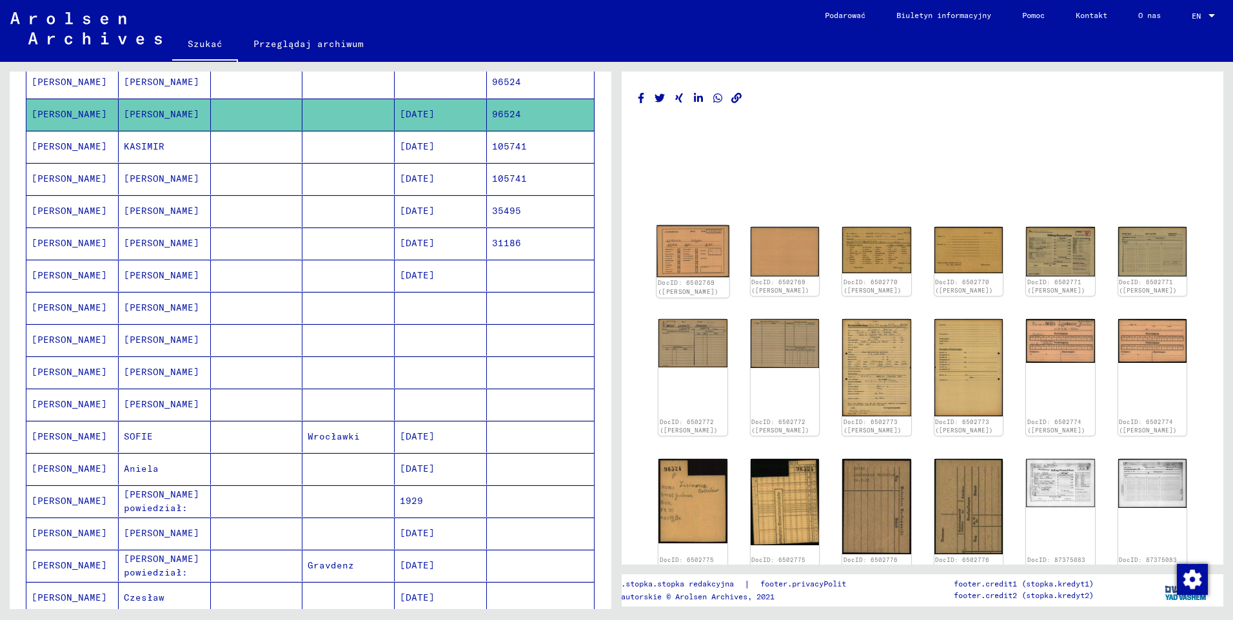
click at [682, 260] on img at bounding box center [692, 252] width 72 height 52
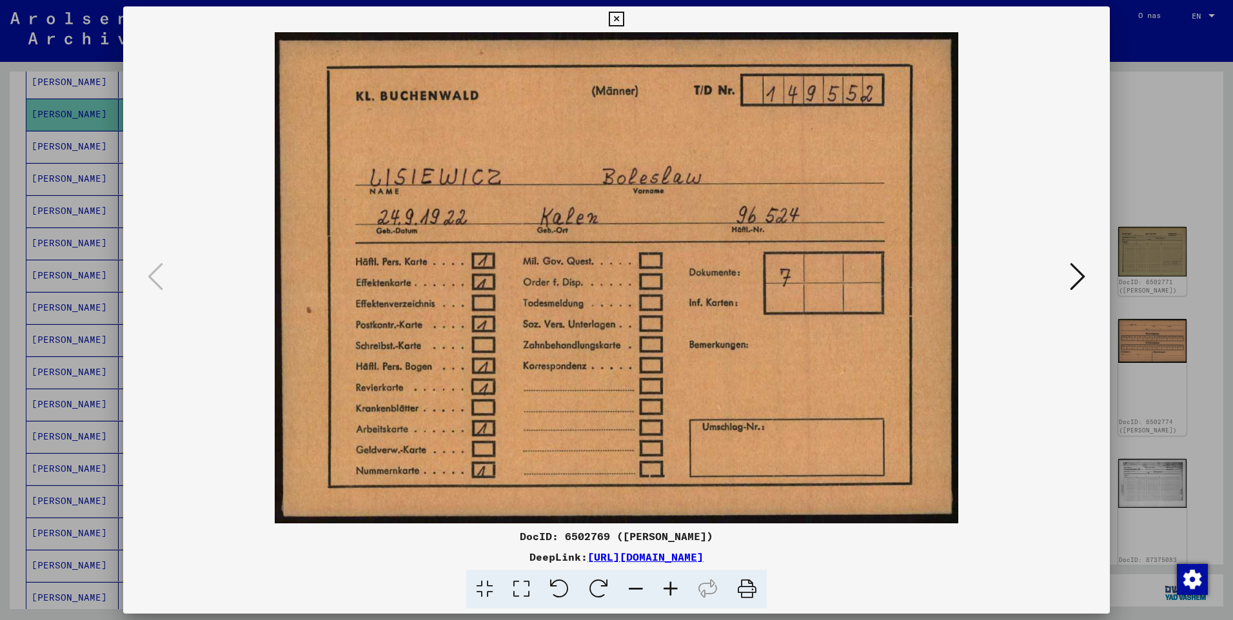
click at [1077, 286] on icon at bounding box center [1077, 276] width 15 height 31
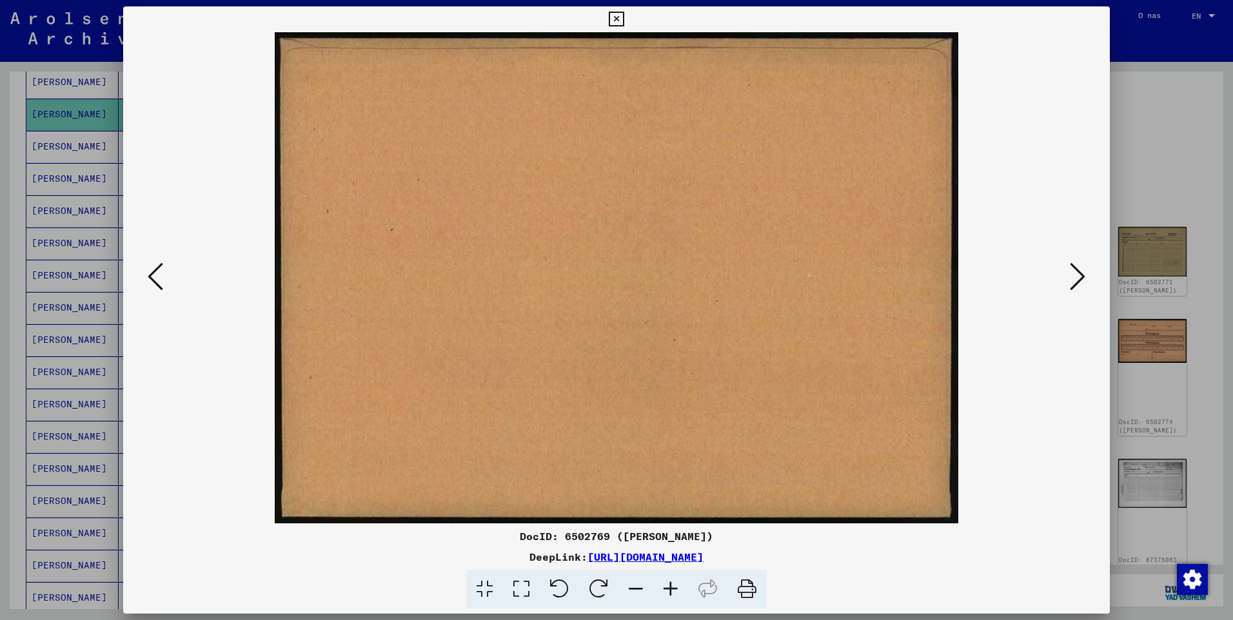
click at [1077, 286] on icon at bounding box center [1077, 276] width 15 height 31
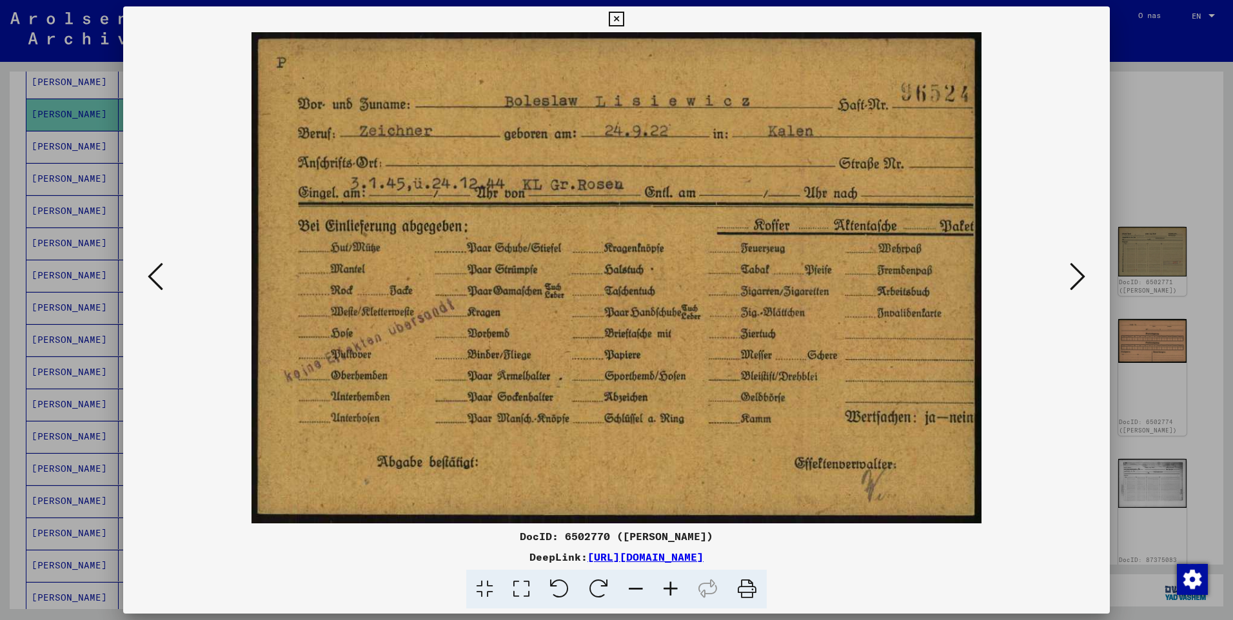
click at [1077, 285] on icon at bounding box center [1077, 276] width 15 height 31
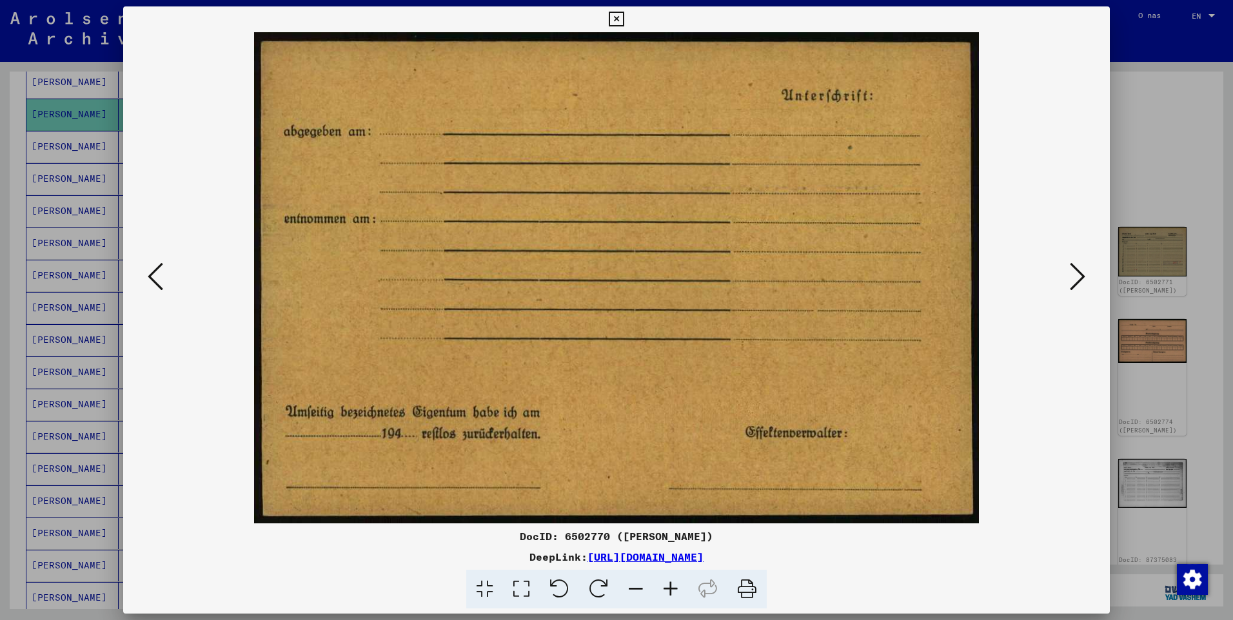
click at [1077, 285] on icon at bounding box center [1077, 276] width 15 height 31
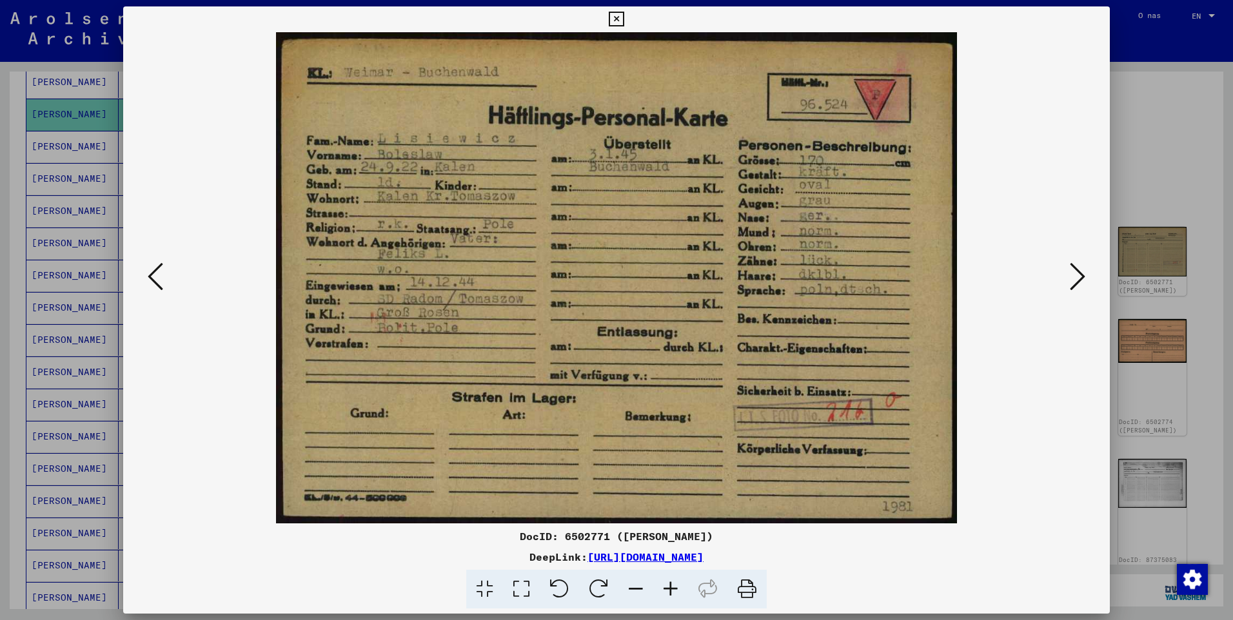
click at [614, 20] on icon at bounding box center [616, 19] width 15 height 15
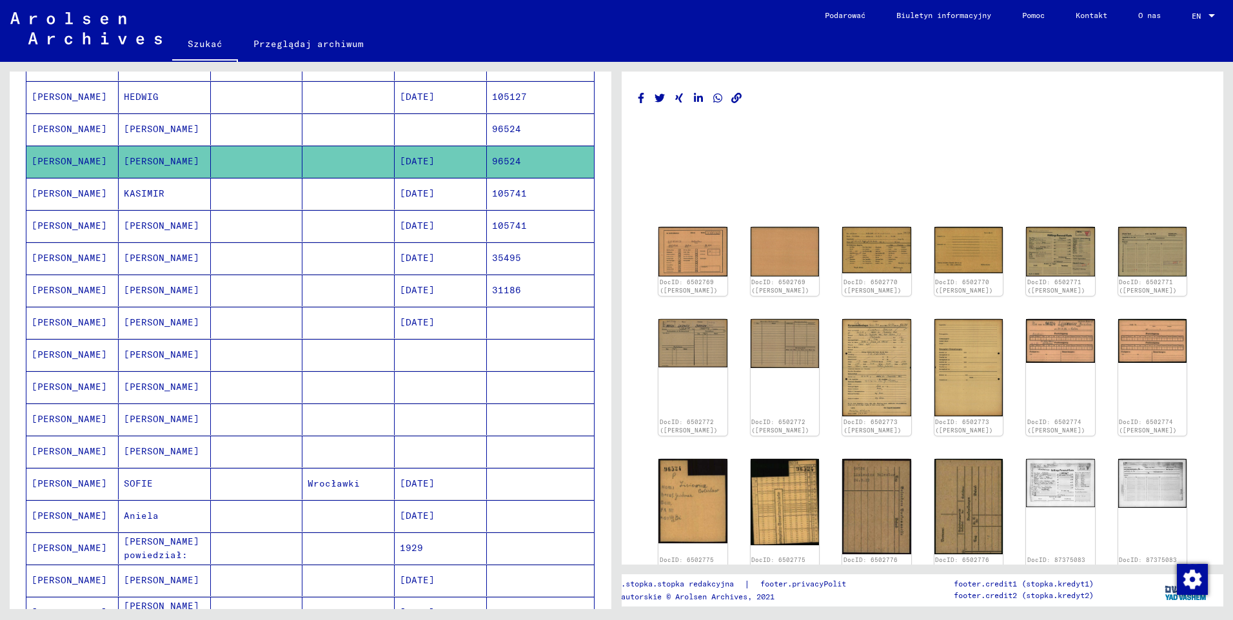
scroll to position [195, 0]
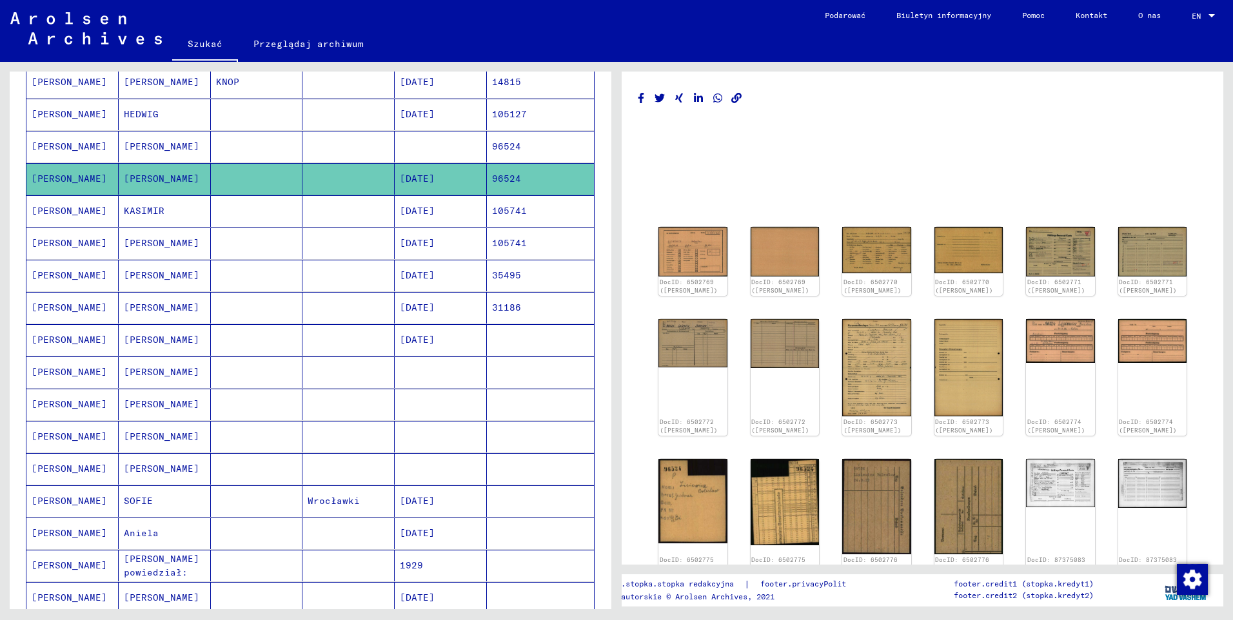
click at [43, 147] on mat-cell "[PERSON_NAME]" at bounding box center [72, 147] width 92 height 32
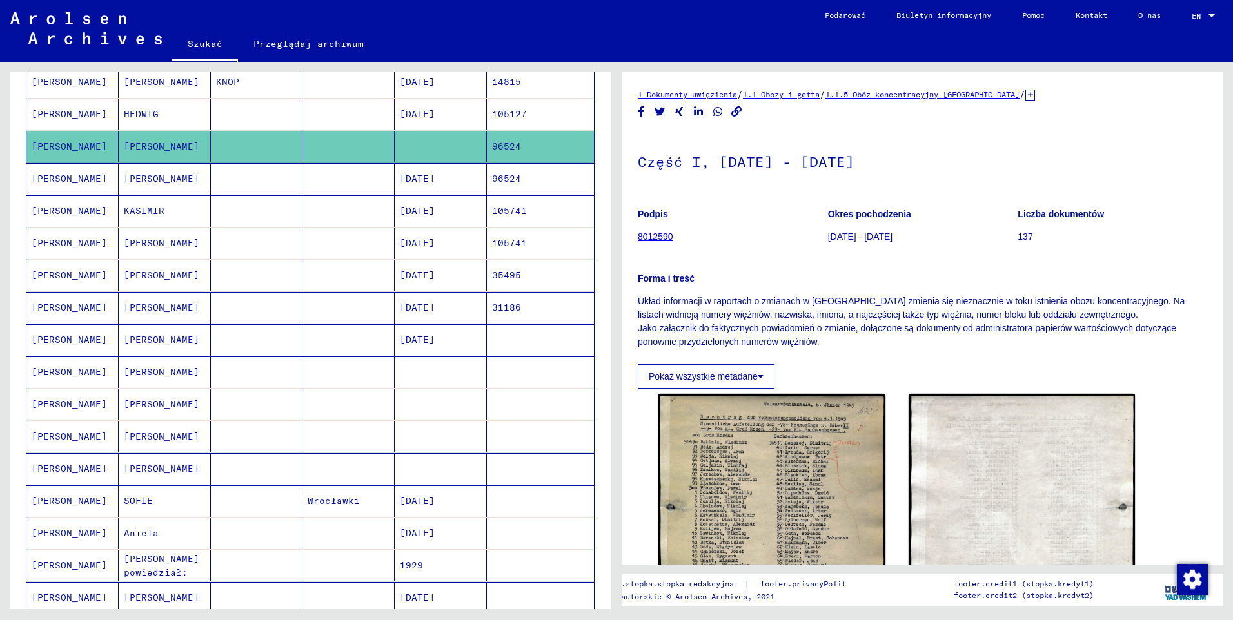
click at [59, 121] on mat-cell "[PERSON_NAME]" at bounding box center [72, 115] width 92 height 32
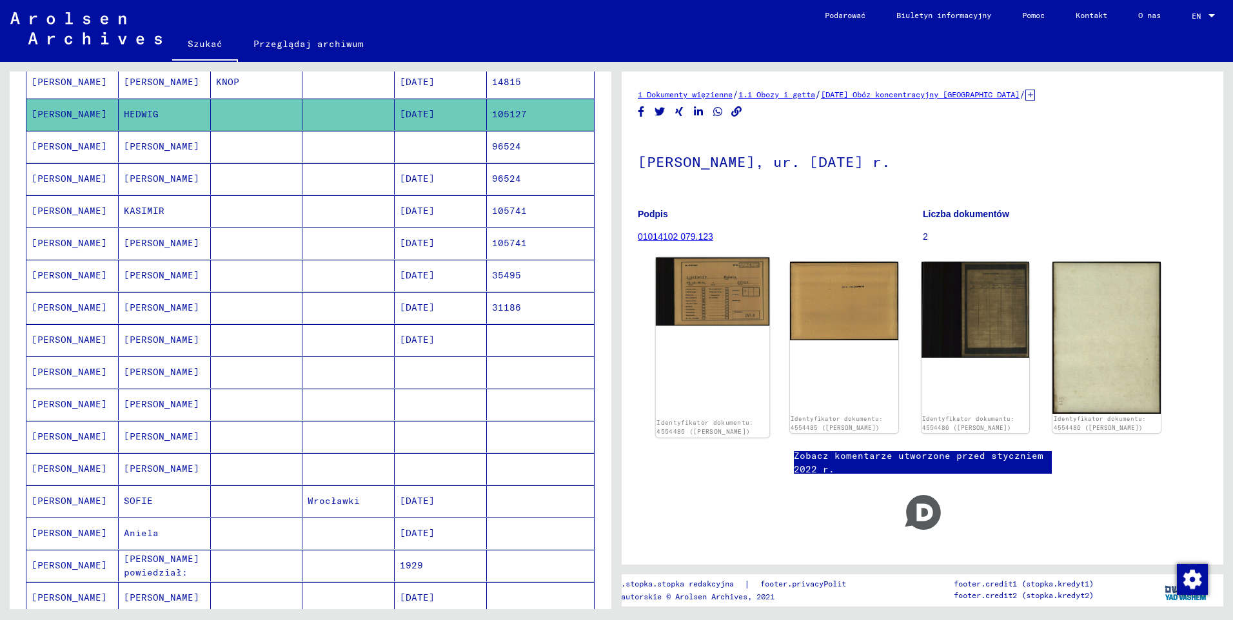
click at [744, 290] on img at bounding box center [712, 292] width 113 height 68
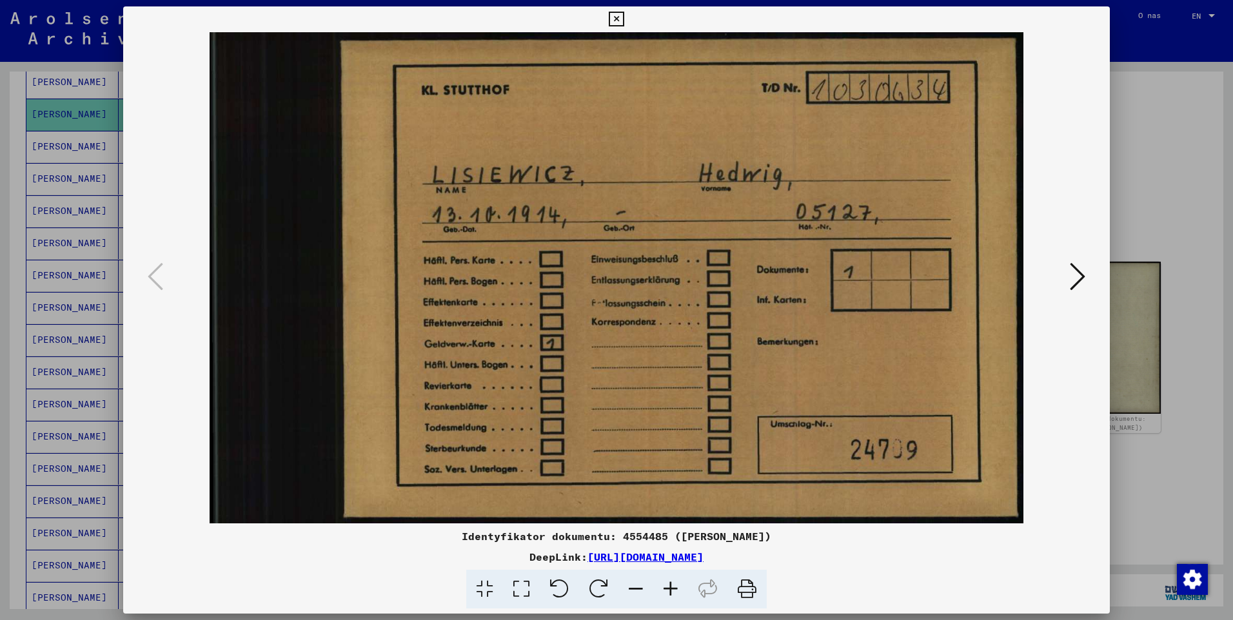
click at [1070, 273] on icon at bounding box center [1077, 276] width 15 height 31
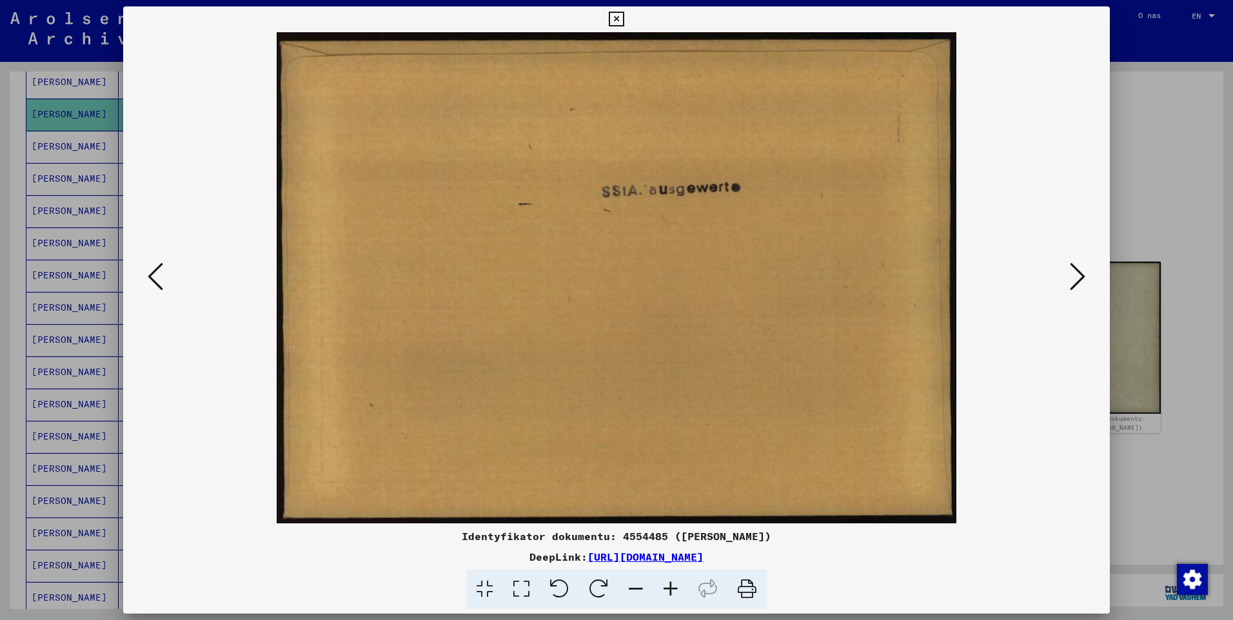
click at [1071, 273] on icon at bounding box center [1077, 276] width 15 height 31
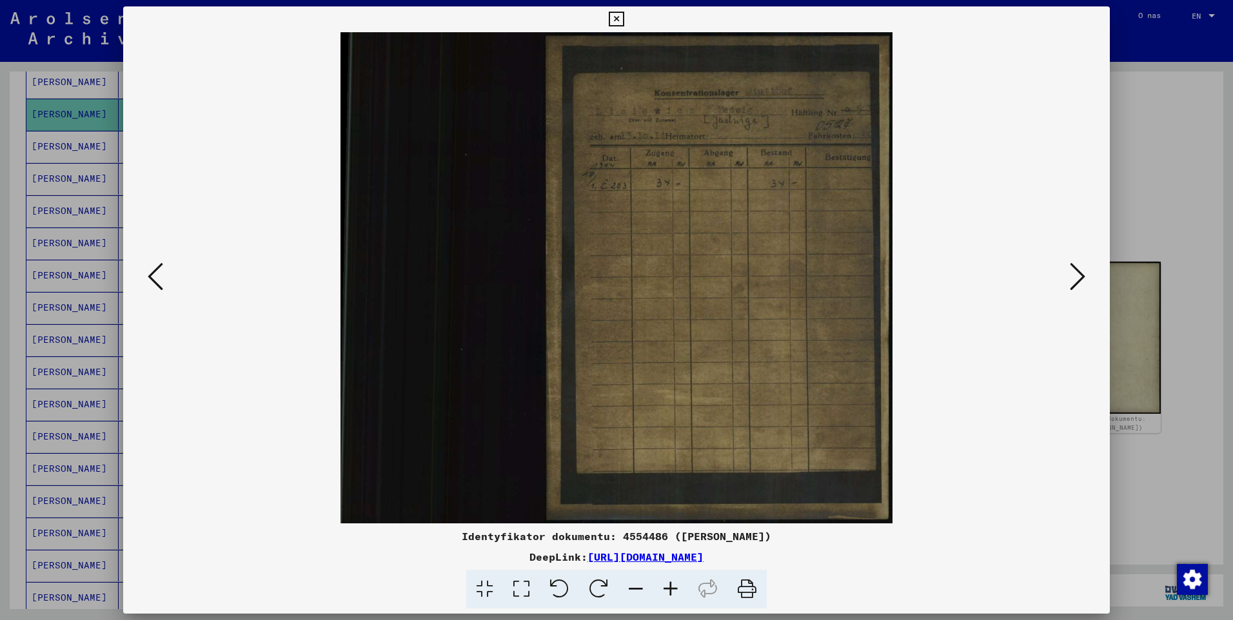
click at [1071, 273] on icon at bounding box center [1077, 276] width 15 height 31
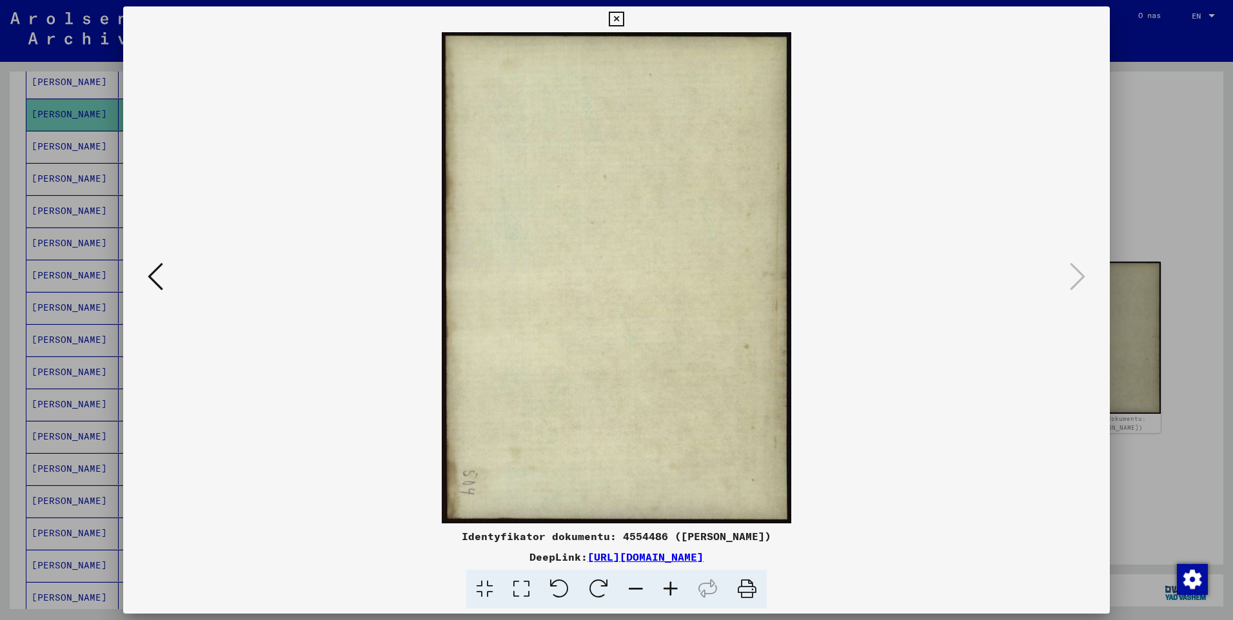
click at [617, 26] on icon at bounding box center [616, 19] width 15 height 15
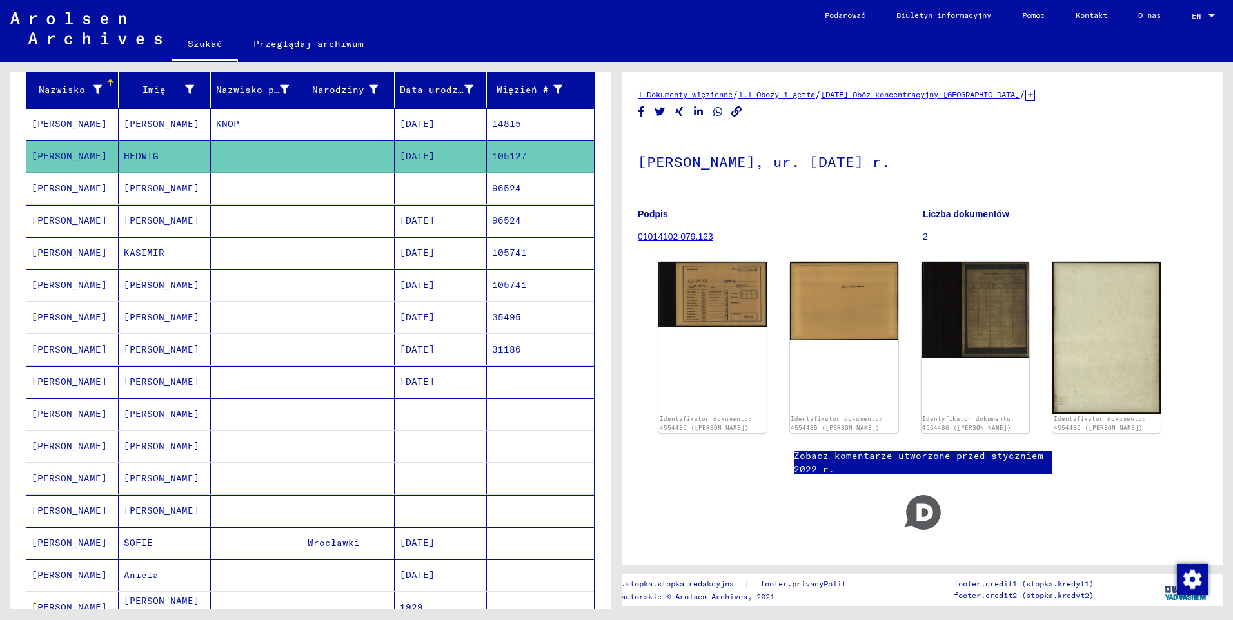
scroll to position [130, 0]
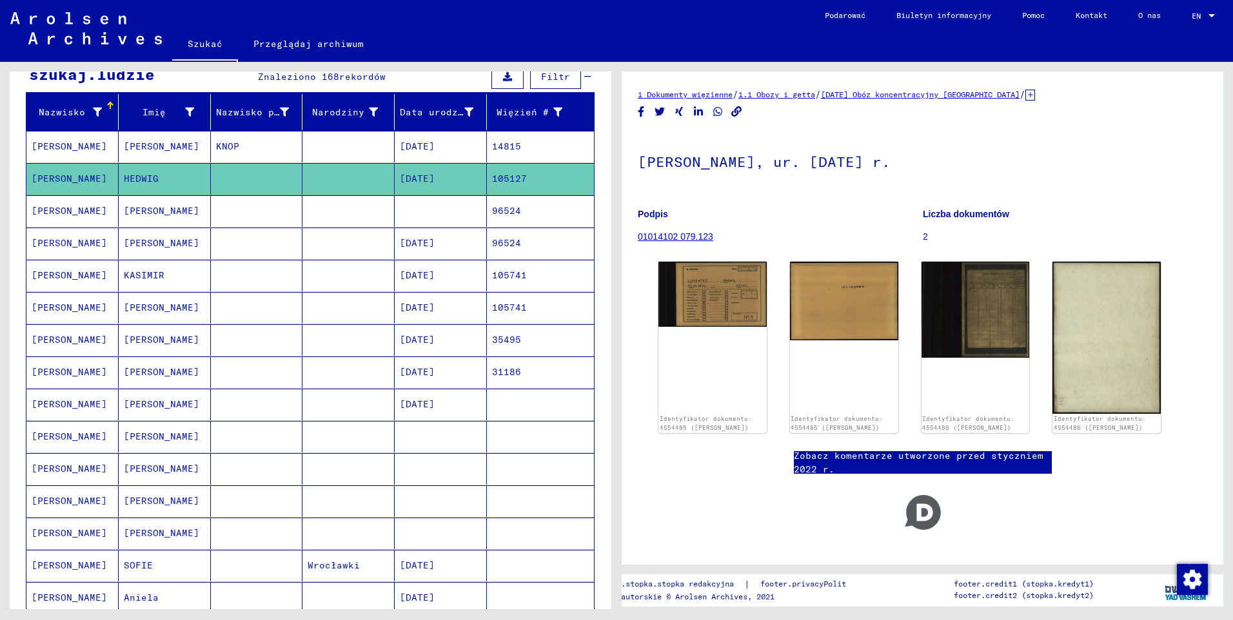
click at [50, 146] on mat-cell "[PERSON_NAME]" at bounding box center [72, 147] width 92 height 32
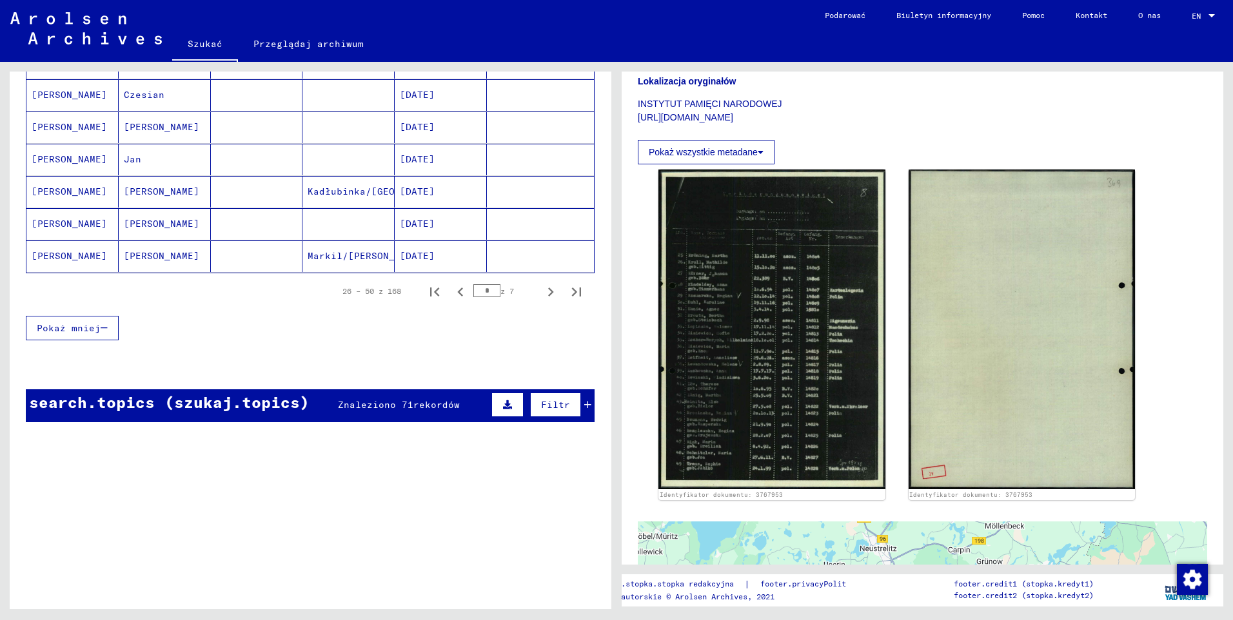
scroll to position [904, 0]
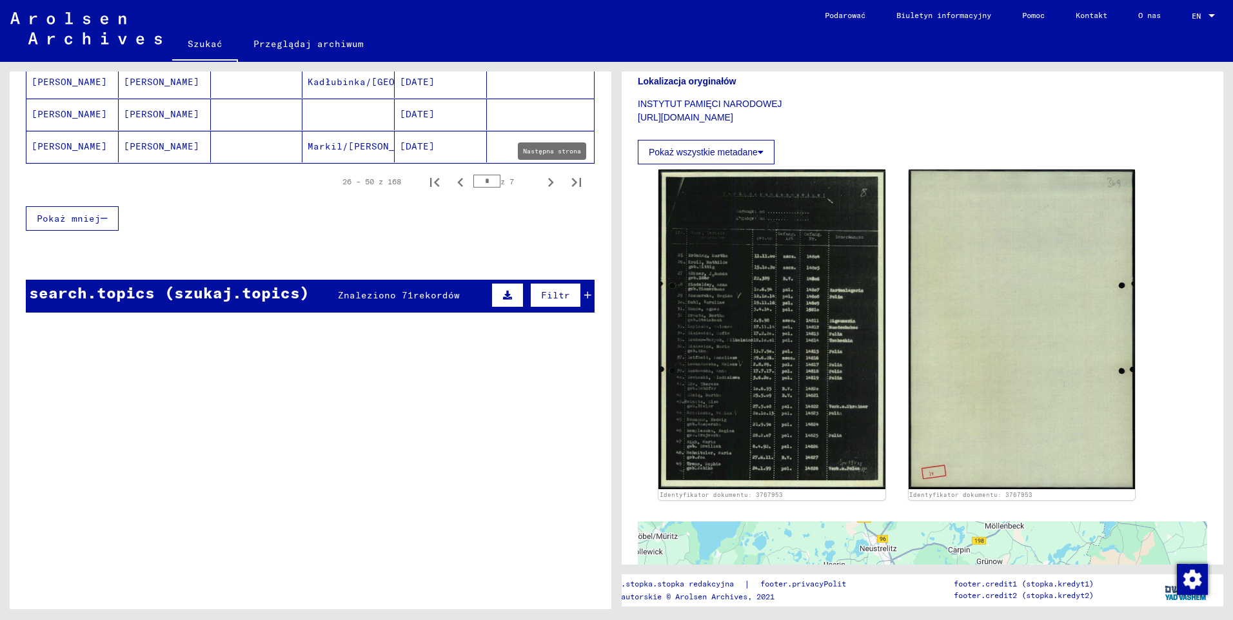
click at [542, 184] on icon "Następna strona" at bounding box center [551, 182] width 18 height 18
click at [65, 154] on mat-cell "[PERSON_NAME]" at bounding box center [72, 147] width 92 height 32
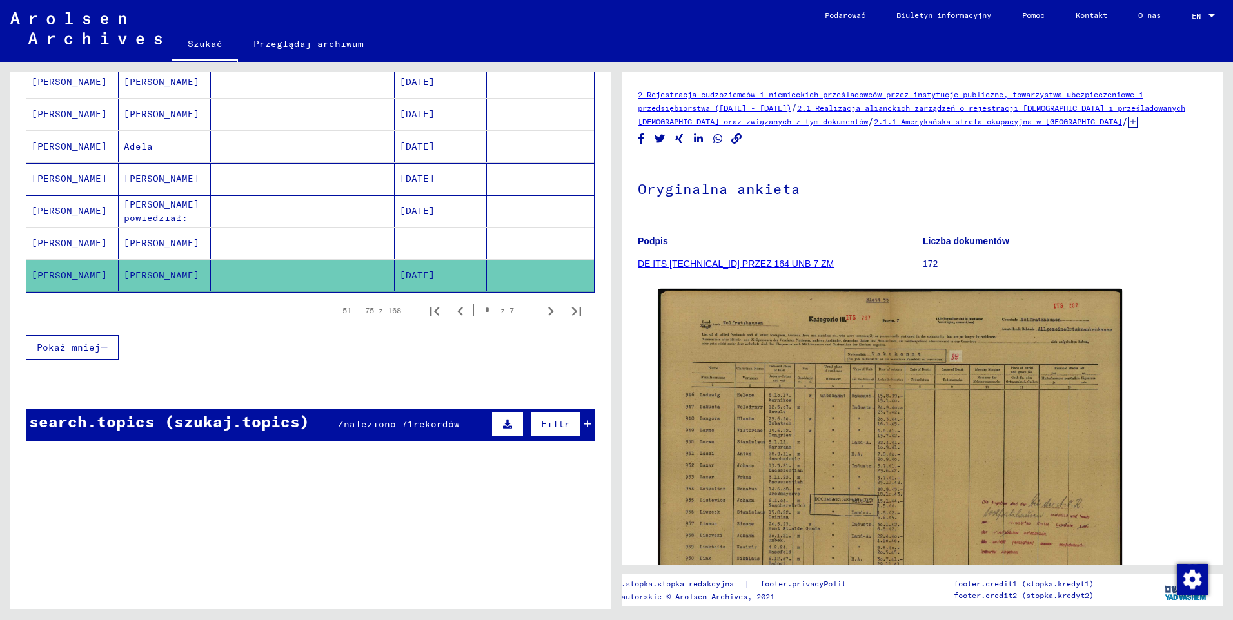
scroll to position [710, 0]
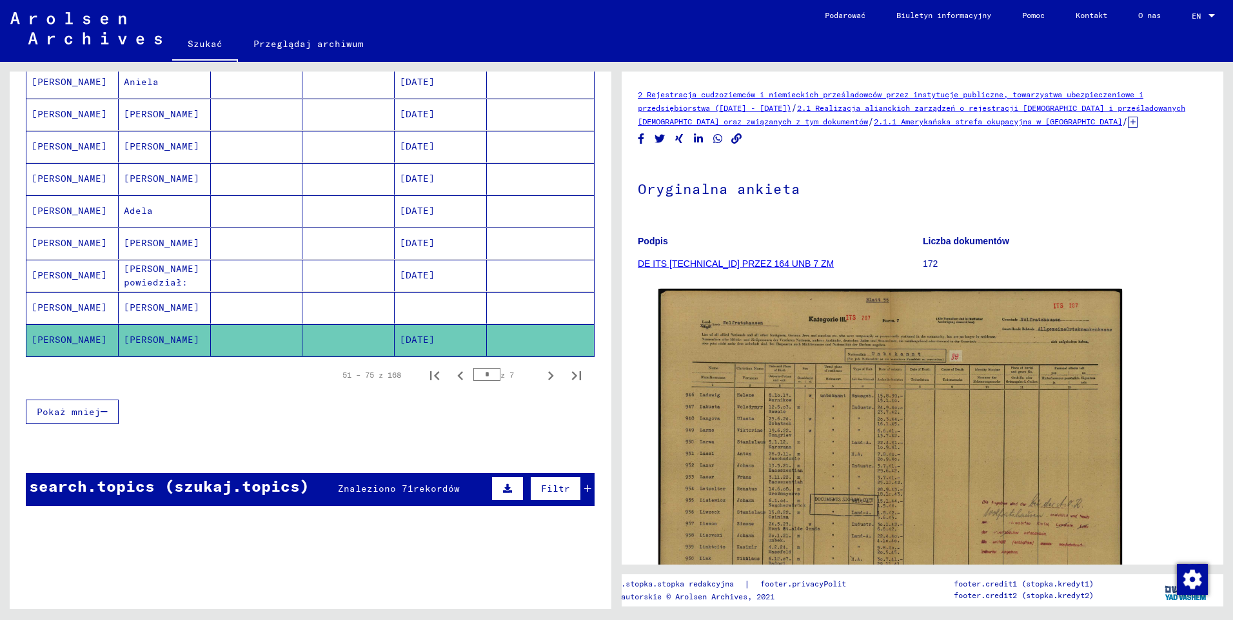
click at [56, 275] on mat-cell "[PERSON_NAME]" at bounding box center [72, 276] width 92 height 32
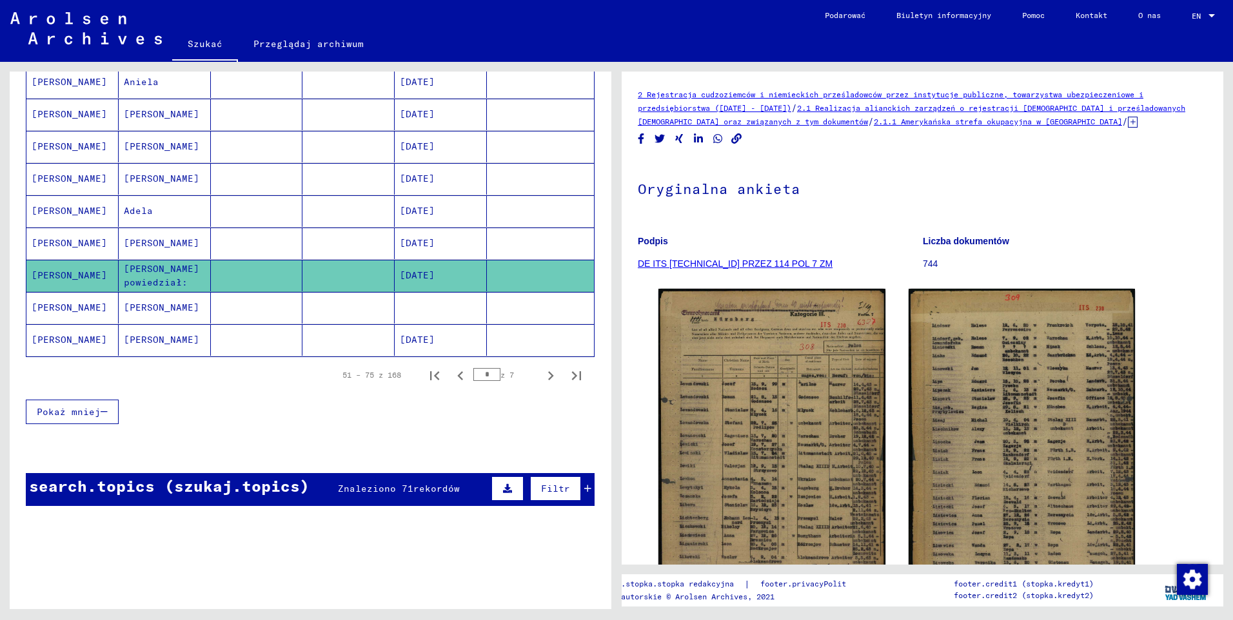
click at [61, 242] on mat-cell "[PERSON_NAME]" at bounding box center [72, 244] width 92 height 32
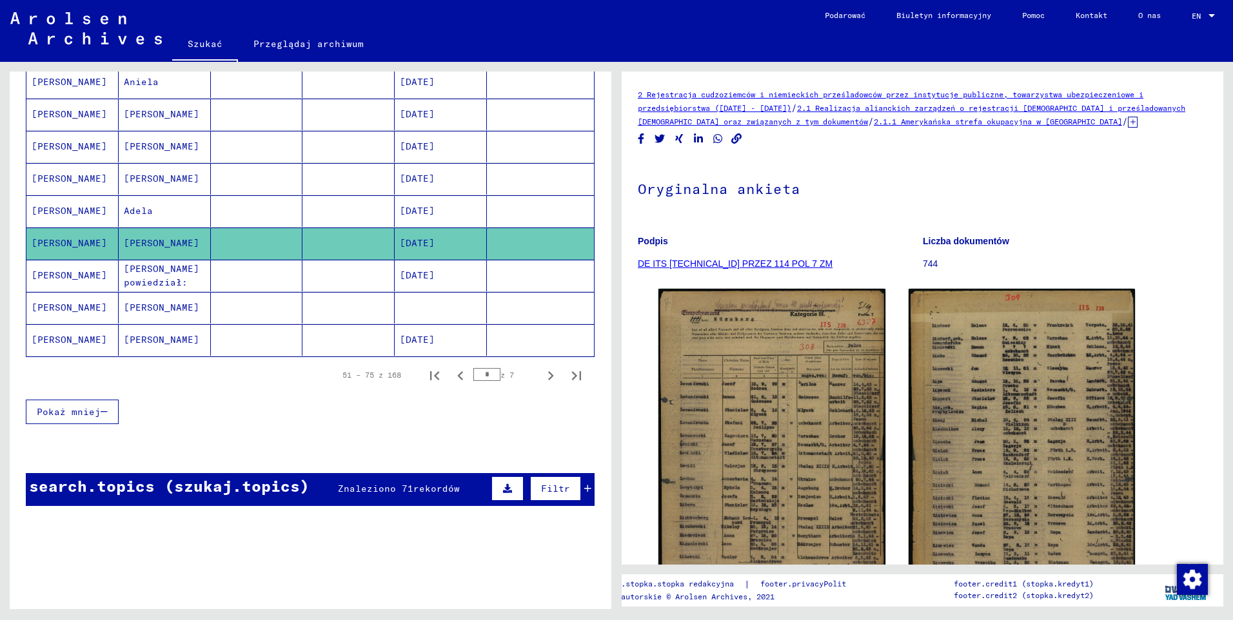
click at [59, 241] on mat-cell "[PERSON_NAME]" at bounding box center [72, 244] width 92 height 32
click at [65, 208] on mat-cell "[PERSON_NAME]" at bounding box center [72, 211] width 92 height 32
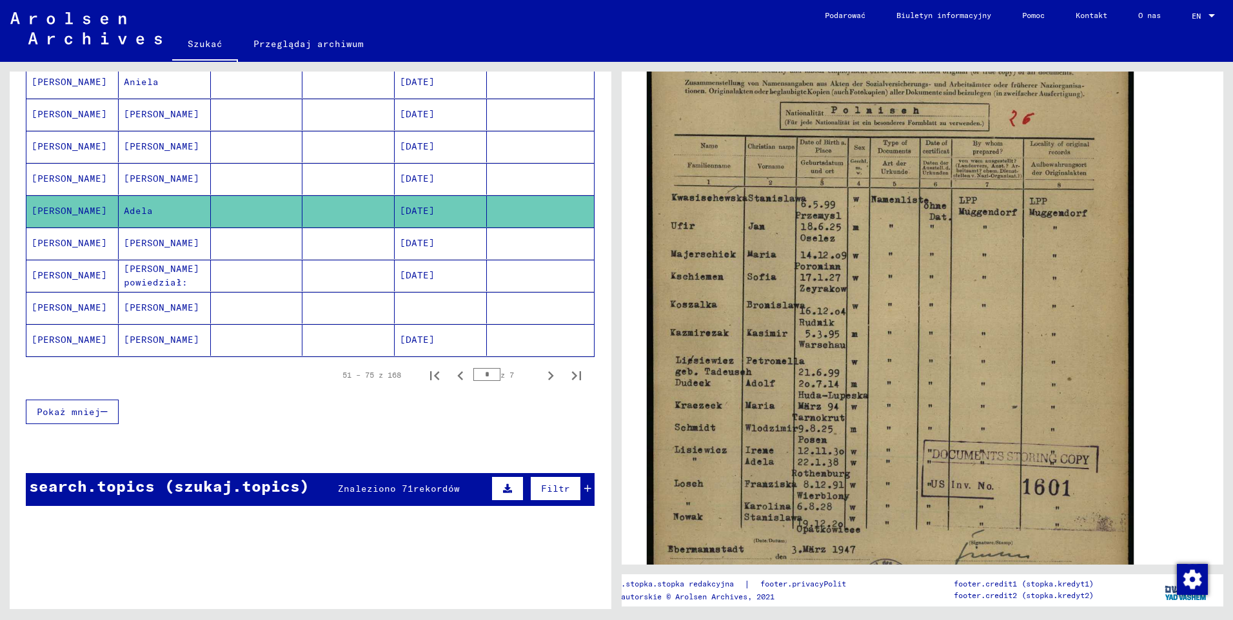
scroll to position [322, 0]
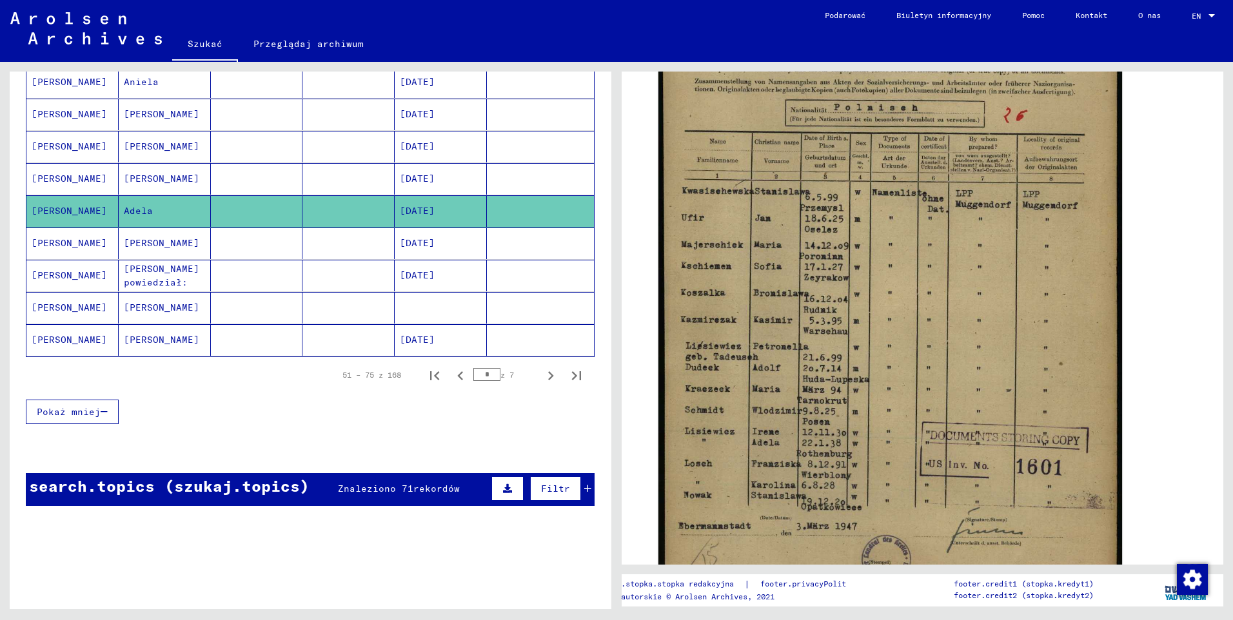
click at [52, 175] on mat-cell "[PERSON_NAME]" at bounding box center [72, 179] width 92 height 32
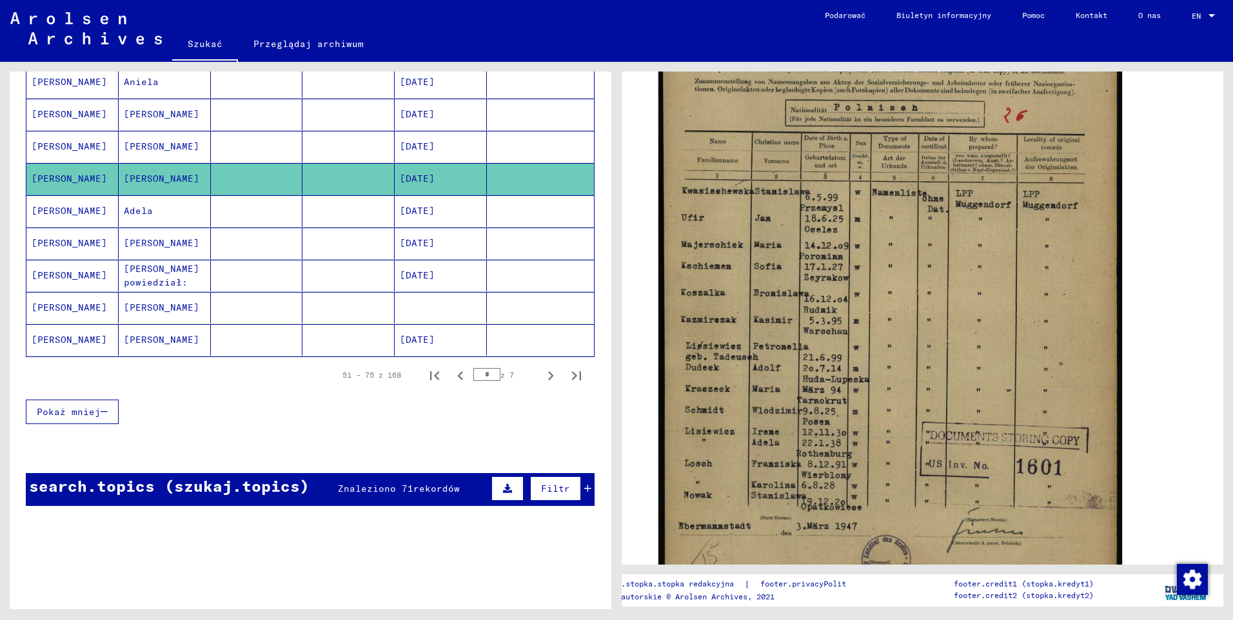
click at [55, 177] on mat-cell "[PERSON_NAME]" at bounding box center [72, 179] width 92 height 32
click at [59, 155] on mat-cell "[PERSON_NAME]" at bounding box center [72, 147] width 92 height 32
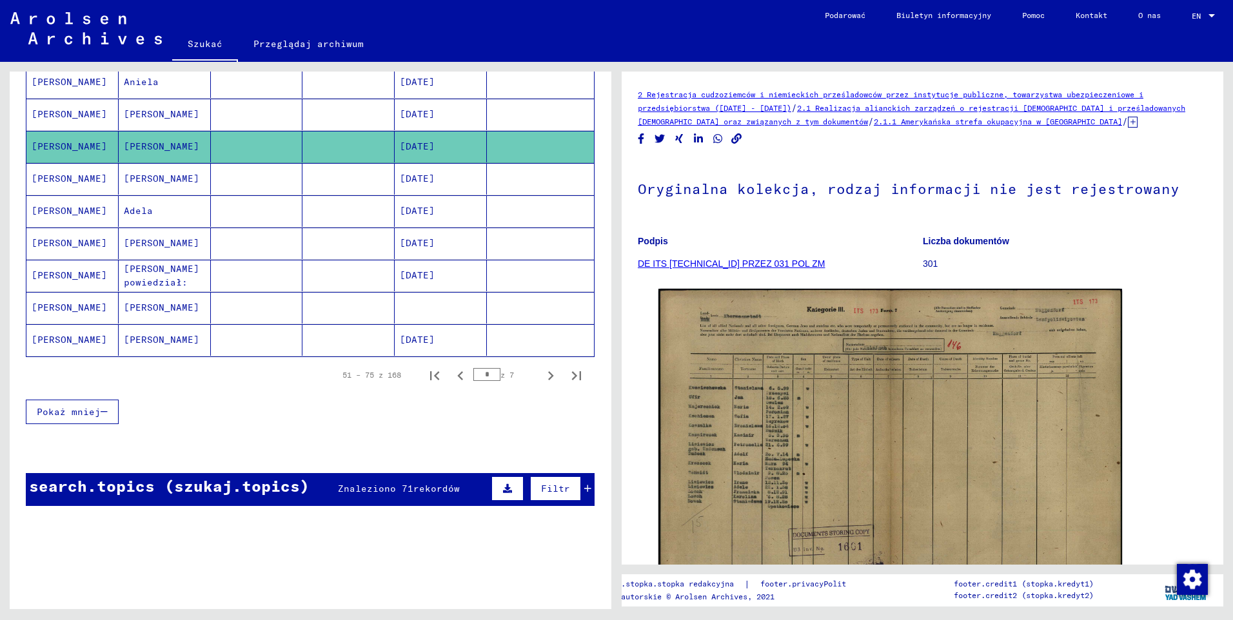
click at [59, 117] on mat-cell "[PERSON_NAME]" at bounding box center [72, 115] width 92 height 32
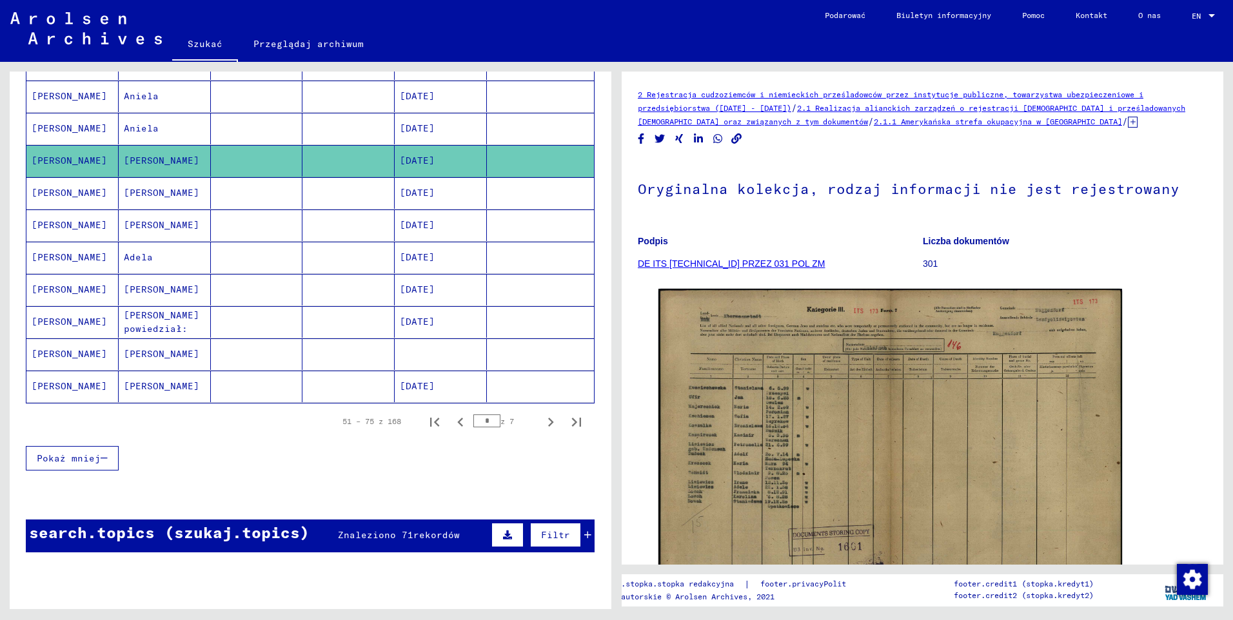
scroll to position [646, 0]
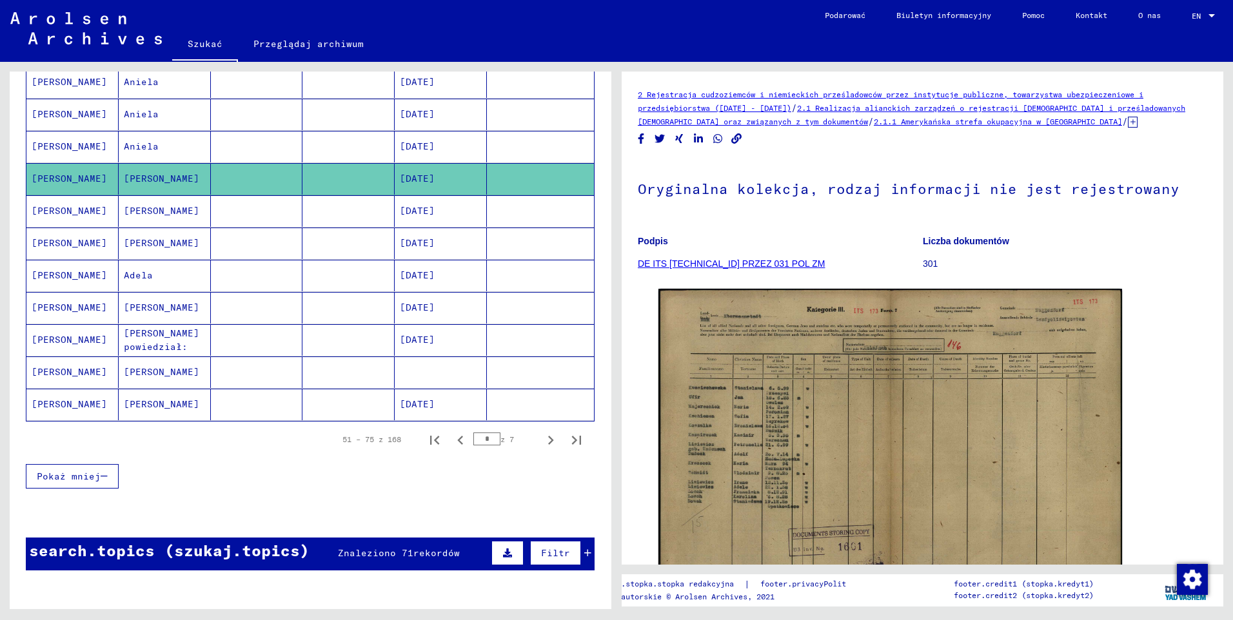
click at [59, 143] on mat-cell "[PERSON_NAME]" at bounding box center [72, 147] width 92 height 32
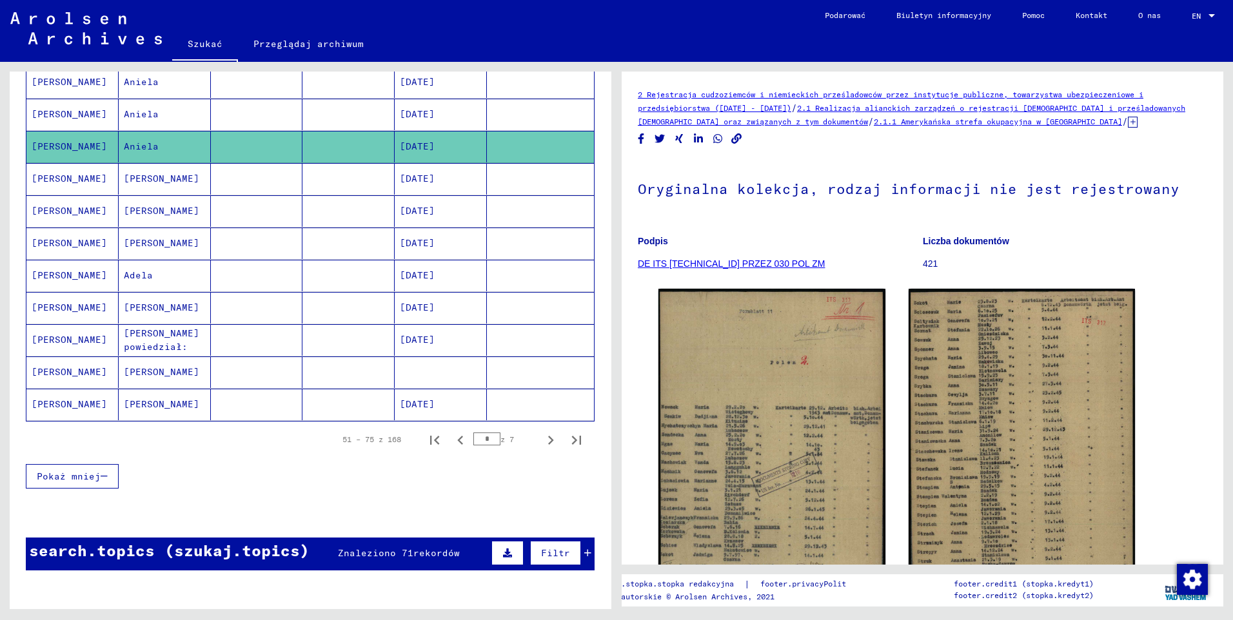
click at [62, 116] on mat-cell "[PERSON_NAME]" at bounding box center [72, 115] width 92 height 32
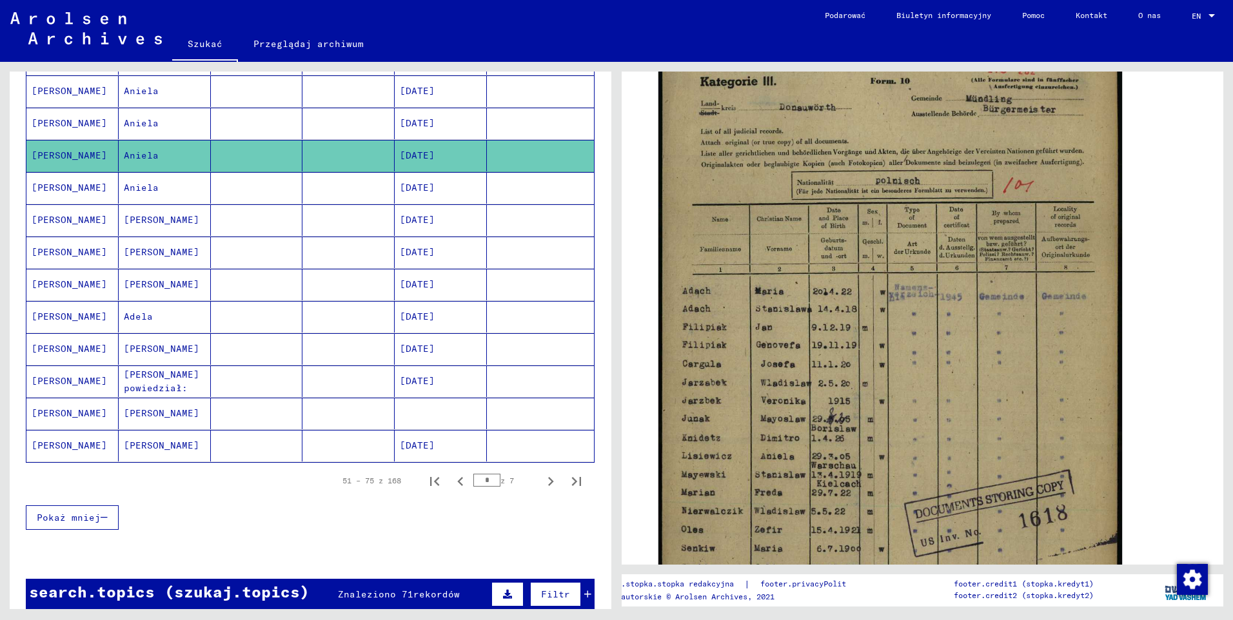
scroll to position [582, 0]
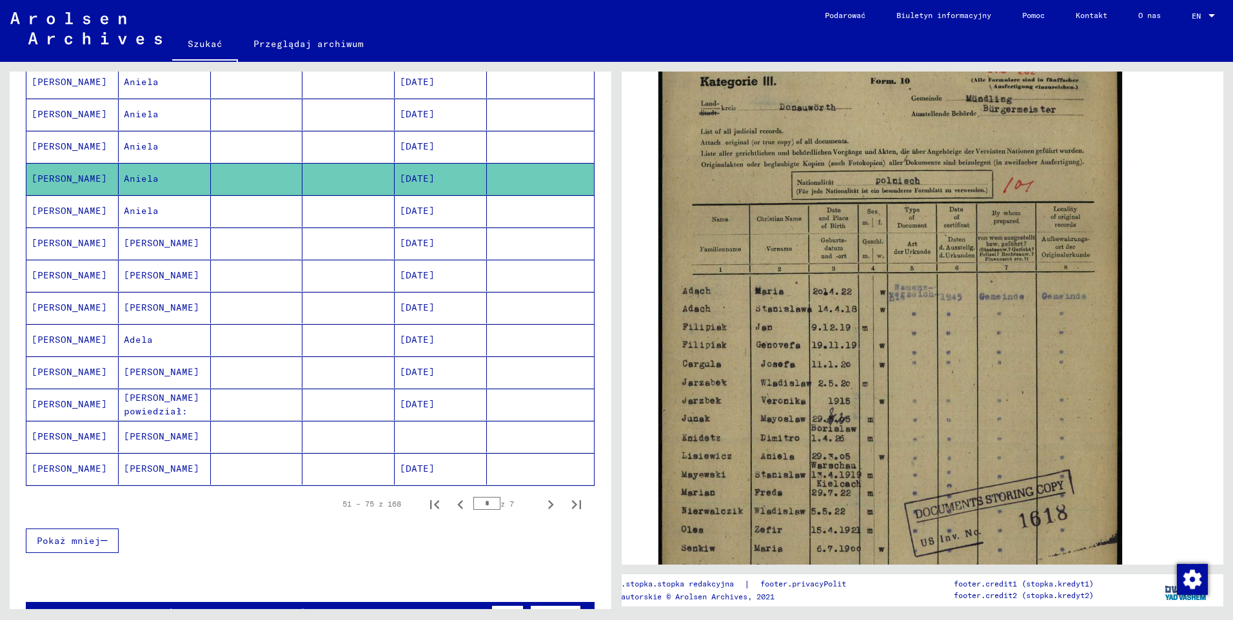
click at [41, 144] on mat-cell "[PERSON_NAME]" at bounding box center [72, 147] width 92 height 32
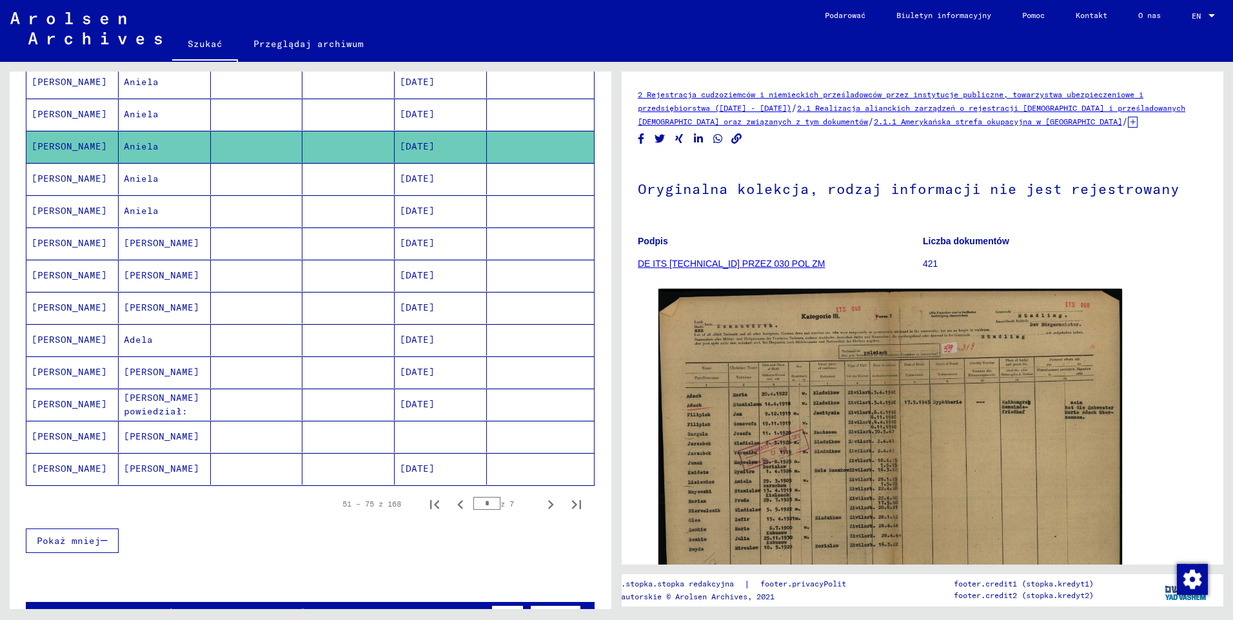
click at [61, 116] on mat-cell "[PERSON_NAME]" at bounding box center [72, 115] width 92 height 32
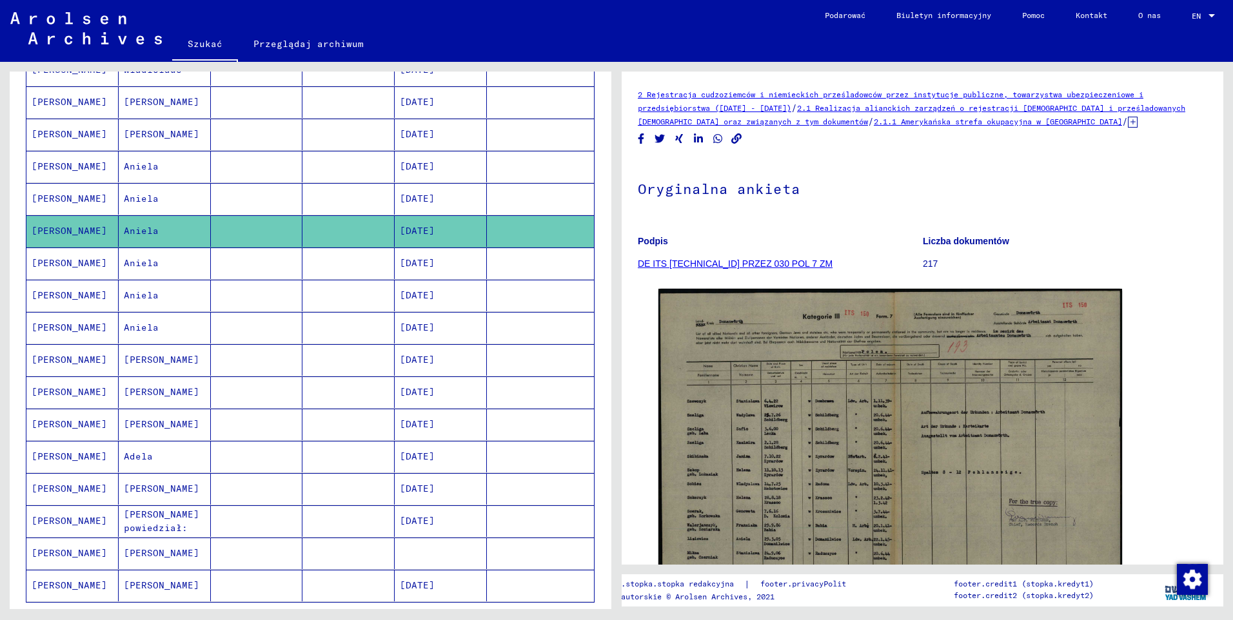
scroll to position [453, 0]
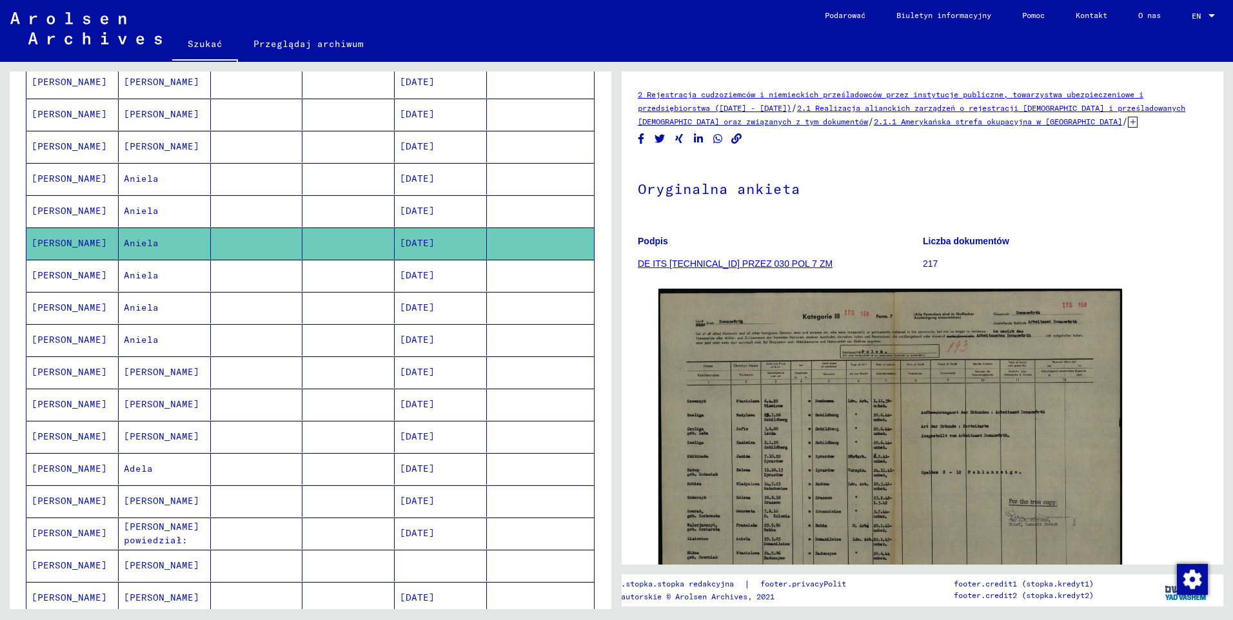
click at [48, 146] on mat-cell "[PERSON_NAME]" at bounding box center [72, 147] width 92 height 32
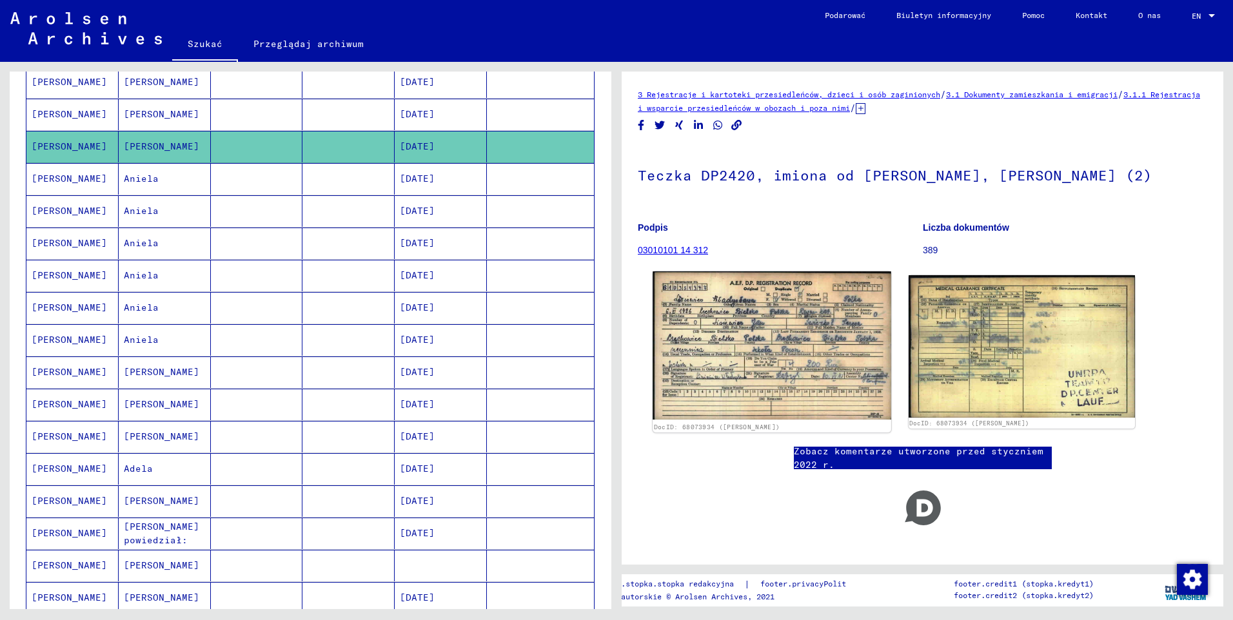
click at [743, 322] on img at bounding box center [771, 345] width 238 height 148
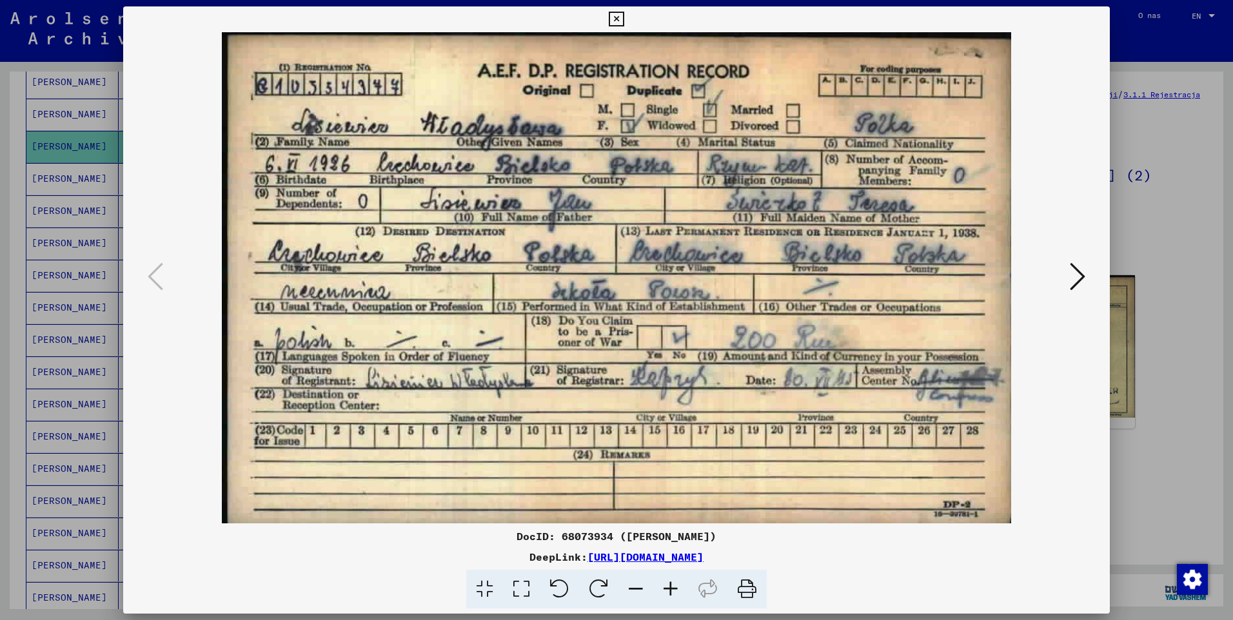
click at [620, 21] on icon at bounding box center [616, 19] width 15 height 15
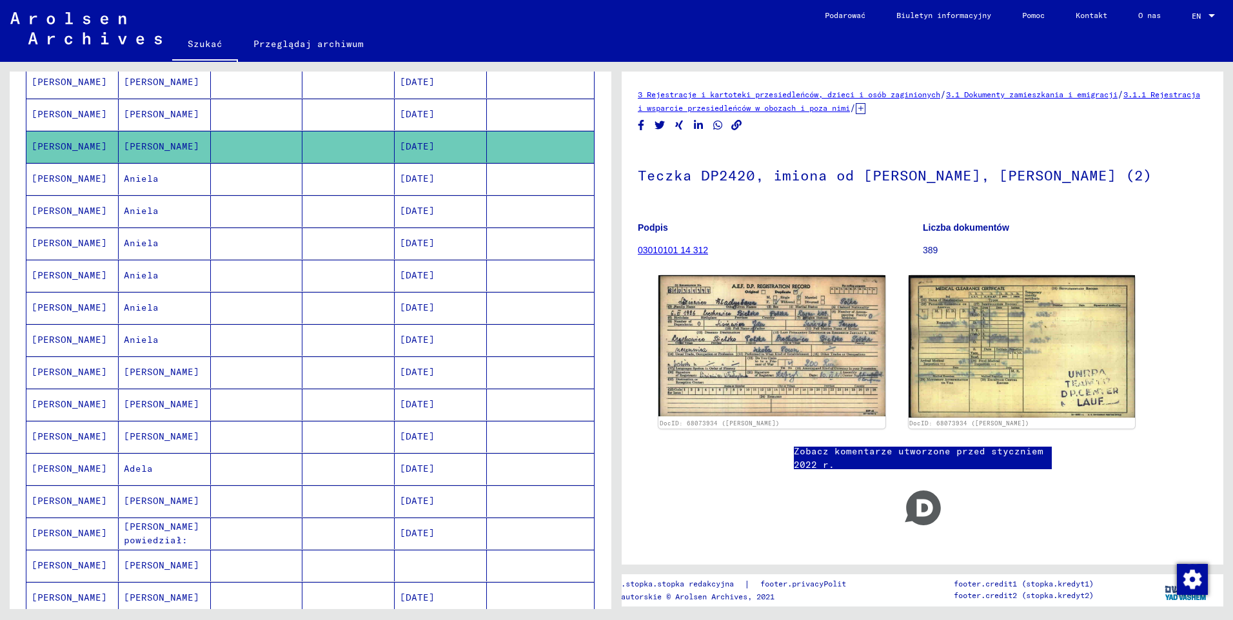
click at [70, 116] on mat-cell "[PERSON_NAME]" at bounding box center [72, 115] width 92 height 32
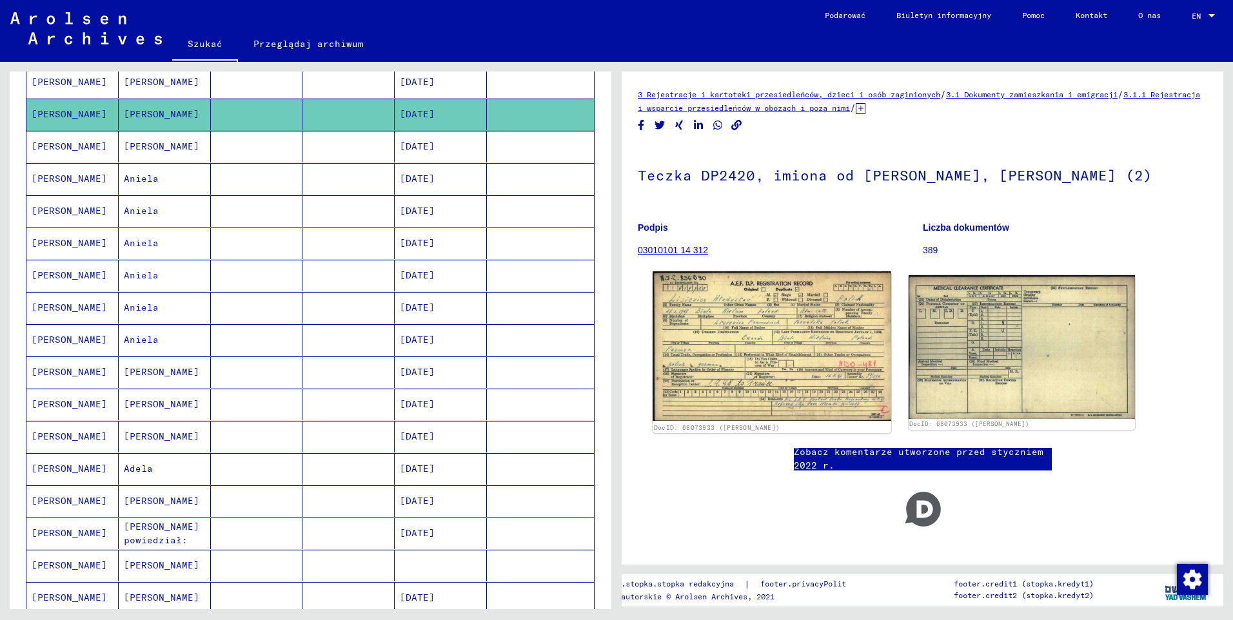
click at [727, 317] on img at bounding box center [771, 346] width 238 height 150
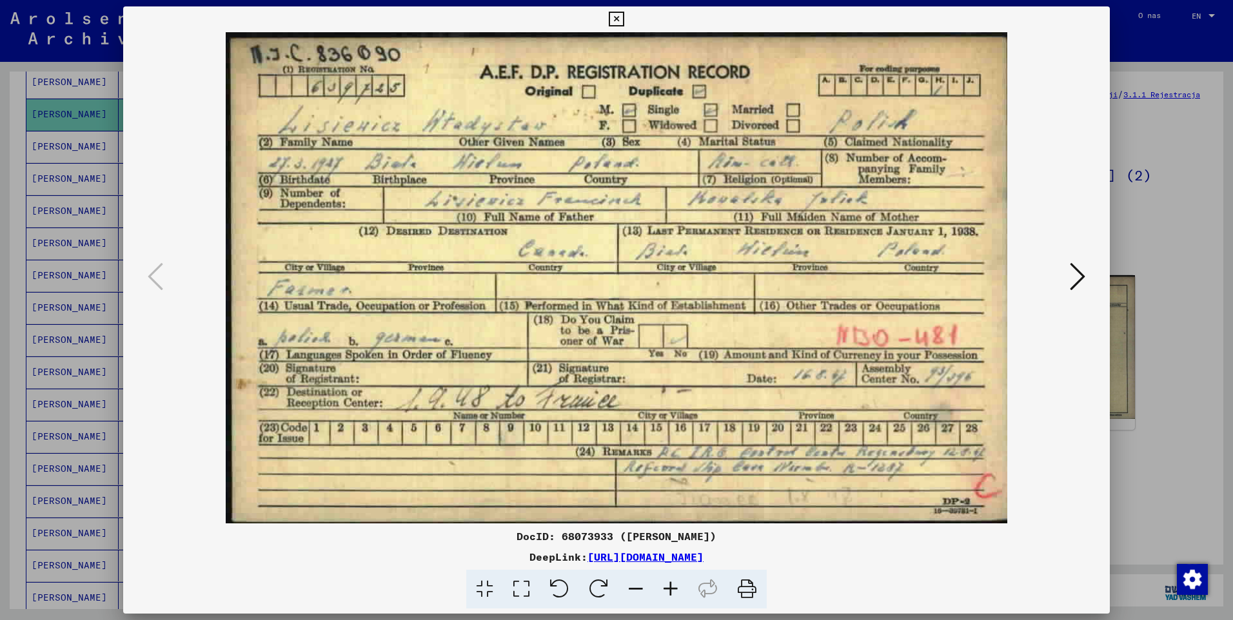
click at [620, 15] on icon at bounding box center [616, 19] width 15 height 15
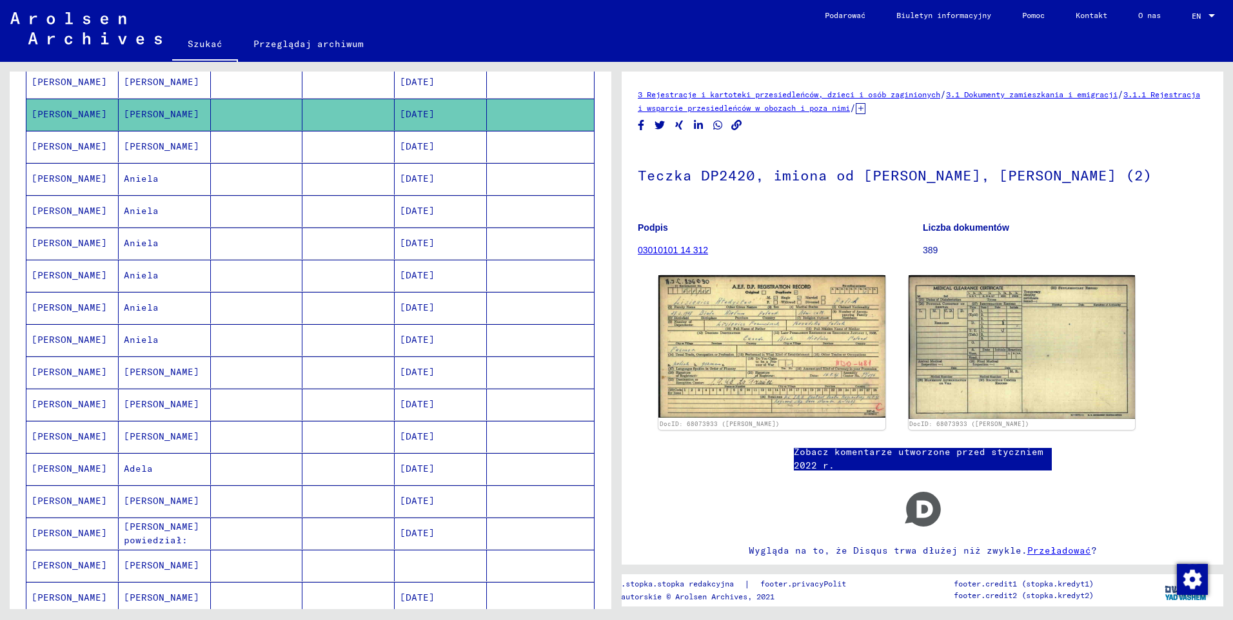
click at [61, 84] on mat-cell "[PERSON_NAME]" at bounding box center [72, 82] width 92 height 32
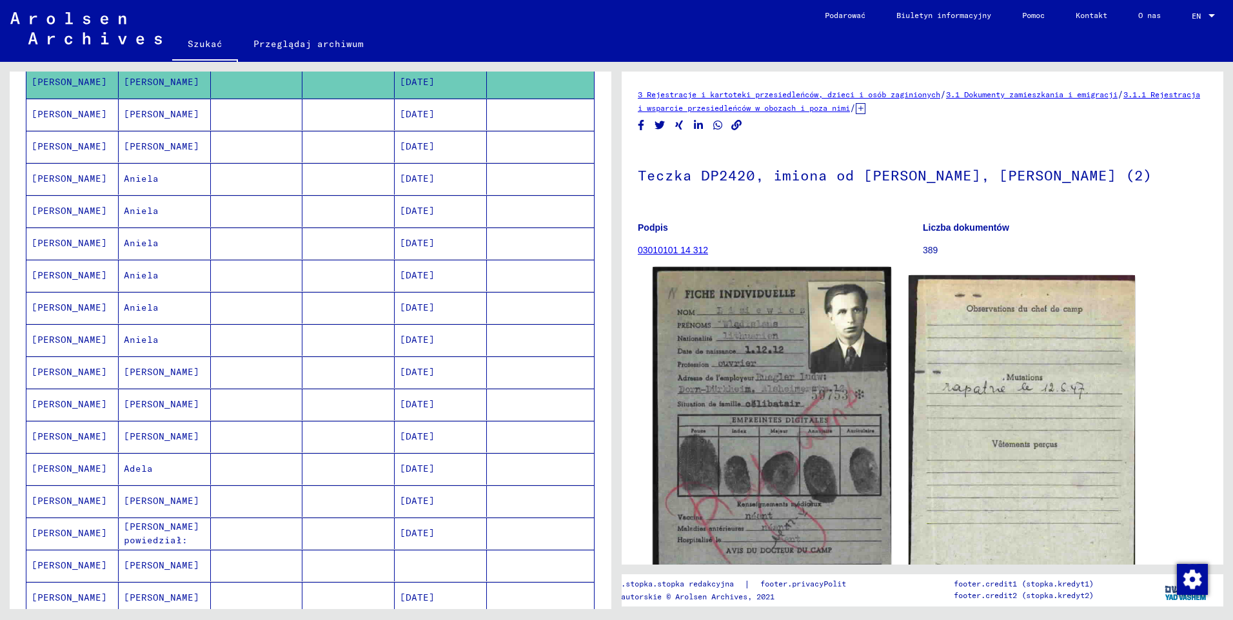
click at [815, 321] on img at bounding box center [771, 431] width 238 height 329
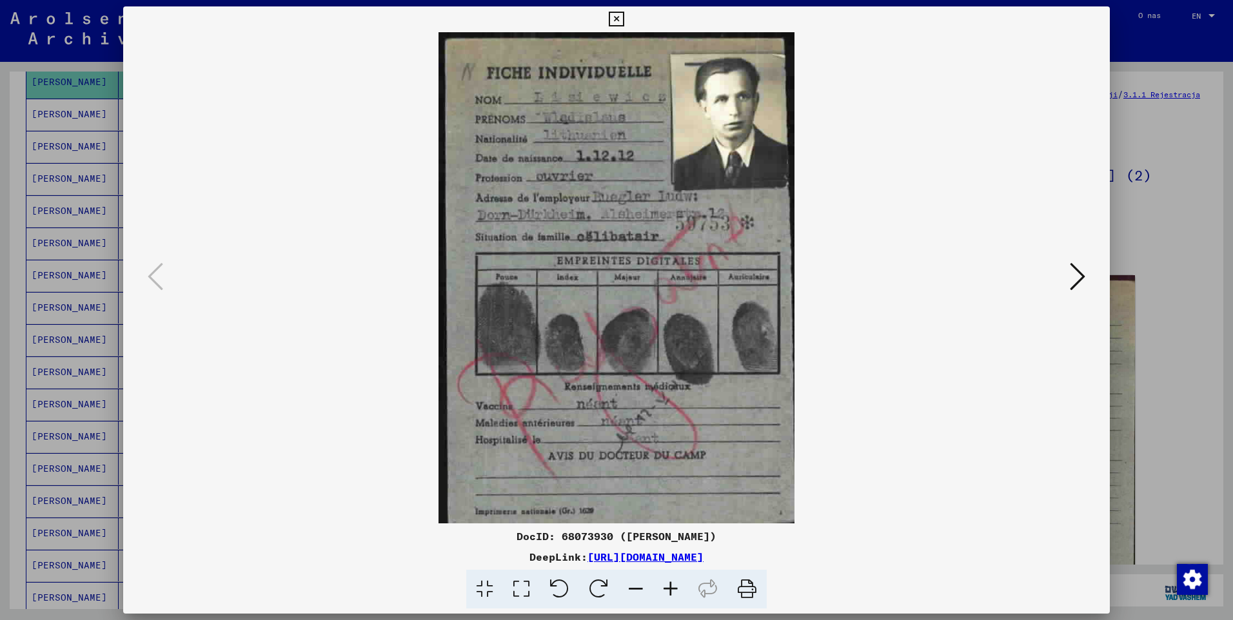
click at [675, 589] on icon at bounding box center [670, 589] width 35 height 39
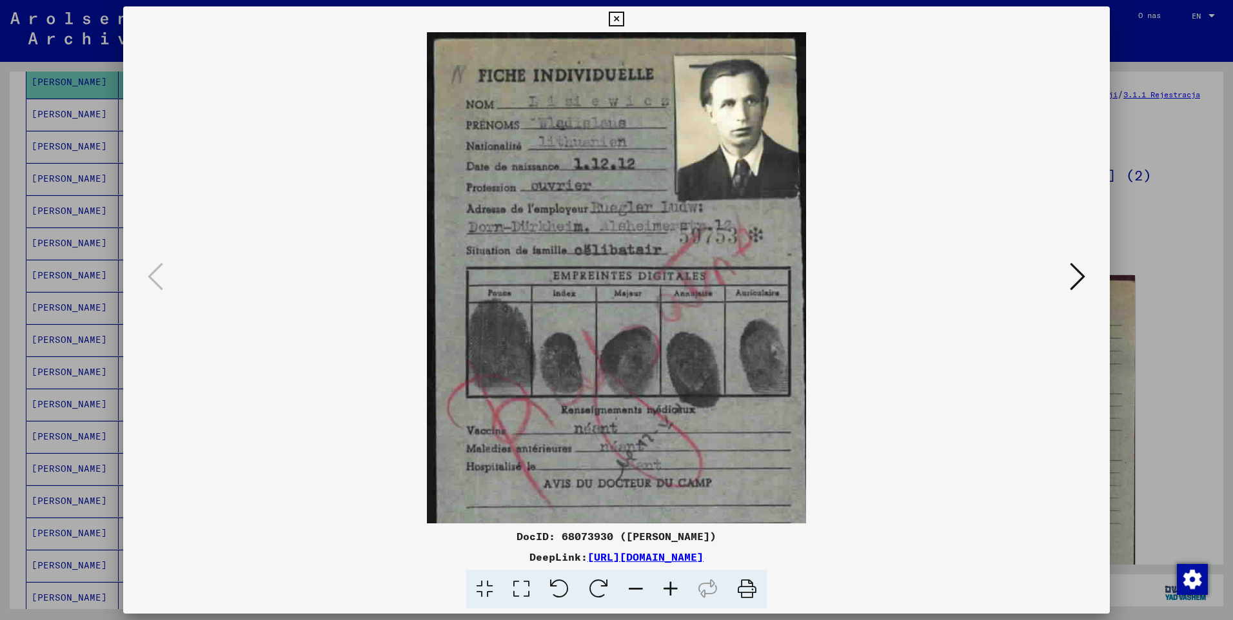
click at [675, 588] on icon at bounding box center [670, 589] width 35 height 39
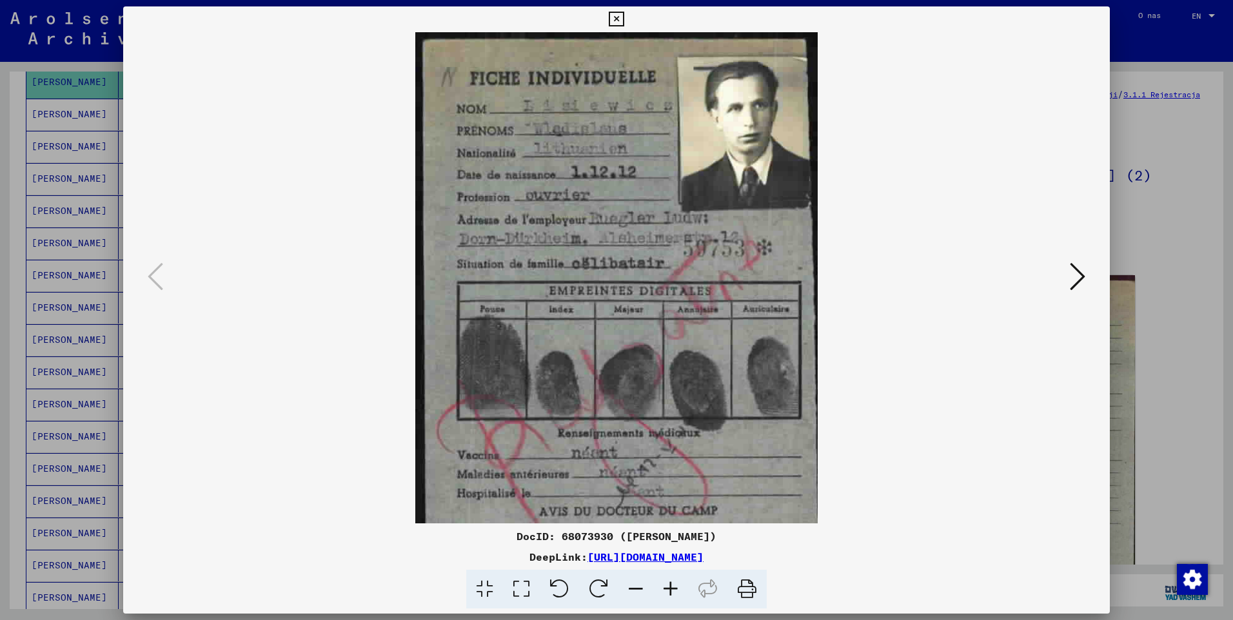
click at [675, 588] on icon at bounding box center [670, 589] width 35 height 39
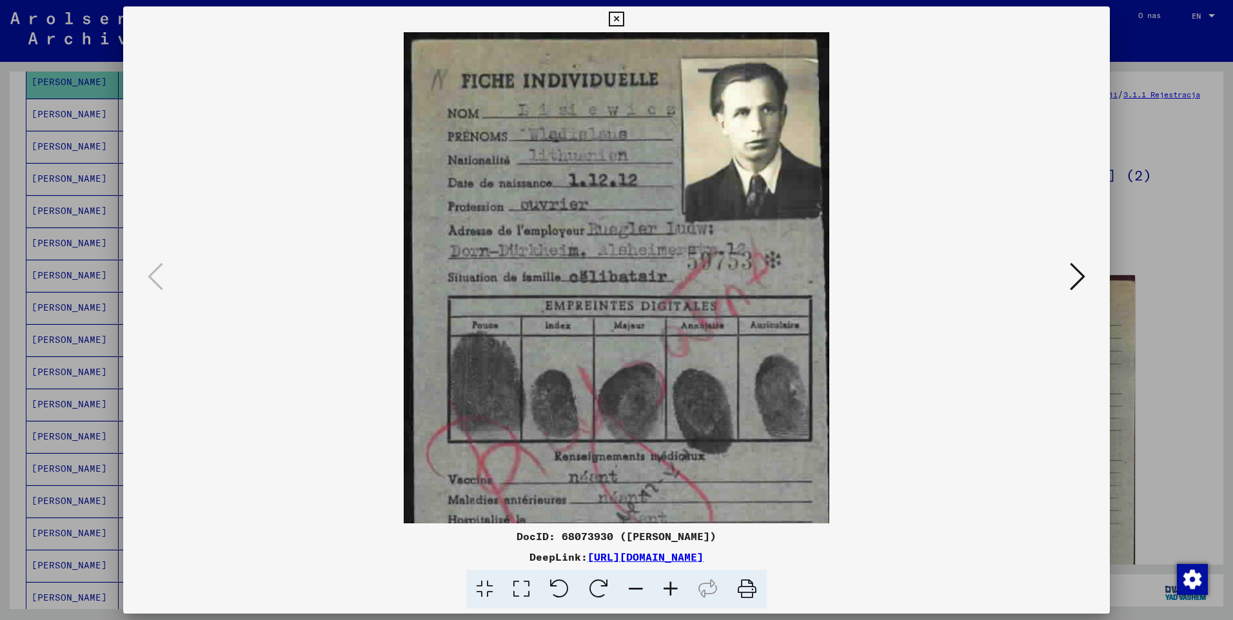
click at [675, 588] on icon at bounding box center [670, 589] width 35 height 39
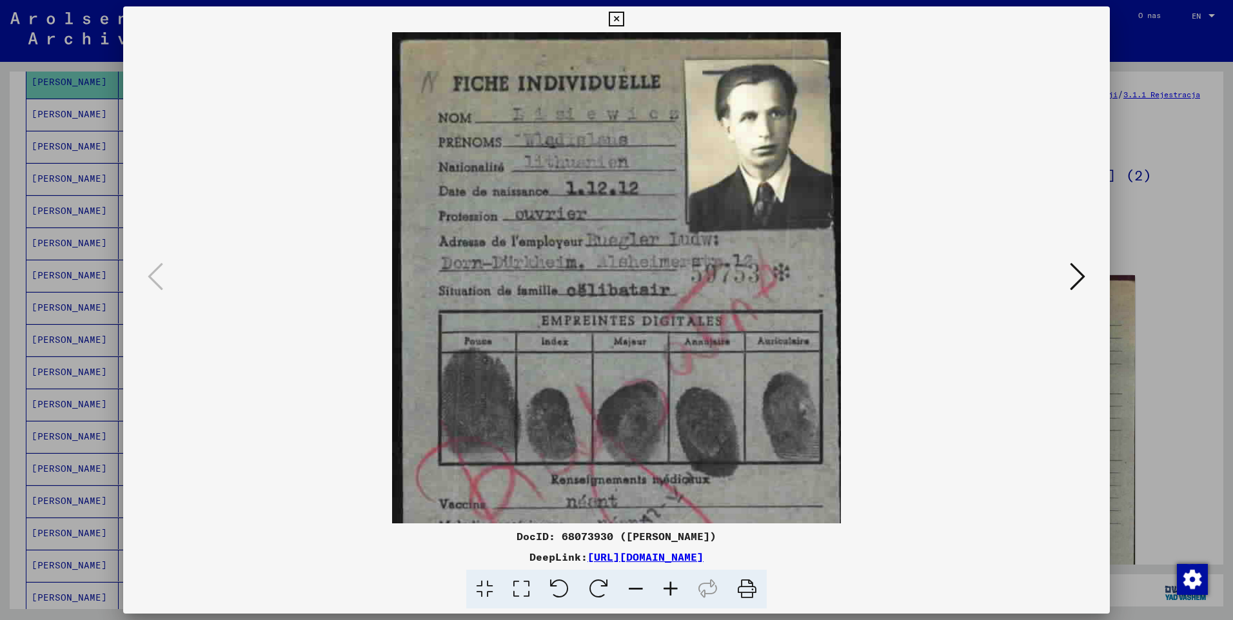
click at [675, 588] on icon at bounding box center [670, 589] width 35 height 39
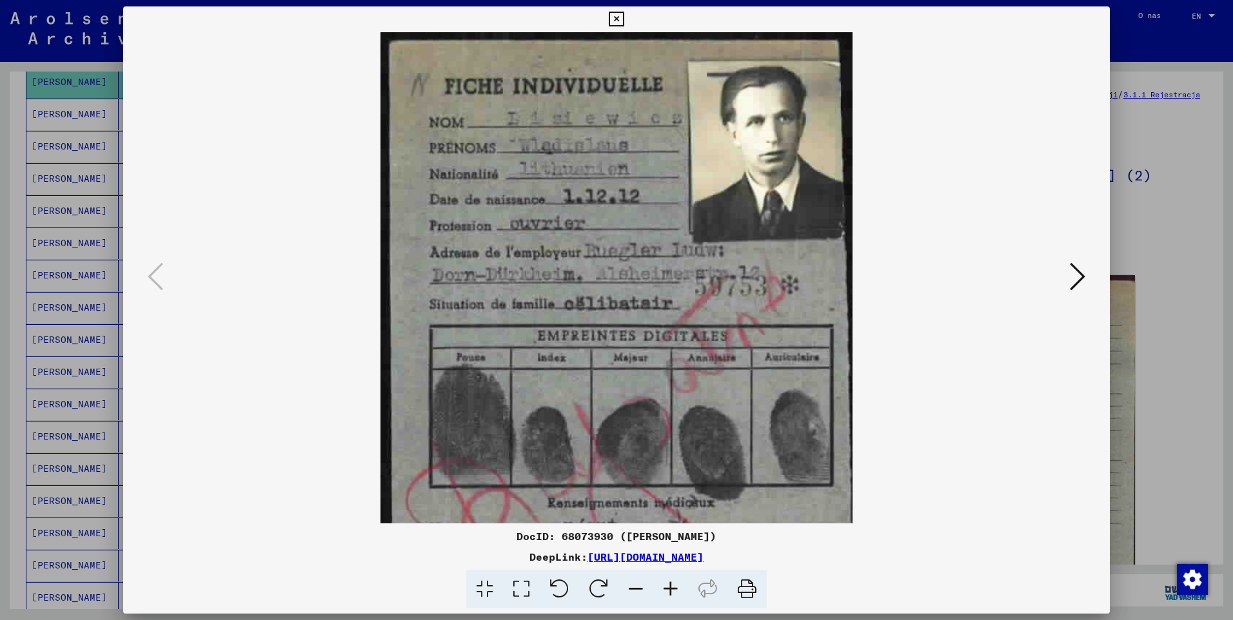
click at [675, 588] on icon at bounding box center [670, 589] width 35 height 39
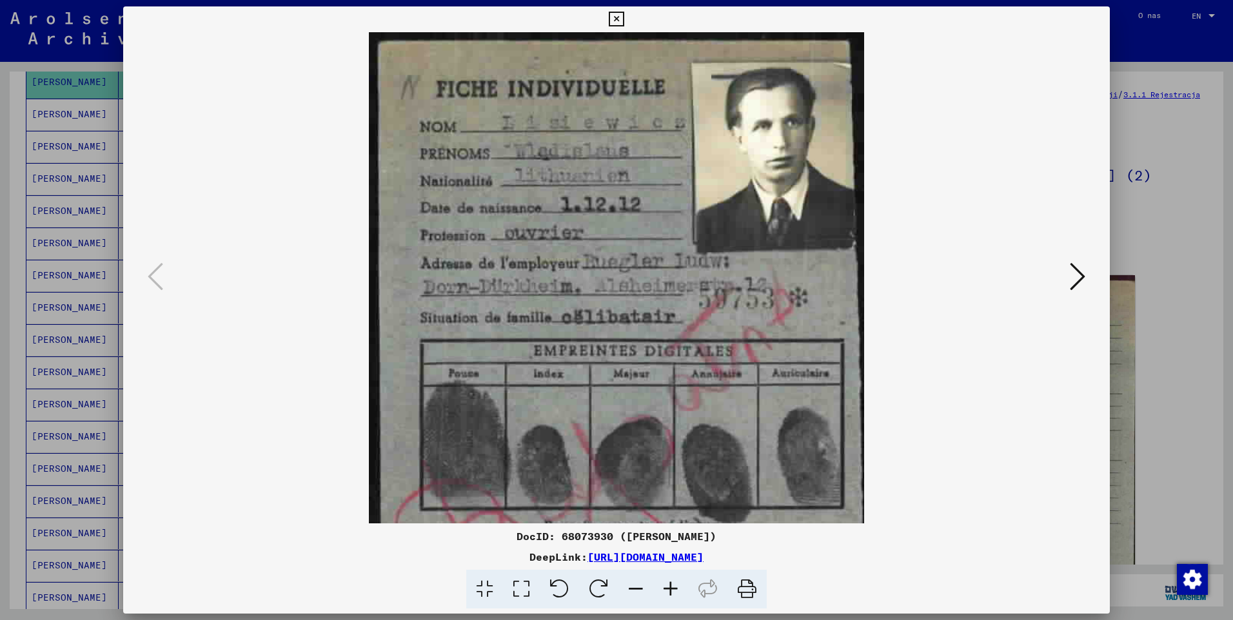
click at [675, 588] on icon at bounding box center [670, 589] width 35 height 39
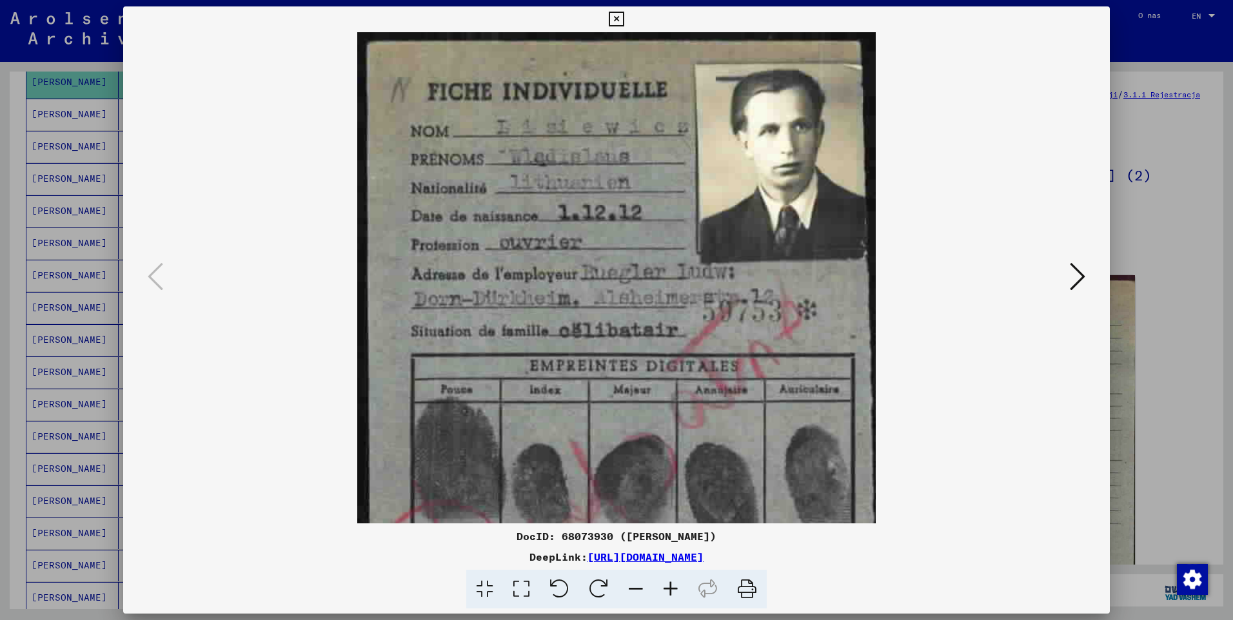
click at [675, 588] on icon at bounding box center [670, 589] width 35 height 39
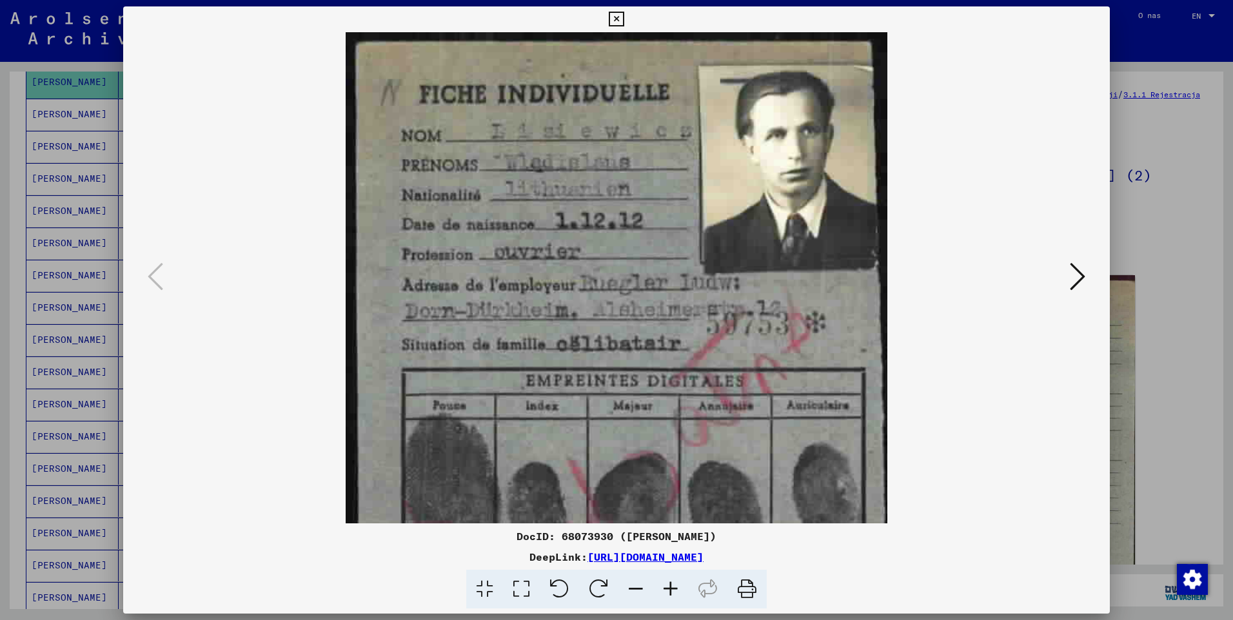
click at [675, 588] on icon at bounding box center [670, 589] width 35 height 39
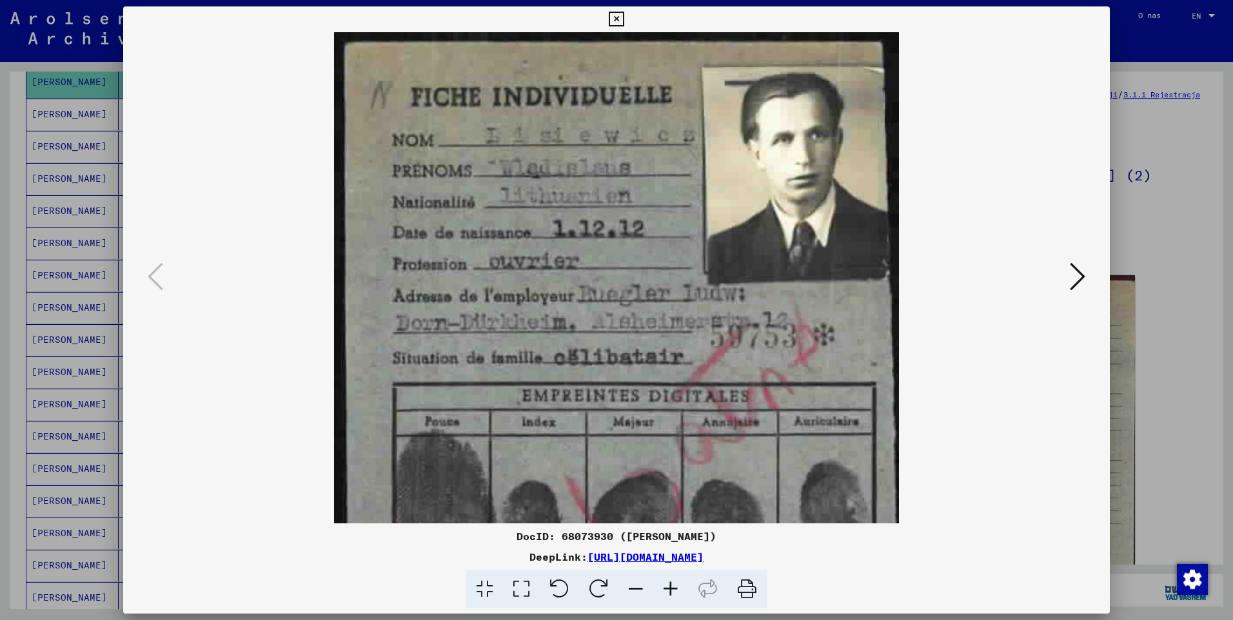
click at [675, 587] on icon at bounding box center [670, 589] width 35 height 39
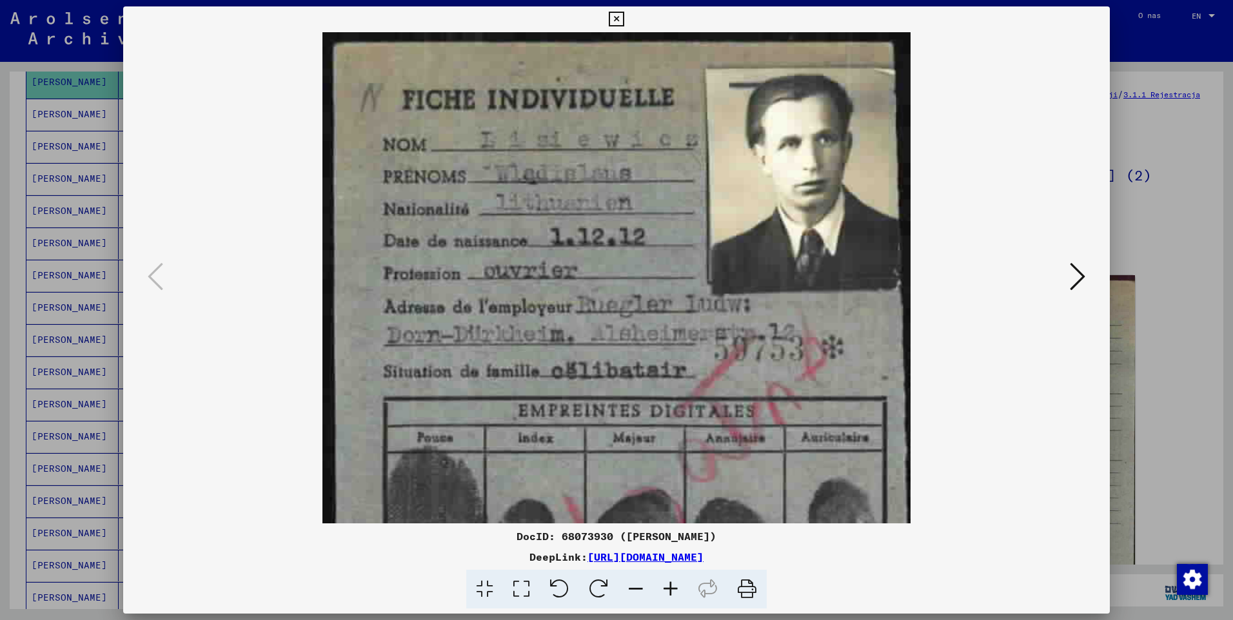
click at [675, 587] on icon at bounding box center [670, 589] width 35 height 39
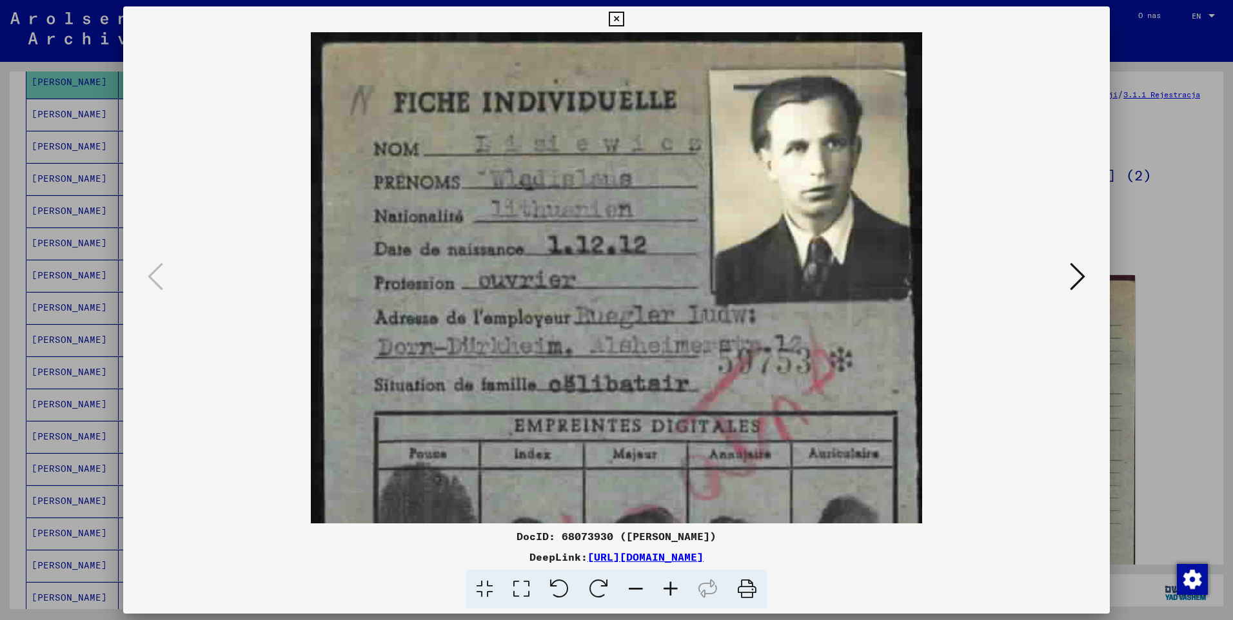
click at [675, 587] on icon at bounding box center [670, 589] width 35 height 39
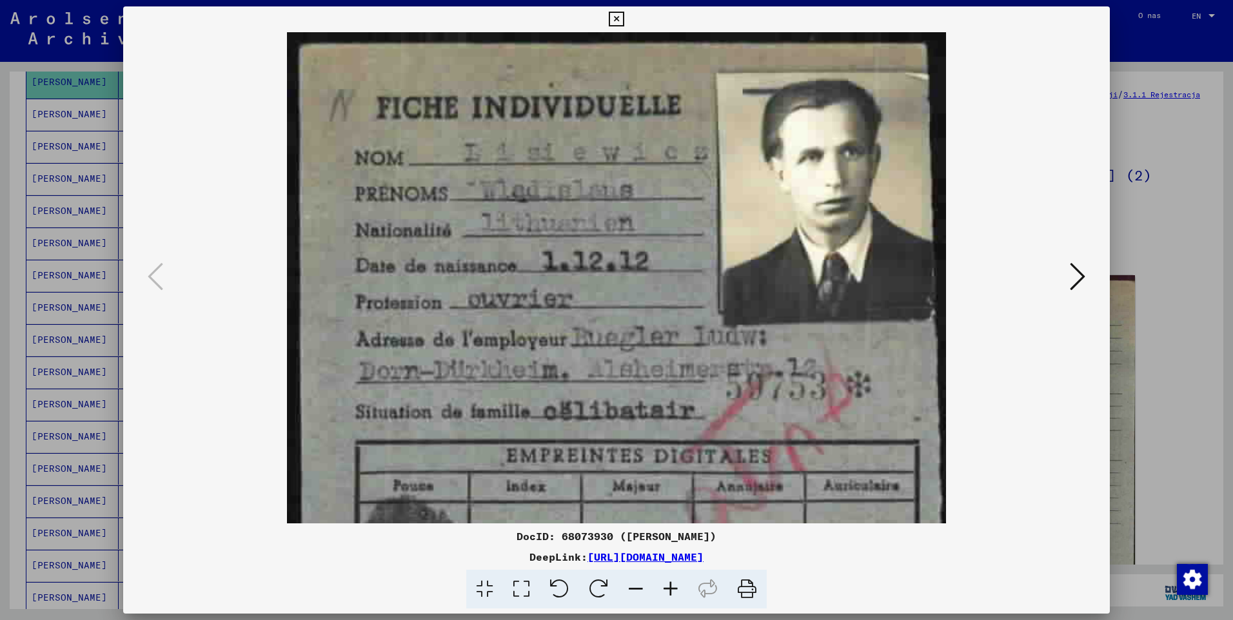
drag, startPoint x: 673, startPoint y: 339, endPoint x: 674, endPoint y: 360, distance: 21.3
click at [674, 360] on img at bounding box center [616, 487] width 658 height 910
drag, startPoint x: 597, startPoint y: 397, endPoint x: 596, endPoint y: 409, distance: 12.3
click at [596, 409] on img at bounding box center [616, 487] width 658 height 910
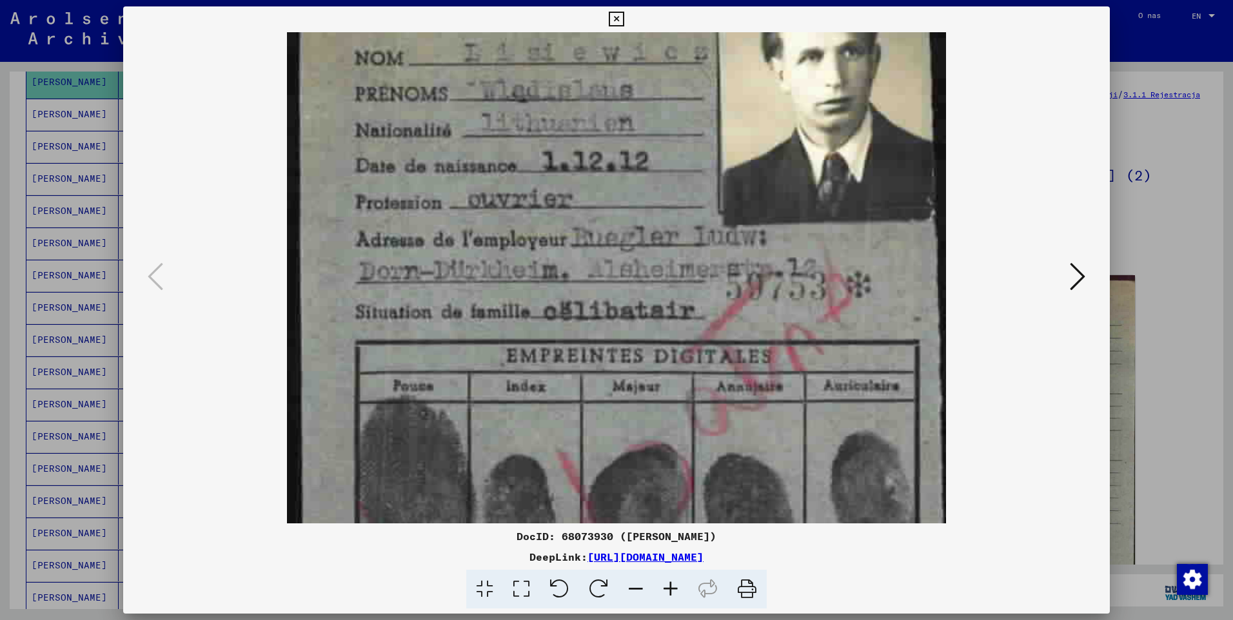
scroll to position [41, 0]
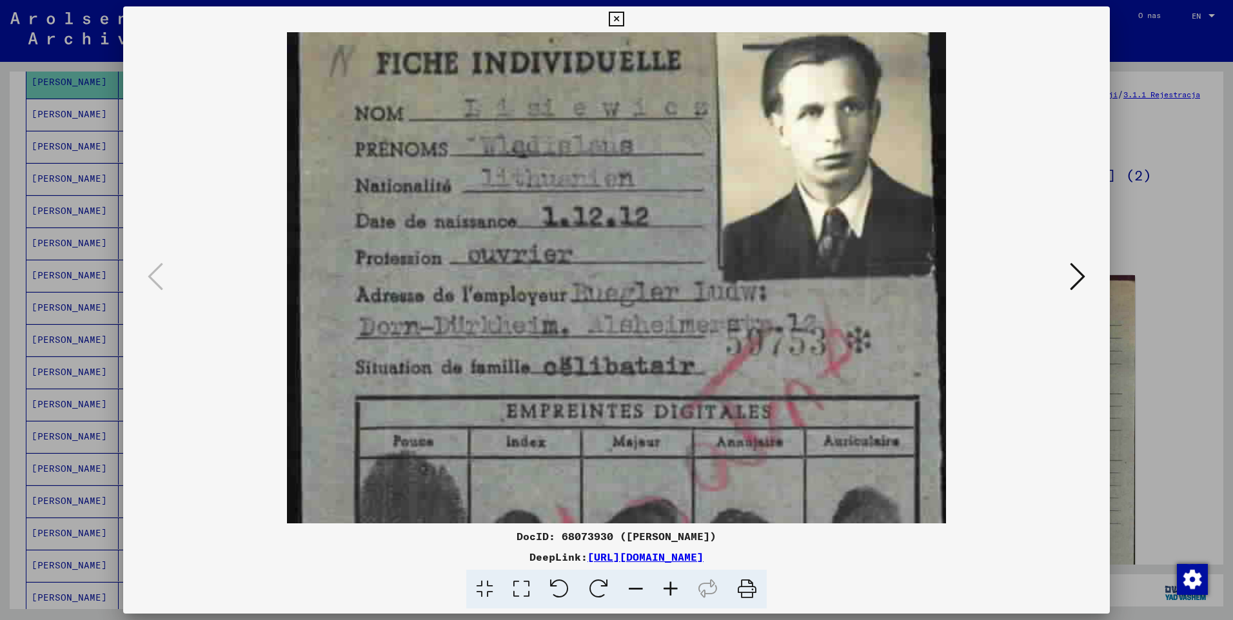
drag, startPoint x: 534, startPoint y: 242, endPoint x: 556, endPoint y: 206, distance: 42.6
click at [543, 202] on img at bounding box center [616, 443] width 658 height 910
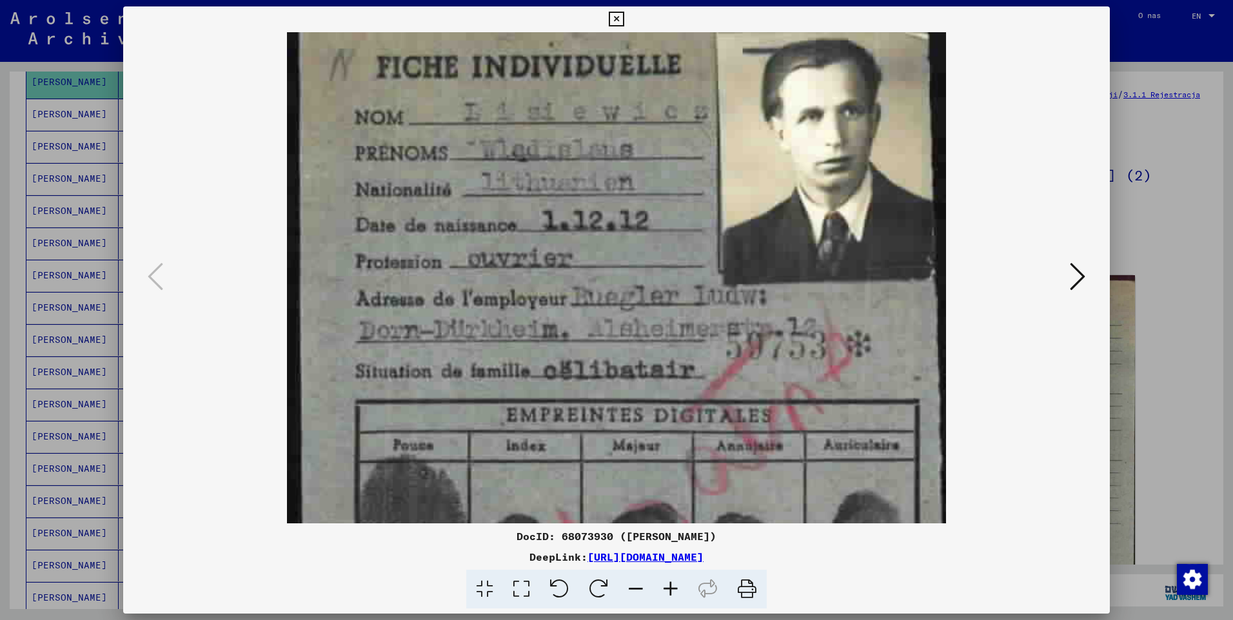
click at [1084, 280] on icon at bounding box center [1077, 276] width 15 height 31
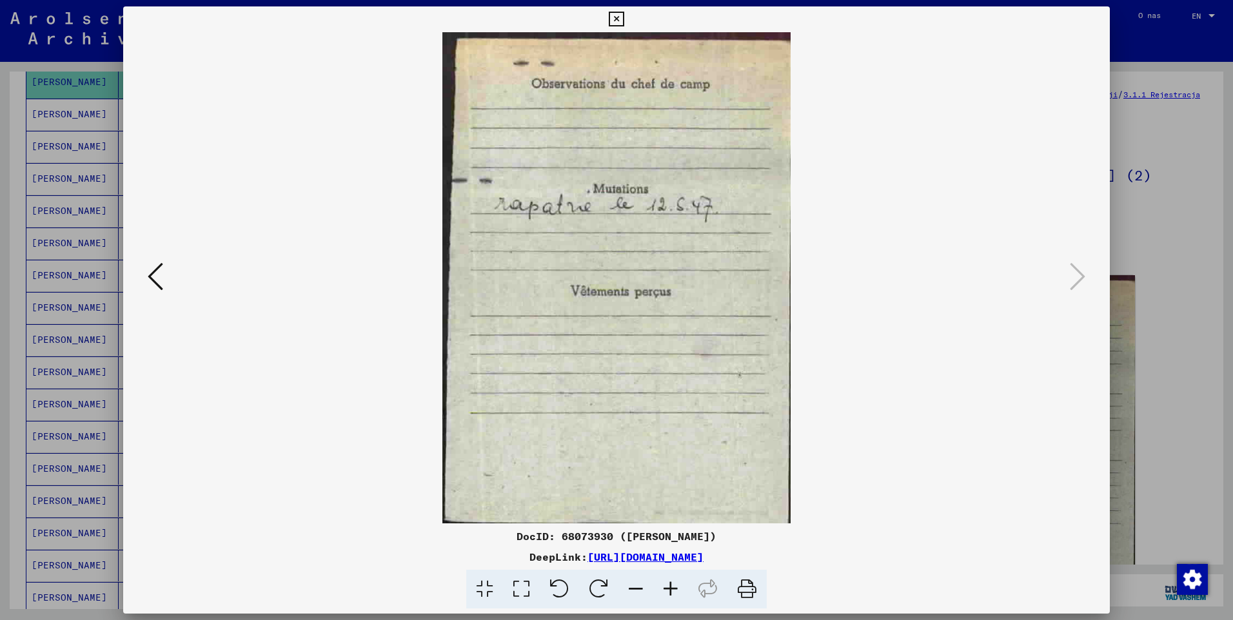
scroll to position [0, 0]
click at [616, 15] on icon at bounding box center [616, 19] width 15 height 15
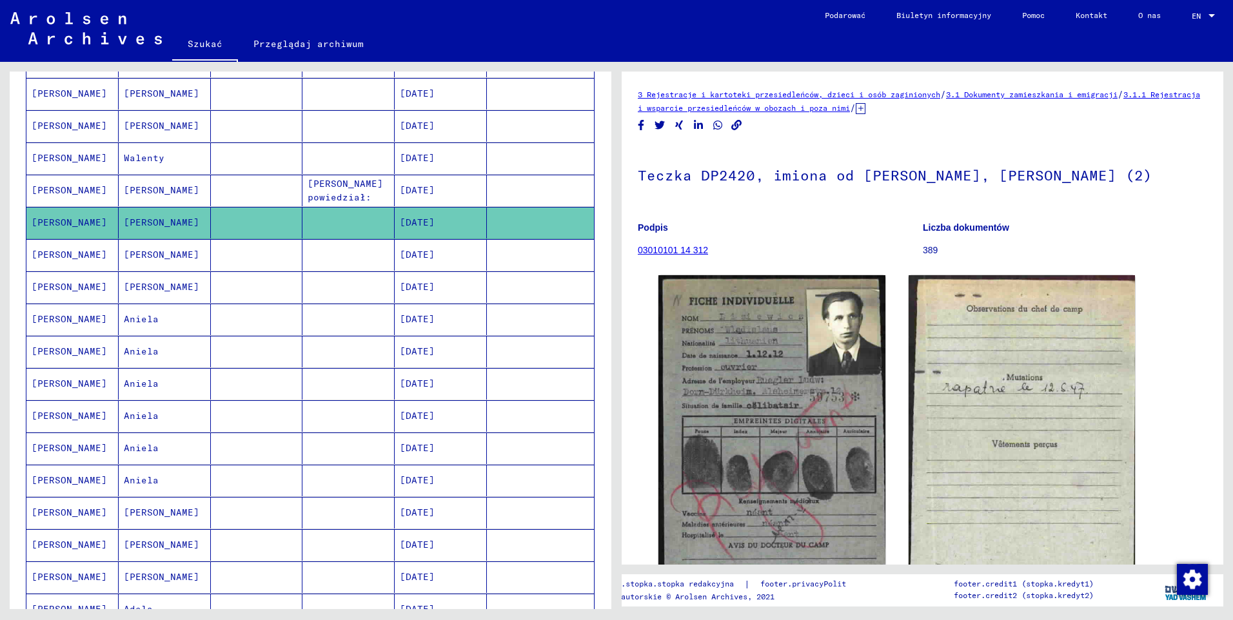
scroll to position [259, 0]
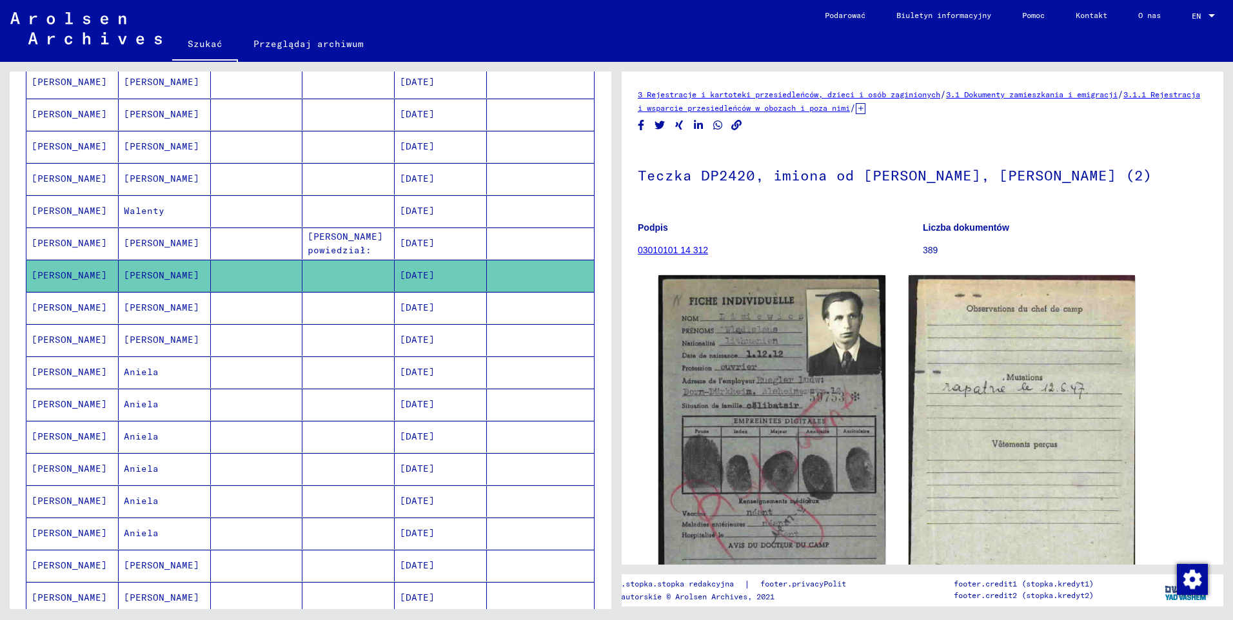
click at [65, 243] on mat-cell "[PERSON_NAME]" at bounding box center [72, 244] width 92 height 32
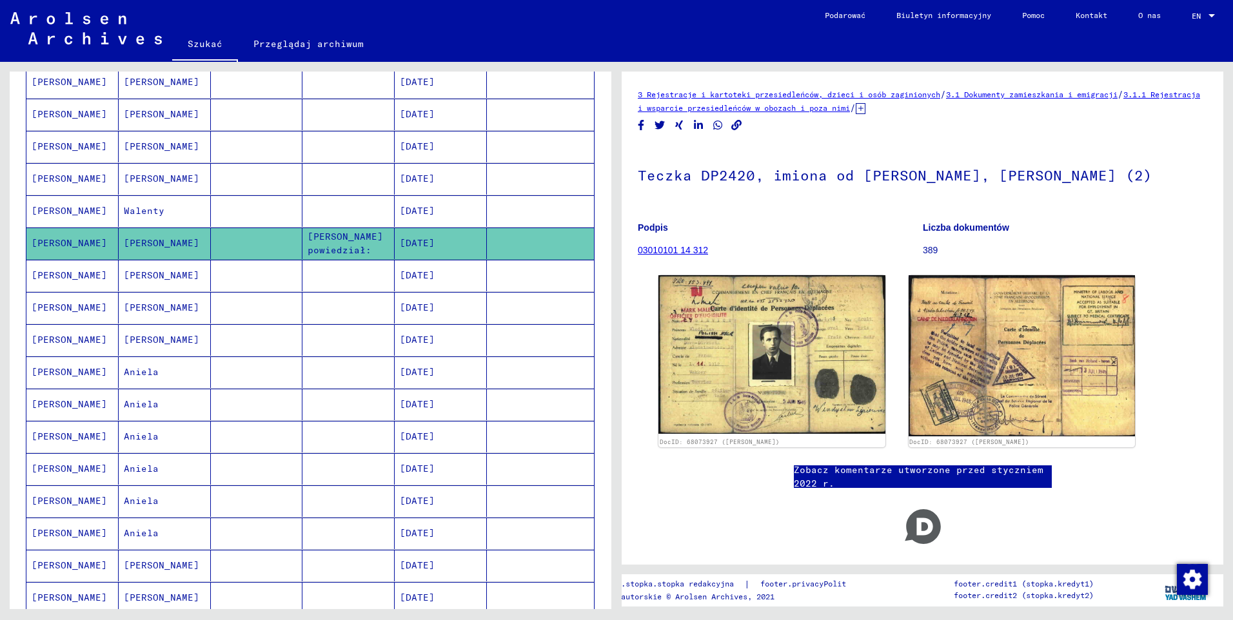
click at [66, 213] on mat-cell "[PERSON_NAME]" at bounding box center [72, 211] width 92 height 32
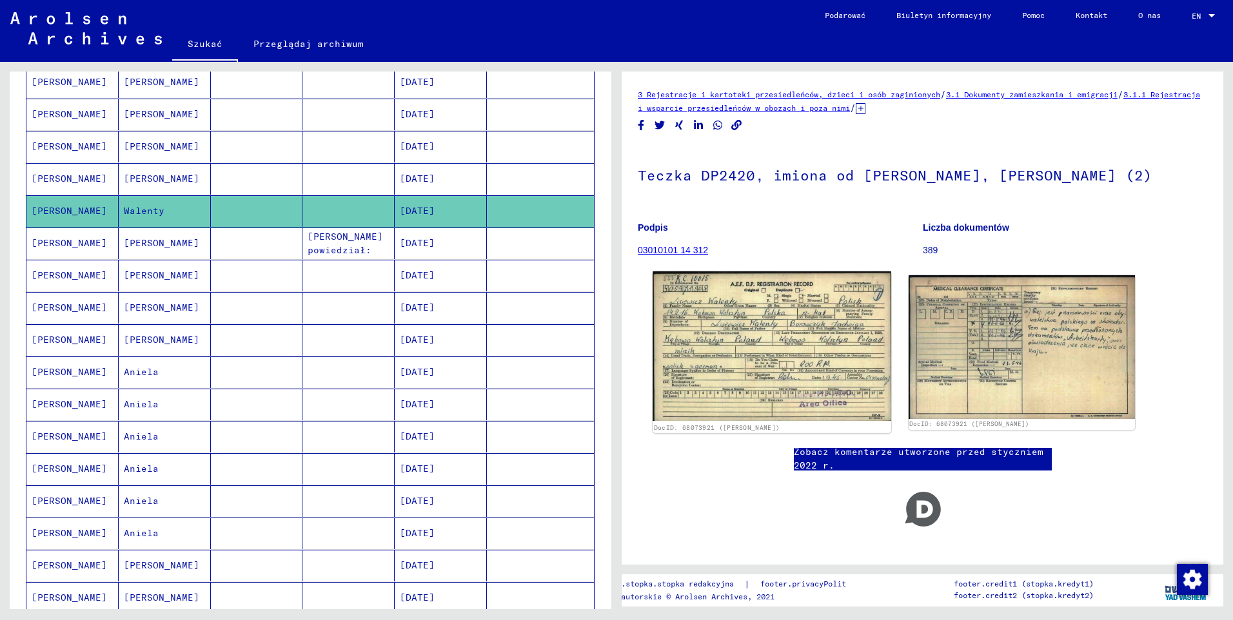
click at [764, 329] on img at bounding box center [771, 346] width 238 height 150
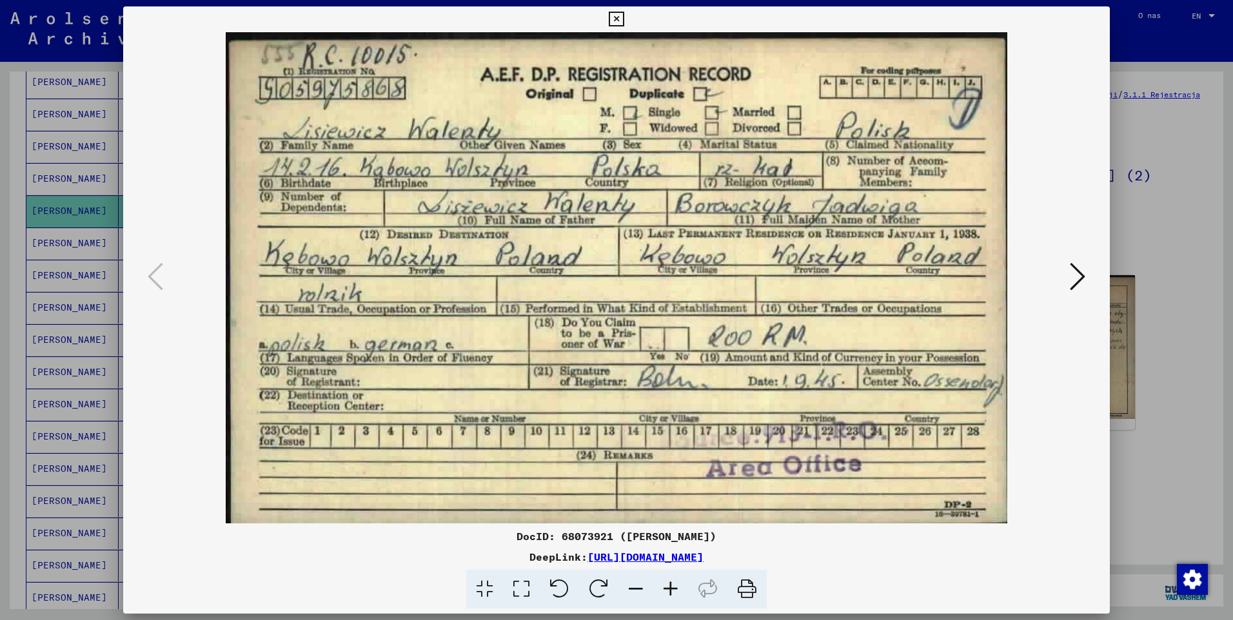
click at [620, 24] on icon at bounding box center [616, 19] width 15 height 15
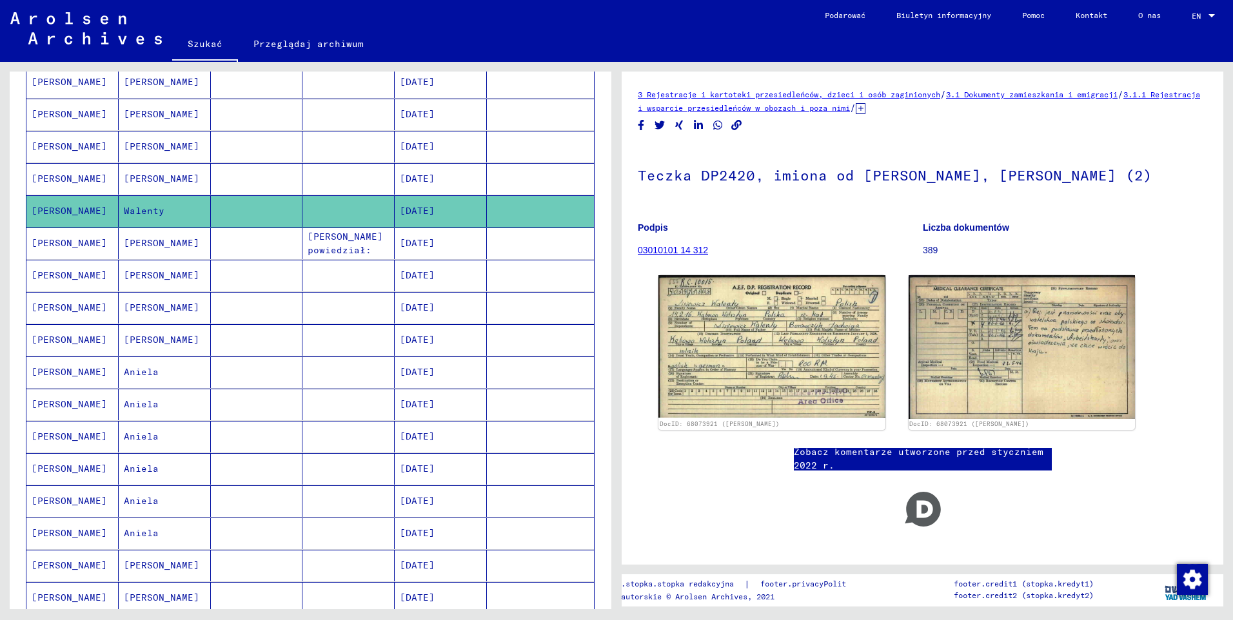
click at [53, 177] on mat-cell "[PERSON_NAME]" at bounding box center [72, 179] width 92 height 32
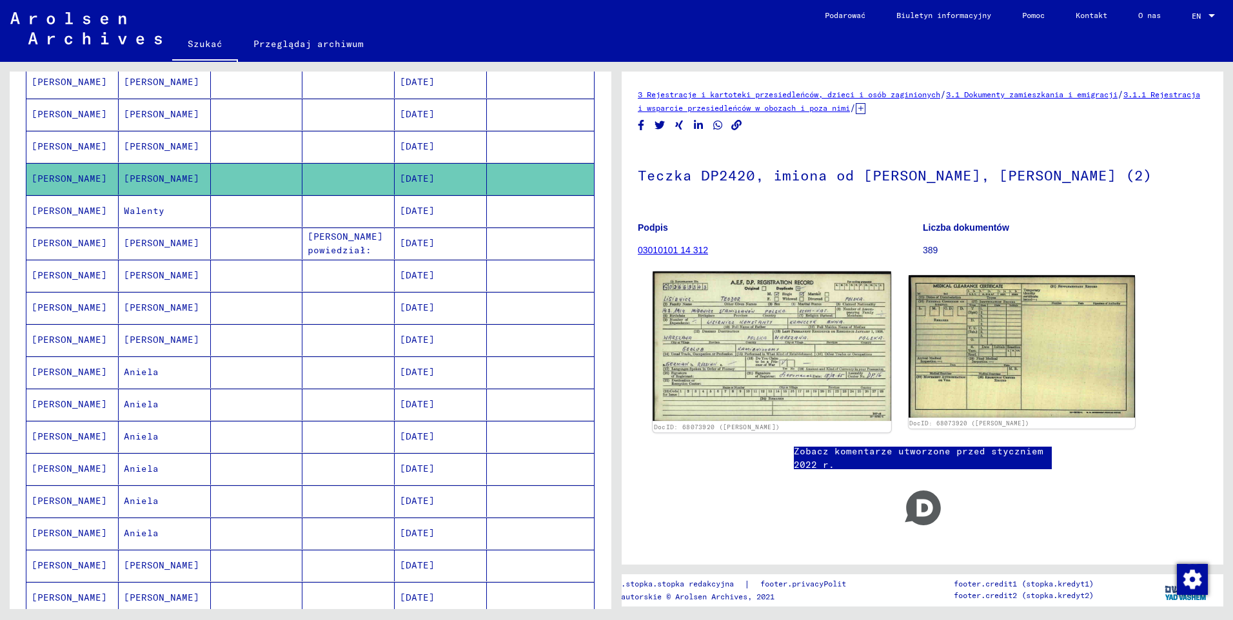
click at [764, 320] on img at bounding box center [771, 346] width 238 height 150
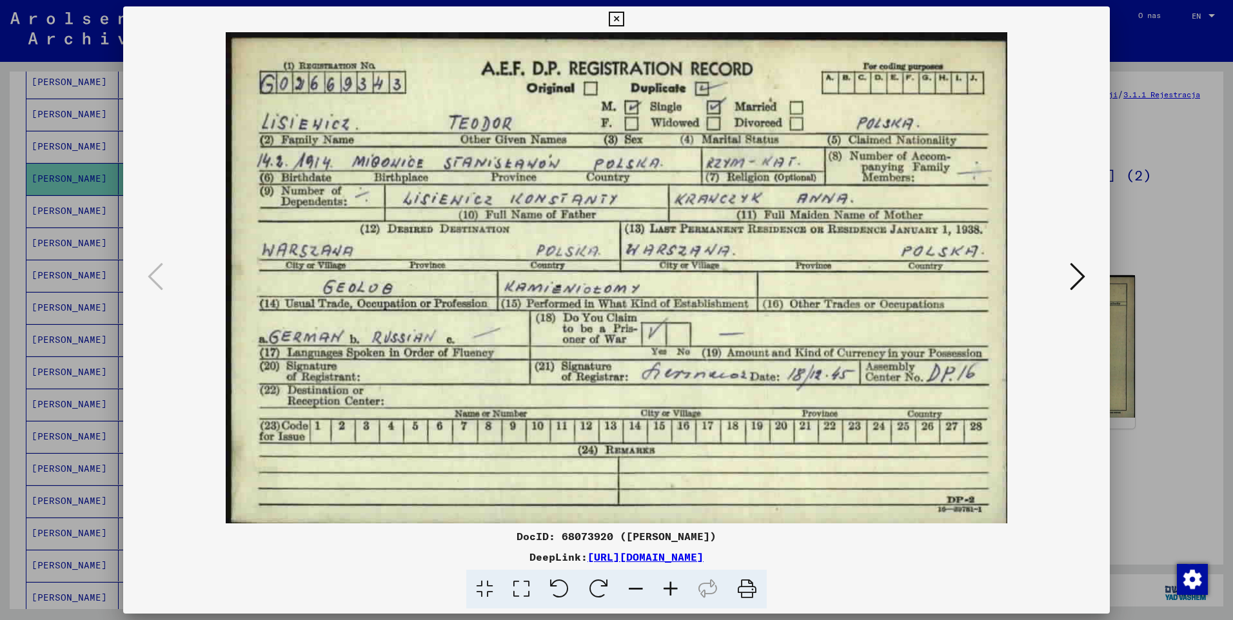
click at [629, 15] on div "DocID: 68073920 ([PERSON_NAME]) DeepLink: [URL][DOMAIN_NAME]" at bounding box center [616, 307] width 986 height 603
click at [612, 25] on icon at bounding box center [616, 19] width 15 height 15
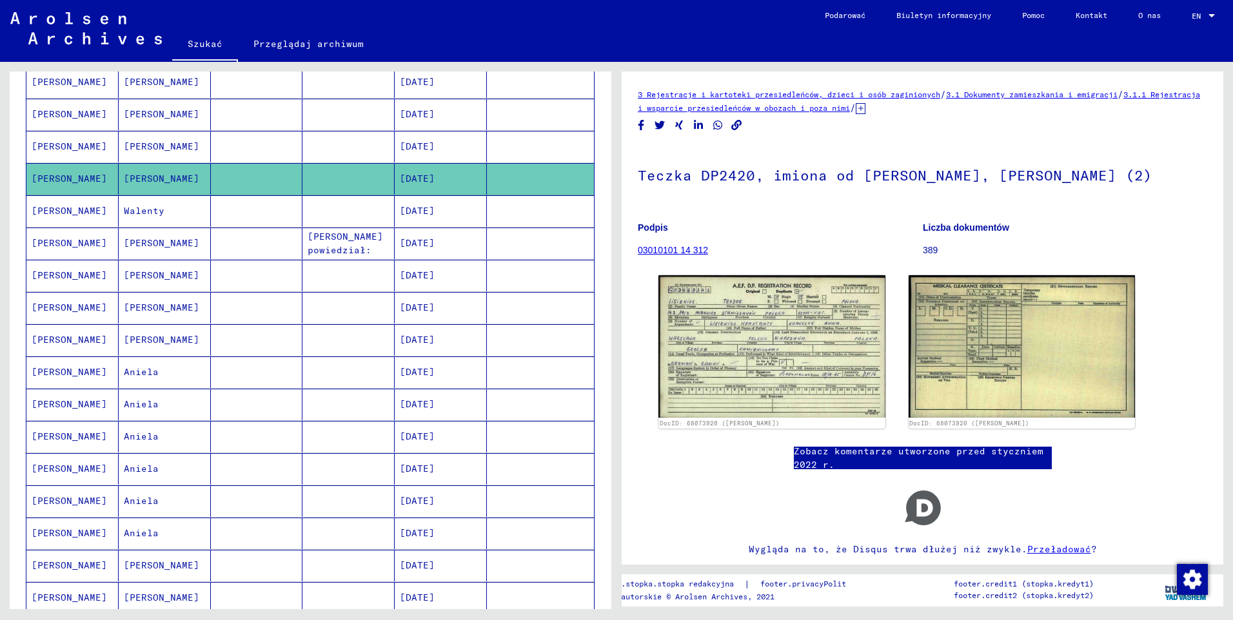
click at [77, 150] on mat-cell "[PERSON_NAME]" at bounding box center [72, 147] width 92 height 32
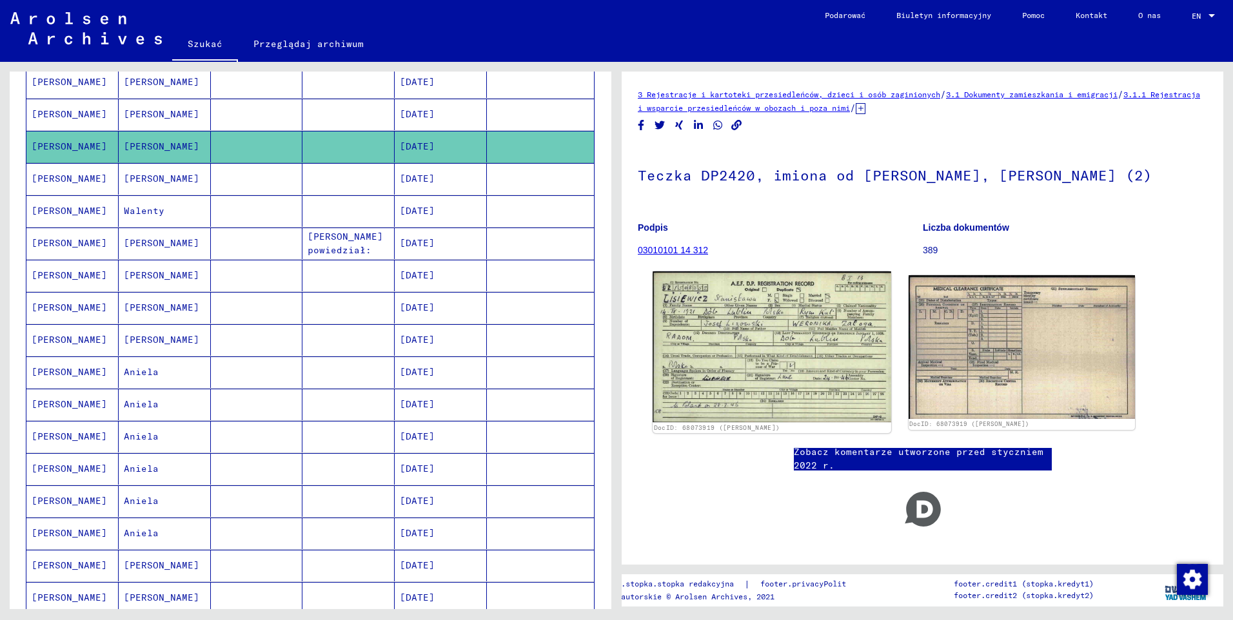
click at [779, 328] on img at bounding box center [771, 346] width 238 height 151
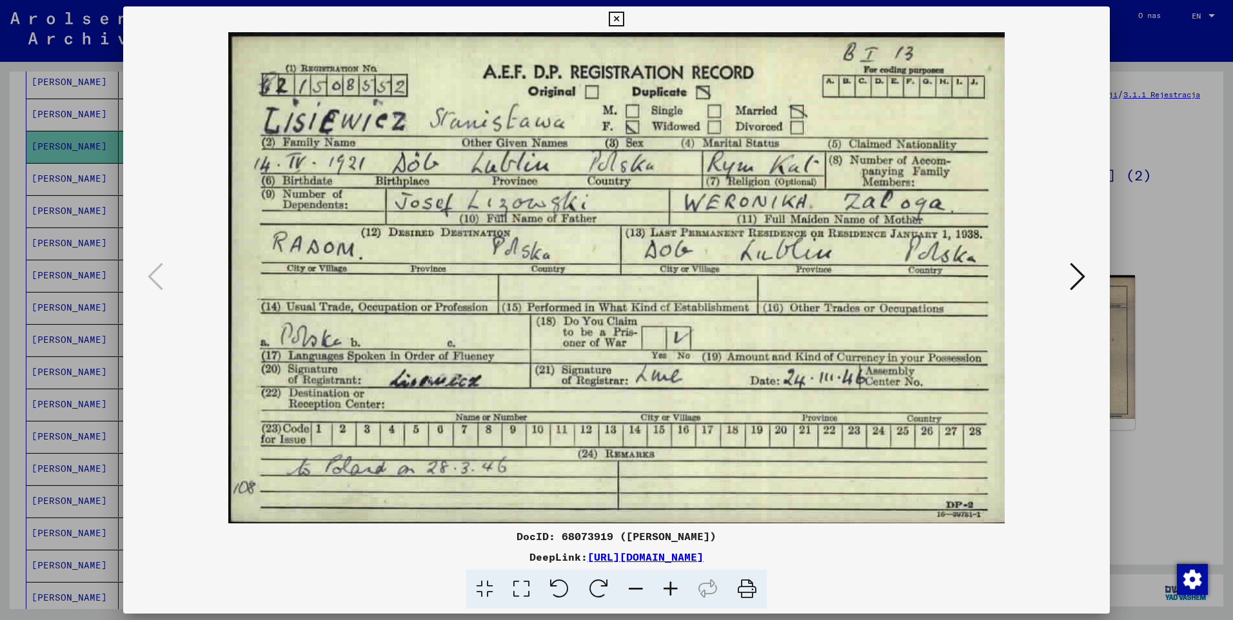
click at [618, 19] on icon at bounding box center [616, 19] width 15 height 15
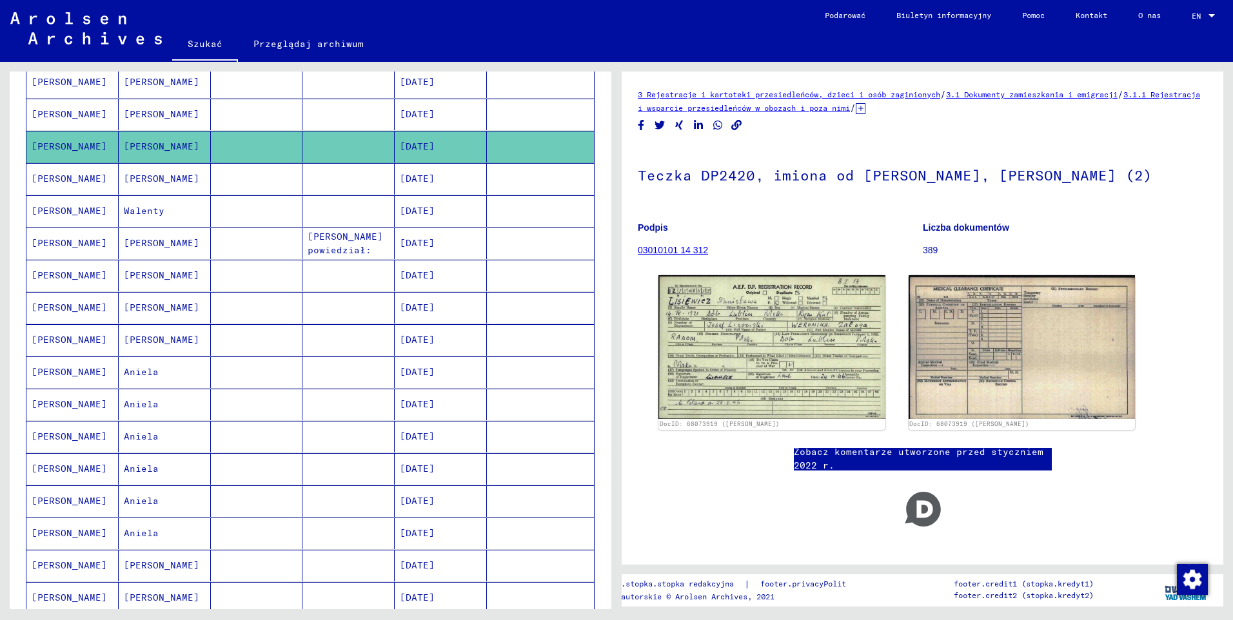
click at [45, 112] on mat-cell "[PERSON_NAME]" at bounding box center [72, 115] width 92 height 32
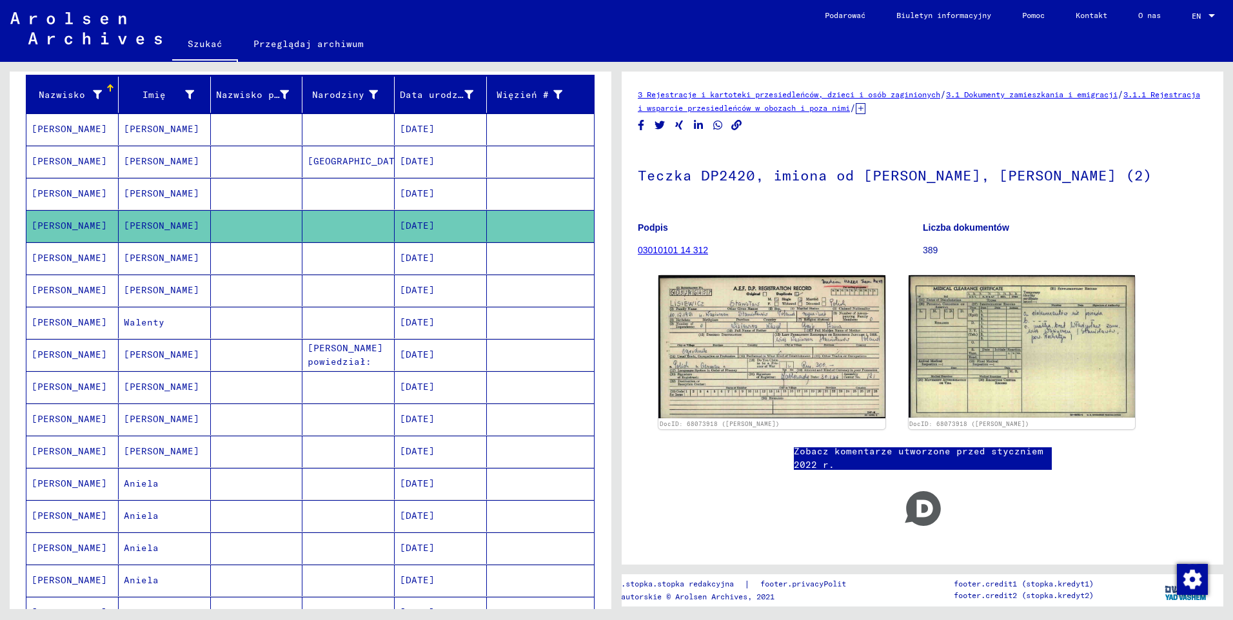
scroll to position [130, 0]
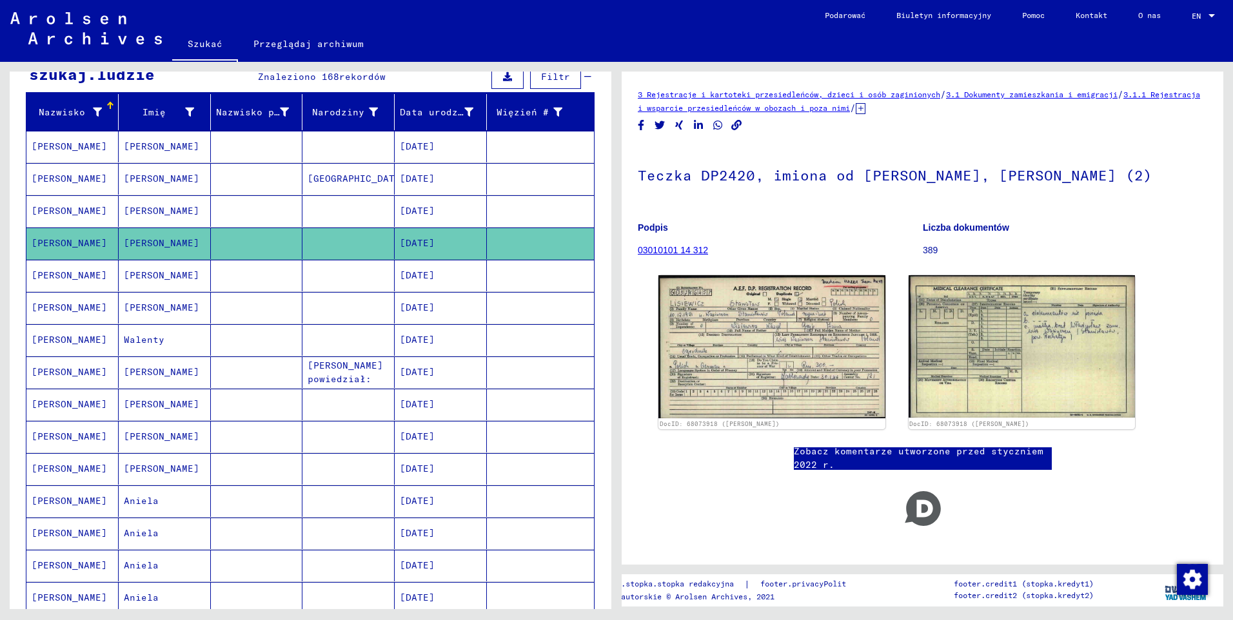
click at [61, 207] on mat-cell "[PERSON_NAME]" at bounding box center [72, 211] width 92 height 32
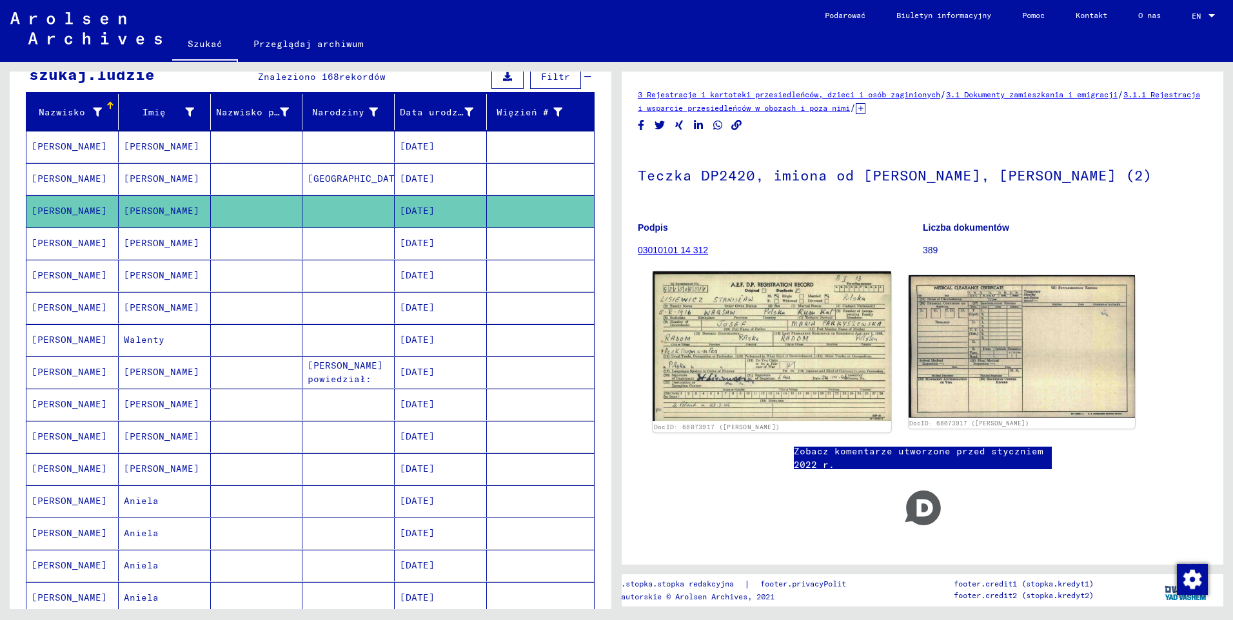
click at [804, 322] on img at bounding box center [771, 346] width 238 height 150
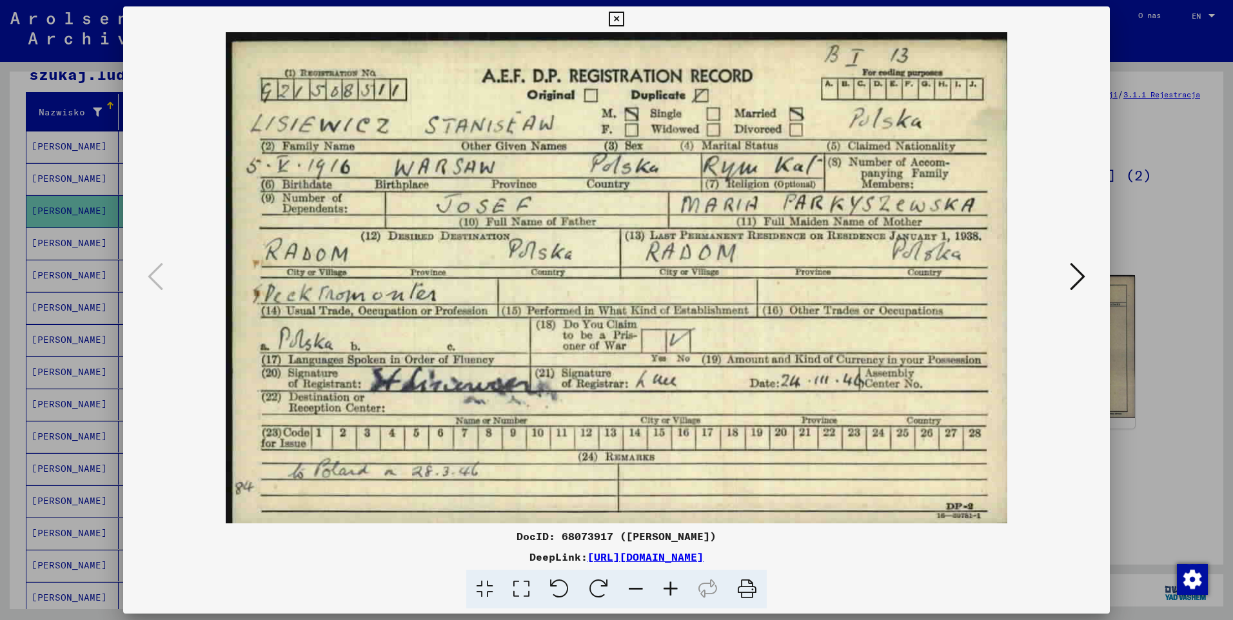
click at [613, 19] on icon at bounding box center [616, 19] width 15 height 15
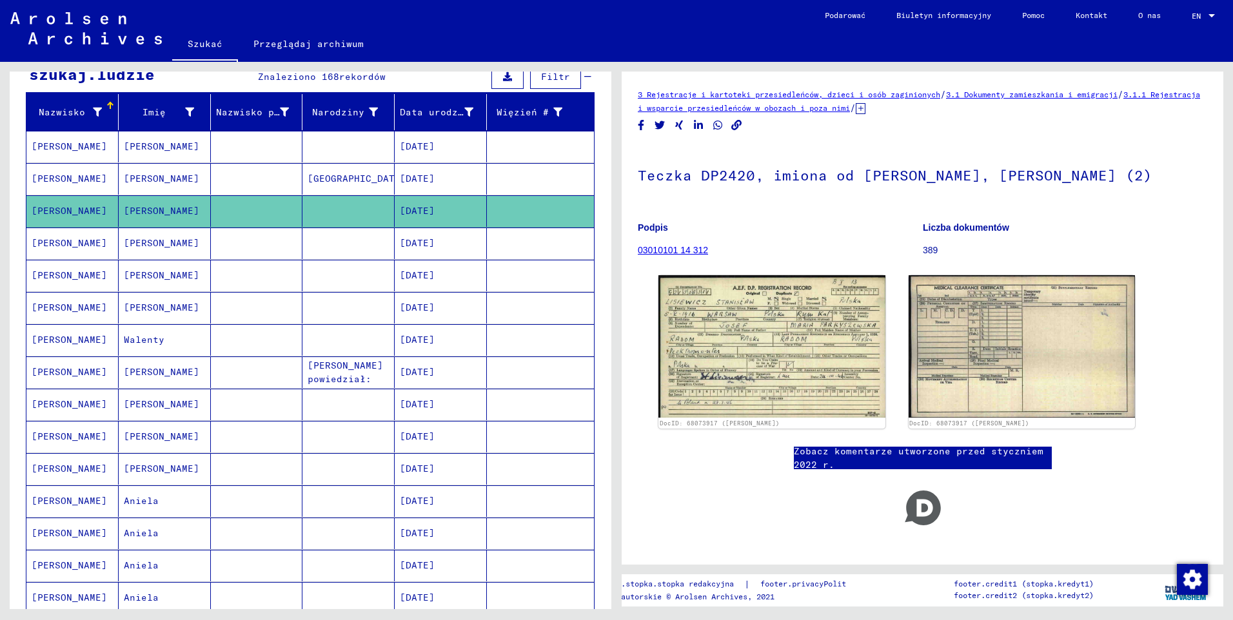
click at [54, 174] on mat-cell "[PERSON_NAME]" at bounding box center [72, 179] width 92 height 32
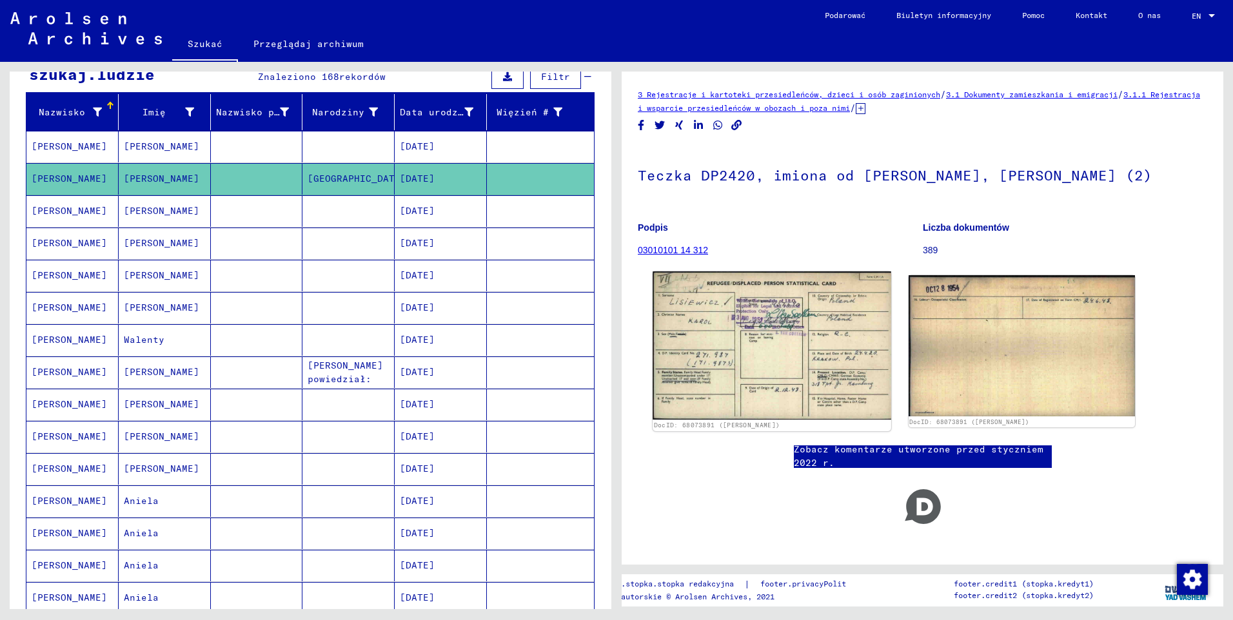
click at [757, 330] on img at bounding box center [771, 345] width 238 height 148
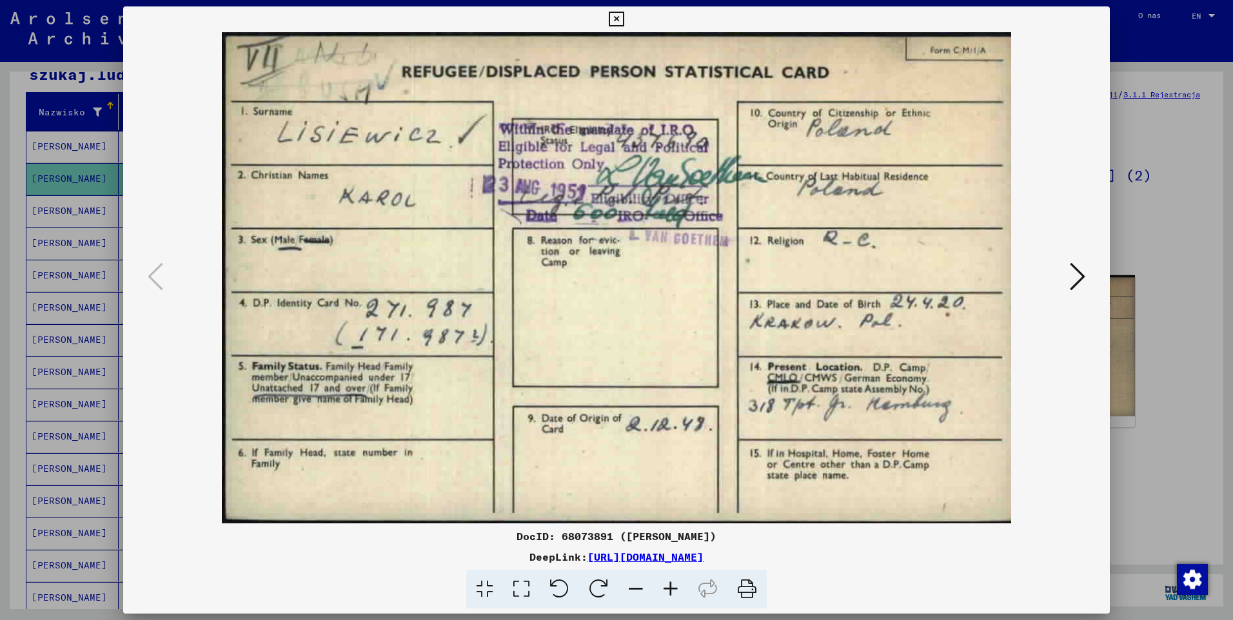
click at [612, 16] on icon at bounding box center [616, 19] width 15 height 15
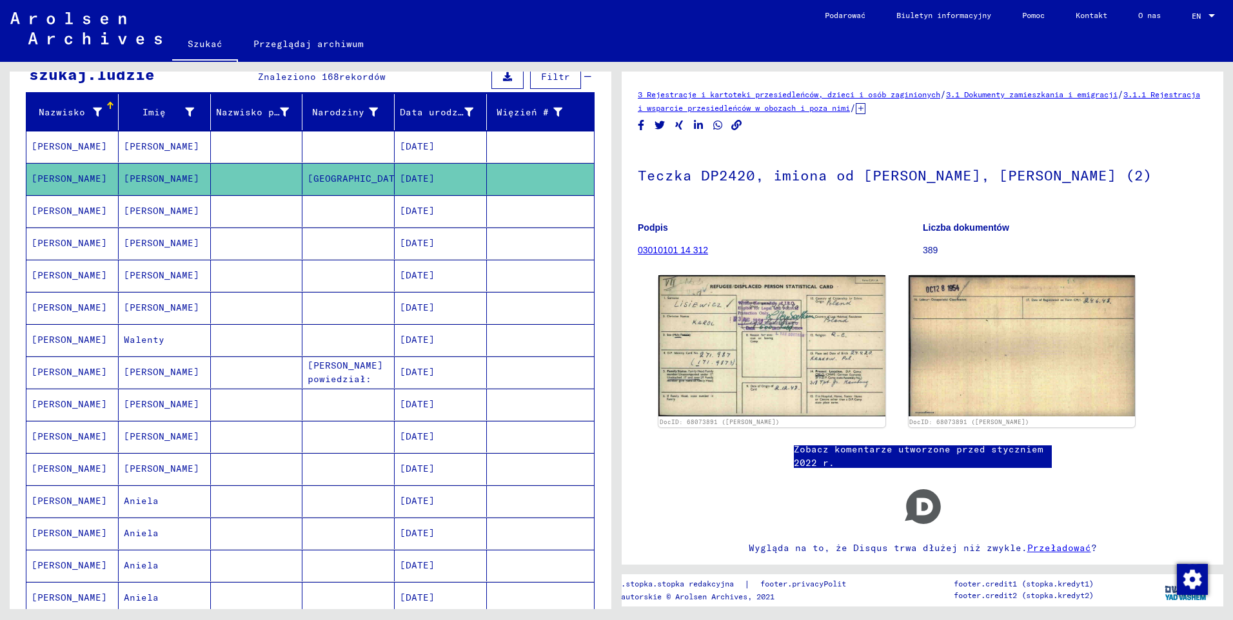
click at [48, 145] on mat-cell "[PERSON_NAME]" at bounding box center [72, 147] width 92 height 32
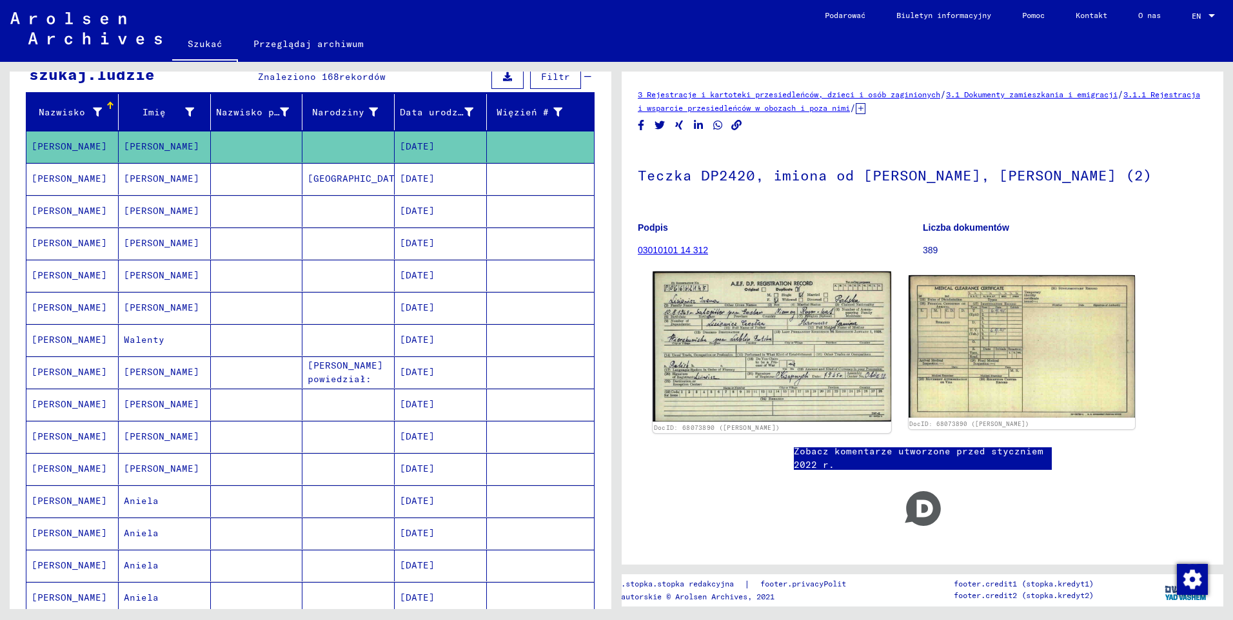
click at [788, 343] on img at bounding box center [771, 346] width 238 height 150
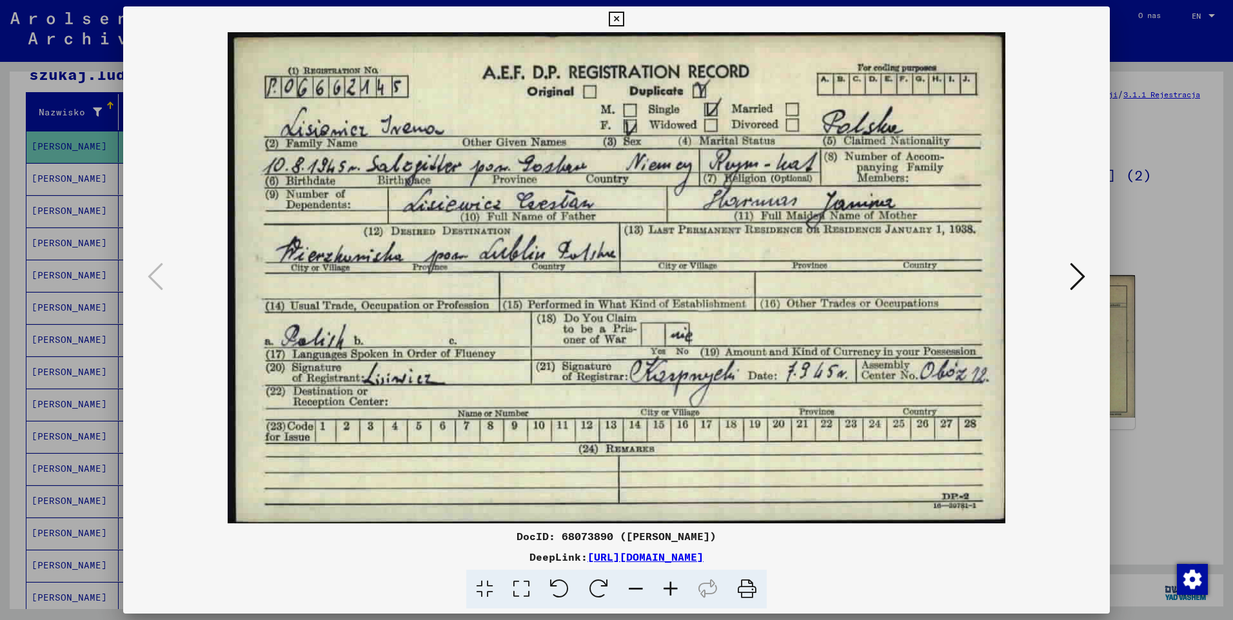
click at [613, 19] on icon at bounding box center [616, 19] width 15 height 15
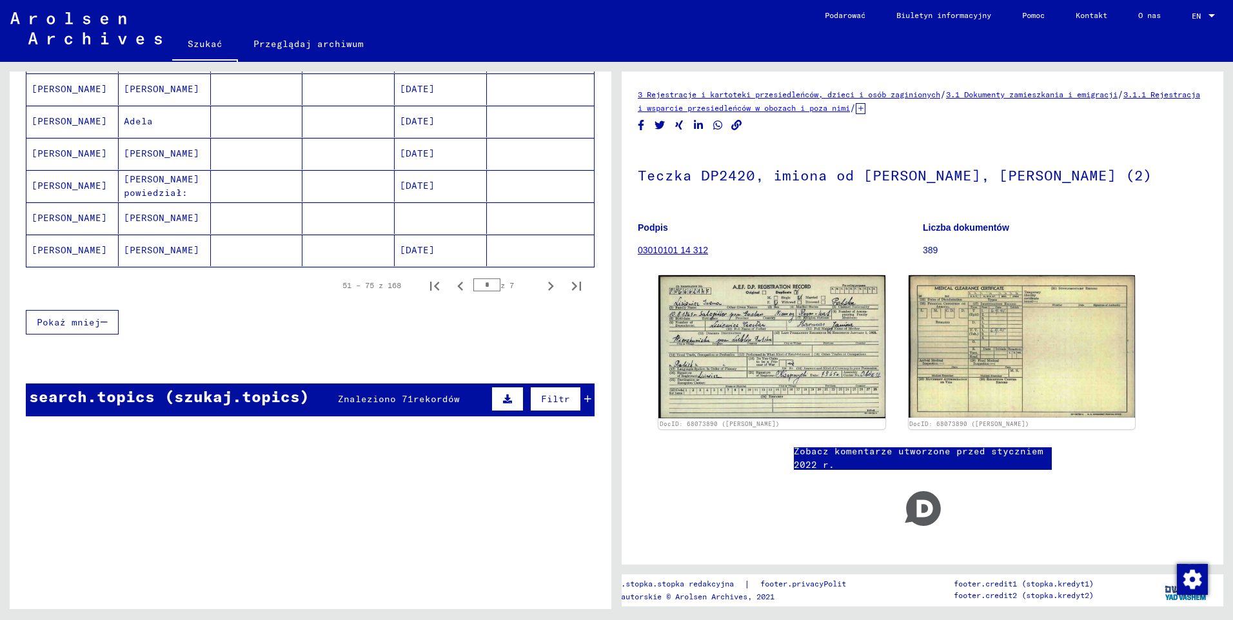
scroll to position [904, 0]
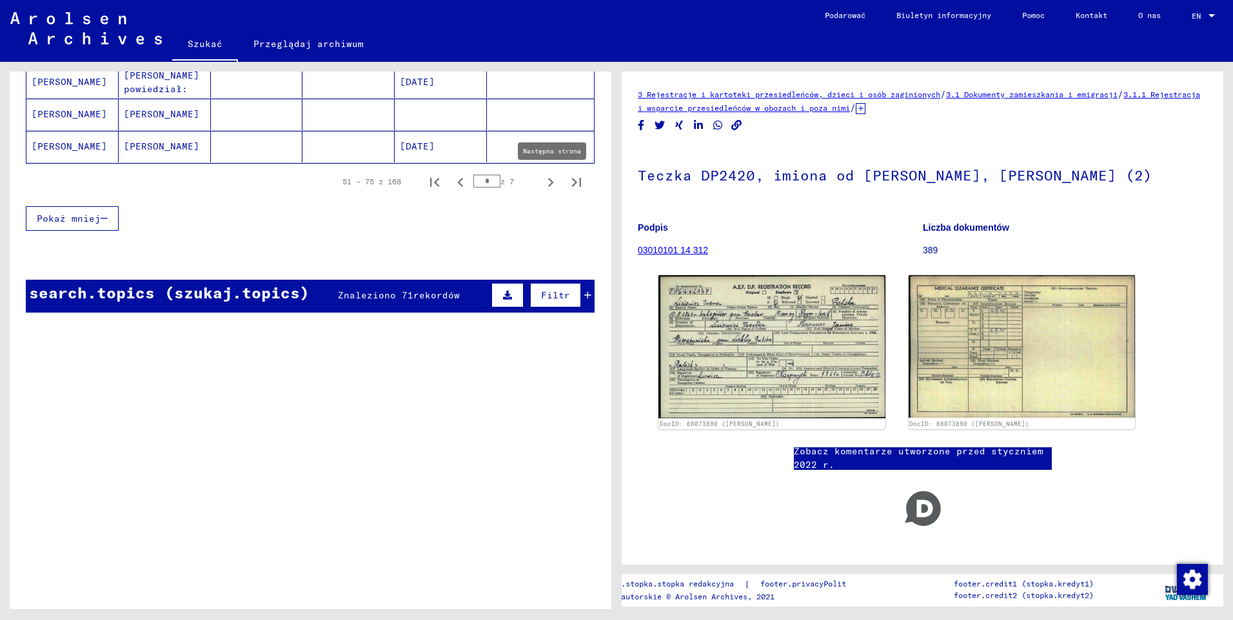
click at [543, 181] on icon "Następna strona" at bounding box center [551, 182] width 18 height 18
click at [73, 151] on mat-cell "[PERSON_NAME]" at bounding box center [72, 147] width 92 height 32
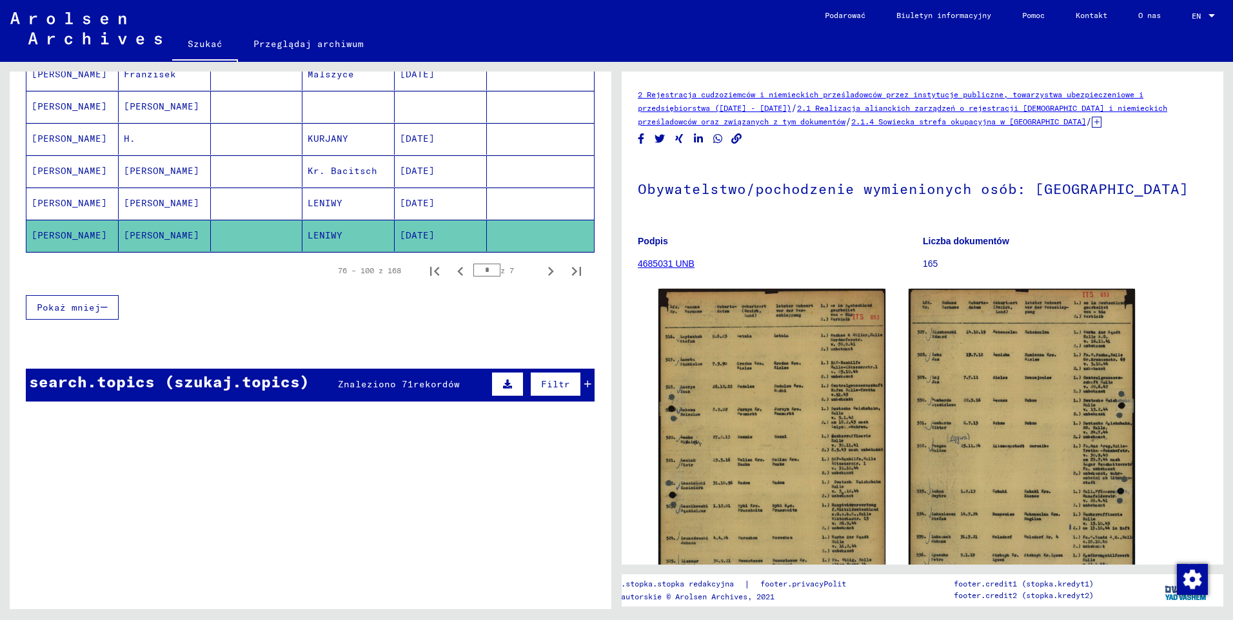
scroll to position [775, 0]
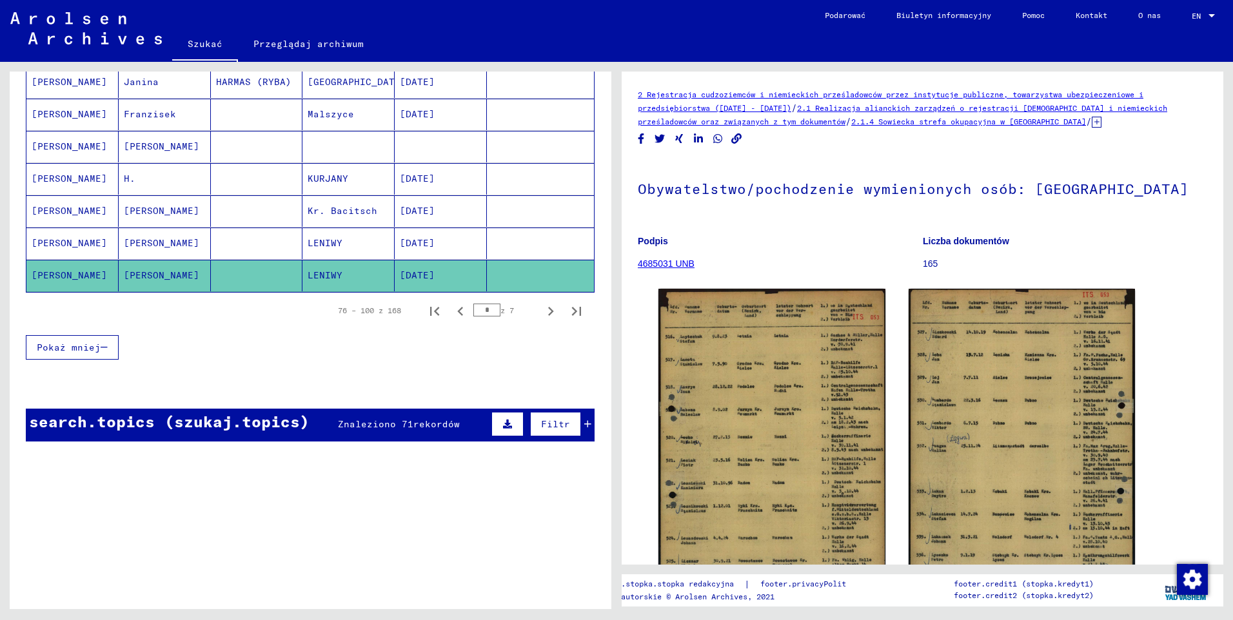
click at [58, 237] on mat-cell "[PERSON_NAME]" at bounding box center [72, 244] width 92 height 32
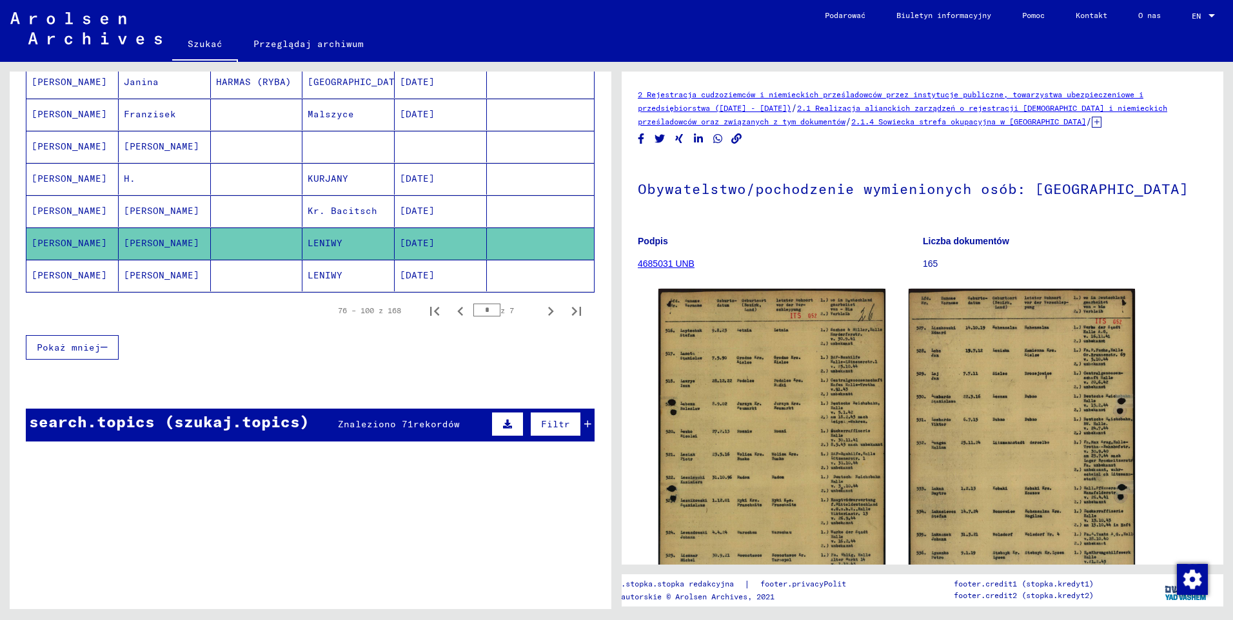
click at [68, 209] on mat-cell "[PERSON_NAME]" at bounding box center [72, 211] width 92 height 32
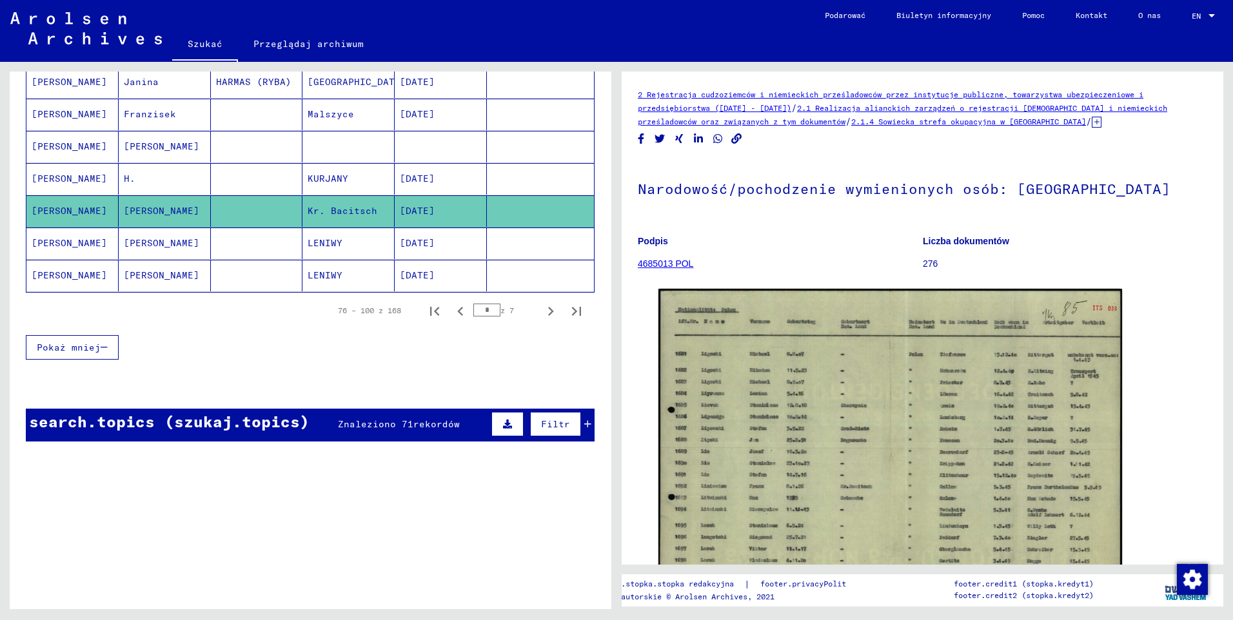
click at [71, 182] on mat-cell "[PERSON_NAME]" at bounding box center [72, 179] width 92 height 32
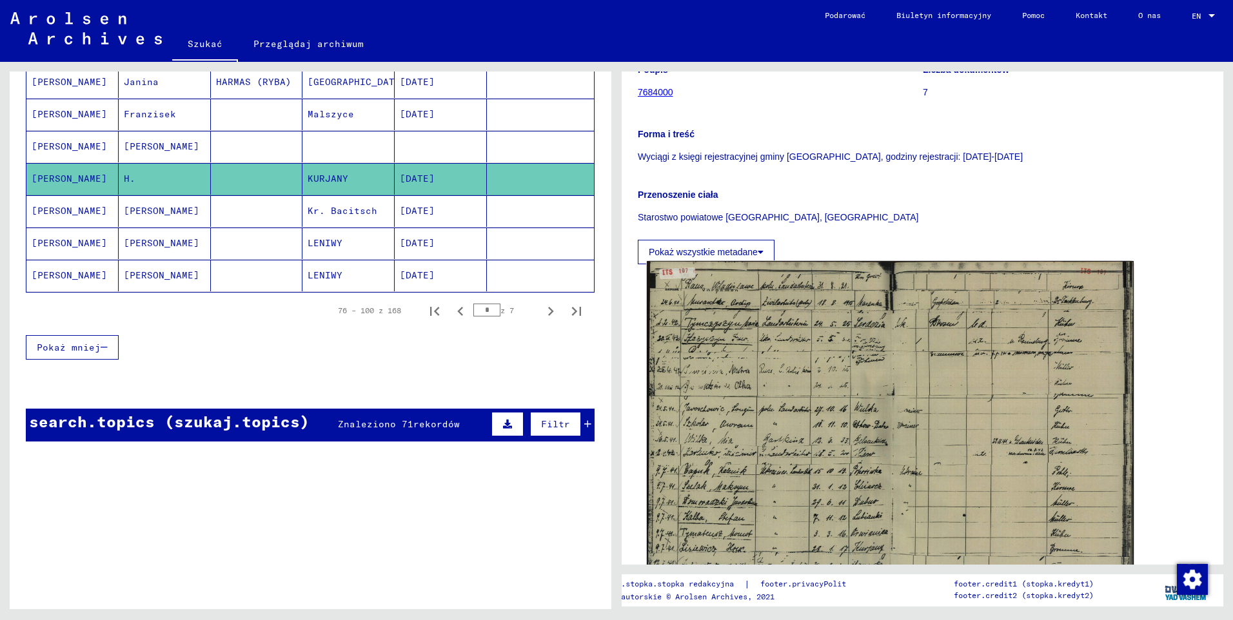
scroll to position [193, 0]
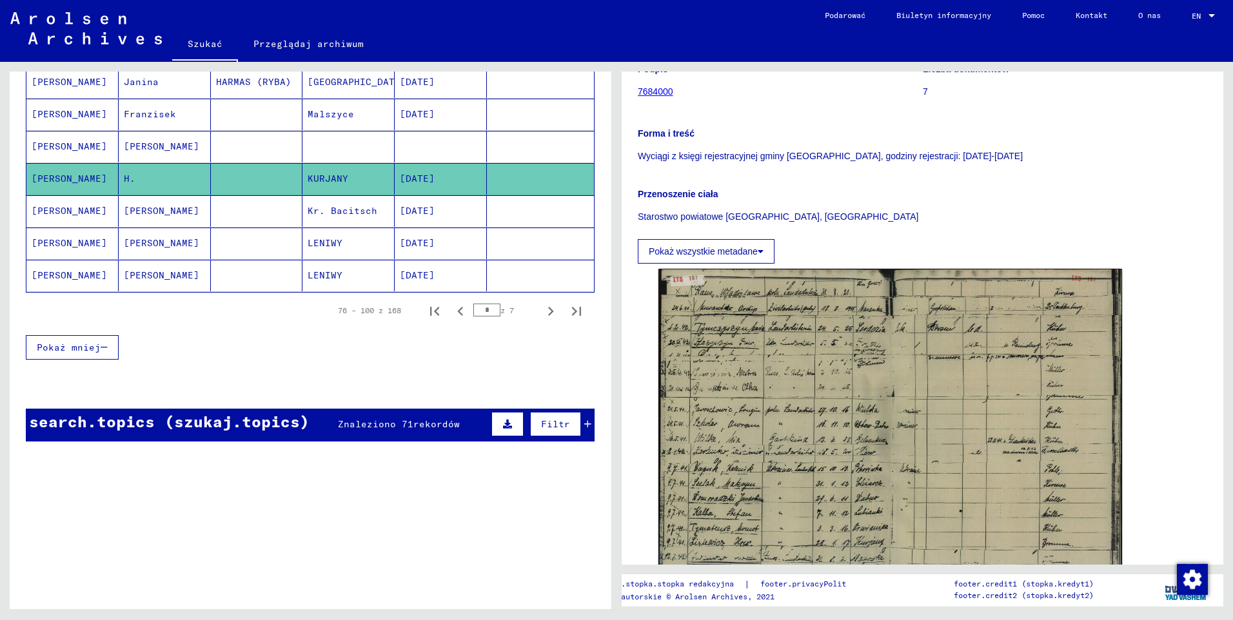
click at [48, 143] on mat-cell "[PERSON_NAME]" at bounding box center [72, 147] width 92 height 32
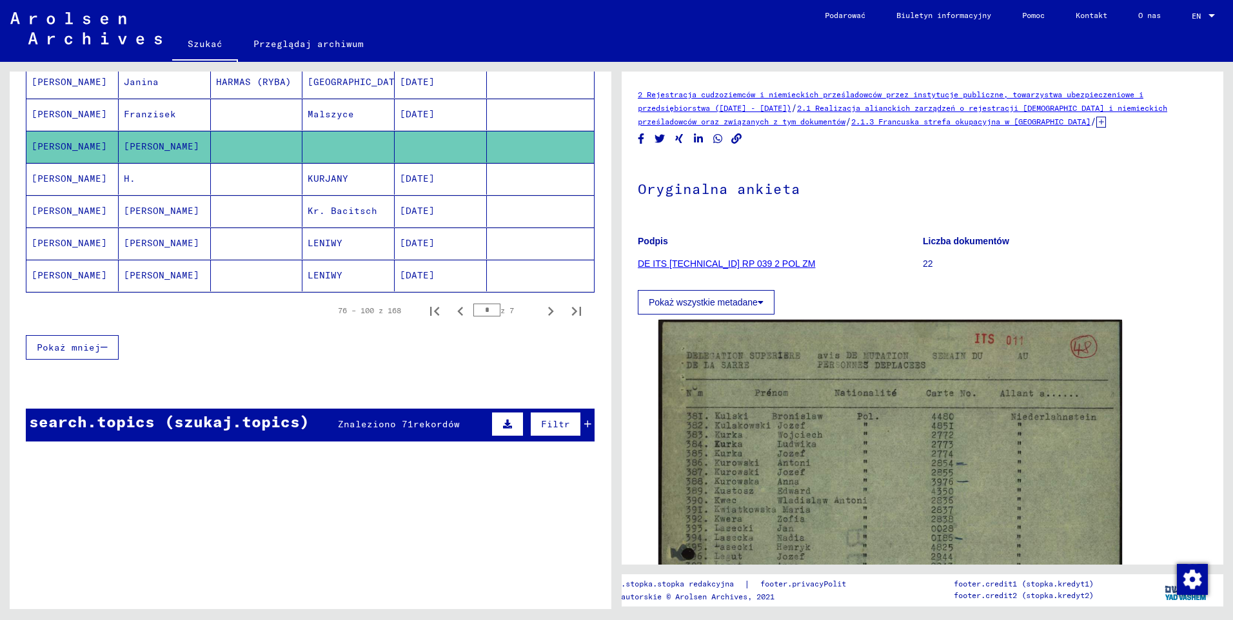
click at [52, 119] on mat-cell "[PERSON_NAME]" at bounding box center [72, 115] width 92 height 32
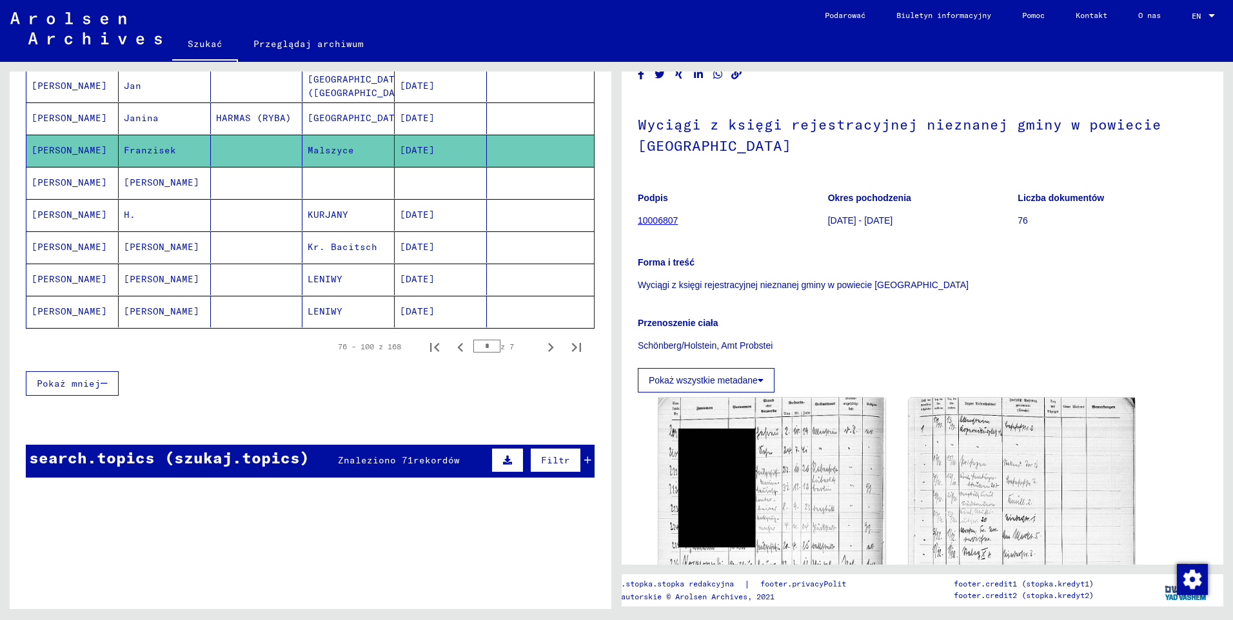
scroll to position [710, 0]
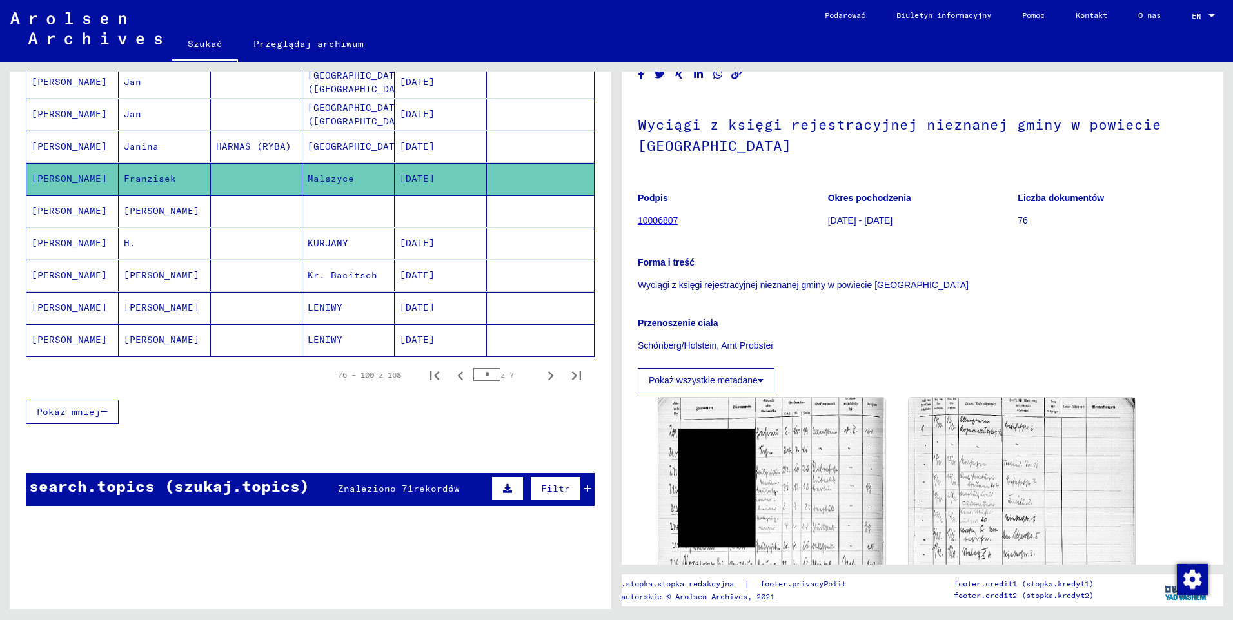
click at [56, 140] on mat-cell "[PERSON_NAME]" at bounding box center [72, 147] width 92 height 32
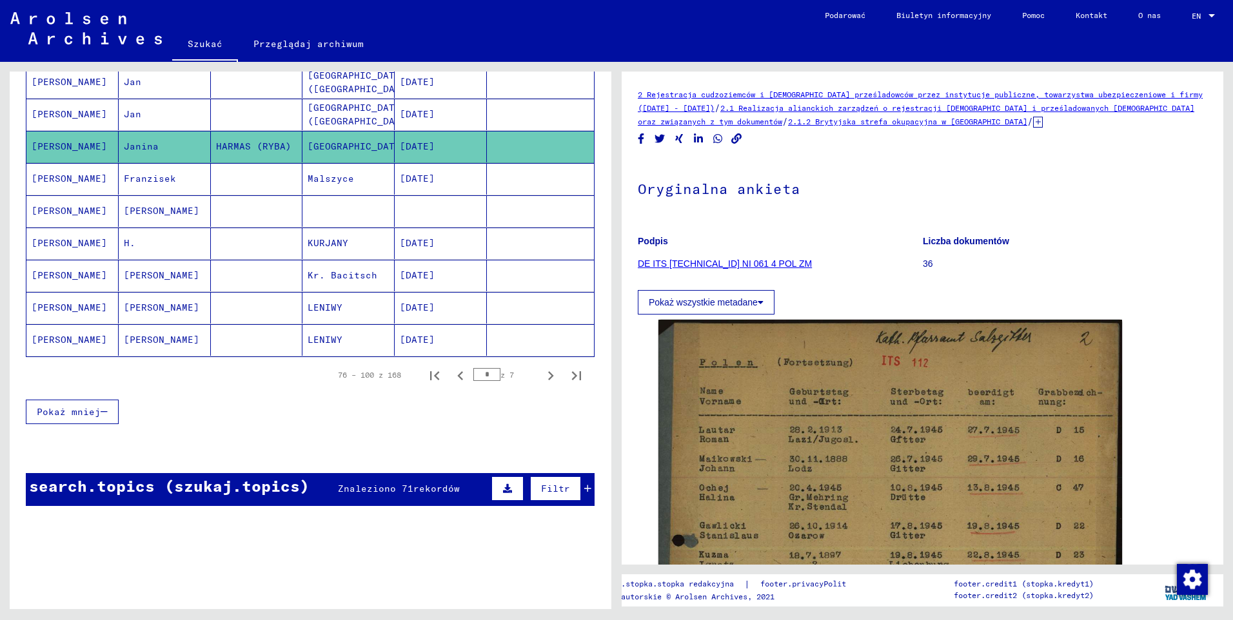
click at [63, 114] on mat-cell "[PERSON_NAME]" at bounding box center [72, 115] width 92 height 32
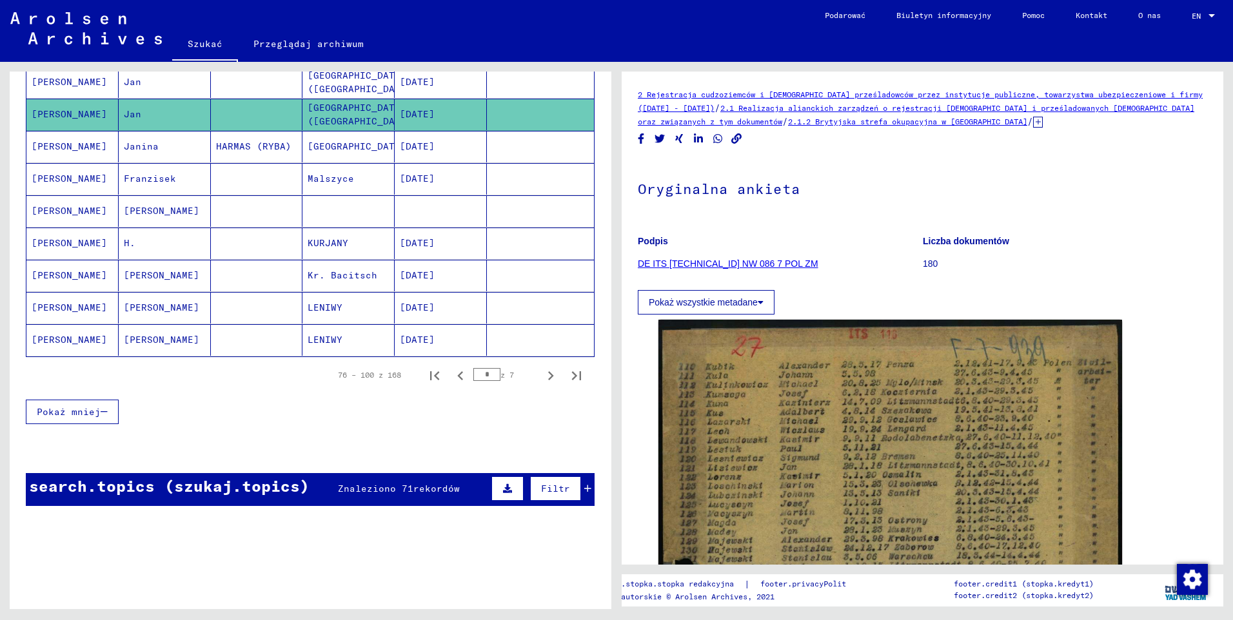
scroll to position [646, 0]
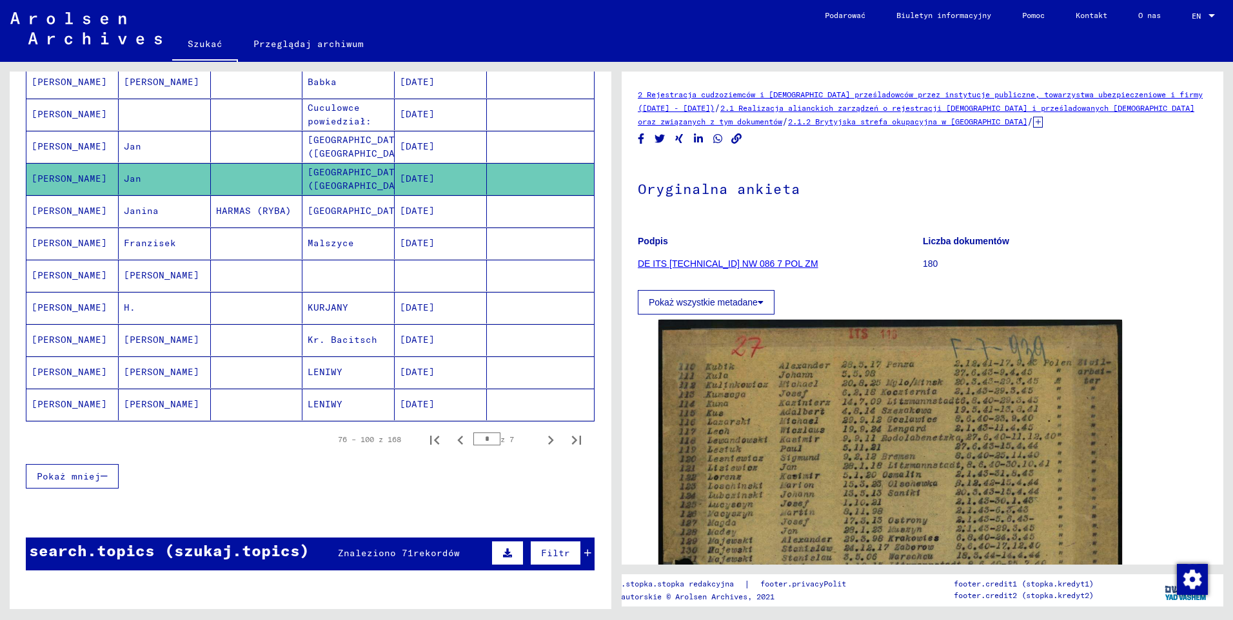
click at [66, 152] on mat-cell "[PERSON_NAME]" at bounding box center [72, 147] width 92 height 32
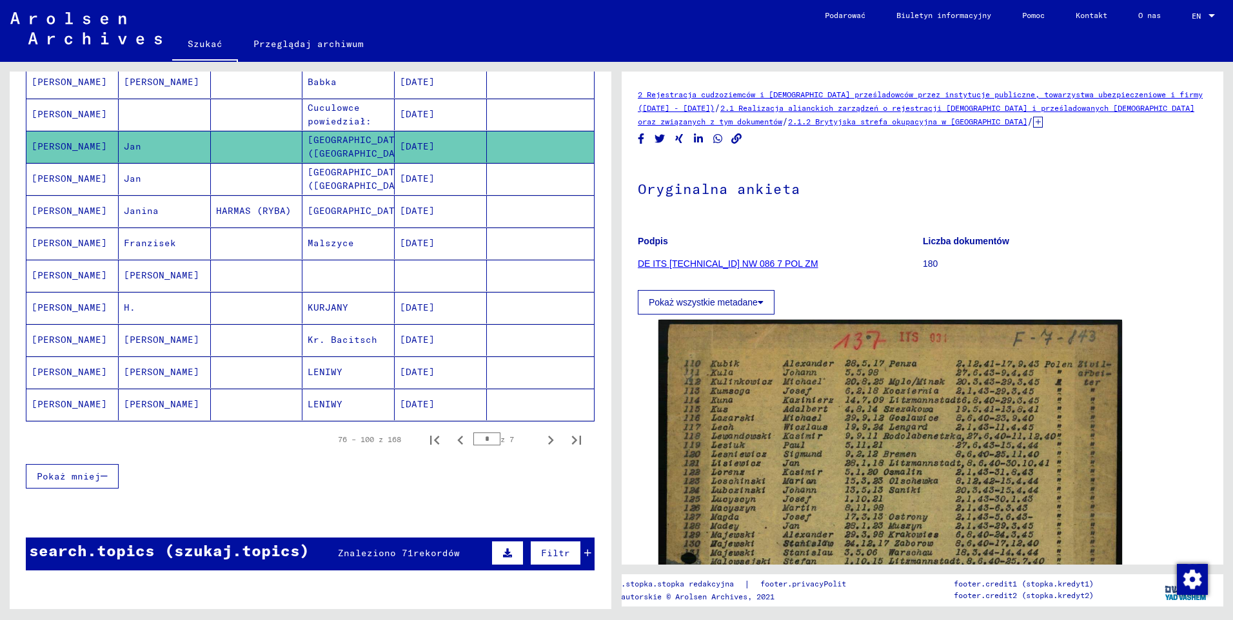
click at [65, 121] on mat-cell "[PERSON_NAME]" at bounding box center [72, 115] width 92 height 32
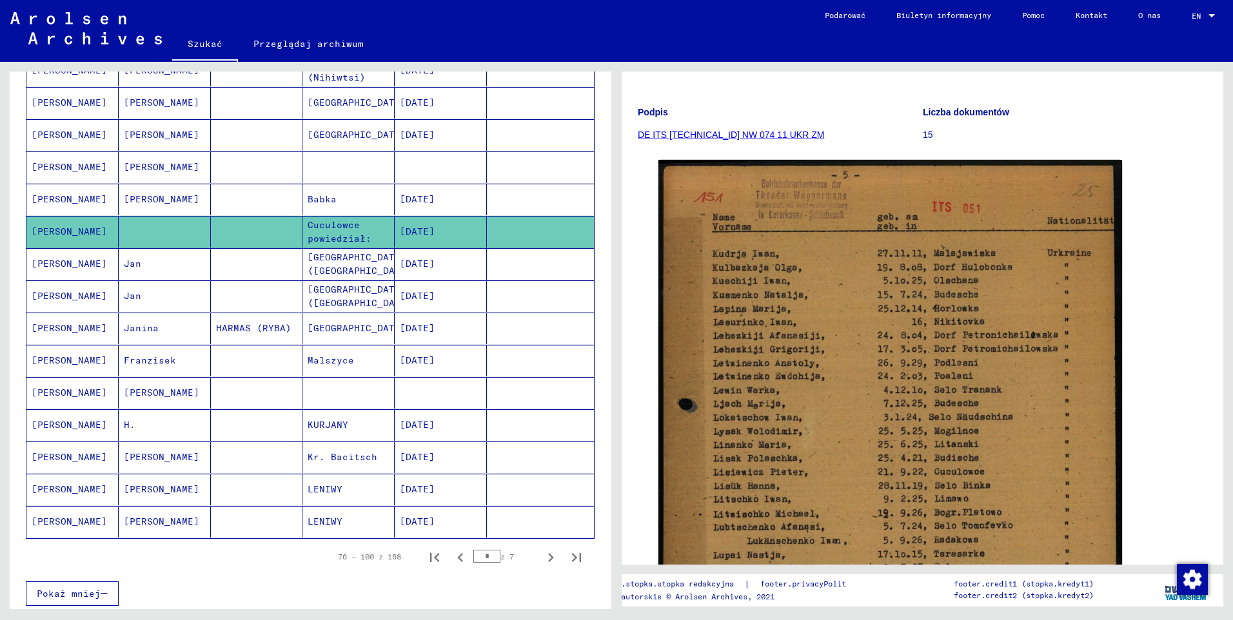
scroll to position [517, 0]
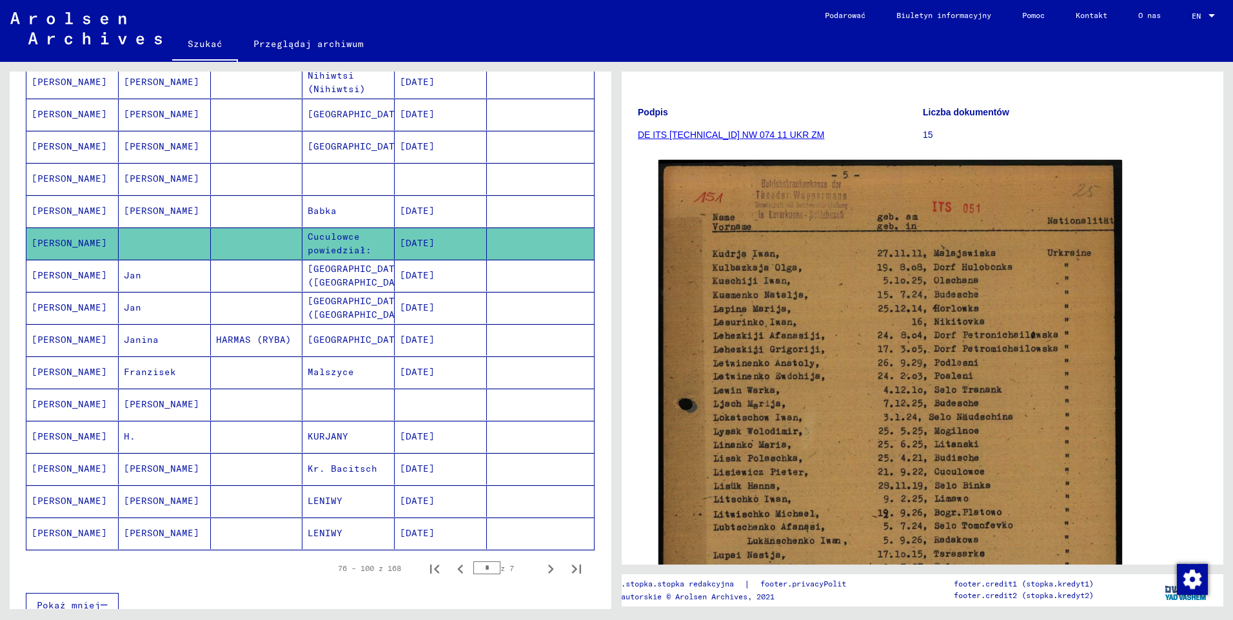
click at [58, 208] on mat-cell "[PERSON_NAME]" at bounding box center [72, 211] width 92 height 32
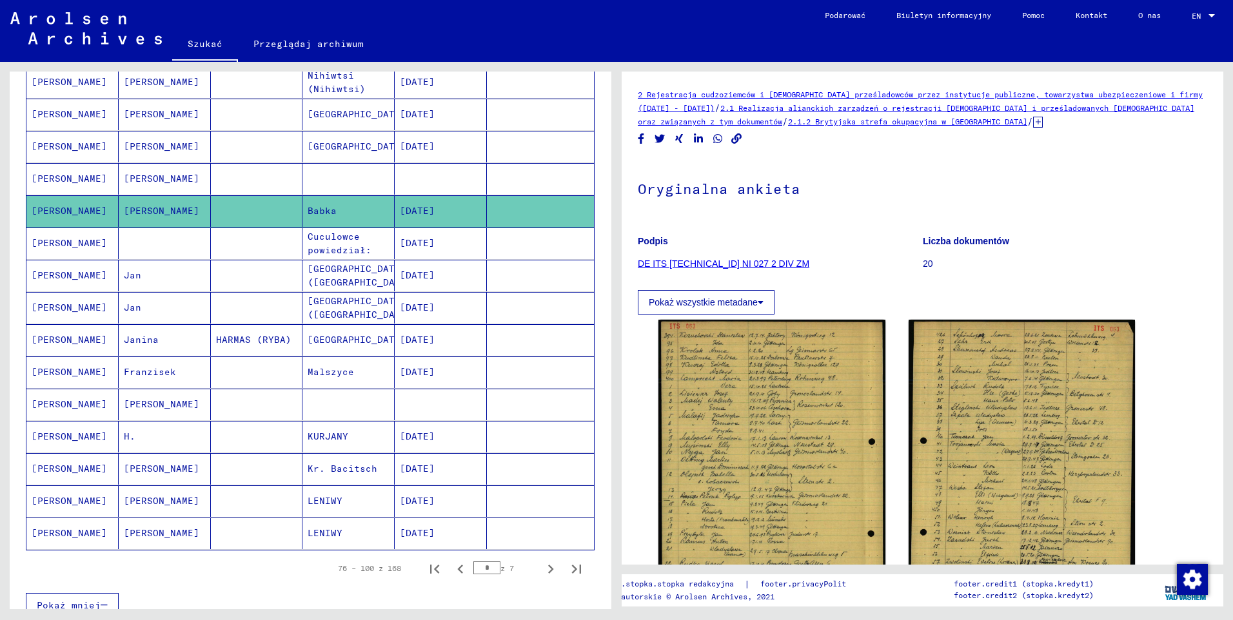
click at [59, 179] on mat-cell "[PERSON_NAME]" at bounding box center [72, 179] width 92 height 32
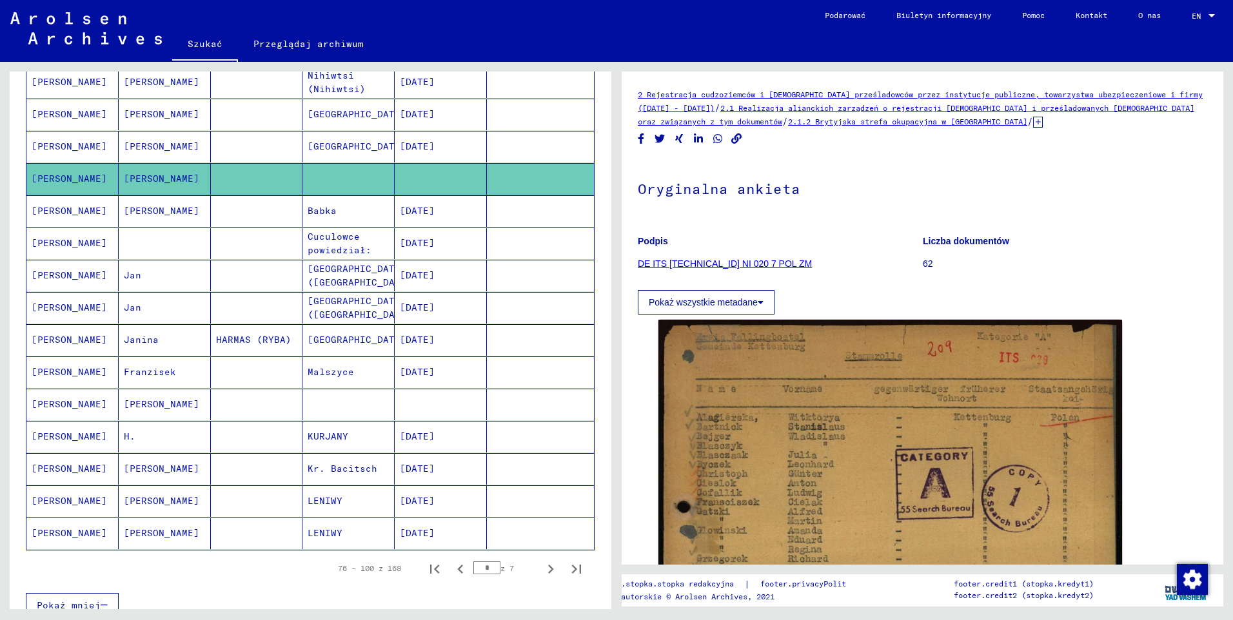
click at [48, 154] on mat-cell "[PERSON_NAME]" at bounding box center [72, 147] width 92 height 32
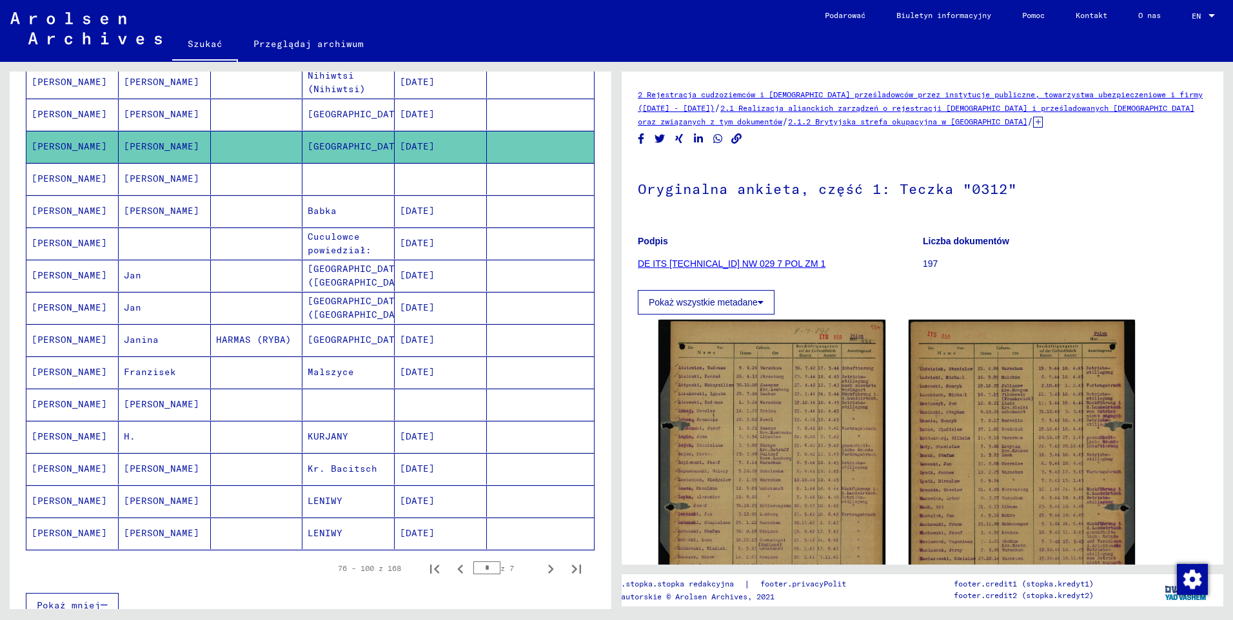
click at [63, 113] on mat-cell "[PERSON_NAME]" at bounding box center [72, 115] width 92 height 32
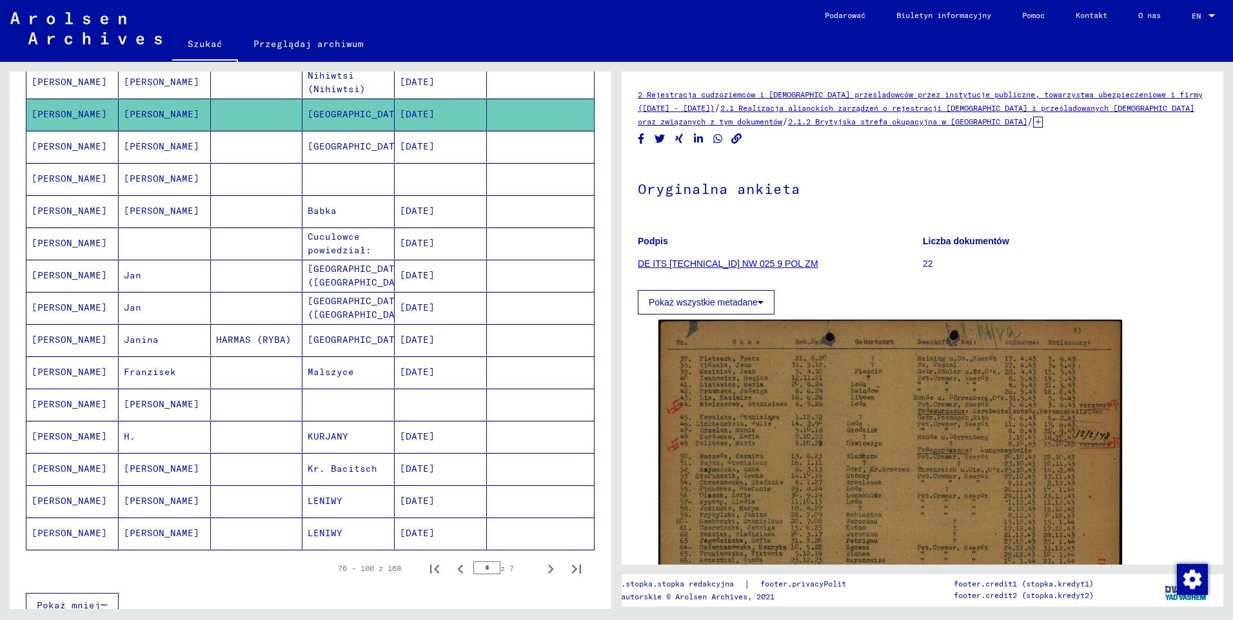
click at [66, 86] on mat-cell "[PERSON_NAME]" at bounding box center [72, 82] width 92 height 32
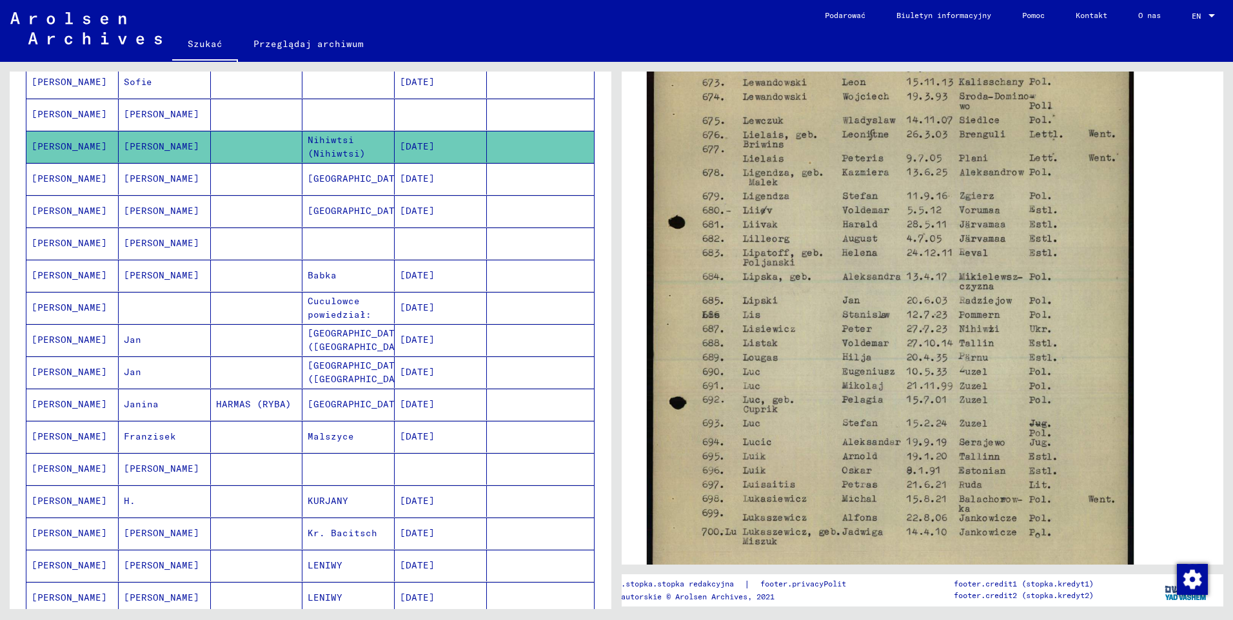
scroll to position [322, 0]
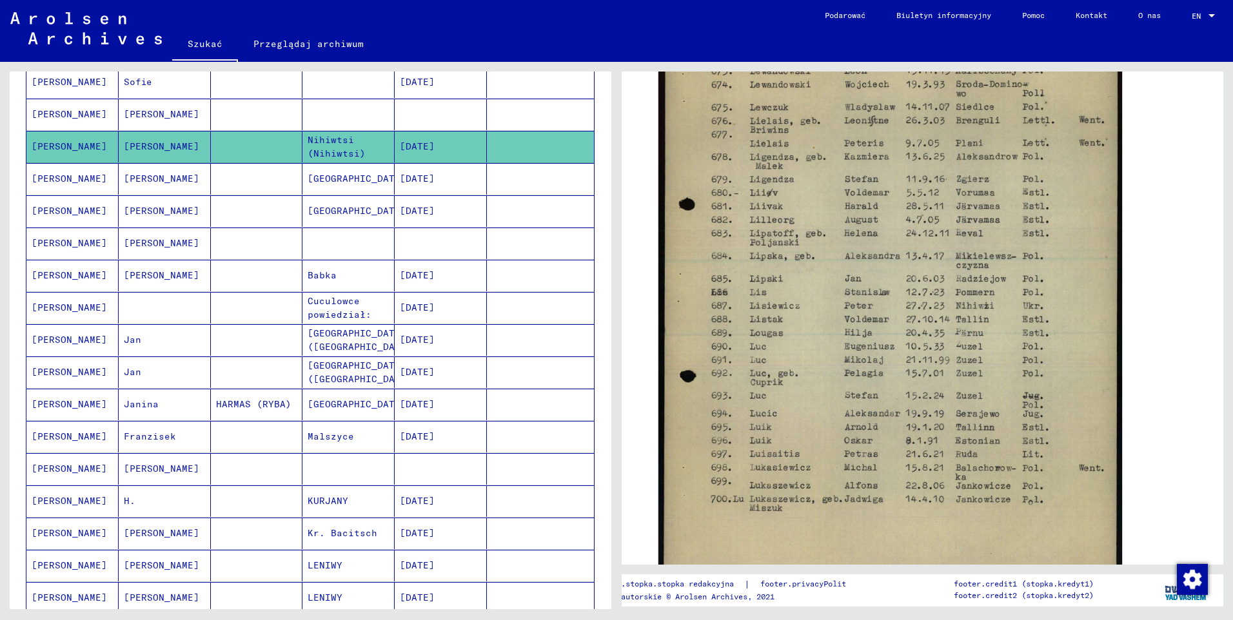
click at [63, 109] on mat-cell "[PERSON_NAME]" at bounding box center [72, 115] width 92 height 32
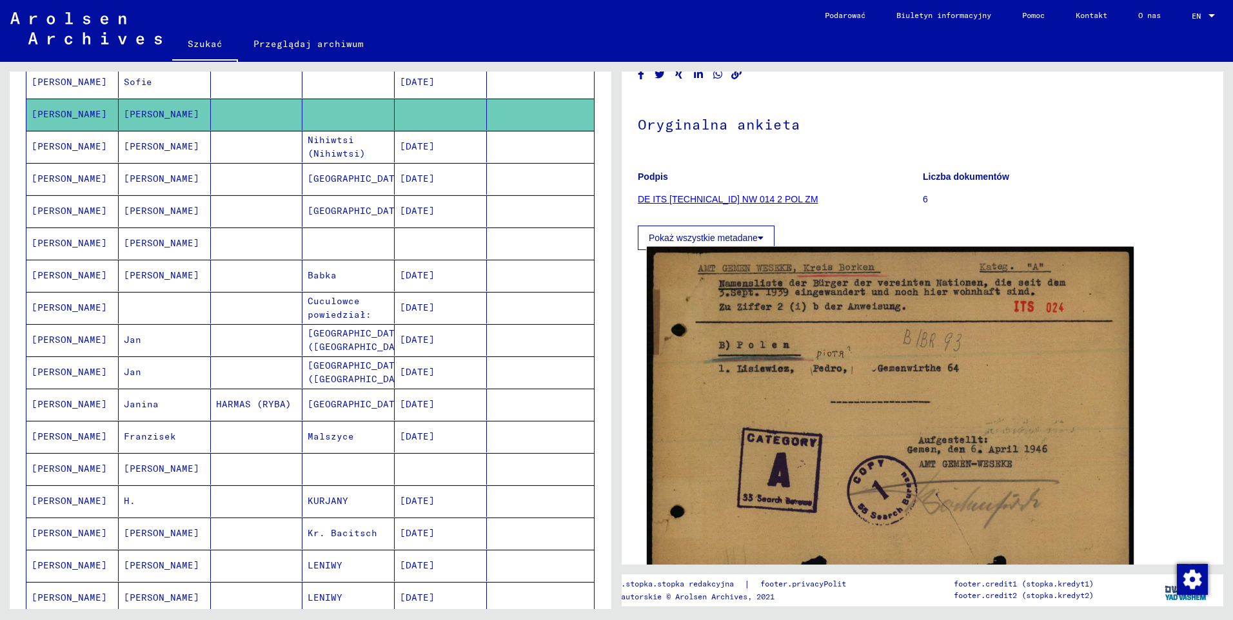
scroll to position [129, 0]
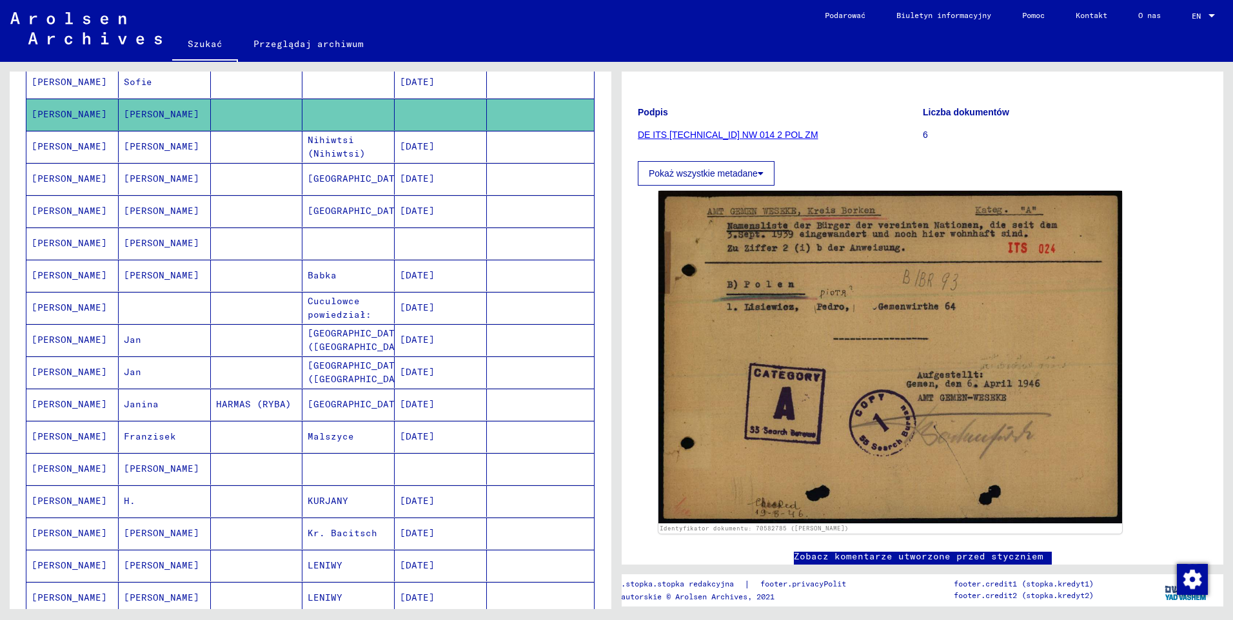
click at [70, 85] on mat-cell "[PERSON_NAME]" at bounding box center [72, 82] width 92 height 32
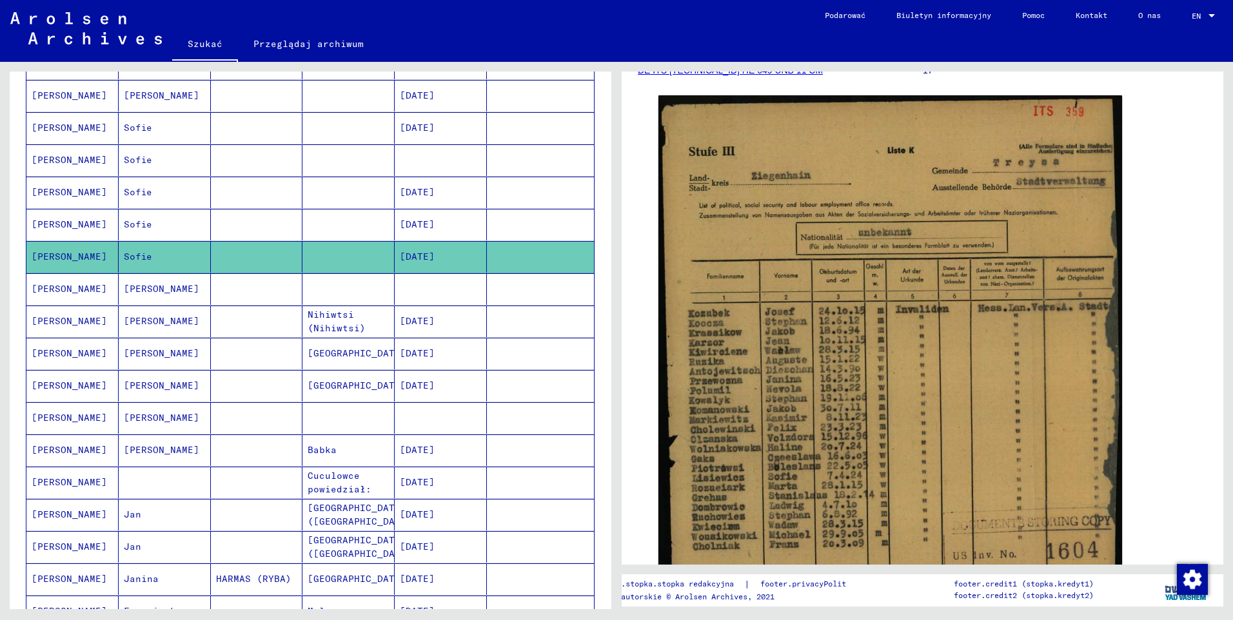
scroll to position [259, 0]
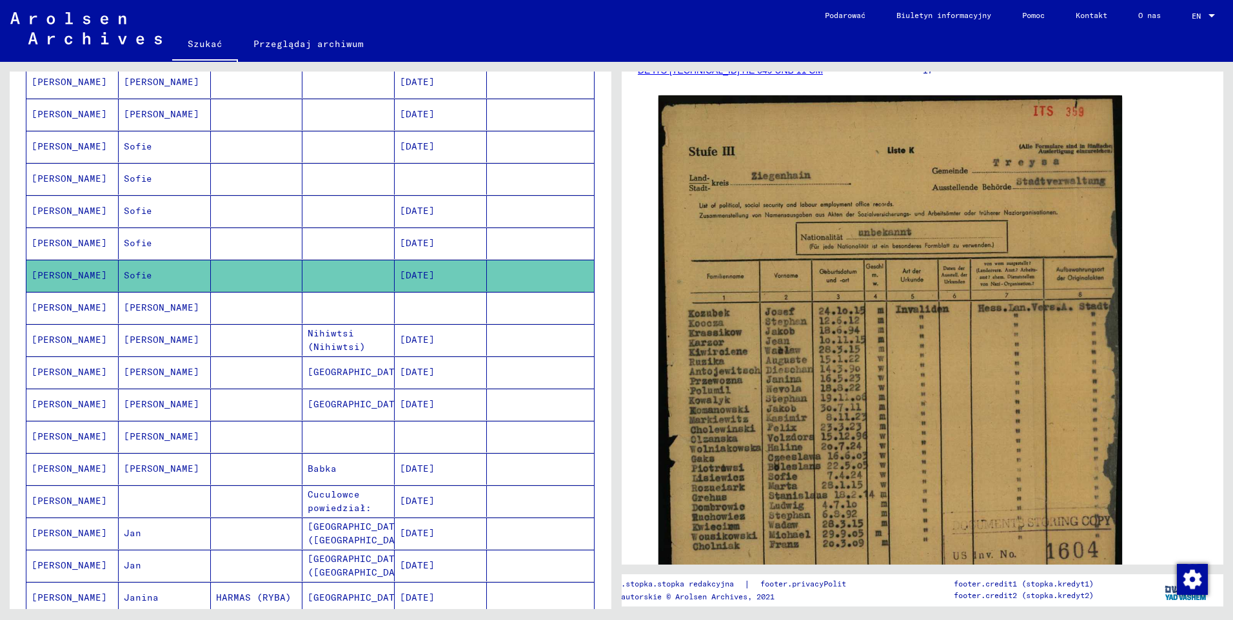
click at [44, 244] on mat-cell "[PERSON_NAME]" at bounding box center [72, 244] width 92 height 32
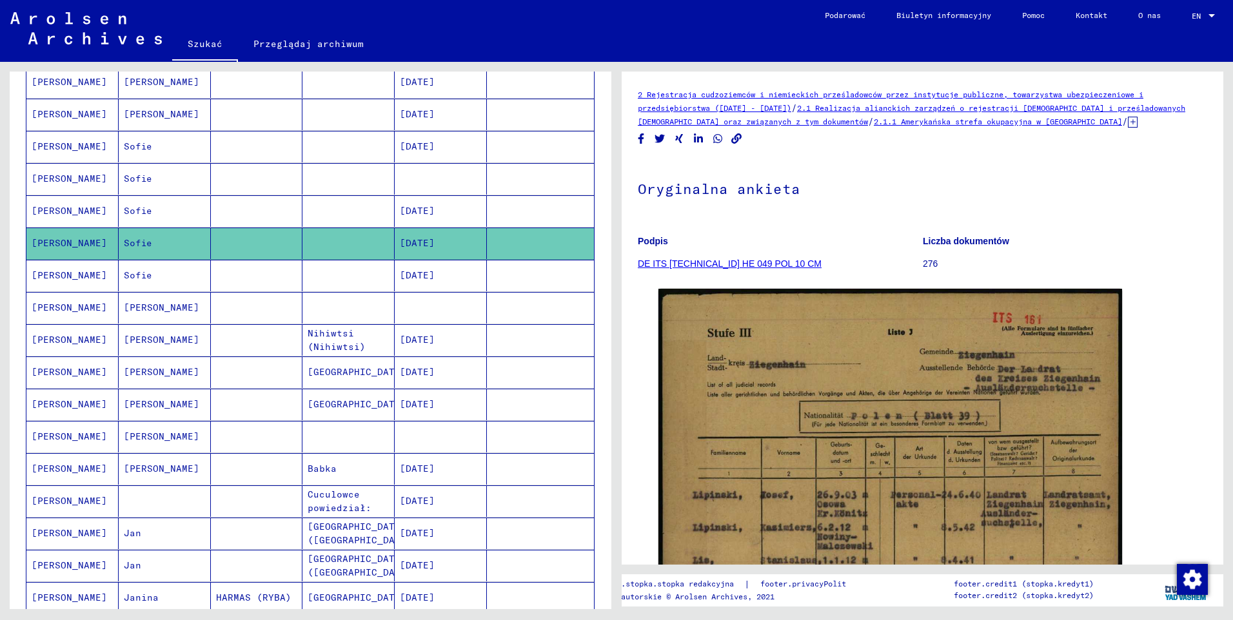
click at [55, 215] on mat-cell "[PERSON_NAME]" at bounding box center [72, 211] width 92 height 32
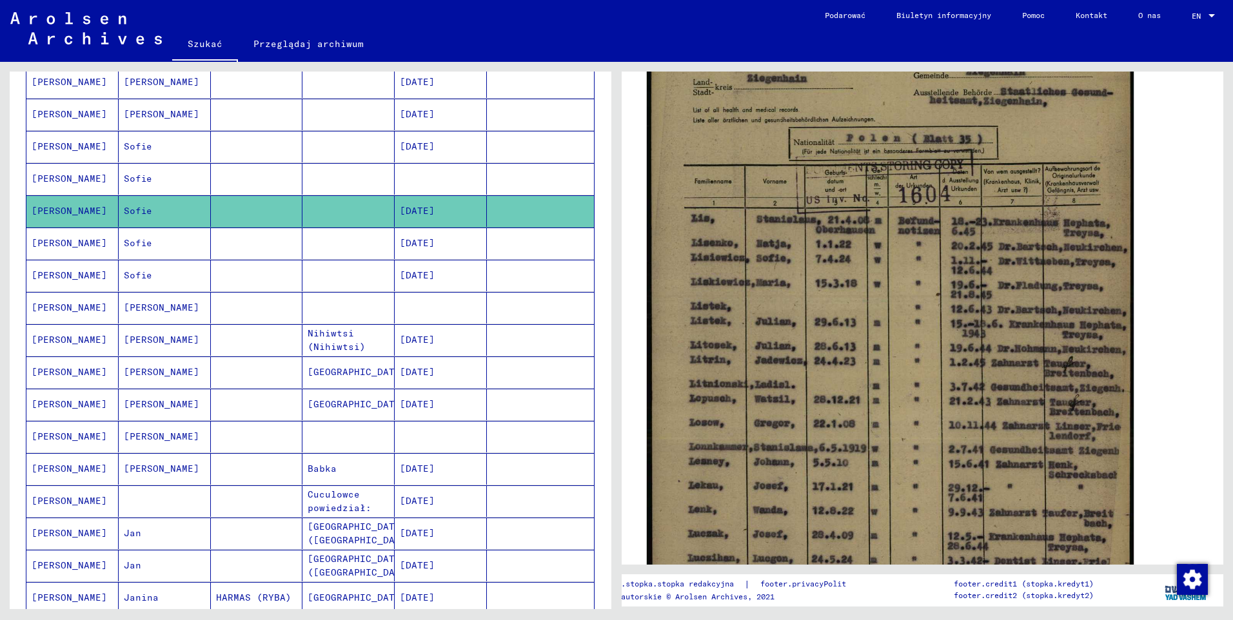
scroll to position [322, 0]
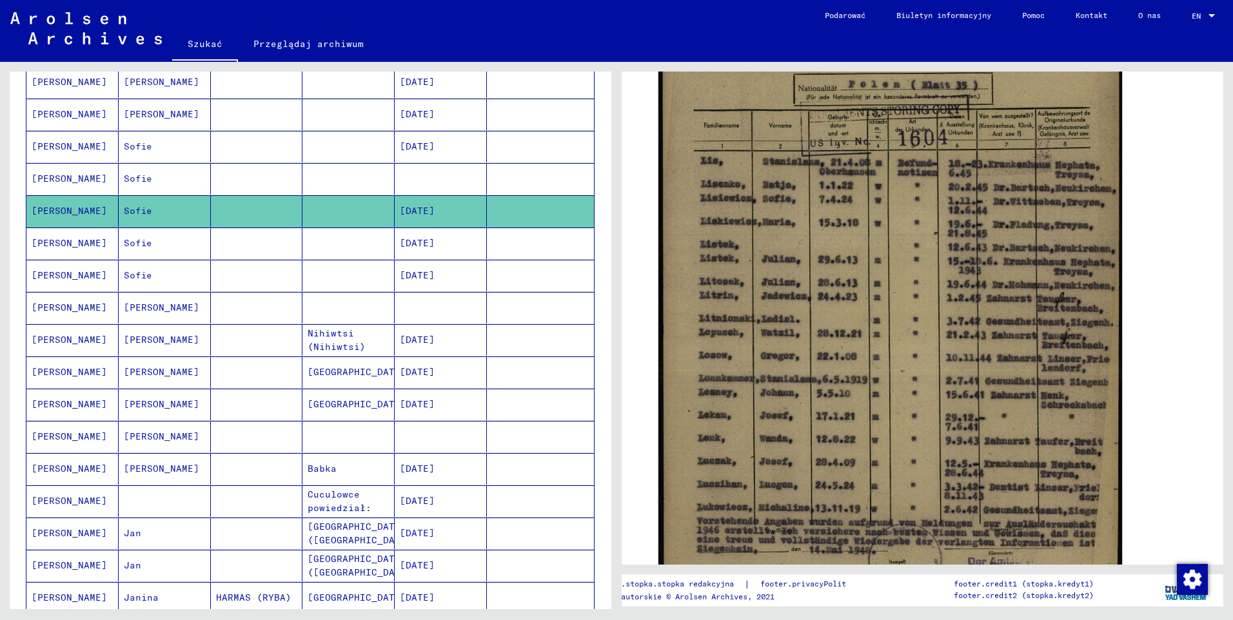
click at [36, 173] on mat-cell "[PERSON_NAME]" at bounding box center [72, 179] width 92 height 32
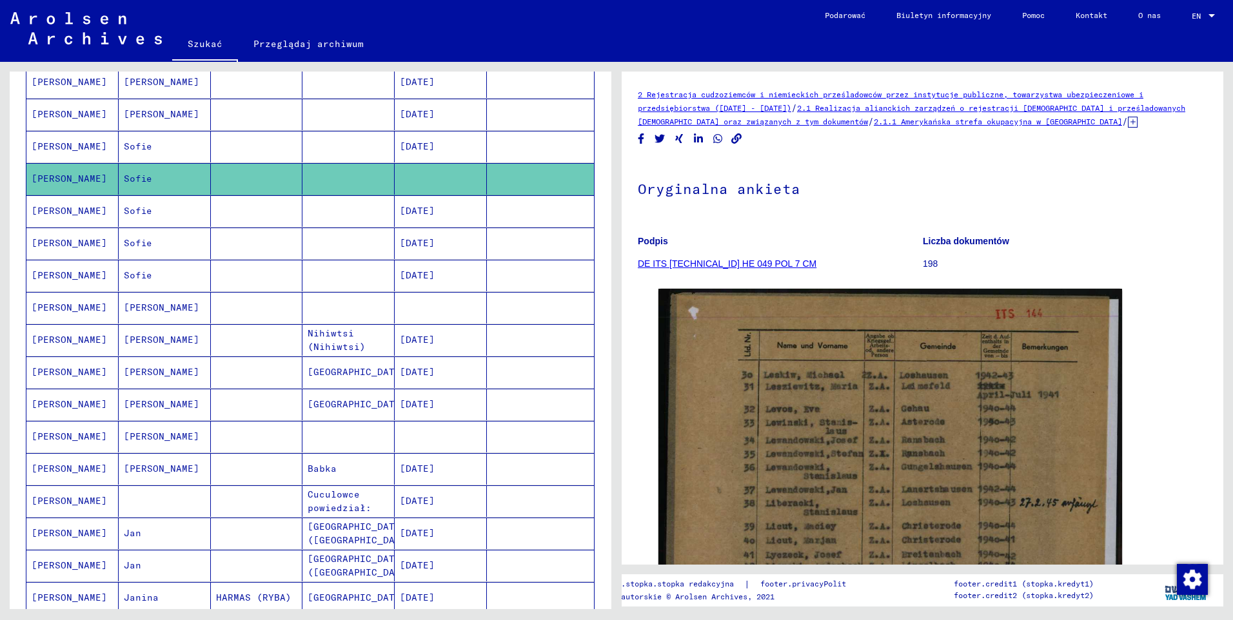
click at [65, 148] on mat-cell "[PERSON_NAME]" at bounding box center [72, 147] width 92 height 32
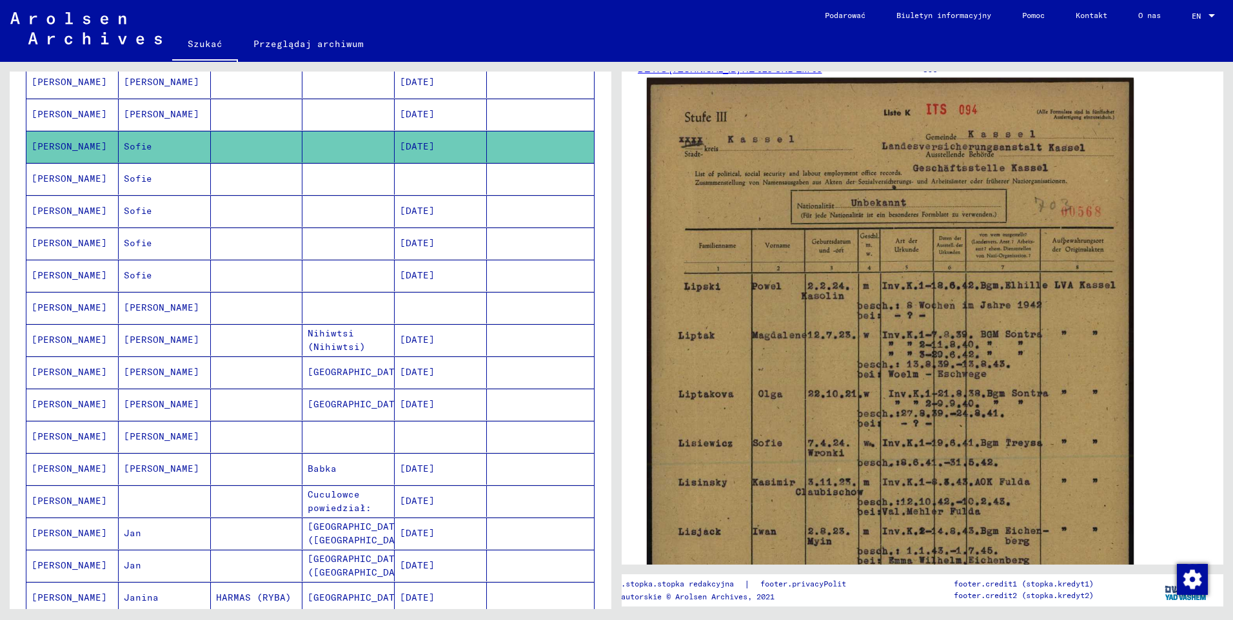
scroll to position [193, 0]
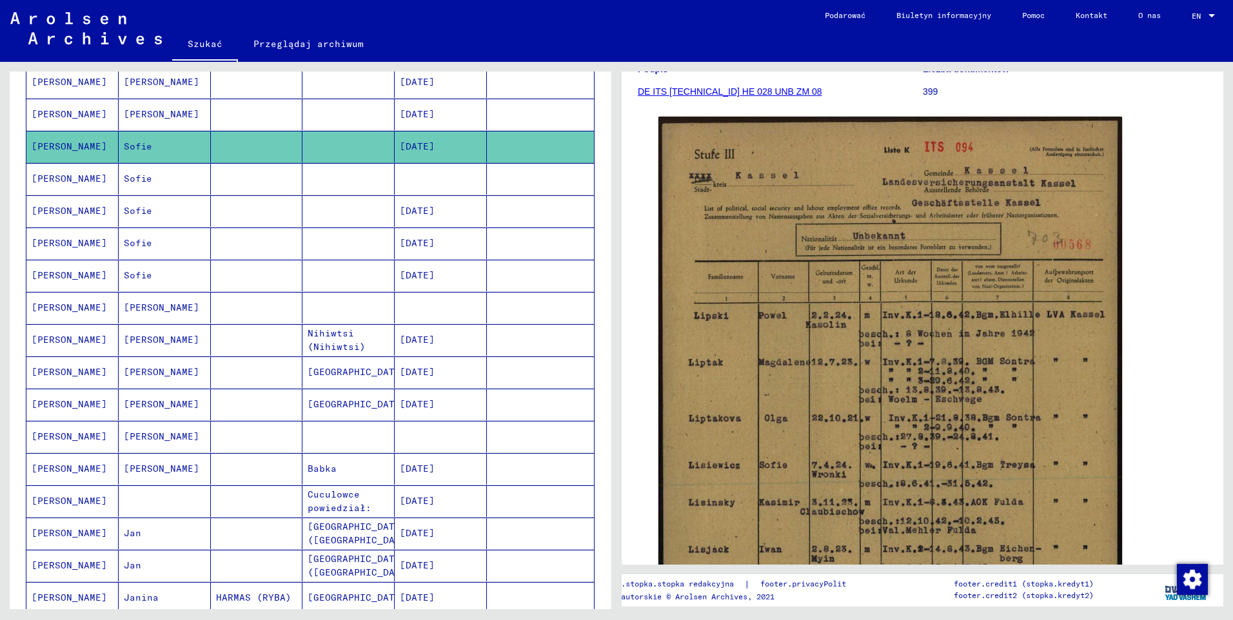
click at [49, 117] on mat-cell "[PERSON_NAME]" at bounding box center [72, 115] width 92 height 32
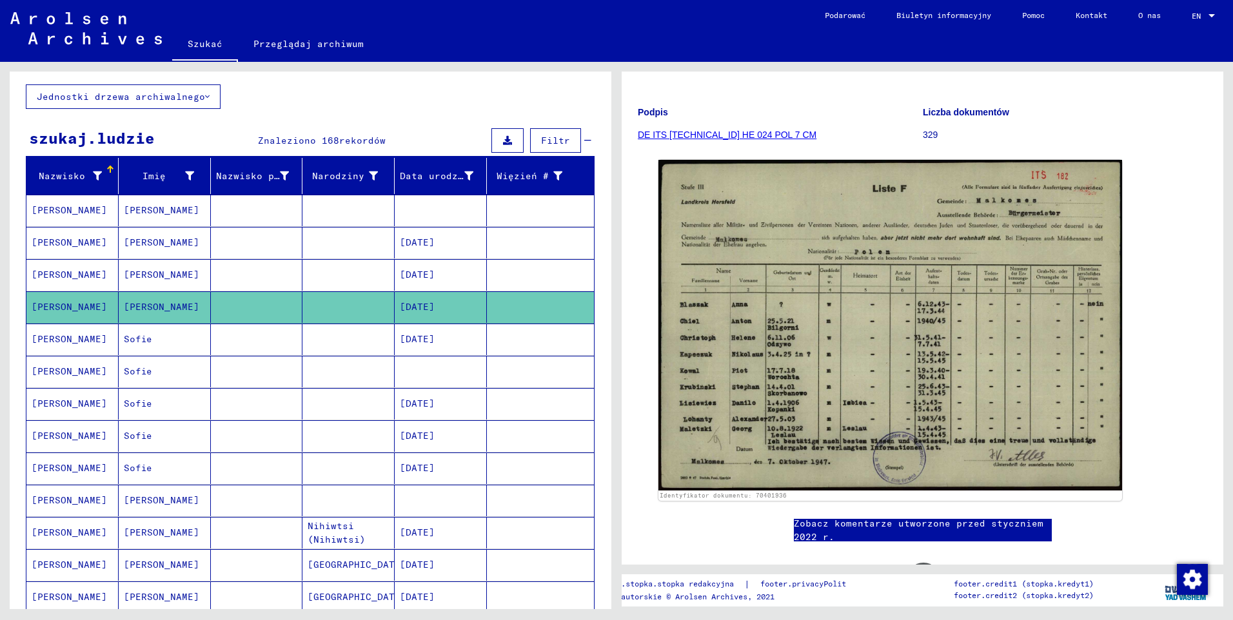
scroll to position [66, 0]
click at [51, 271] on mat-cell "[PERSON_NAME]" at bounding box center [72, 276] width 92 height 32
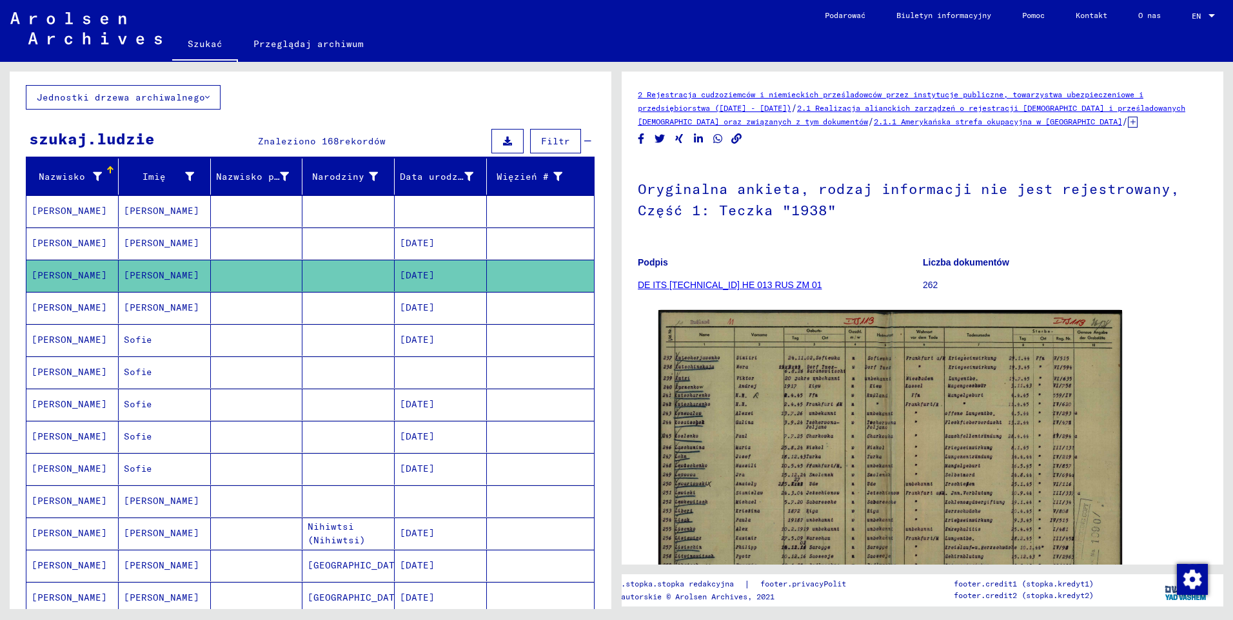
click at [77, 242] on mat-cell "[PERSON_NAME]" at bounding box center [72, 244] width 92 height 32
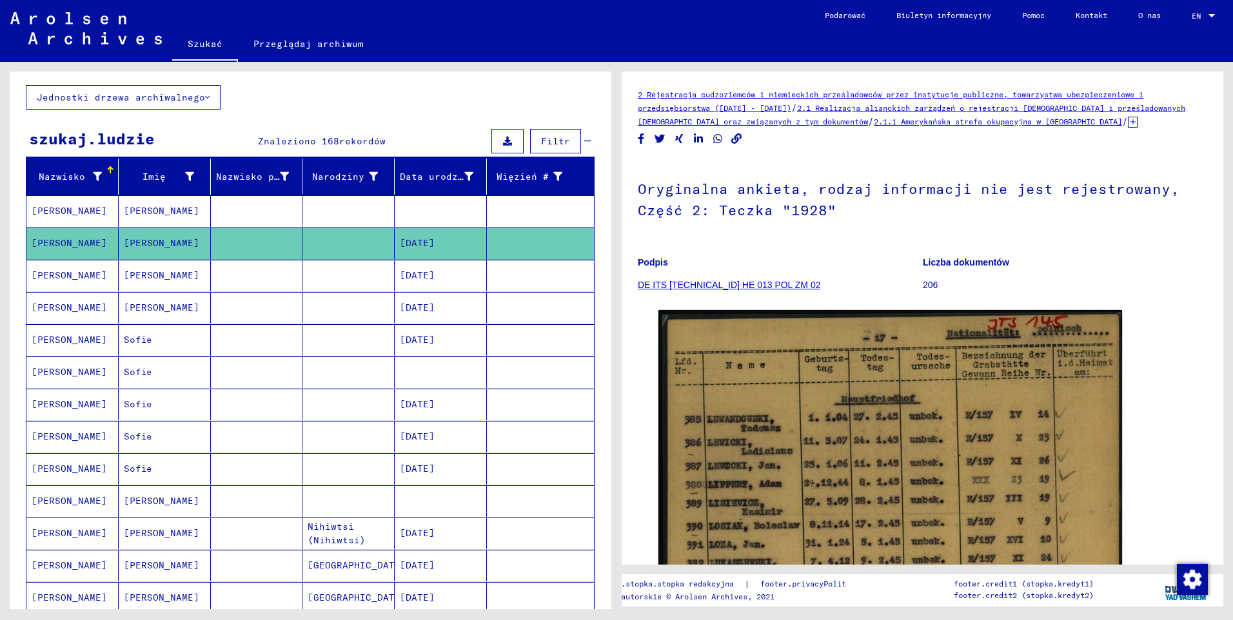
click at [77, 214] on mat-cell "[PERSON_NAME]" at bounding box center [72, 211] width 92 height 32
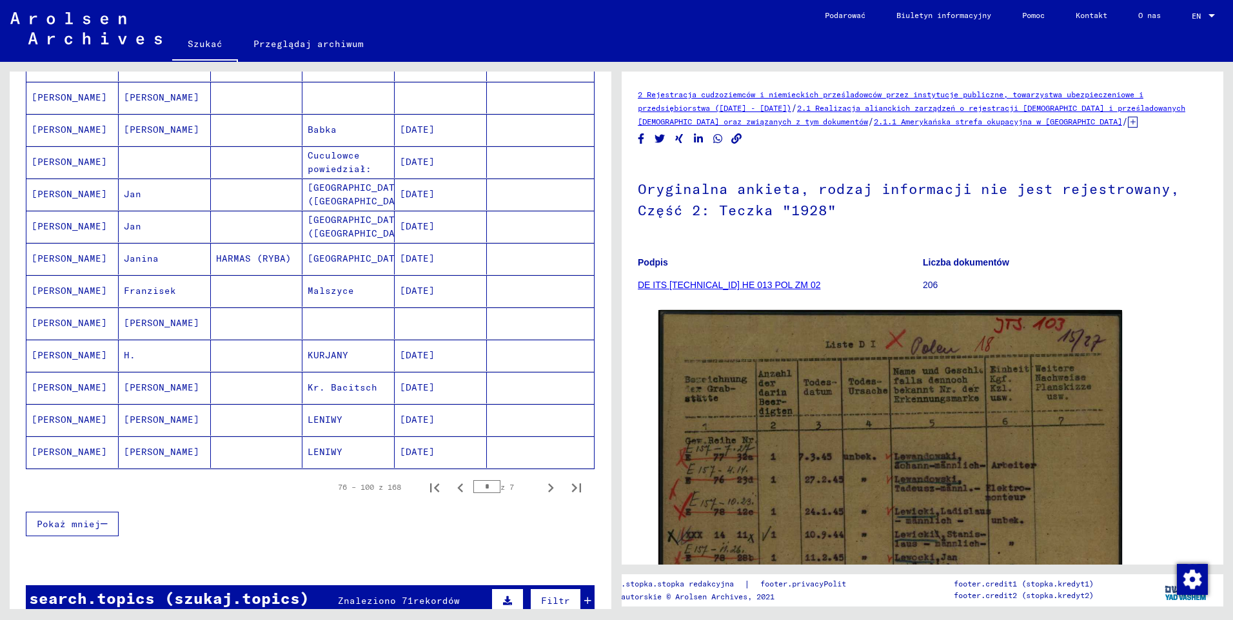
scroll to position [775, 0]
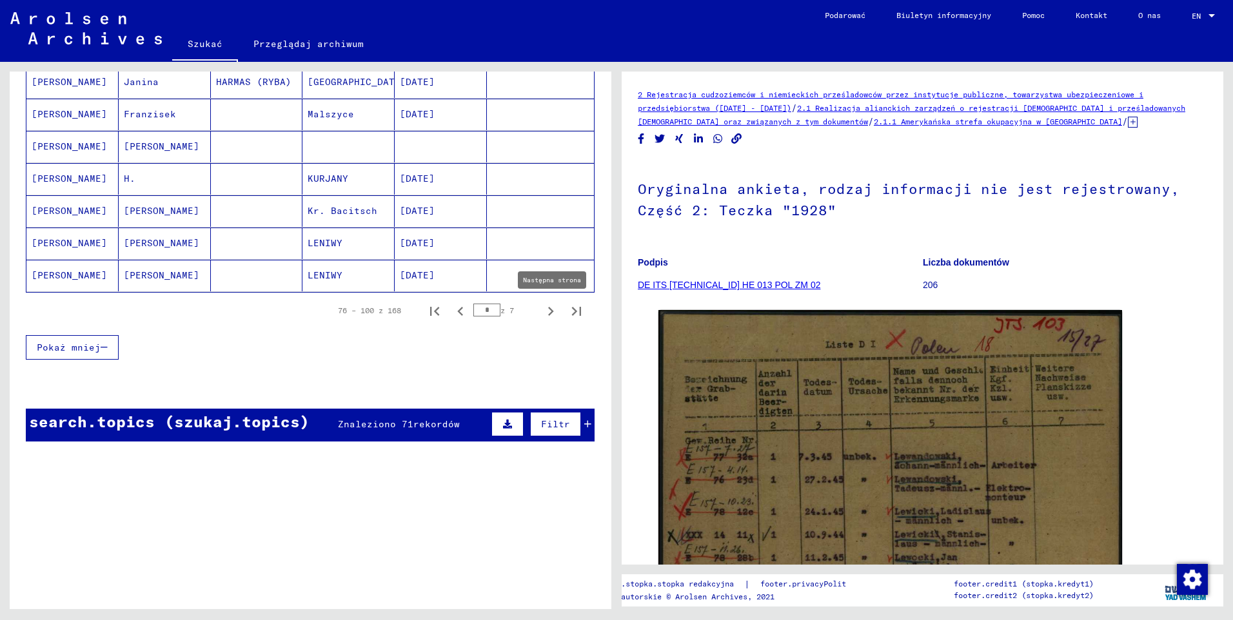
click at [542, 311] on icon "Następna strona" at bounding box center [551, 311] width 18 height 18
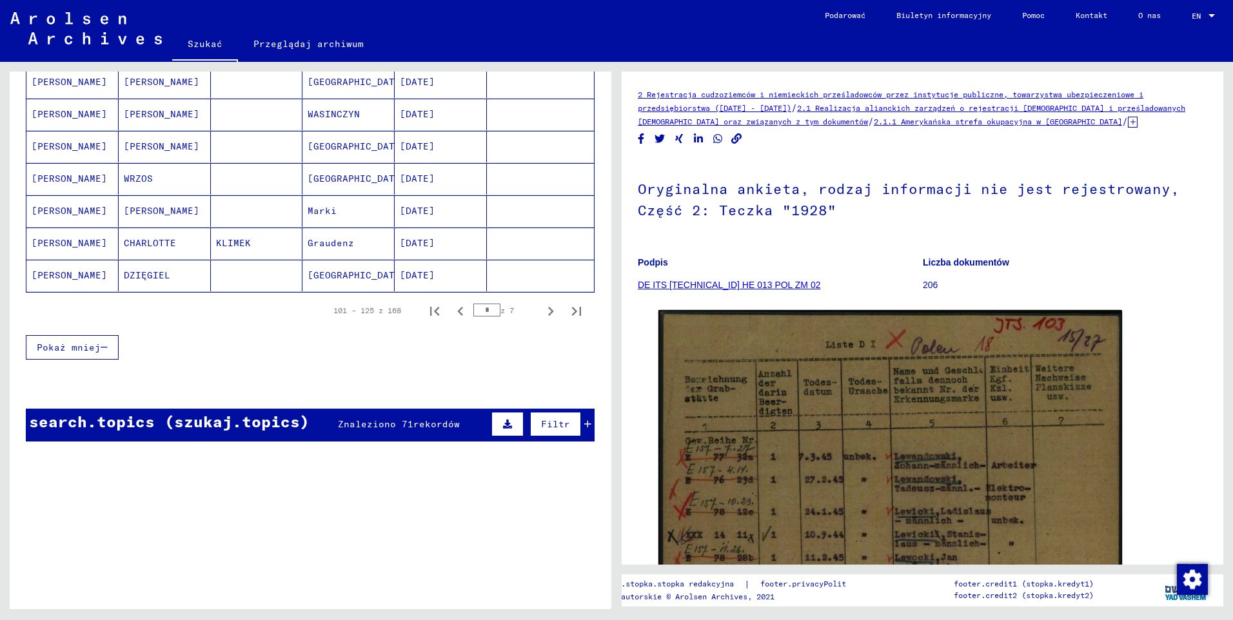
click at [72, 276] on mat-cell "[PERSON_NAME]" at bounding box center [72, 276] width 92 height 32
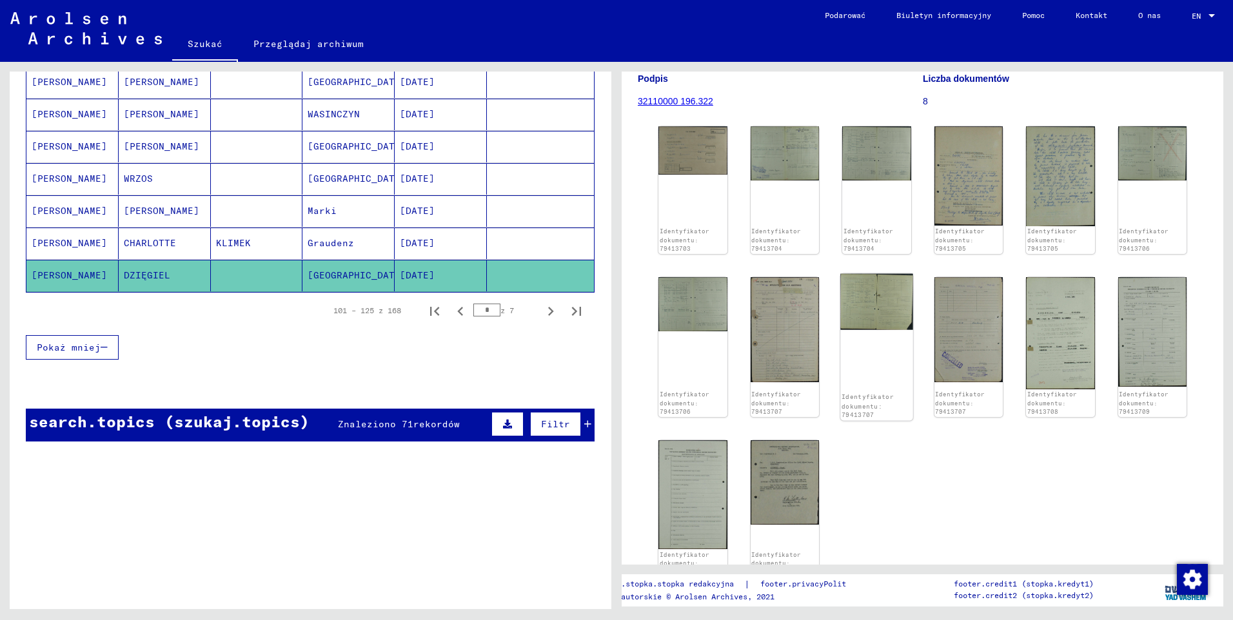
scroll to position [193, 0]
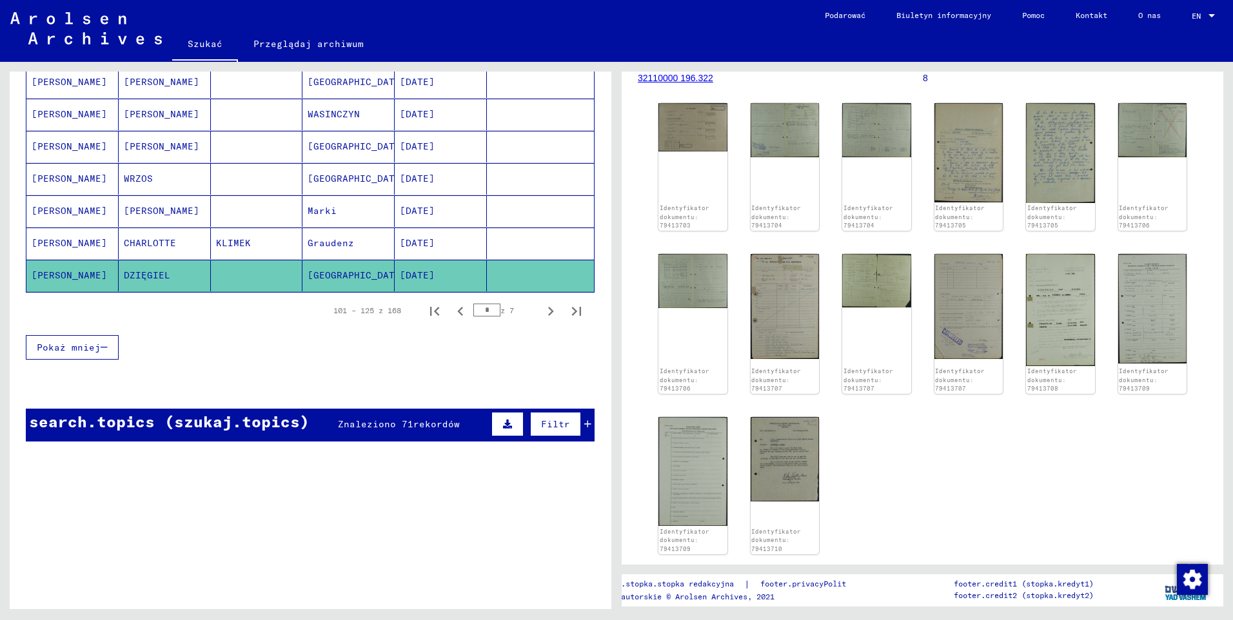
click at [49, 212] on mat-cell "[PERSON_NAME]" at bounding box center [72, 211] width 92 height 32
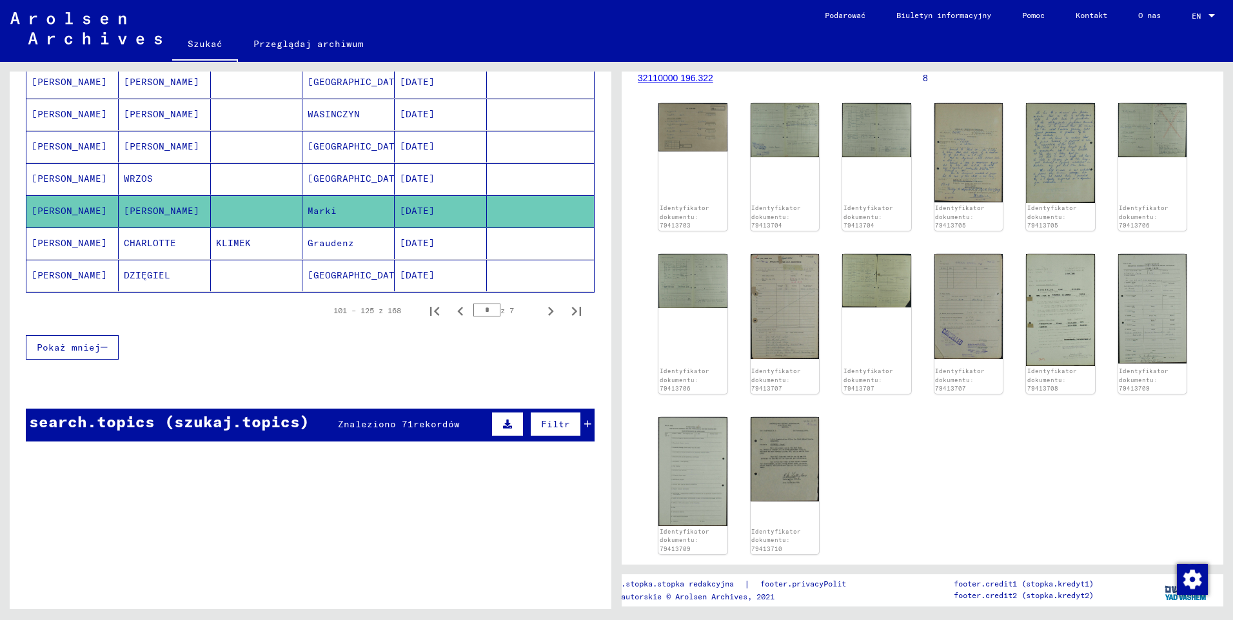
click at [54, 242] on mat-cell "[PERSON_NAME]" at bounding box center [72, 244] width 92 height 32
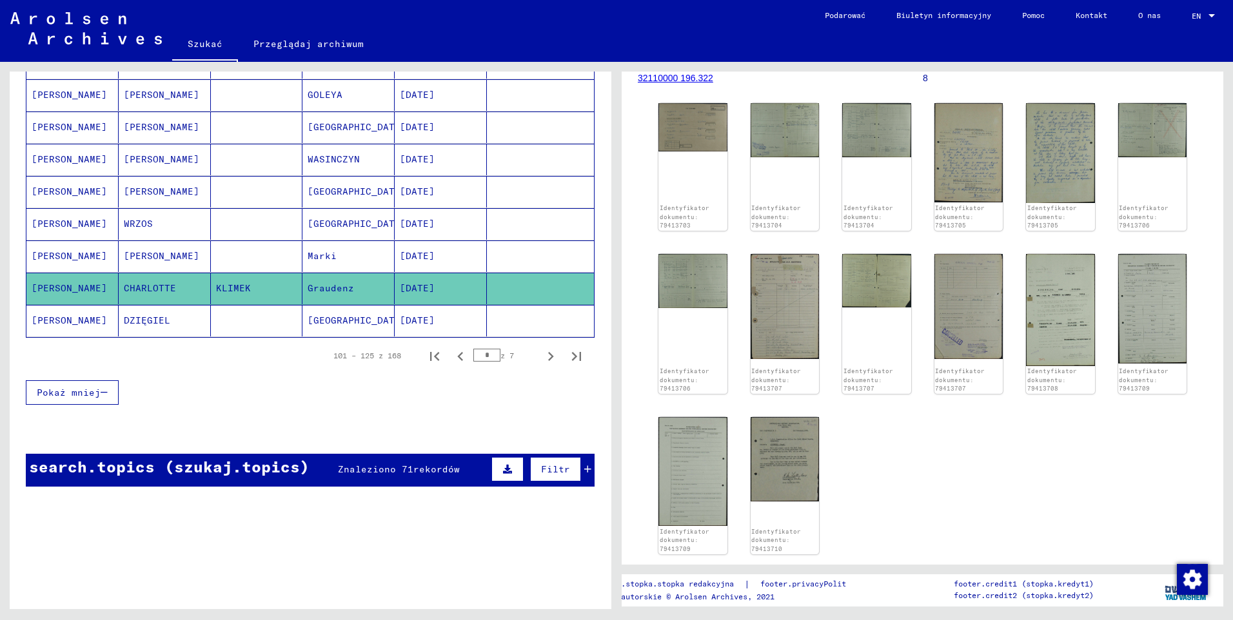
scroll to position [710, 0]
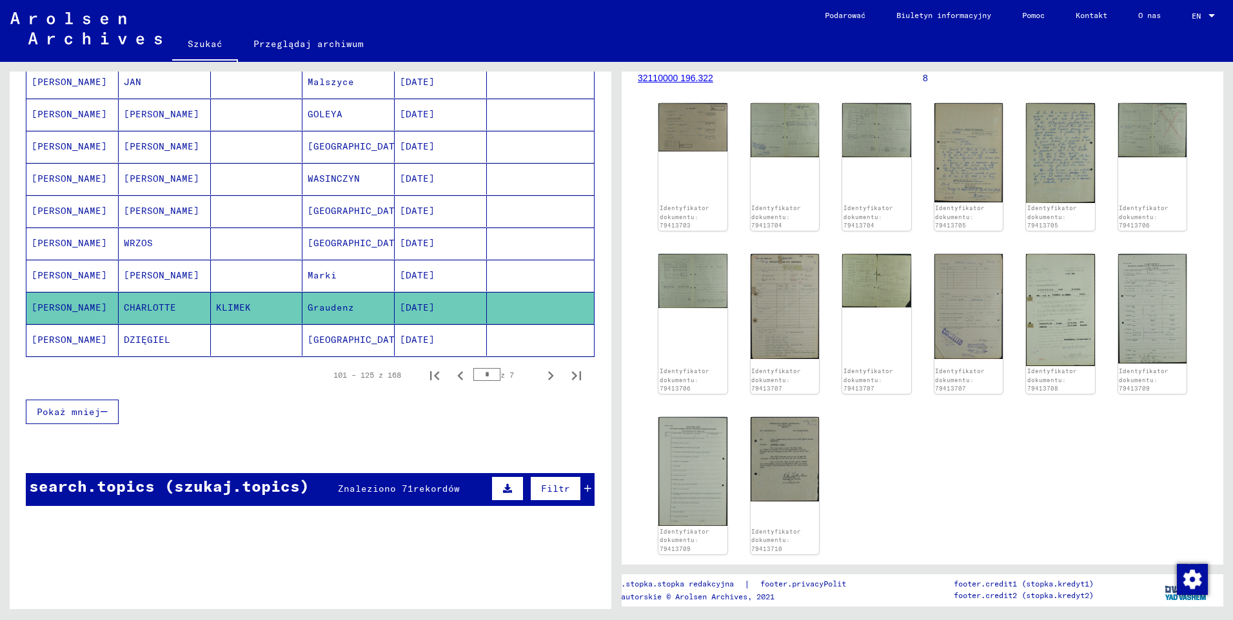
click at [69, 298] on mat-cell "[PERSON_NAME]" at bounding box center [72, 308] width 92 height 32
click at [68, 335] on mat-cell "[PERSON_NAME]" at bounding box center [72, 340] width 92 height 32
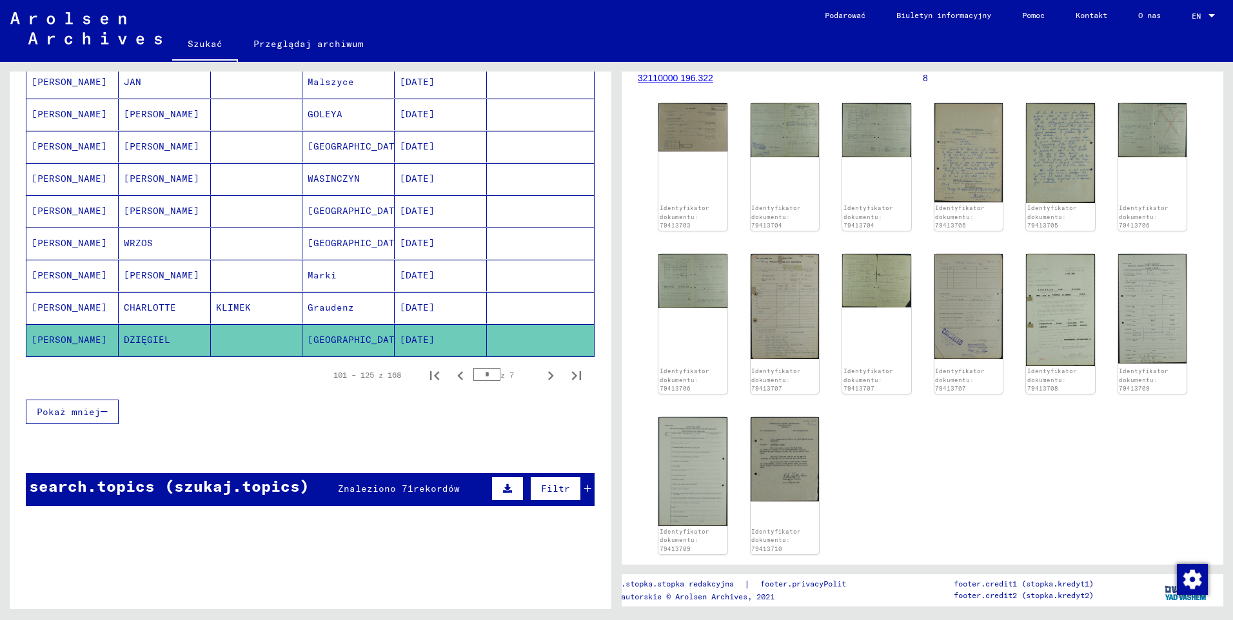
click at [63, 210] on mat-cell "[PERSON_NAME]" at bounding box center [72, 211] width 92 height 32
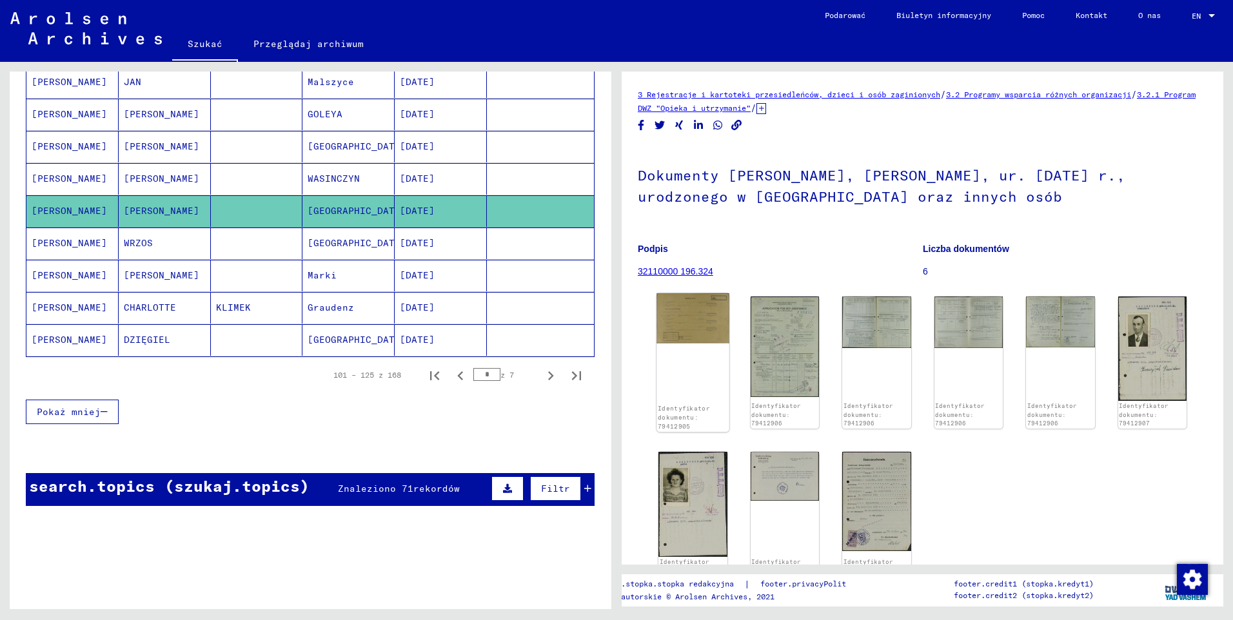
click at [683, 330] on img at bounding box center [692, 318] width 72 height 50
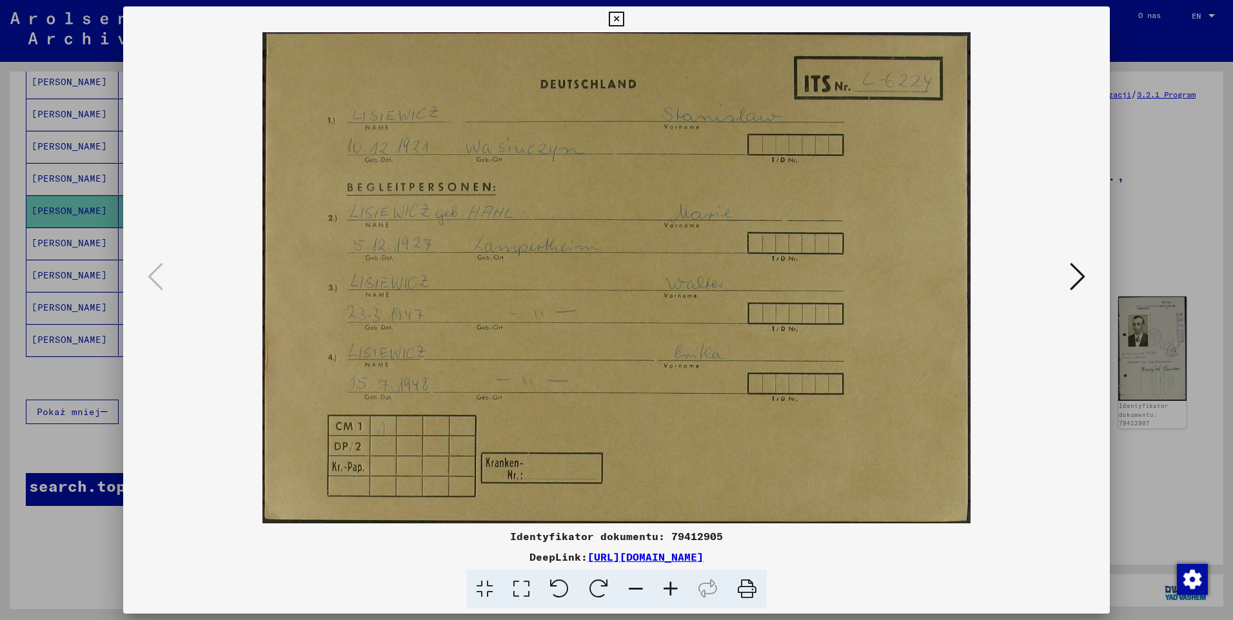
click at [1070, 285] on icon at bounding box center [1077, 276] width 15 height 31
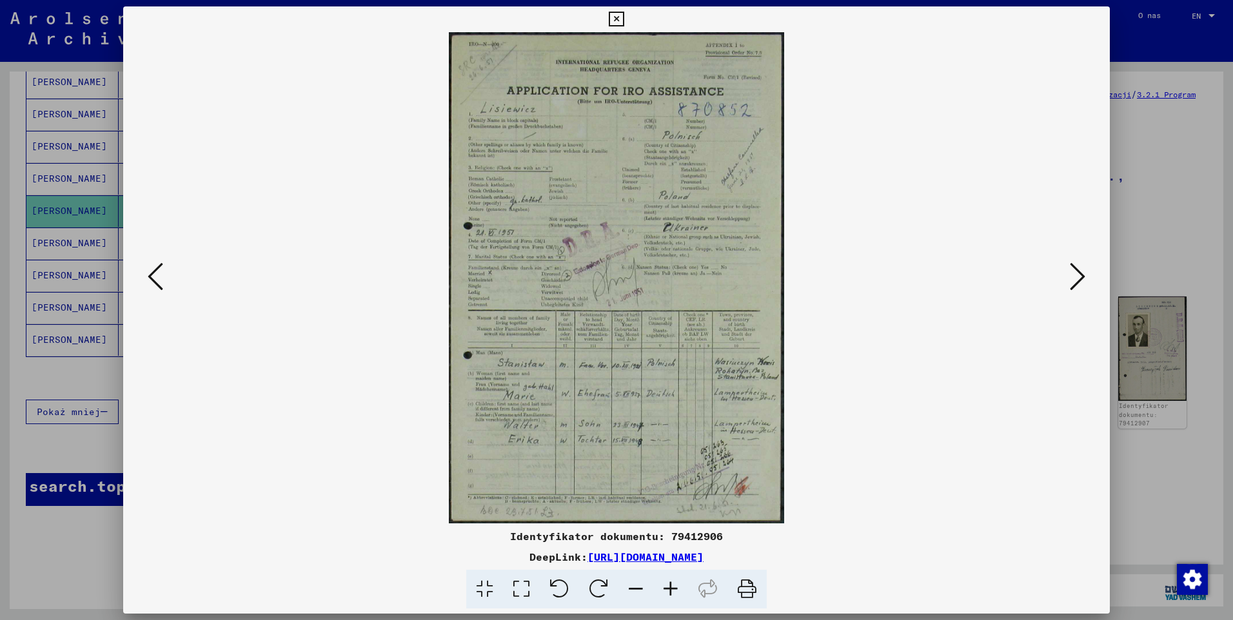
click at [1070, 284] on icon at bounding box center [1077, 276] width 15 height 31
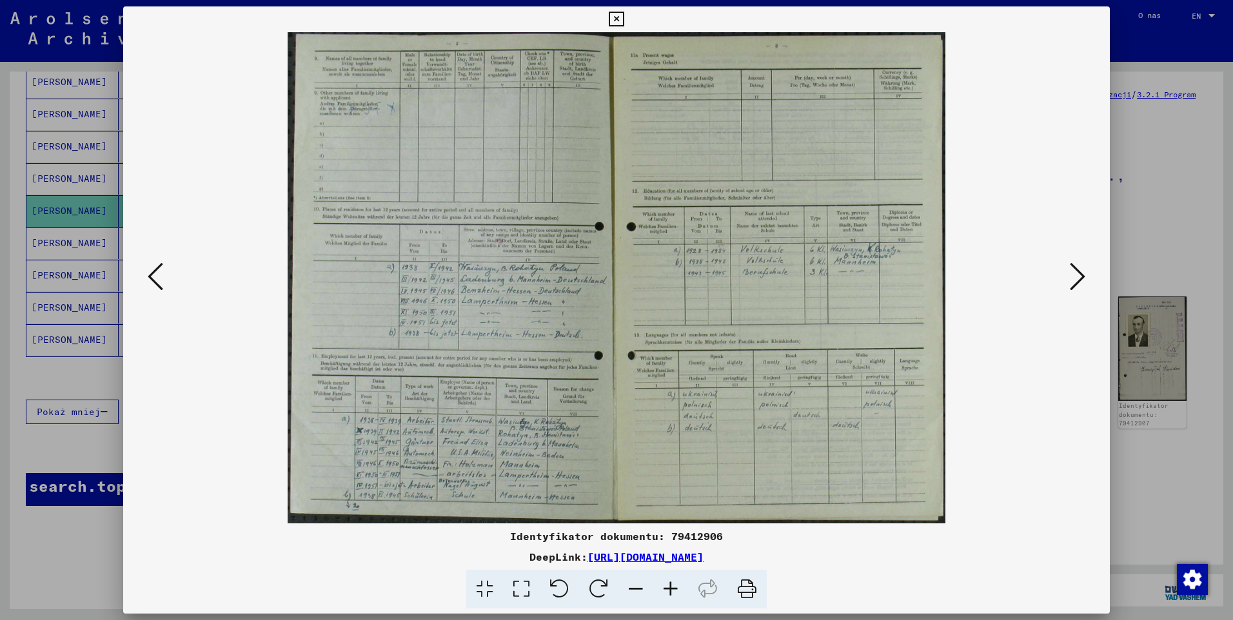
click at [669, 589] on icon at bounding box center [670, 589] width 35 height 39
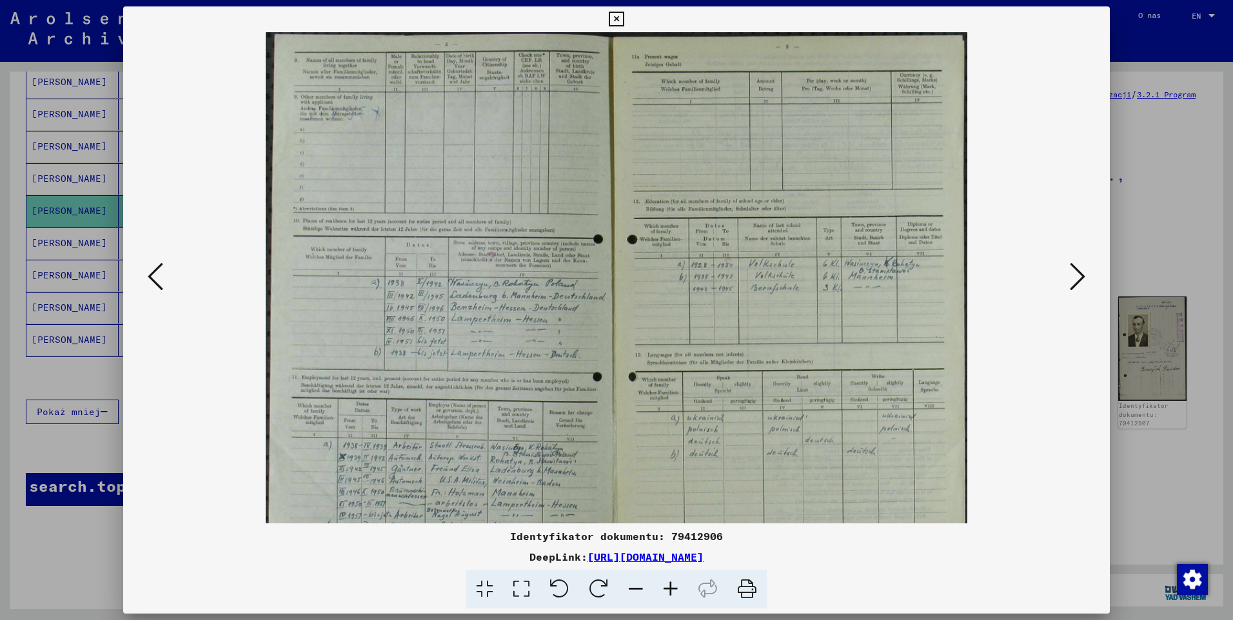
click at [669, 589] on icon at bounding box center [670, 589] width 35 height 39
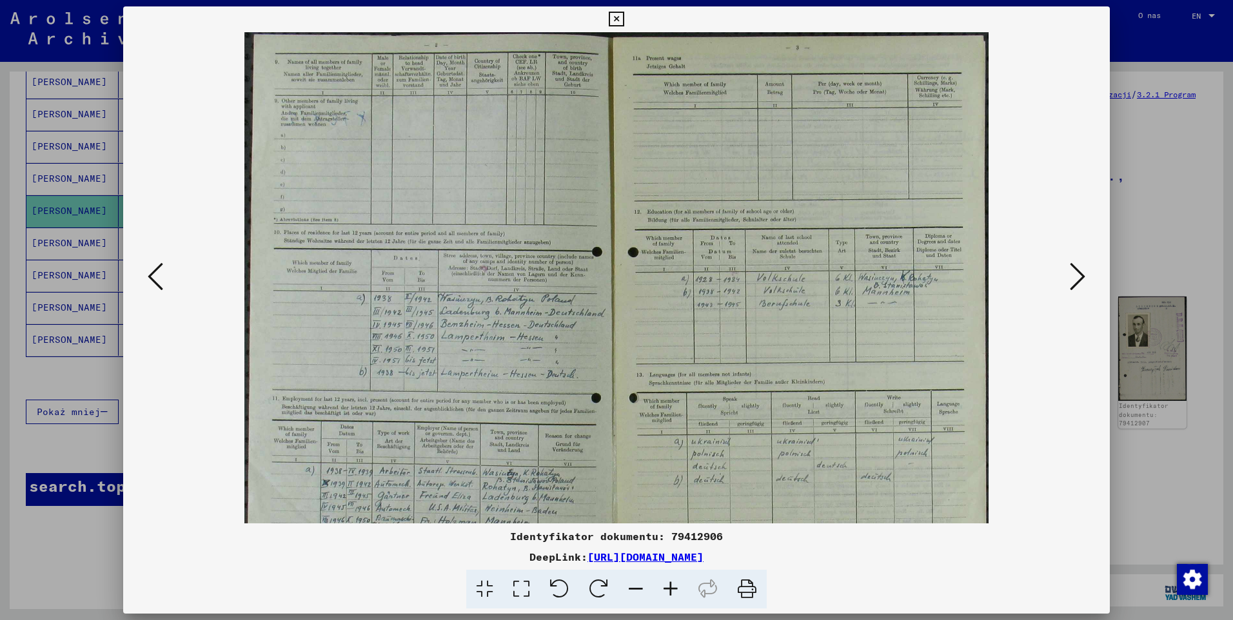
click at [669, 589] on icon at bounding box center [670, 589] width 35 height 39
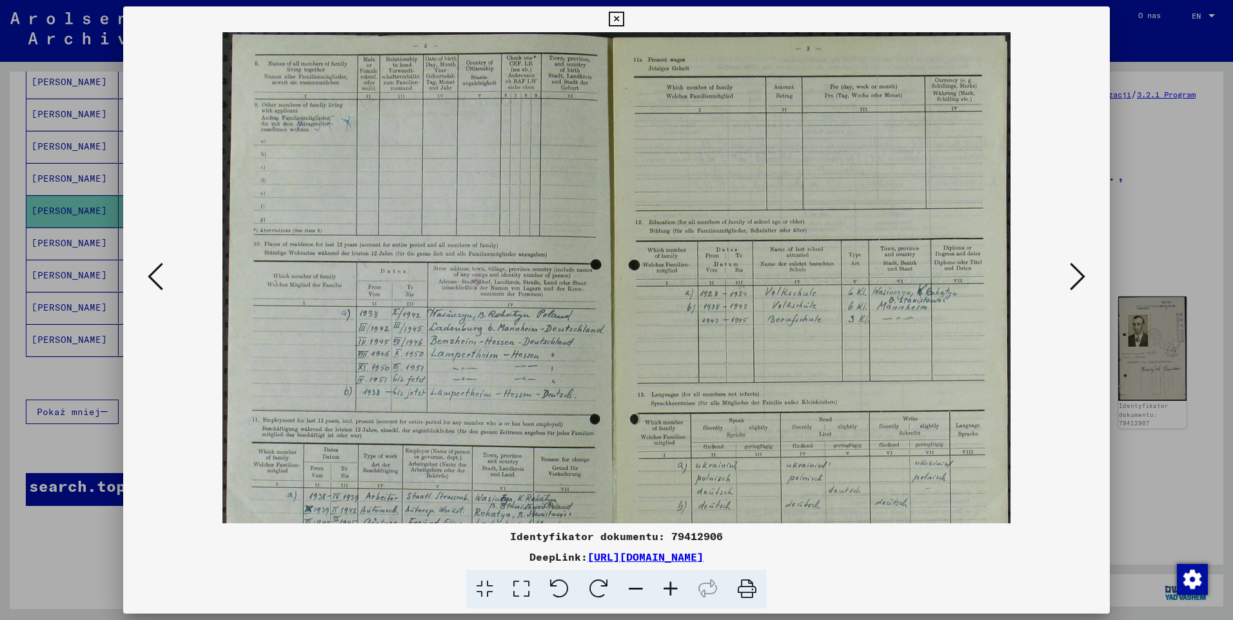
click at [669, 589] on icon at bounding box center [670, 589] width 35 height 39
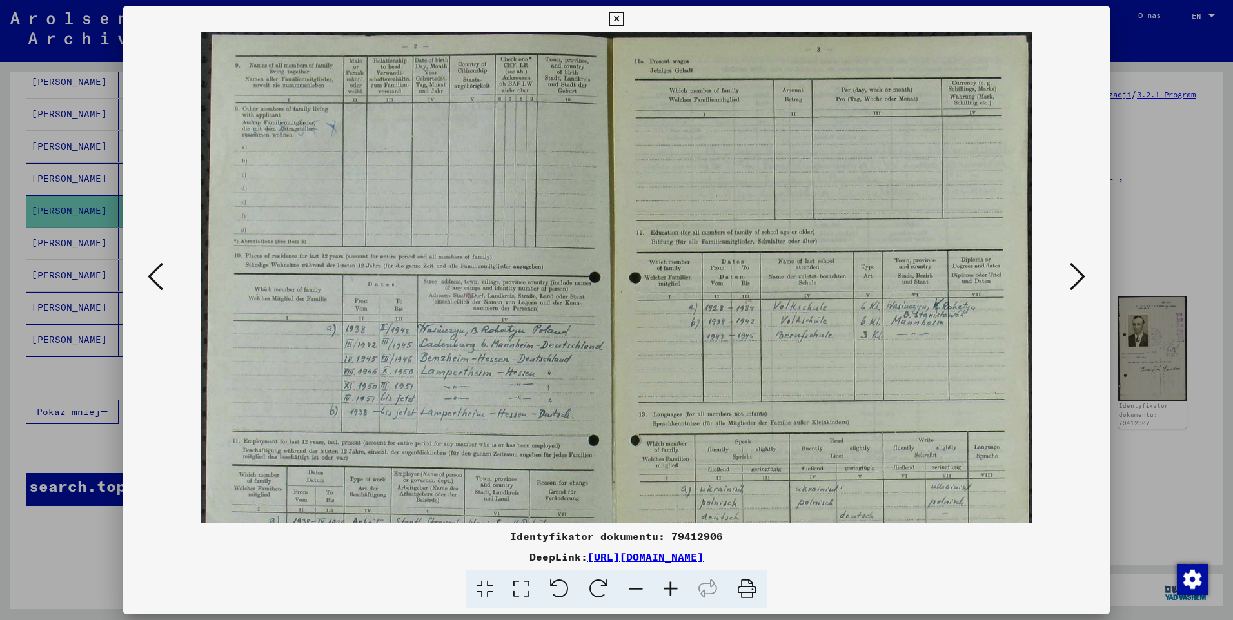
click at [669, 589] on icon at bounding box center [670, 589] width 35 height 39
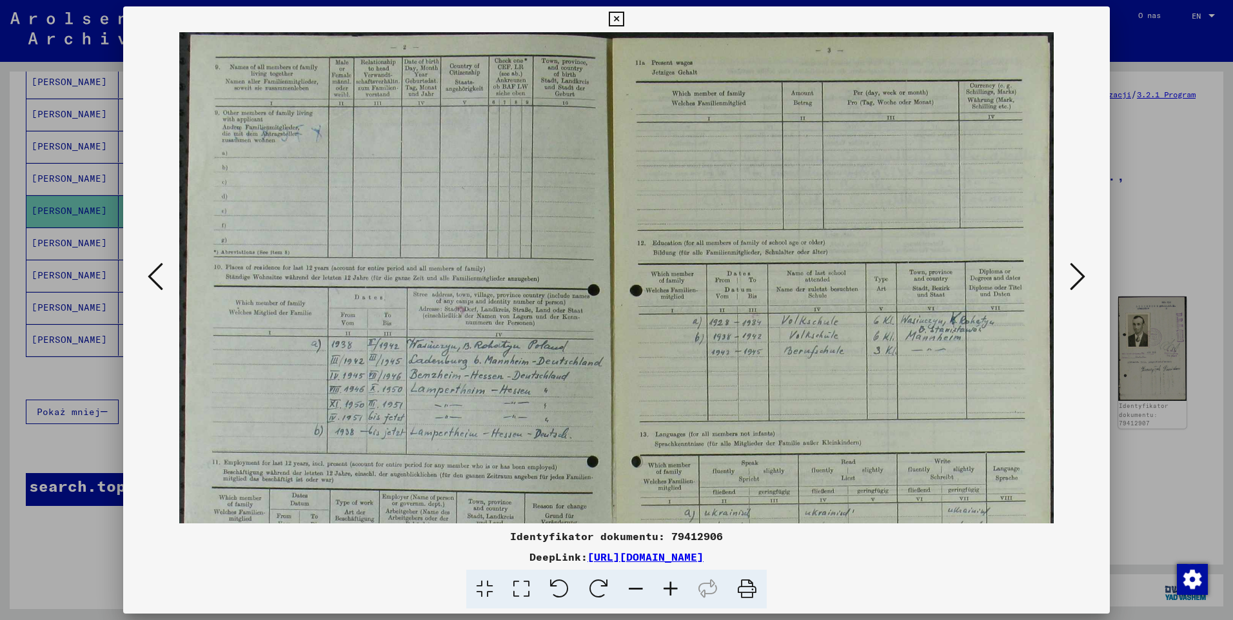
click at [669, 589] on icon at bounding box center [670, 589] width 35 height 39
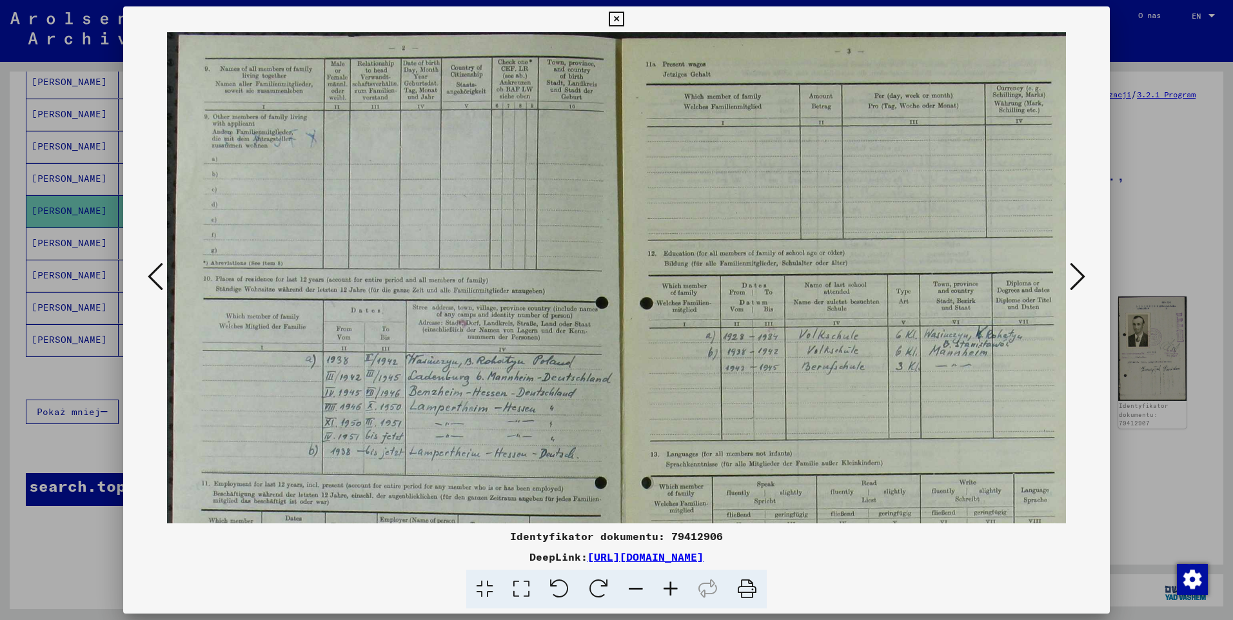
click at [669, 589] on icon at bounding box center [670, 589] width 35 height 39
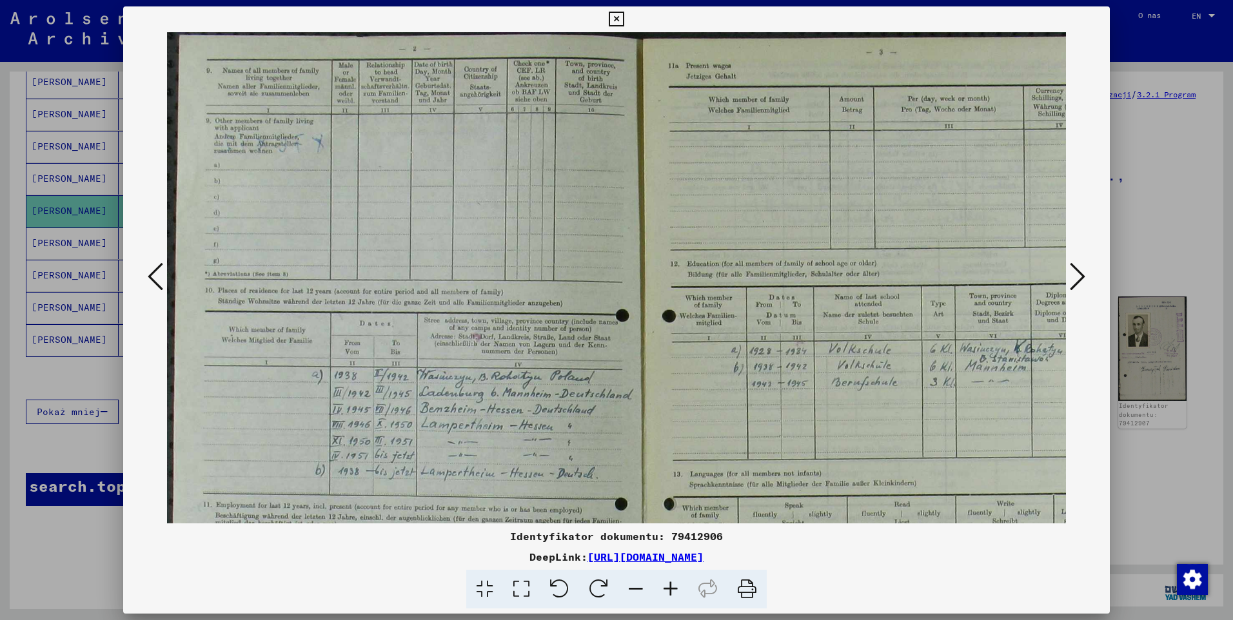
click at [669, 589] on icon at bounding box center [670, 589] width 35 height 39
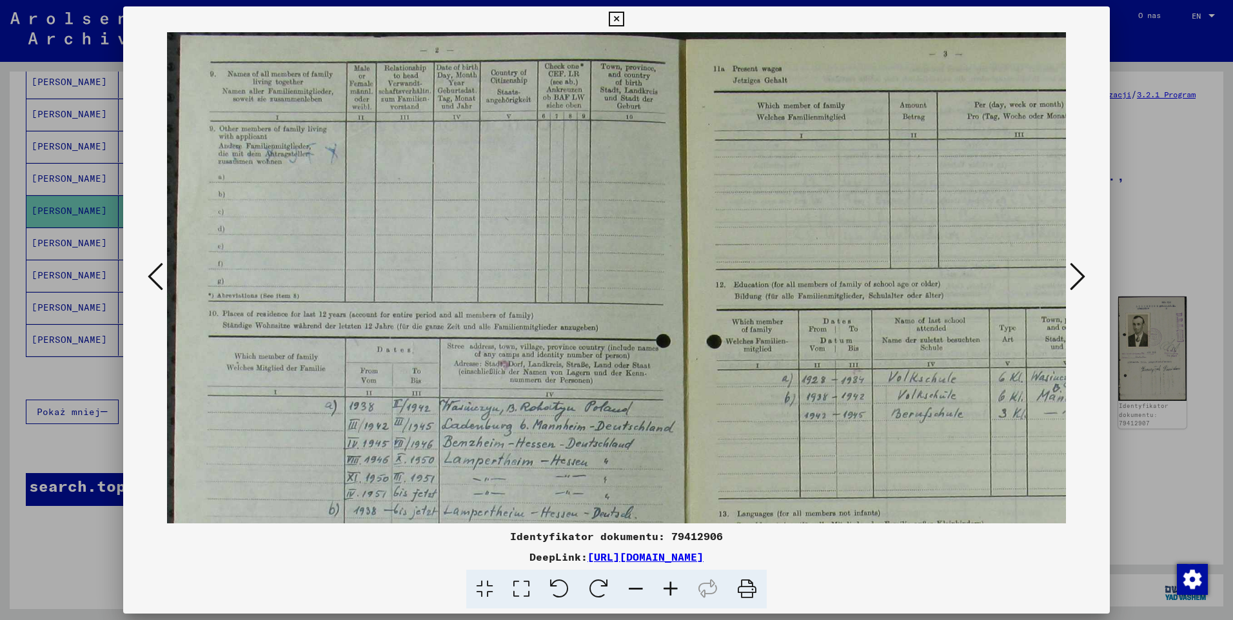
click at [669, 589] on icon at bounding box center [670, 589] width 35 height 39
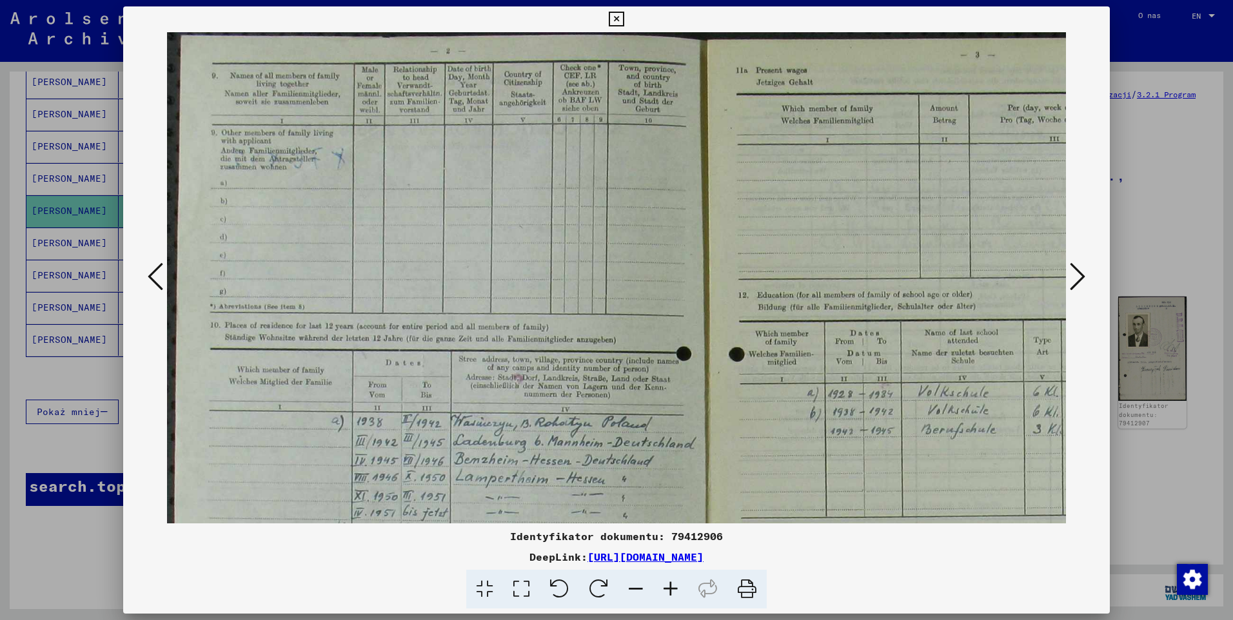
click at [668, 589] on icon at bounding box center [670, 589] width 35 height 39
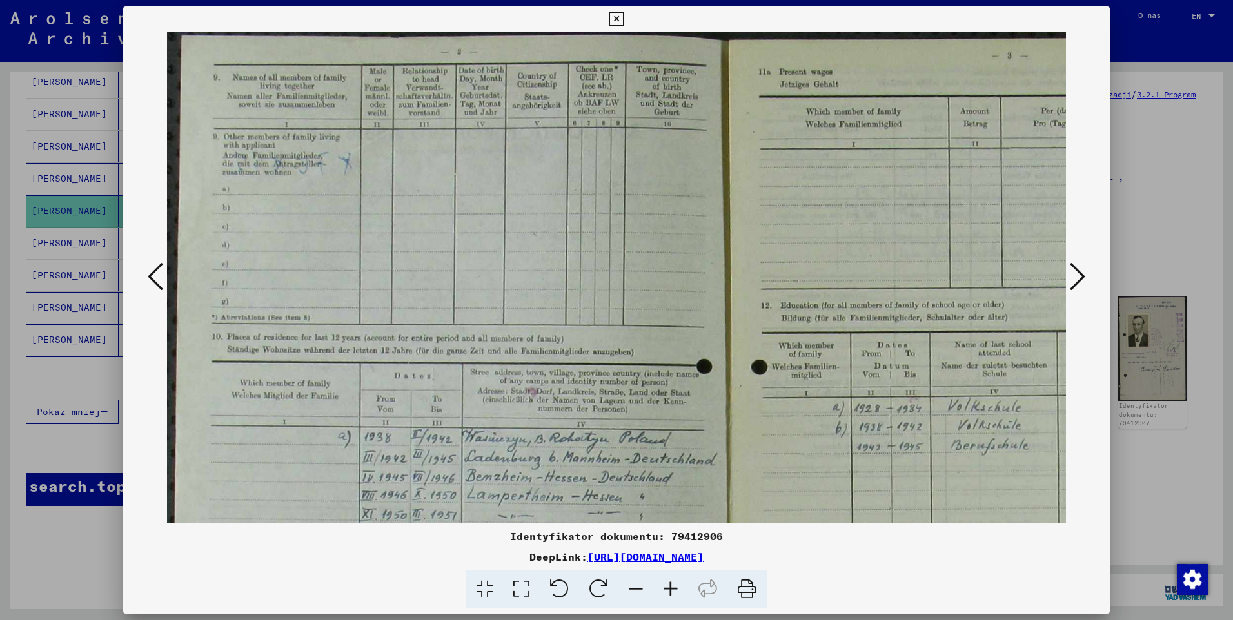
click at [667, 588] on icon at bounding box center [670, 589] width 35 height 39
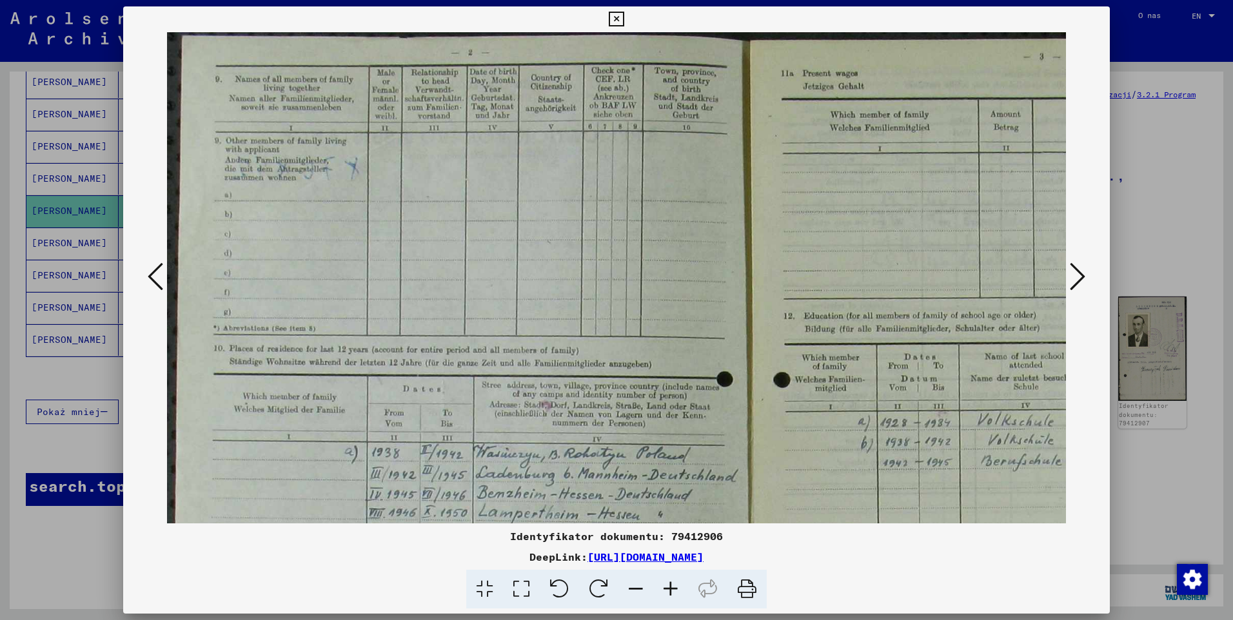
click at [663, 582] on icon at bounding box center [670, 589] width 35 height 39
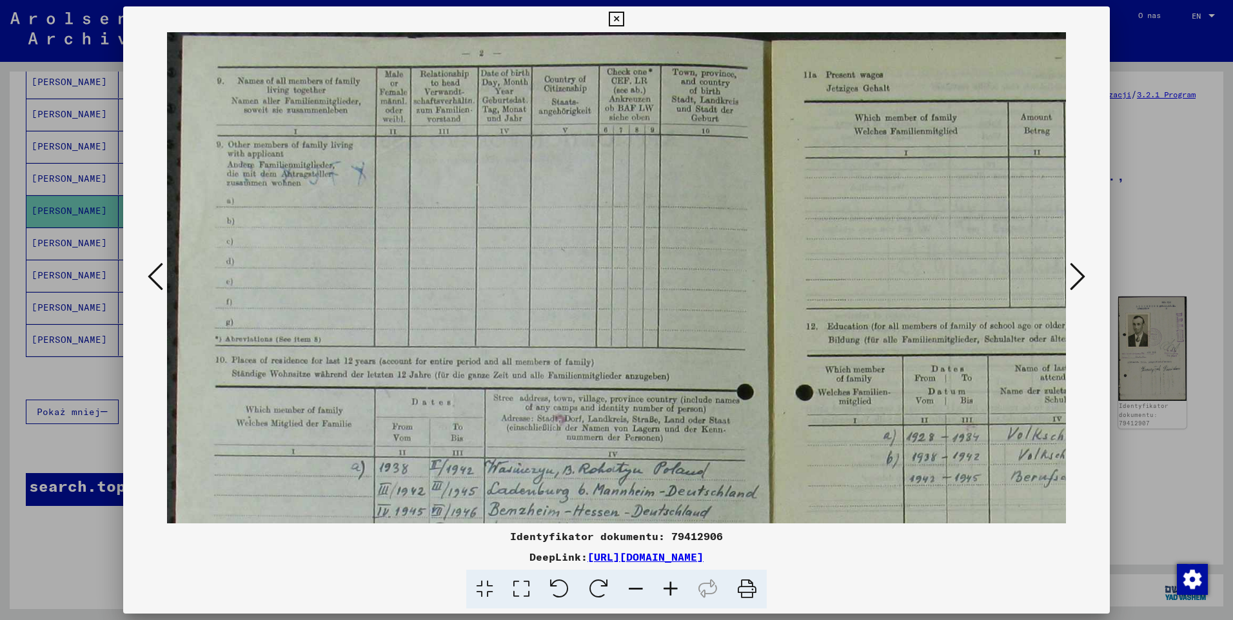
click at [1070, 282] on icon at bounding box center [1077, 276] width 15 height 31
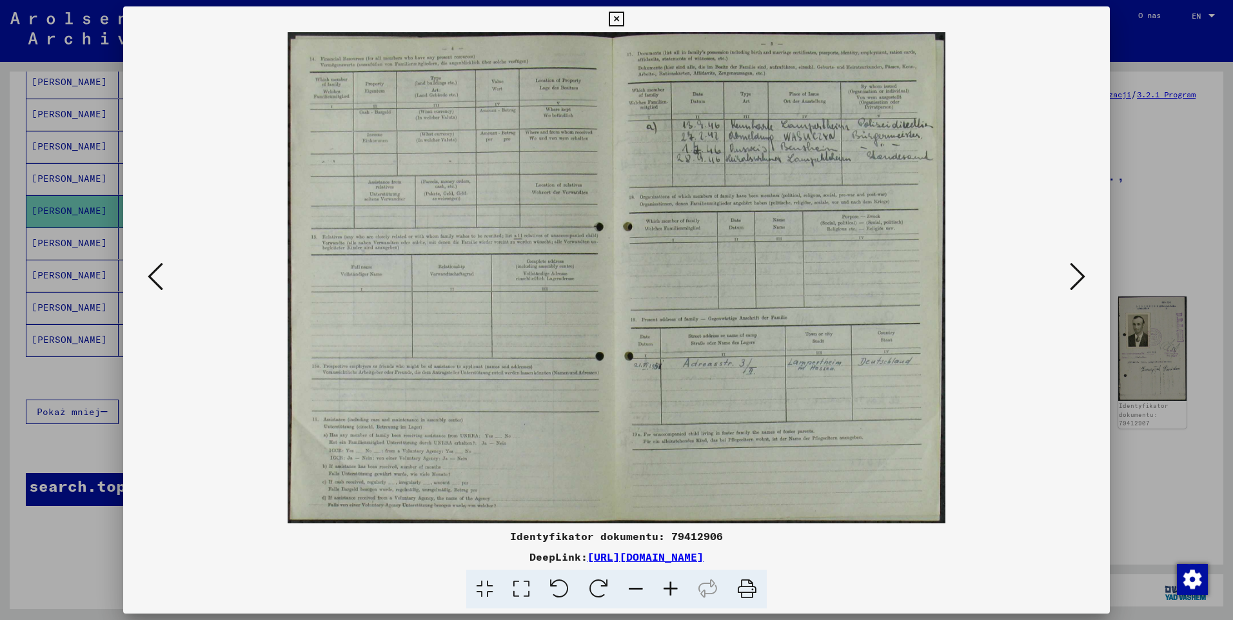
click at [1070, 282] on icon at bounding box center [1077, 276] width 15 height 31
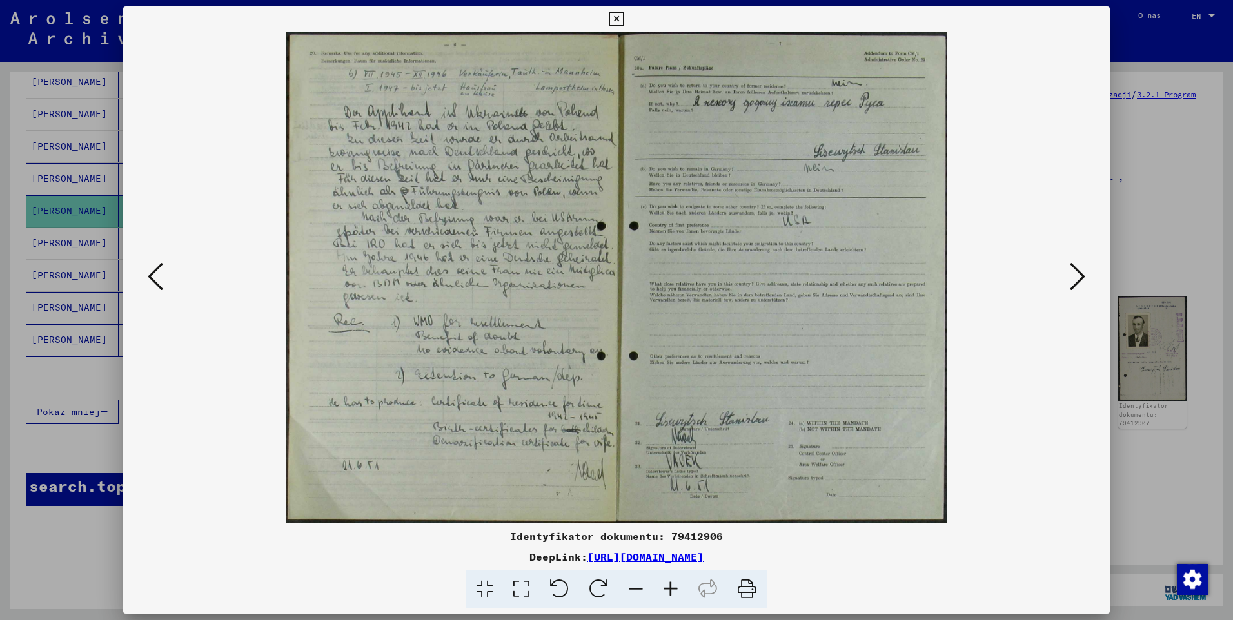
click at [1070, 282] on icon at bounding box center [1077, 276] width 15 height 31
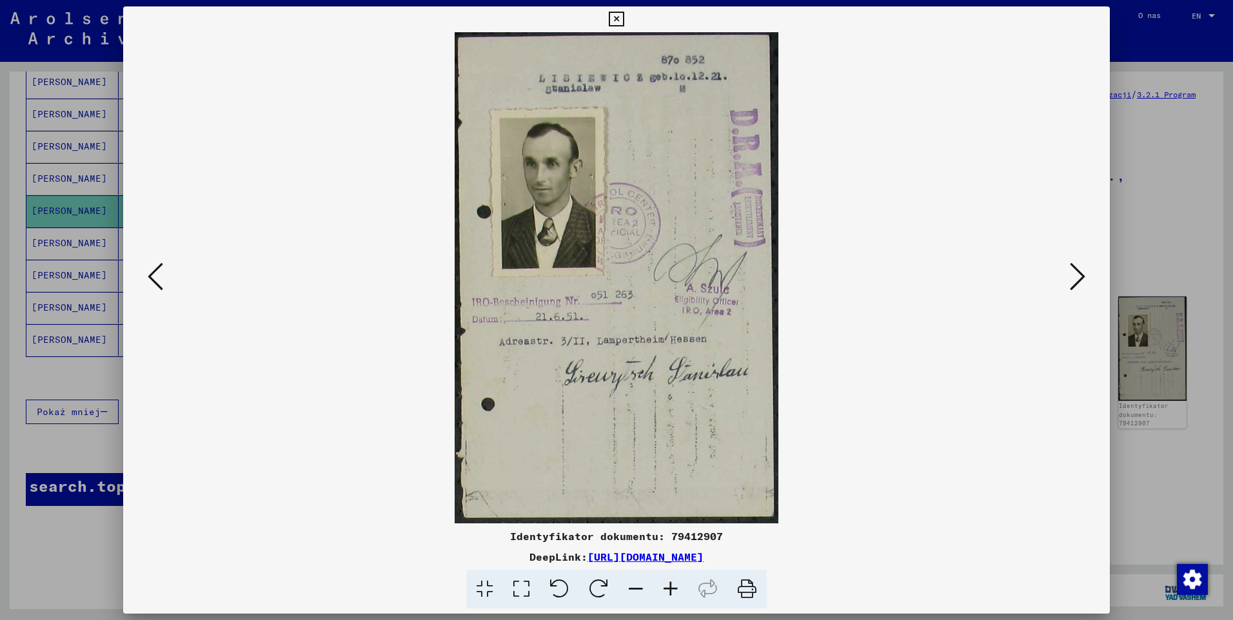
click at [1070, 282] on icon at bounding box center [1077, 276] width 15 height 31
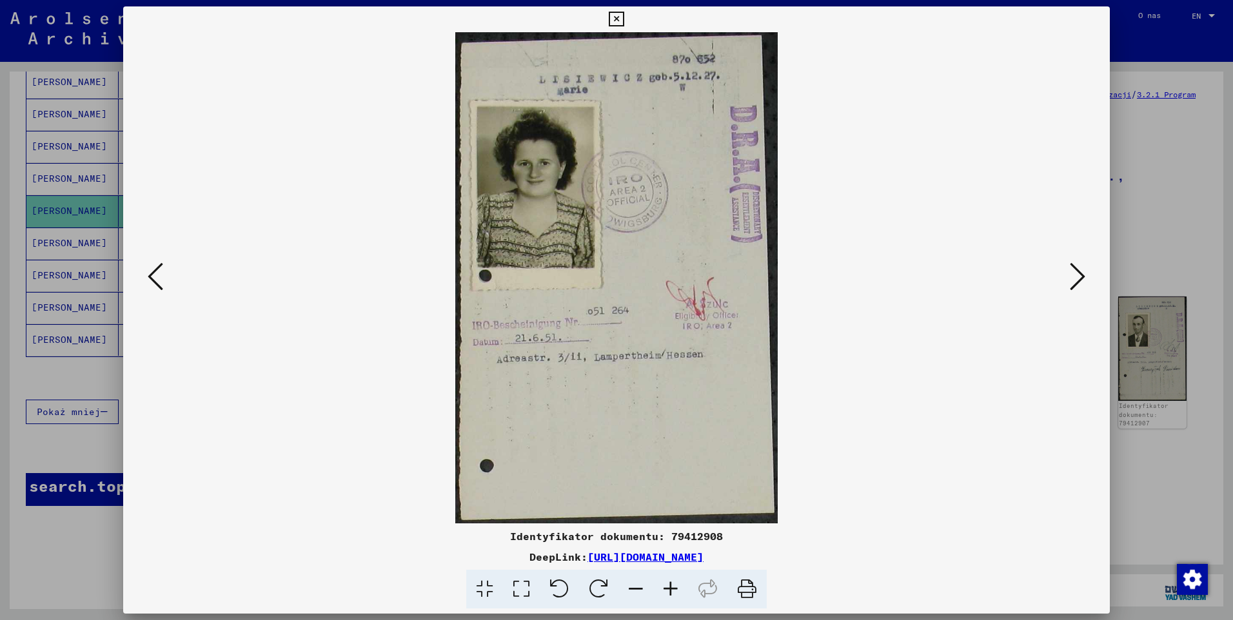
click at [1070, 282] on icon at bounding box center [1077, 276] width 15 height 31
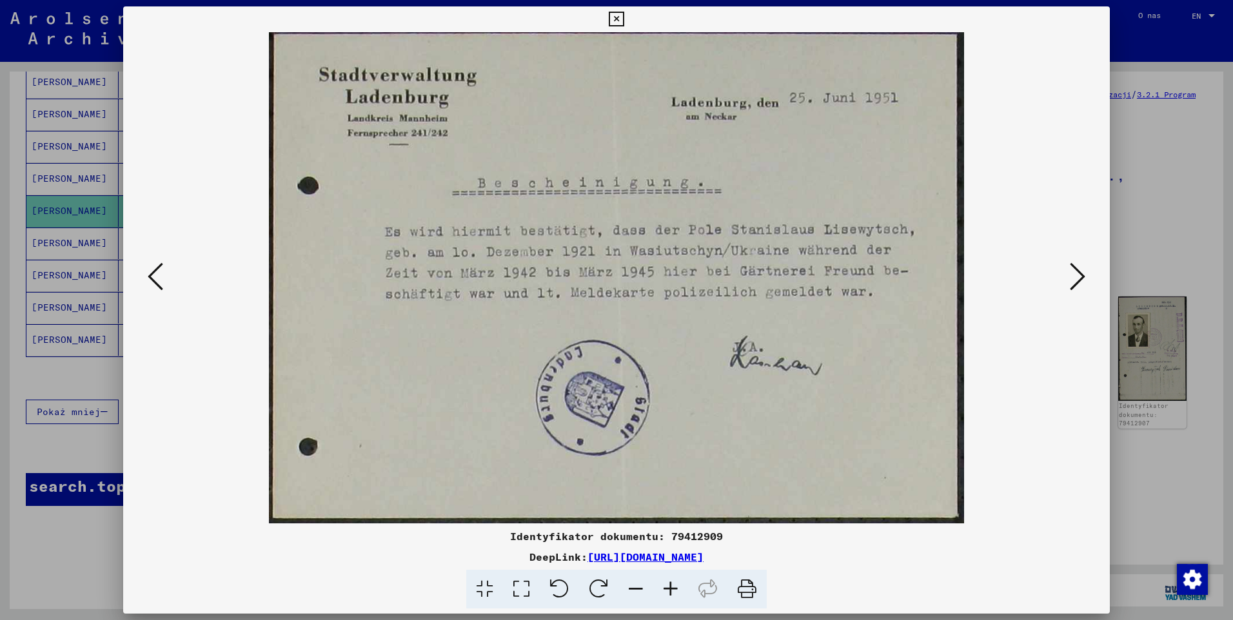
click at [1070, 282] on icon at bounding box center [1077, 276] width 15 height 31
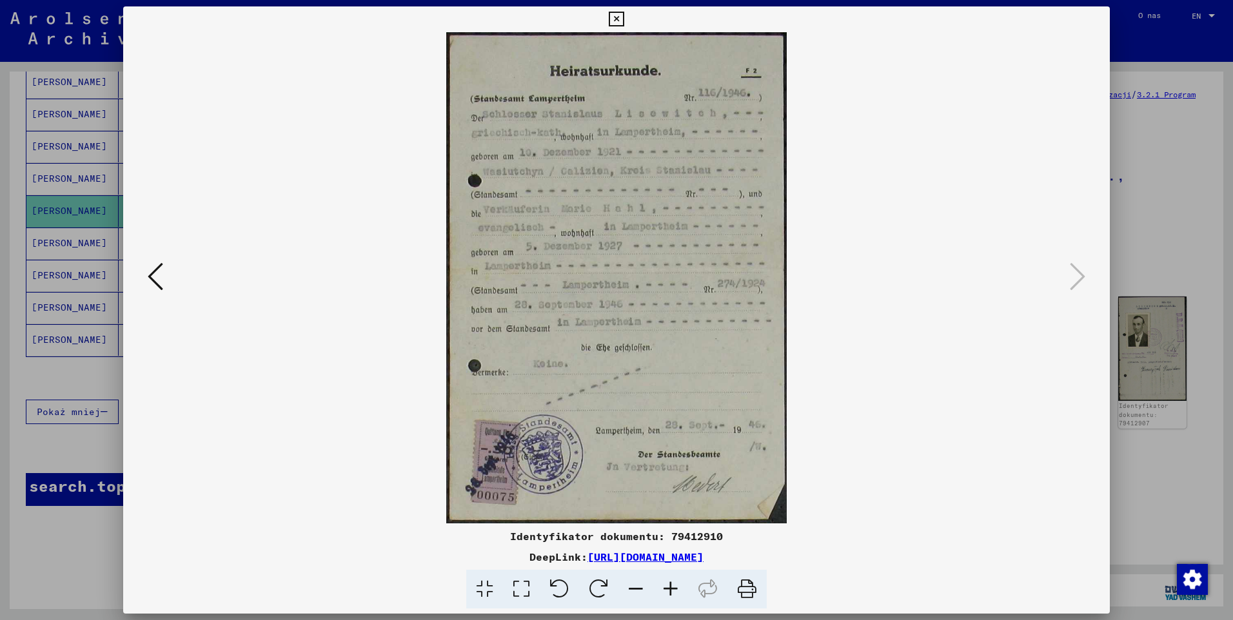
click at [616, 19] on icon at bounding box center [616, 19] width 15 height 15
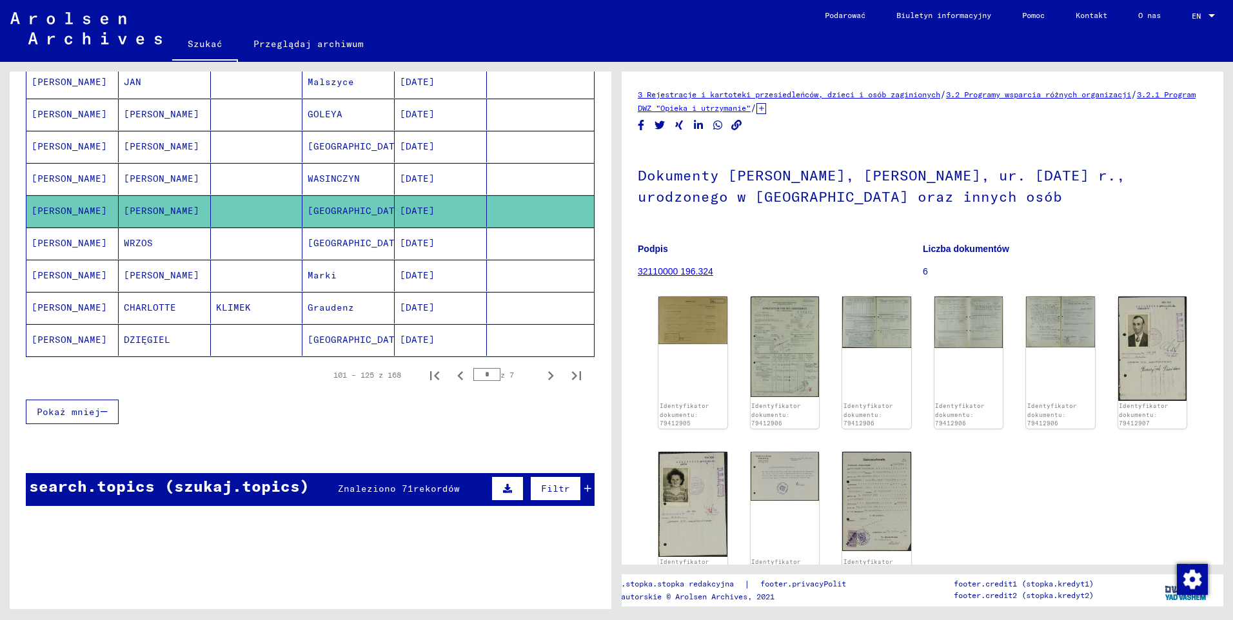
click at [50, 180] on mat-cell "[PERSON_NAME]" at bounding box center [72, 179] width 92 height 32
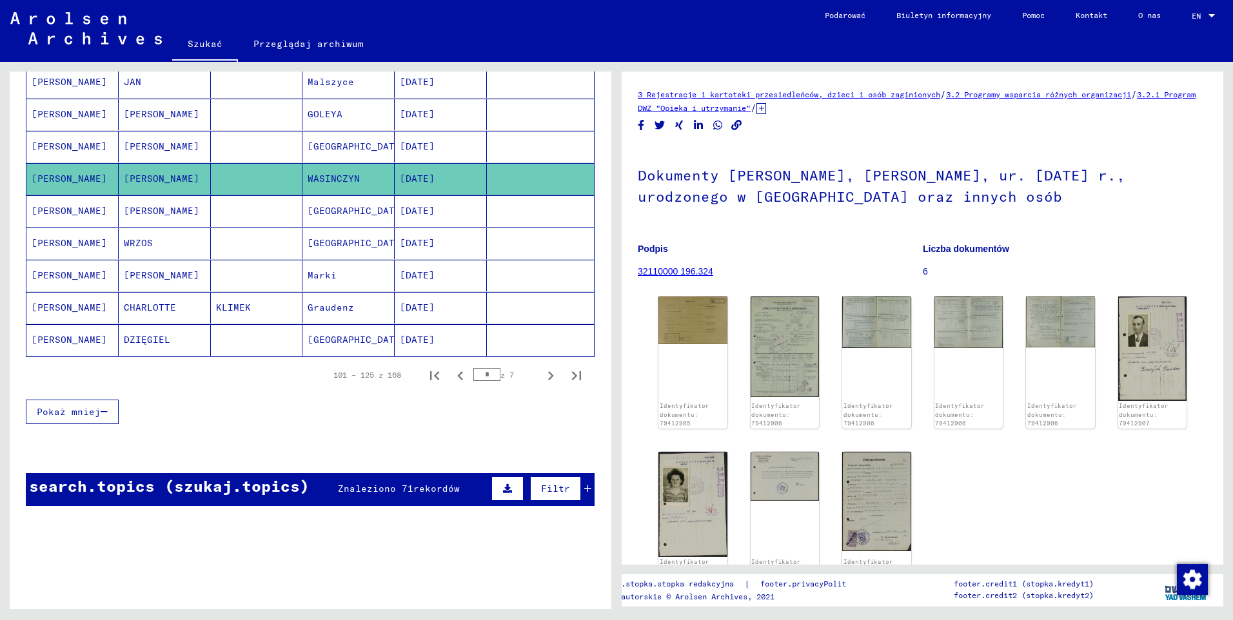
click at [54, 142] on mat-cell "[PERSON_NAME]" at bounding box center [72, 147] width 92 height 32
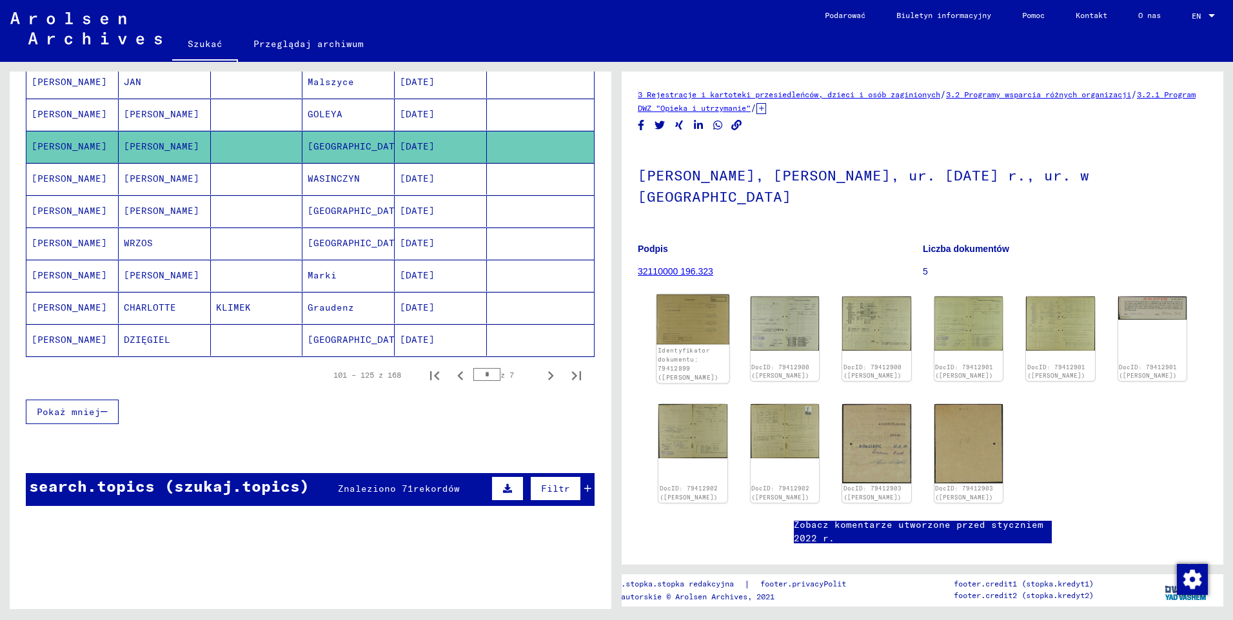
click at [687, 304] on img at bounding box center [692, 320] width 72 height 50
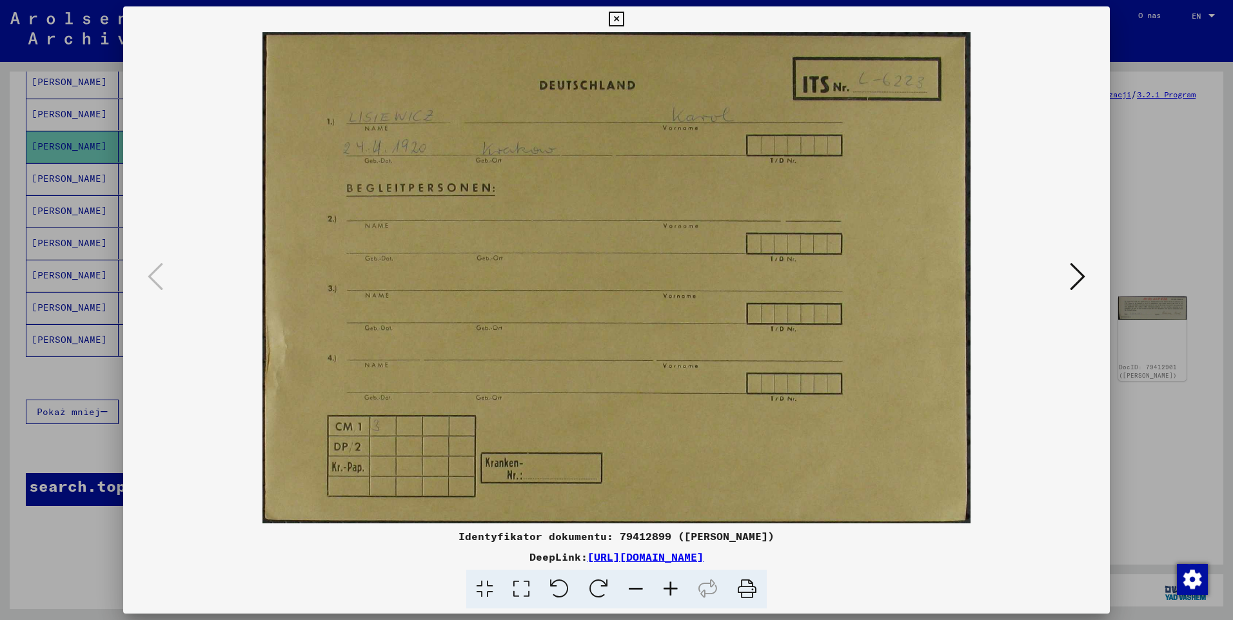
click at [1084, 280] on icon at bounding box center [1077, 276] width 15 height 31
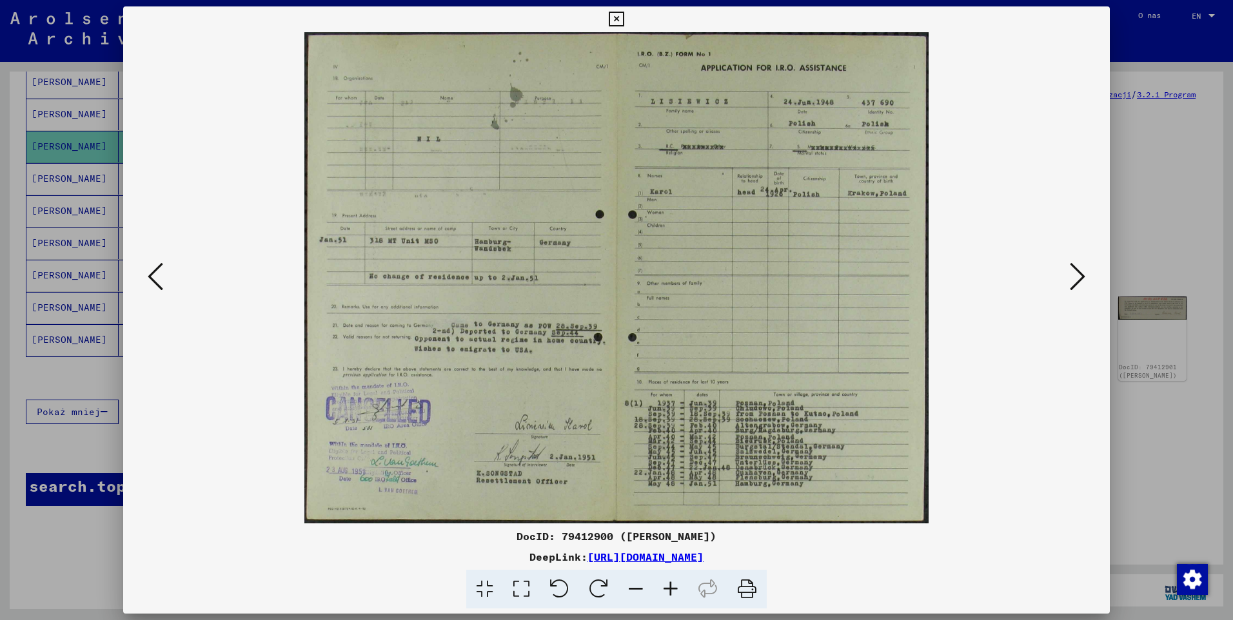
click at [1084, 280] on icon at bounding box center [1077, 276] width 15 height 31
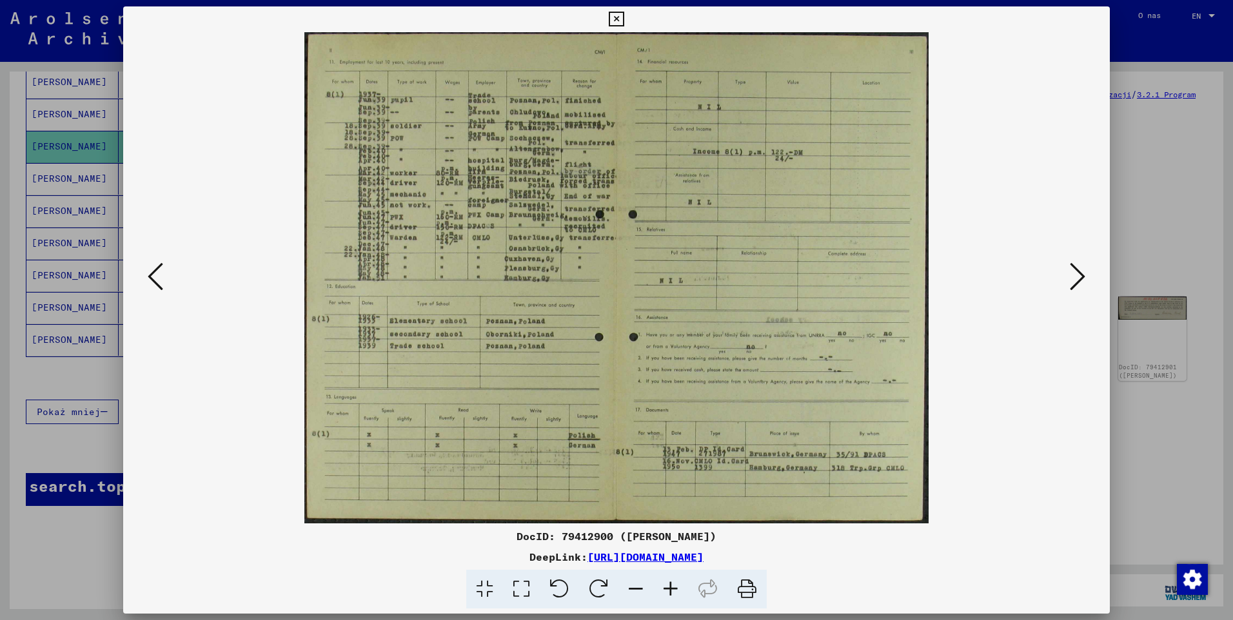
click at [672, 585] on icon at bounding box center [670, 589] width 35 height 39
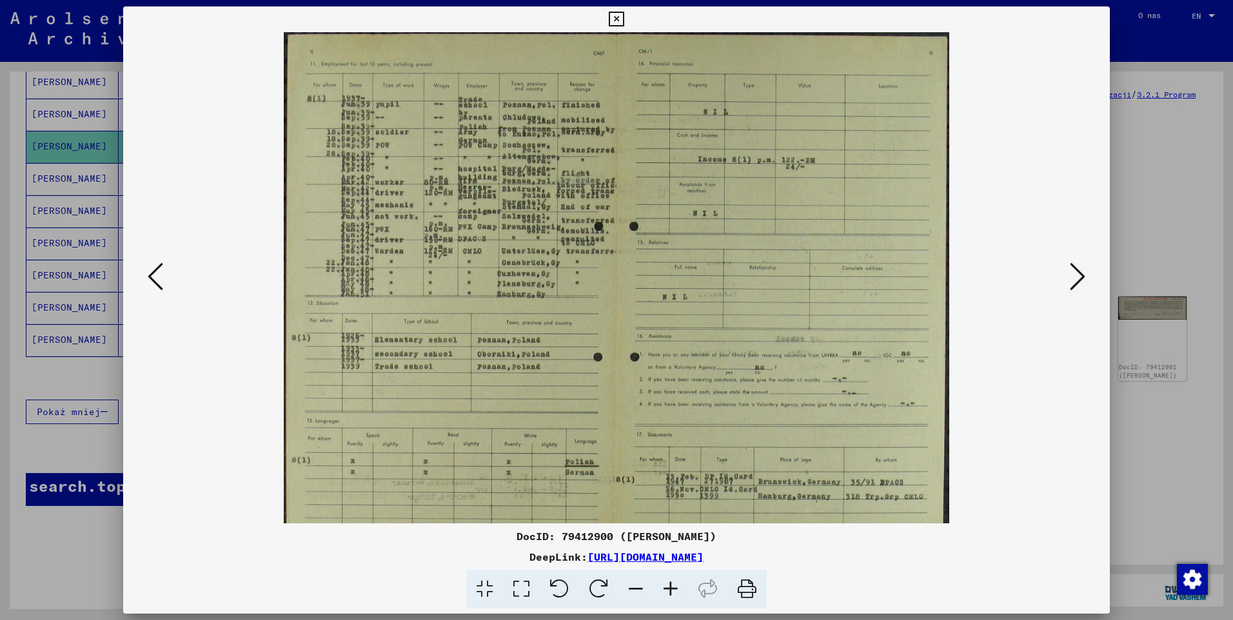
click at [672, 585] on icon at bounding box center [670, 589] width 35 height 39
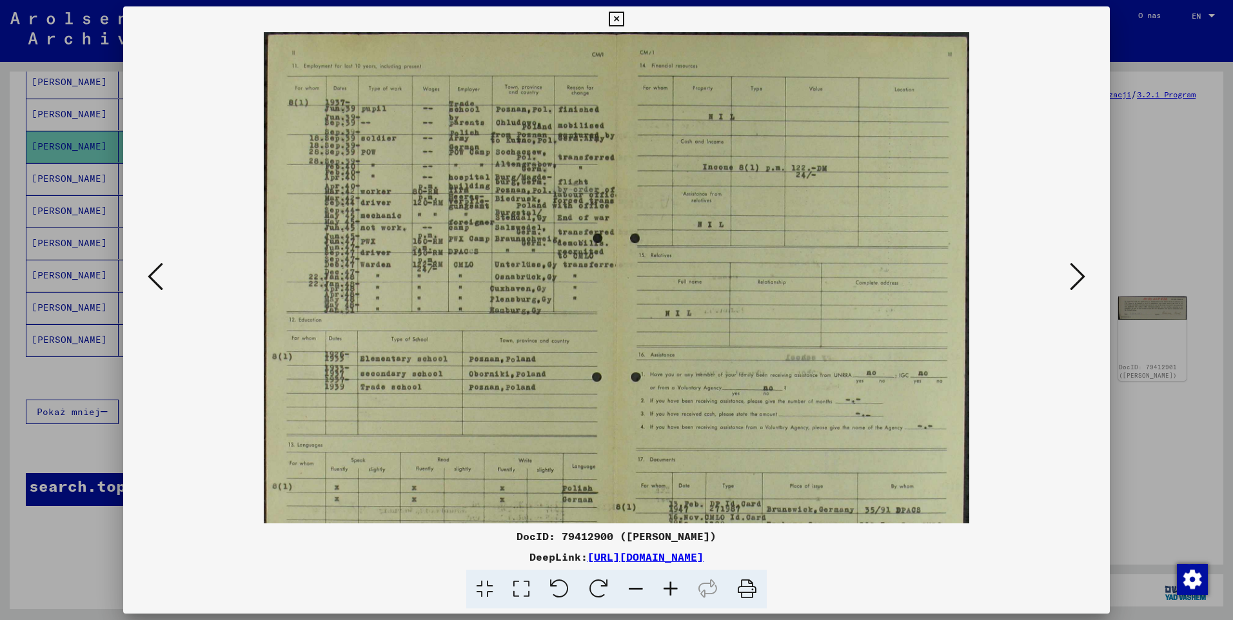
click at [672, 585] on icon at bounding box center [670, 589] width 35 height 39
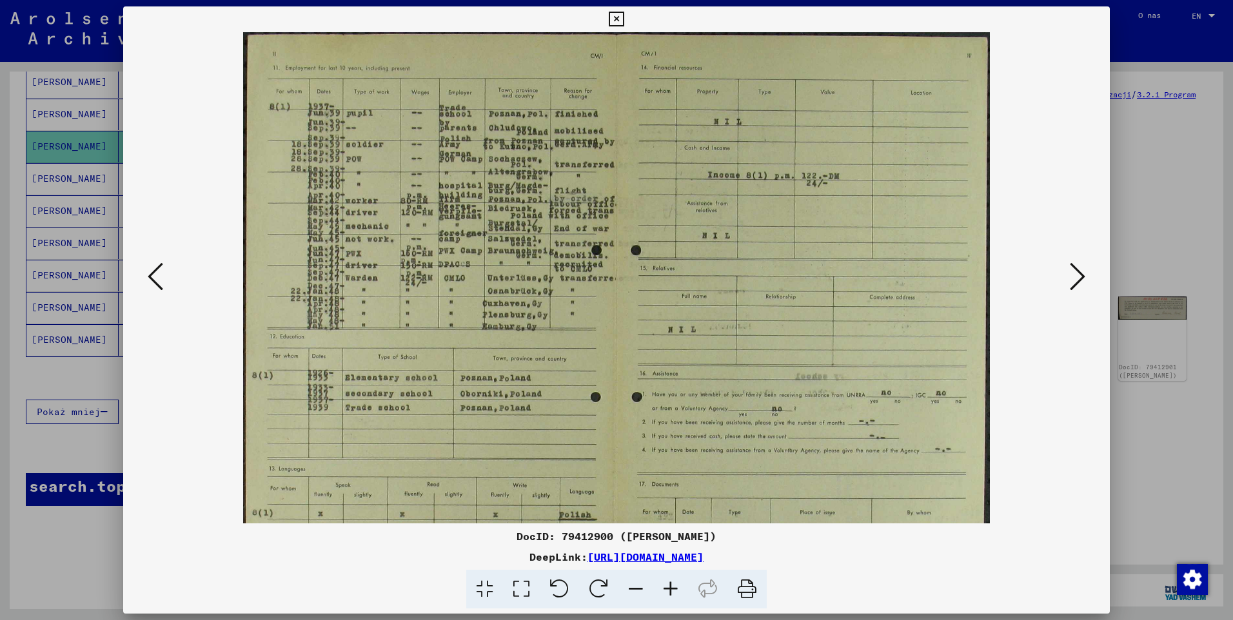
click at [672, 585] on icon at bounding box center [670, 589] width 35 height 39
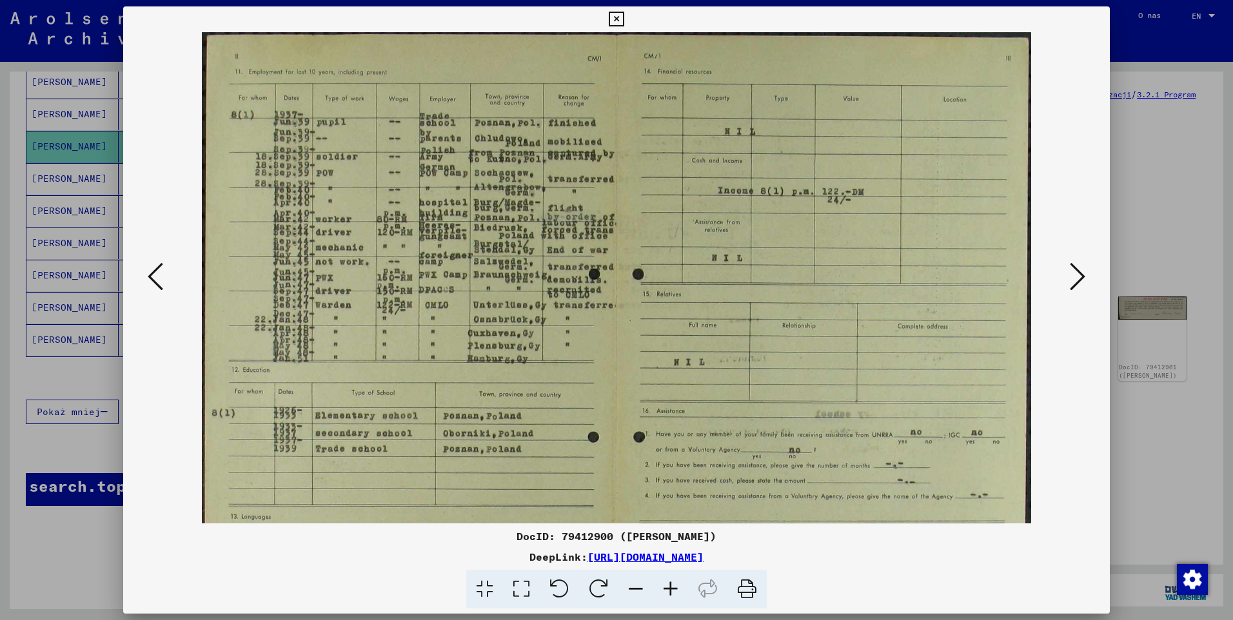
click at [672, 585] on icon at bounding box center [670, 589] width 35 height 39
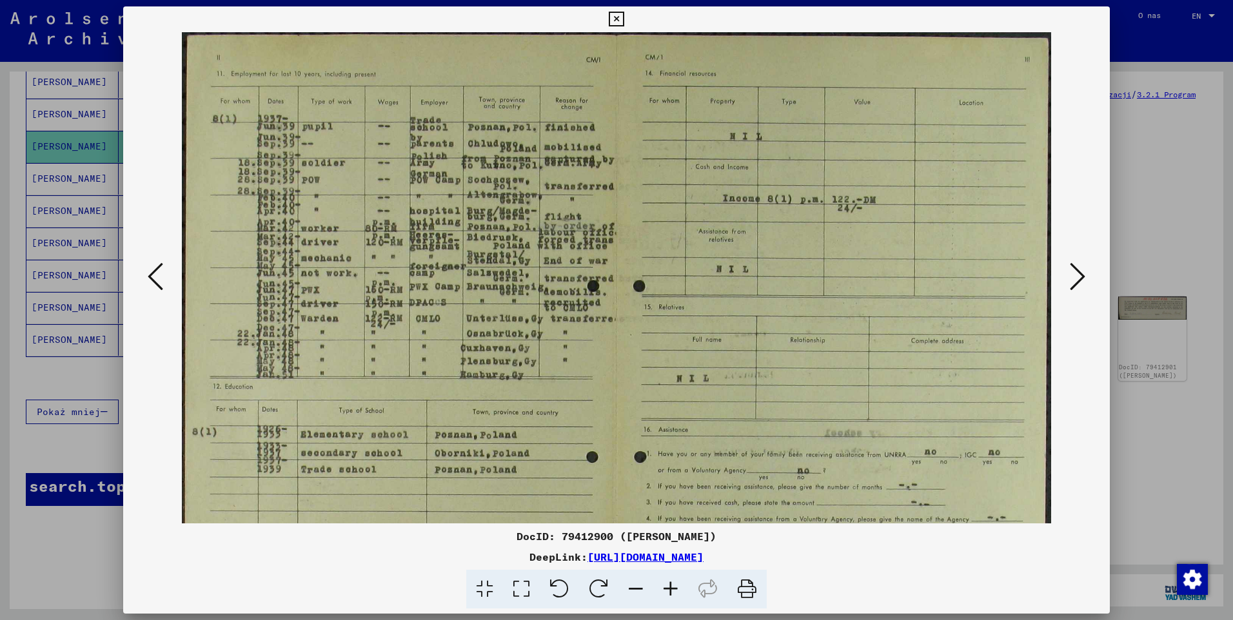
click at [672, 585] on icon at bounding box center [670, 589] width 35 height 39
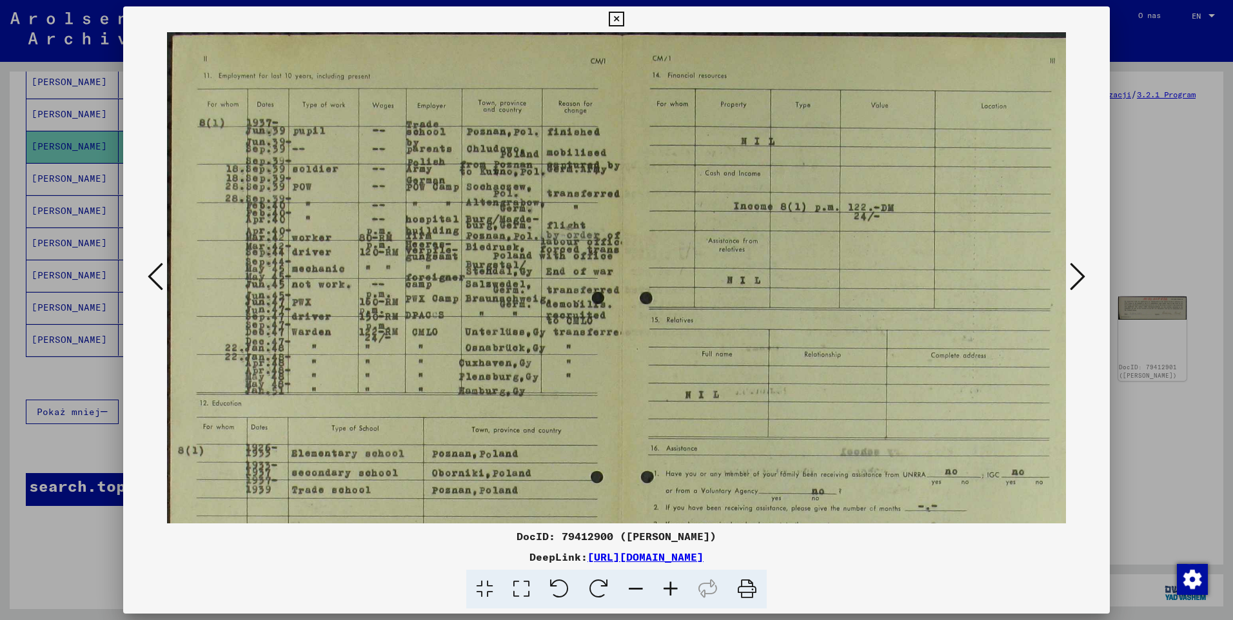
click at [672, 585] on icon at bounding box center [670, 589] width 35 height 39
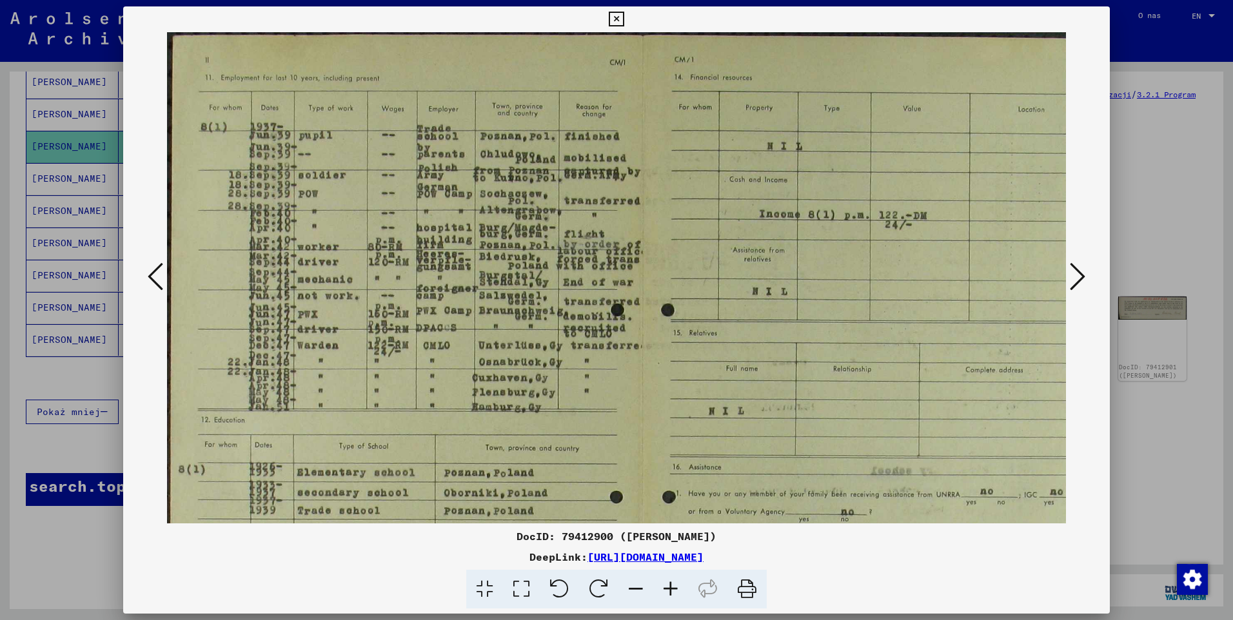
click at [672, 587] on icon at bounding box center [670, 589] width 35 height 39
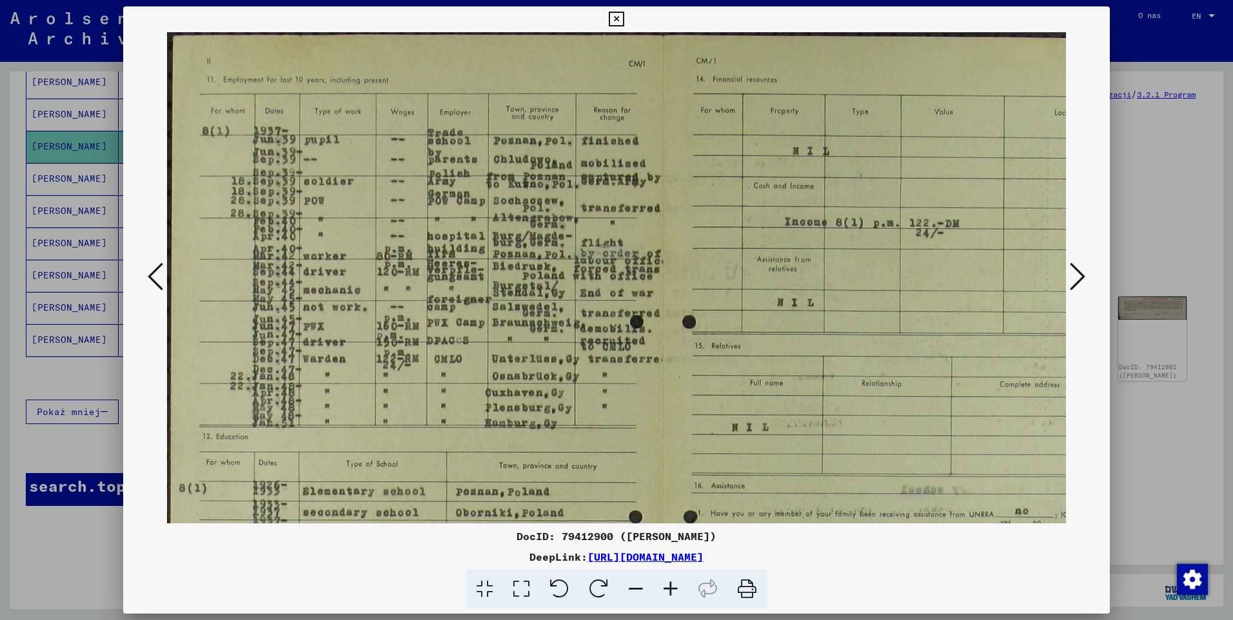
click at [672, 587] on icon at bounding box center [670, 589] width 35 height 39
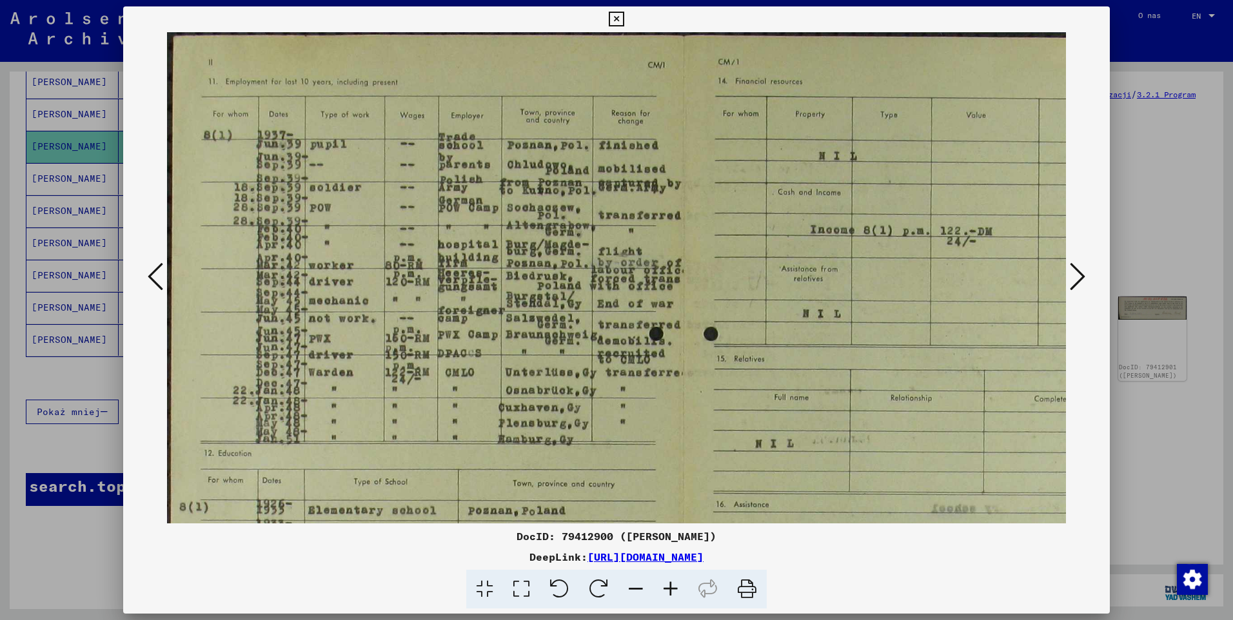
click at [672, 587] on icon at bounding box center [670, 589] width 35 height 39
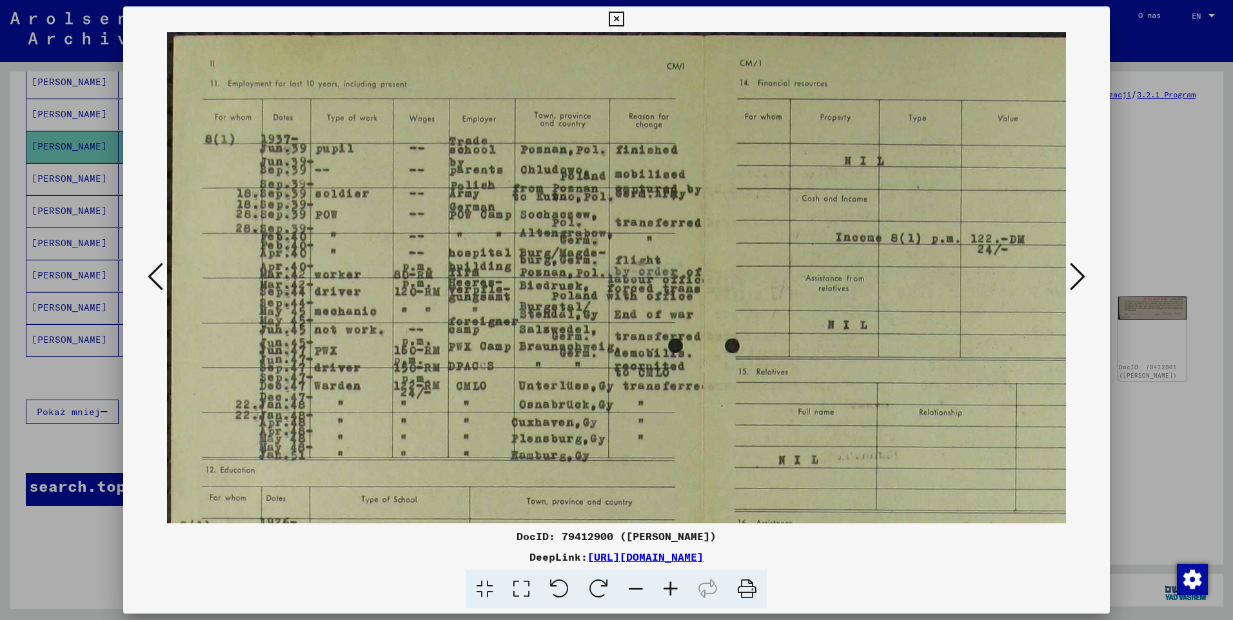
click at [672, 587] on icon at bounding box center [670, 589] width 35 height 39
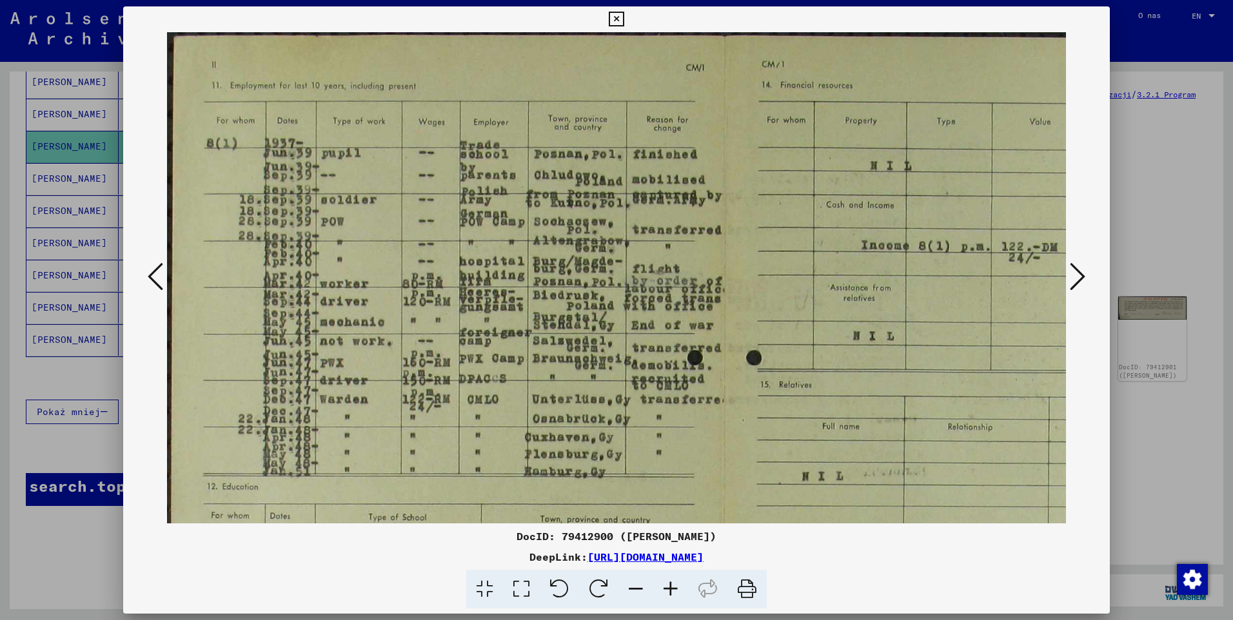
click at [672, 587] on icon at bounding box center [670, 589] width 35 height 39
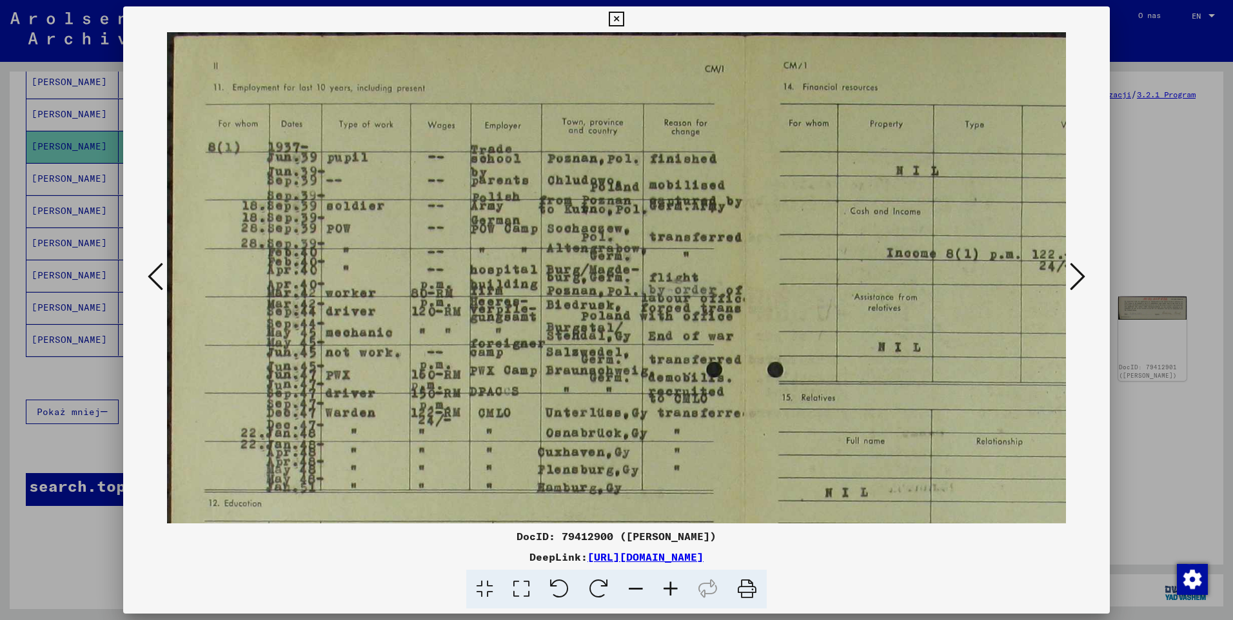
click at [672, 587] on icon at bounding box center [670, 589] width 35 height 39
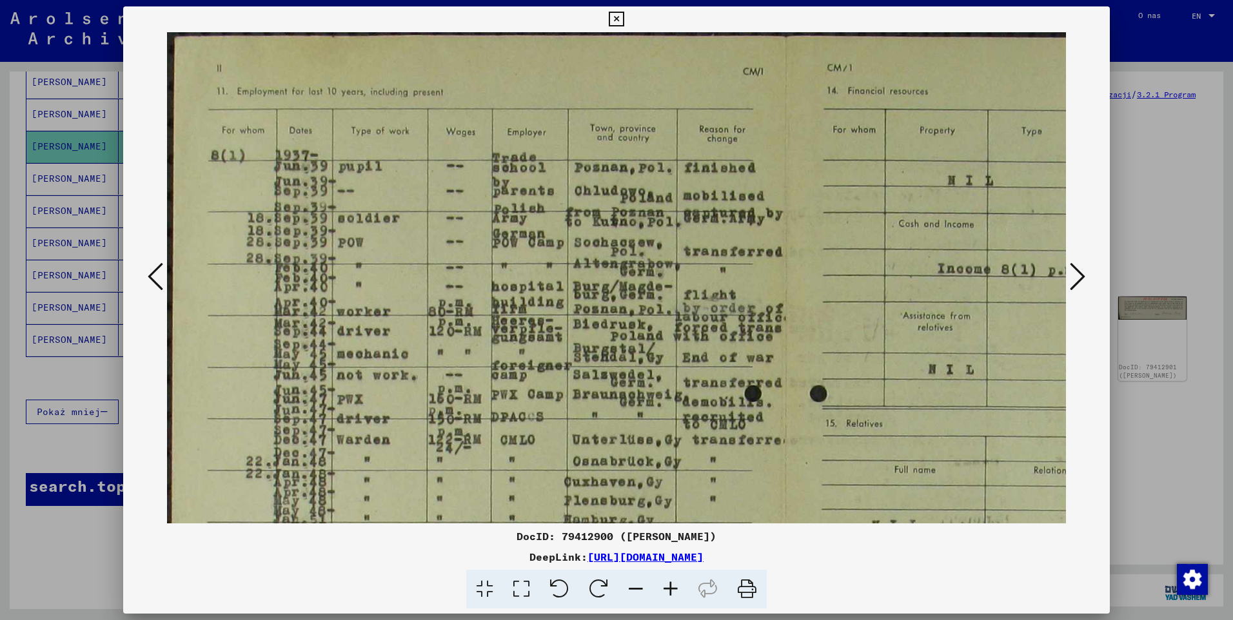
click at [672, 587] on icon at bounding box center [670, 589] width 35 height 39
drag, startPoint x: 651, startPoint y: 219, endPoint x: 660, endPoint y: 251, distance: 33.7
click at [660, 251] on img at bounding box center [786, 519] width 1238 height 975
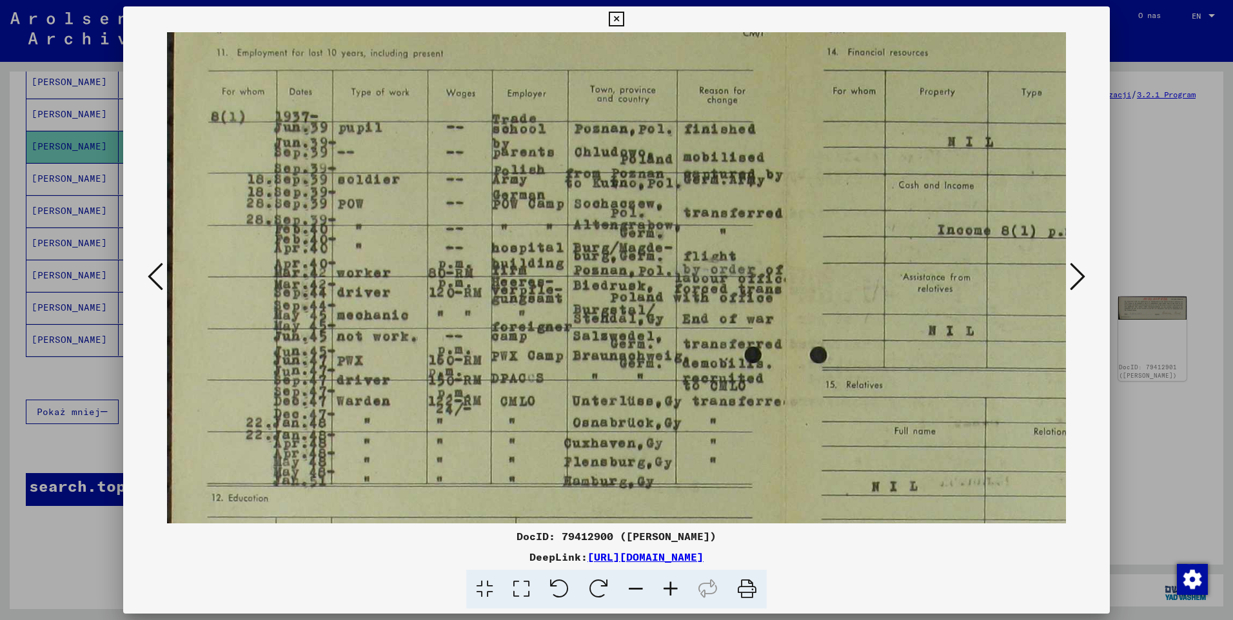
scroll to position [39, 0]
drag, startPoint x: 418, startPoint y: 269, endPoint x: 428, endPoint y: 230, distance: 40.5
click at [428, 230] on img at bounding box center [786, 480] width 1238 height 975
click at [613, 14] on icon at bounding box center [616, 19] width 15 height 15
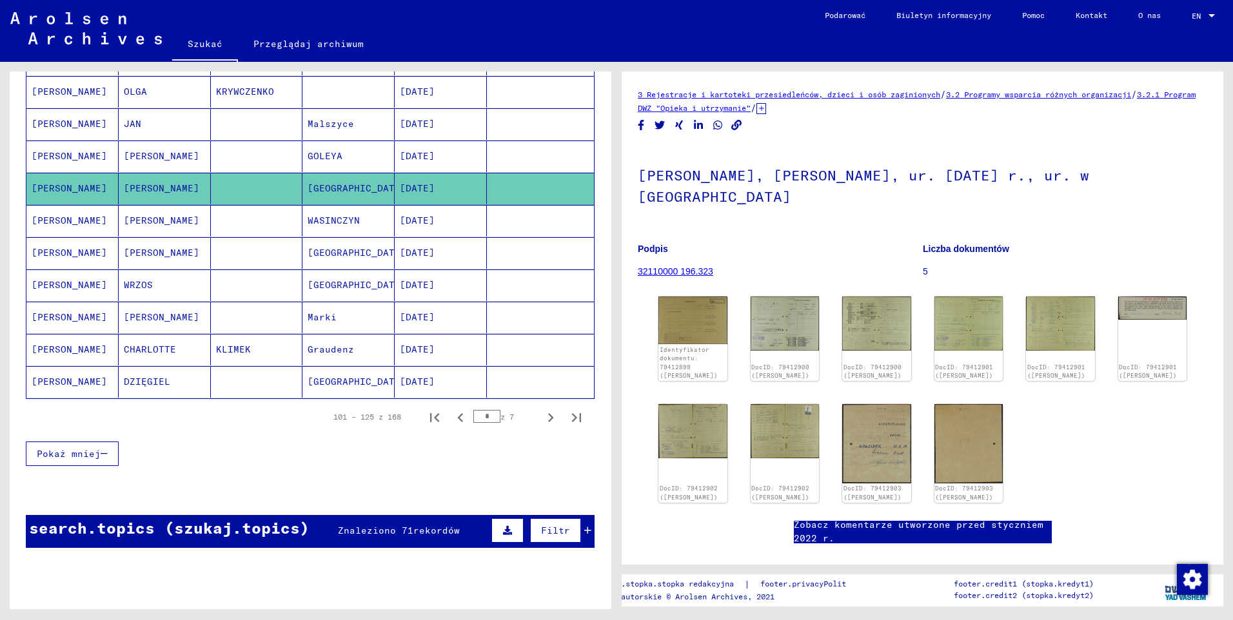
scroll to position [646, 0]
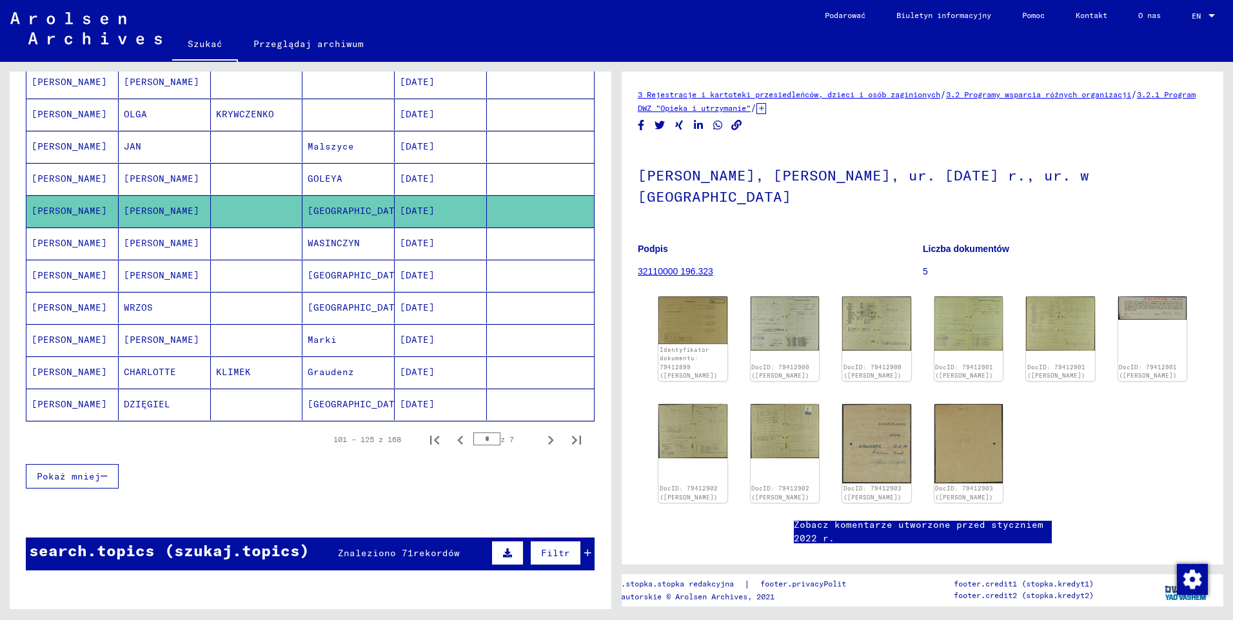
click at [52, 176] on mat-cell "[PERSON_NAME]" at bounding box center [72, 179] width 92 height 32
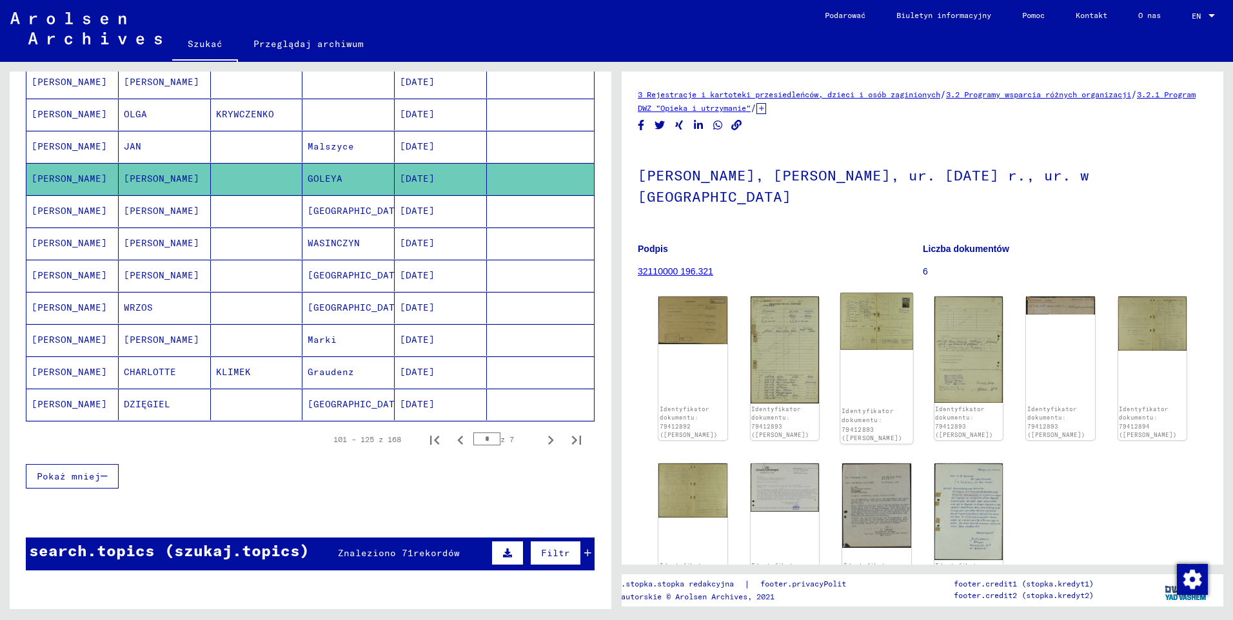
click at [879, 299] on img at bounding box center [876, 321] width 72 height 57
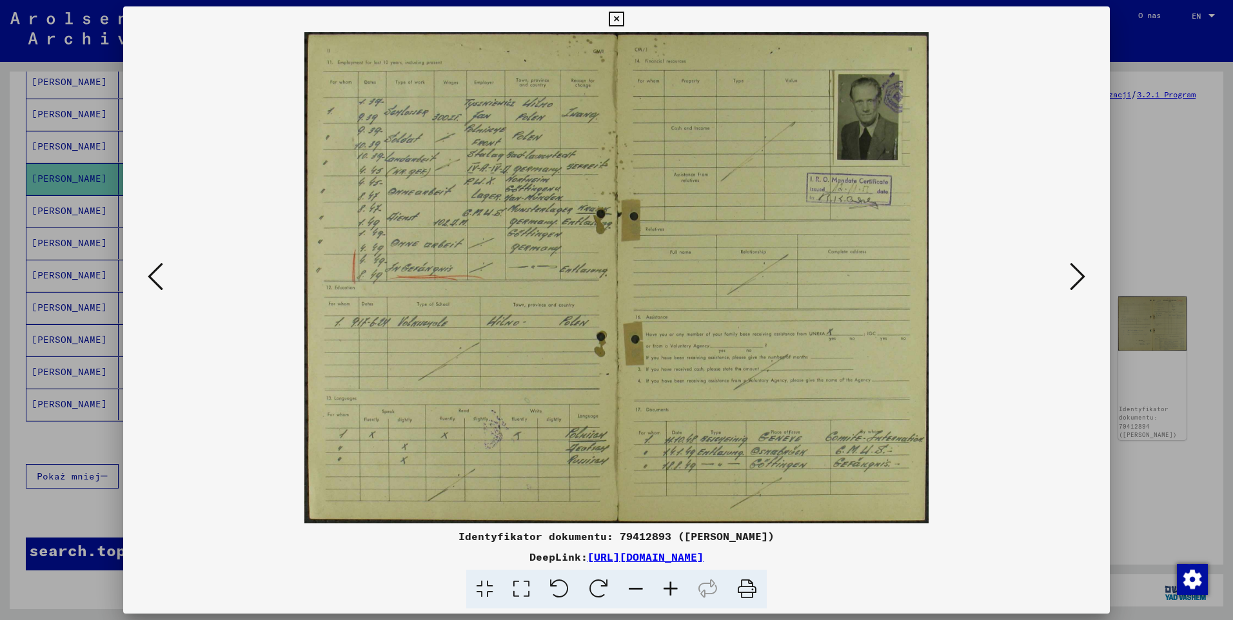
click at [669, 594] on icon at bounding box center [670, 589] width 35 height 39
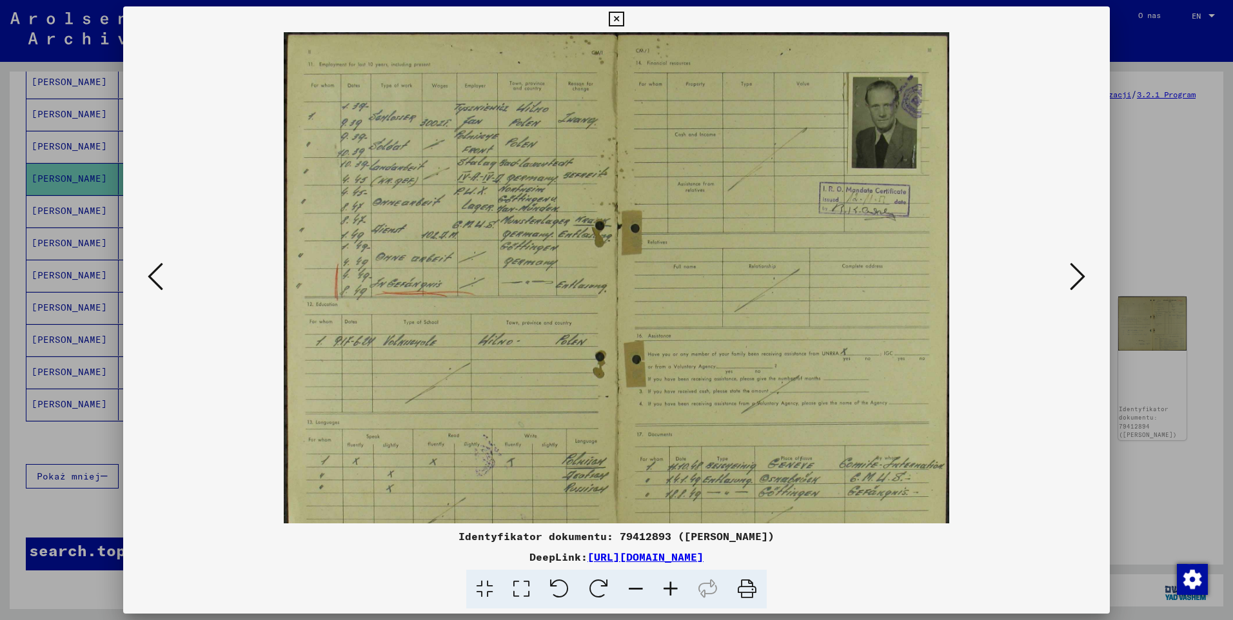
click at [669, 594] on icon at bounding box center [670, 589] width 35 height 39
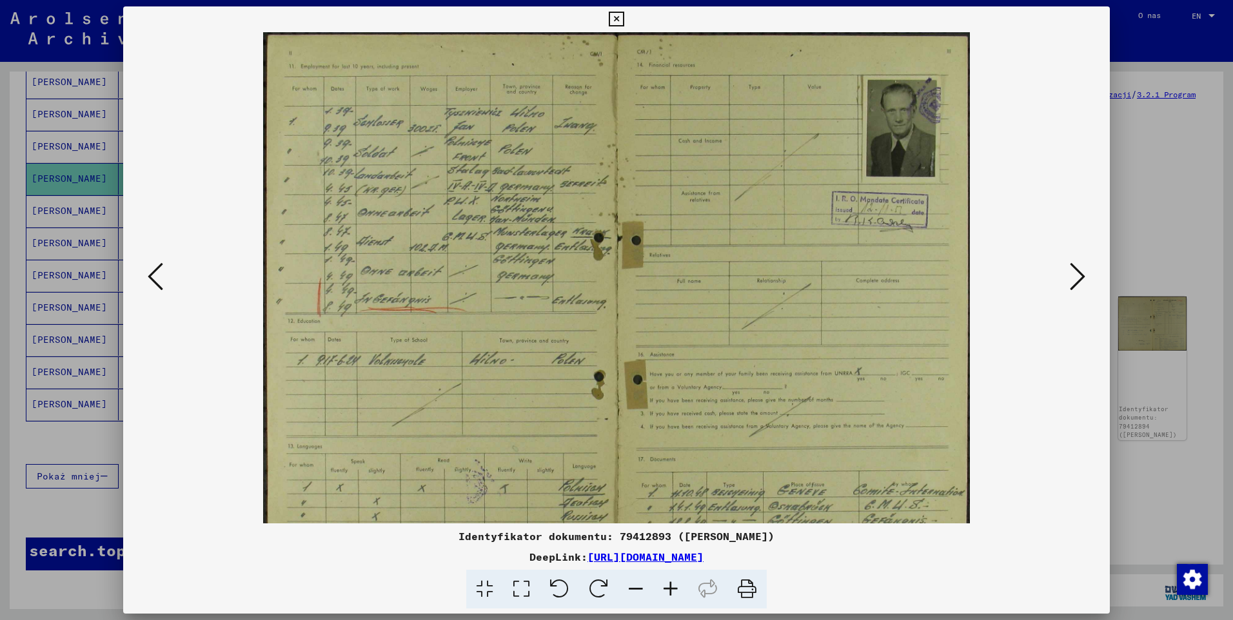
click at [669, 594] on icon at bounding box center [670, 589] width 35 height 39
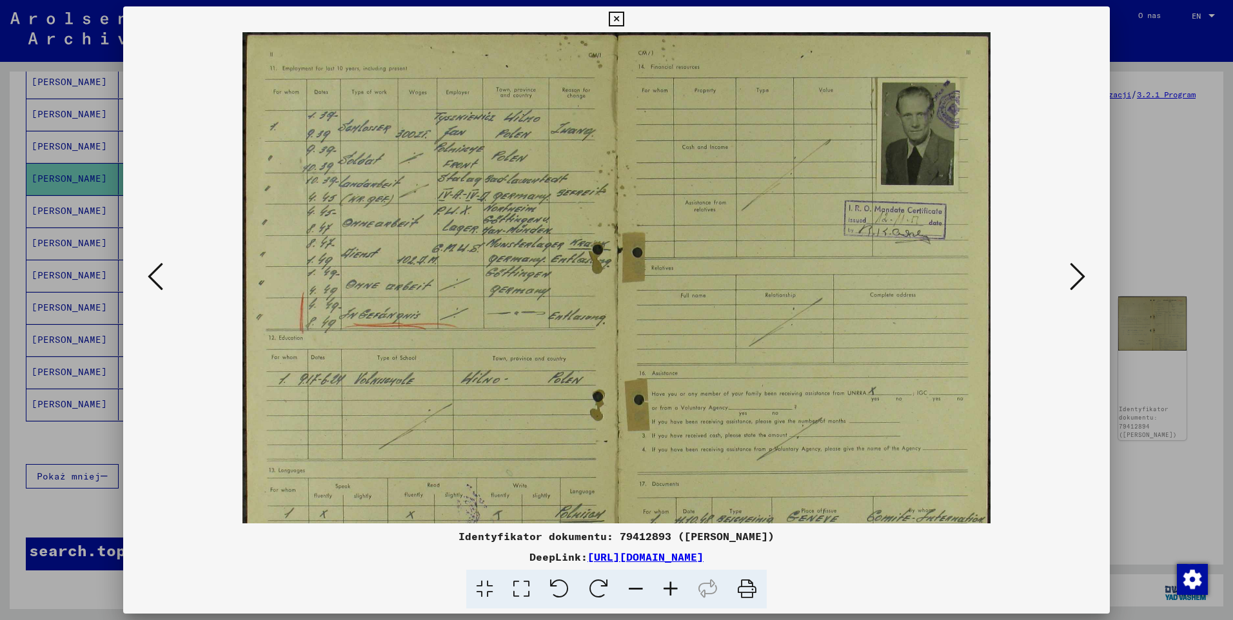
click at [669, 594] on icon at bounding box center [670, 589] width 35 height 39
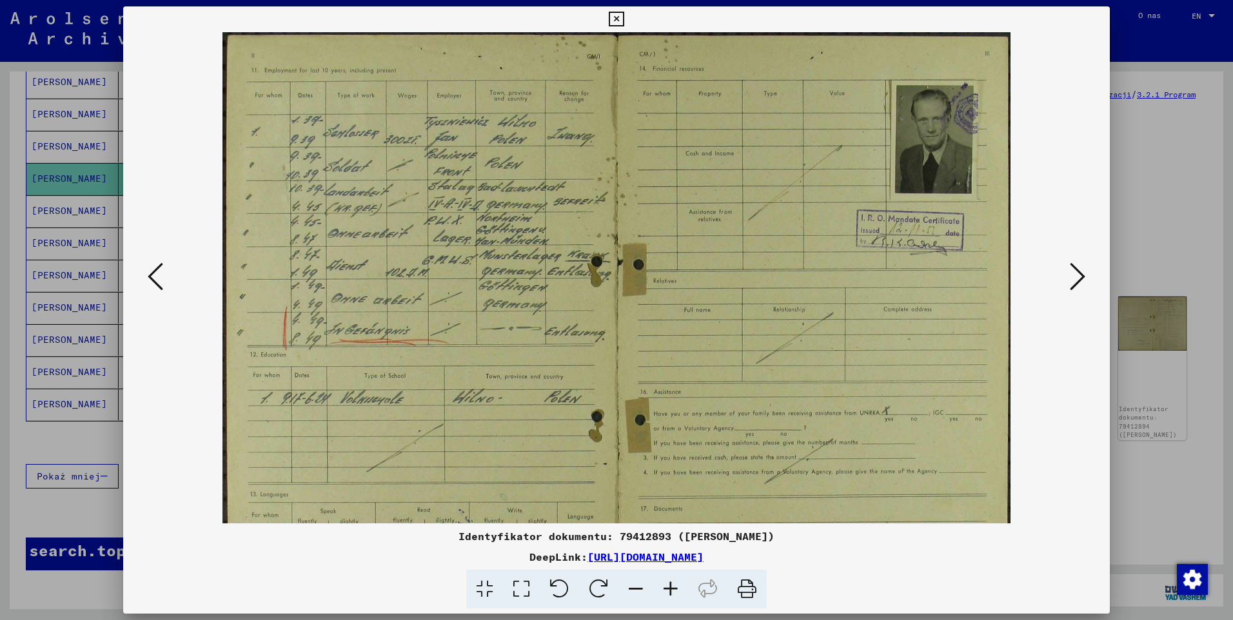
click at [669, 594] on icon at bounding box center [670, 589] width 35 height 39
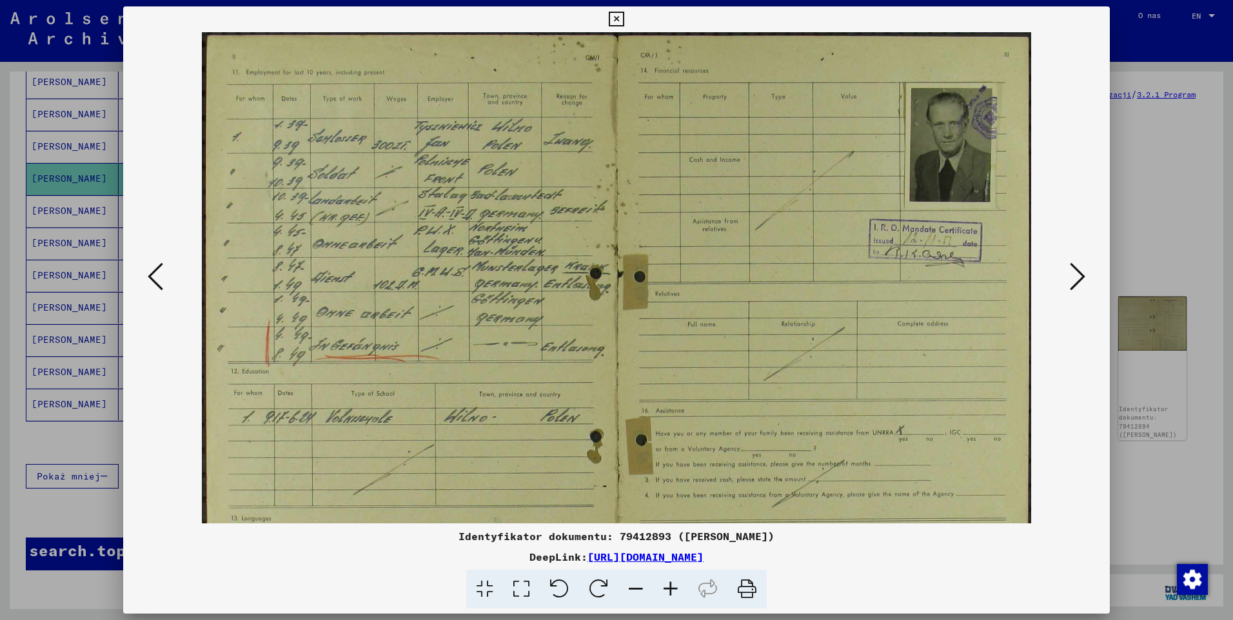
click at [669, 594] on icon at bounding box center [670, 589] width 35 height 39
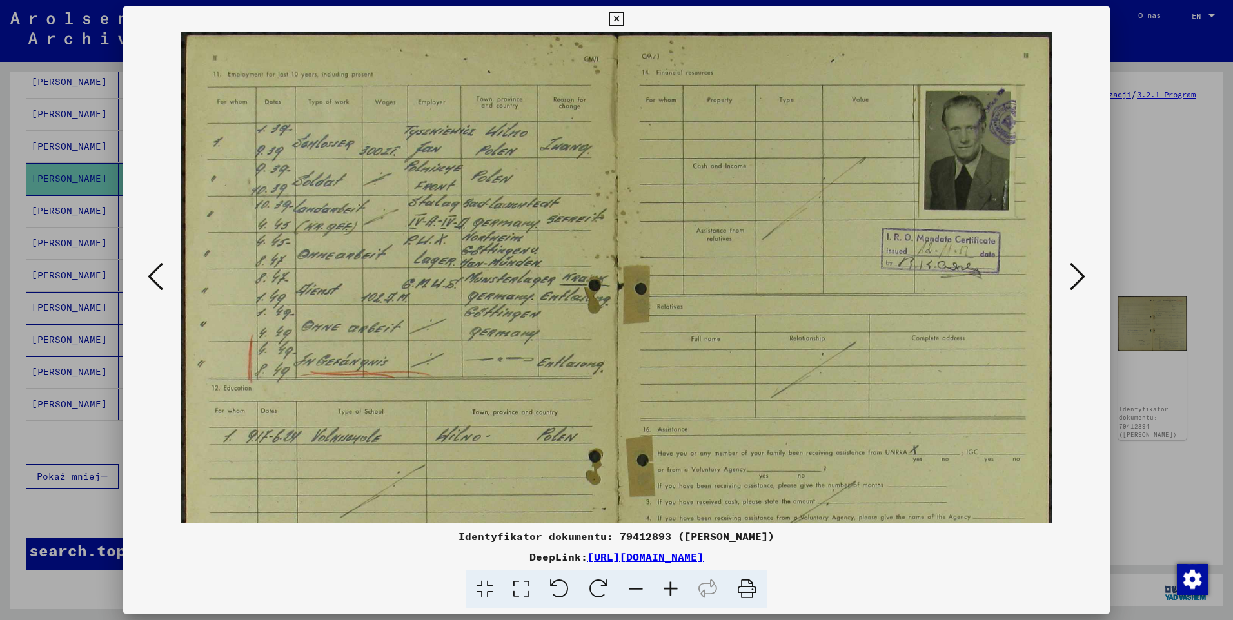
click at [669, 594] on icon at bounding box center [670, 589] width 35 height 39
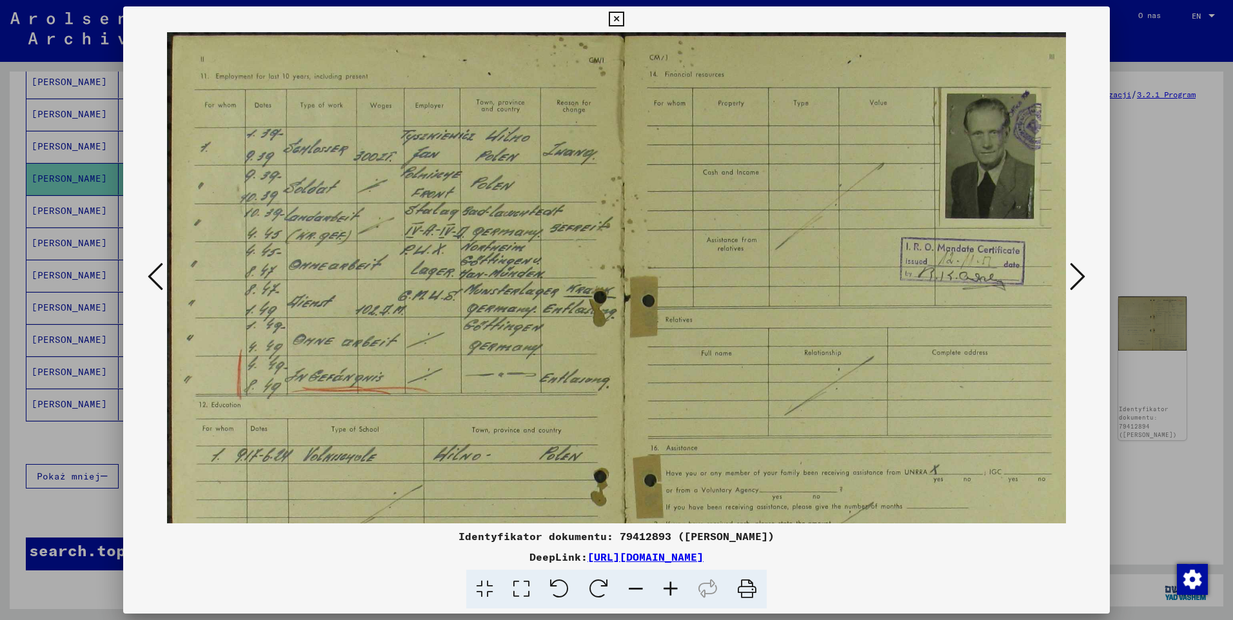
click at [669, 594] on icon at bounding box center [670, 589] width 35 height 39
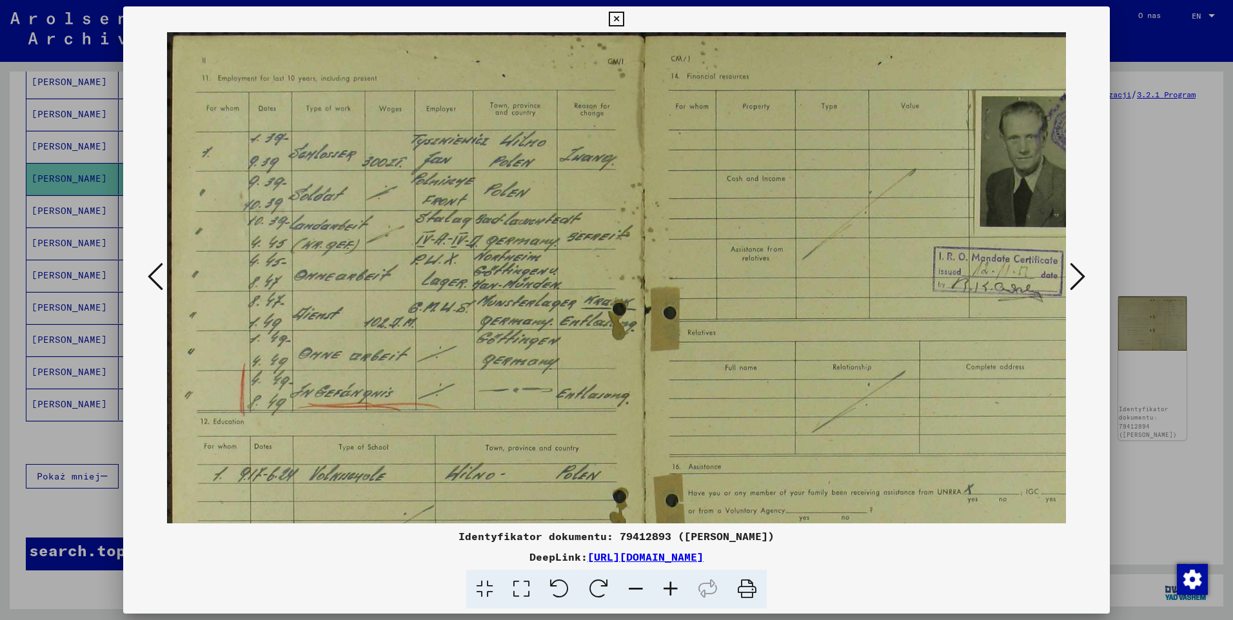
click at [669, 594] on icon at bounding box center [670, 589] width 35 height 39
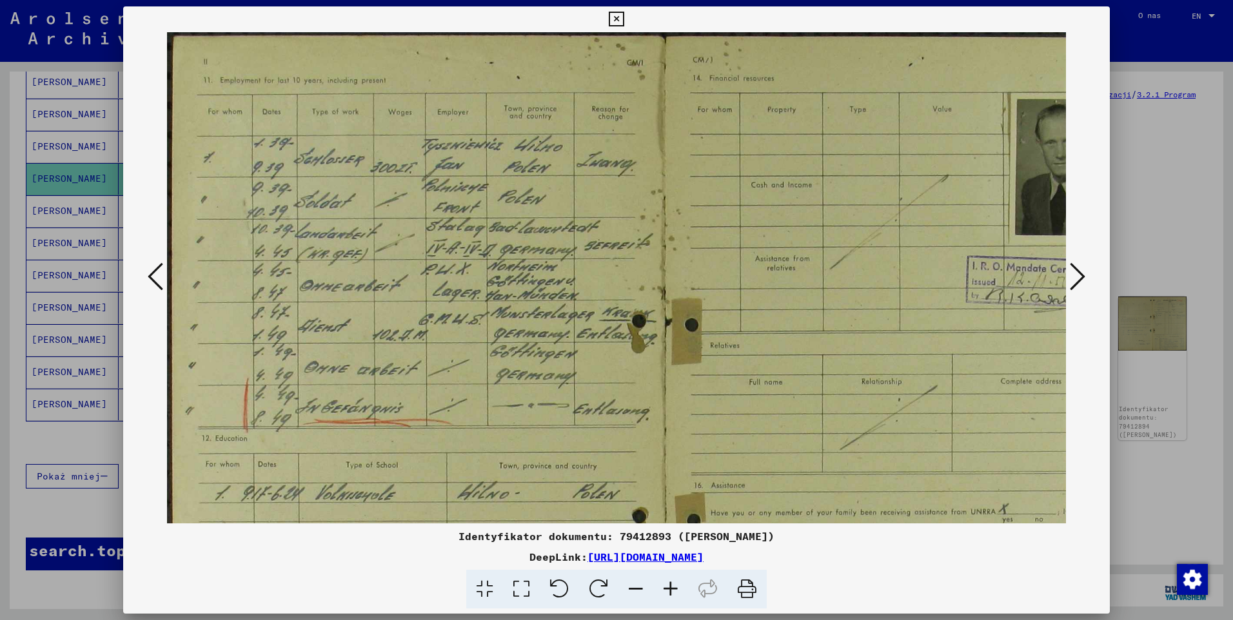
click at [669, 594] on icon at bounding box center [670, 589] width 35 height 39
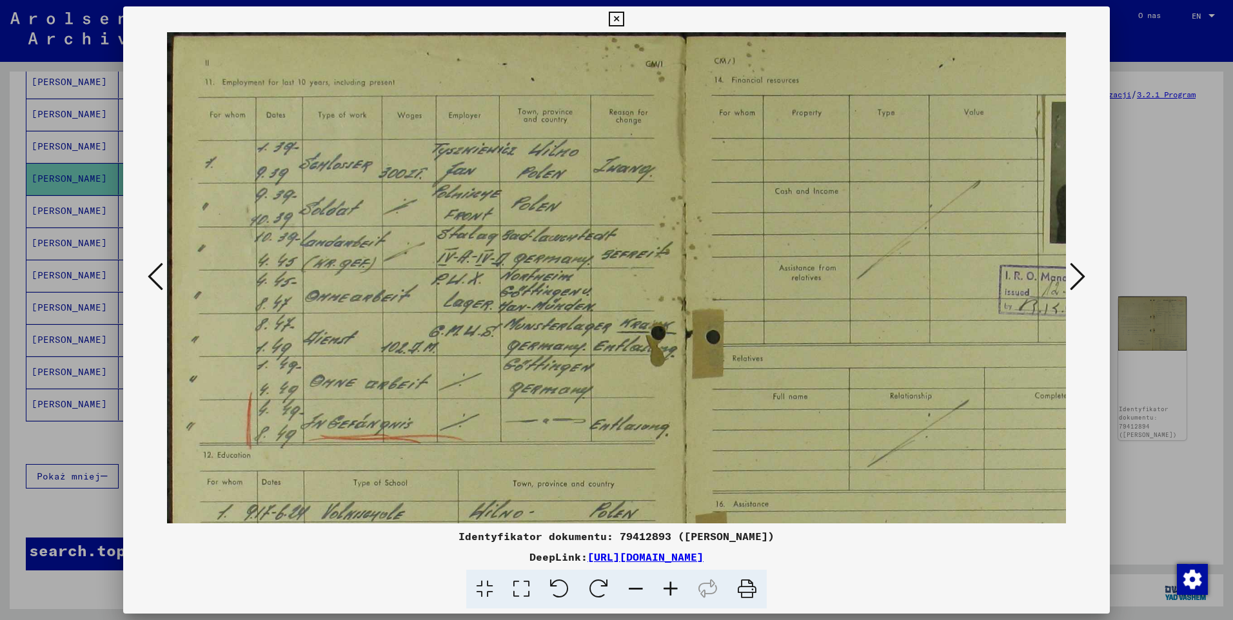
drag, startPoint x: 943, startPoint y: 313, endPoint x: 903, endPoint y: 389, distance: 85.9
click at [903, 389] on img at bounding box center [684, 439] width 1034 height 814
drag, startPoint x: 499, startPoint y: 216, endPoint x: 505, endPoint y: 234, distance: 19.2
click at [506, 233] on img at bounding box center [684, 439] width 1034 height 814
click at [613, 15] on icon at bounding box center [616, 19] width 15 height 15
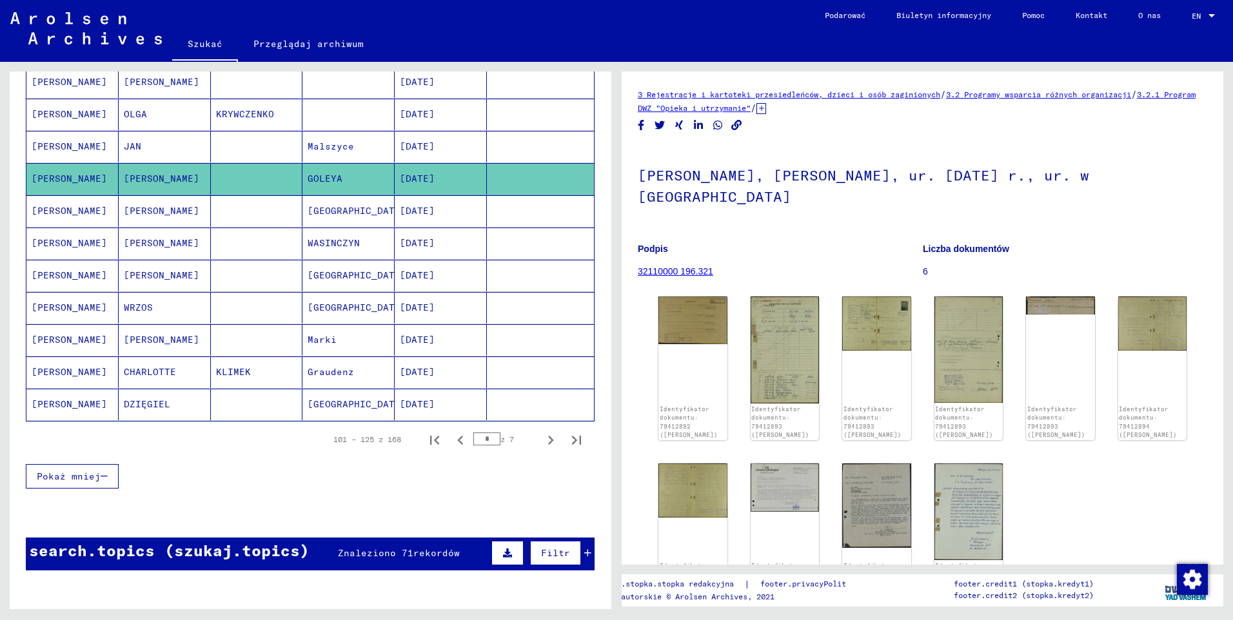
click at [64, 149] on mat-cell "[PERSON_NAME]" at bounding box center [72, 147] width 92 height 32
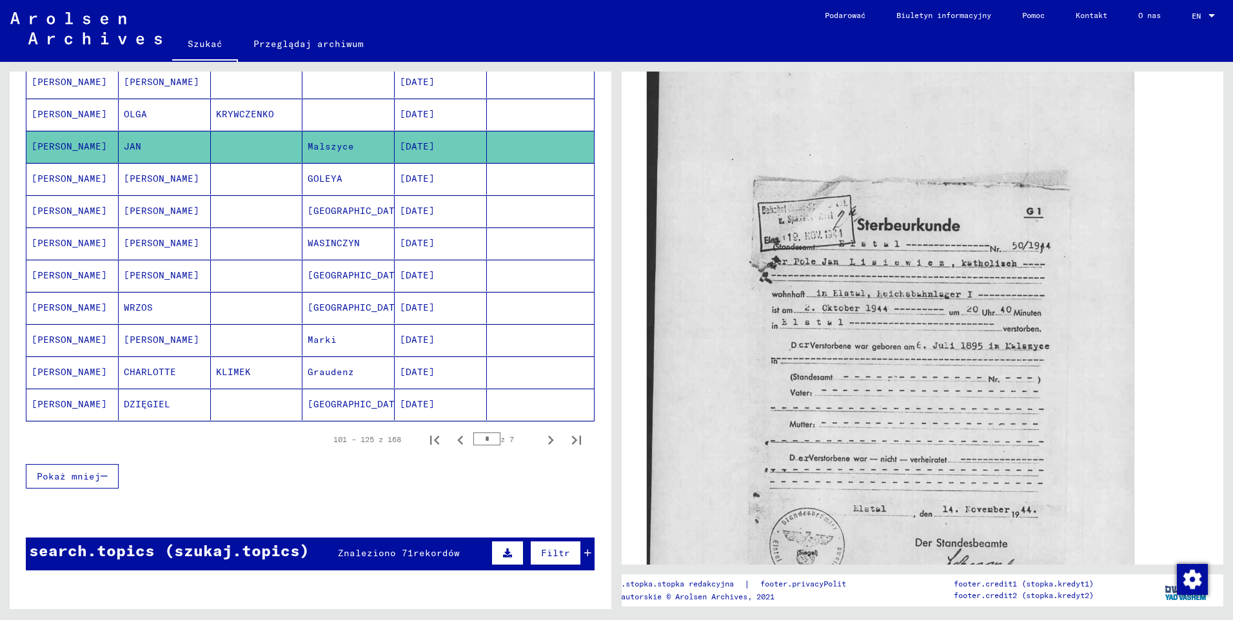
scroll to position [258, 0]
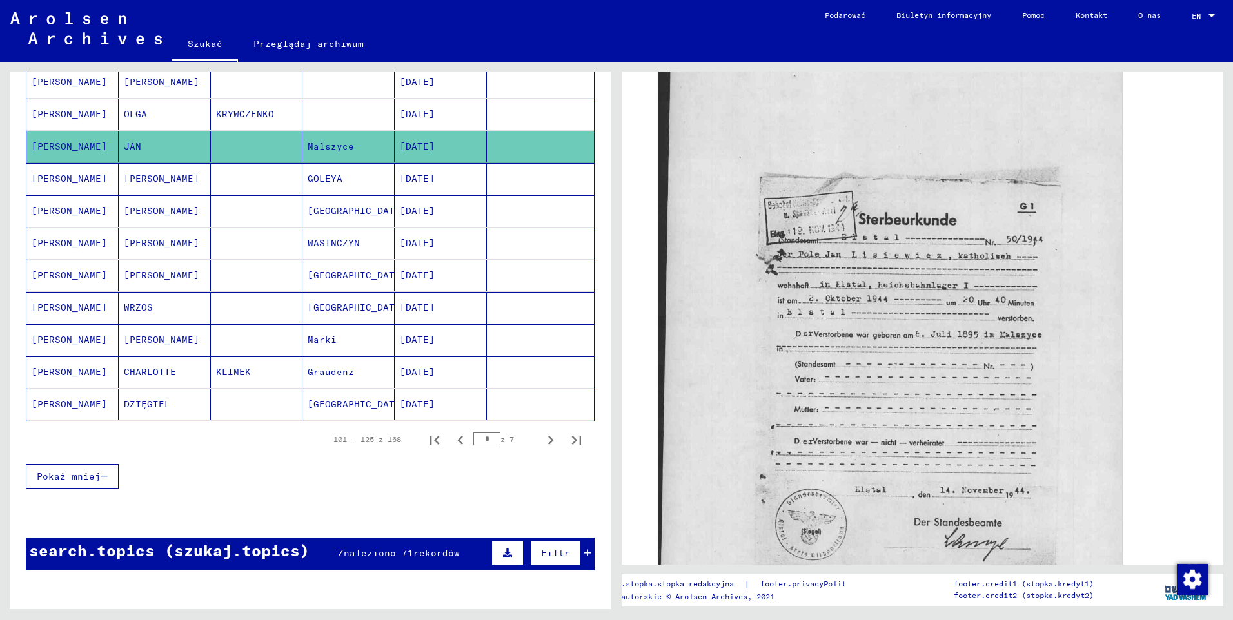
click at [66, 112] on mat-cell "[PERSON_NAME]" at bounding box center [72, 115] width 92 height 32
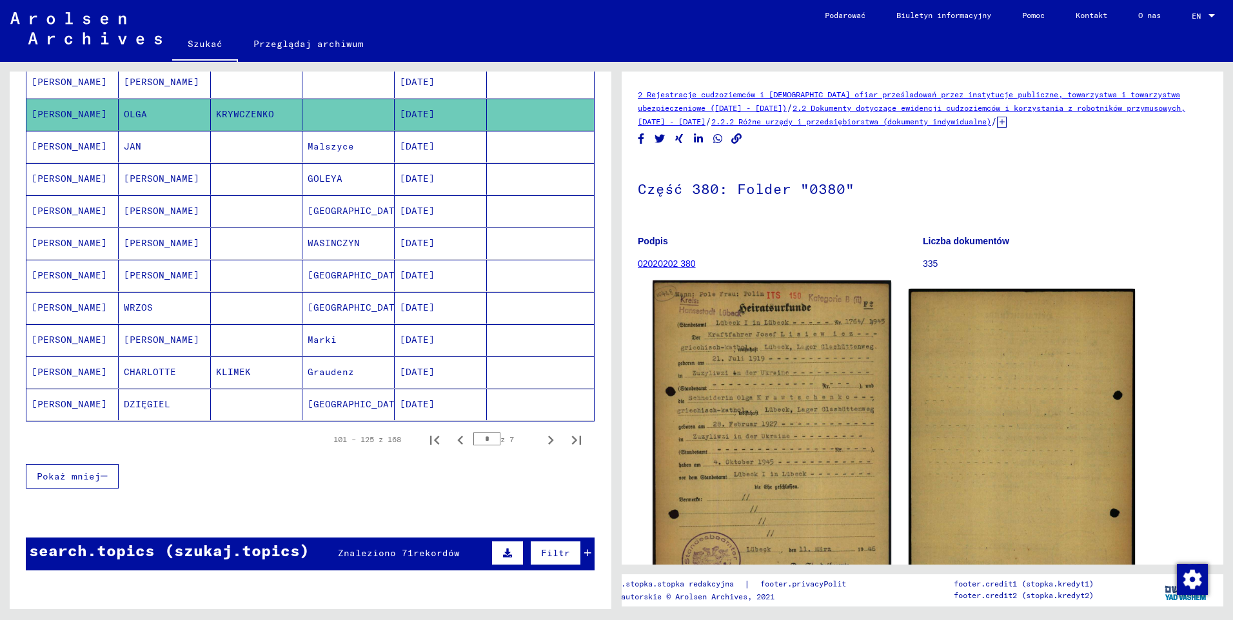
click at [772, 371] on img at bounding box center [771, 448] width 238 height 336
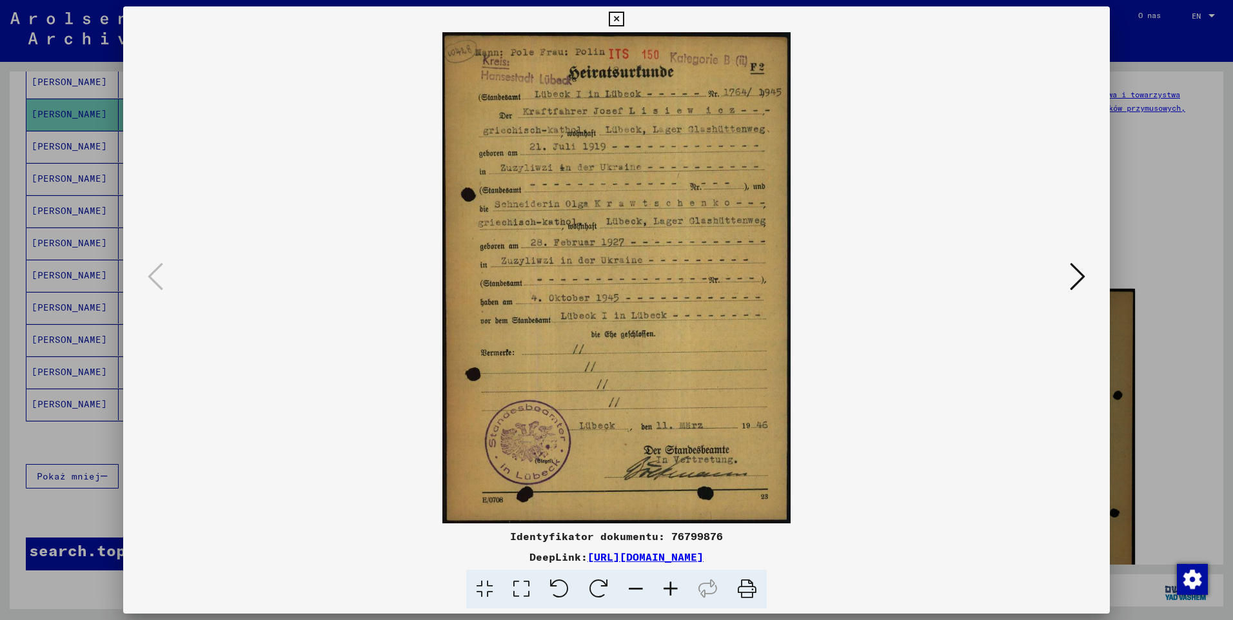
click at [668, 591] on icon at bounding box center [670, 589] width 35 height 39
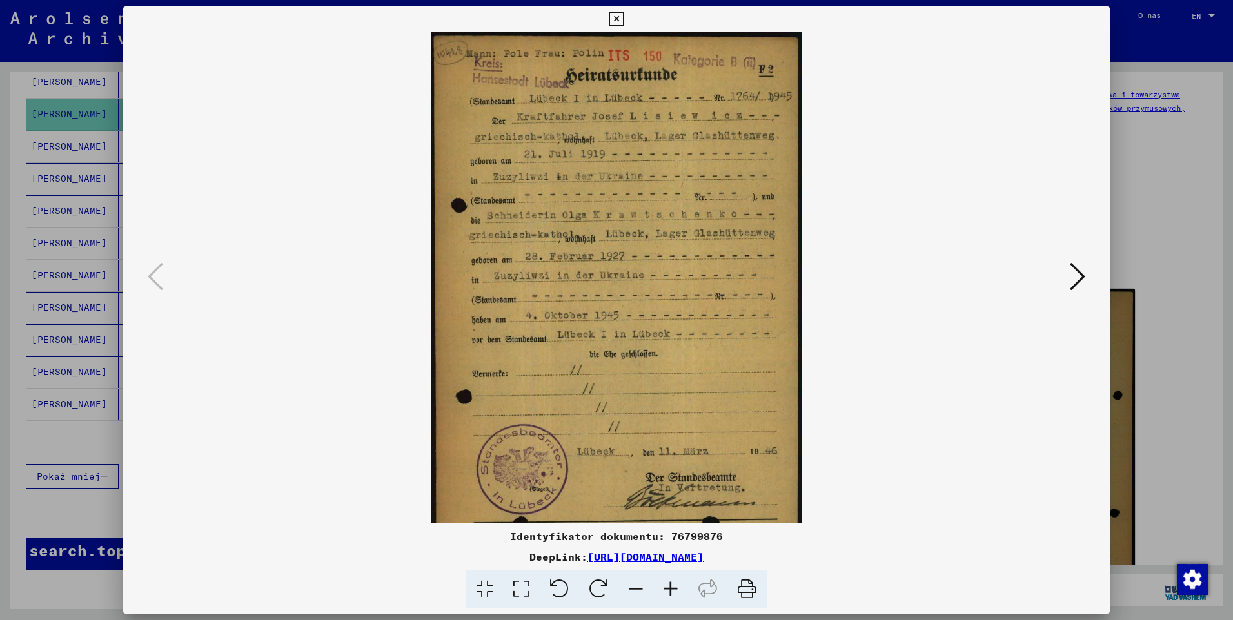
click at [668, 591] on icon at bounding box center [670, 589] width 35 height 39
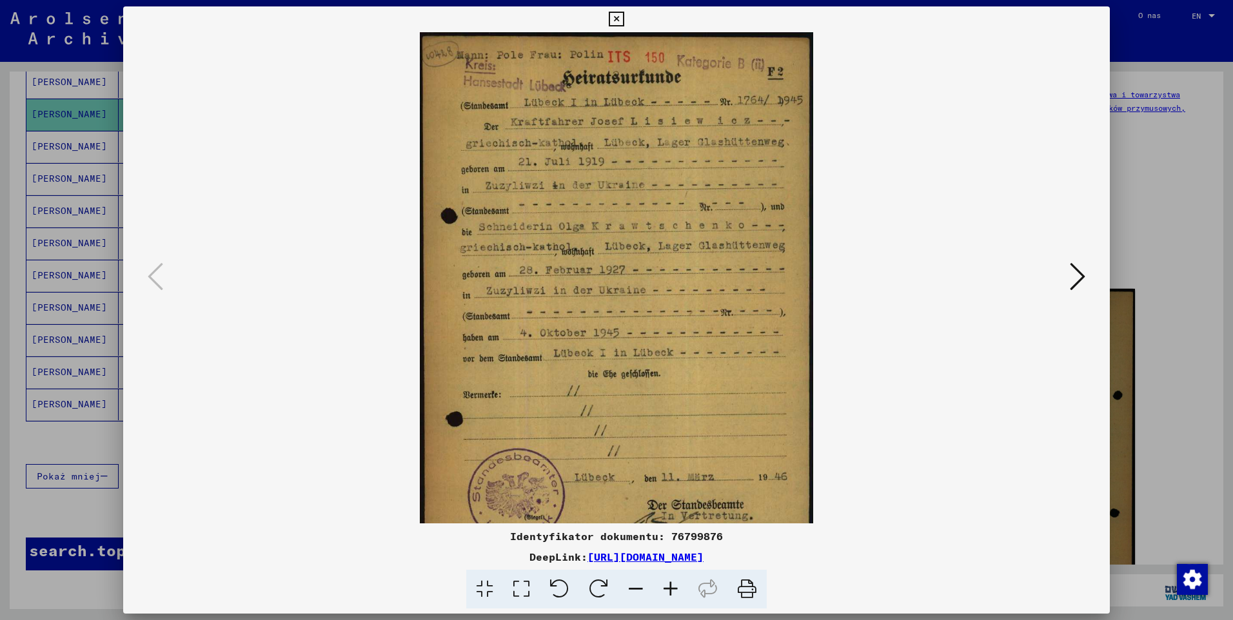
click at [668, 591] on icon at bounding box center [670, 589] width 35 height 39
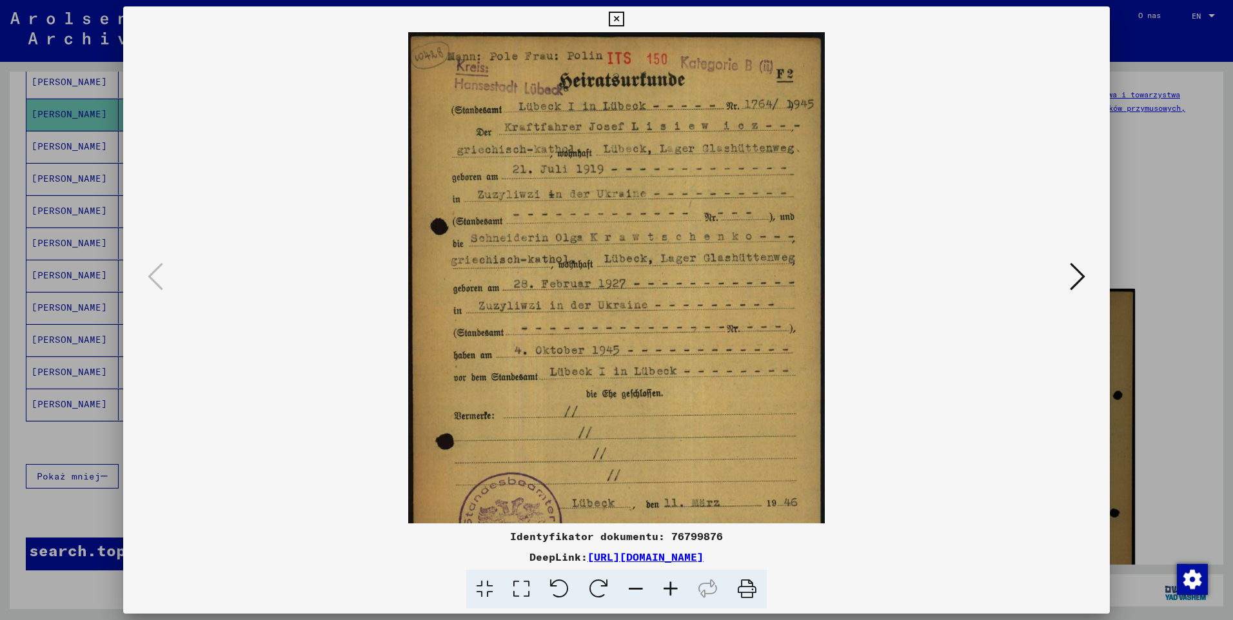
click at [668, 591] on icon at bounding box center [670, 589] width 35 height 39
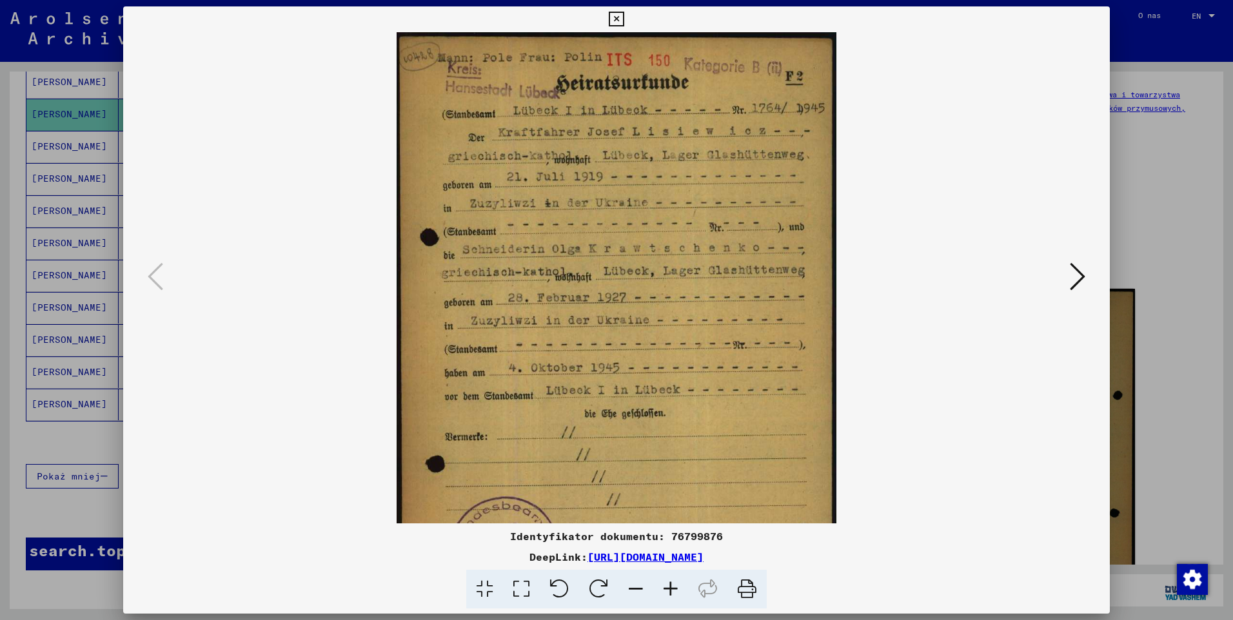
click at [668, 591] on icon at bounding box center [670, 589] width 35 height 39
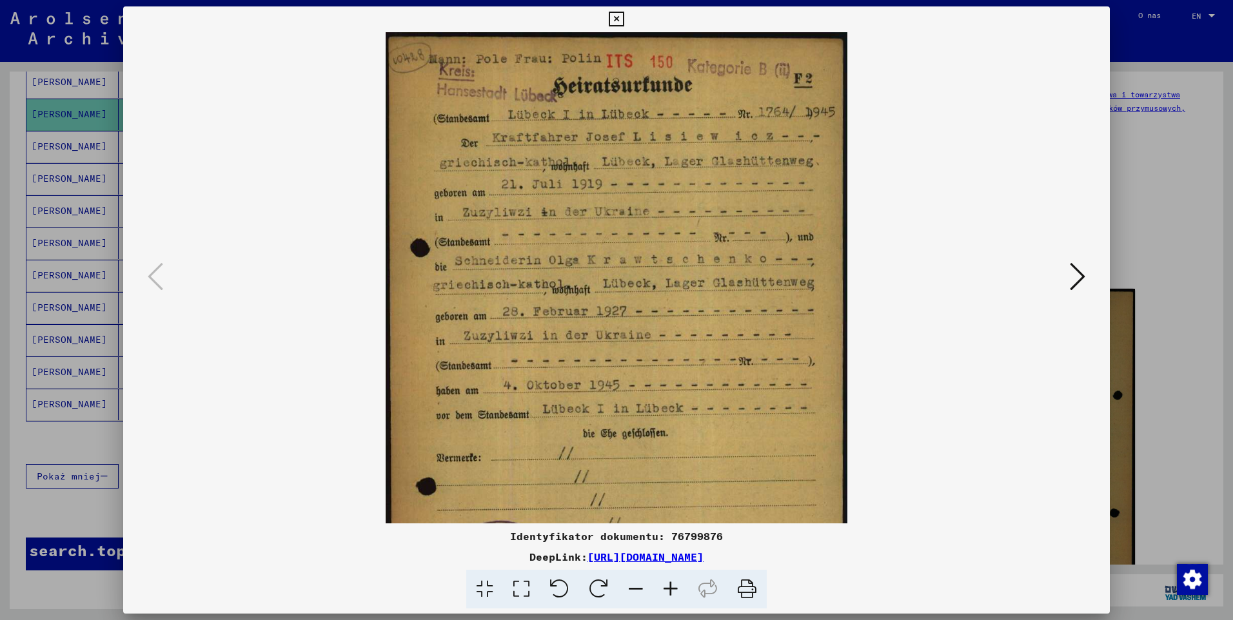
click at [668, 591] on icon at bounding box center [670, 589] width 35 height 39
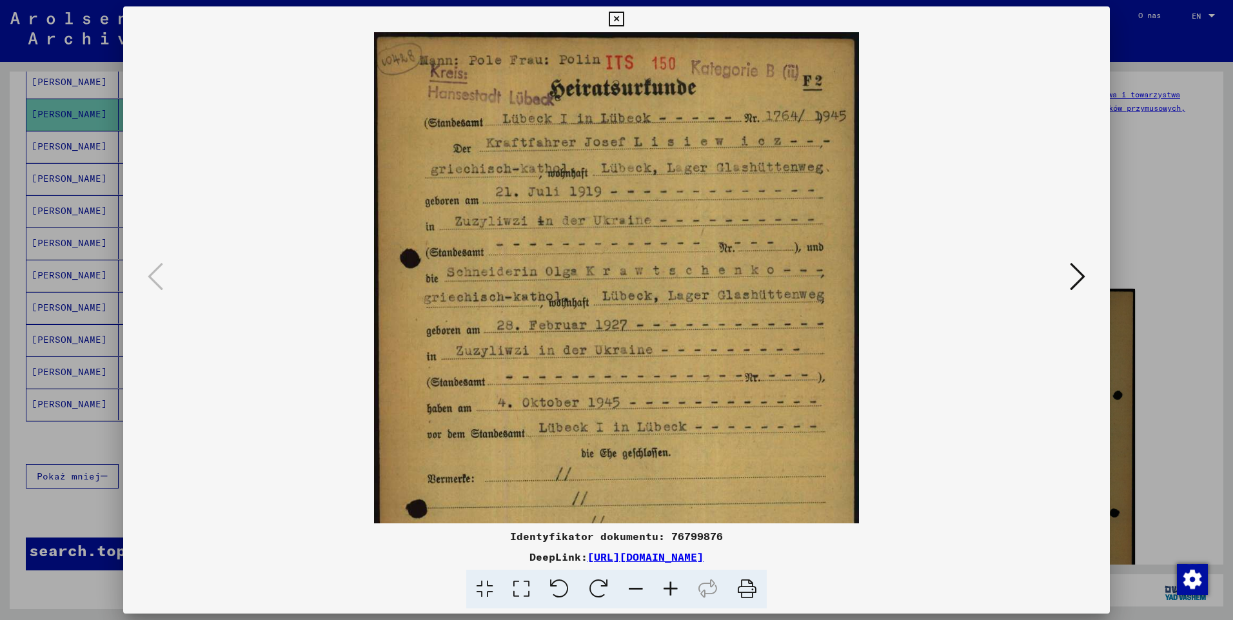
click at [668, 591] on icon at bounding box center [670, 589] width 35 height 39
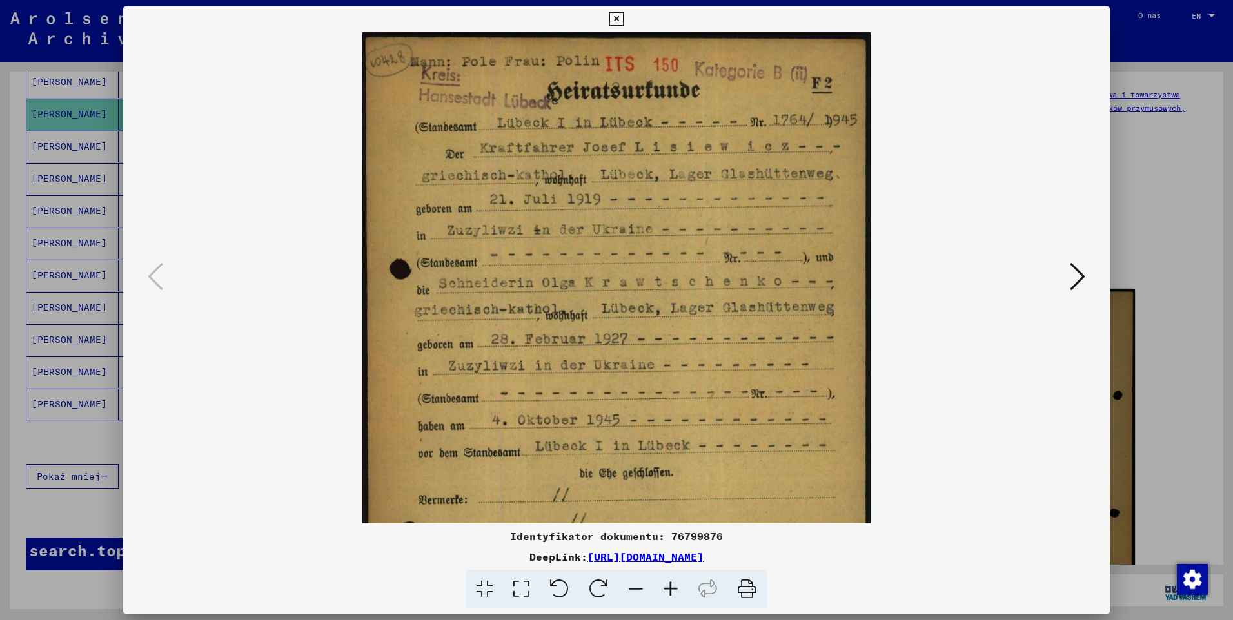
click at [668, 591] on icon at bounding box center [670, 589] width 35 height 39
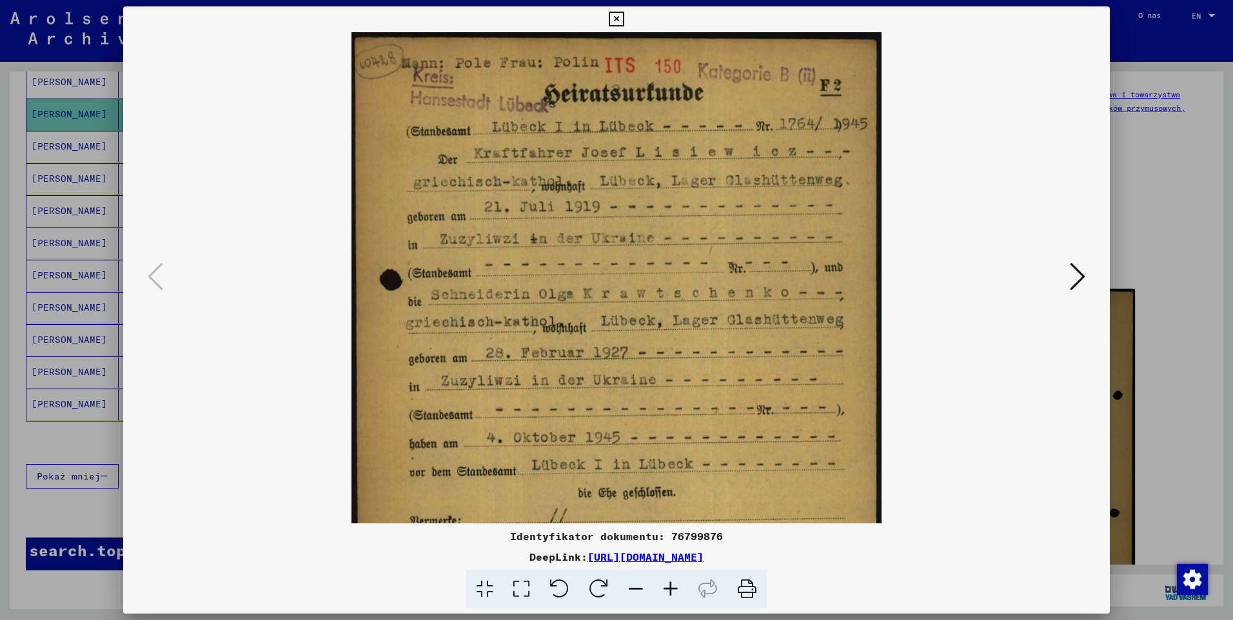
click at [668, 591] on icon at bounding box center [670, 589] width 35 height 39
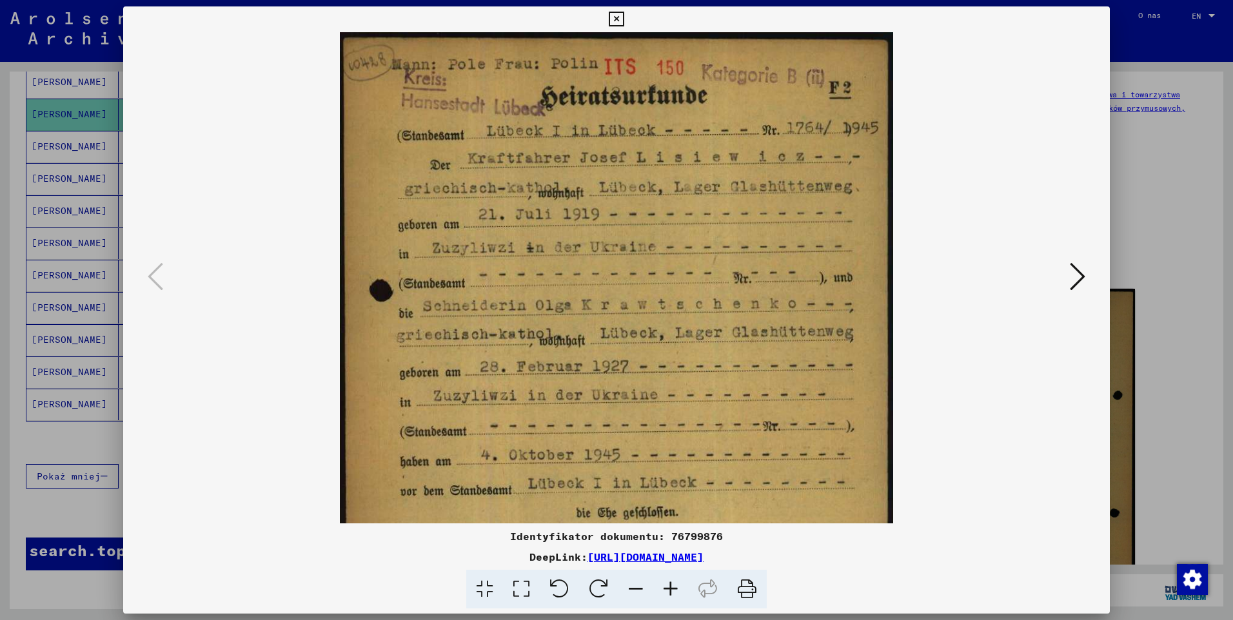
click at [668, 591] on icon at bounding box center [670, 589] width 35 height 39
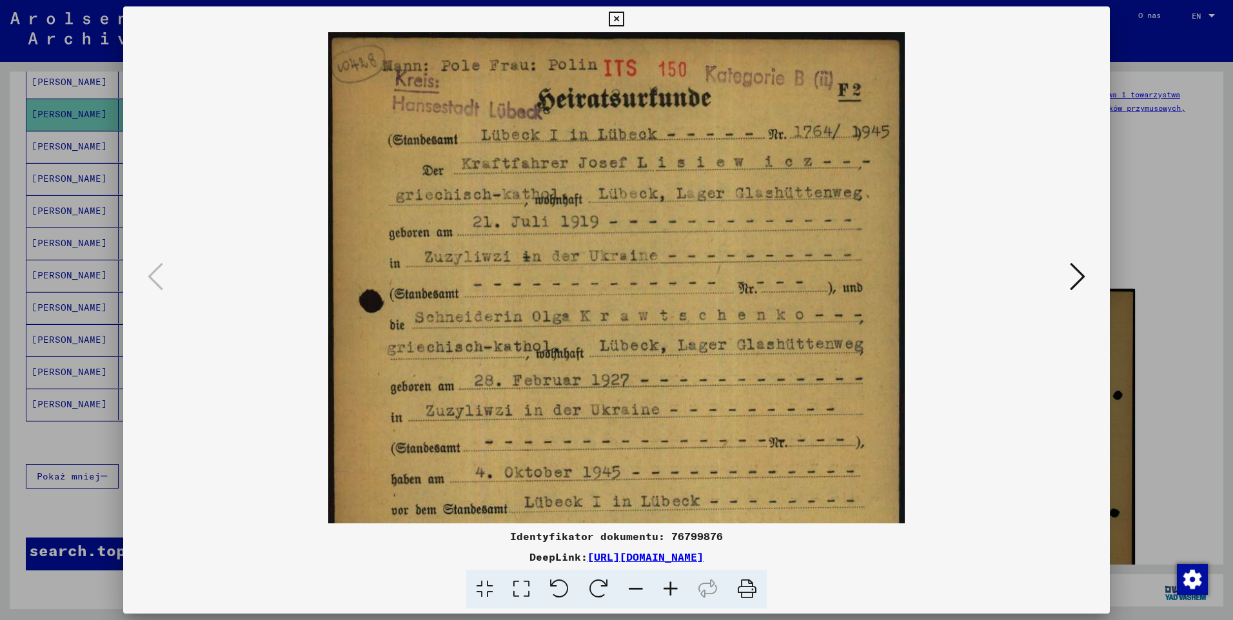
click at [668, 591] on icon at bounding box center [670, 589] width 35 height 39
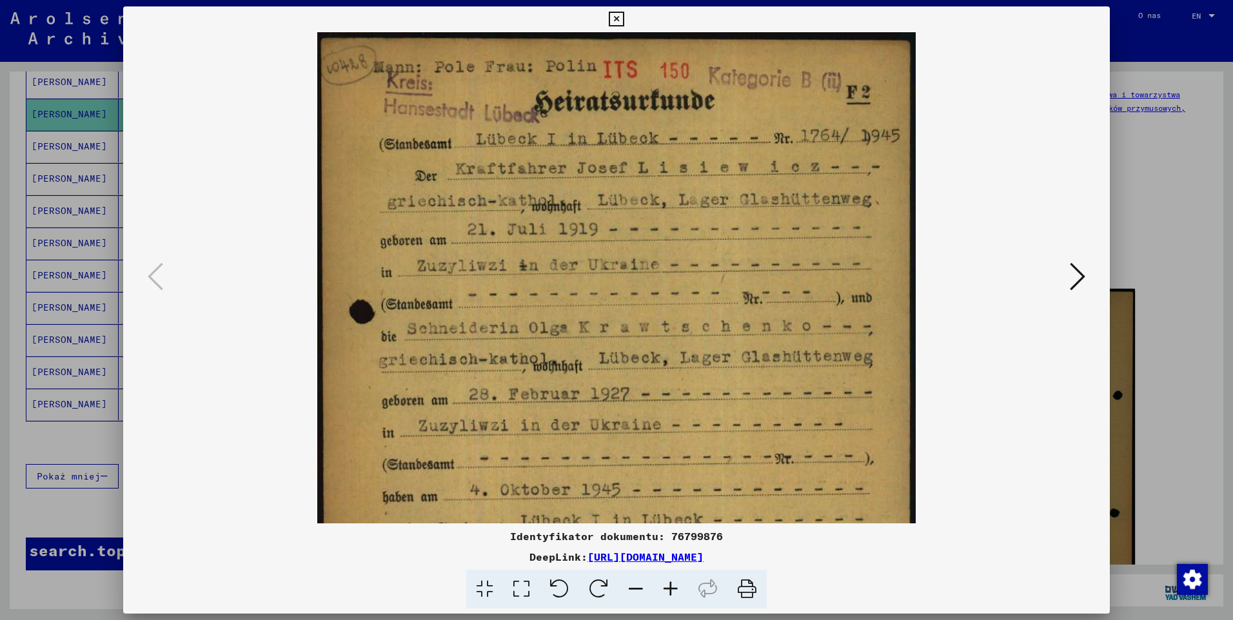
click at [668, 591] on icon at bounding box center [670, 589] width 35 height 39
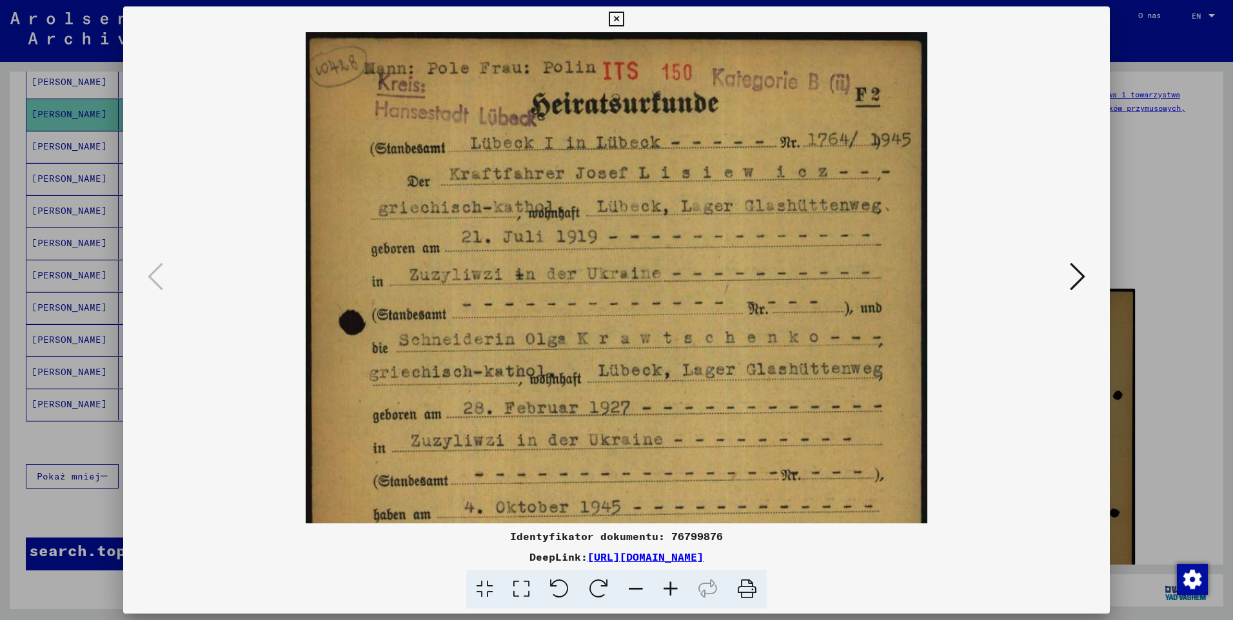
click at [668, 591] on icon at bounding box center [670, 589] width 35 height 39
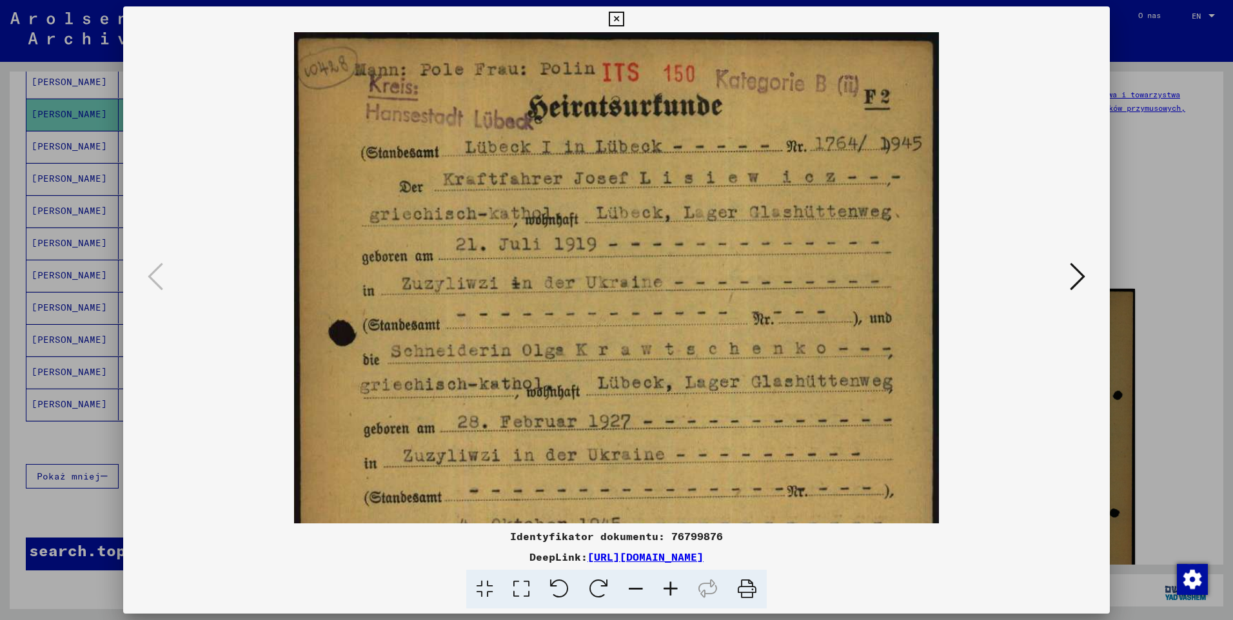
click at [668, 591] on icon at bounding box center [670, 589] width 35 height 39
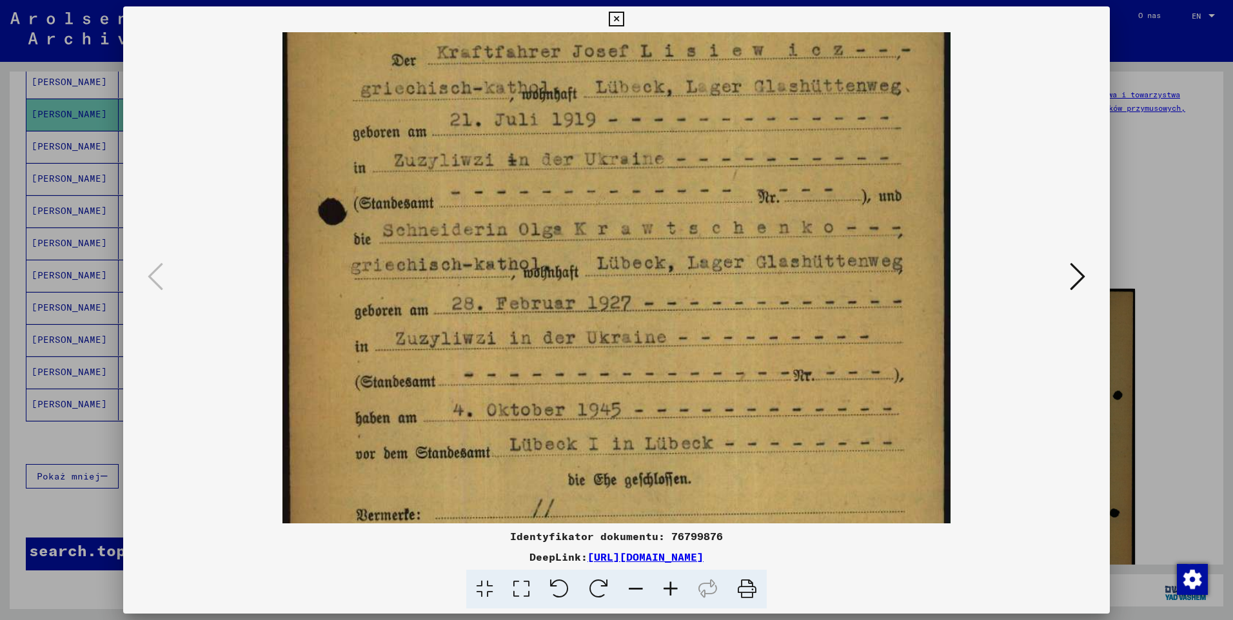
drag, startPoint x: 754, startPoint y: 395, endPoint x: 739, endPoint y: 263, distance: 132.4
click at [739, 263] on img at bounding box center [615, 371] width 667 height 943
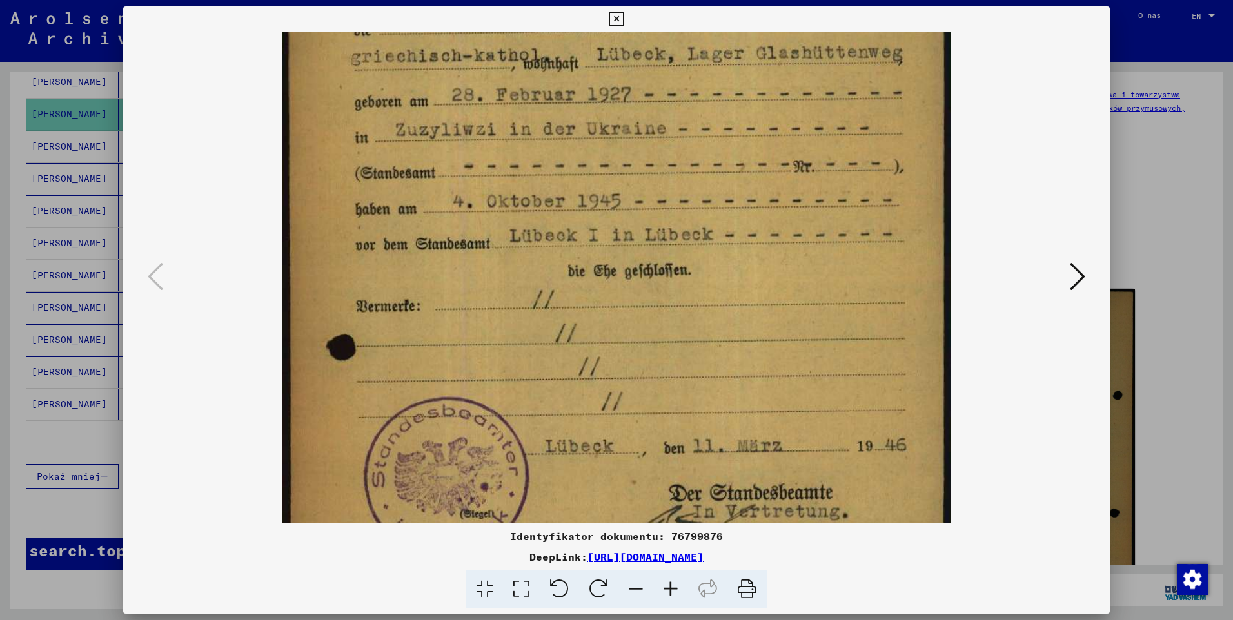
scroll to position [364, 0]
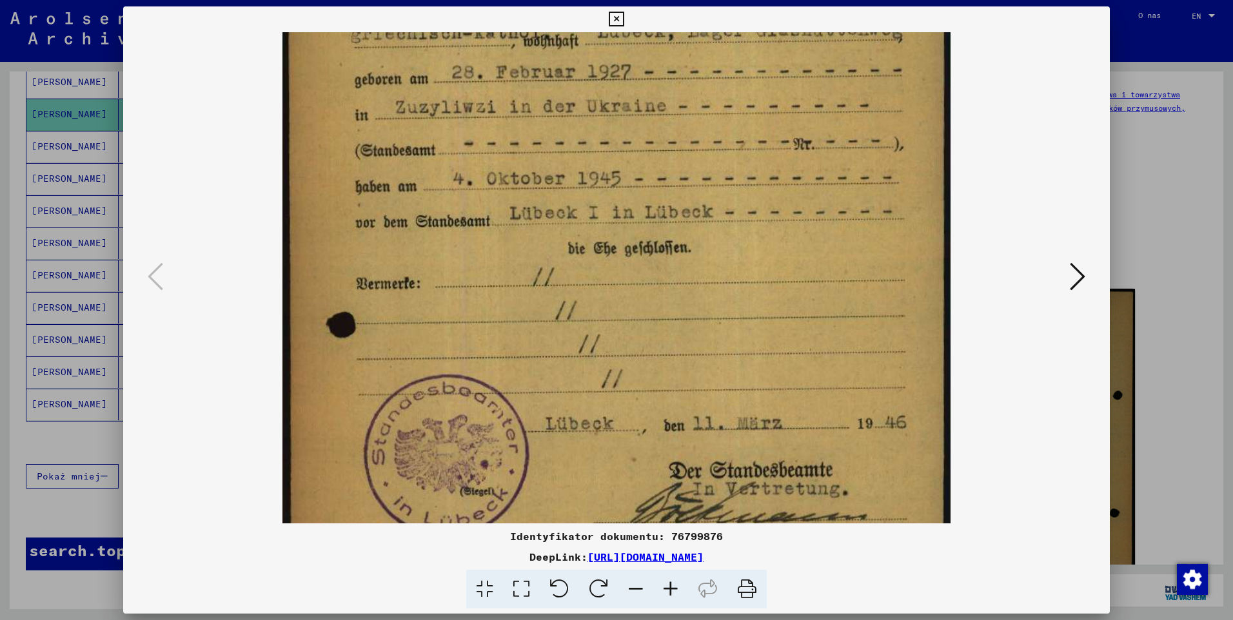
drag, startPoint x: 688, startPoint y: 390, endPoint x: 694, endPoint y: 159, distance: 231.5
click at [694, 159] on img at bounding box center [615, 140] width 667 height 943
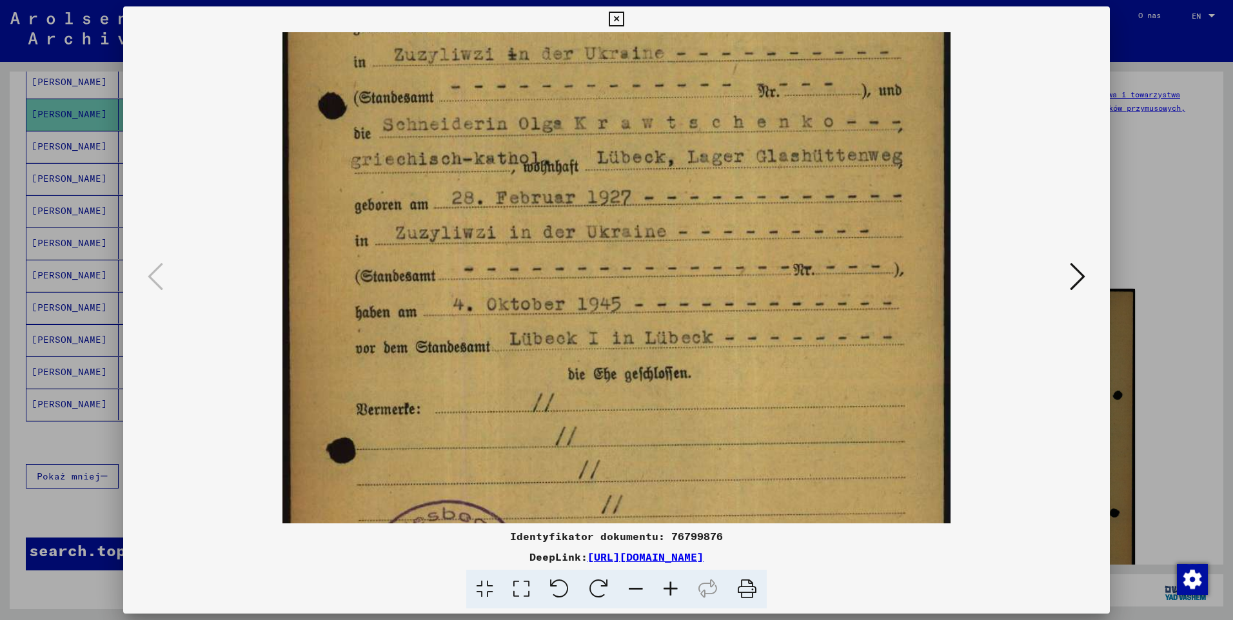
drag, startPoint x: 680, startPoint y: 300, endPoint x: 681, endPoint y: 430, distance: 130.2
click at [681, 430] on img at bounding box center [615, 265] width 667 height 943
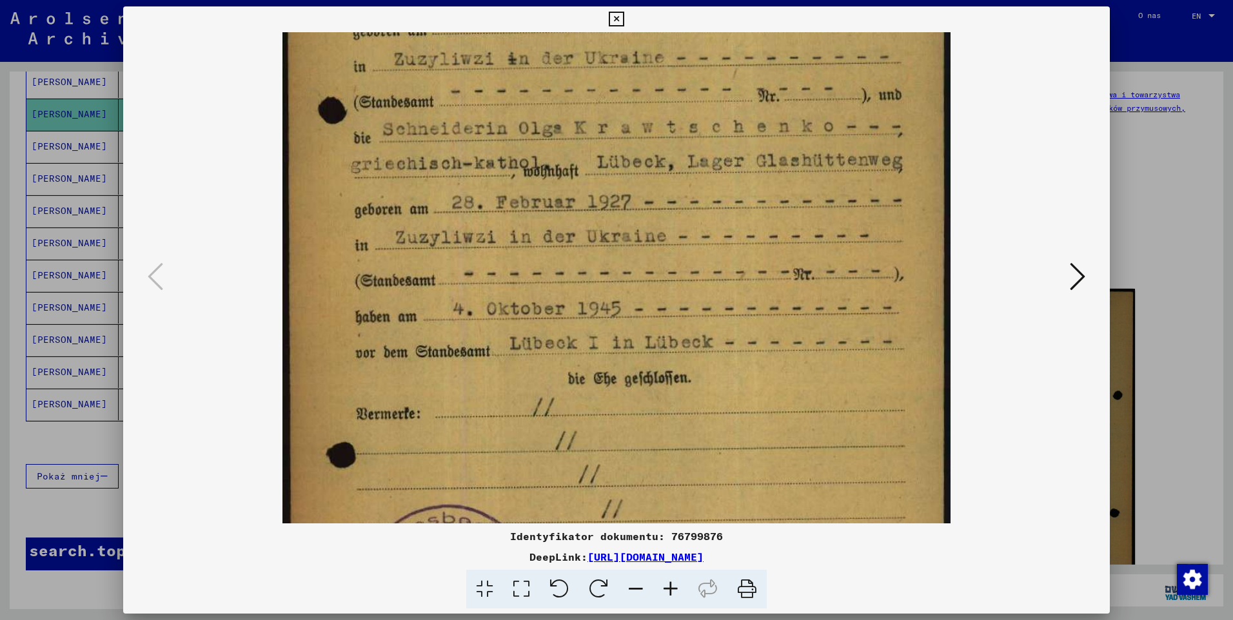
click at [619, 18] on icon at bounding box center [616, 19] width 15 height 15
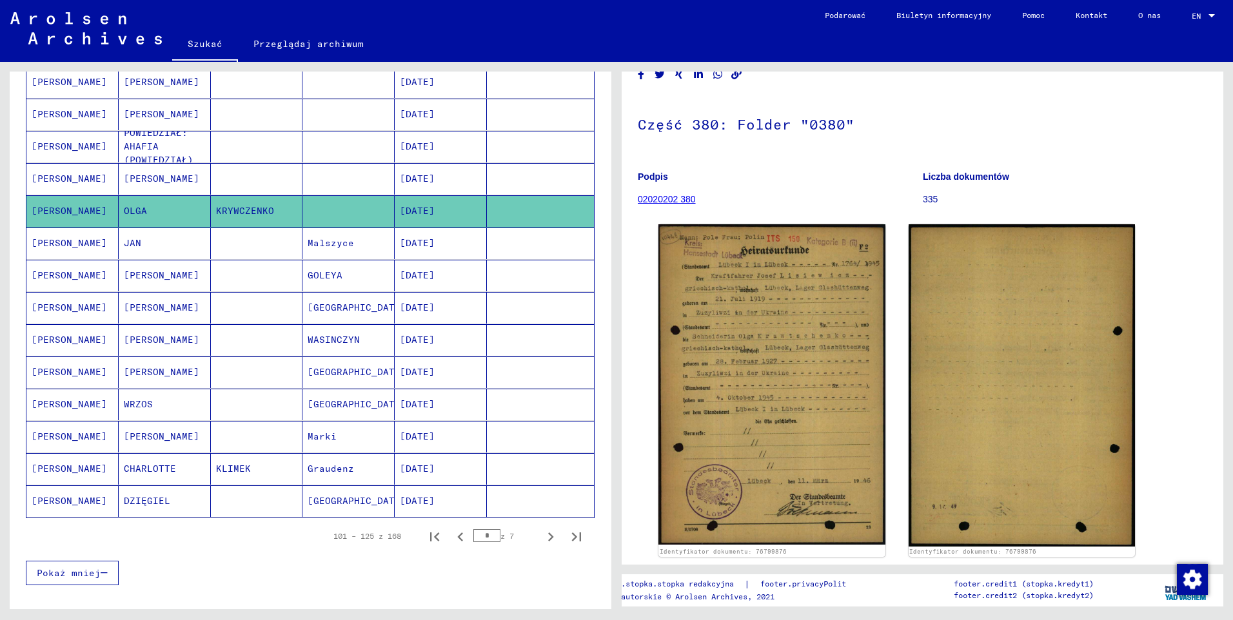
scroll to position [517, 0]
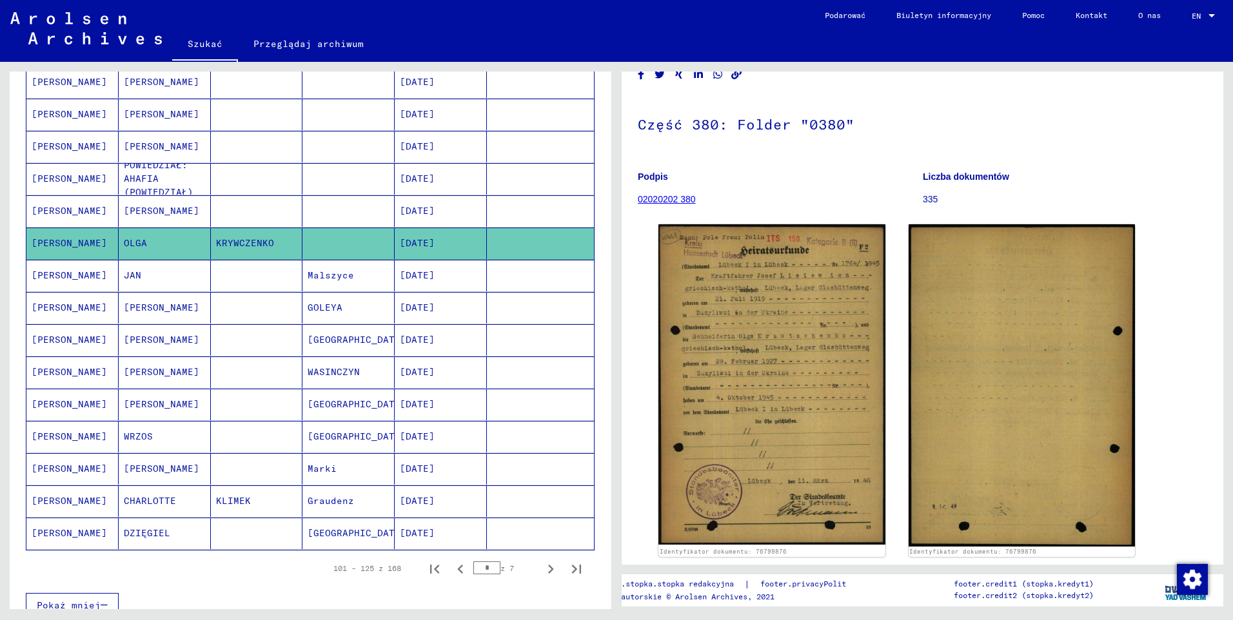
click at [62, 206] on mat-cell "[PERSON_NAME]" at bounding box center [72, 211] width 92 height 32
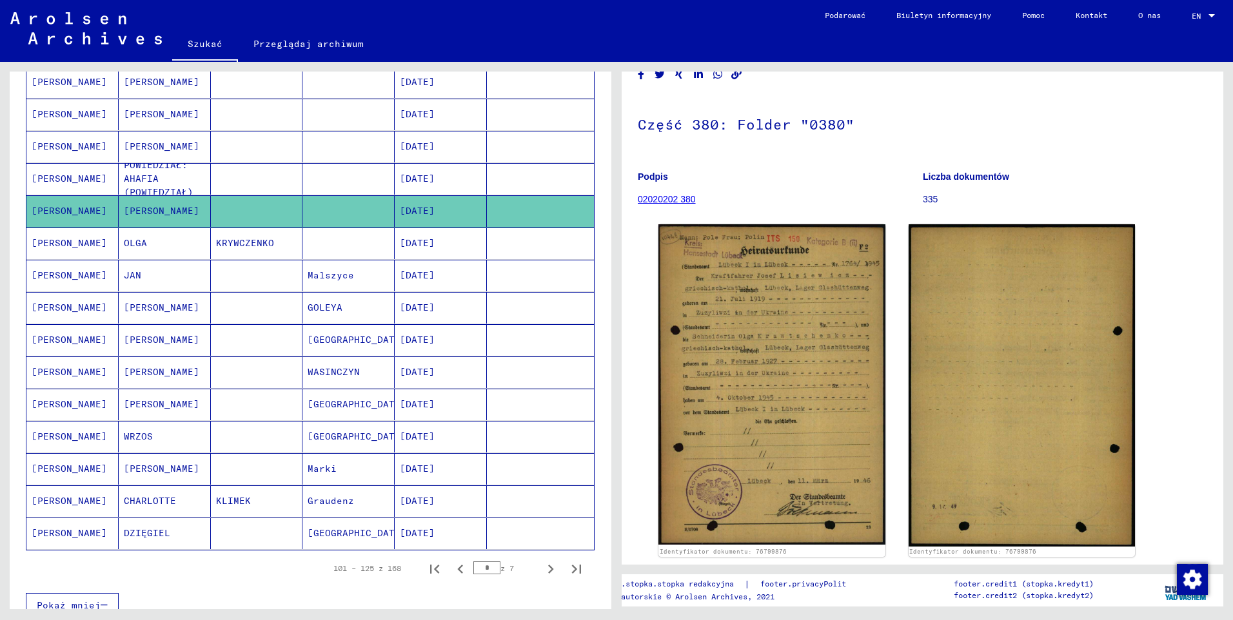
click at [78, 179] on mat-cell "[PERSON_NAME]" at bounding box center [72, 179] width 92 height 32
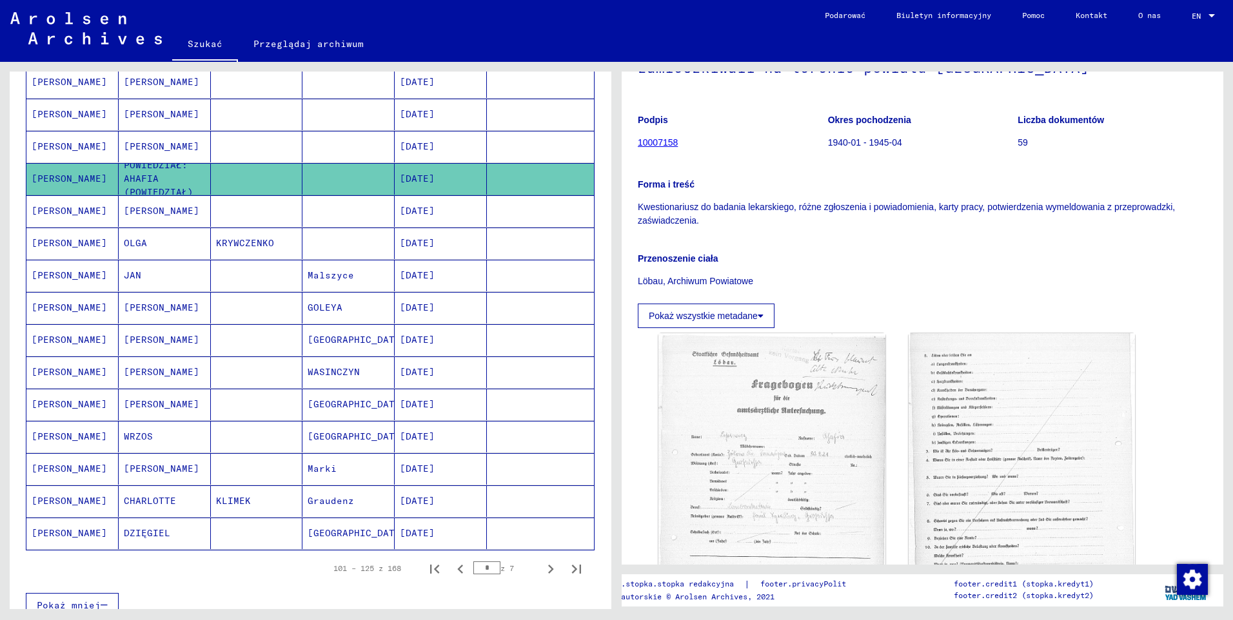
scroll to position [193, 0]
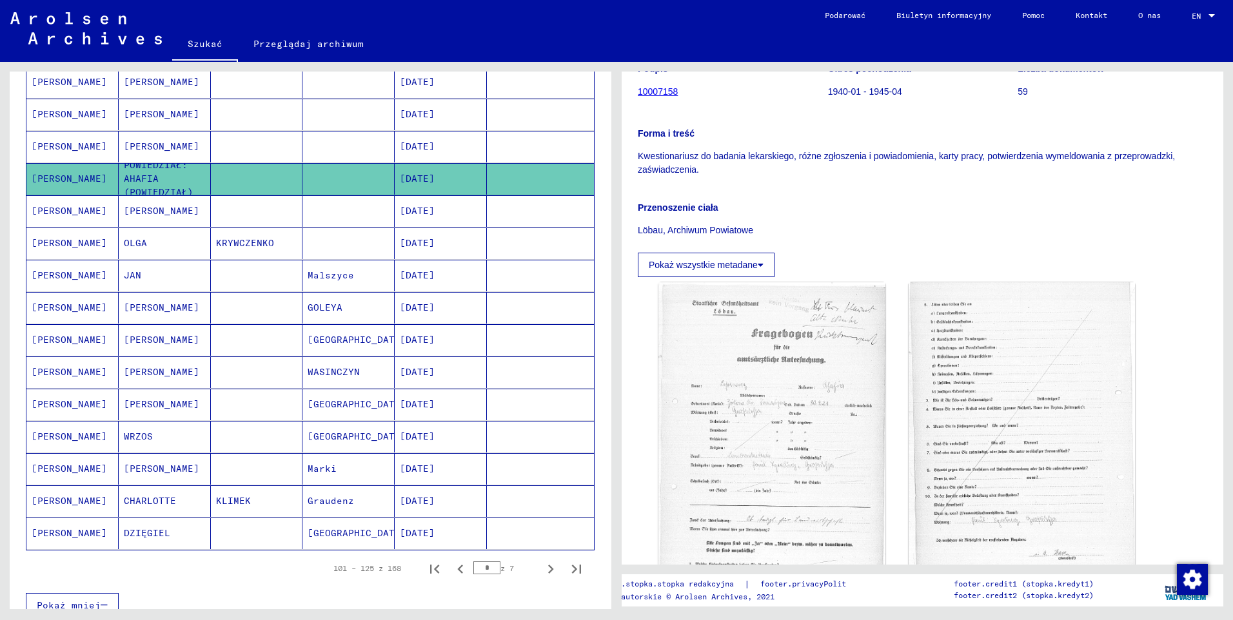
click at [58, 143] on mat-cell "[PERSON_NAME]" at bounding box center [72, 147] width 92 height 32
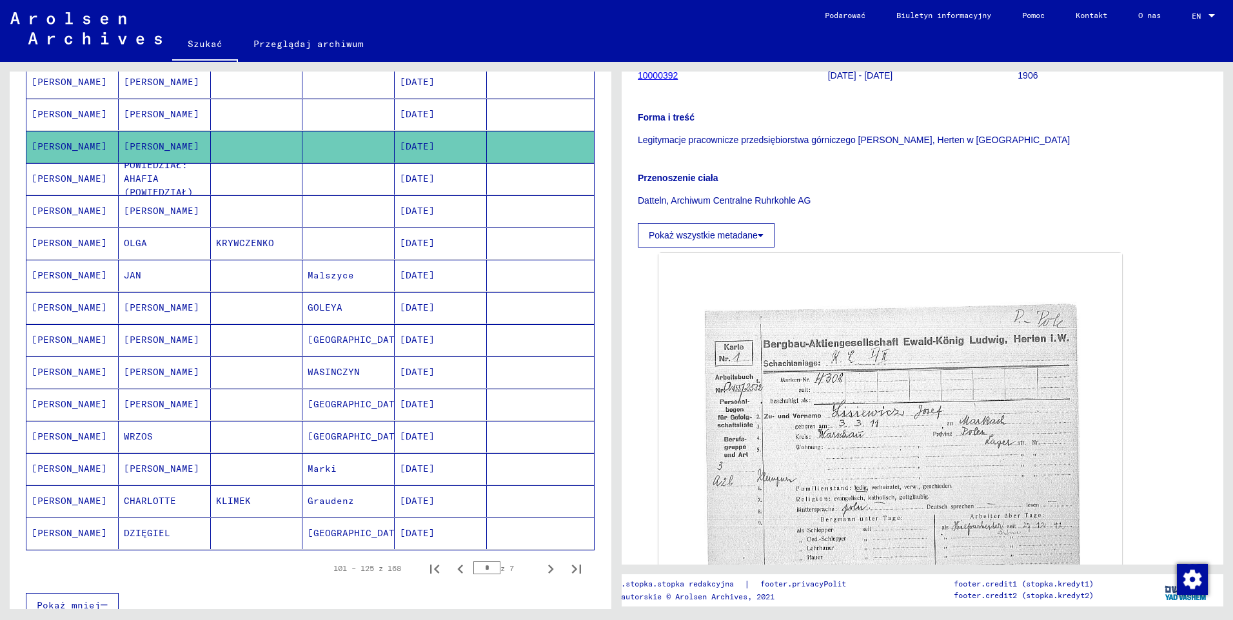
scroll to position [258, 0]
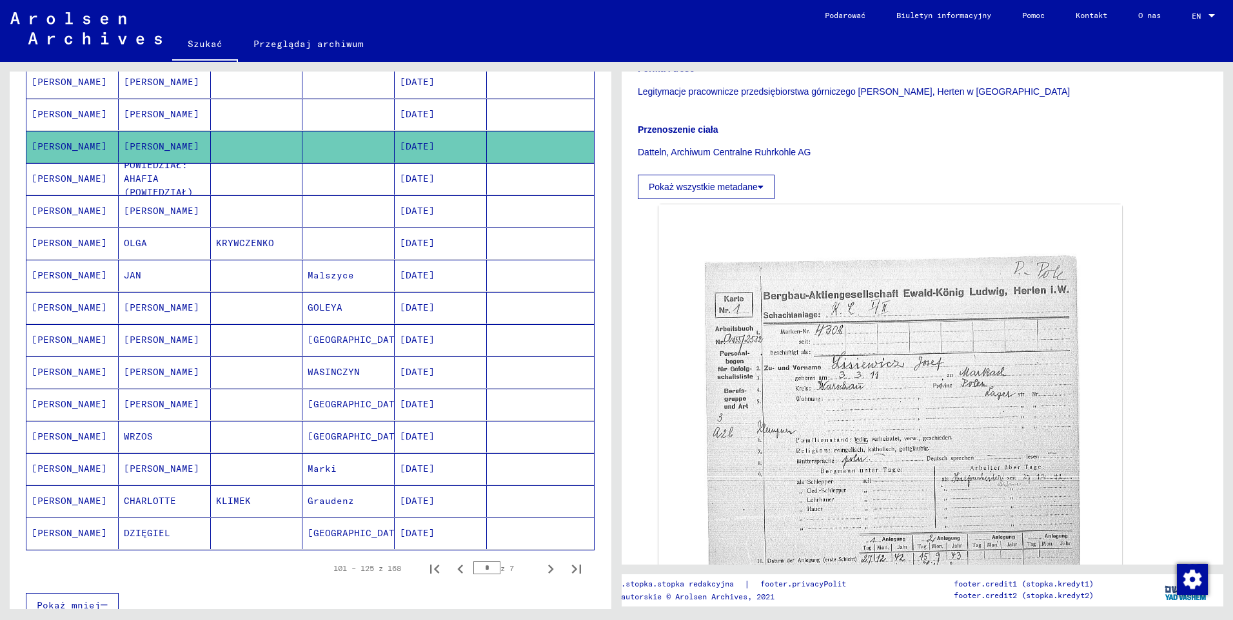
click at [52, 113] on mat-cell "[PERSON_NAME]" at bounding box center [72, 115] width 92 height 32
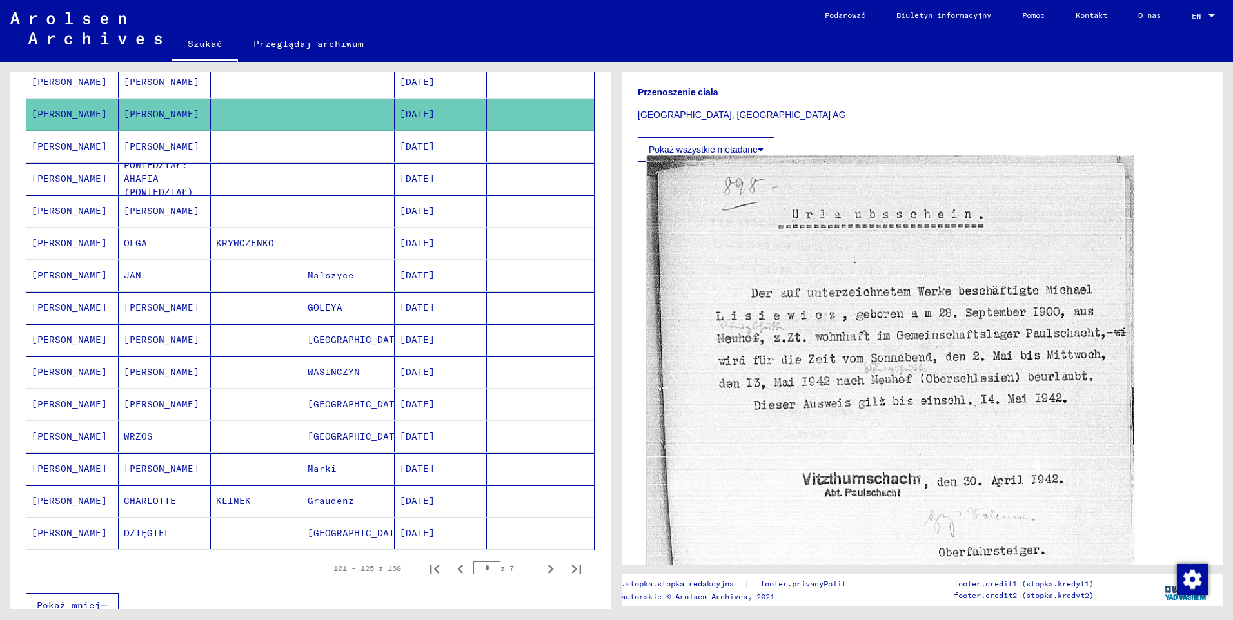
scroll to position [387, 0]
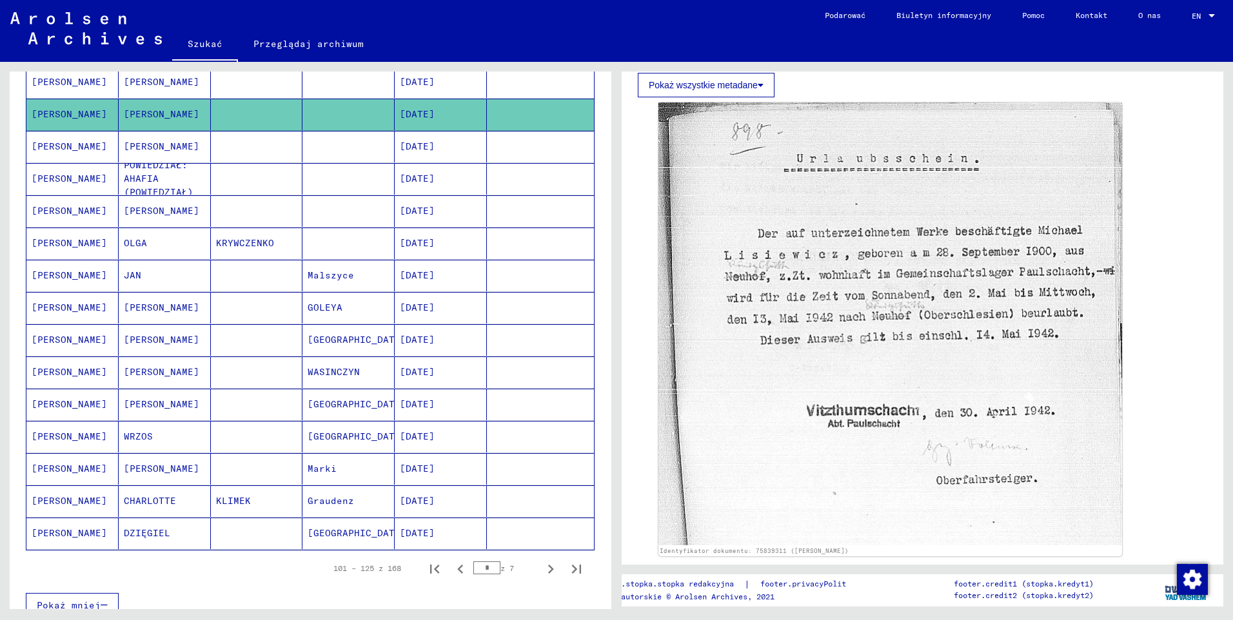
click at [53, 81] on mat-cell "[PERSON_NAME]" at bounding box center [72, 82] width 92 height 32
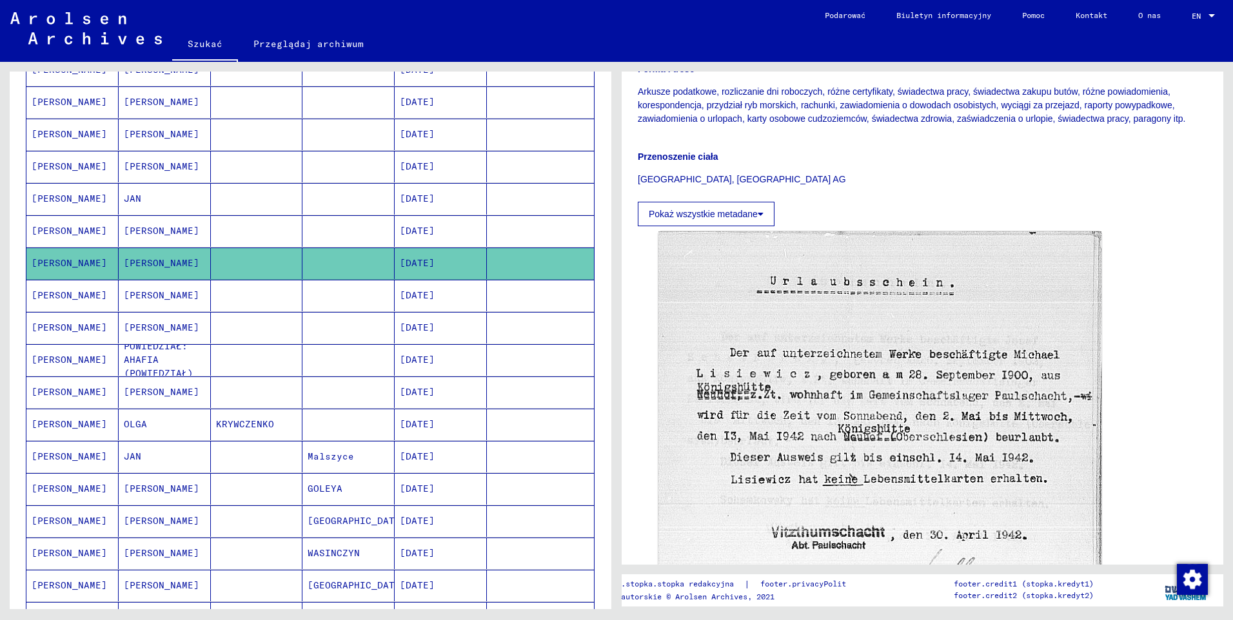
scroll to position [324, 0]
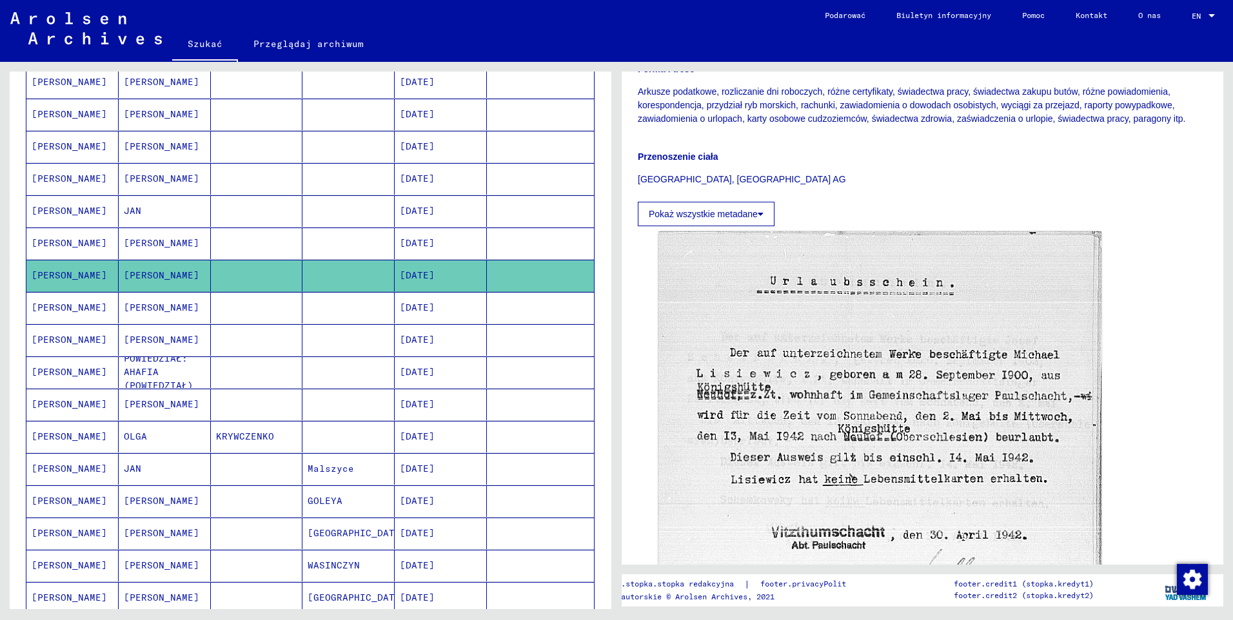
click at [39, 246] on mat-cell "[PERSON_NAME]" at bounding box center [72, 244] width 92 height 32
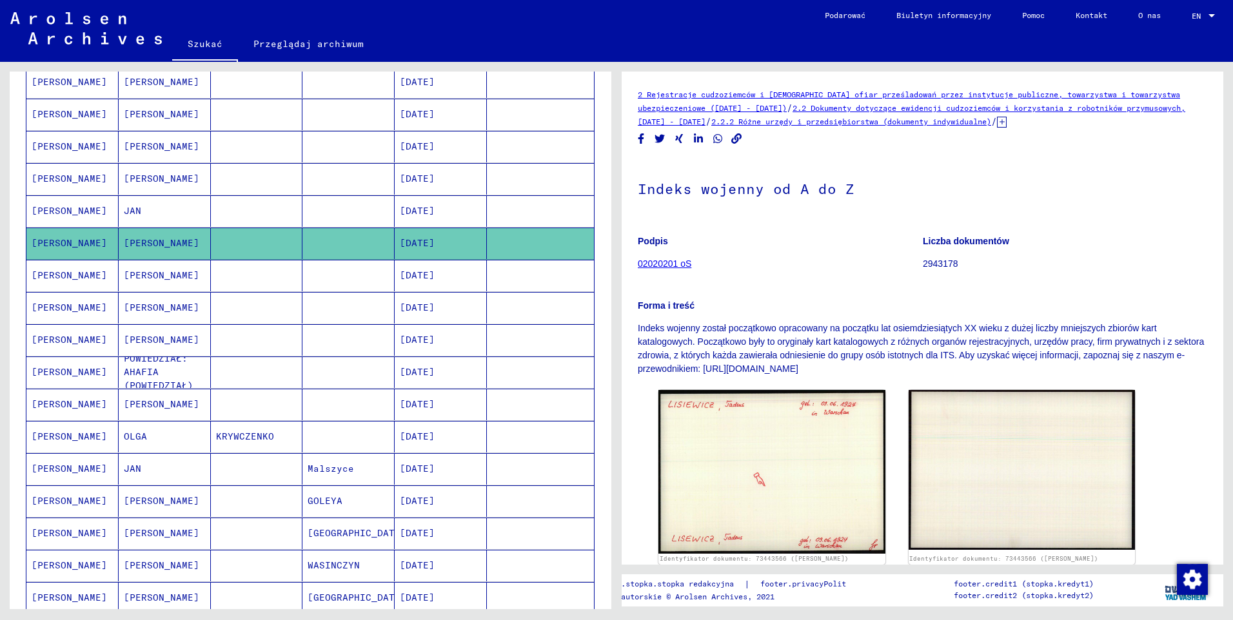
click at [48, 210] on mat-cell "[PERSON_NAME]" at bounding box center [72, 211] width 92 height 32
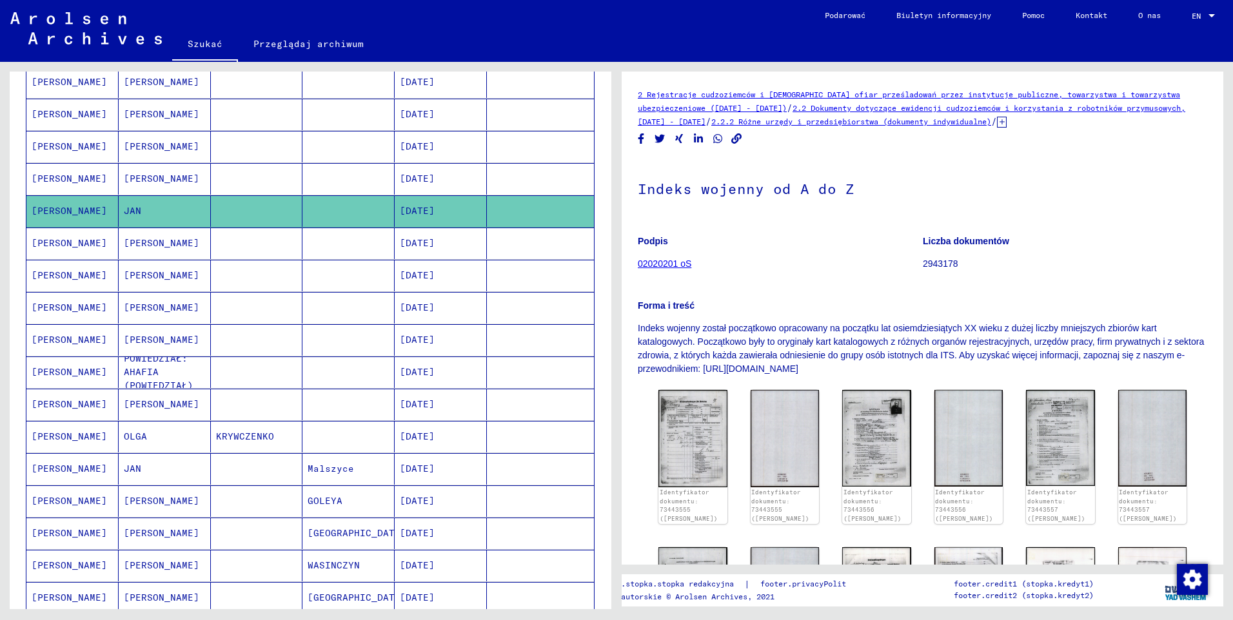
scroll to position [64, 0]
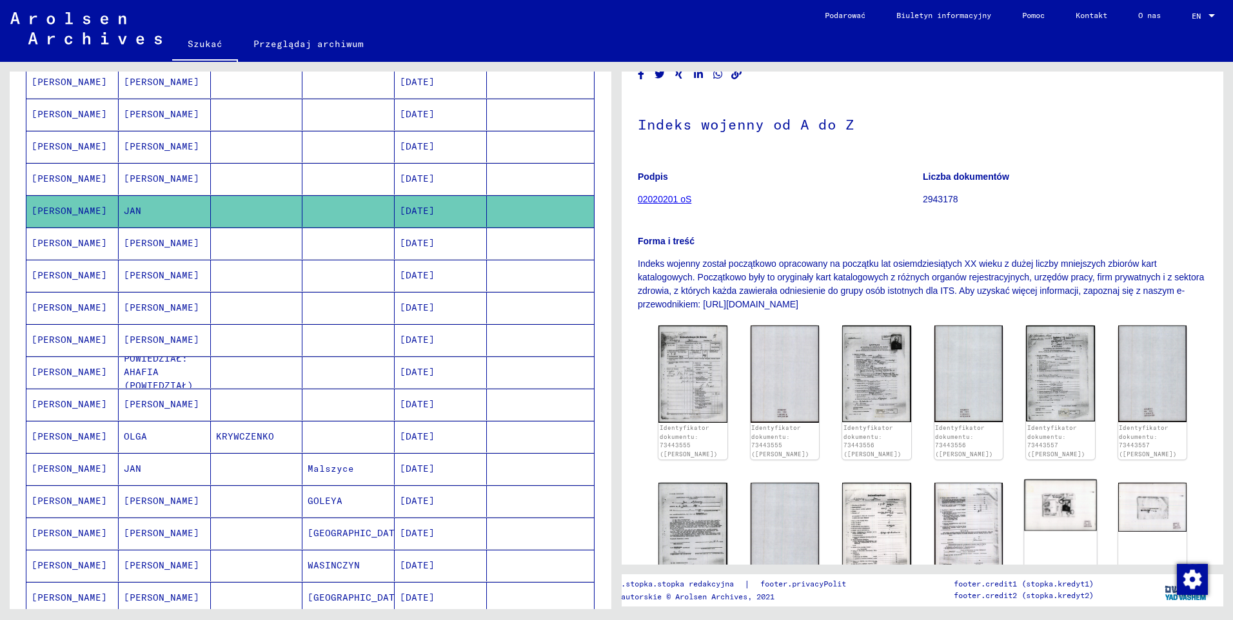
click at [1059, 509] on img at bounding box center [1060, 505] width 72 height 51
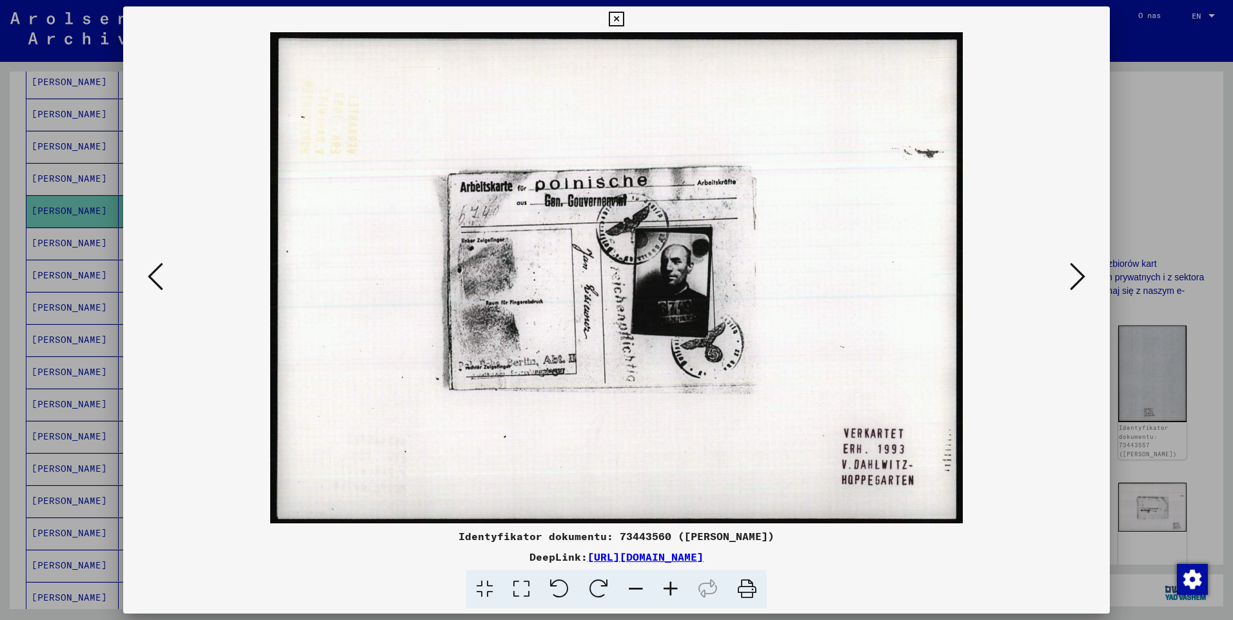
click at [670, 583] on icon at bounding box center [670, 589] width 35 height 39
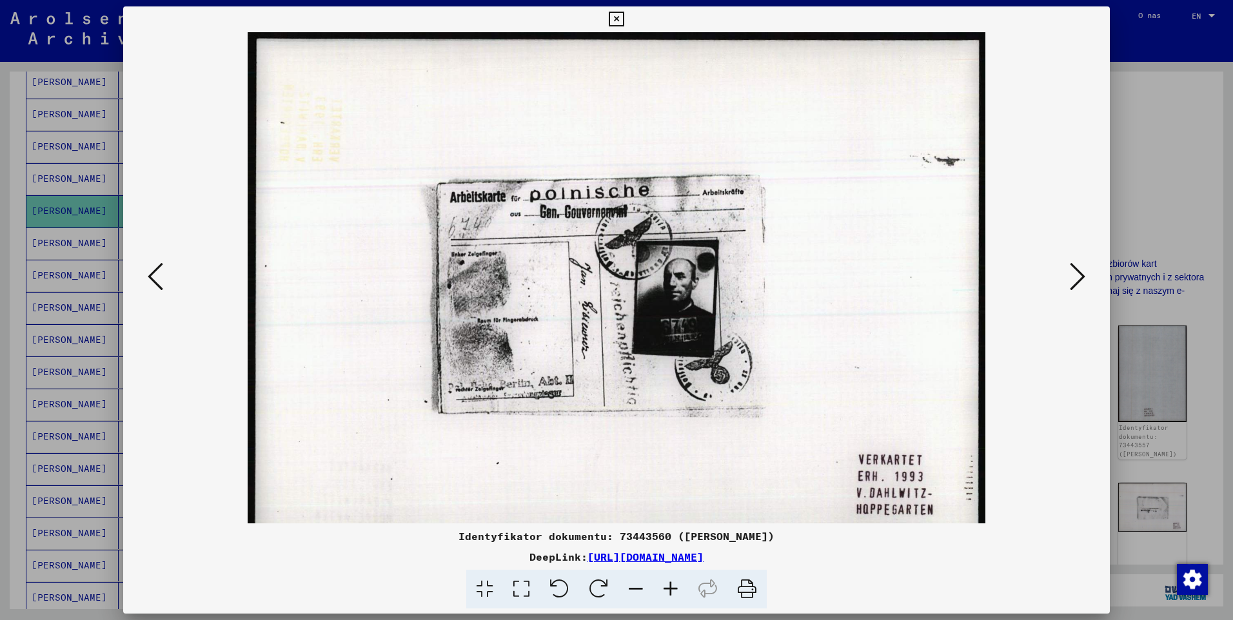
click at [670, 583] on icon at bounding box center [670, 589] width 35 height 39
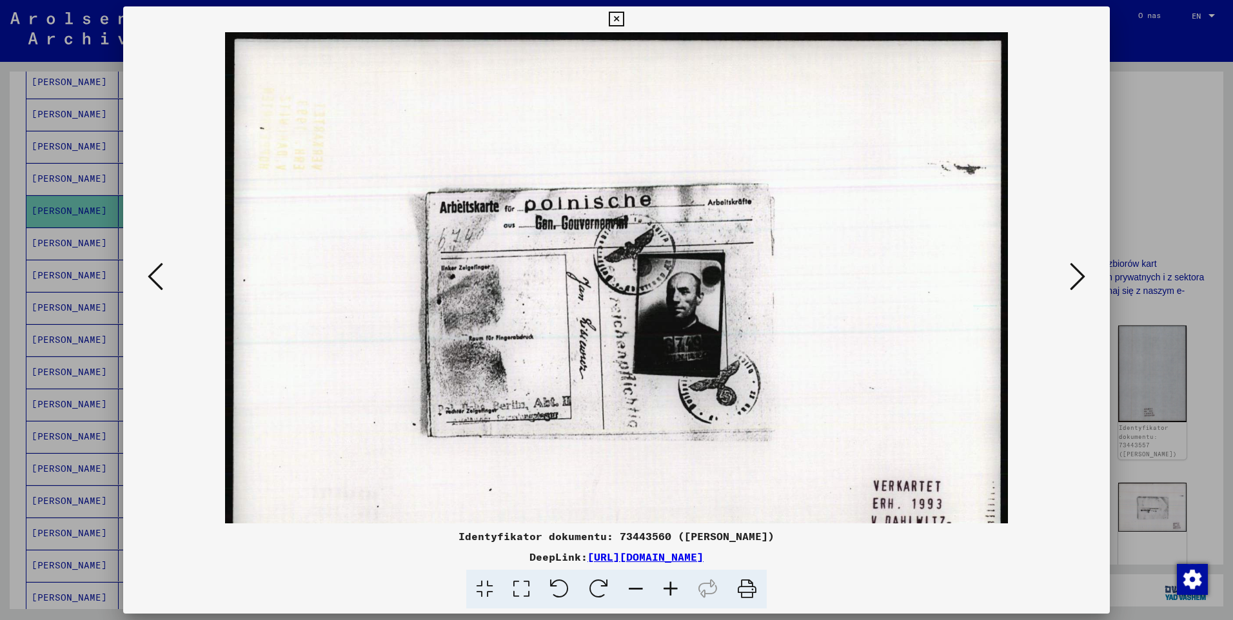
click at [670, 583] on icon at bounding box center [670, 589] width 35 height 39
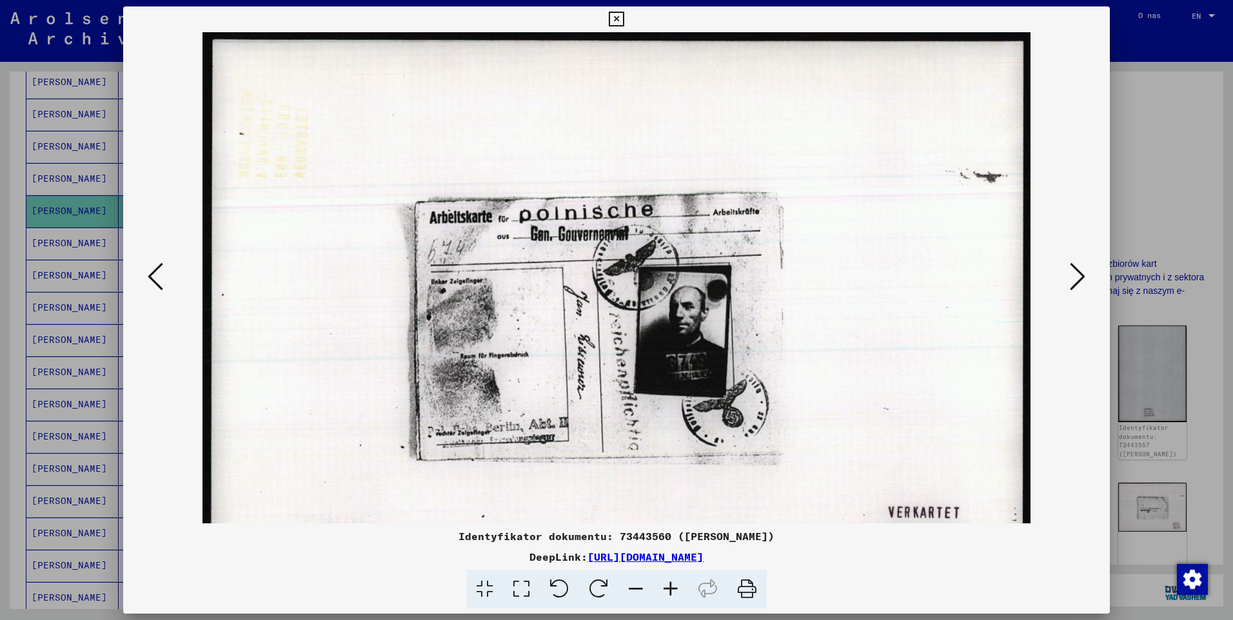
click at [670, 583] on icon at bounding box center [670, 589] width 35 height 39
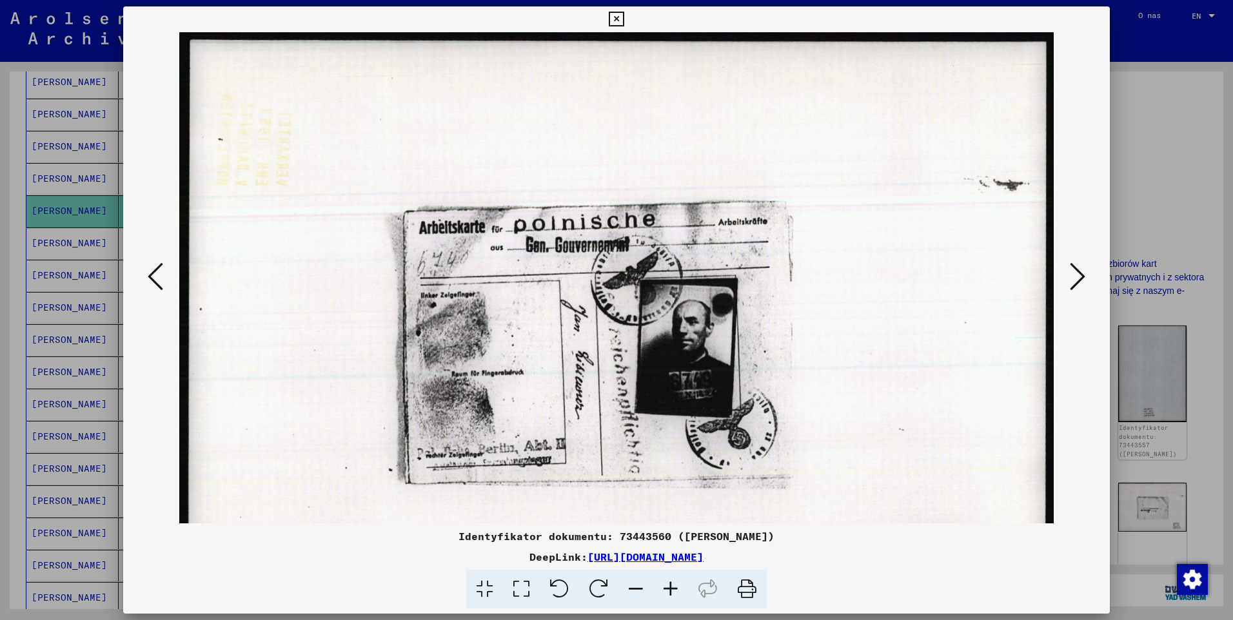
click at [670, 583] on icon at bounding box center [670, 589] width 35 height 39
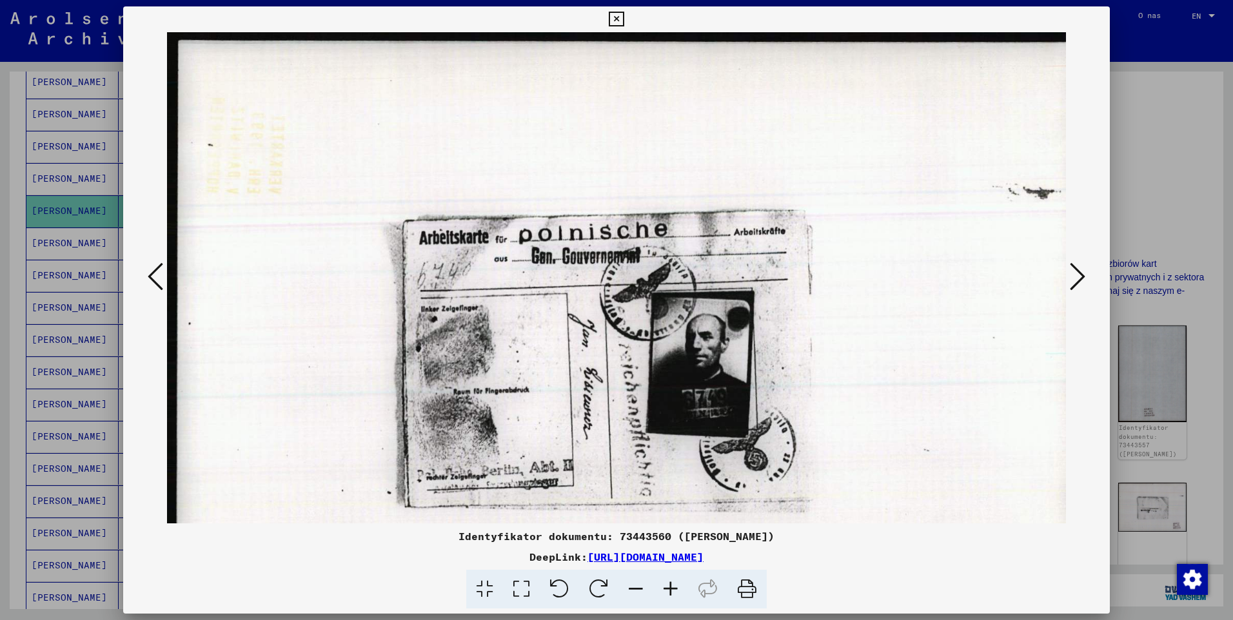
click at [670, 583] on icon at bounding box center [670, 589] width 35 height 39
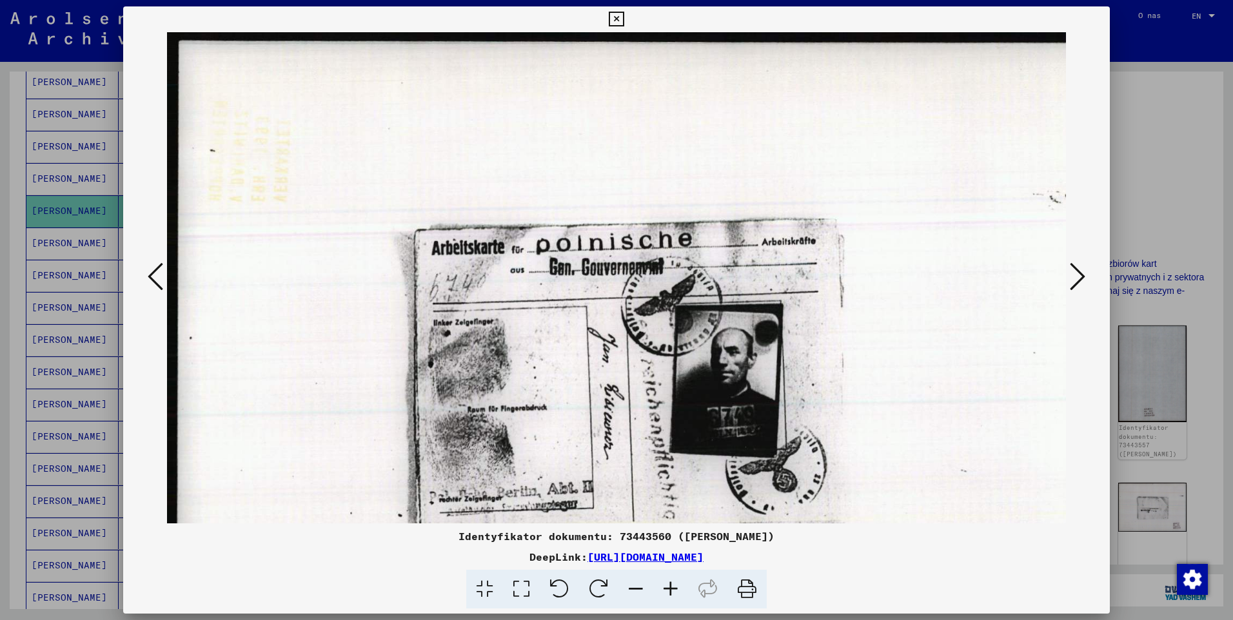
click at [670, 583] on icon at bounding box center [670, 589] width 35 height 39
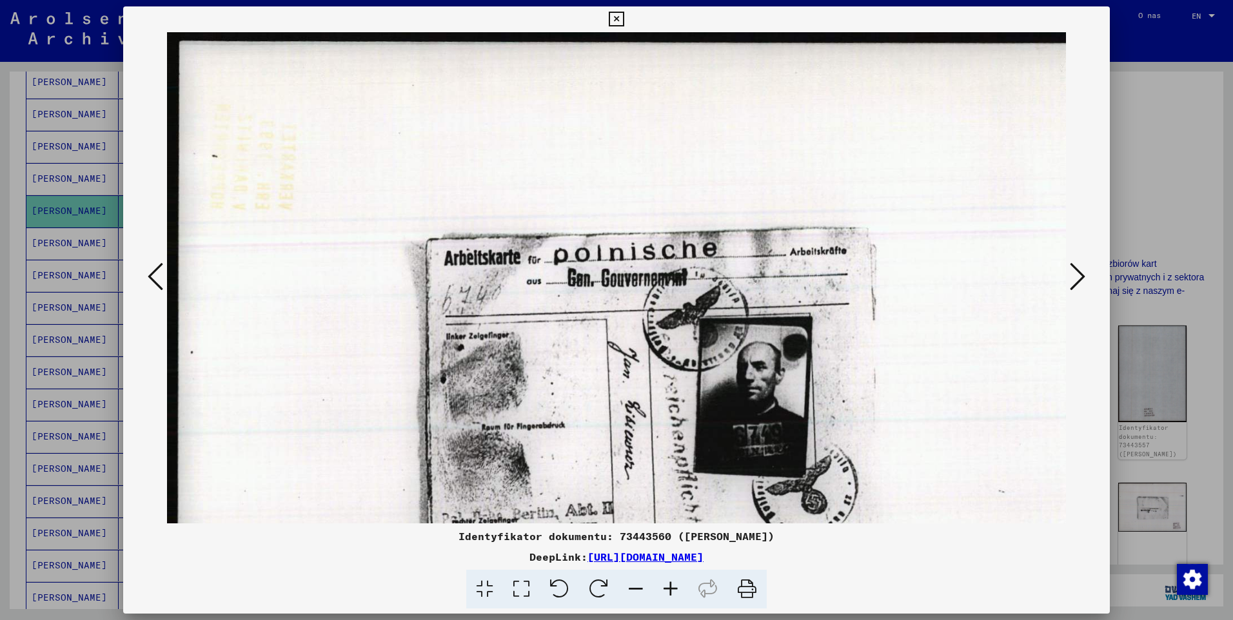
click at [1075, 281] on icon at bounding box center [1077, 276] width 15 height 31
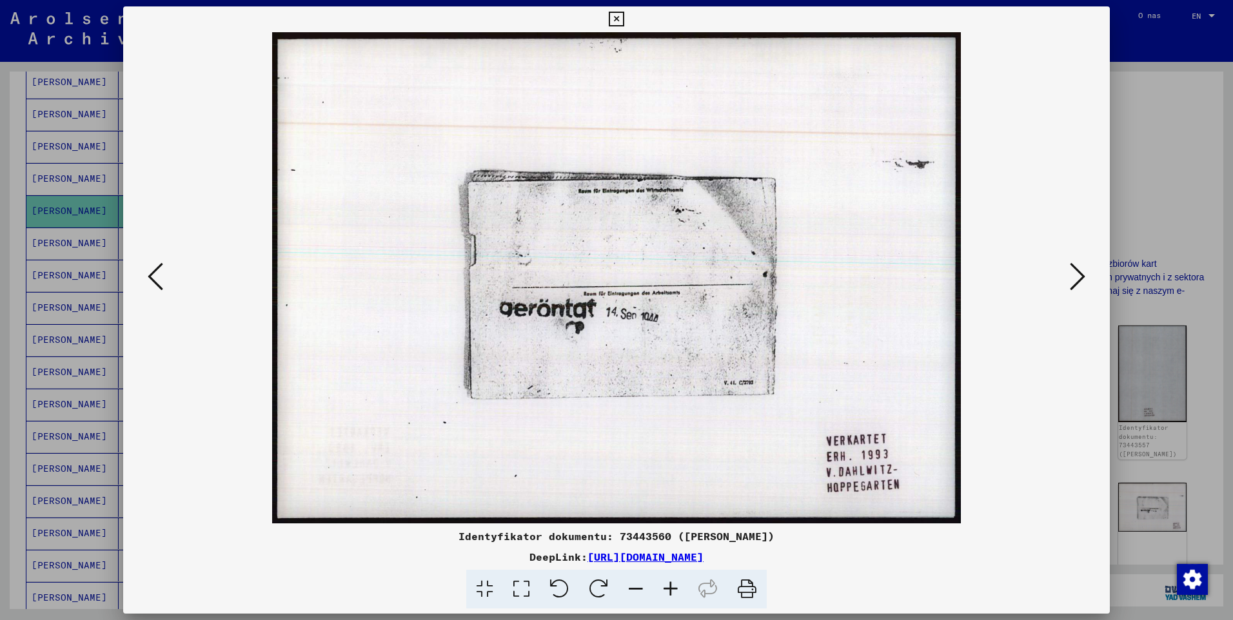
click at [149, 277] on icon at bounding box center [155, 276] width 15 height 31
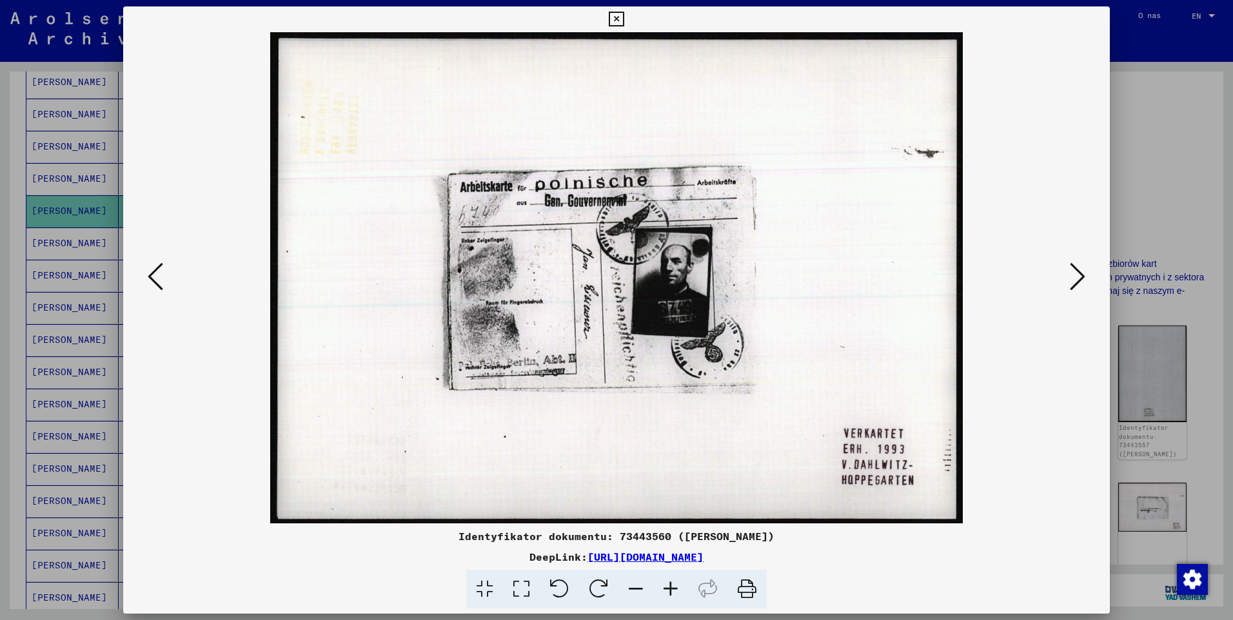
click at [149, 277] on icon at bounding box center [155, 276] width 15 height 31
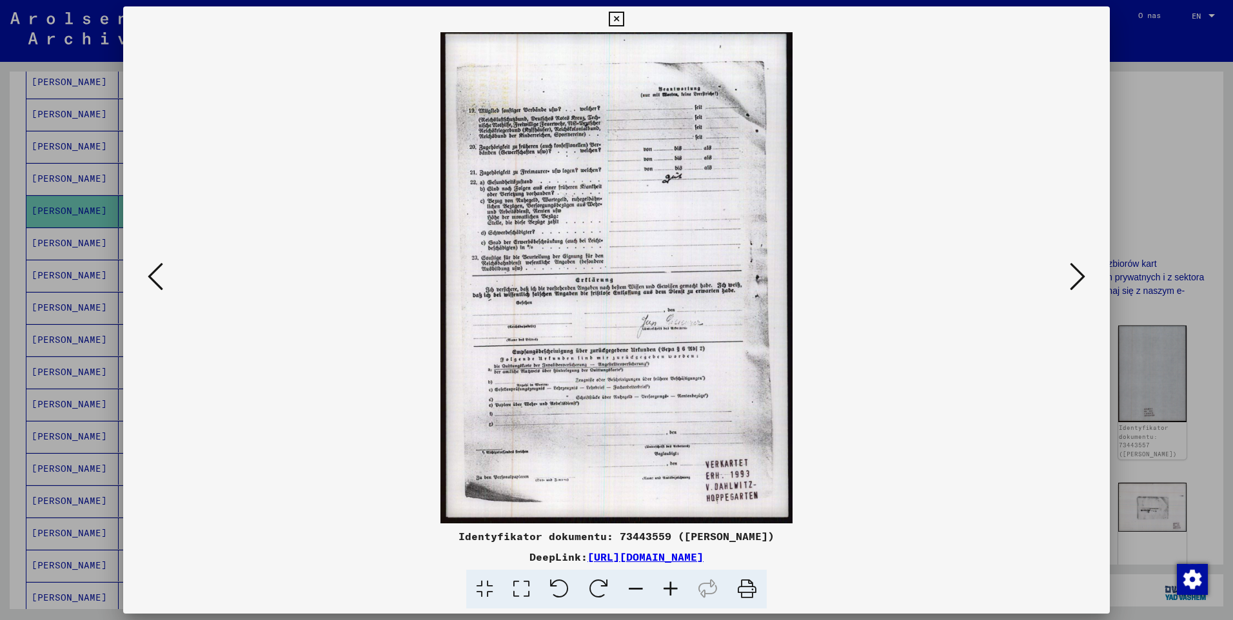
click at [150, 277] on icon at bounding box center [155, 276] width 15 height 31
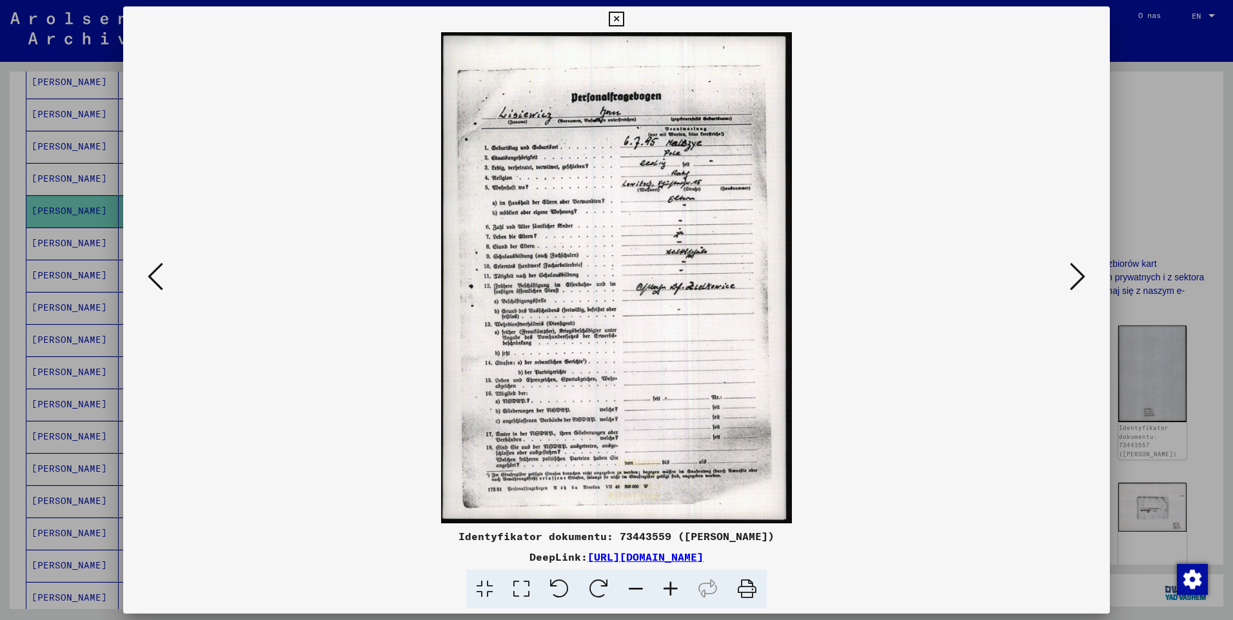
click at [150, 277] on icon at bounding box center [155, 276] width 15 height 31
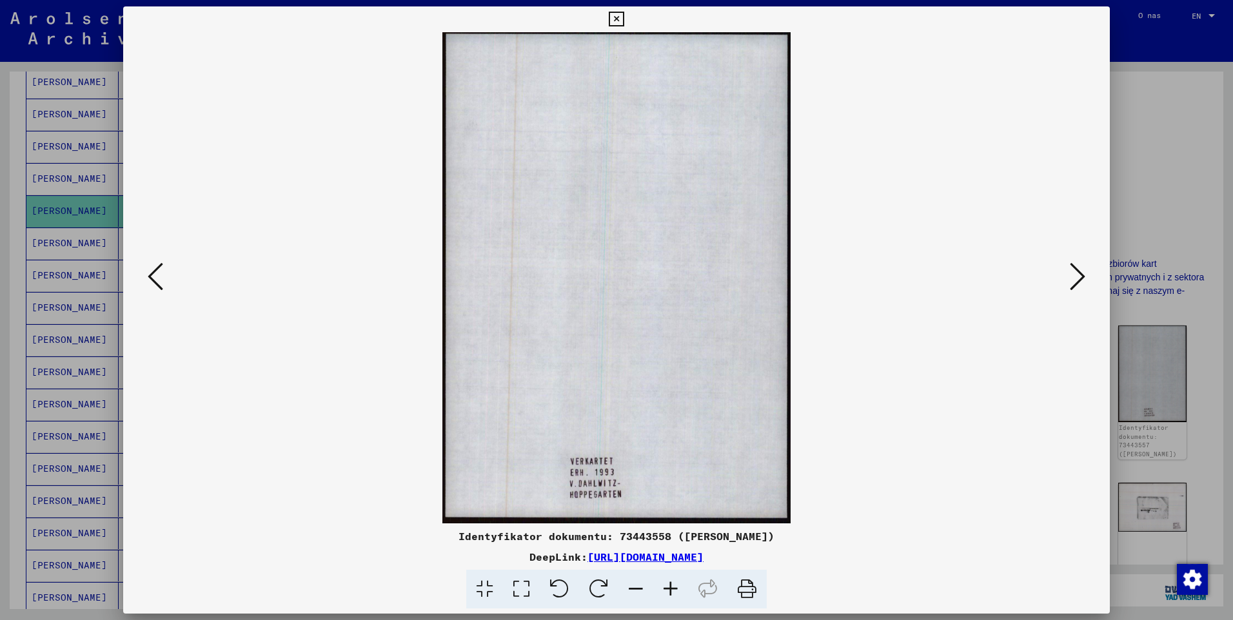
click at [620, 21] on icon at bounding box center [616, 19] width 15 height 15
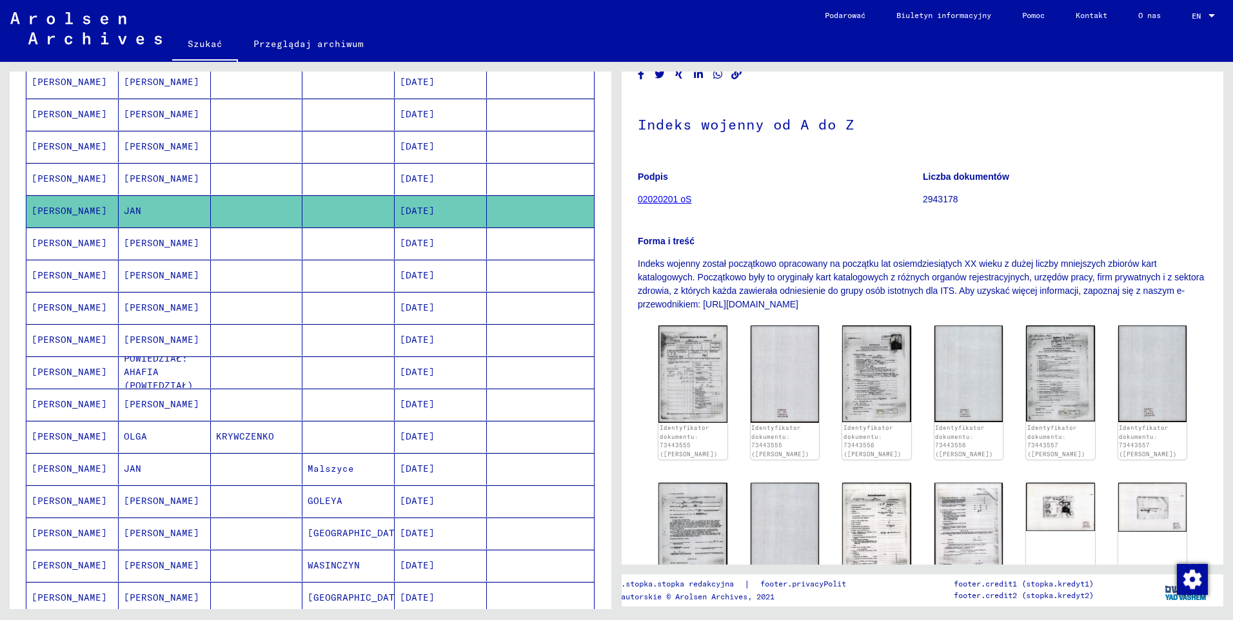
click at [73, 181] on mat-cell "[PERSON_NAME]" at bounding box center [72, 179] width 92 height 32
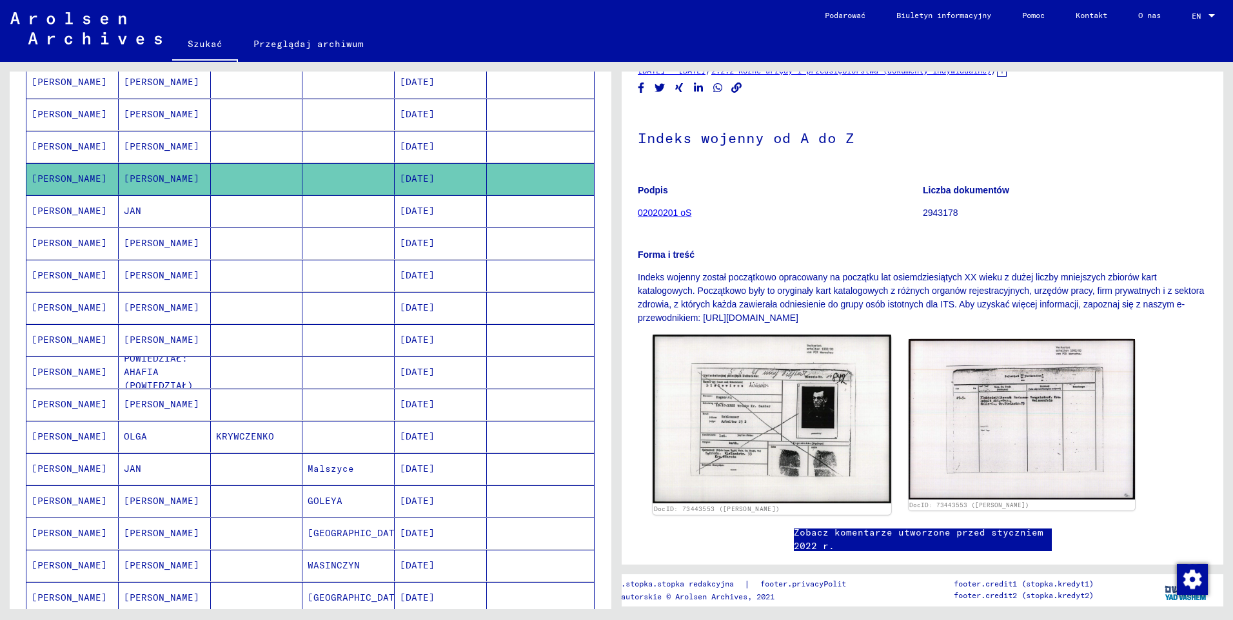
scroll to position [64, 0]
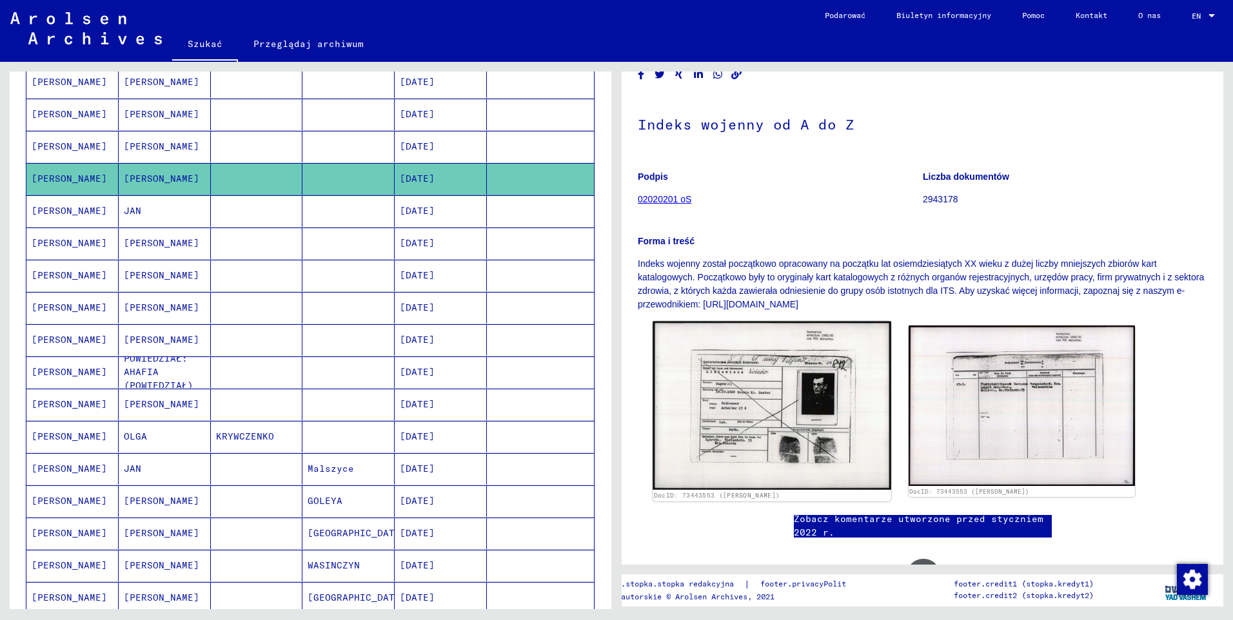
click at [810, 391] on img at bounding box center [771, 406] width 238 height 168
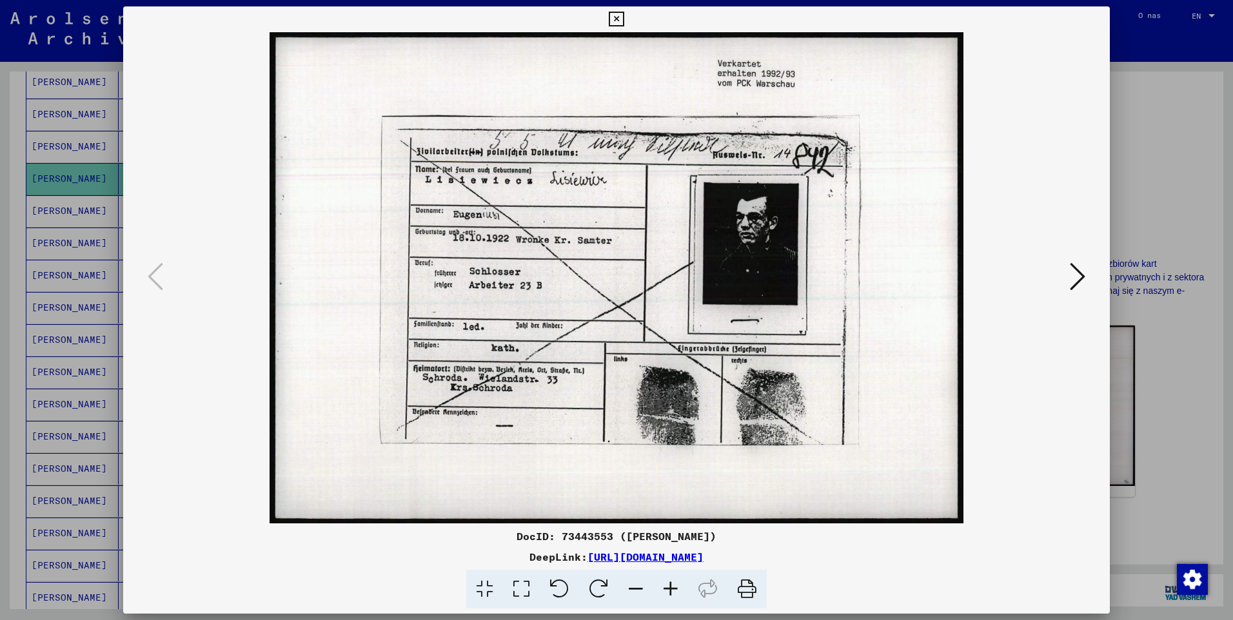
click at [674, 592] on icon at bounding box center [670, 589] width 35 height 39
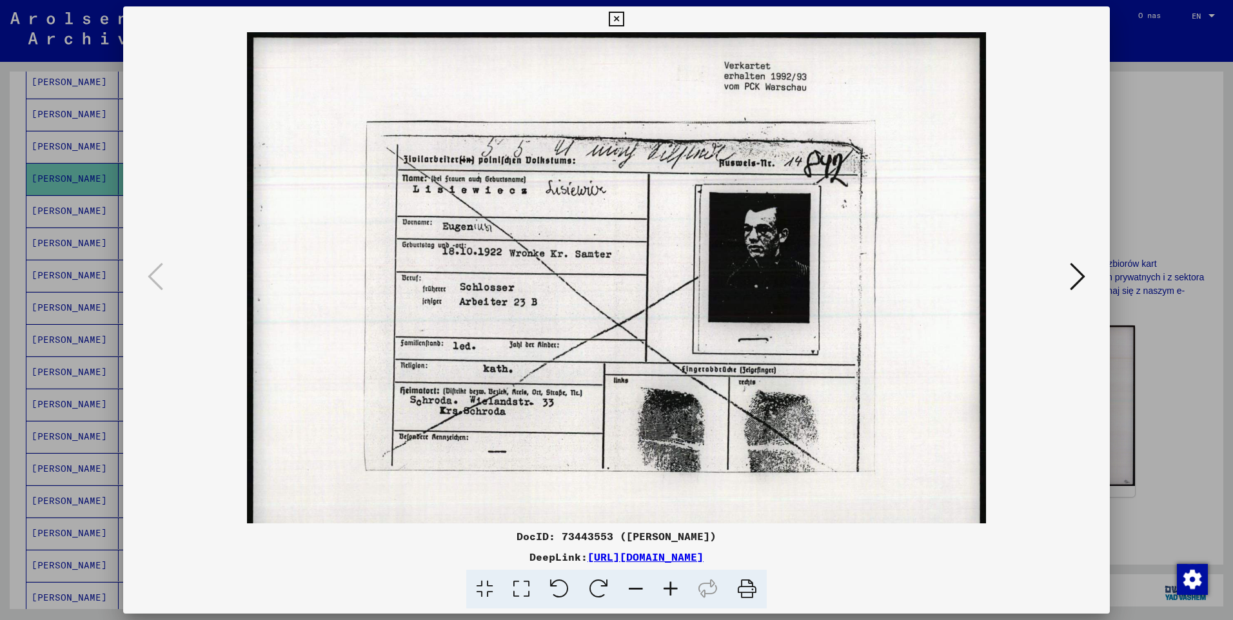
click at [674, 592] on icon at bounding box center [670, 589] width 35 height 39
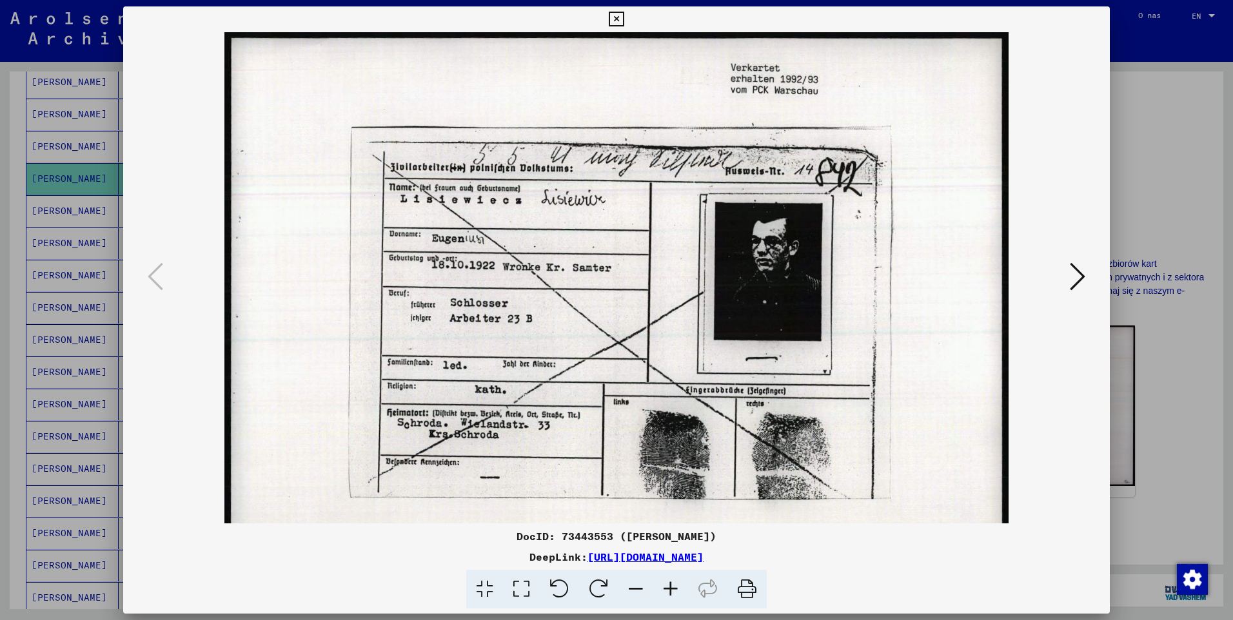
click at [674, 592] on icon at bounding box center [670, 589] width 35 height 39
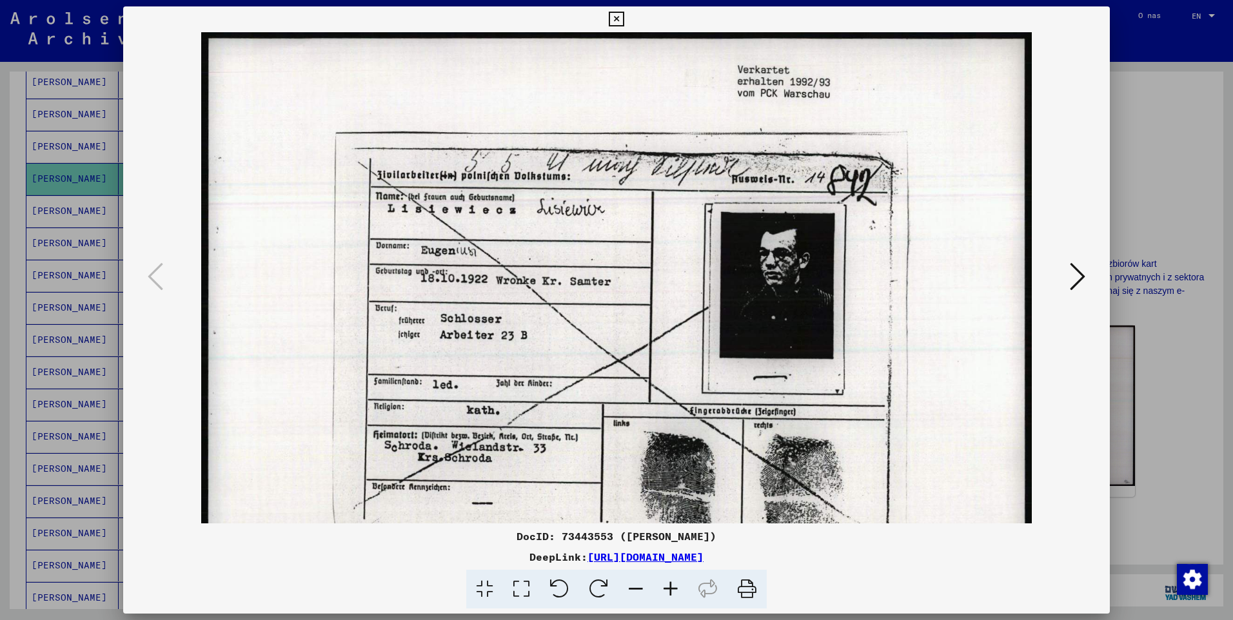
click at [674, 592] on icon at bounding box center [670, 589] width 35 height 39
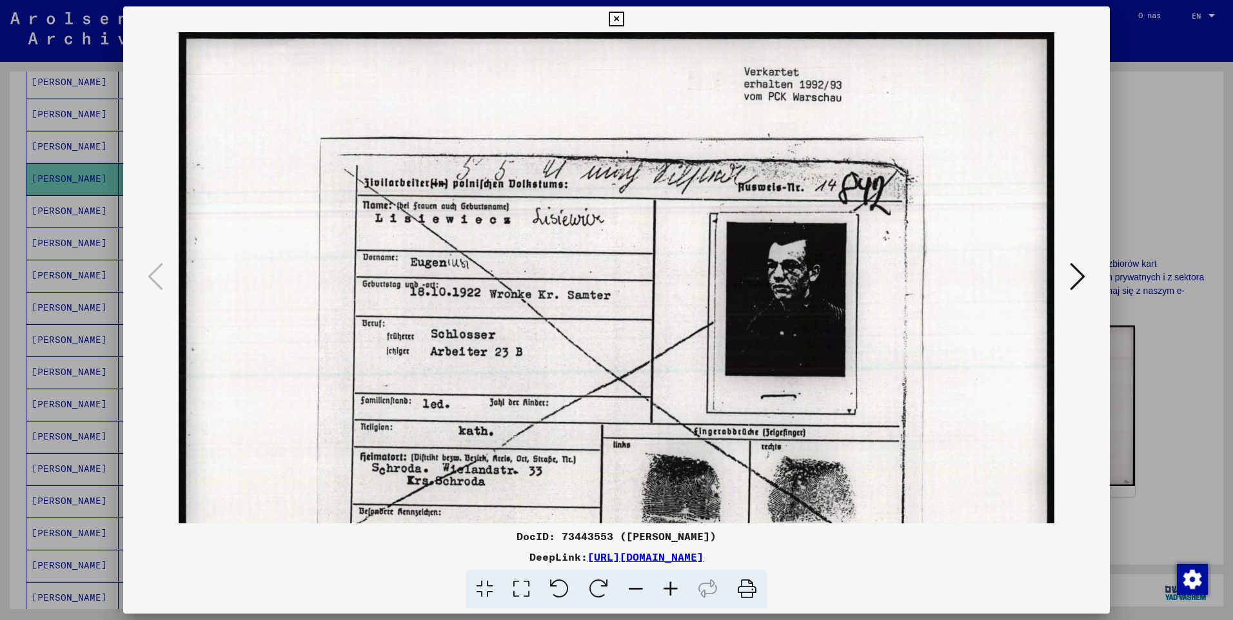
click at [674, 592] on icon at bounding box center [670, 589] width 35 height 39
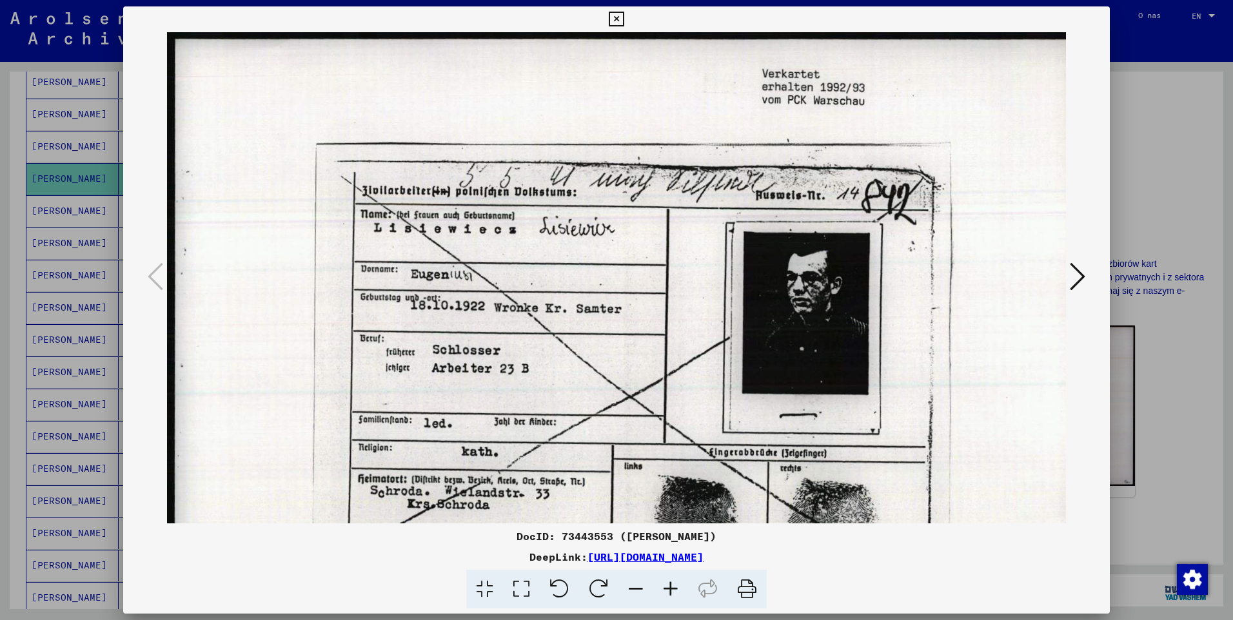
click at [674, 592] on icon at bounding box center [670, 589] width 35 height 39
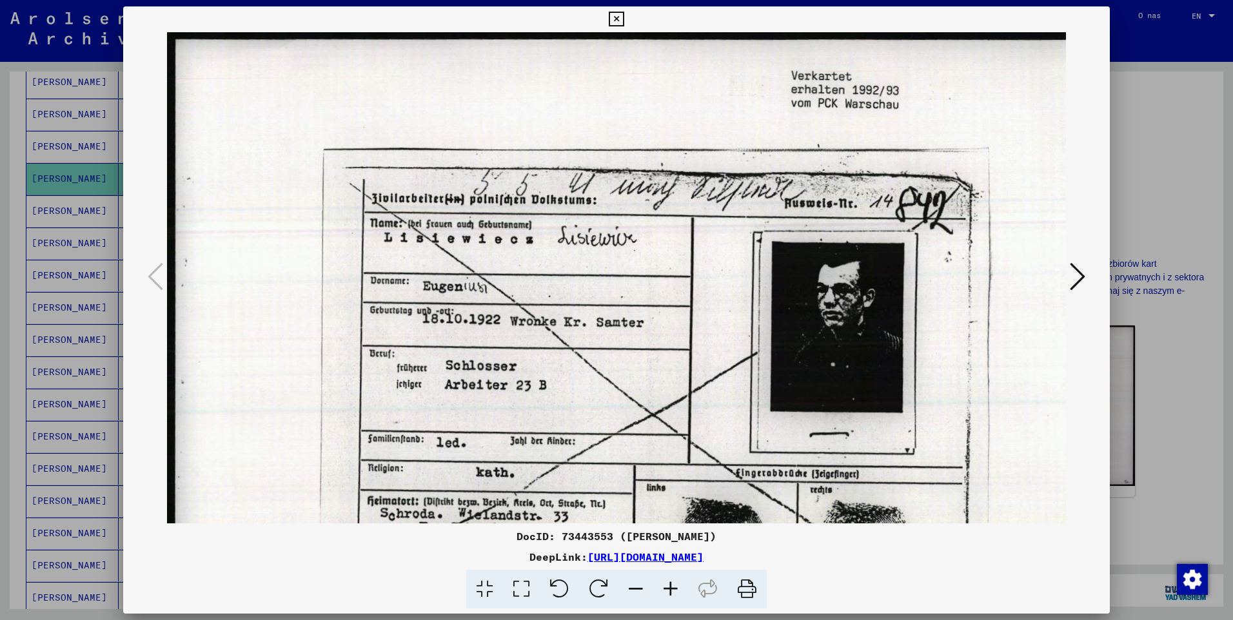
click at [674, 592] on icon at bounding box center [670, 589] width 35 height 39
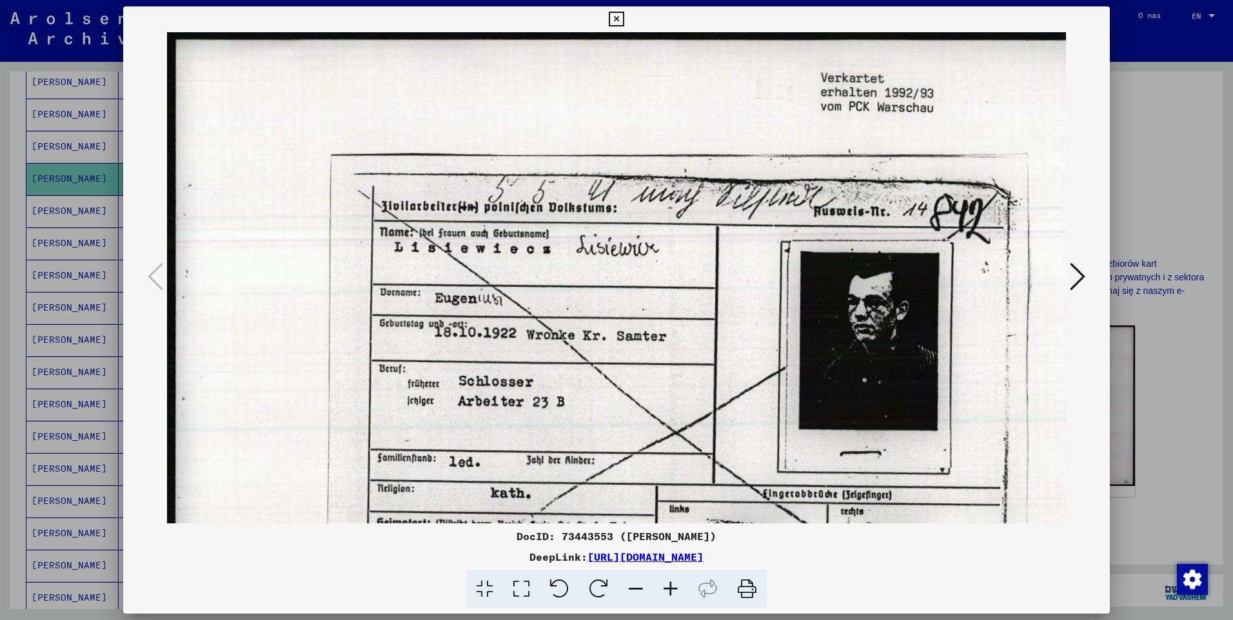
click at [674, 592] on icon at bounding box center [670, 589] width 35 height 39
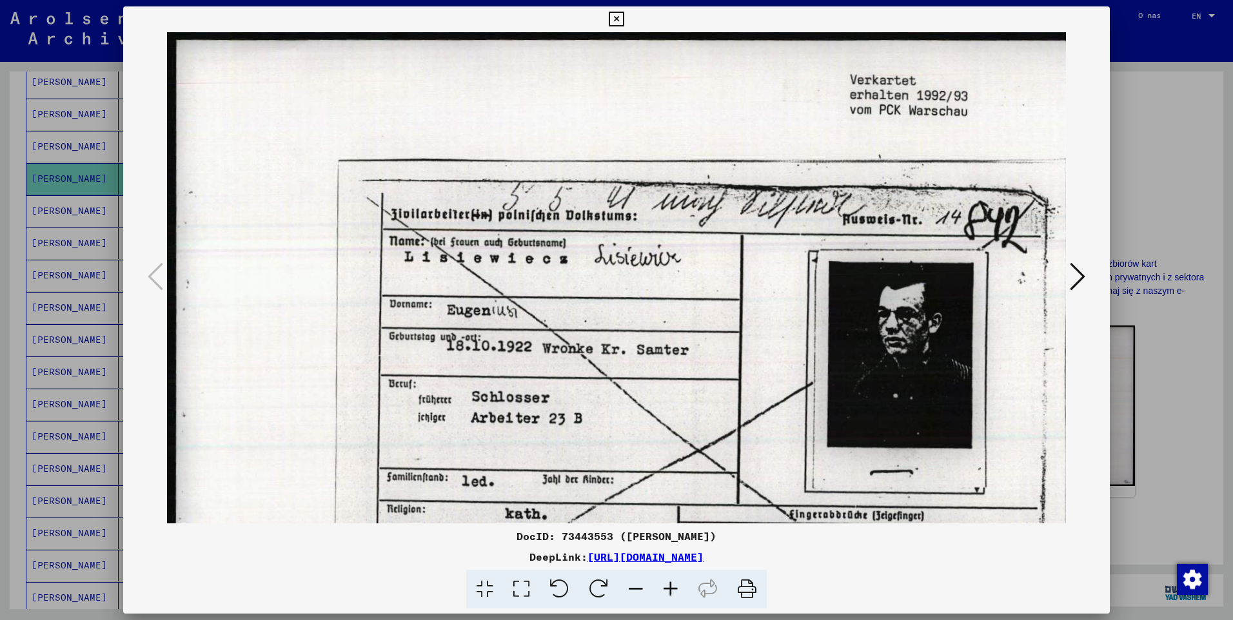
click at [674, 592] on icon at bounding box center [670, 589] width 35 height 39
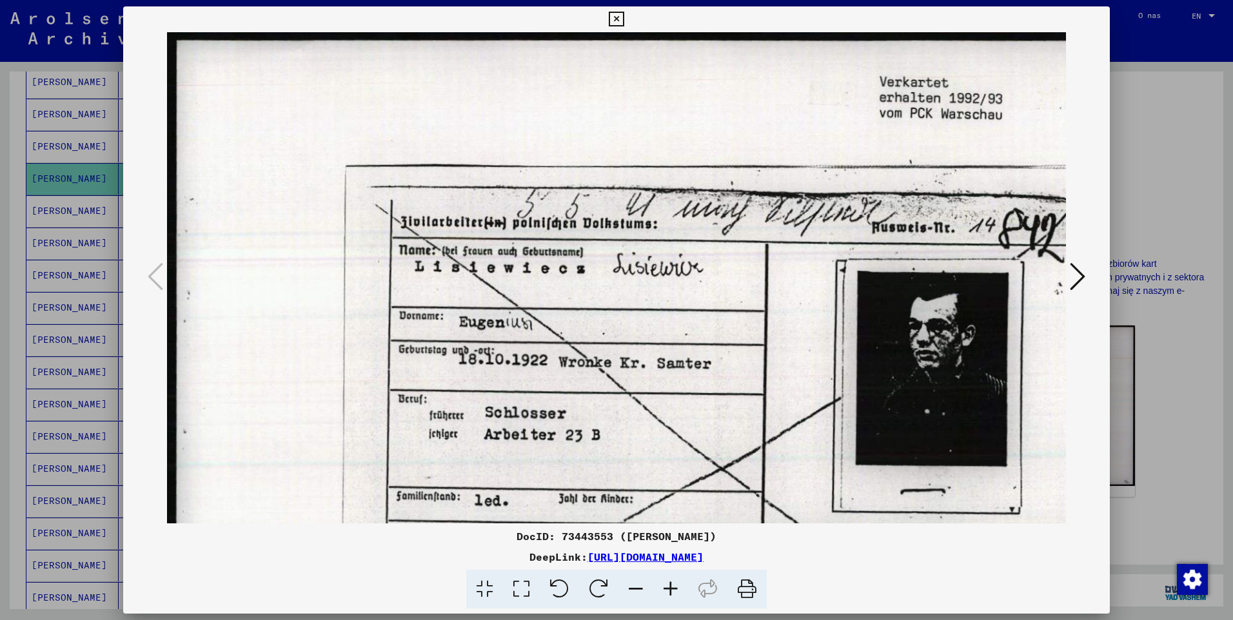
click at [674, 592] on icon at bounding box center [670, 589] width 35 height 39
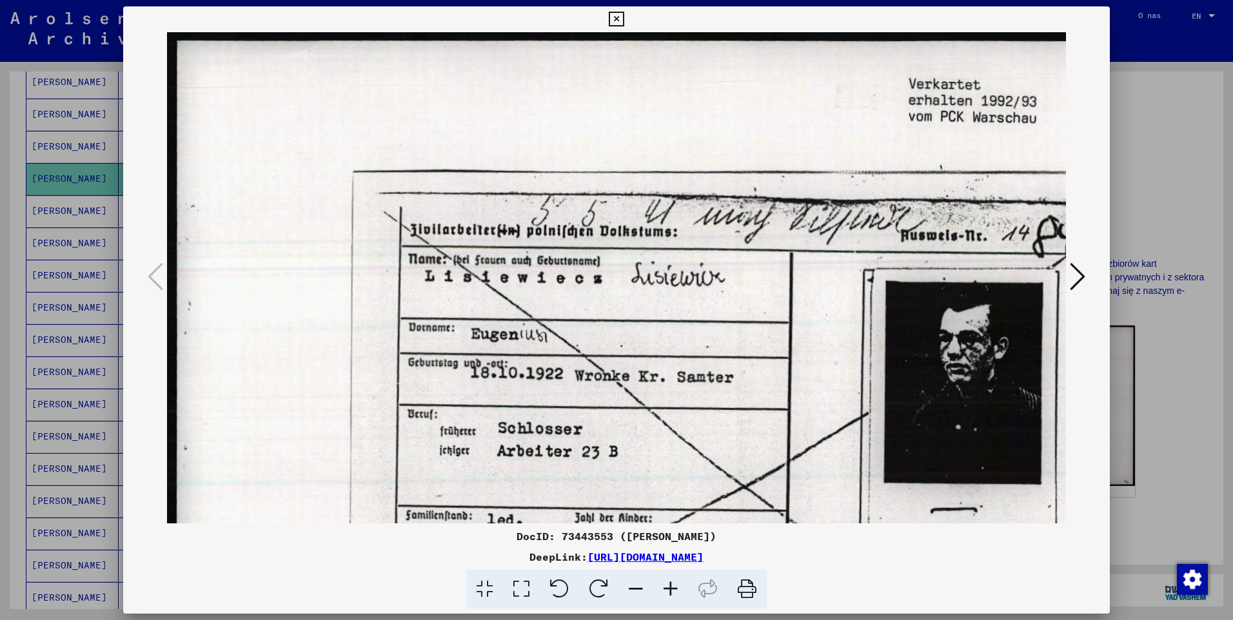
click at [674, 592] on icon at bounding box center [670, 589] width 35 height 39
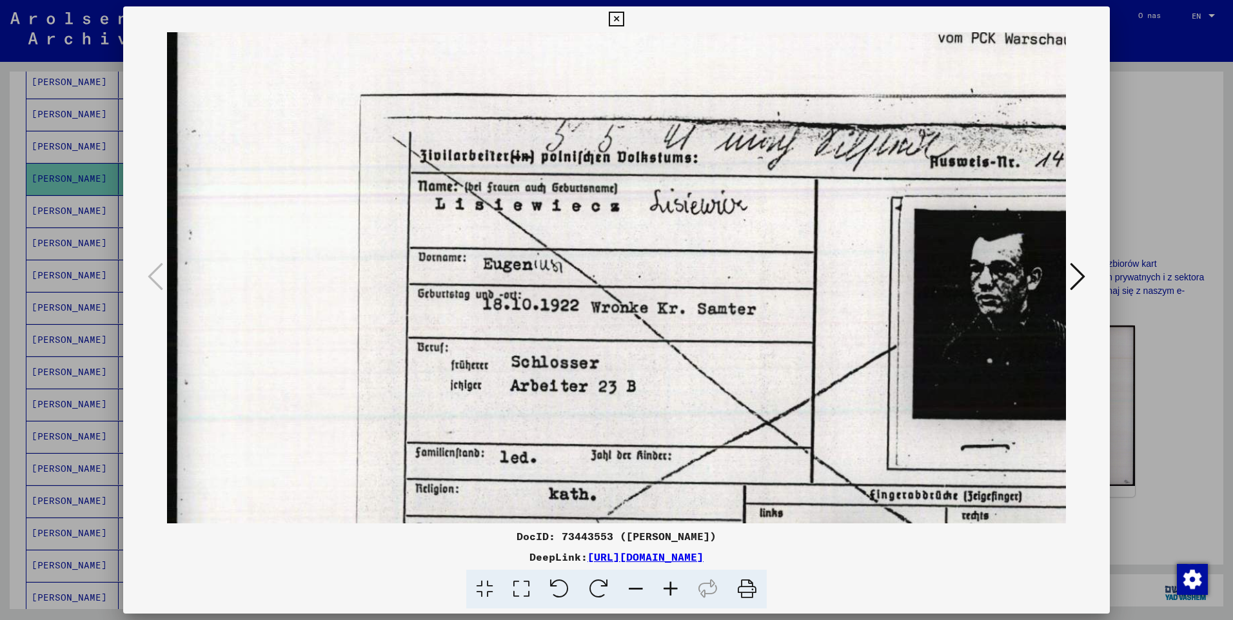
scroll to position [83, 0]
drag, startPoint x: 683, startPoint y: 391, endPoint x: 702, endPoint y: 308, distance: 84.8
click at [702, 308] on img at bounding box center [764, 373] width 1194 height 846
click at [614, 18] on icon at bounding box center [616, 19] width 15 height 15
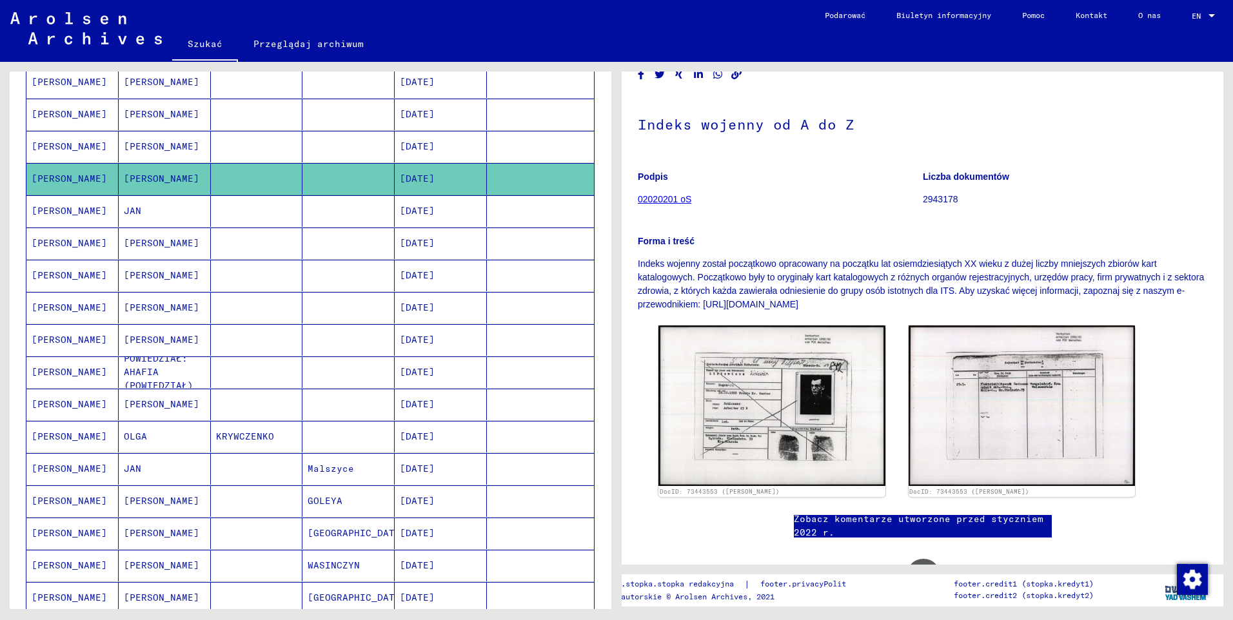
click at [63, 148] on mat-cell "[PERSON_NAME]" at bounding box center [72, 147] width 92 height 32
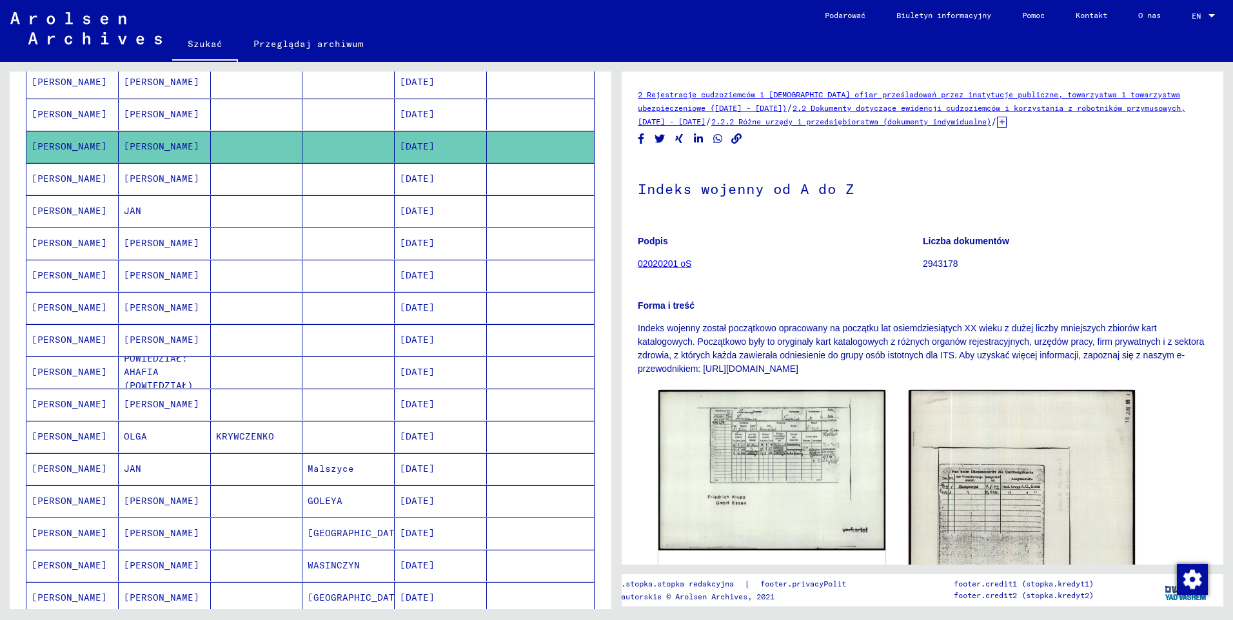
click at [68, 111] on mat-cell "[PERSON_NAME]" at bounding box center [72, 115] width 92 height 32
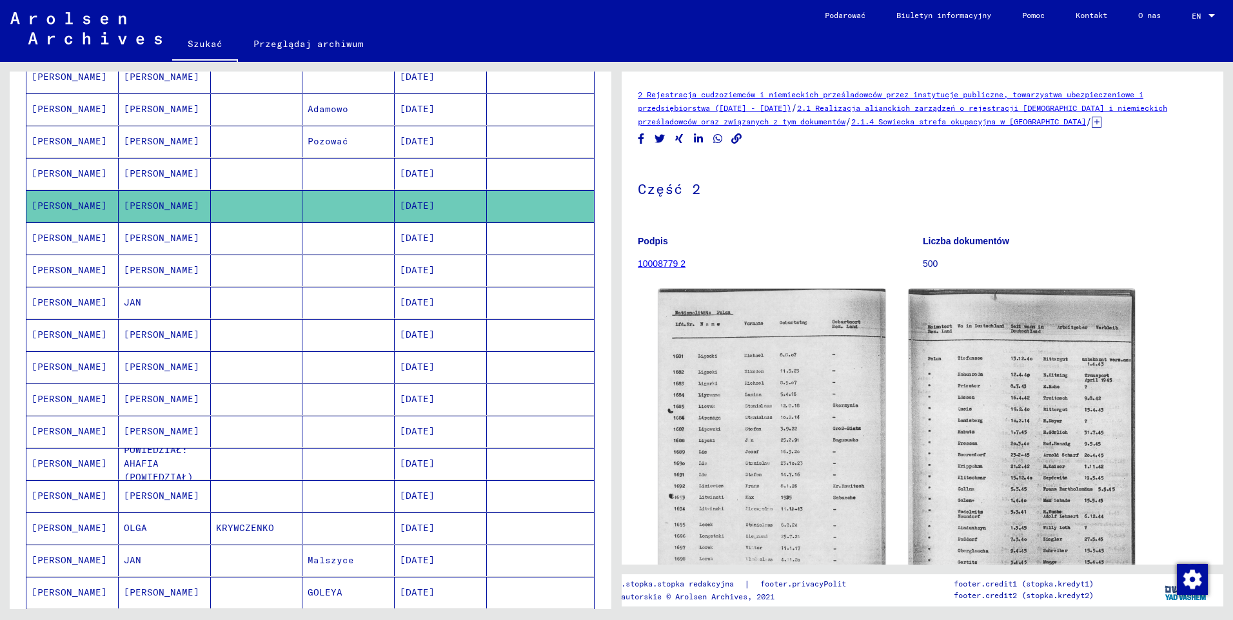
scroll to position [195, 0]
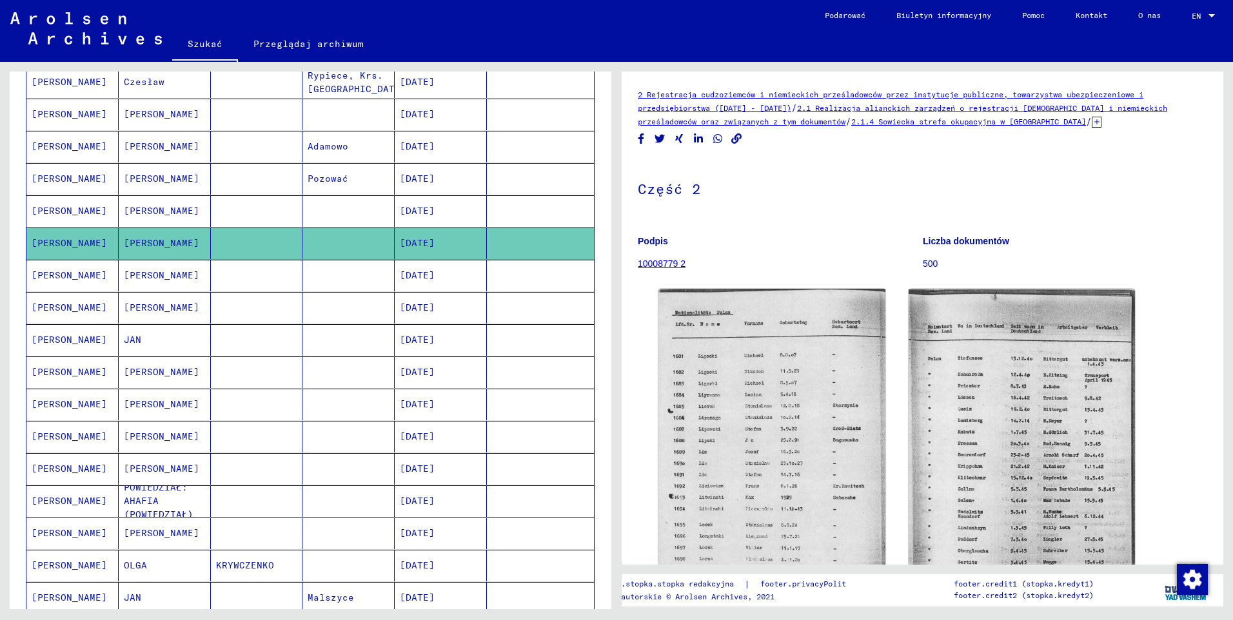
click at [68, 210] on mat-cell "[PERSON_NAME]" at bounding box center [72, 211] width 92 height 32
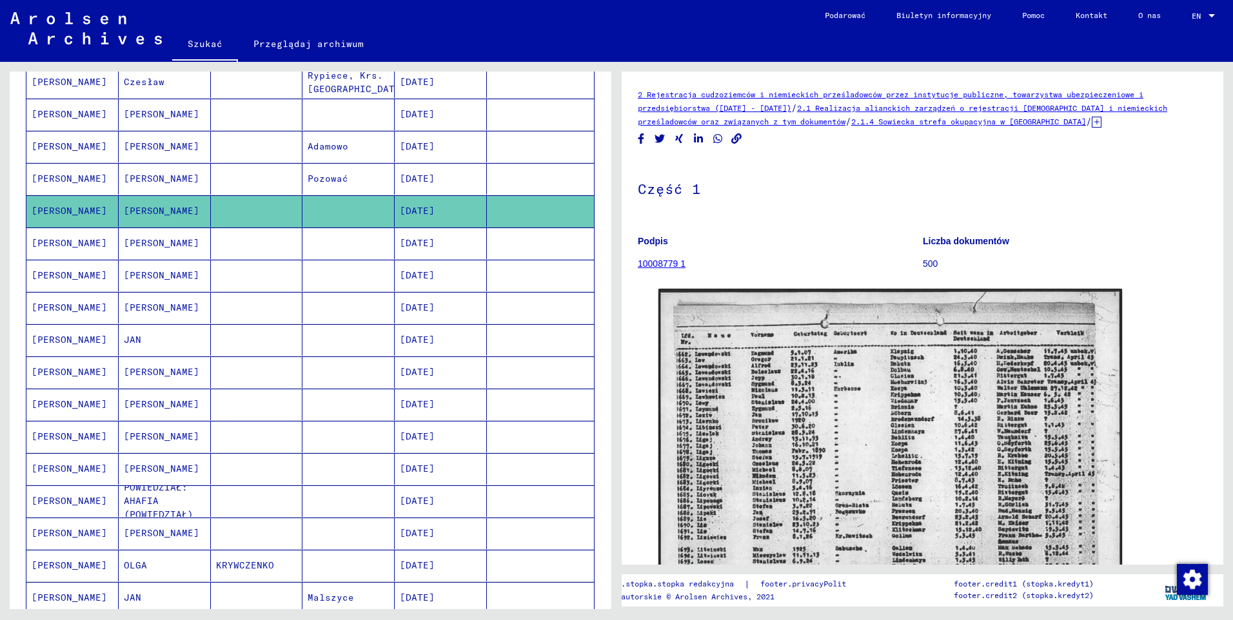
click at [66, 179] on mat-cell "[PERSON_NAME]" at bounding box center [72, 179] width 92 height 32
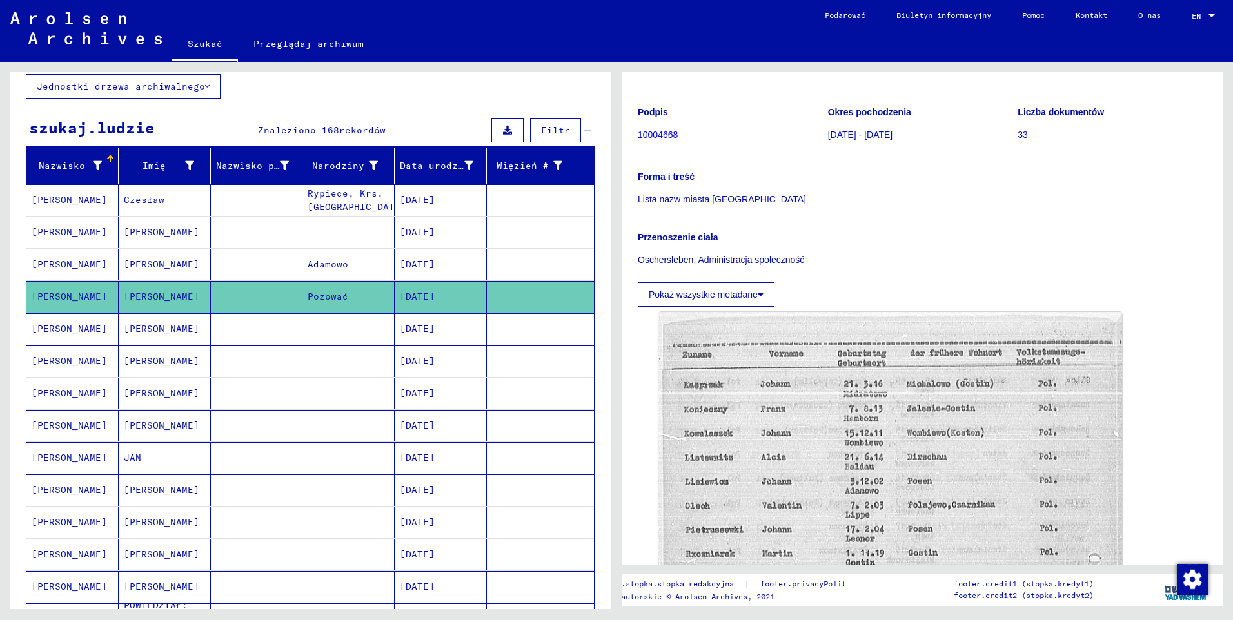
scroll to position [66, 0]
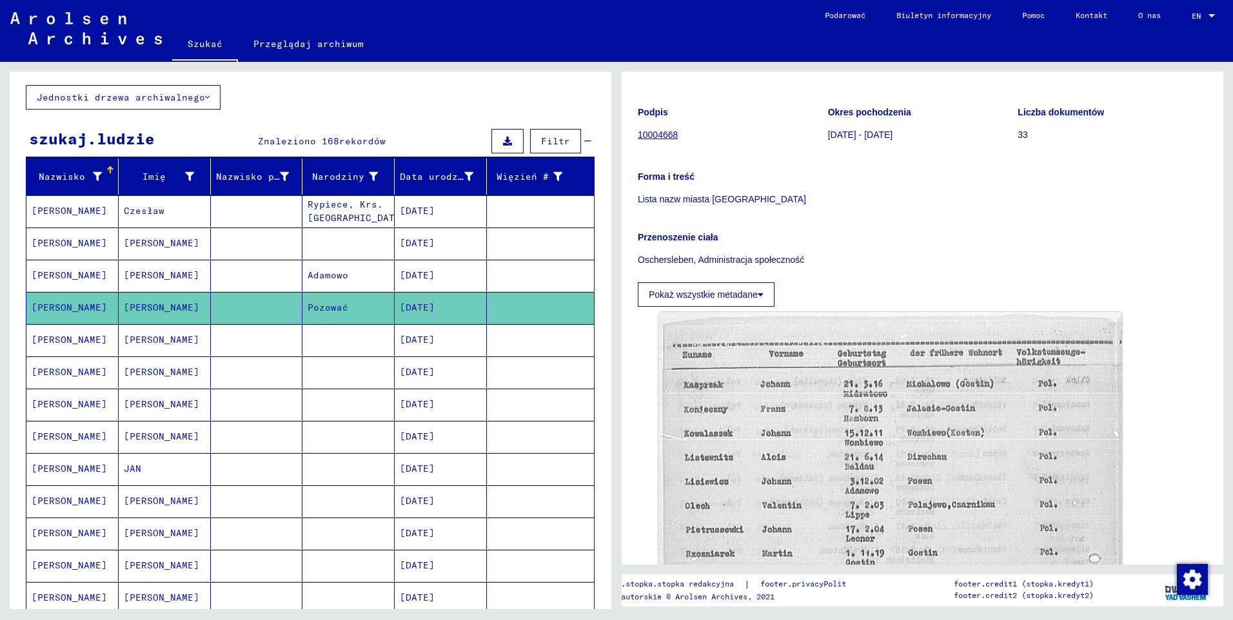
click at [65, 277] on mat-cell "[PERSON_NAME]" at bounding box center [72, 276] width 92 height 32
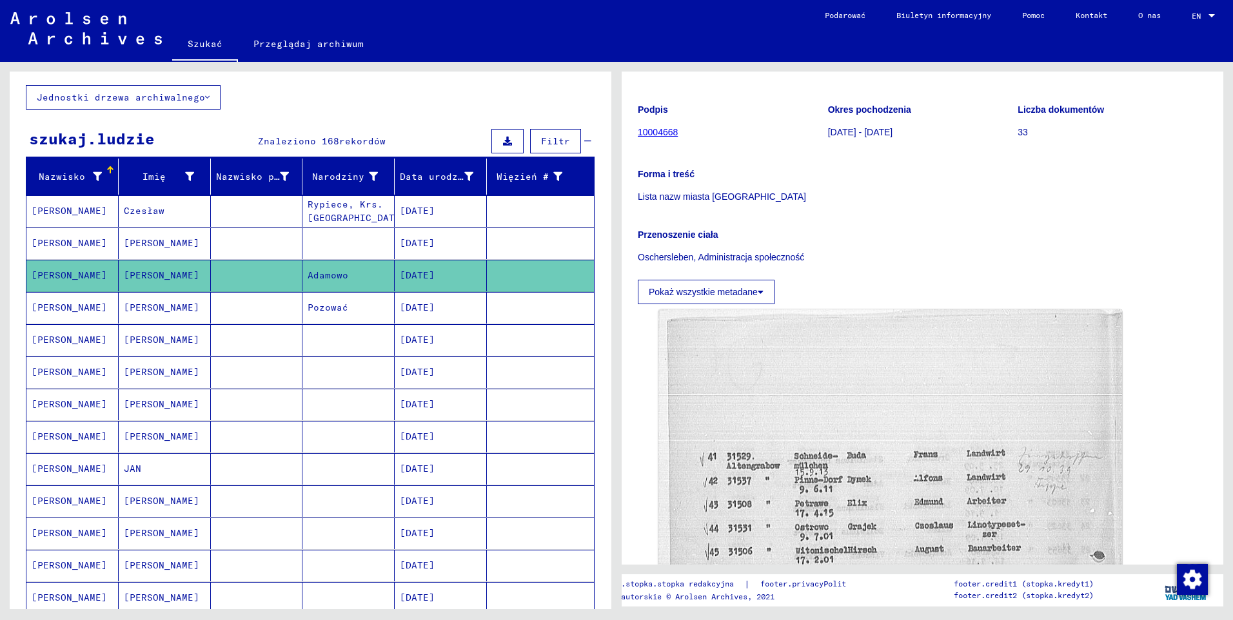
scroll to position [193, 0]
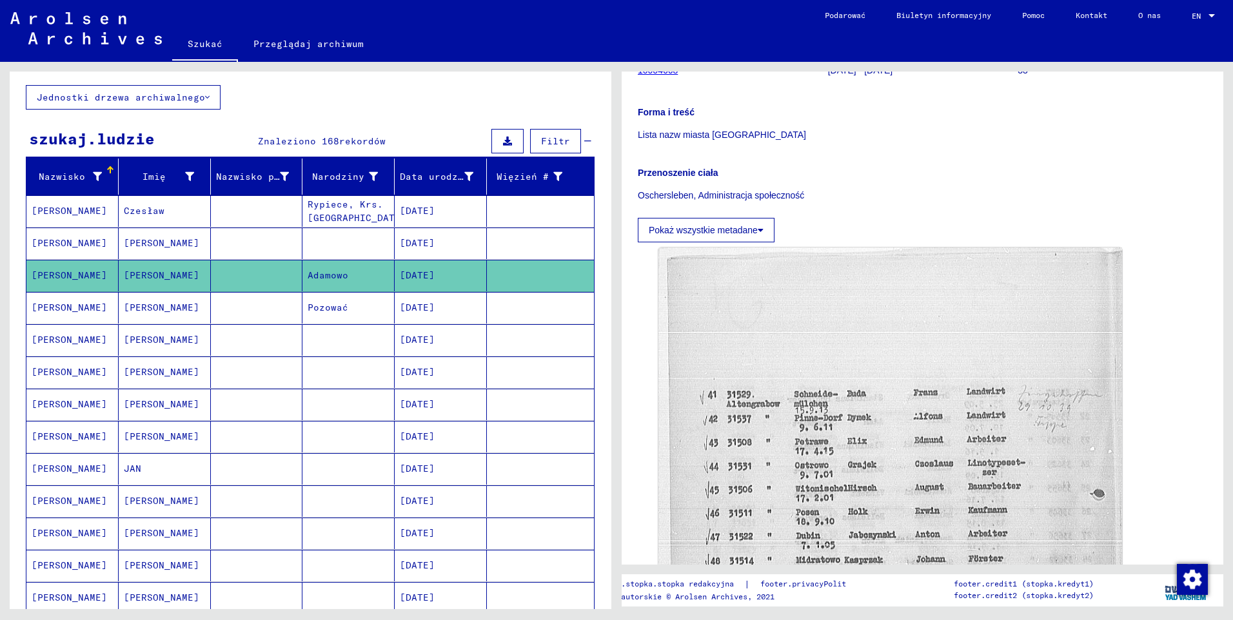
click at [64, 246] on mat-cell "[PERSON_NAME]" at bounding box center [72, 244] width 92 height 32
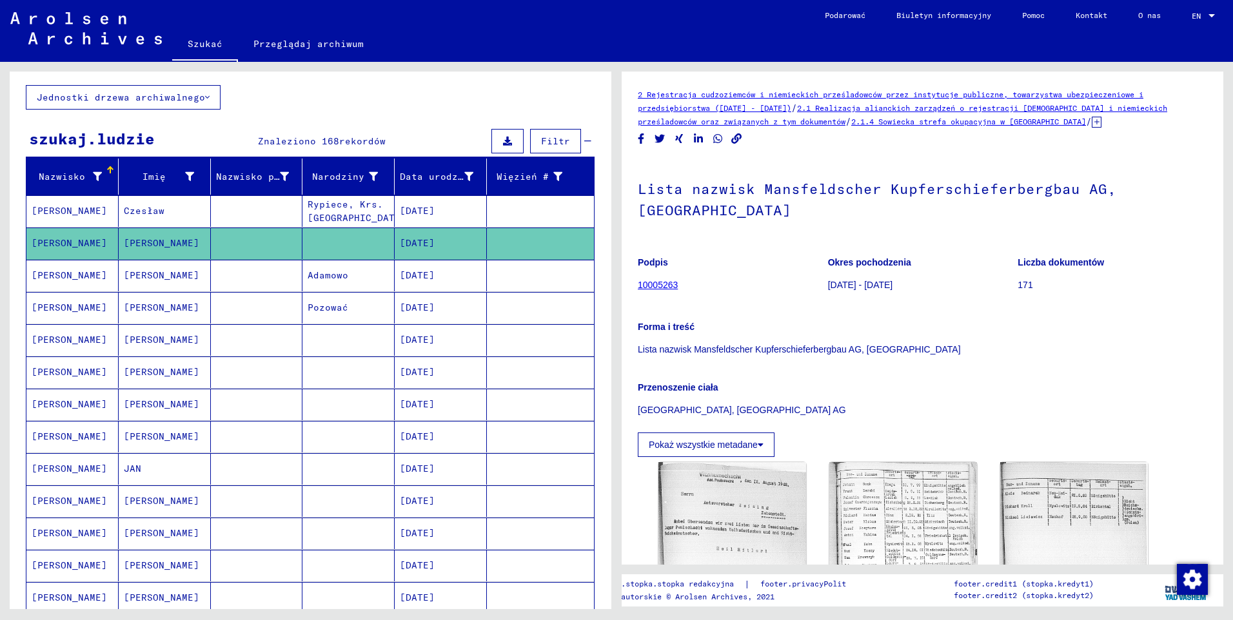
click at [81, 217] on mat-cell "[PERSON_NAME]" at bounding box center [72, 211] width 92 height 32
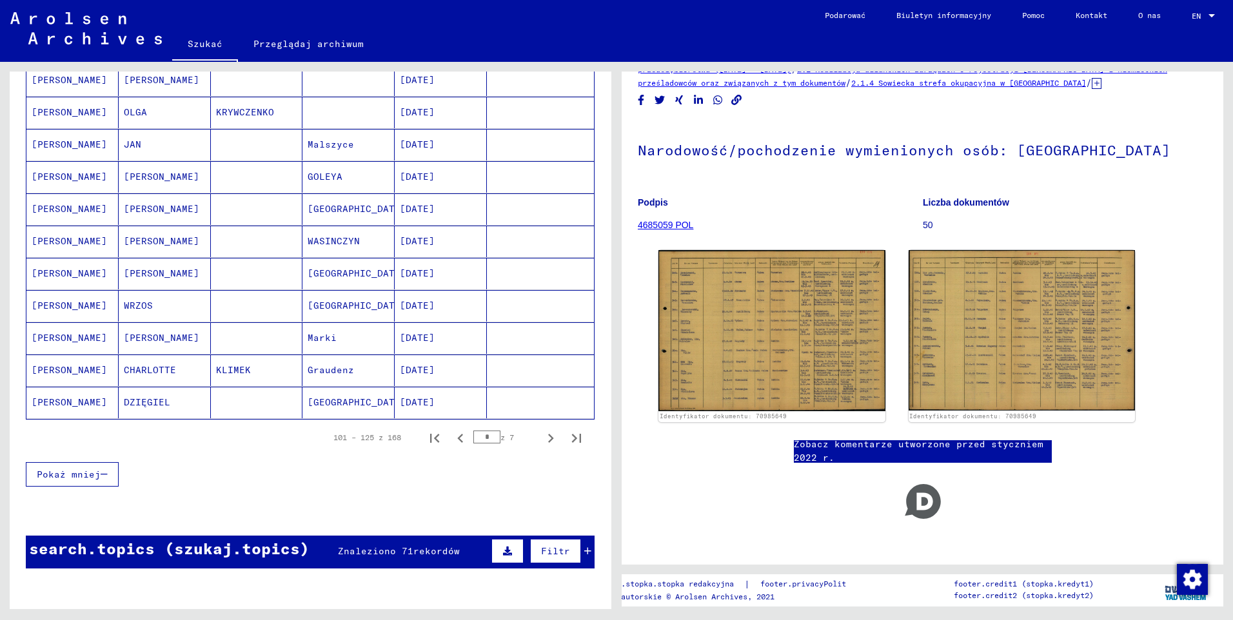
scroll to position [839, 0]
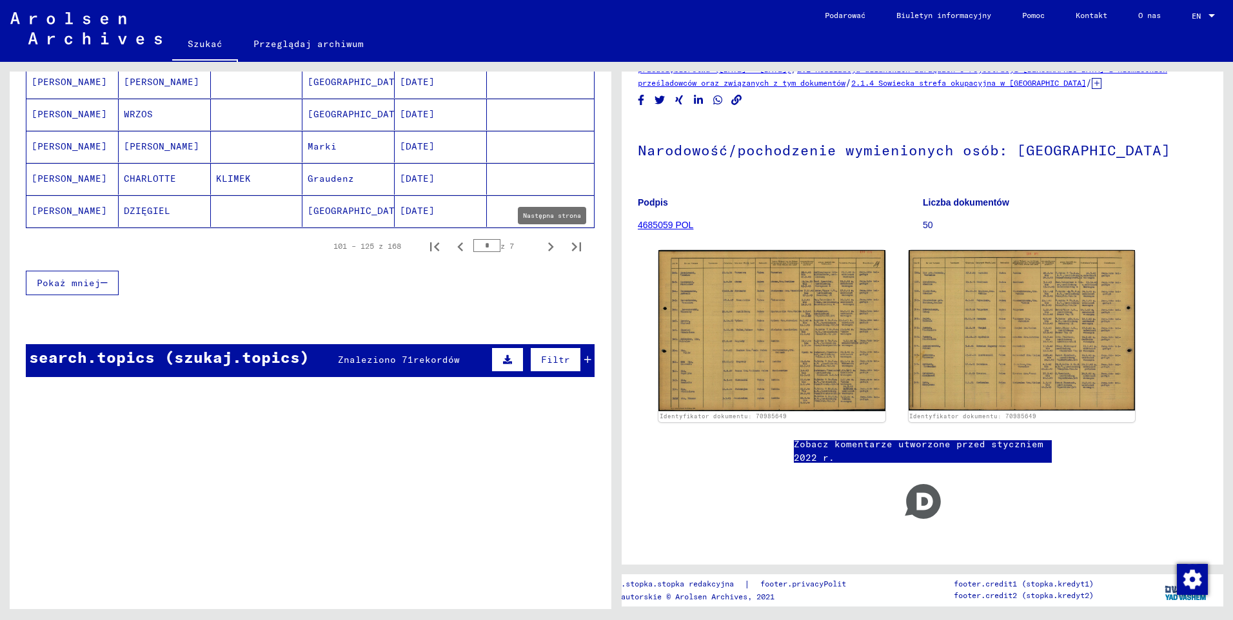
click at [542, 249] on icon "Następna strona" at bounding box center [551, 247] width 18 height 18
type input "*"
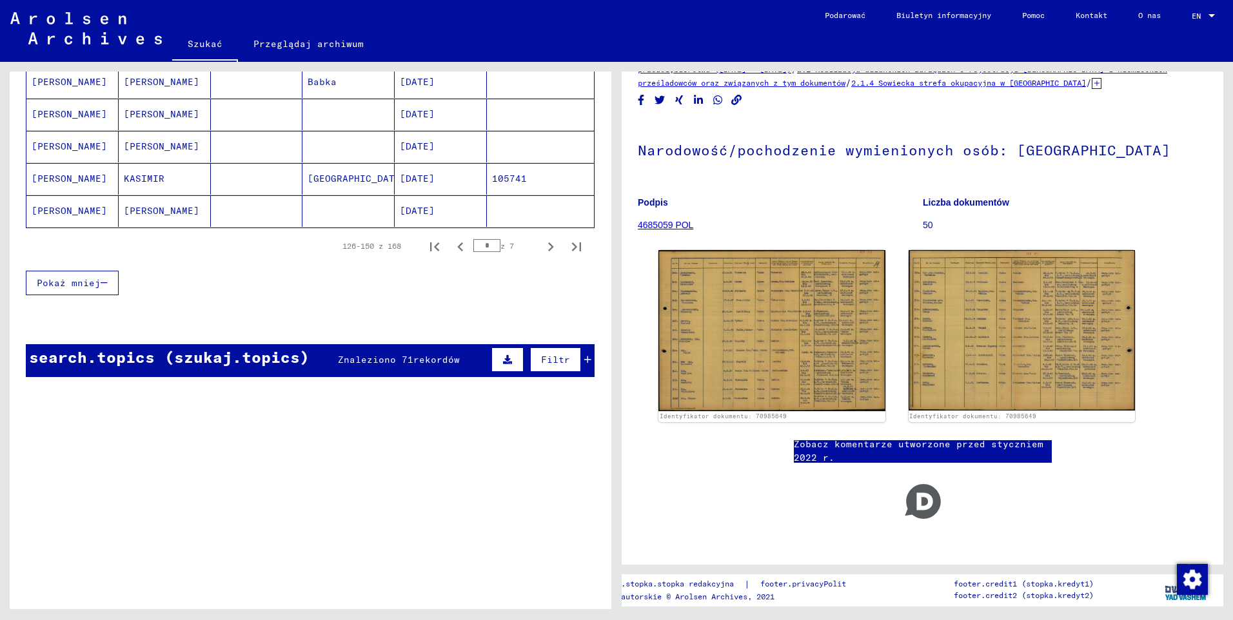
click at [65, 219] on mat-cell "[PERSON_NAME]" at bounding box center [72, 211] width 92 height 32
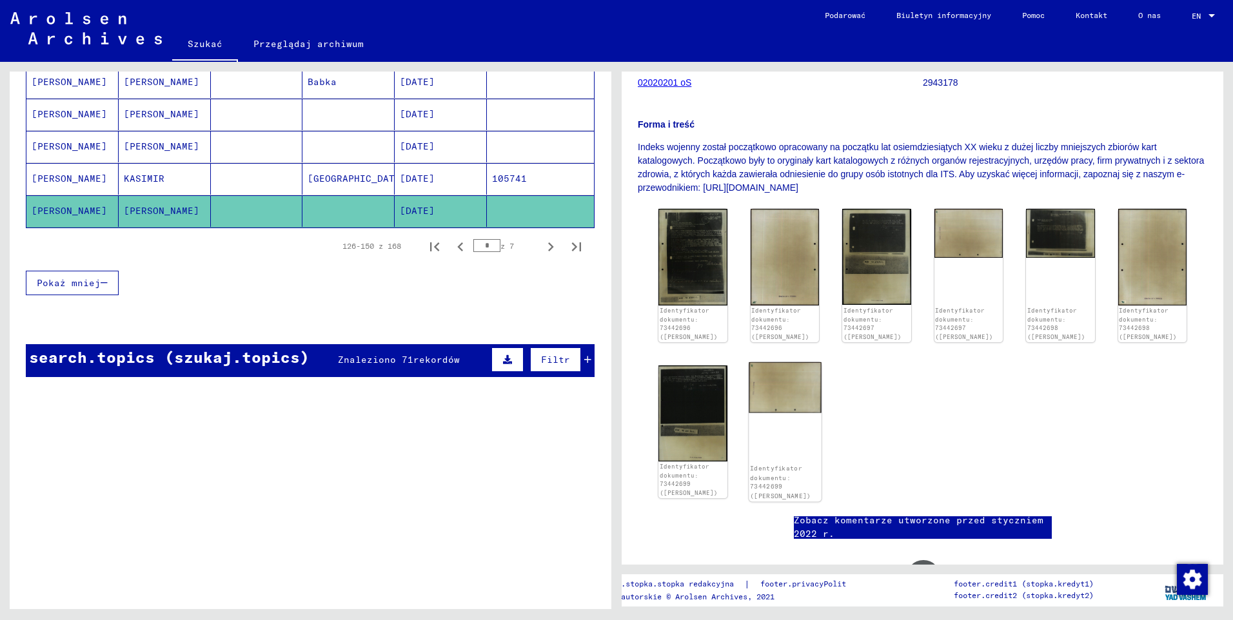
scroll to position [193, 0]
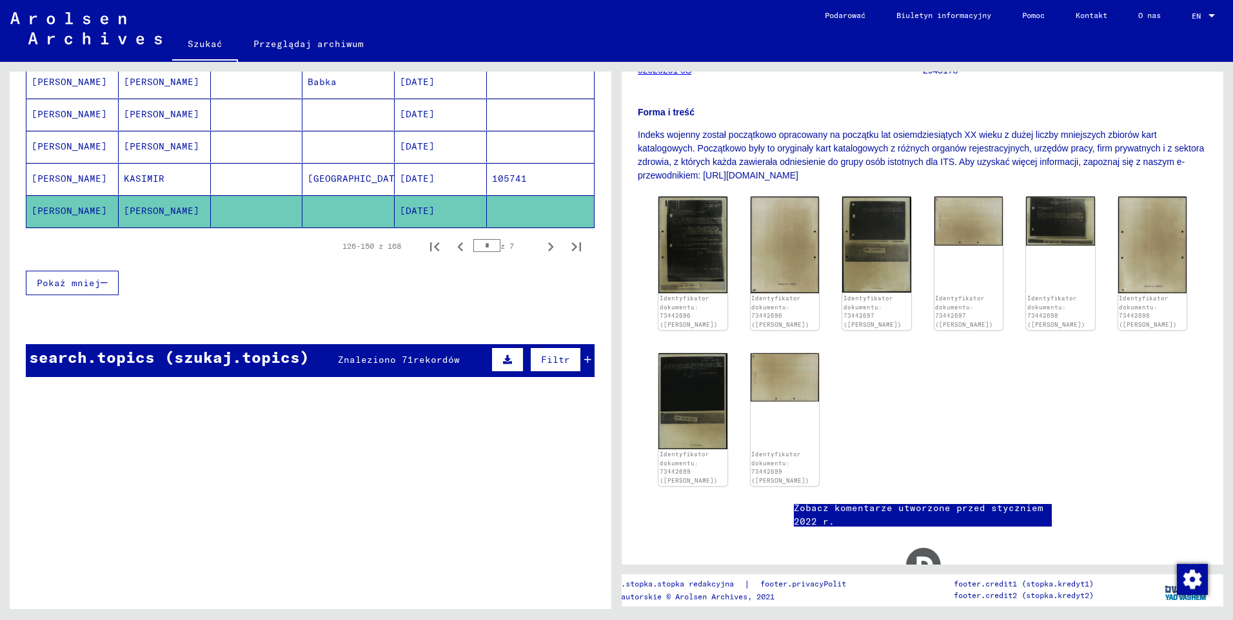
click at [47, 177] on mat-cell "[PERSON_NAME]" at bounding box center [72, 179] width 92 height 32
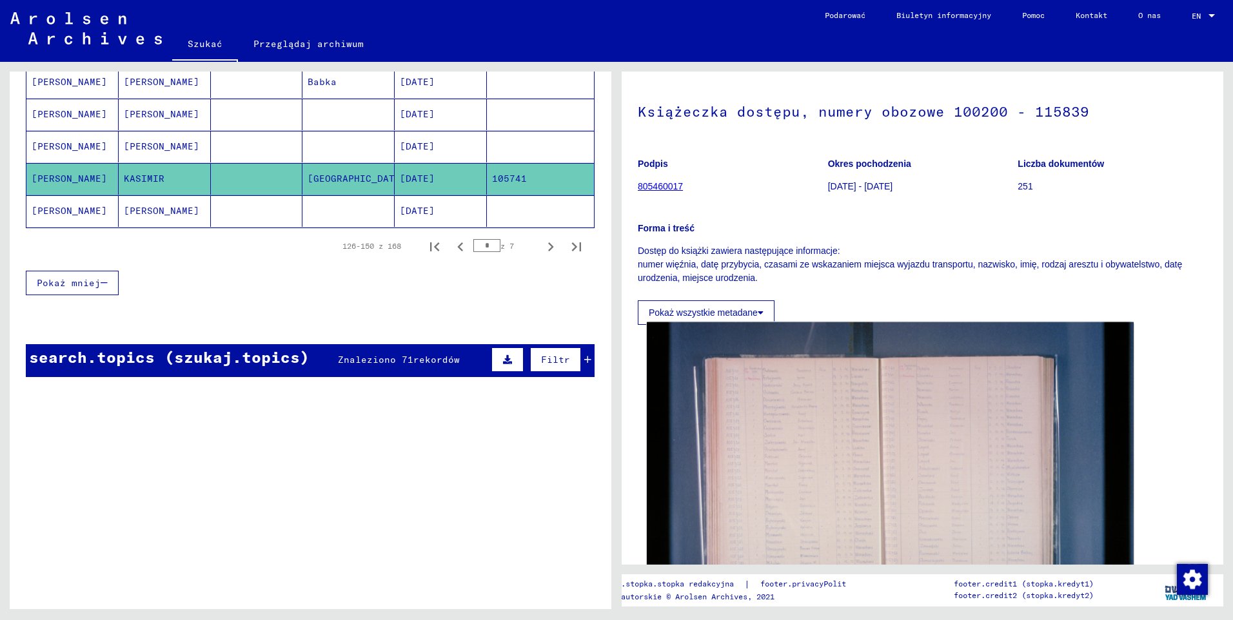
scroll to position [64, 0]
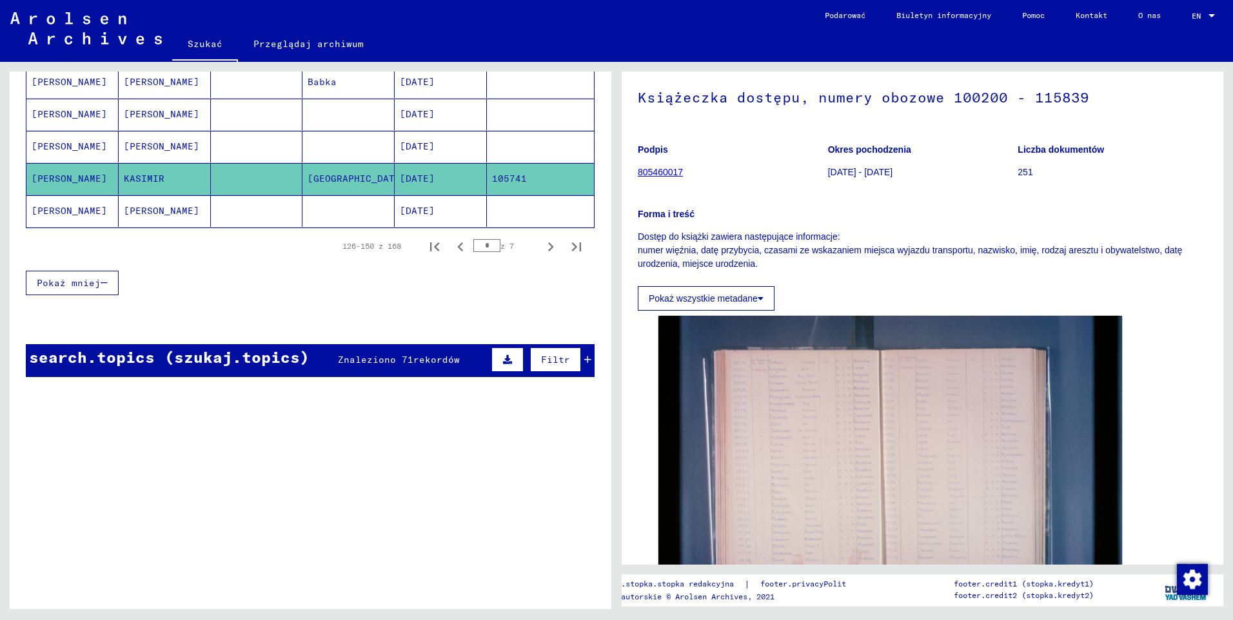
click at [57, 146] on mat-cell "[PERSON_NAME]" at bounding box center [72, 147] width 92 height 32
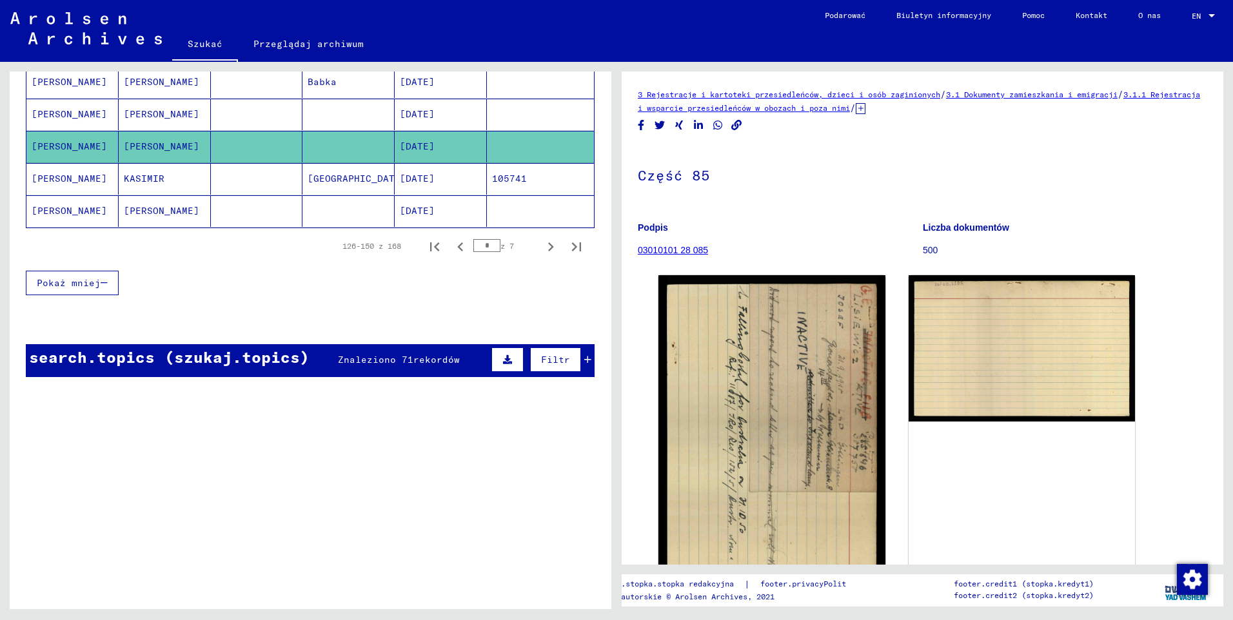
click at [59, 123] on mat-cell "[PERSON_NAME]" at bounding box center [72, 115] width 92 height 32
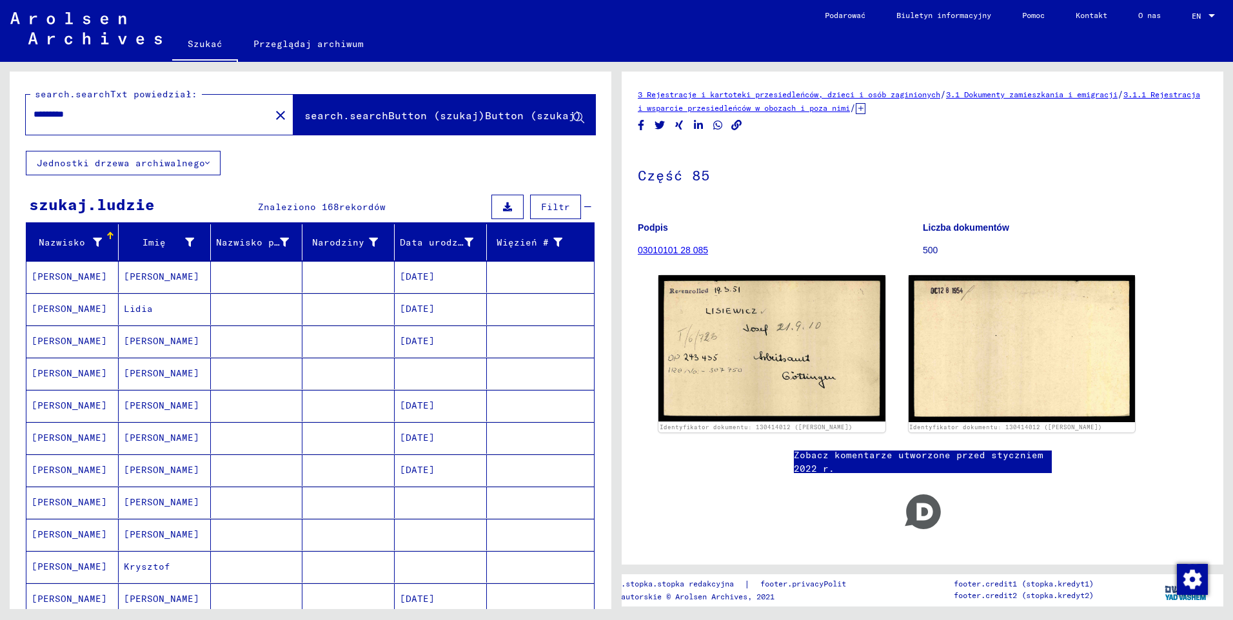
click at [61, 280] on mat-cell "[PERSON_NAME]" at bounding box center [72, 277] width 92 height 32
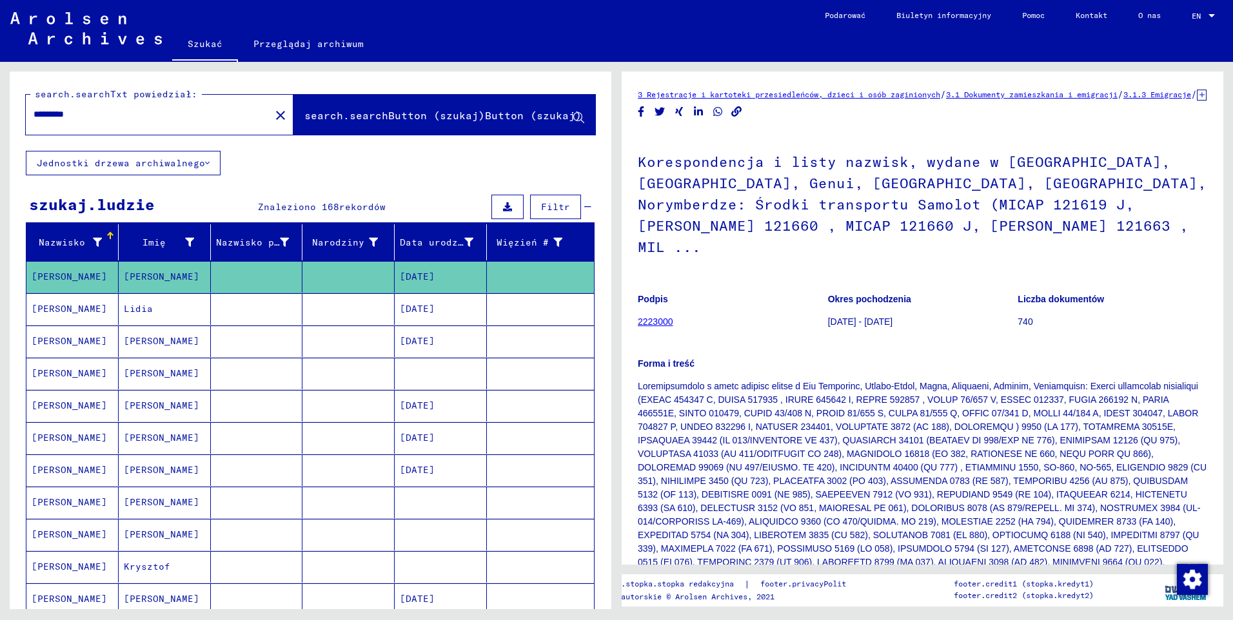
click at [54, 307] on mat-cell "[PERSON_NAME]" at bounding box center [72, 309] width 92 height 32
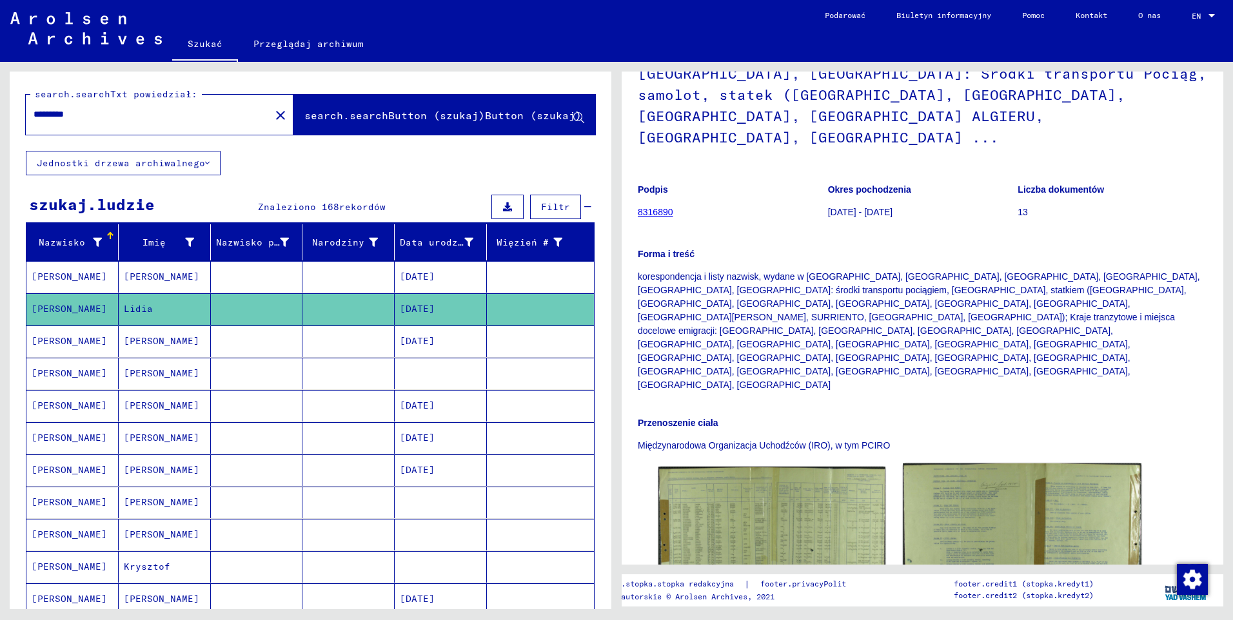
scroll to position [184, 0]
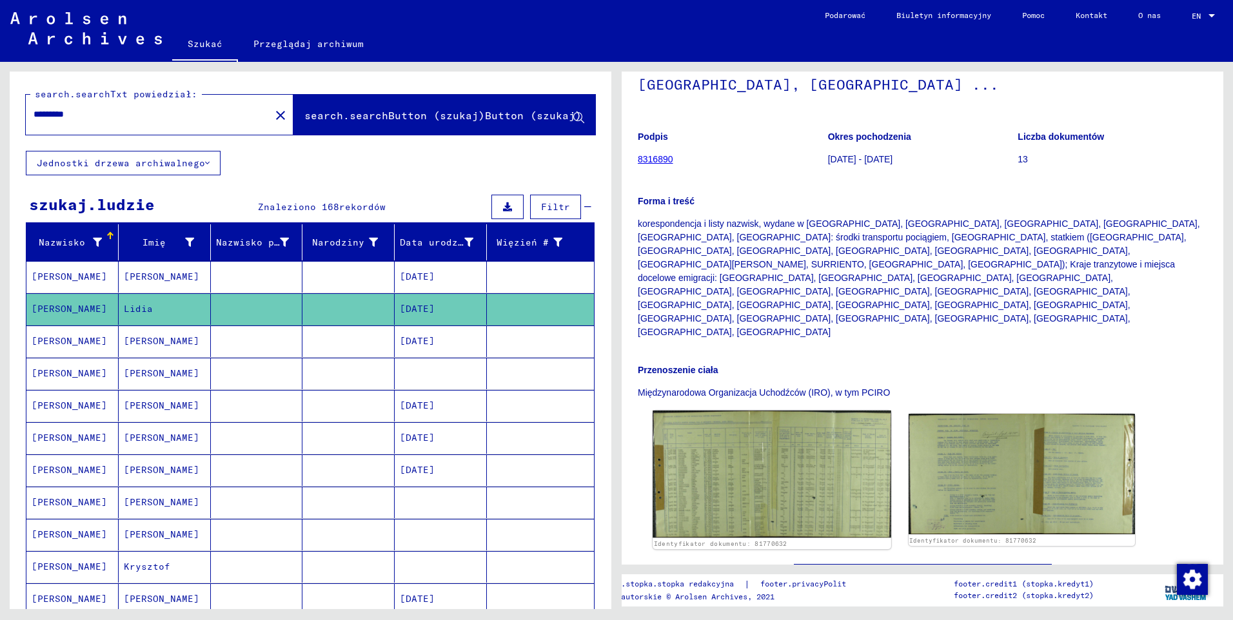
click at [813, 411] on img at bounding box center [771, 475] width 238 height 128
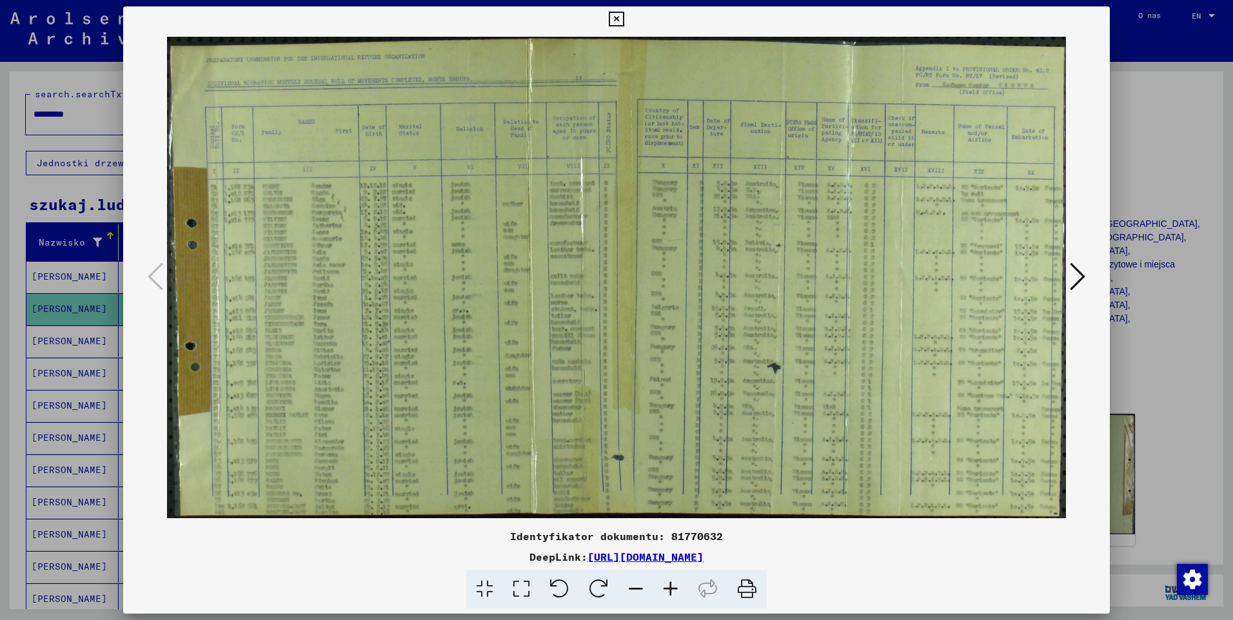
click at [619, 26] on icon at bounding box center [616, 19] width 15 height 15
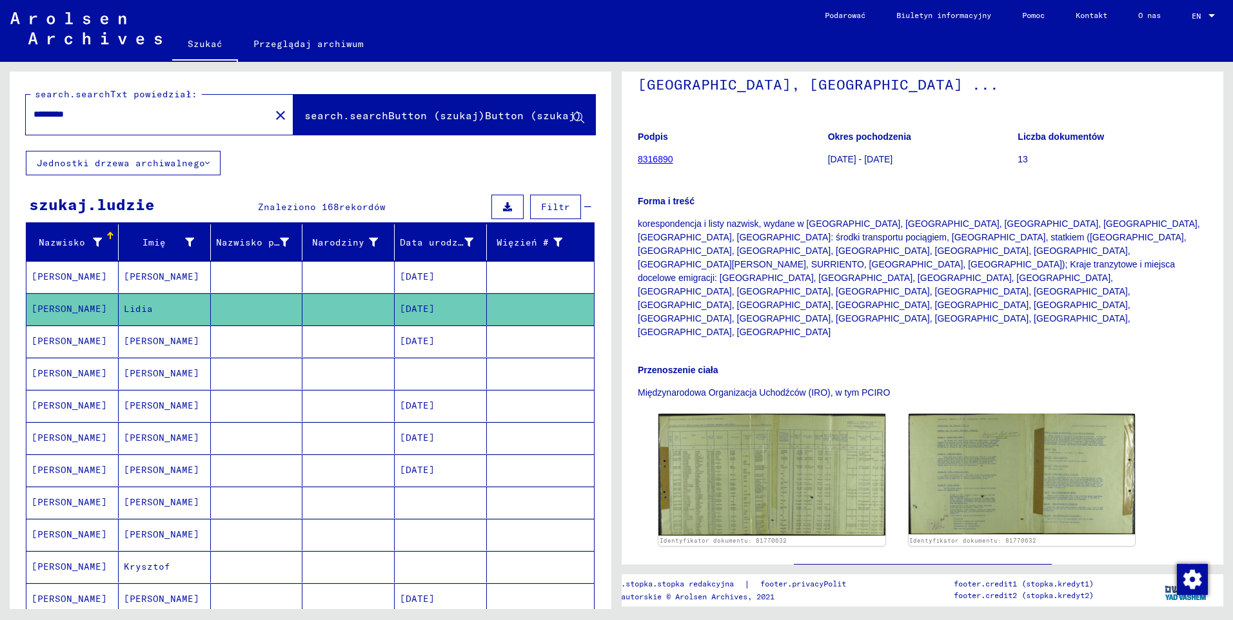
click at [63, 341] on mat-cell "[PERSON_NAME]" at bounding box center [72, 342] width 92 height 32
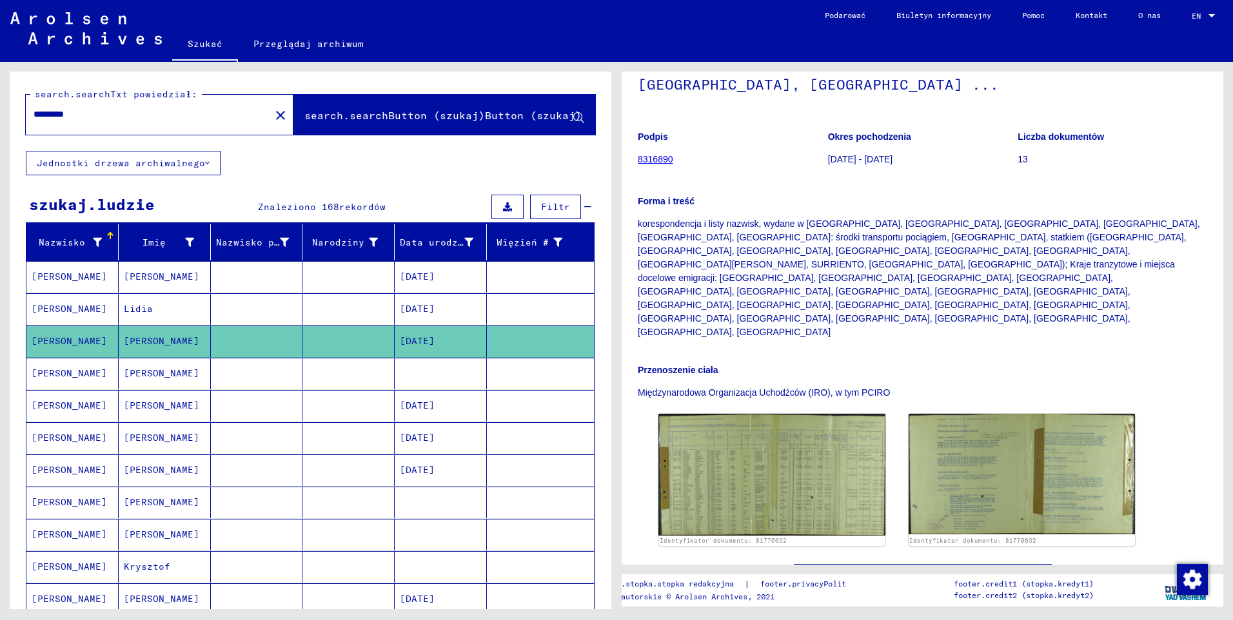
click at [63, 376] on mat-cell "[PERSON_NAME]" at bounding box center [72, 374] width 92 height 32
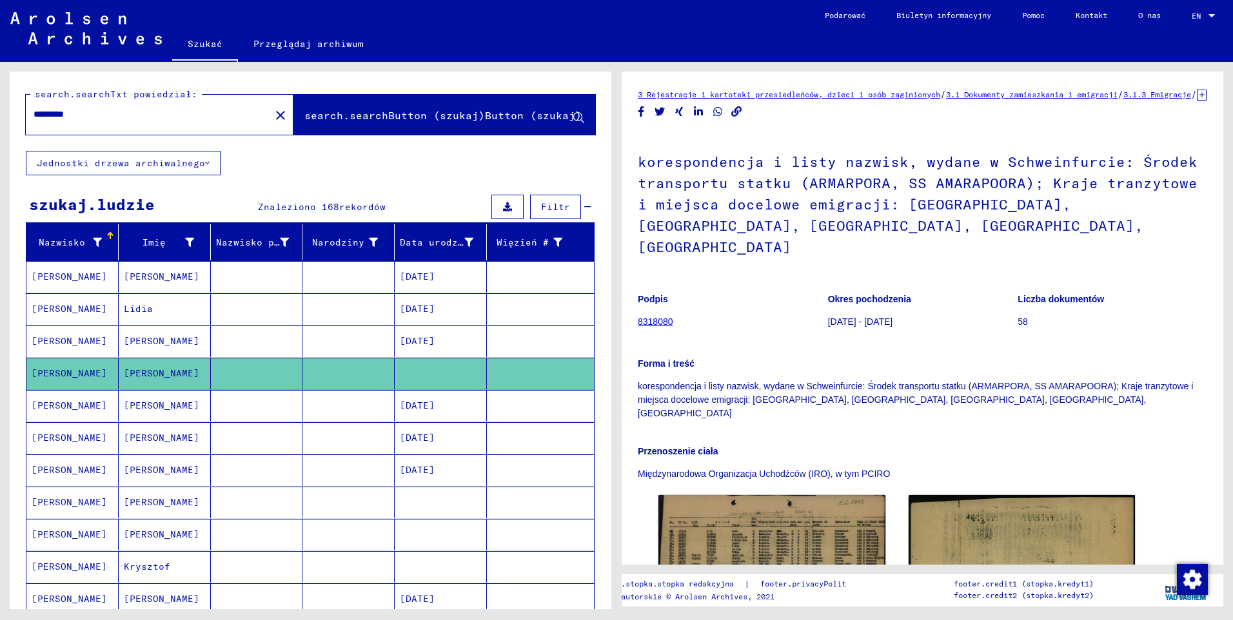
click at [49, 405] on mat-cell "[PERSON_NAME]" at bounding box center [72, 406] width 92 height 32
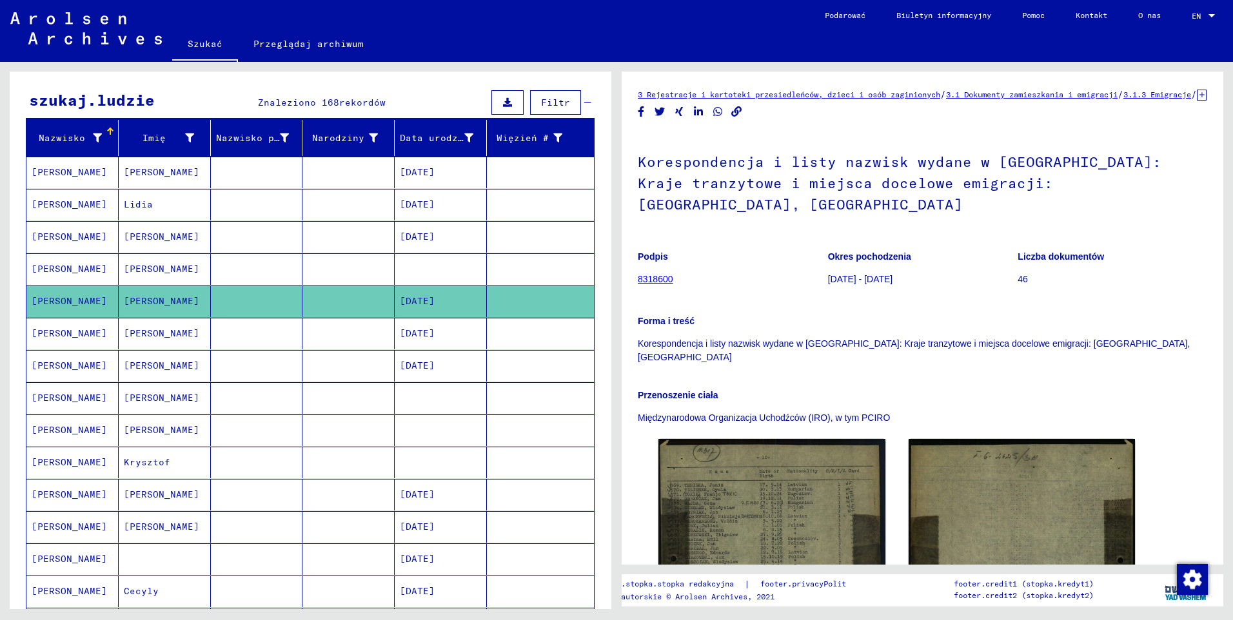
scroll to position [129, 0]
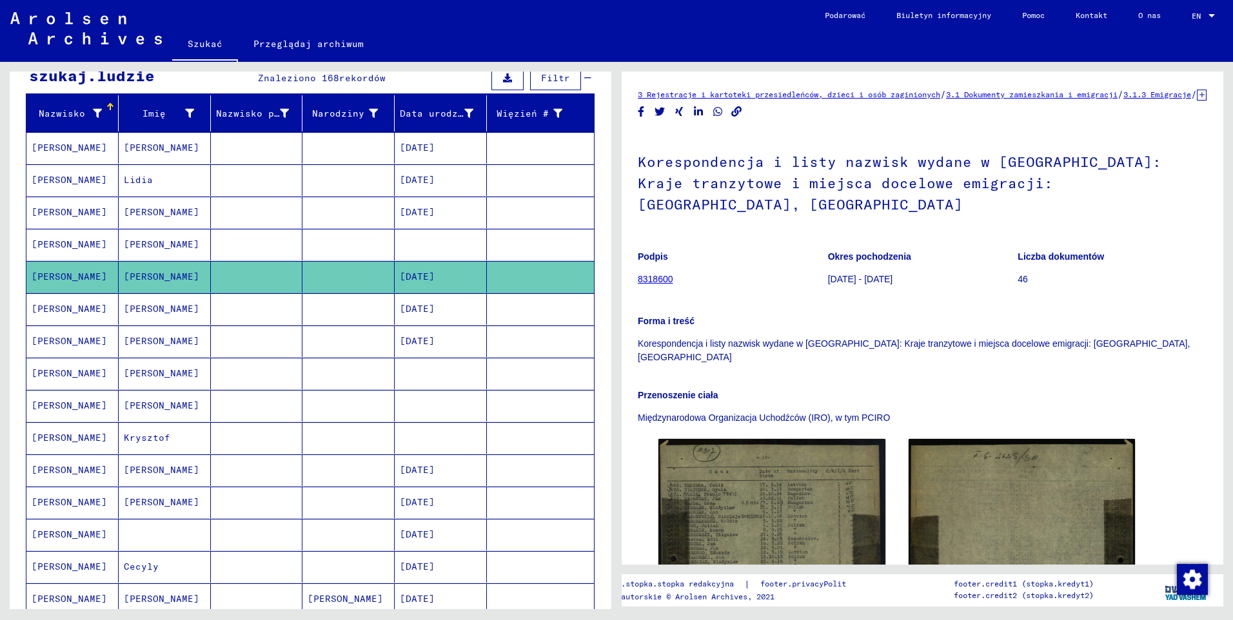
click at [62, 310] on mat-cell "[PERSON_NAME]" at bounding box center [72, 309] width 92 height 32
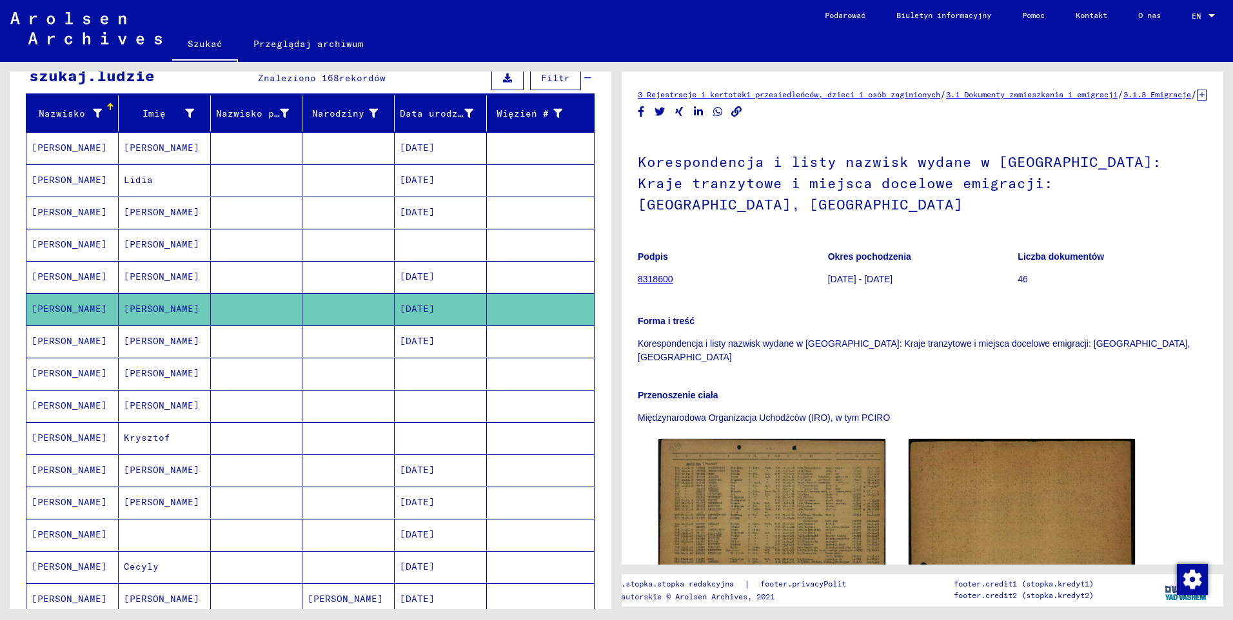
click at [63, 340] on mat-cell "[PERSON_NAME]" at bounding box center [72, 342] width 92 height 32
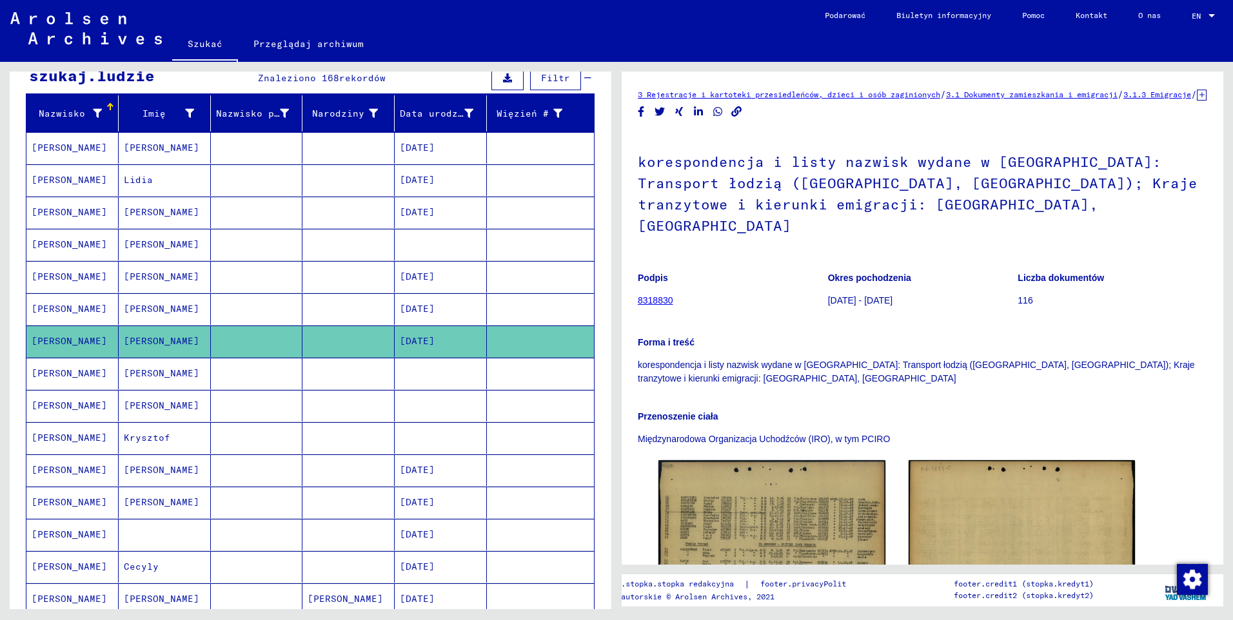
click at [61, 377] on mat-cell "[PERSON_NAME]" at bounding box center [72, 374] width 92 height 32
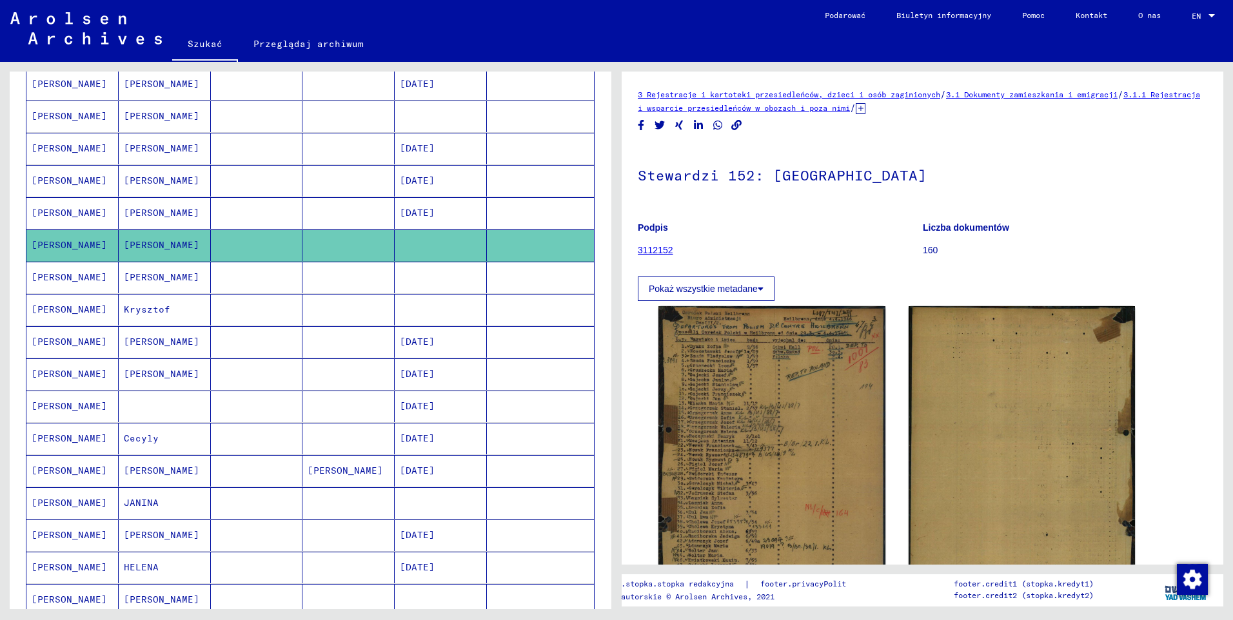
scroll to position [258, 0]
click at [72, 286] on mat-cell "[PERSON_NAME]" at bounding box center [72, 277] width 92 height 32
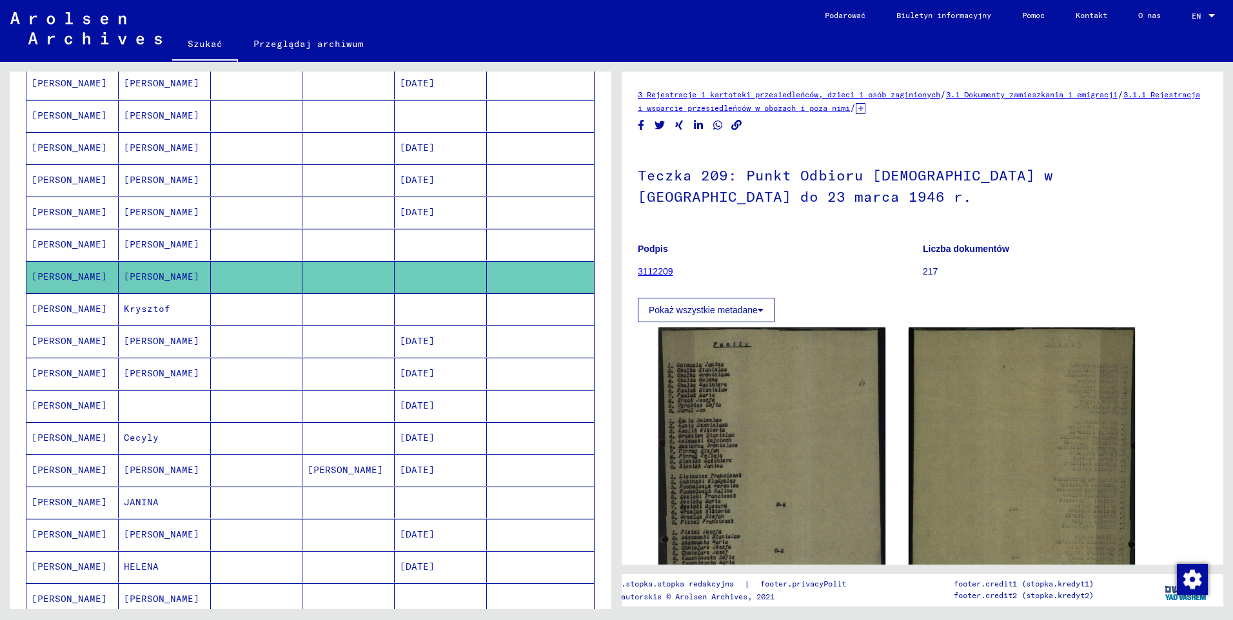
click at [71, 311] on mat-cell "[PERSON_NAME]" at bounding box center [72, 309] width 92 height 32
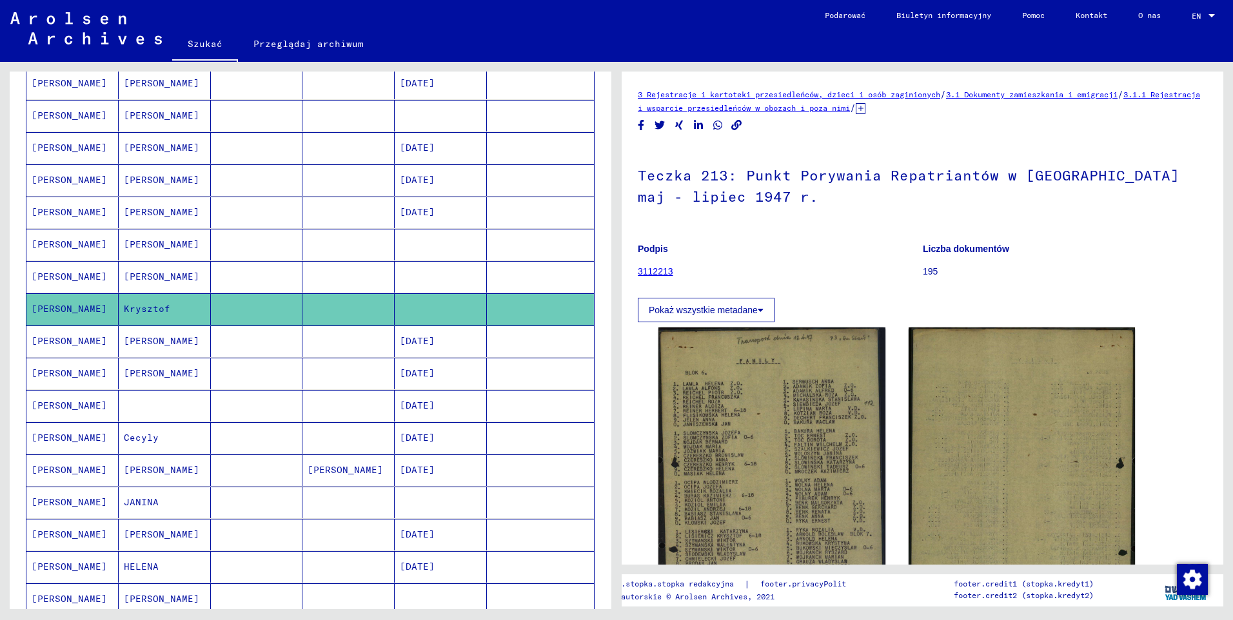
click at [64, 340] on mat-cell "[PERSON_NAME]" at bounding box center [72, 342] width 92 height 32
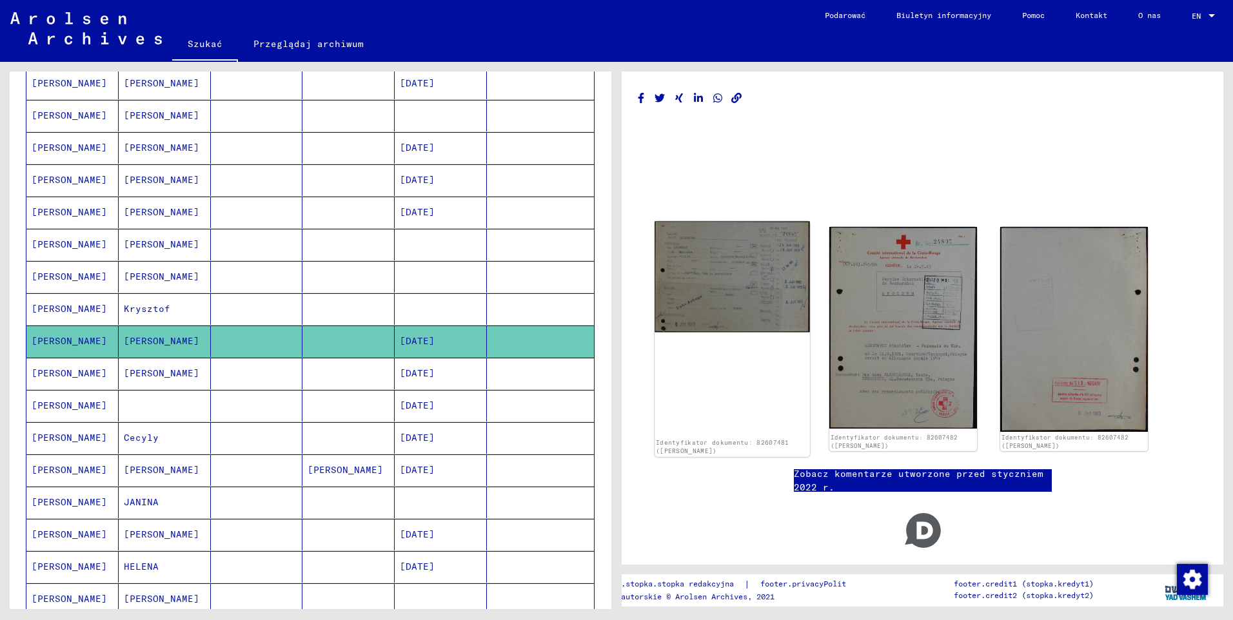
click at [785, 296] on img at bounding box center [731, 277] width 155 height 111
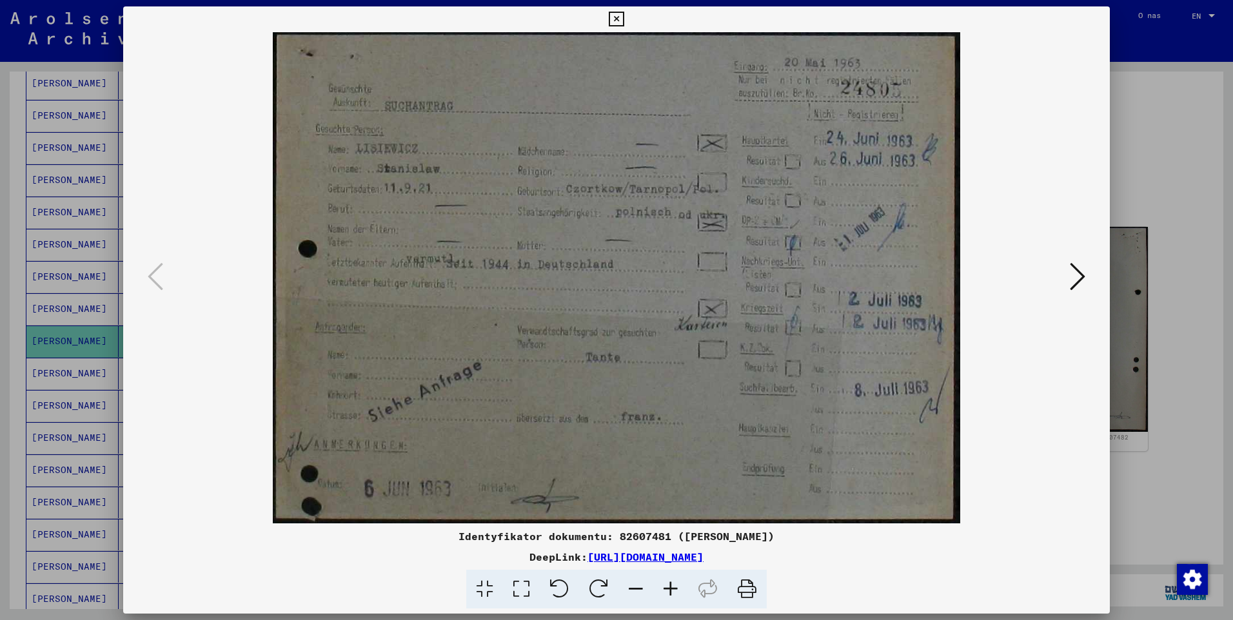
click at [1075, 278] on icon at bounding box center [1077, 276] width 15 height 31
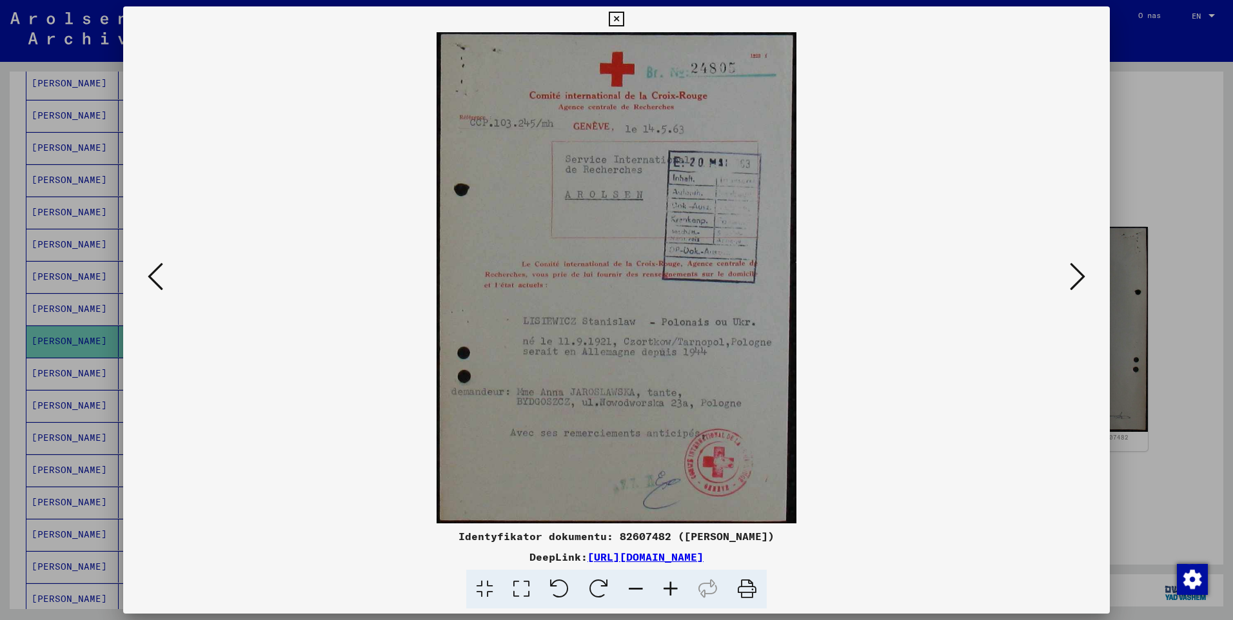
click at [1081, 281] on icon at bounding box center [1077, 276] width 15 height 31
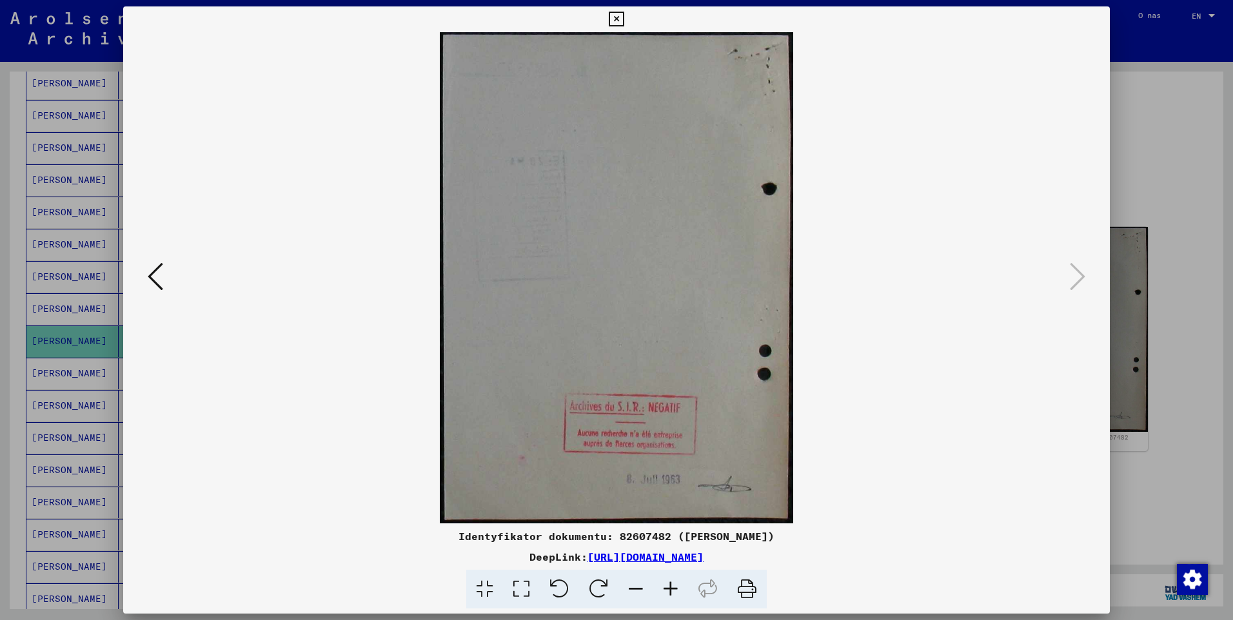
click at [611, 17] on icon at bounding box center [616, 19] width 15 height 15
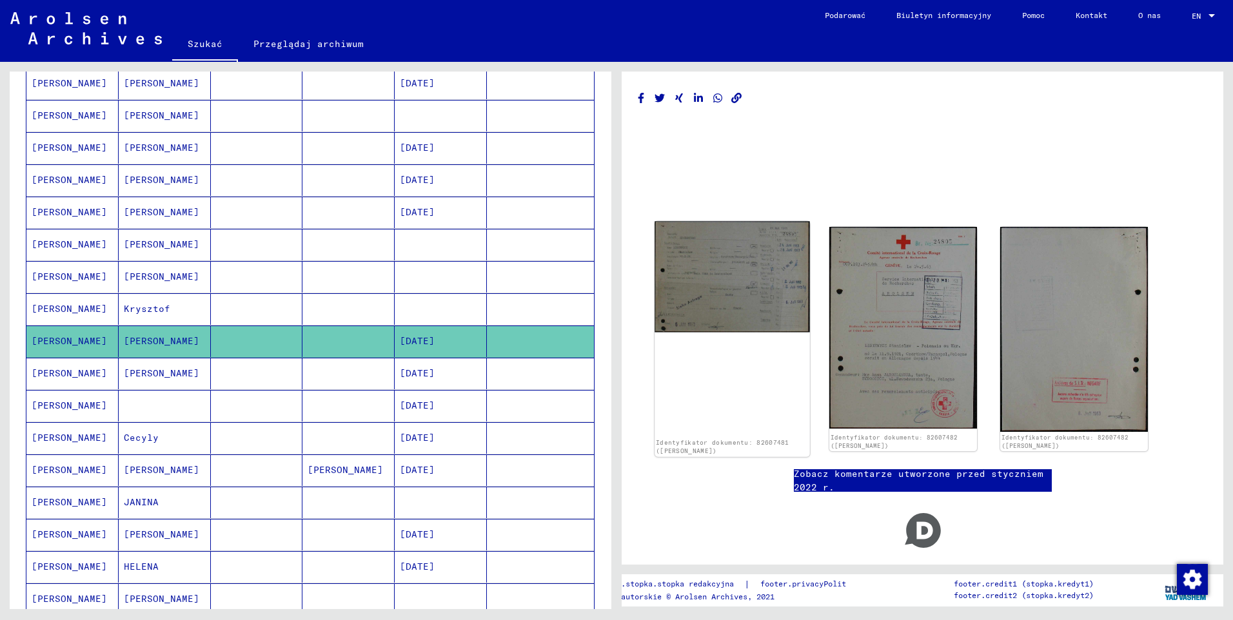
click at [700, 293] on img at bounding box center [731, 277] width 155 height 111
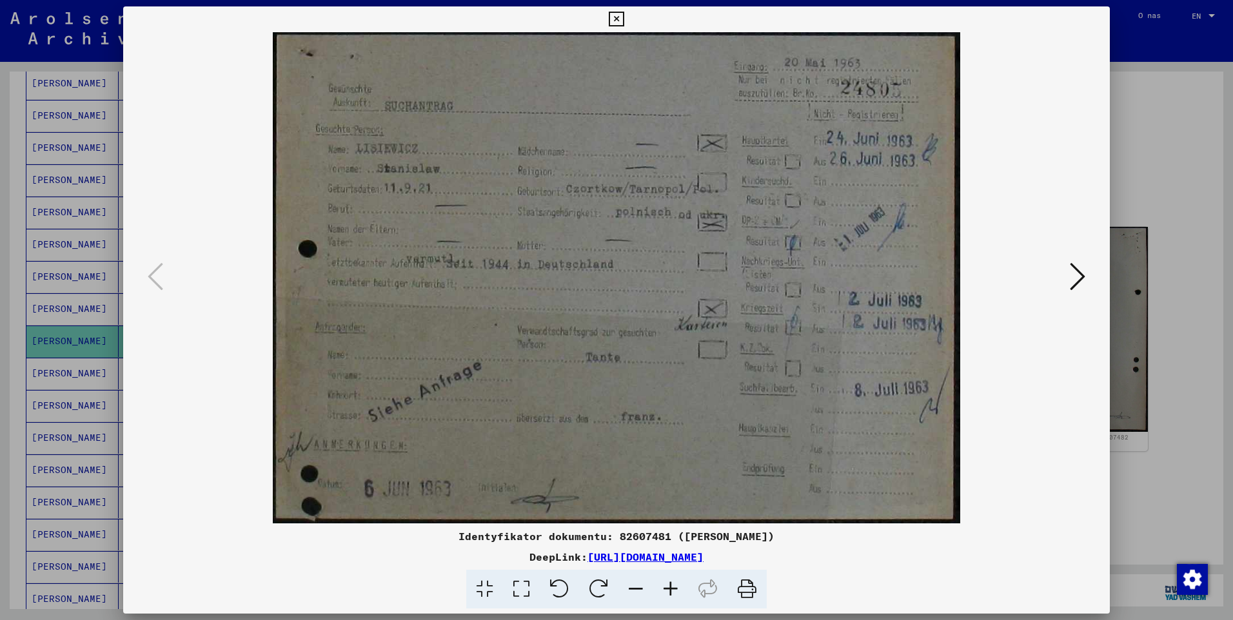
click at [624, 21] on button at bounding box center [616, 19] width 23 height 26
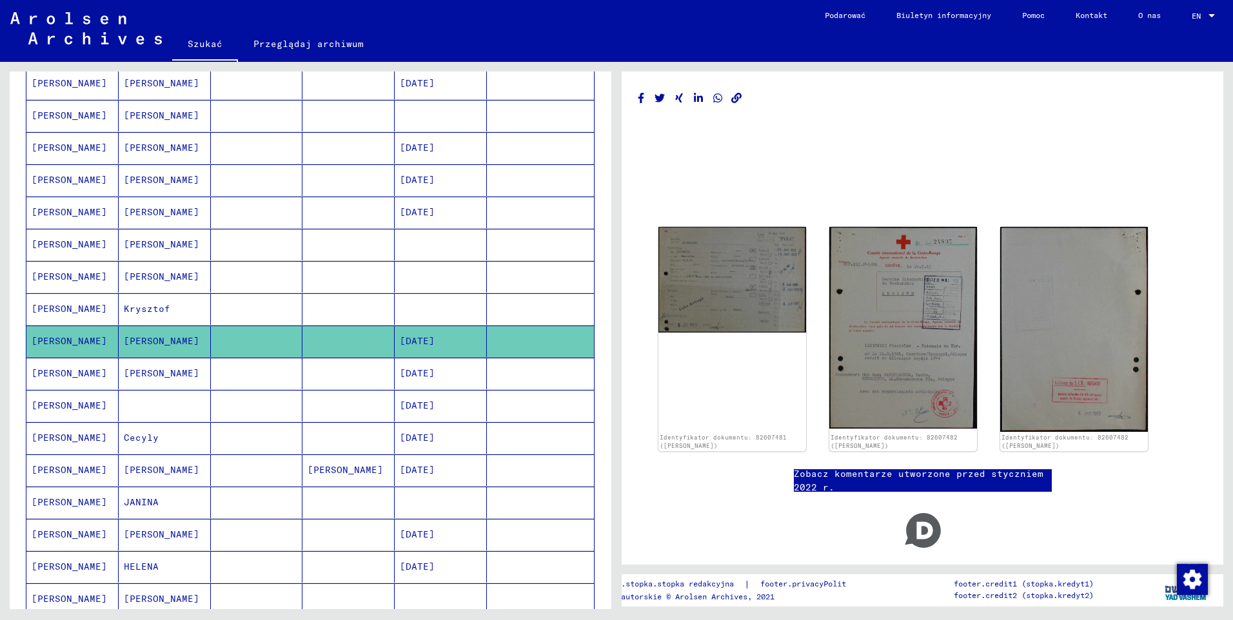
click at [70, 310] on mat-cell "[PERSON_NAME]" at bounding box center [72, 309] width 92 height 32
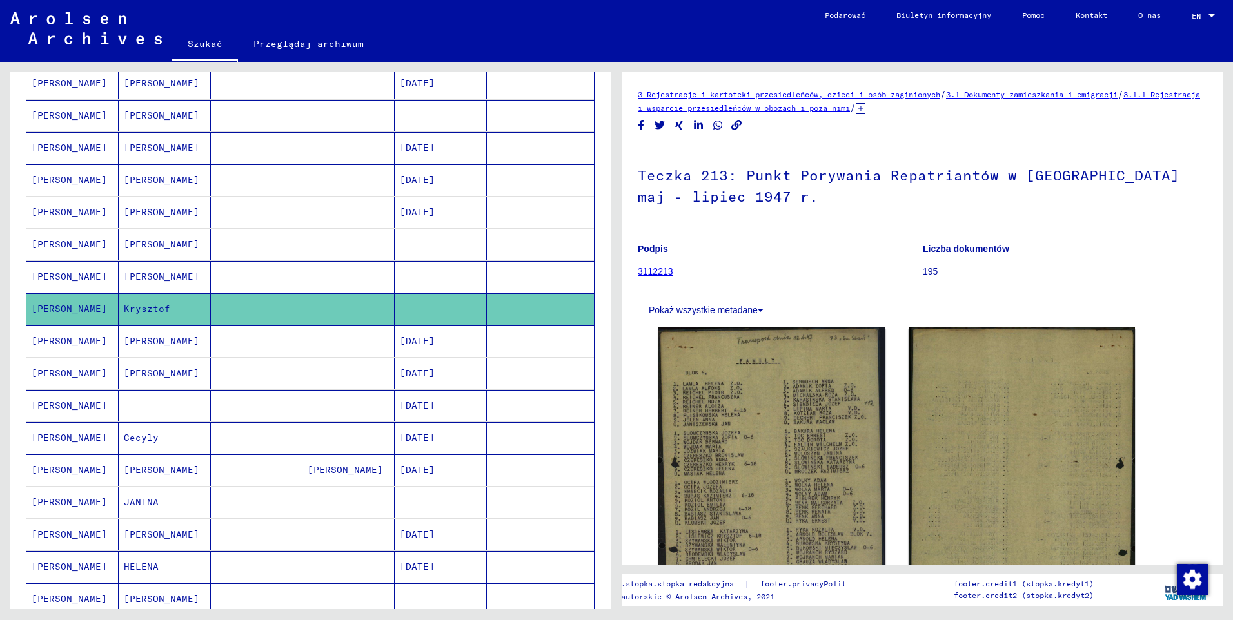
click at [62, 375] on mat-cell "[PERSON_NAME]" at bounding box center [72, 374] width 92 height 32
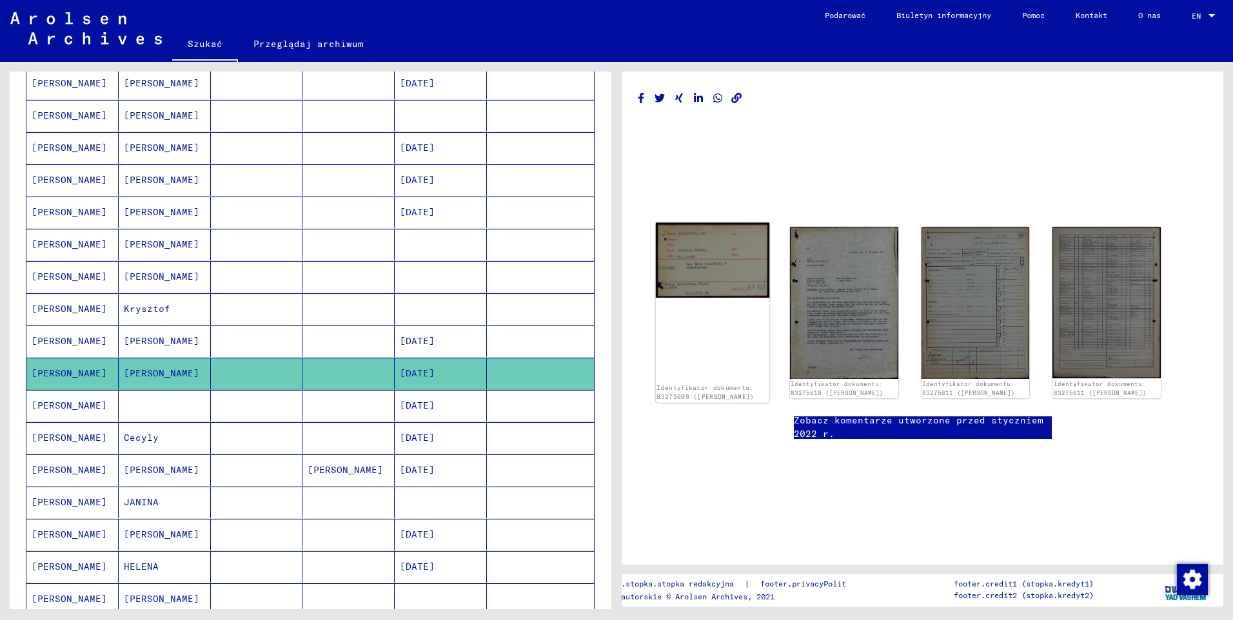
click at [735, 257] on img at bounding box center [712, 260] width 113 height 75
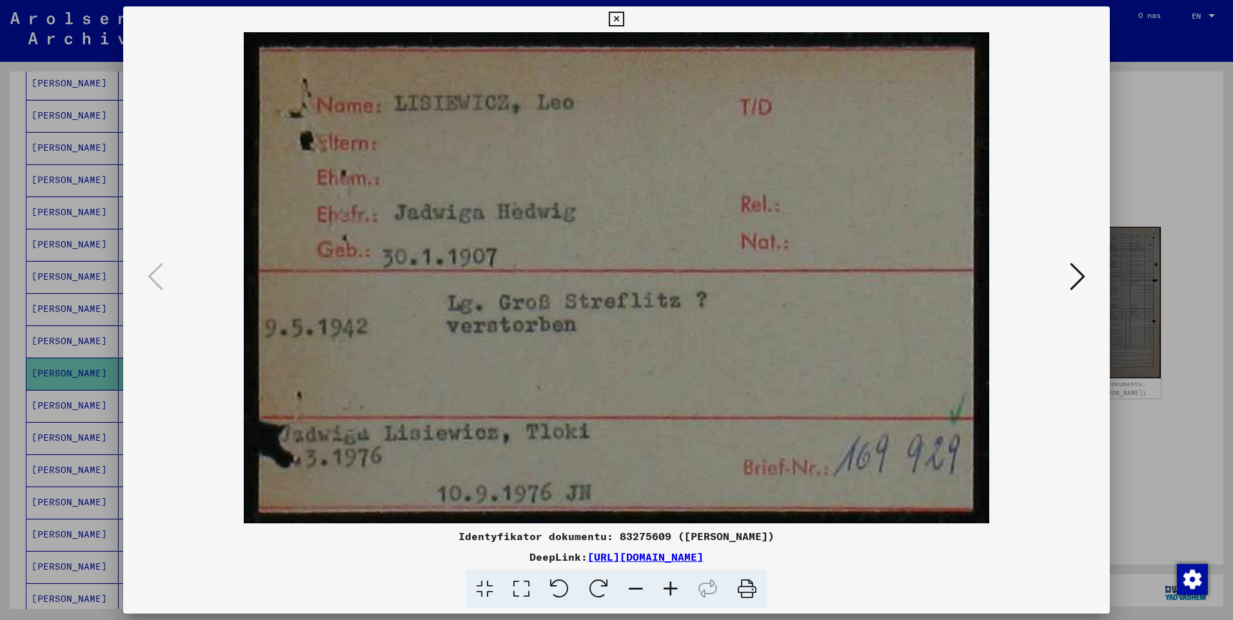
click at [1078, 284] on icon at bounding box center [1077, 276] width 15 height 31
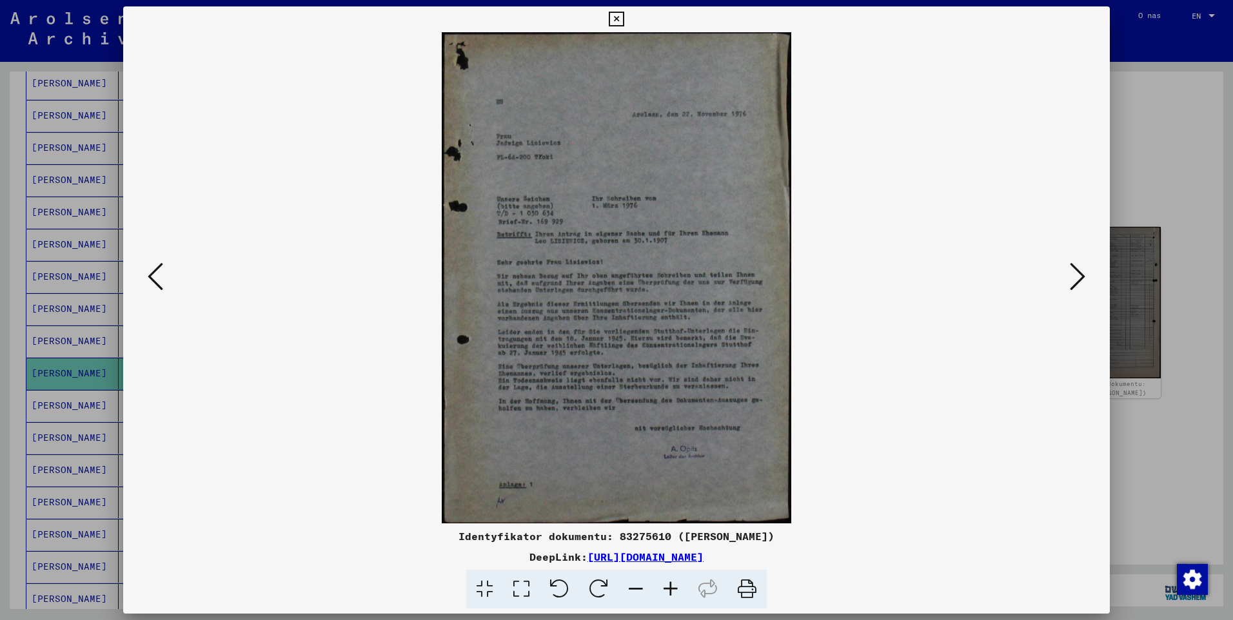
click at [673, 585] on icon at bounding box center [670, 589] width 35 height 39
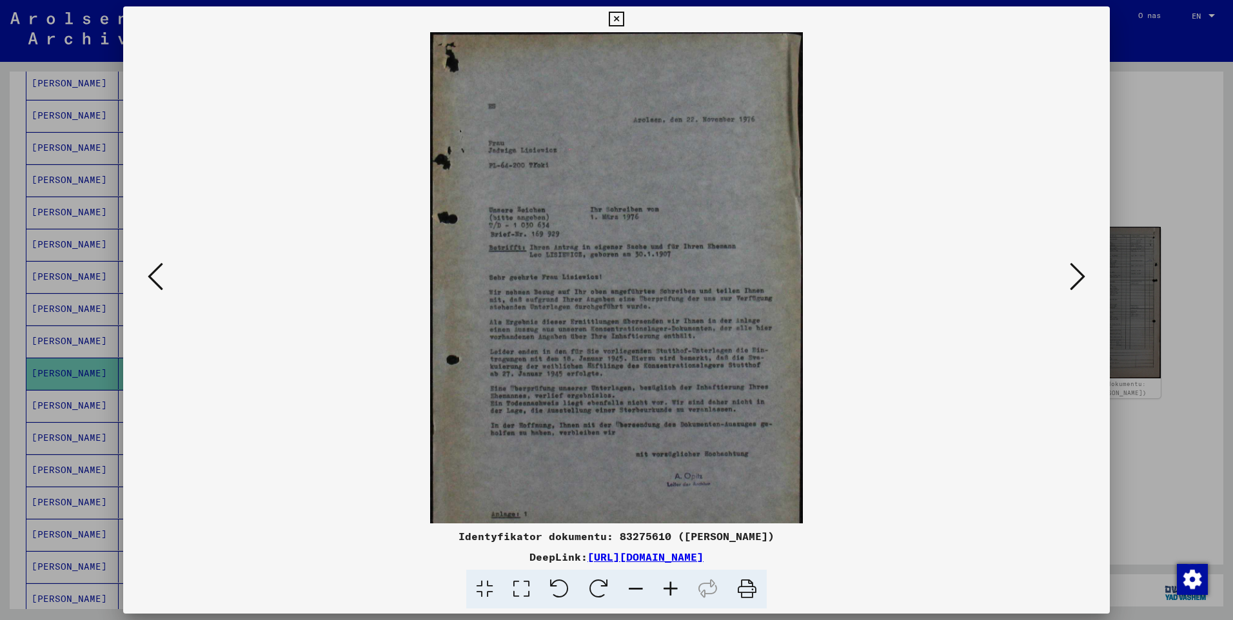
click at [673, 585] on icon at bounding box center [670, 589] width 35 height 39
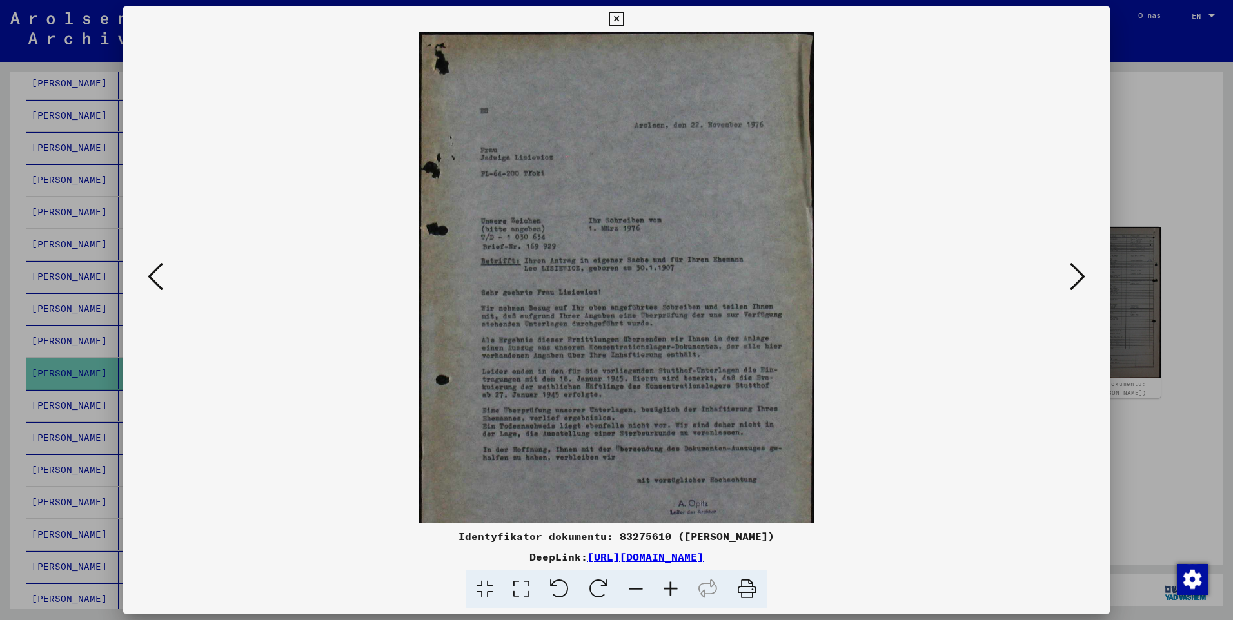
click at [673, 585] on icon at bounding box center [670, 589] width 35 height 39
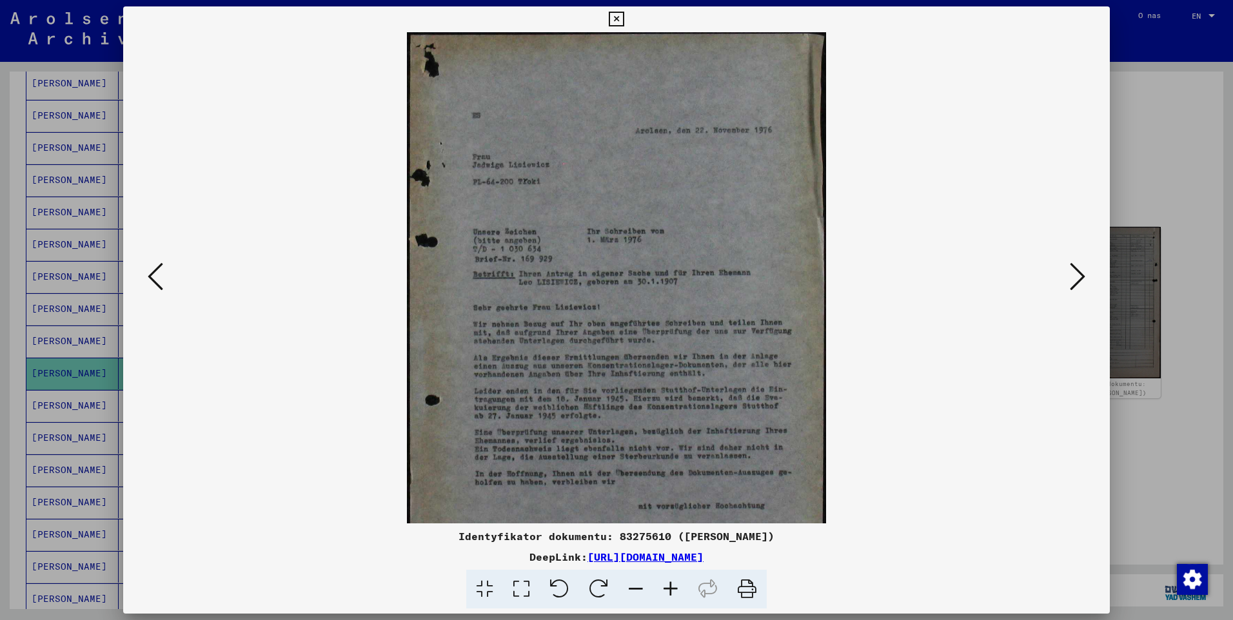
click at [673, 585] on icon at bounding box center [670, 589] width 35 height 39
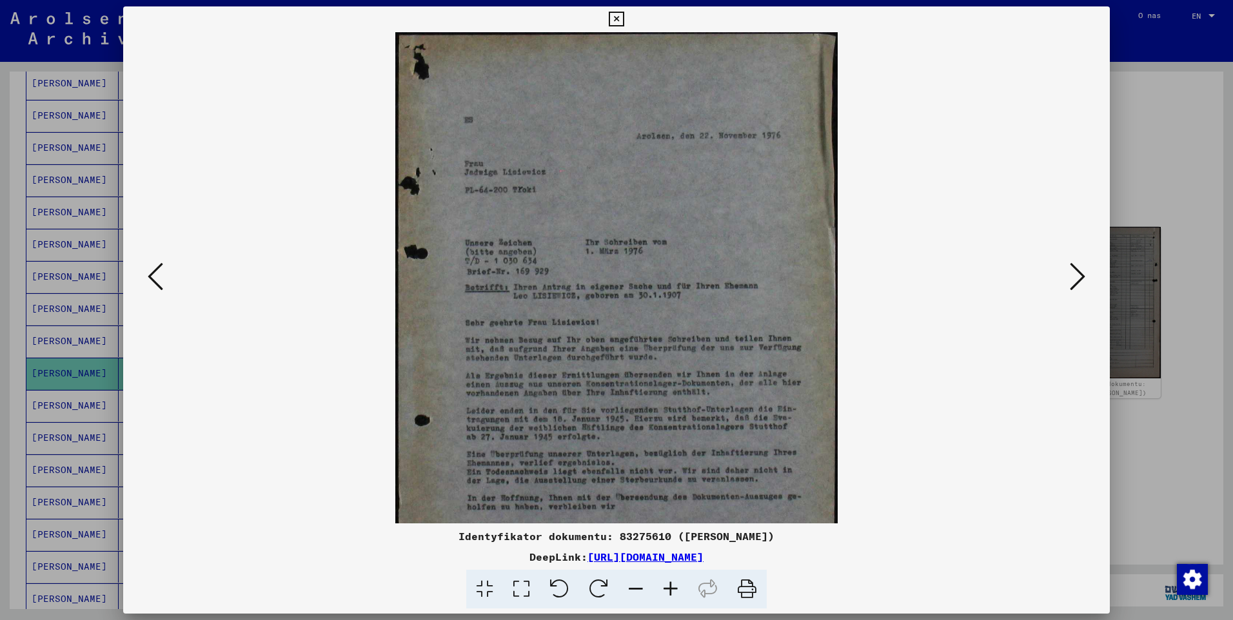
click at [673, 585] on icon at bounding box center [670, 589] width 35 height 39
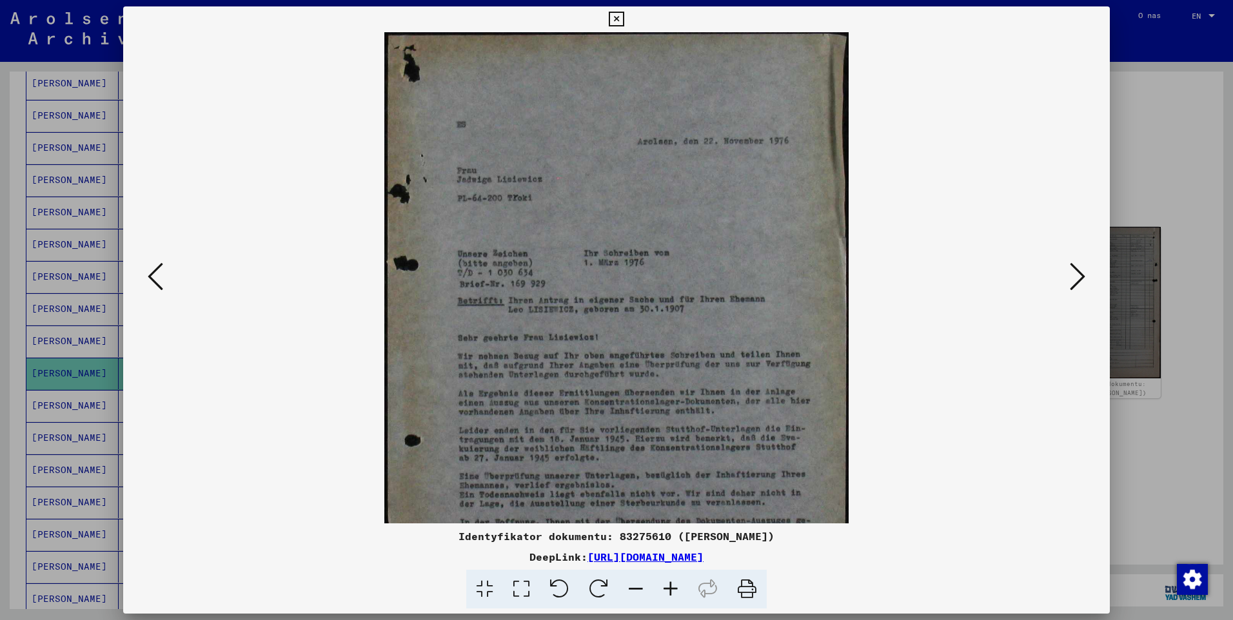
click at [673, 585] on icon at bounding box center [670, 589] width 35 height 39
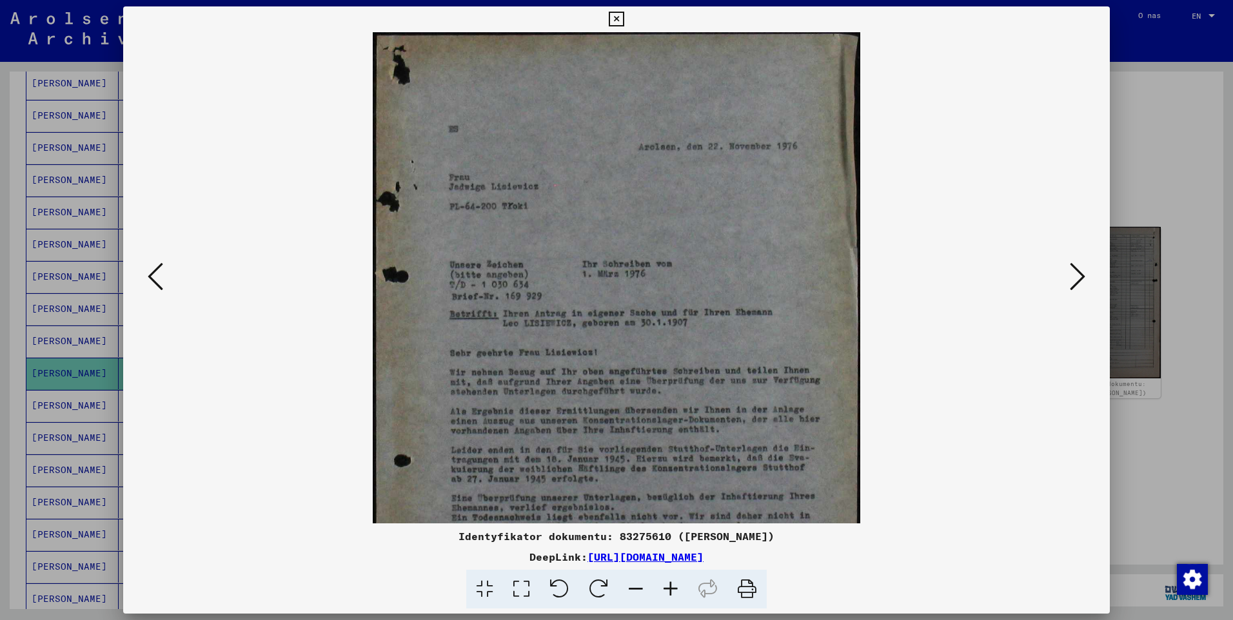
click at [673, 585] on icon at bounding box center [670, 589] width 35 height 39
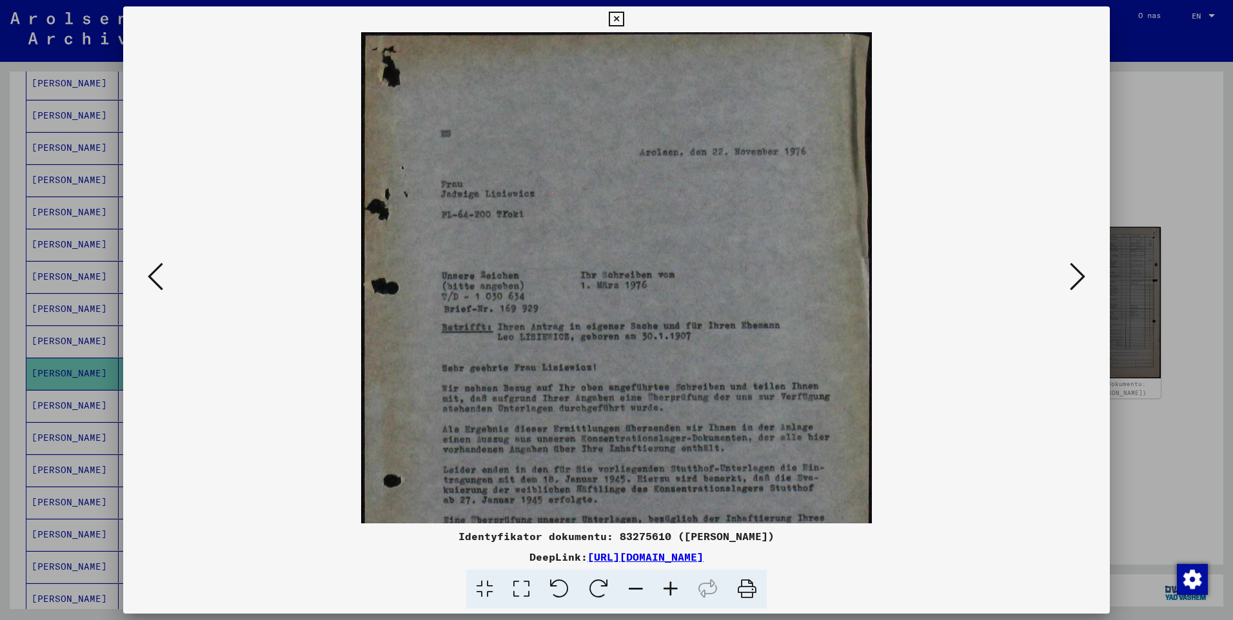
click at [673, 585] on icon at bounding box center [670, 589] width 35 height 39
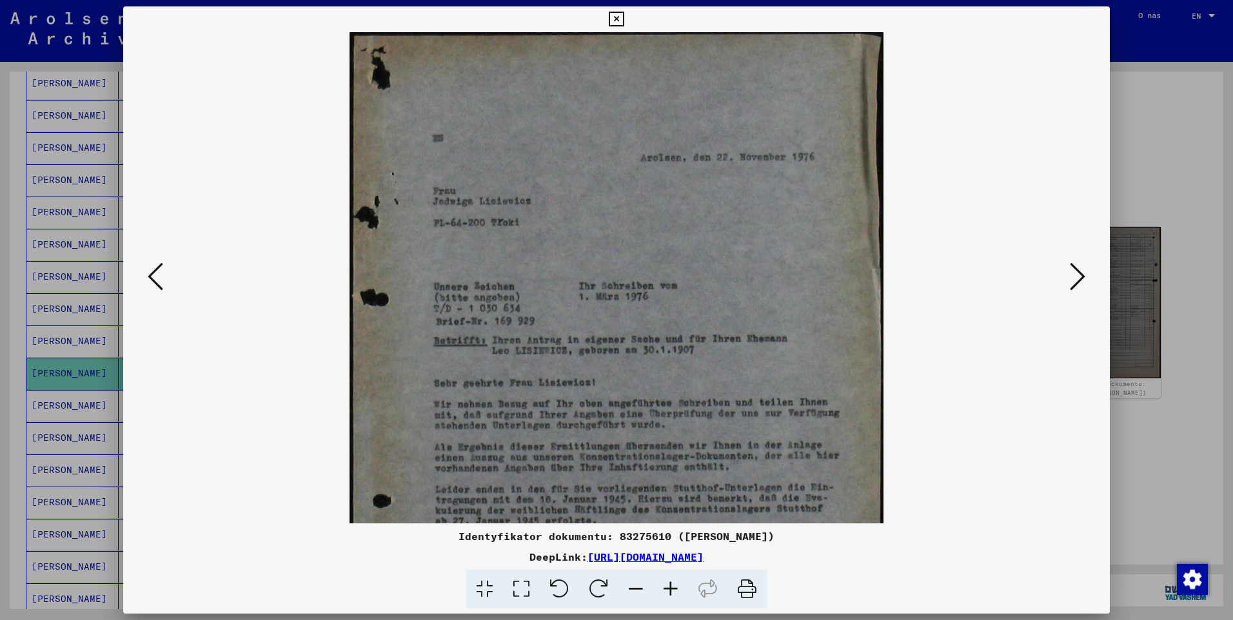
click at [673, 585] on icon at bounding box center [670, 589] width 35 height 39
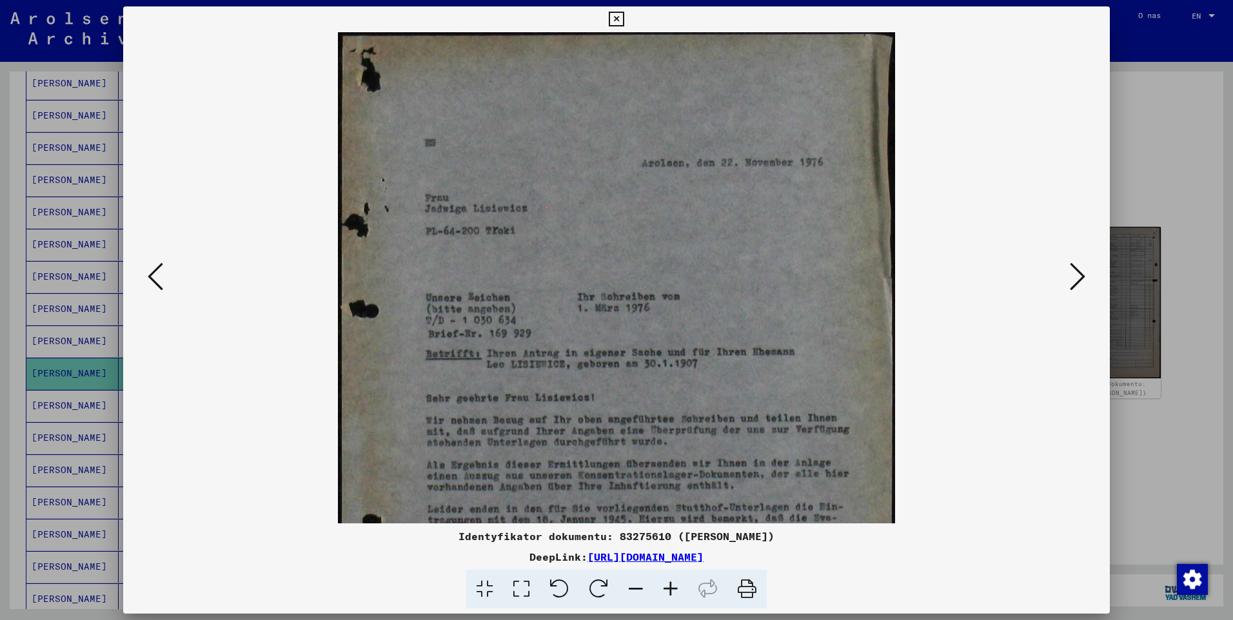
click at [673, 585] on icon at bounding box center [670, 589] width 35 height 39
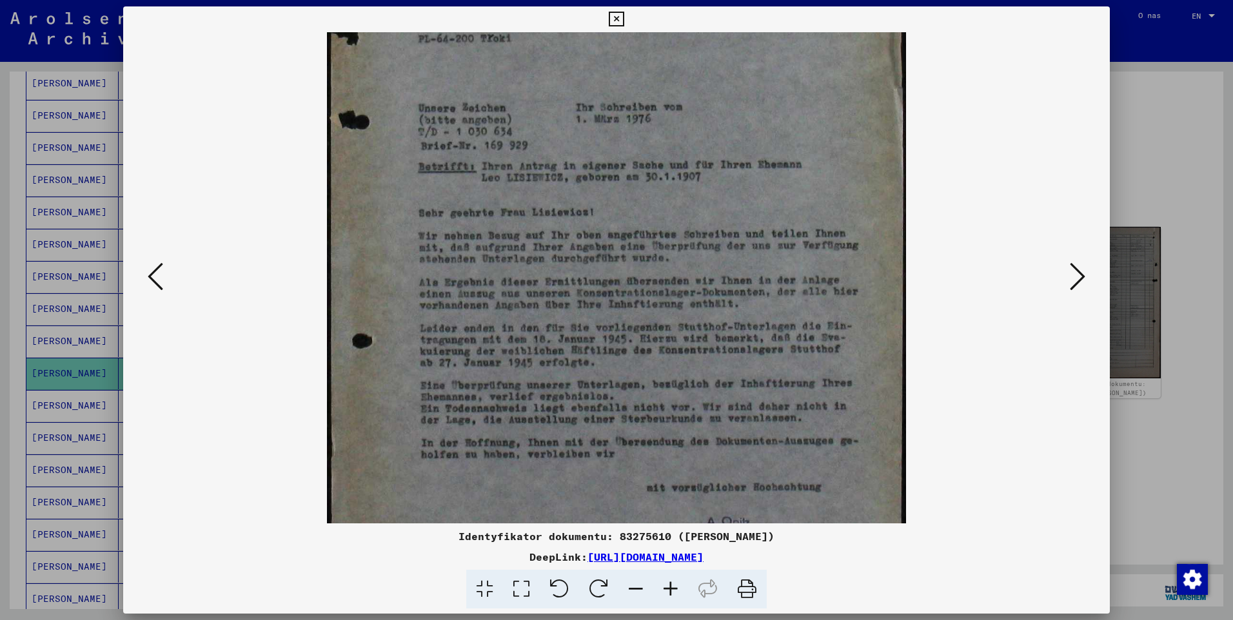
drag, startPoint x: 678, startPoint y: 431, endPoint x: 680, endPoint y: 230, distance: 201.2
click at [680, 230] on img at bounding box center [617, 239] width 580 height 814
click at [1078, 281] on icon at bounding box center [1077, 276] width 15 height 31
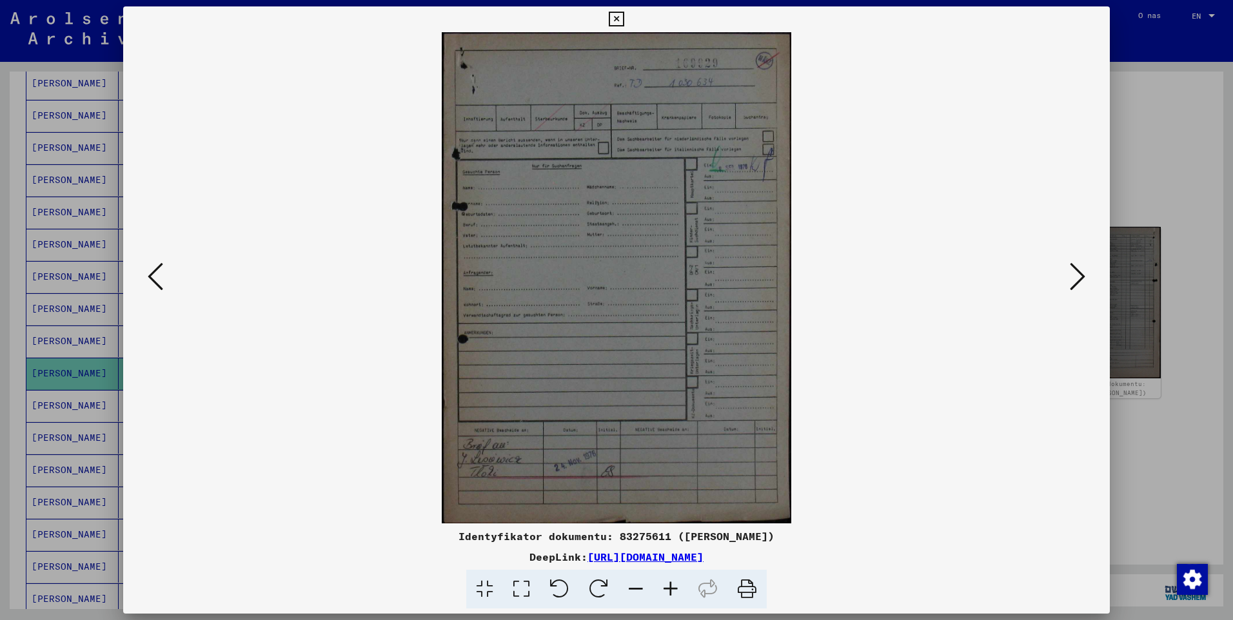
click at [1078, 281] on icon at bounding box center [1077, 276] width 15 height 31
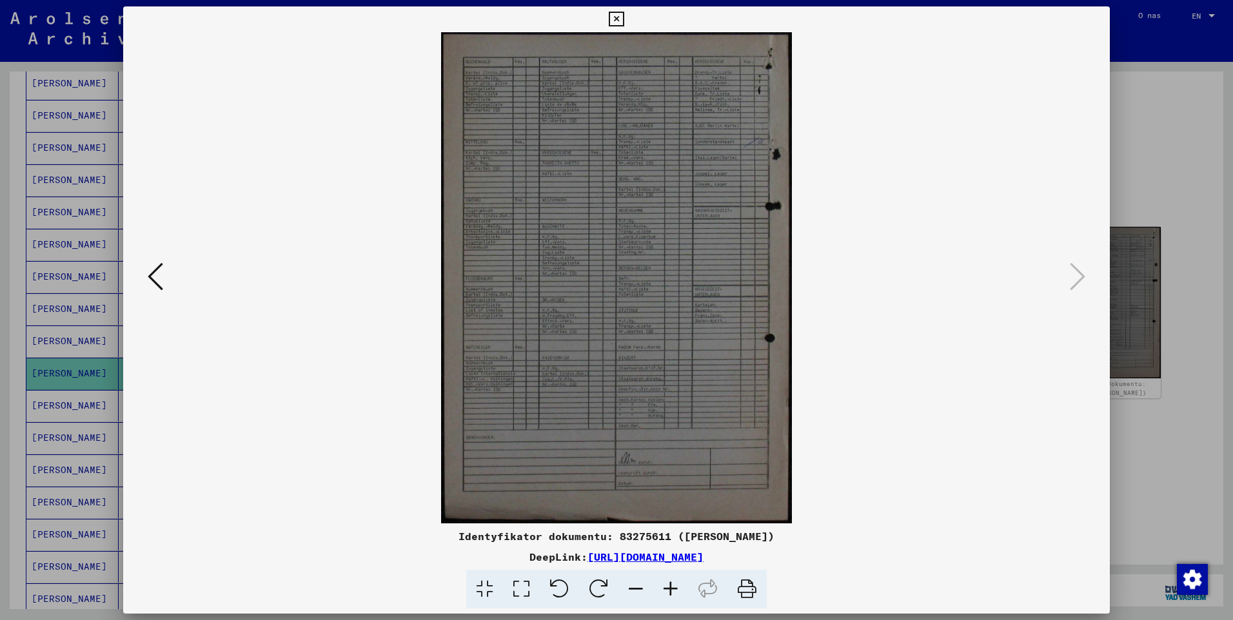
click at [620, 18] on icon at bounding box center [616, 19] width 15 height 15
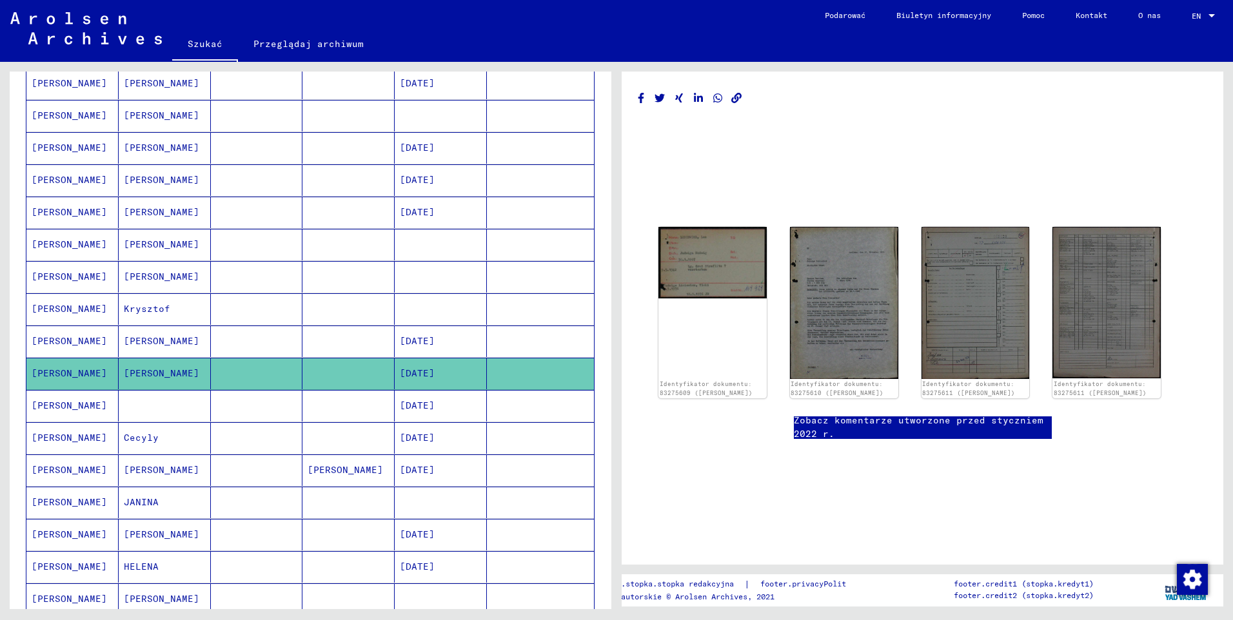
click at [64, 406] on mat-cell "[PERSON_NAME]" at bounding box center [72, 406] width 92 height 32
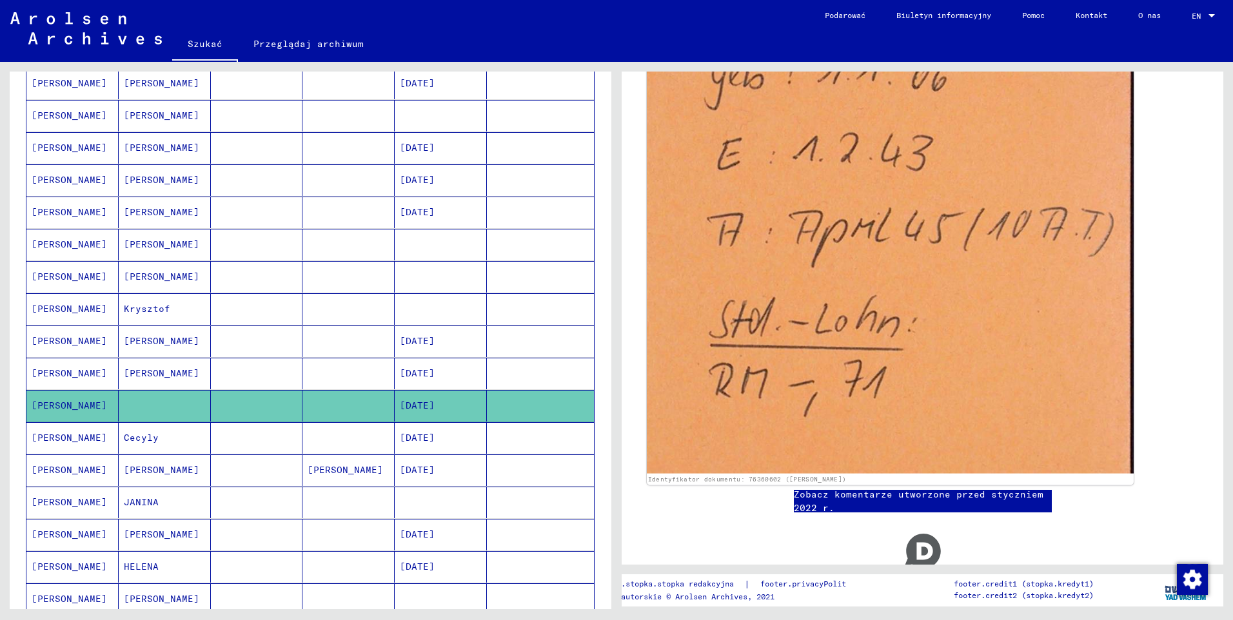
scroll to position [516, 0]
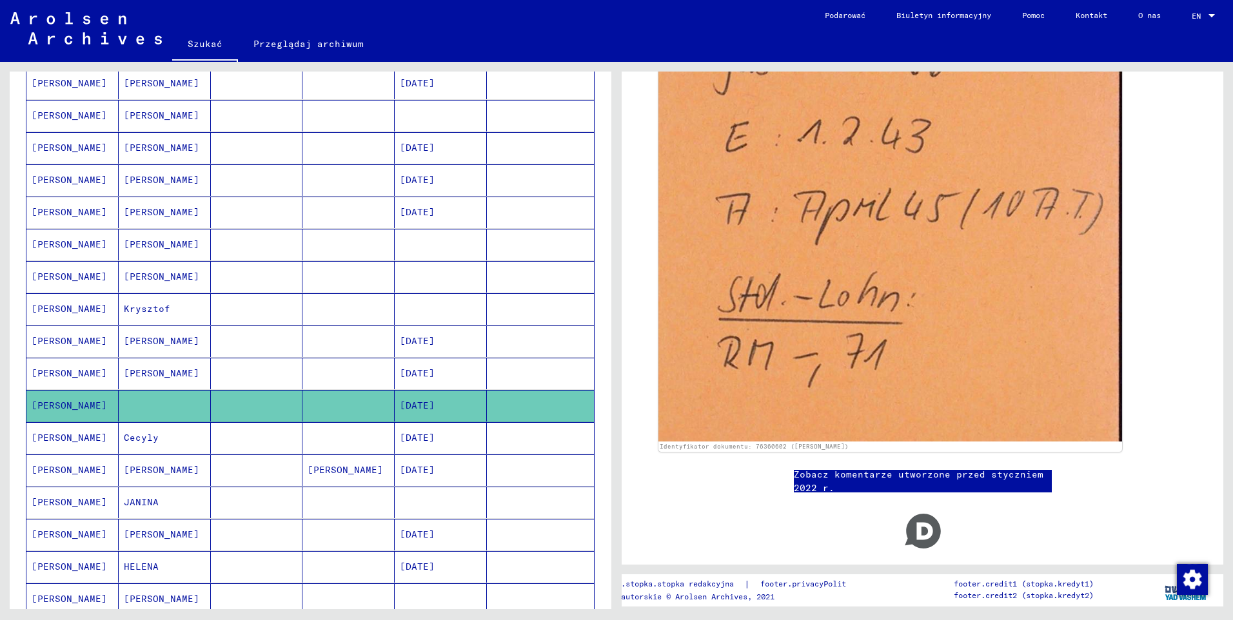
click at [61, 435] on mat-cell "[PERSON_NAME]" at bounding box center [72, 438] width 92 height 32
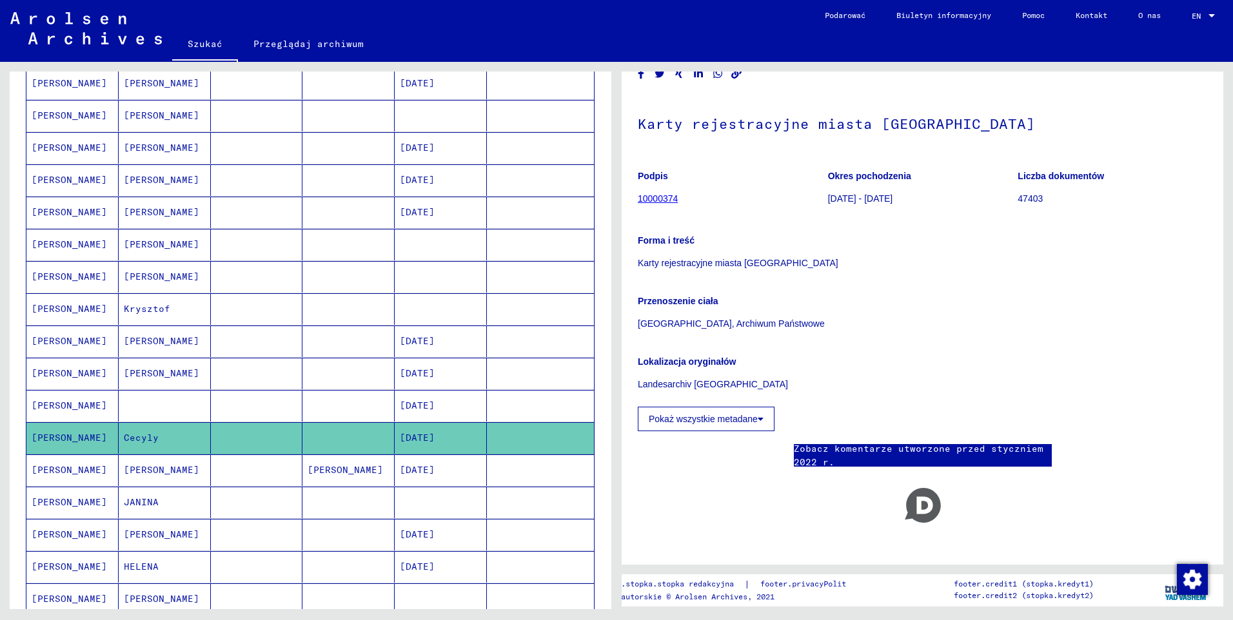
scroll to position [64, 0]
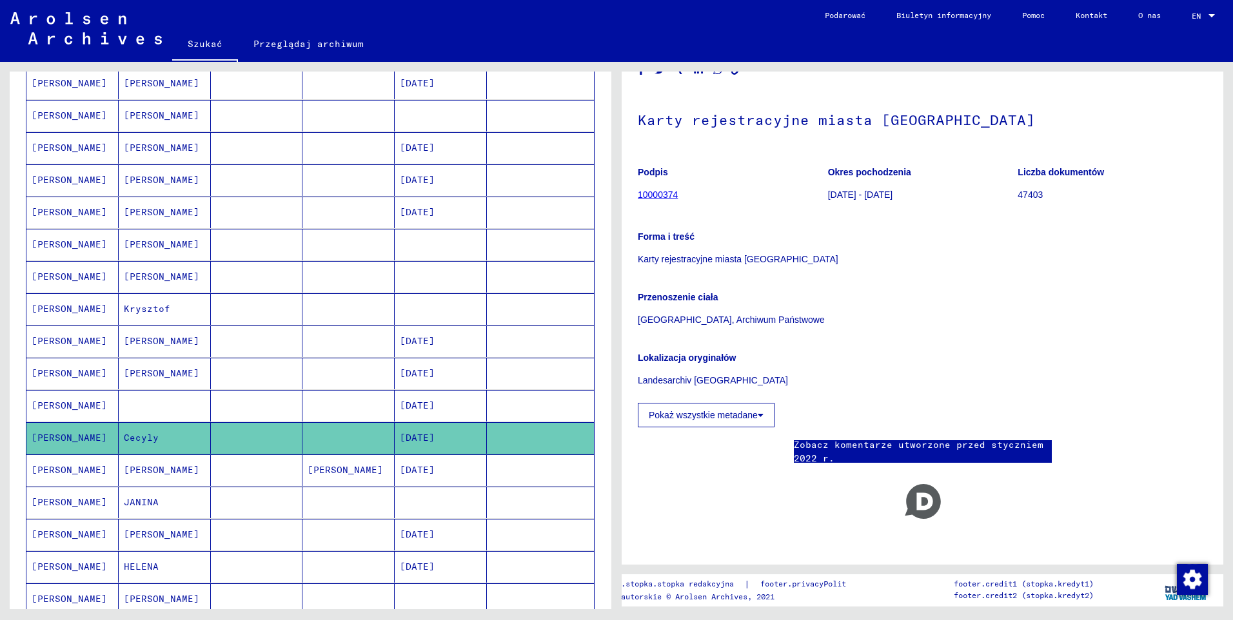
click at [63, 471] on mat-cell "[PERSON_NAME]" at bounding box center [72, 471] width 92 height 32
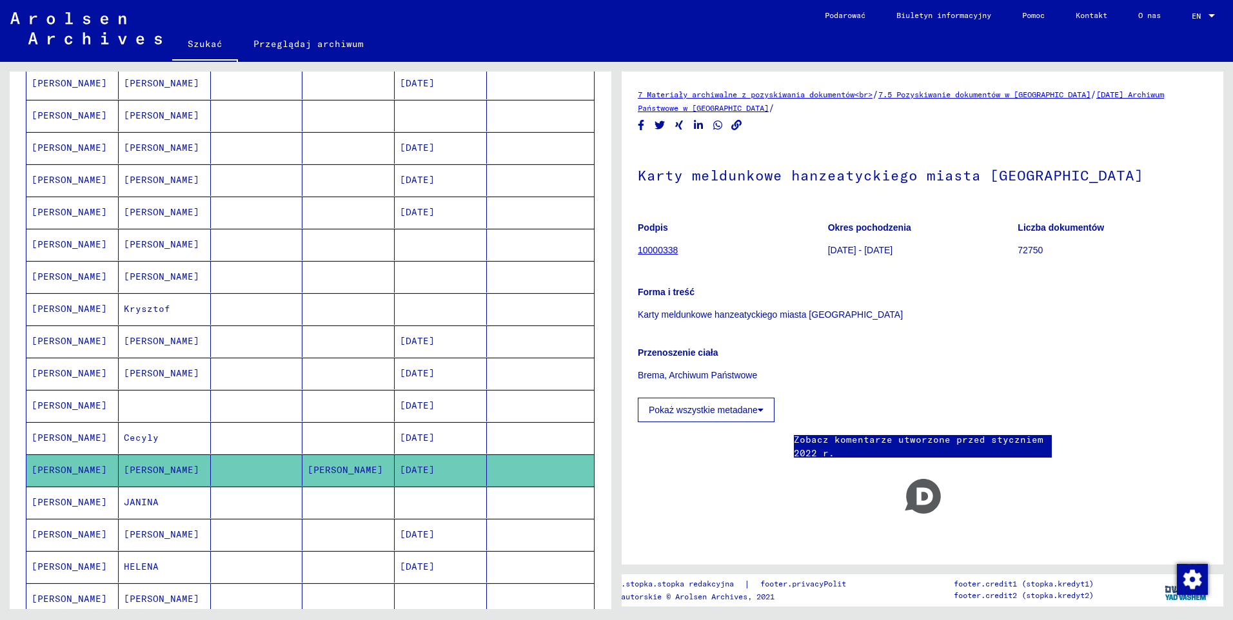
click at [57, 504] on mat-cell "[PERSON_NAME]" at bounding box center [72, 503] width 92 height 32
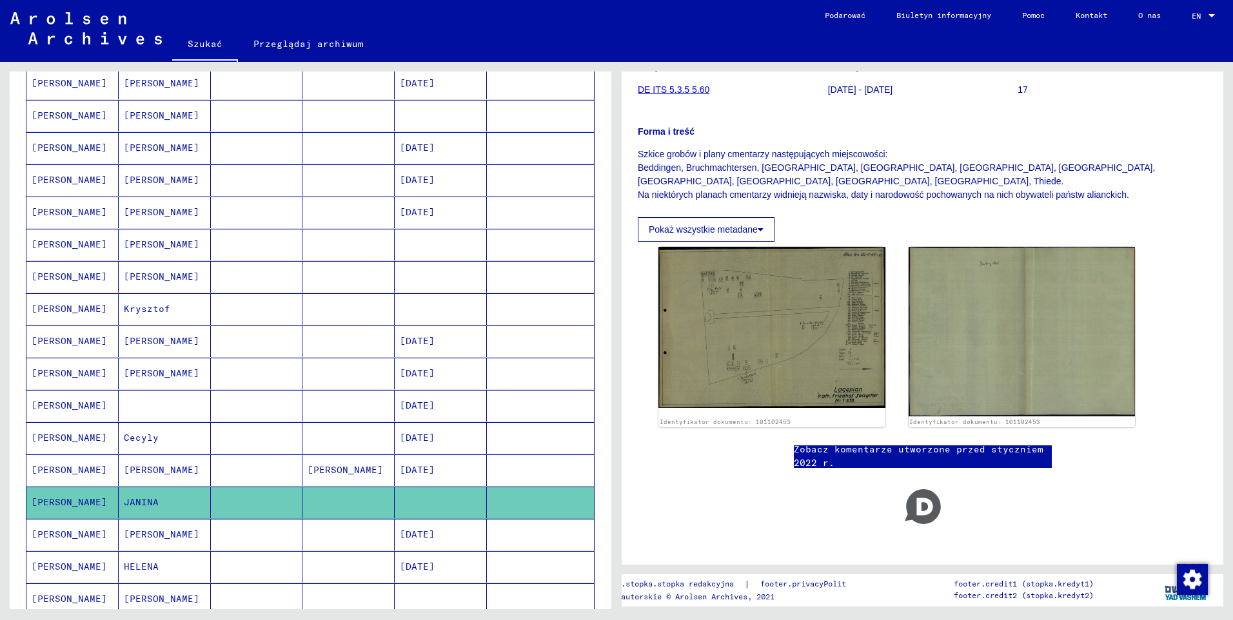
scroll to position [175, 0]
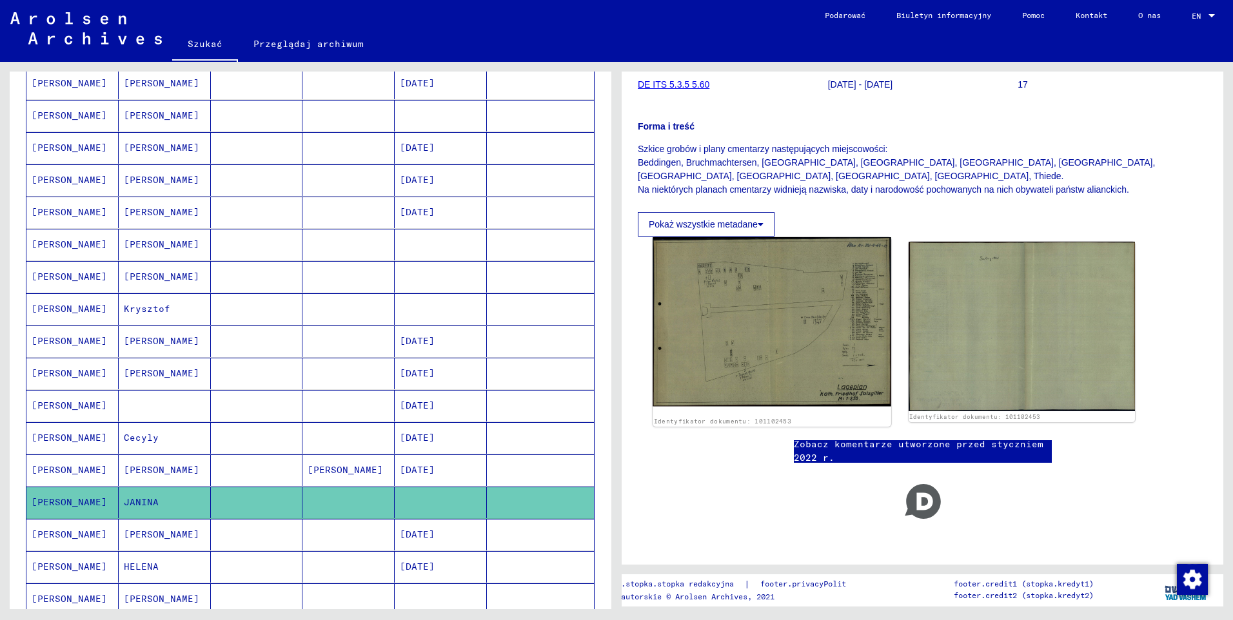
click at [776, 313] on img at bounding box center [771, 321] width 238 height 169
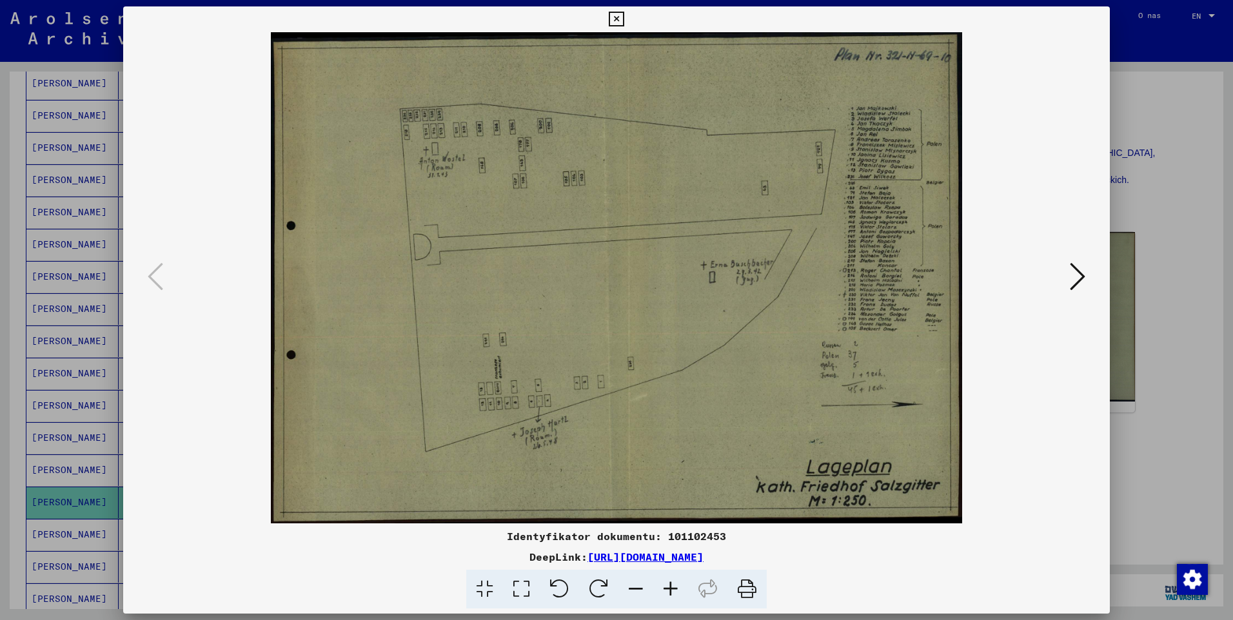
click at [680, 589] on icon at bounding box center [670, 589] width 35 height 39
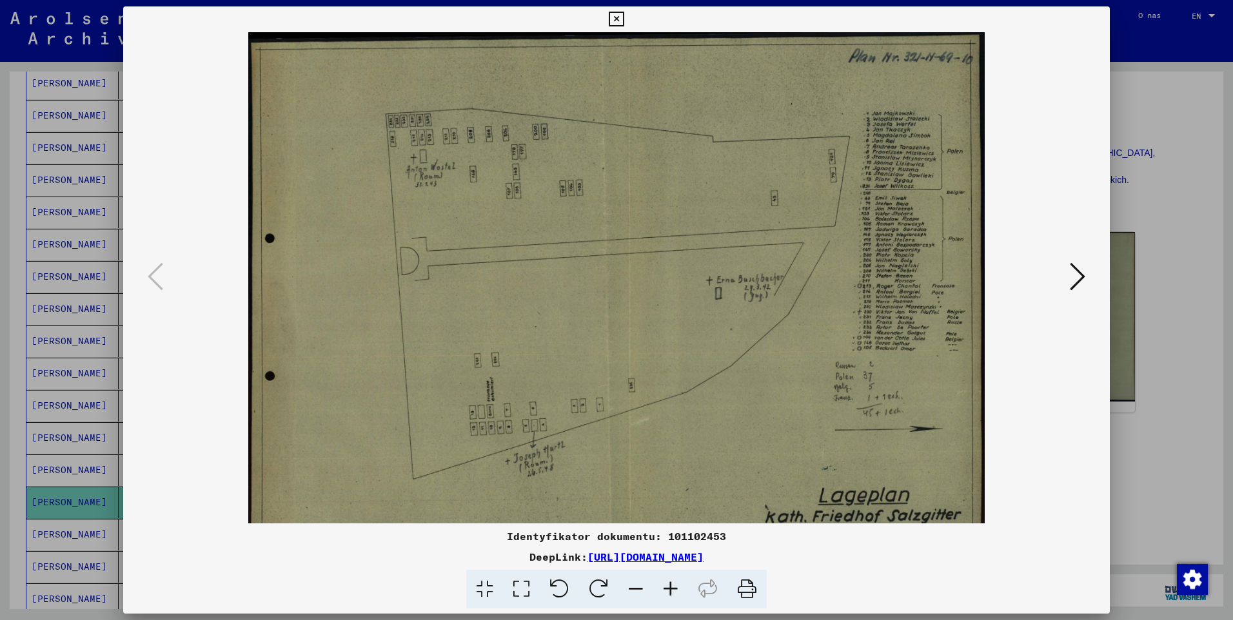
click at [680, 588] on icon at bounding box center [670, 589] width 35 height 39
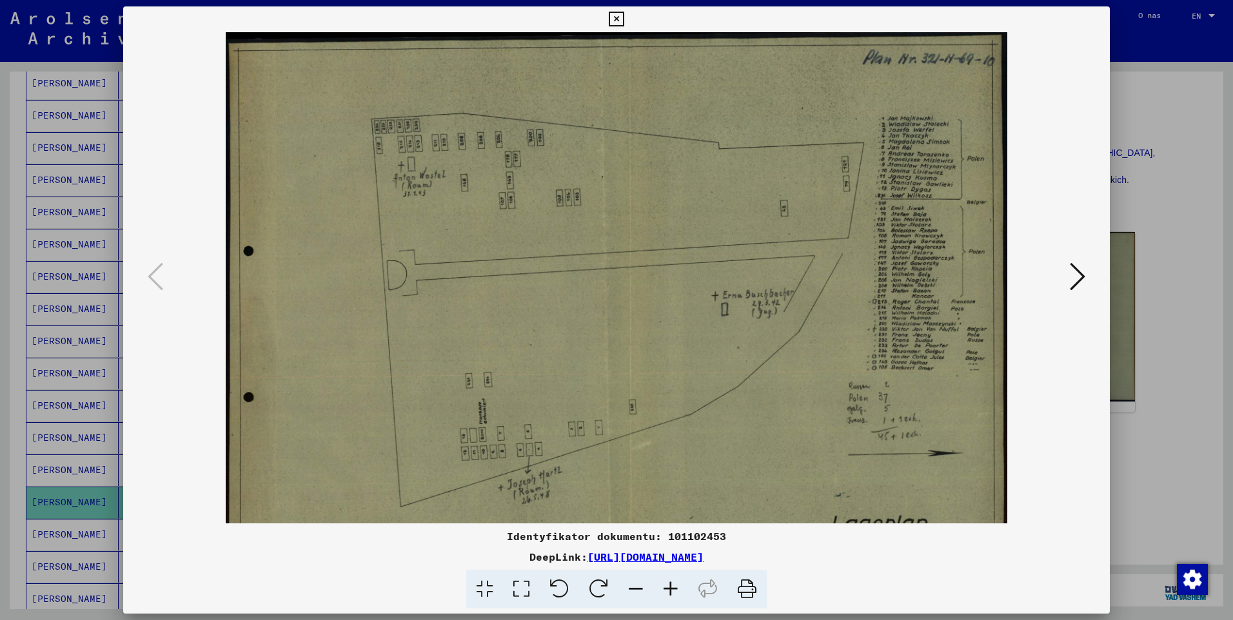
click at [680, 588] on icon at bounding box center [670, 589] width 35 height 39
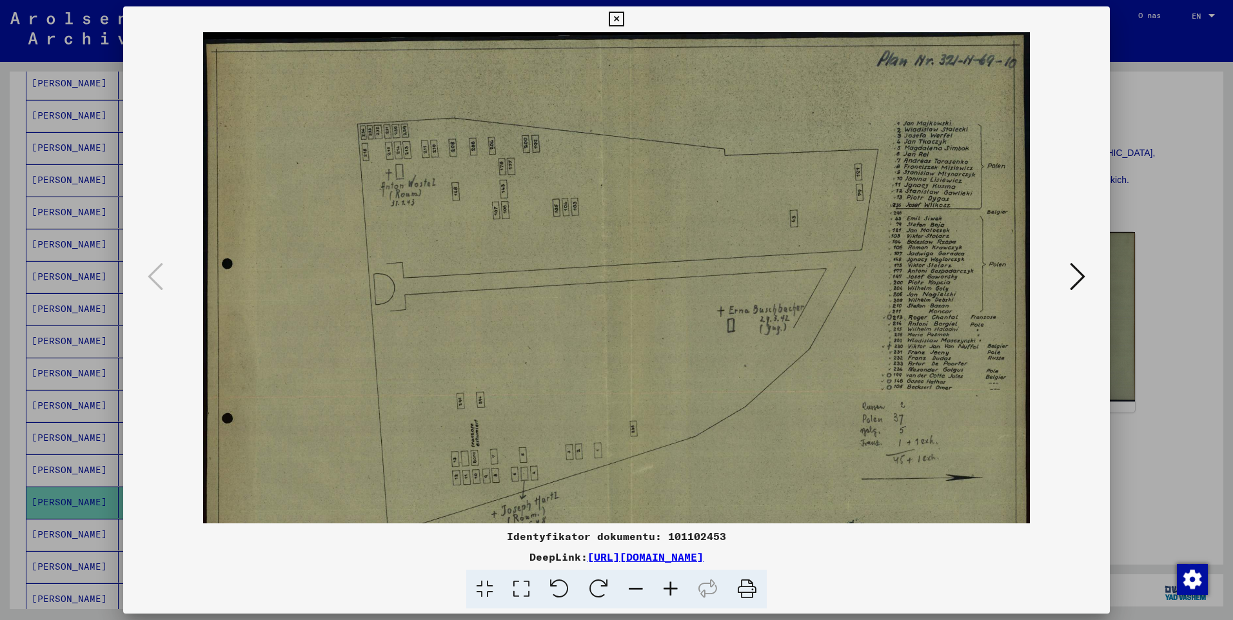
click at [680, 588] on icon at bounding box center [670, 589] width 35 height 39
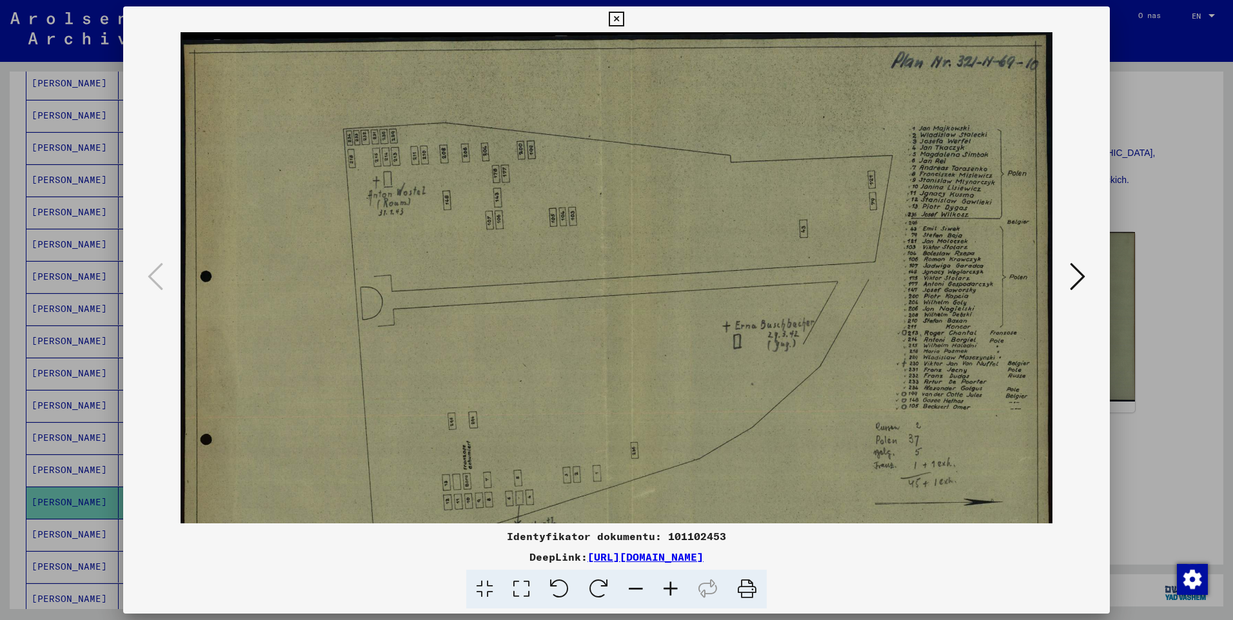
click at [680, 588] on icon at bounding box center [670, 589] width 35 height 39
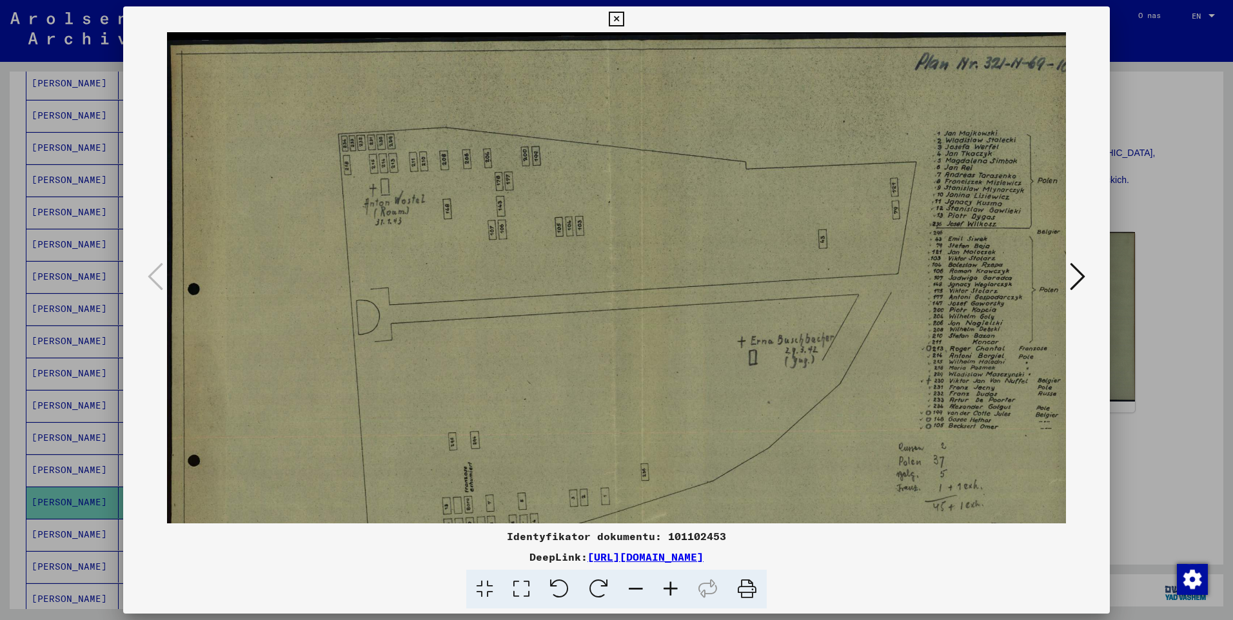
click at [680, 588] on icon at bounding box center [670, 589] width 35 height 39
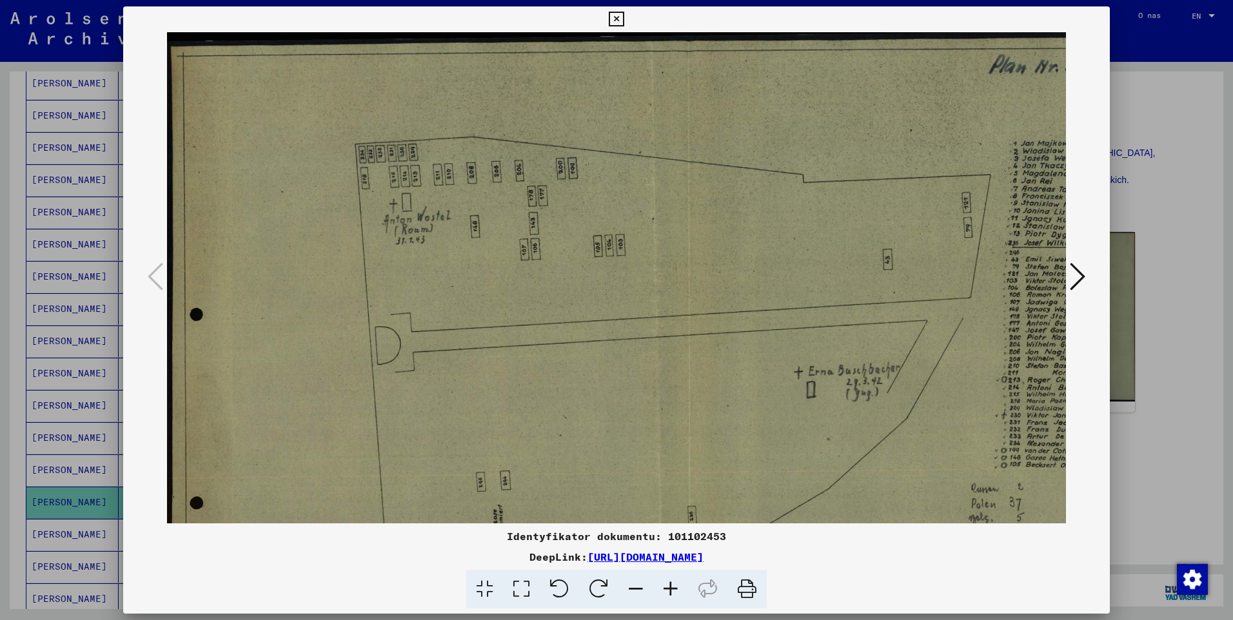
click at [680, 588] on icon at bounding box center [670, 589] width 35 height 39
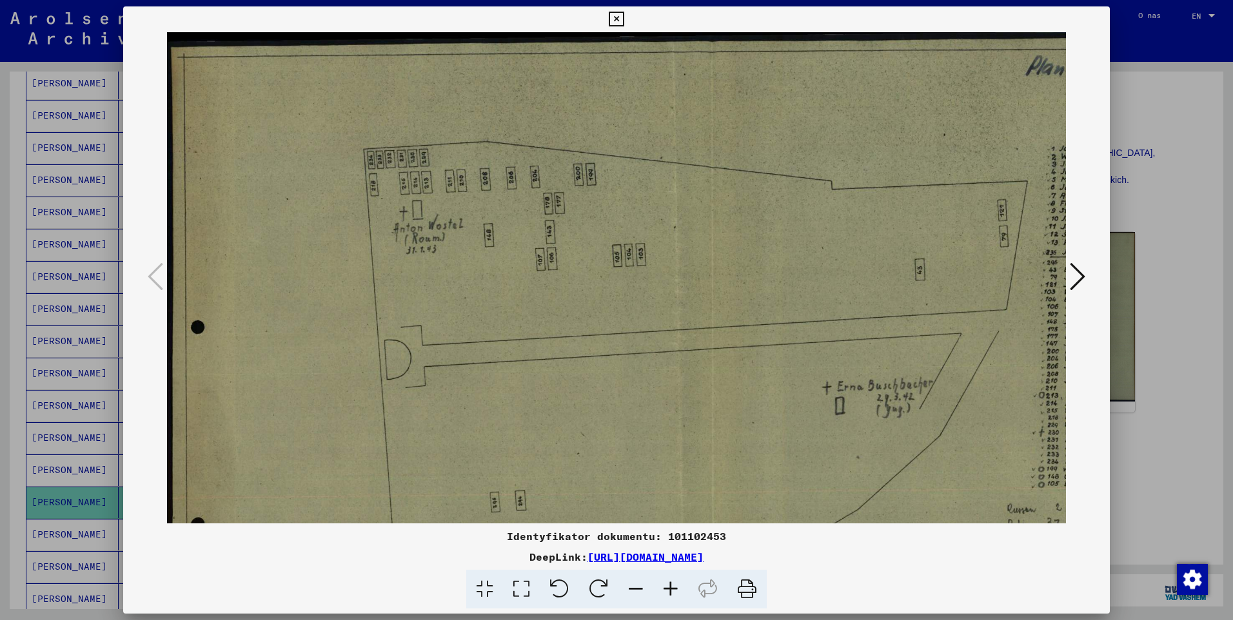
click at [680, 588] on icon at bounding box center [670, 589] width 35 height 39
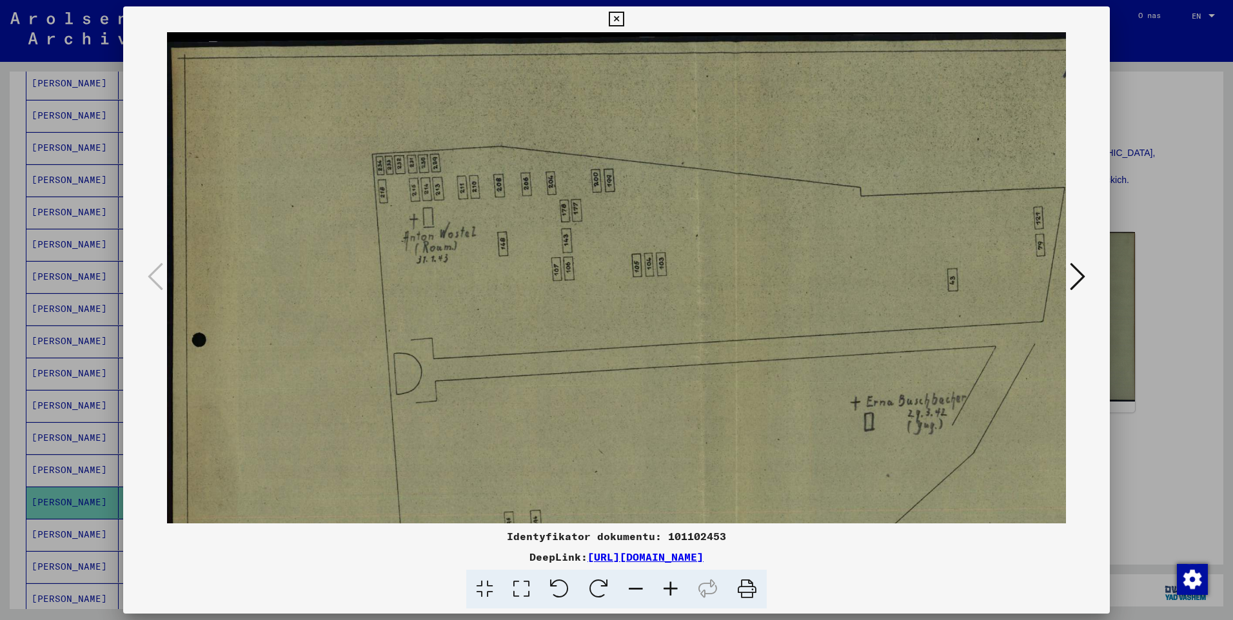
click at [680, 588] on icon at bounding box center [670, 589] width 35 height 39
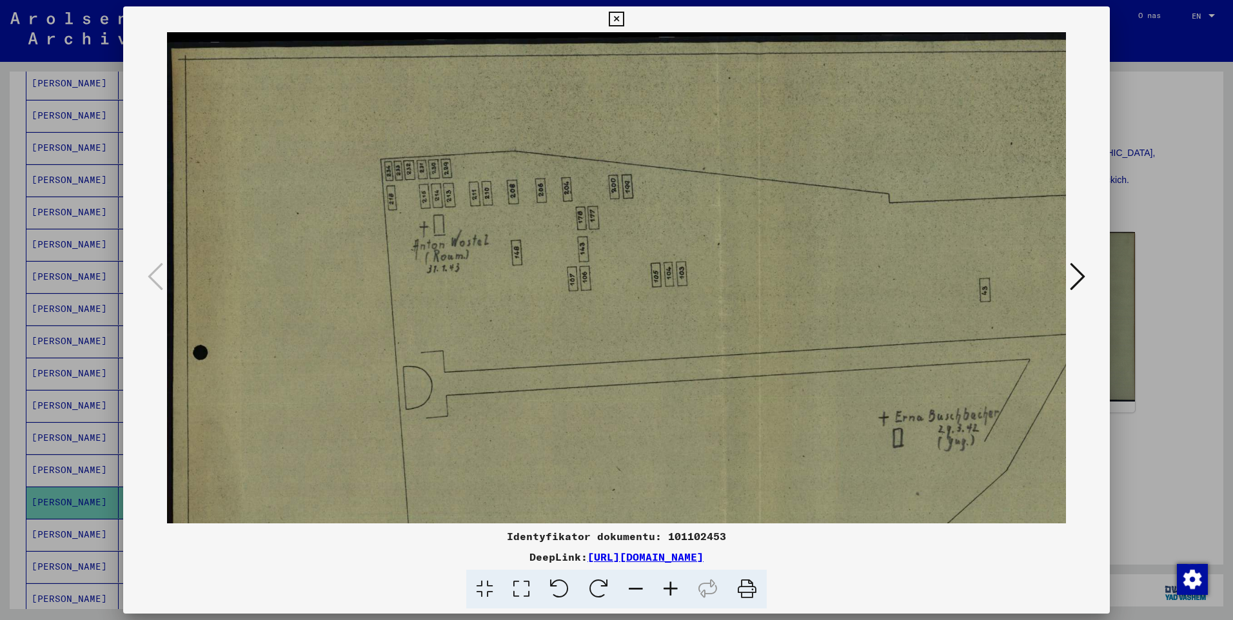
click at [680, 587] on icon at bounding box center [670, 589] width 35 height 39
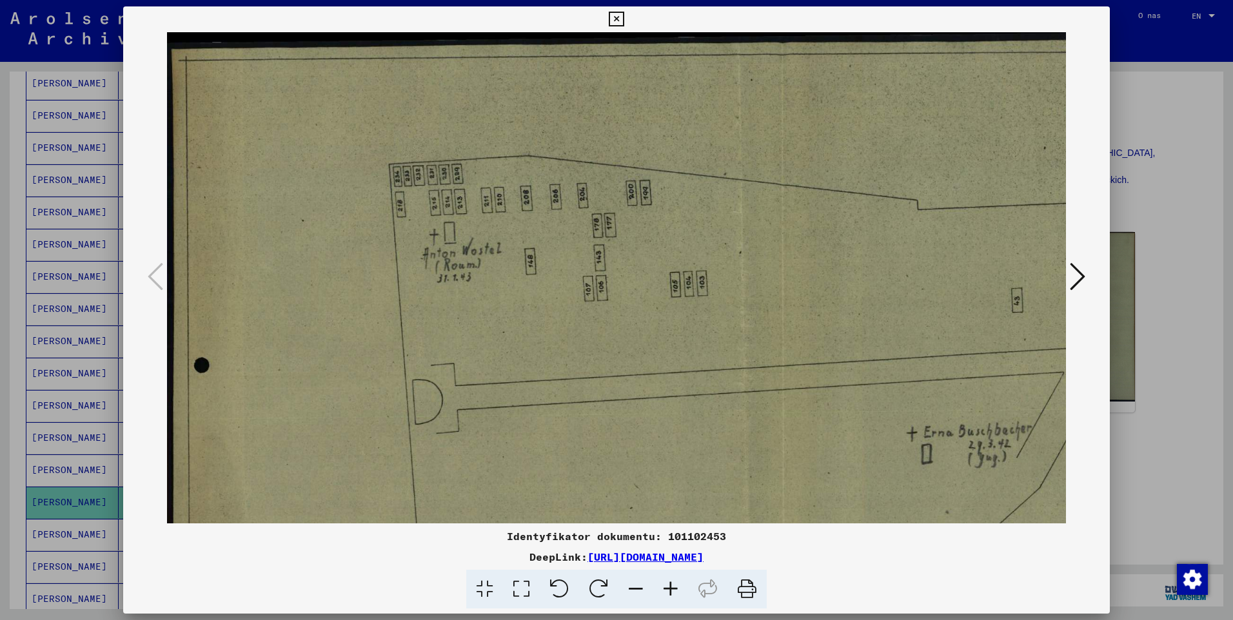
click at [680, 587] on icon at bounding box center [670, 589] width 35 height 39
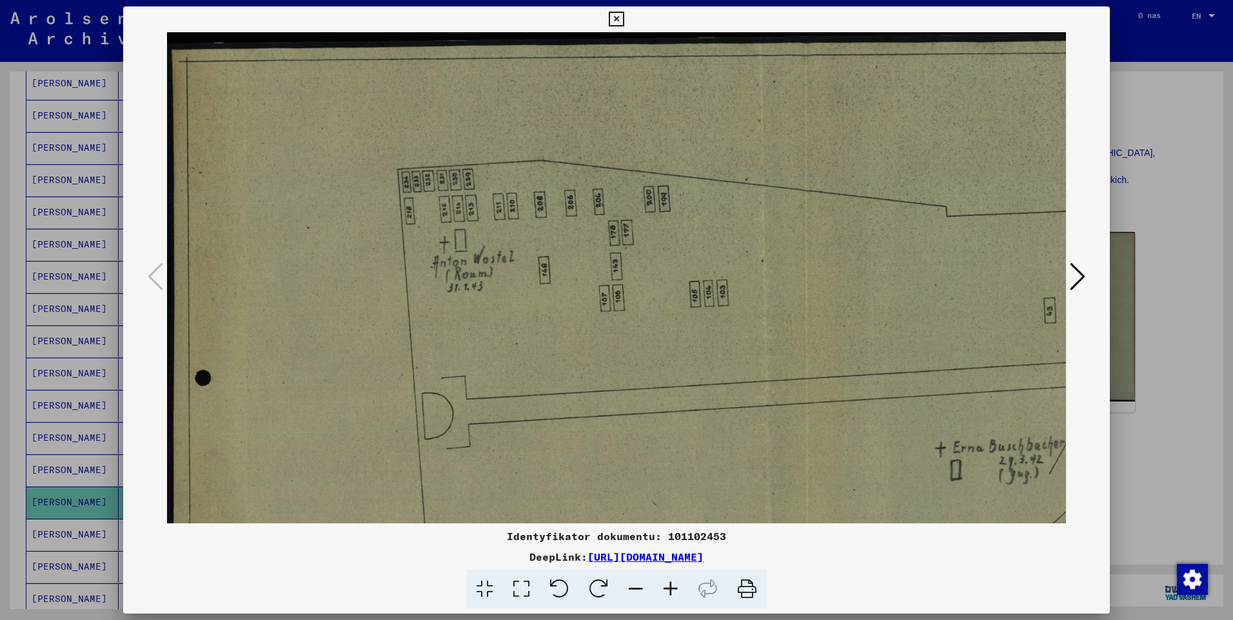
click at [680, 587] on icon at bounding box center [670, 589] width 35 height 39
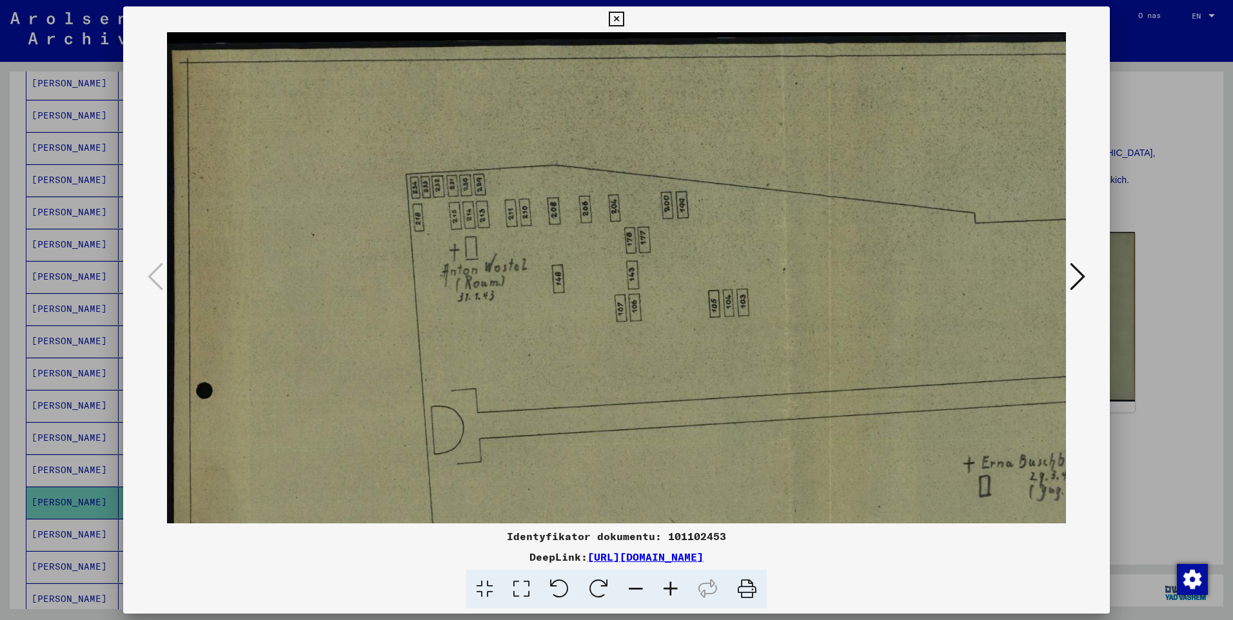
click at [680, 587] on icon at bounding box center [670, 589] width 35 height 39
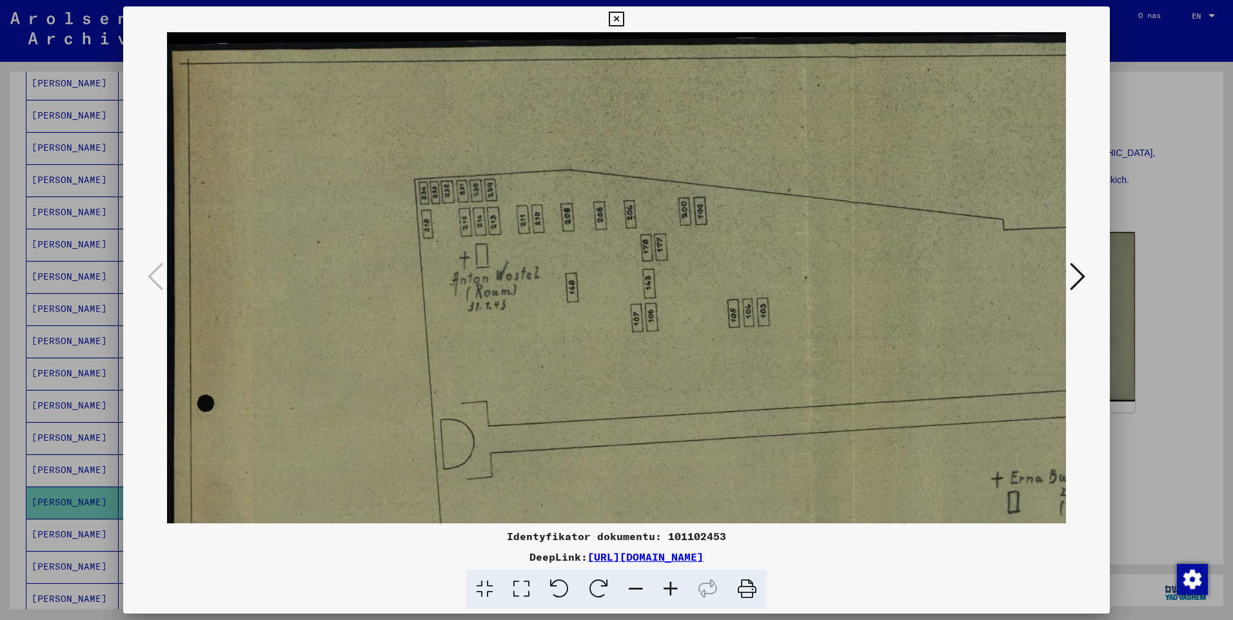
click at [680, 587] on icon at bounding box center [670, 589] width 35 height 39
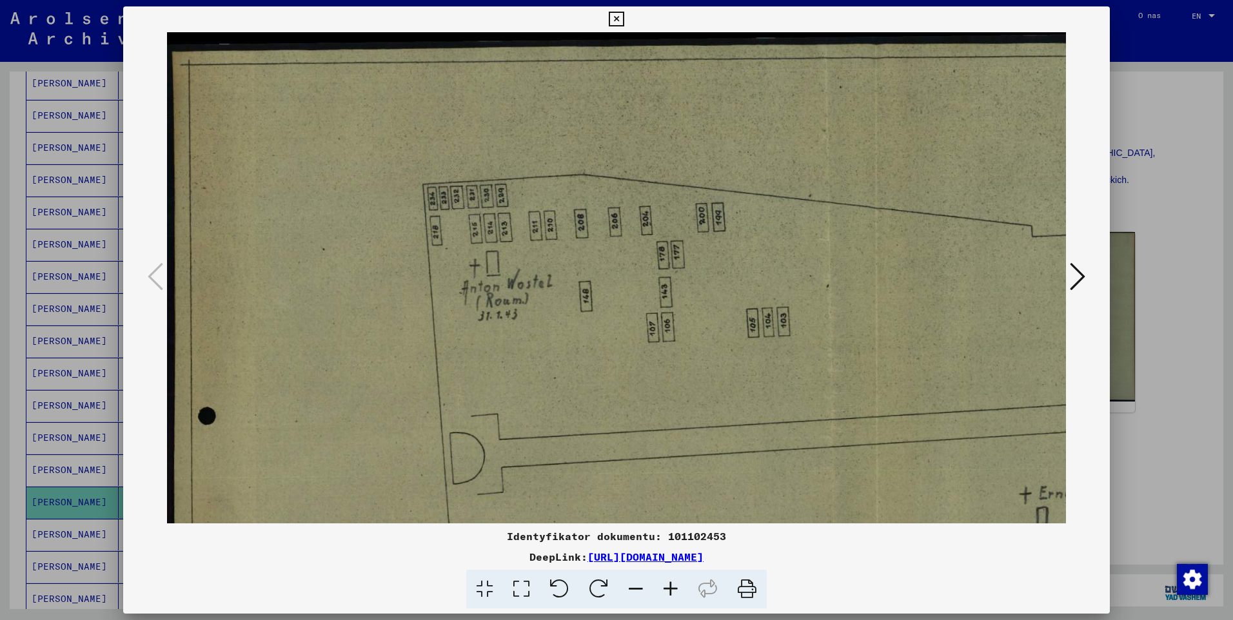
click at [680, 587] on icon at bounding box center [670, 589] width 35 height 39
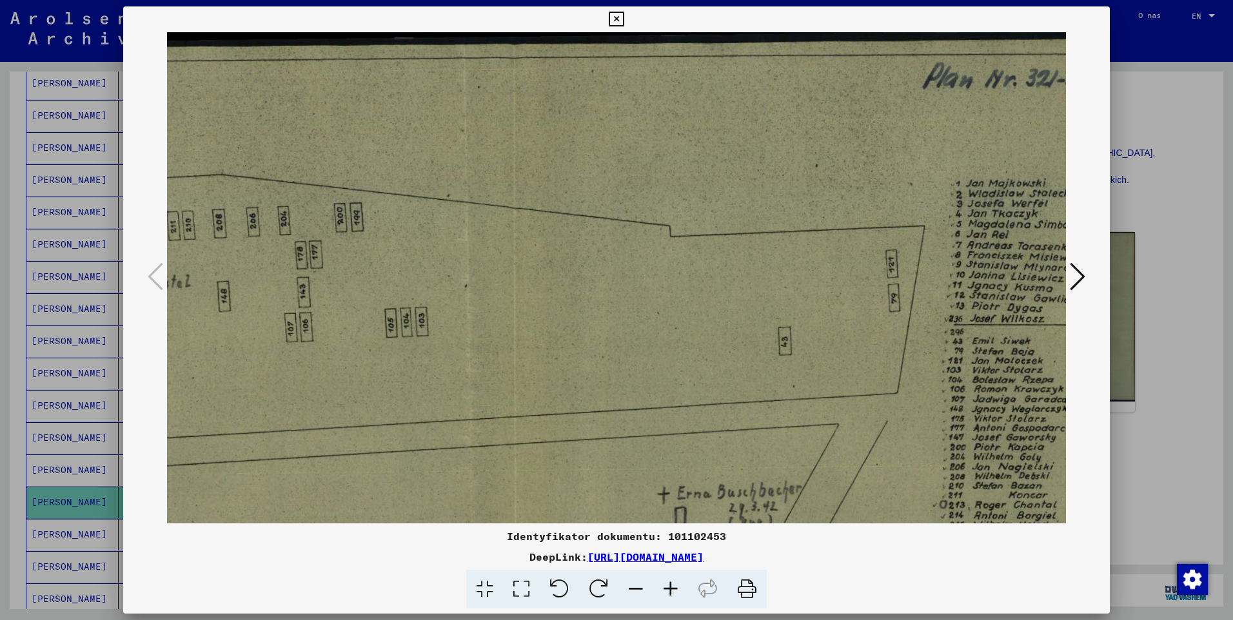
scroll to position [0, 472]
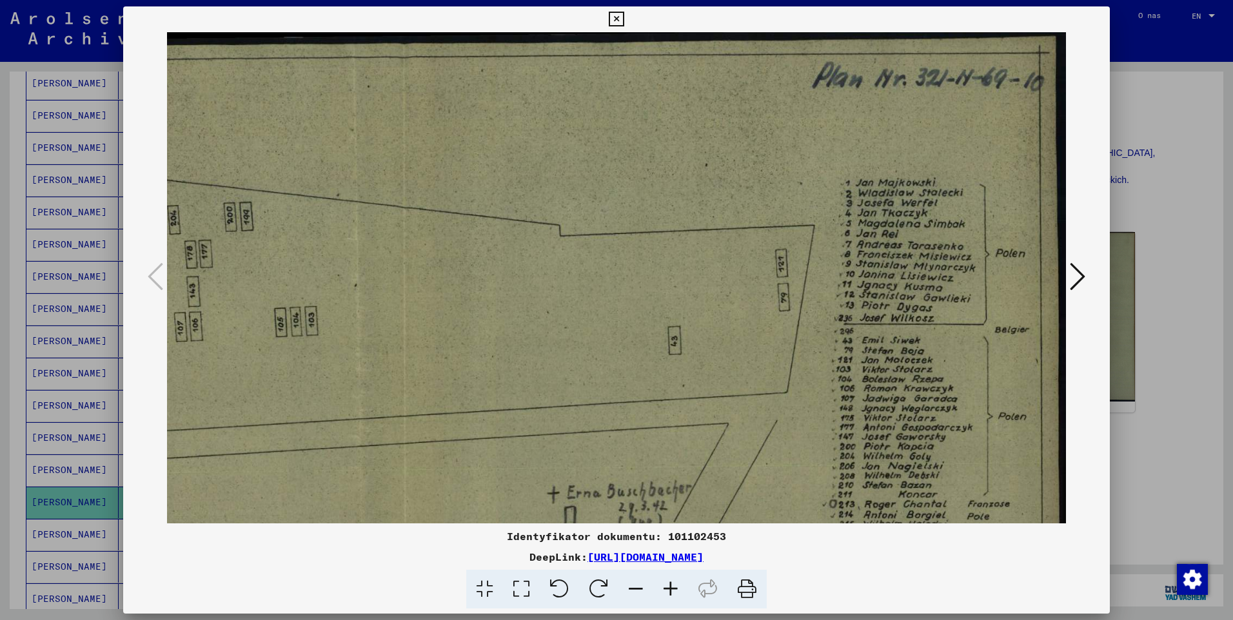
drag, startPoint x: 986, startPoint y: 314, endPoint x: 407, endPoint y: 352, distance: 579.5
click at [405, 356] on img at bounding box center [380, 519] width 1371 height 975
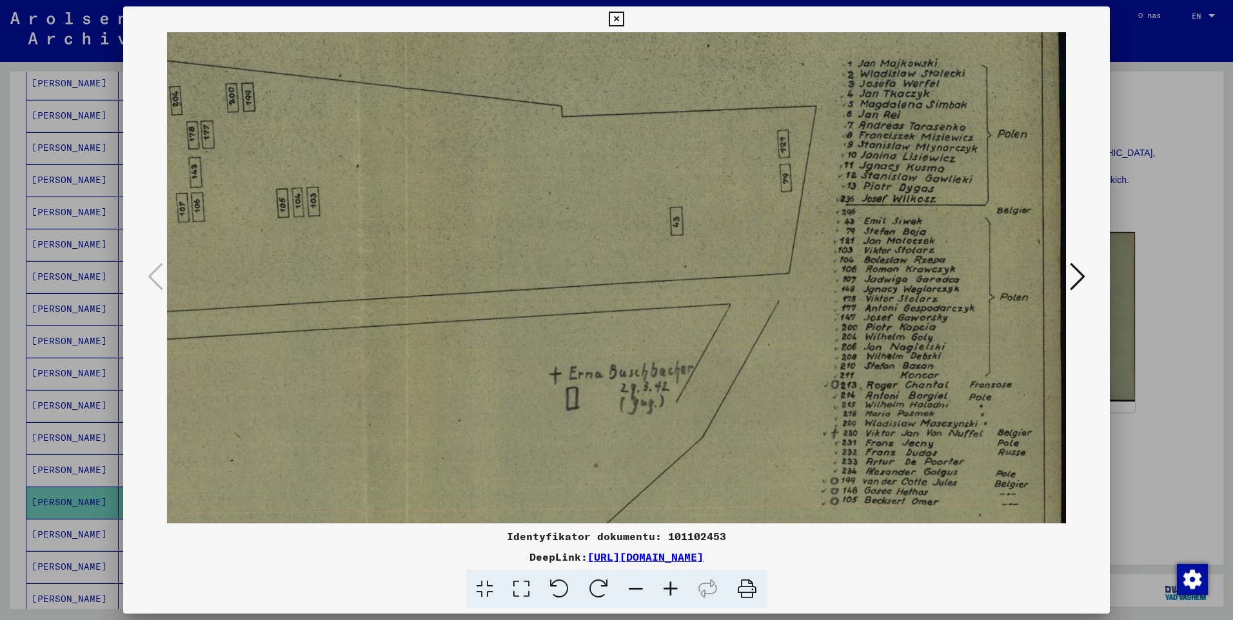
scroll to position [122, 470]
drag, startPoint x: 928, startPoint y: 315, endPoint x: 905, endPoint y: 196, distance: 121.5
click at [905, 196] on img at bounding box center [382, 397] width 1371 height 975
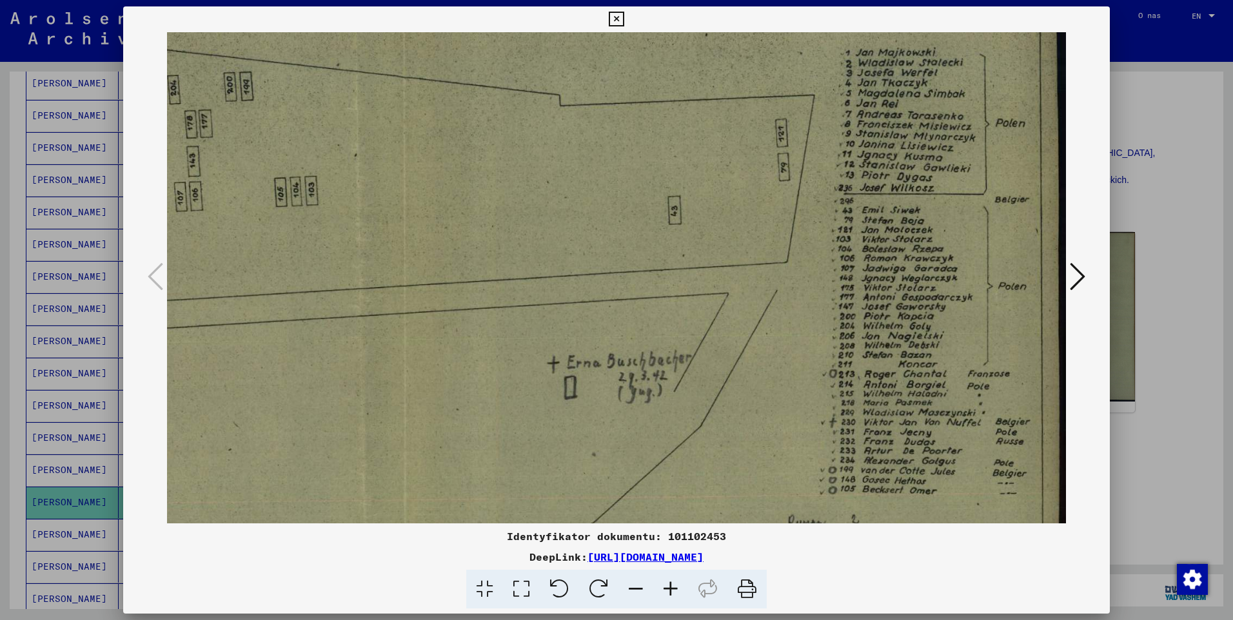
scroll to position [134, 472]
drag, startPoint x: 915, startPoint y: 279, endPoint x: 892, endPoint y: 266, distance: 25.7
click at [892, 266] on img at bounding box center [380, 385] width 1371 height 975
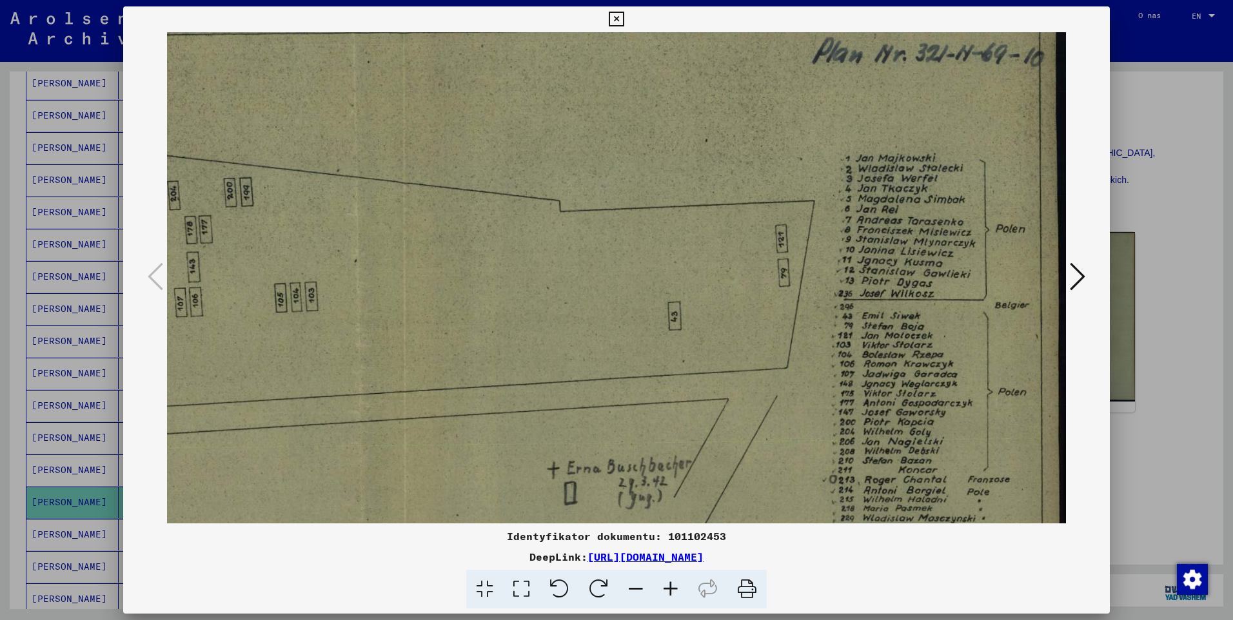
scroll to position [21, 472]
drag, startPoint x: 915, startPoint y: 304, endPoint x: 875, endPoint y: 416, distance: 119.9
click at [875, 416] on img at bounding box center [380, 498] width 1371 height 975
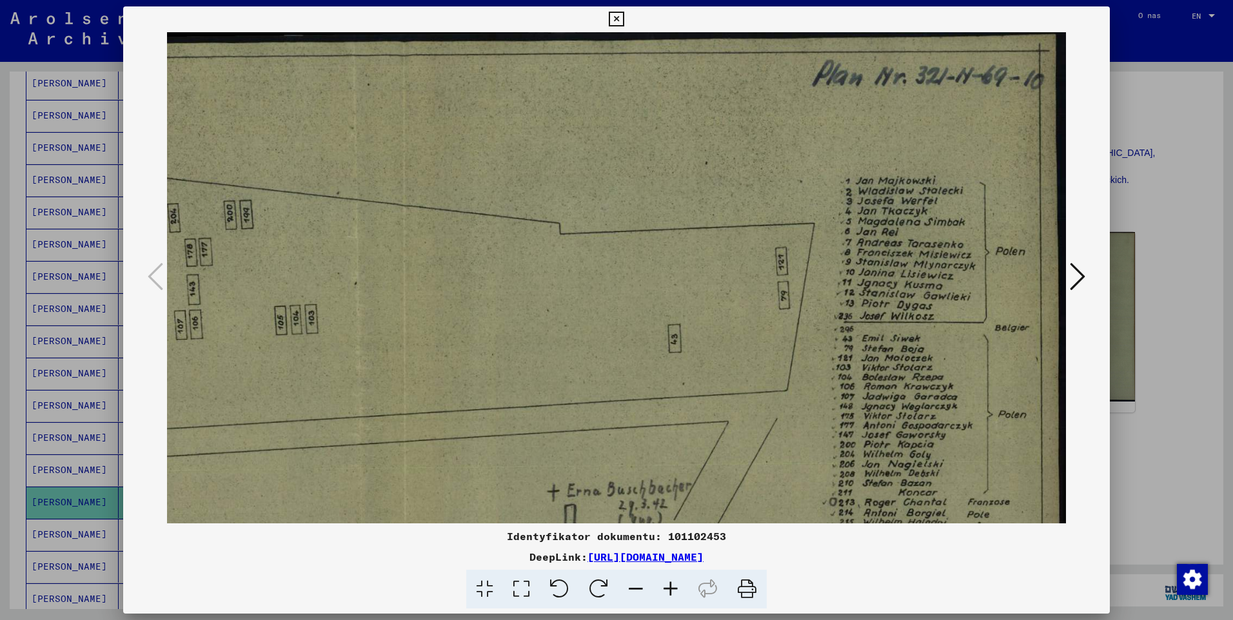
scroll to position [0, 472]
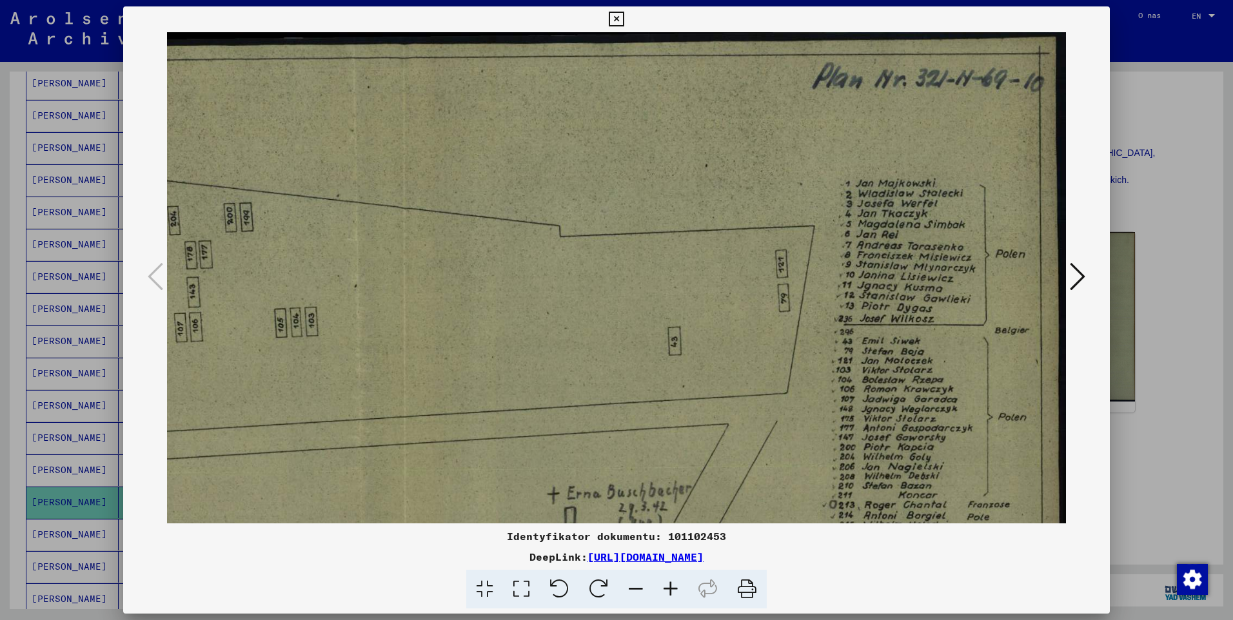
drag, startPoint x: 889, startPoint y: 266, endPoint x: 882, endPoint y: 311, distance: 45.7
click at [882, 311] on img at bounding box center [380, 519] width 1371 height 975
click at [616, 20] on icon at bounding box center [616, 19] width 15 height 15
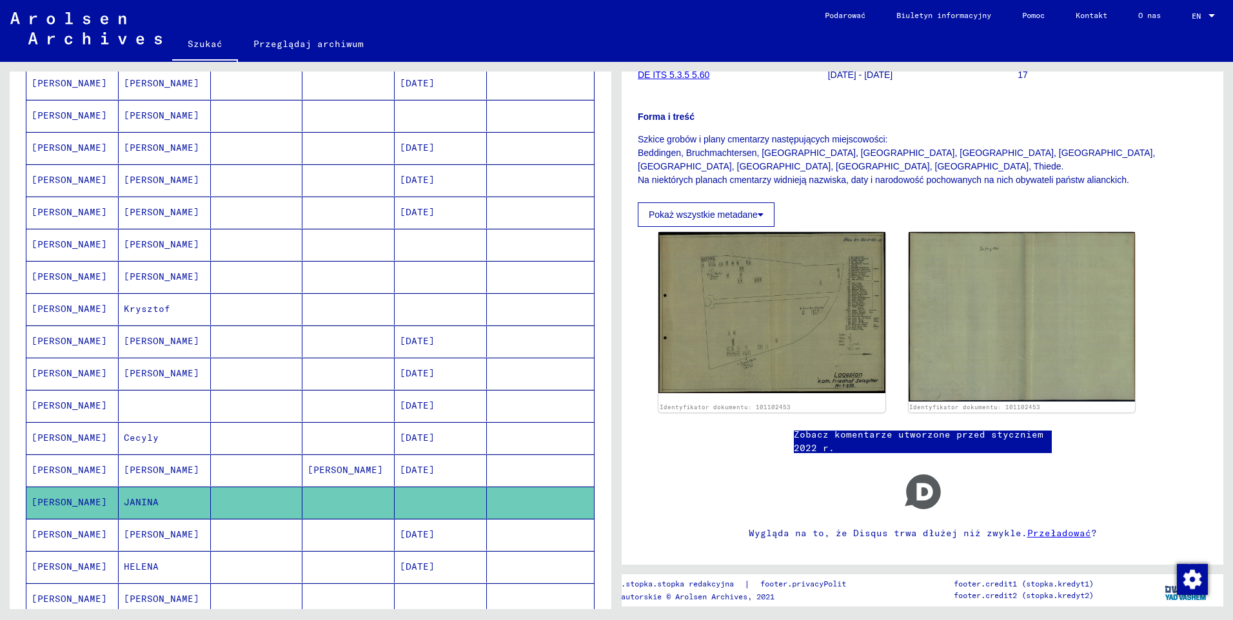
scroll to position [111, 0]
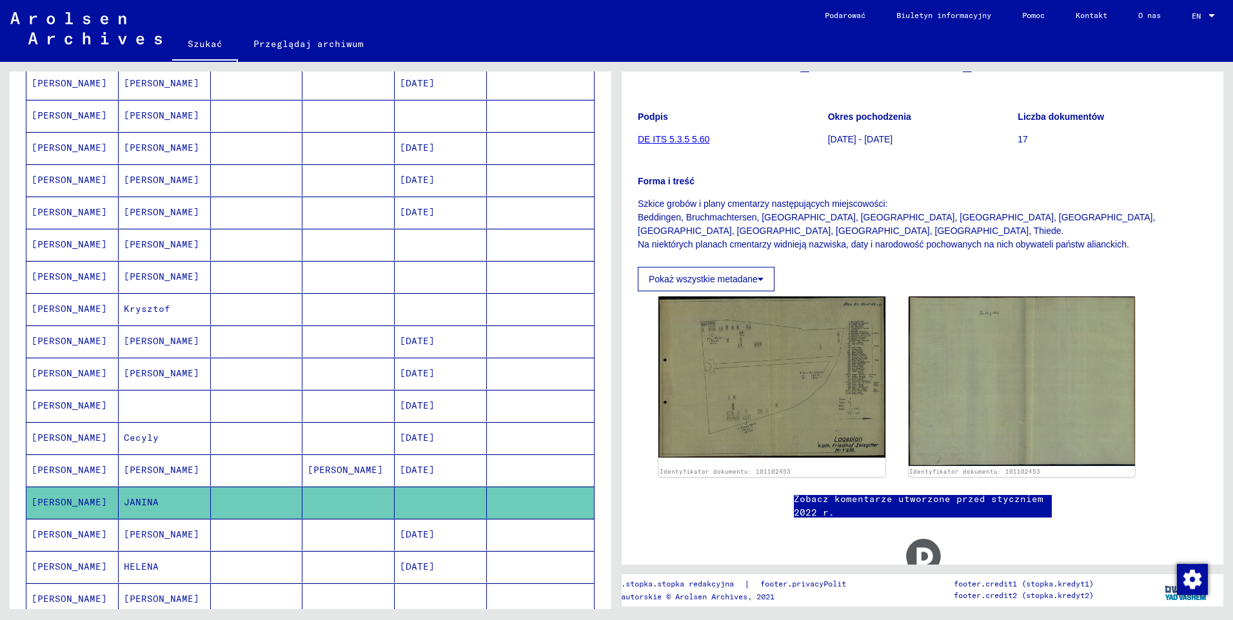
click at [758, 277] on font "Pokaż wszystkie metadane" at bounding box center [703, 279] width 109 height 10
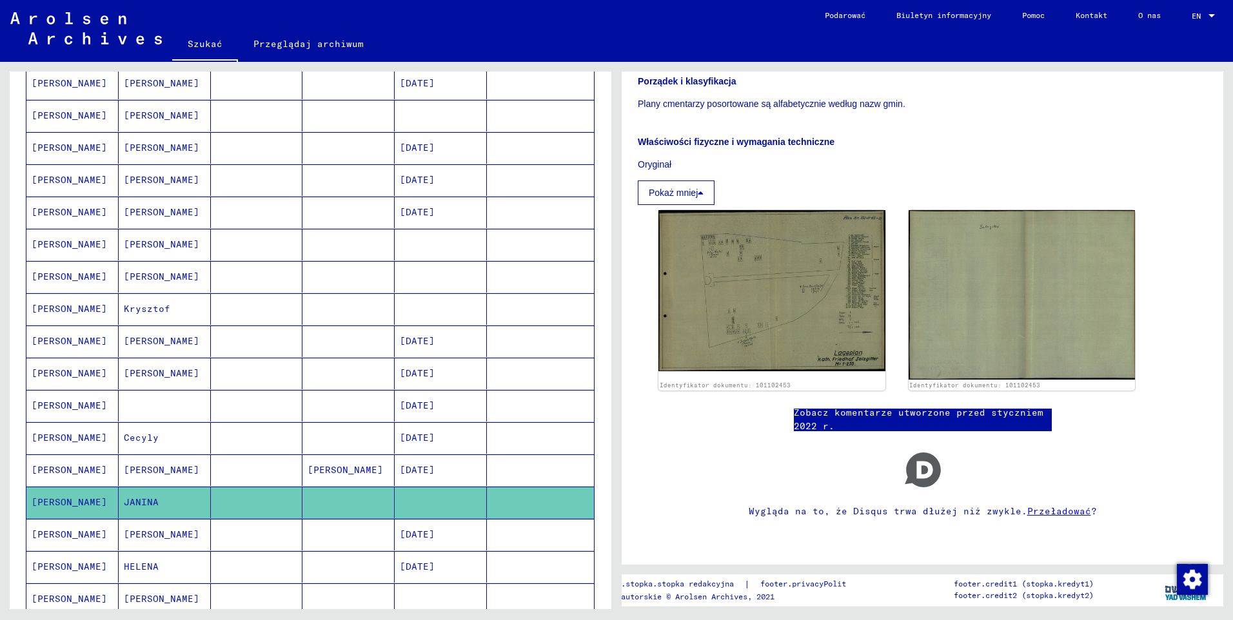
scroll to position [322, 0]
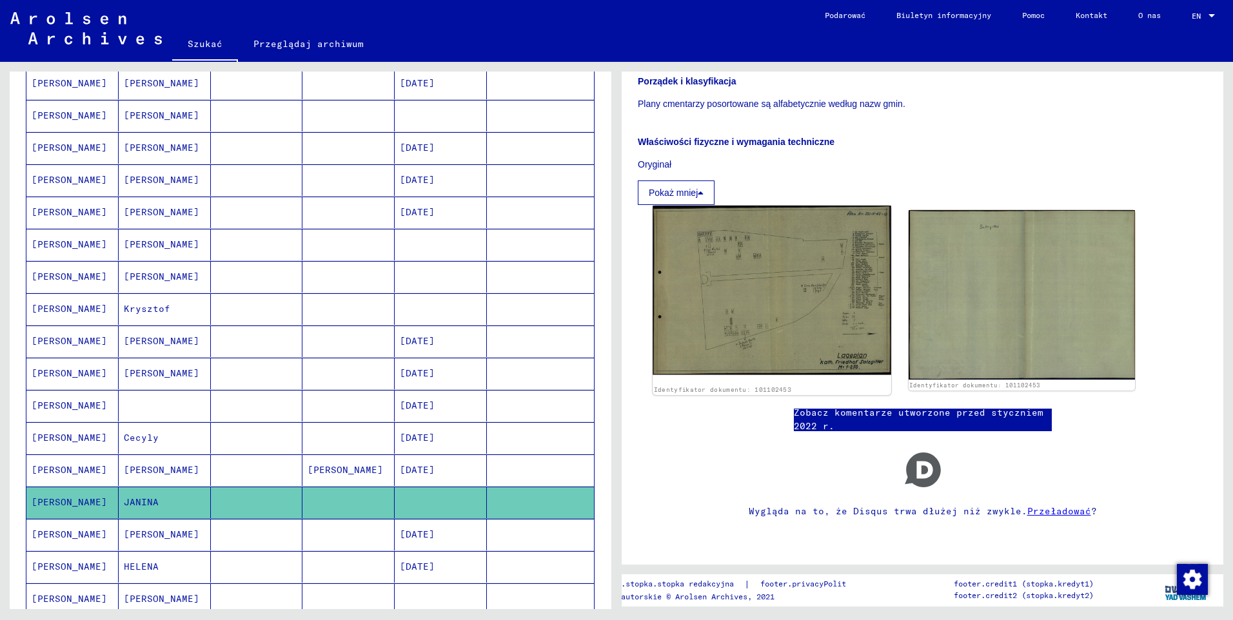
click at [736, 284] on img at bounding box center [771, 290] width 238 height 169
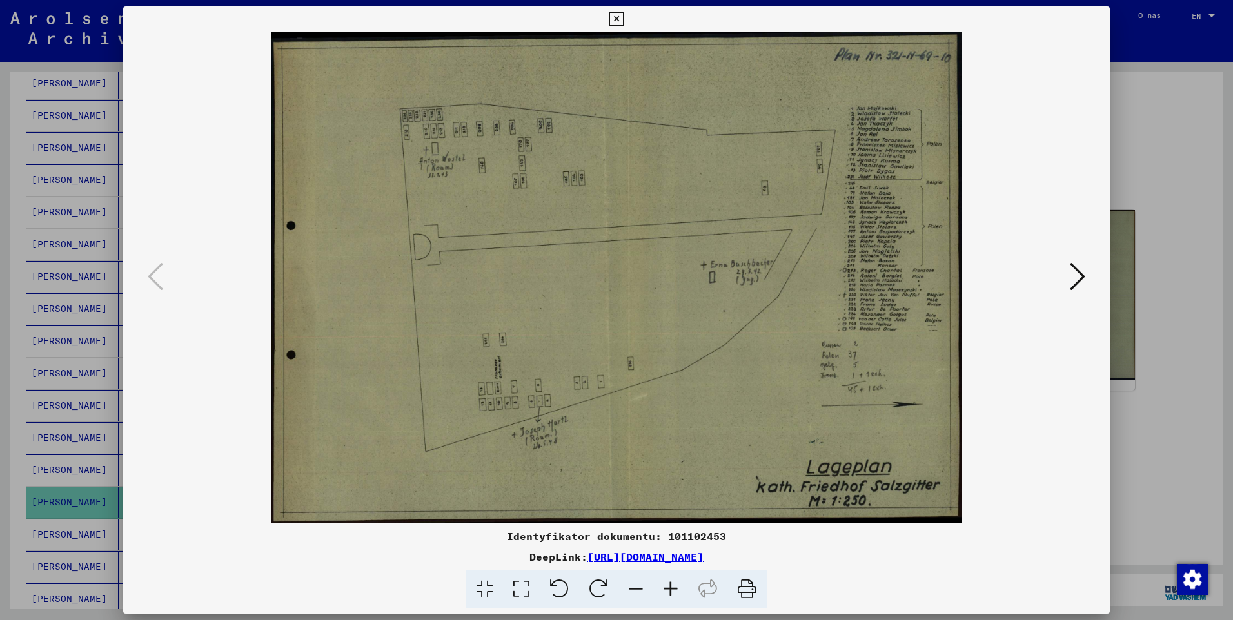
click at [1068, 278] on button at bounding box center [1077, 277] width 23 height 37
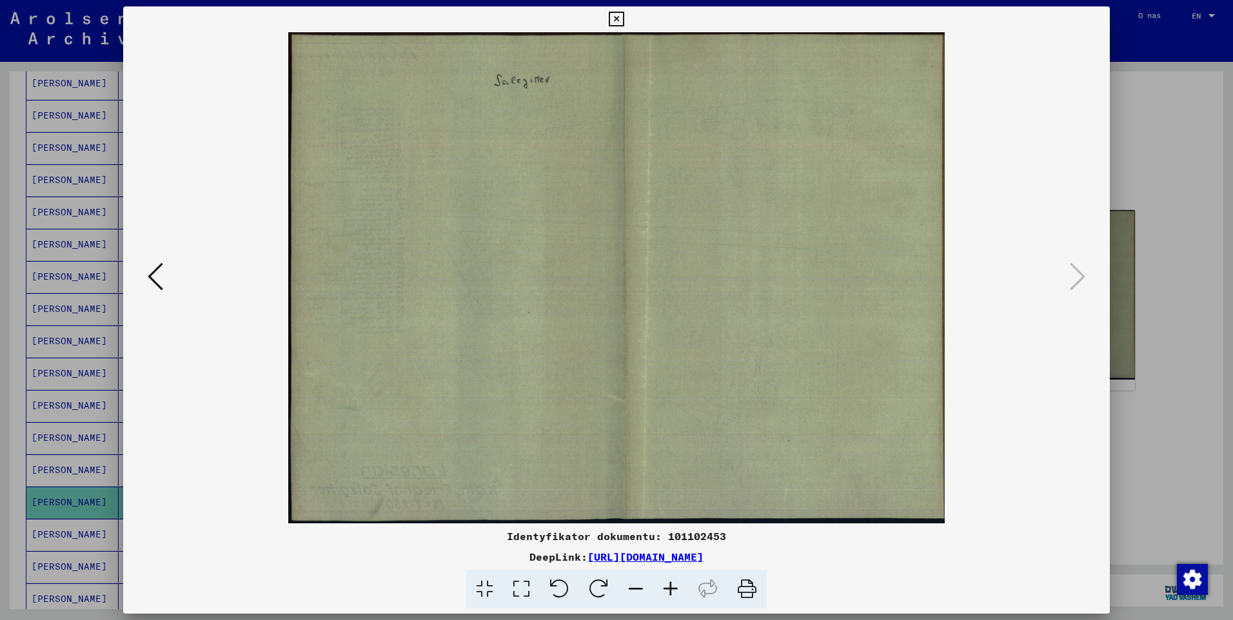
click at [611, 21] on icon at bounding box center [616, 19] width 15 height 15
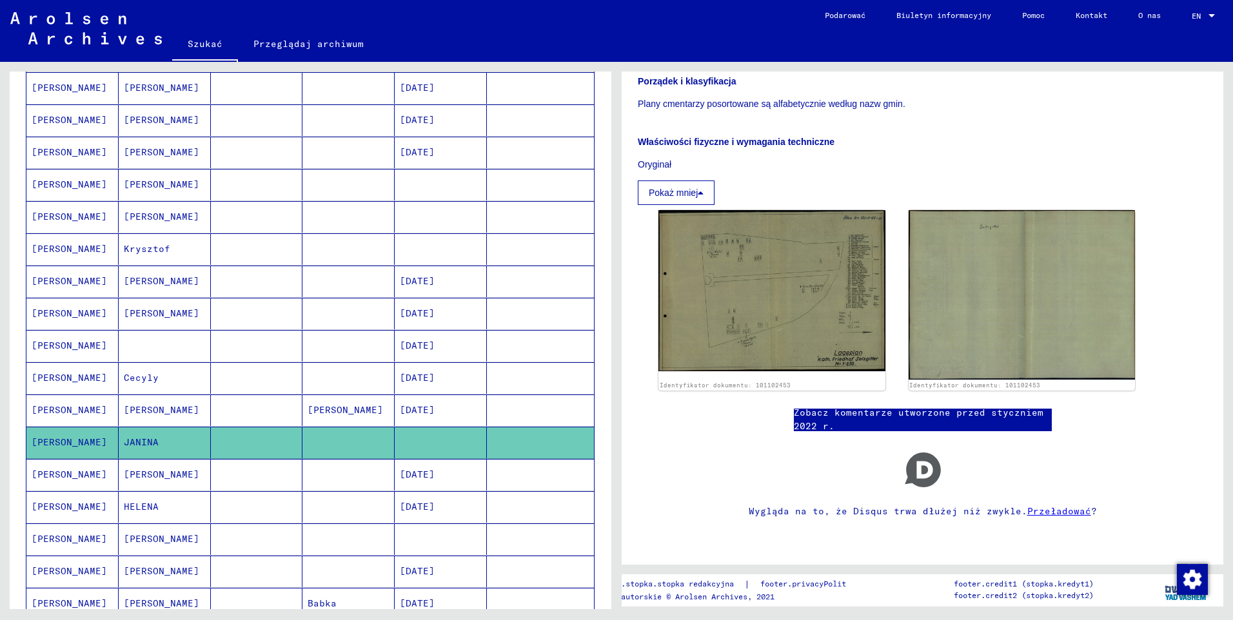
scroll to position [387, 0]
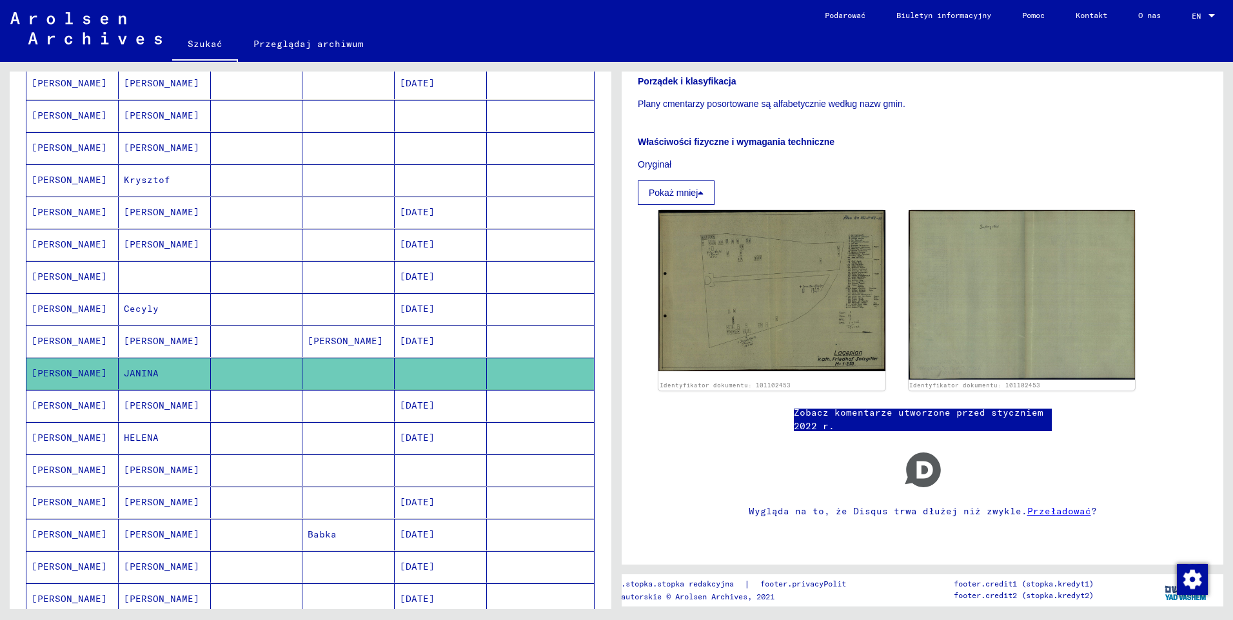
click at [56, 400] on mat-cell "[PERSON_NAME]" at bounding box center [72, 406] width 92 height 32
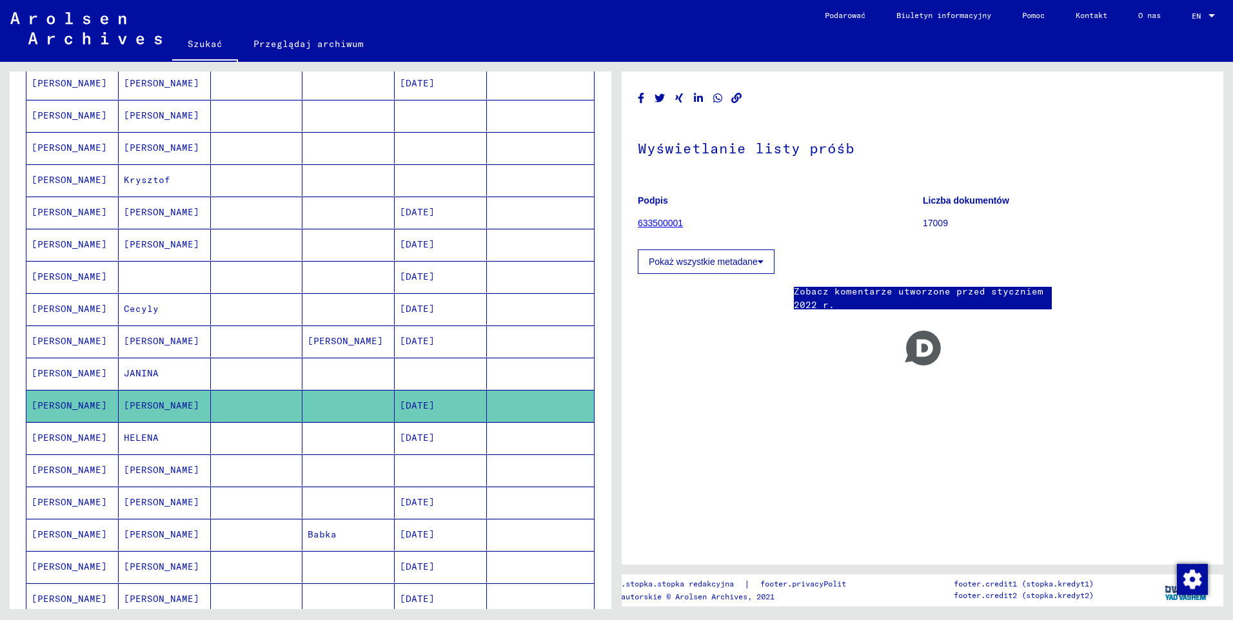
click at [59, 433] on mat-cell "[PERSON_NAME]" at bounding box center [72, 438] width 92 height 32
